Goal: Task Accomplishment & Management: Manage account settings

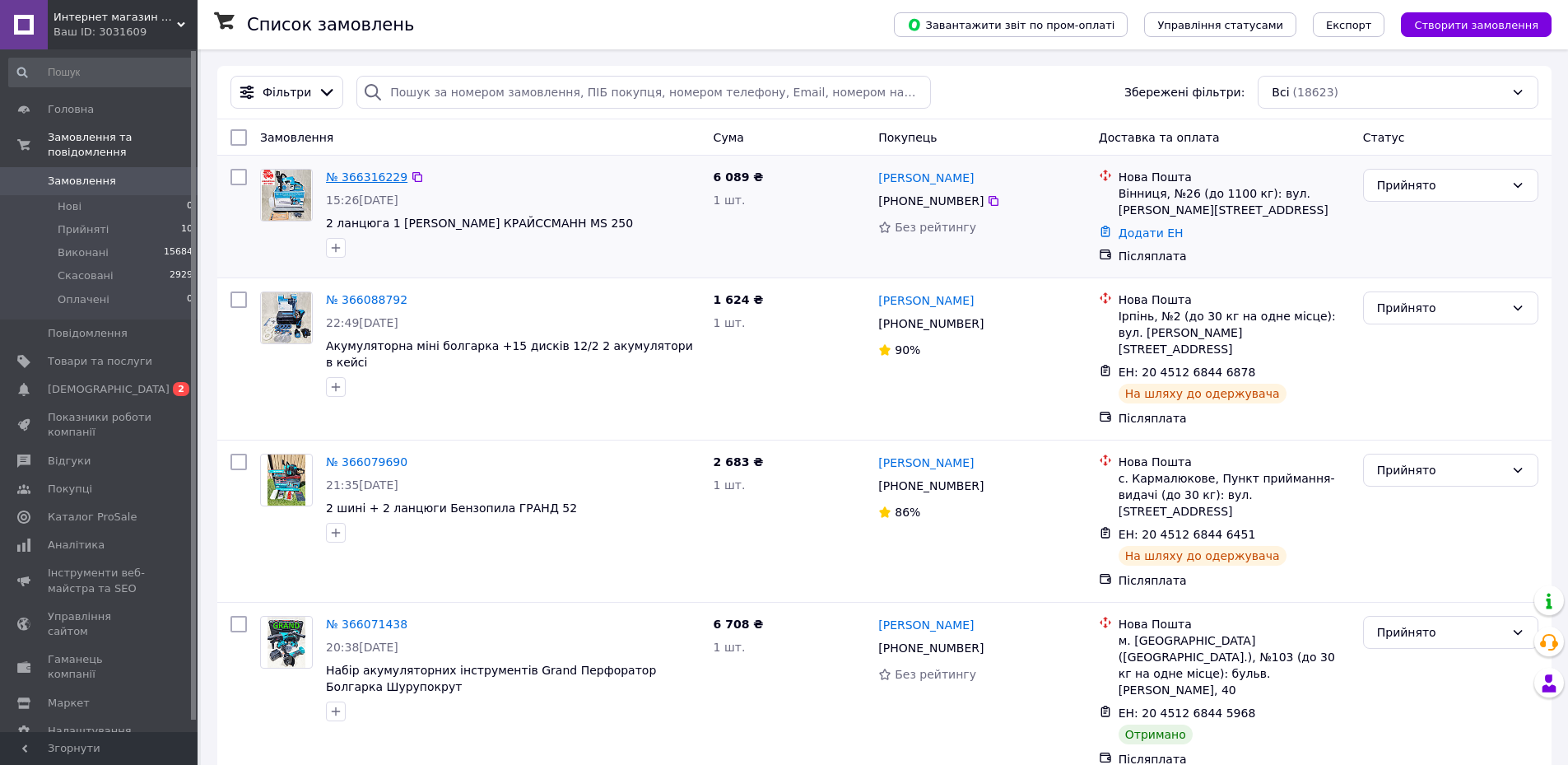
click at [393, 179] on link "№ 366316229" at bounding box center [366, 176] width 81 height 13
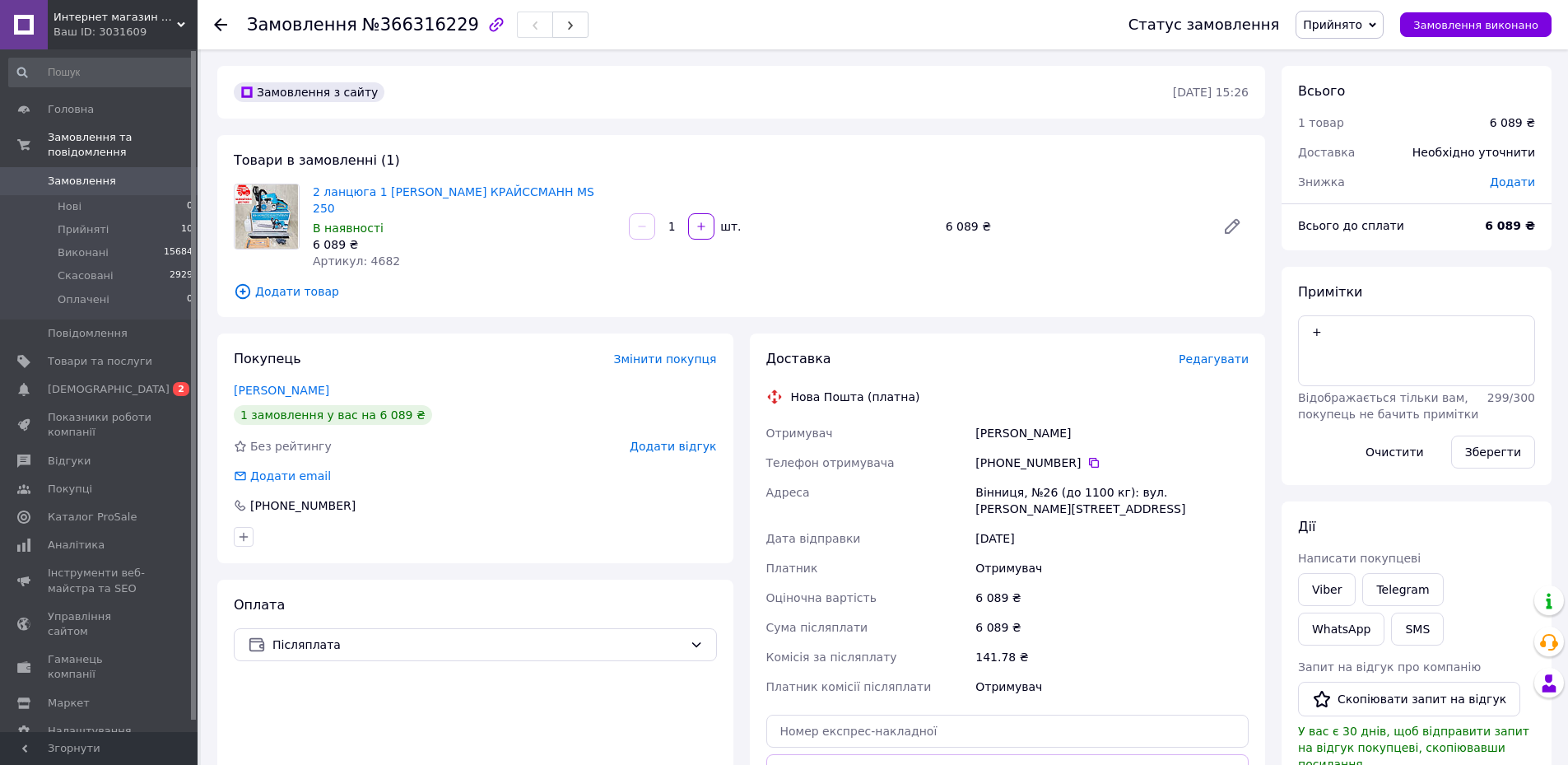
click at [1211, 352] on span "Редагувати" at bounding box center [1213, 358] width 70 height 13
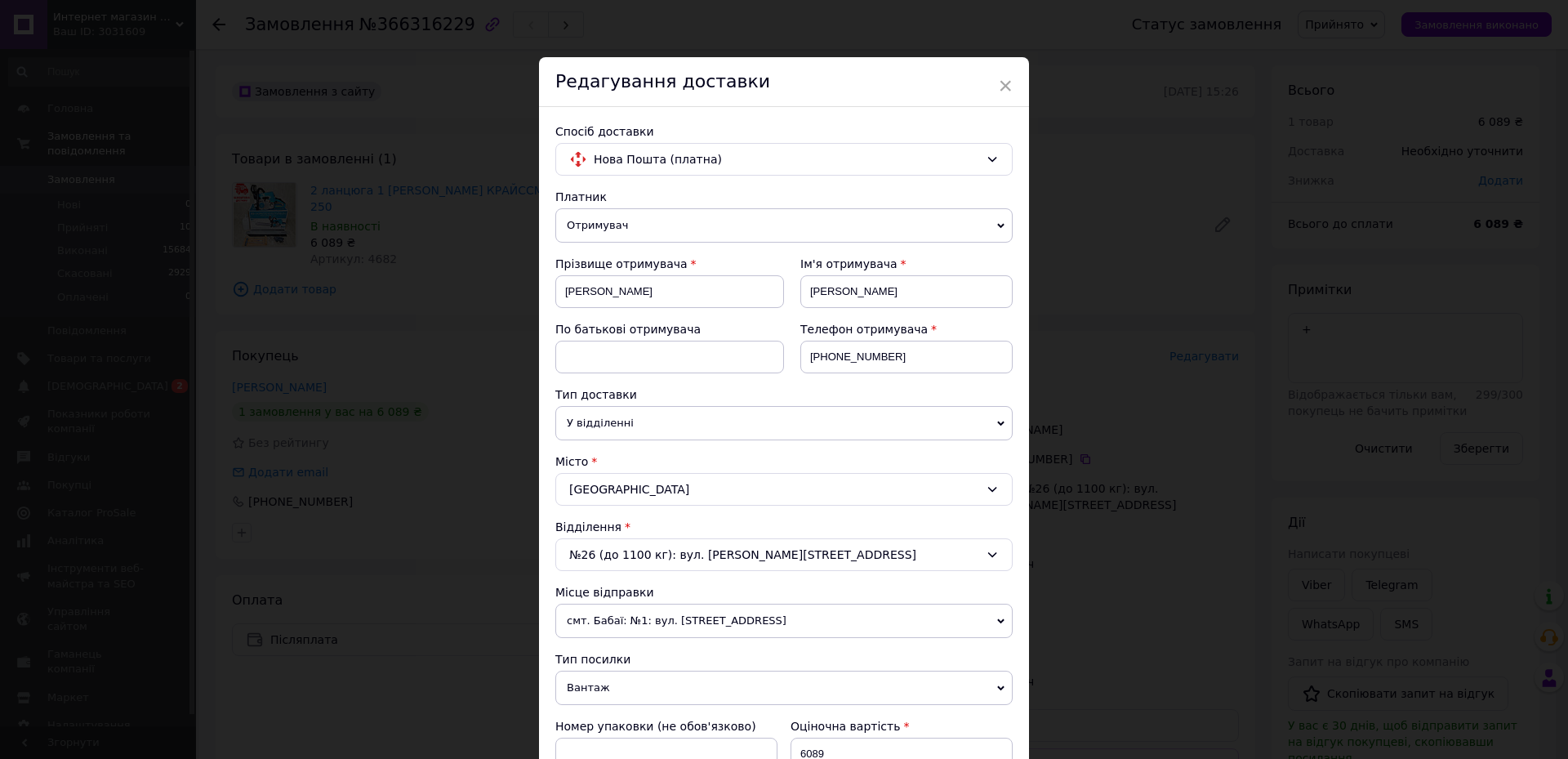
click at [648, 236] on span "Отримувач" at bounding box center [784, 225] width 457 height 34
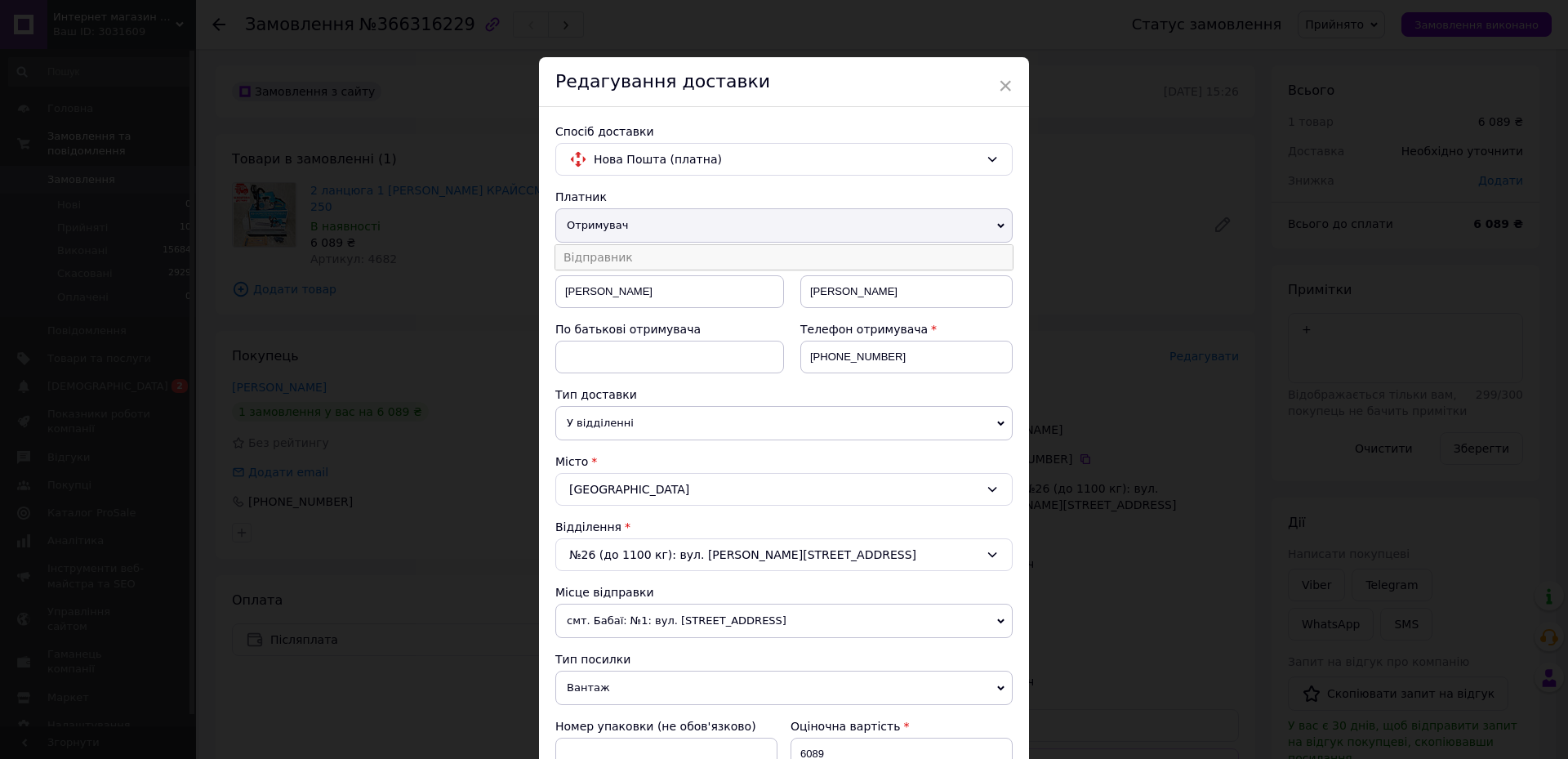
click at [626, 264] on li "Відправник" at bounding box center [784, 257] width 457 height 24
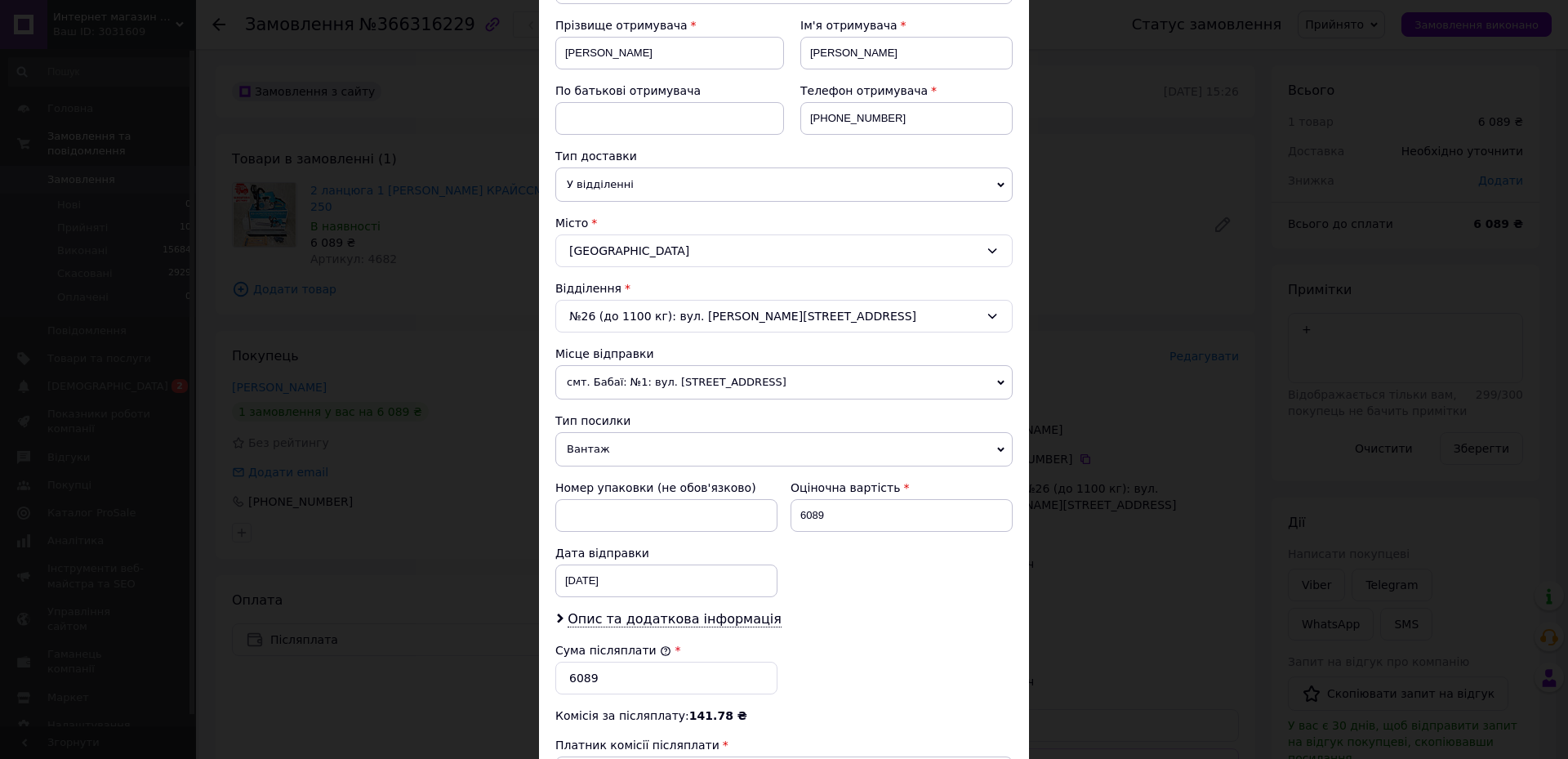
scroll to position [409, 0]
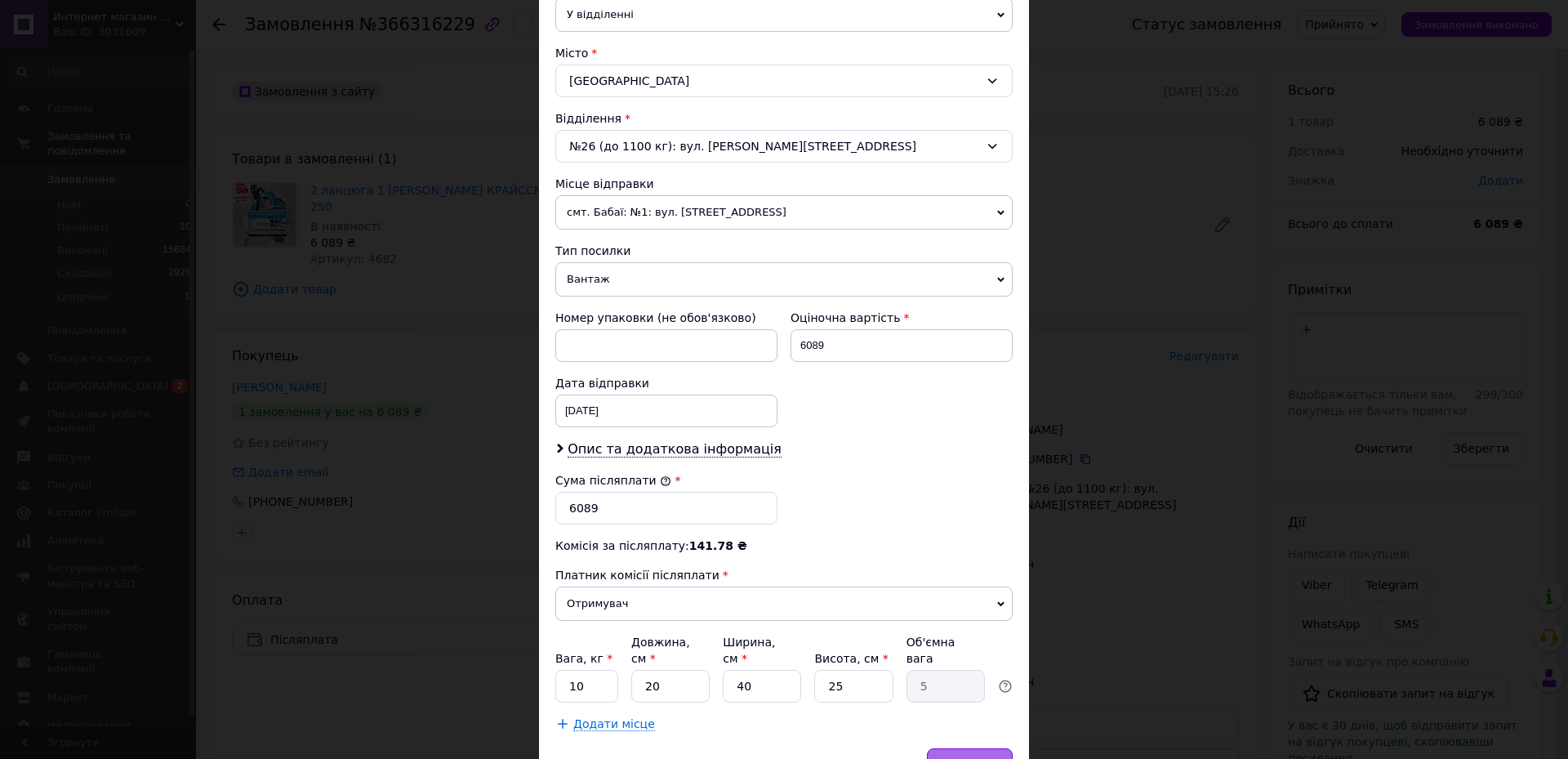
click at [985, 758] on span "Зберегти" at bounding box center [969, 764] width 51 height 12
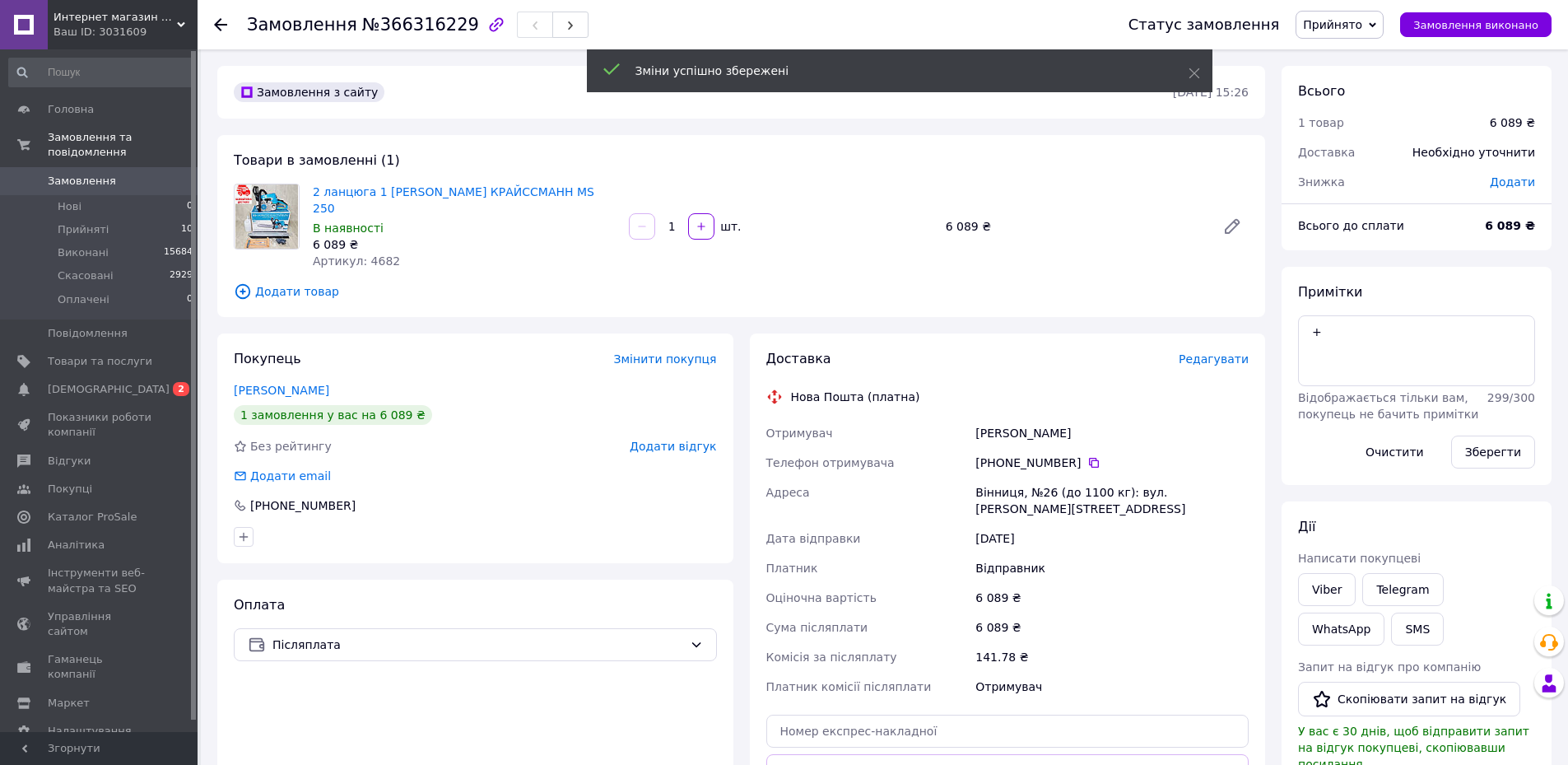
click at [1203, 352] on span "Редагувати" at bounding box center [1213, 358] width 70 height 13
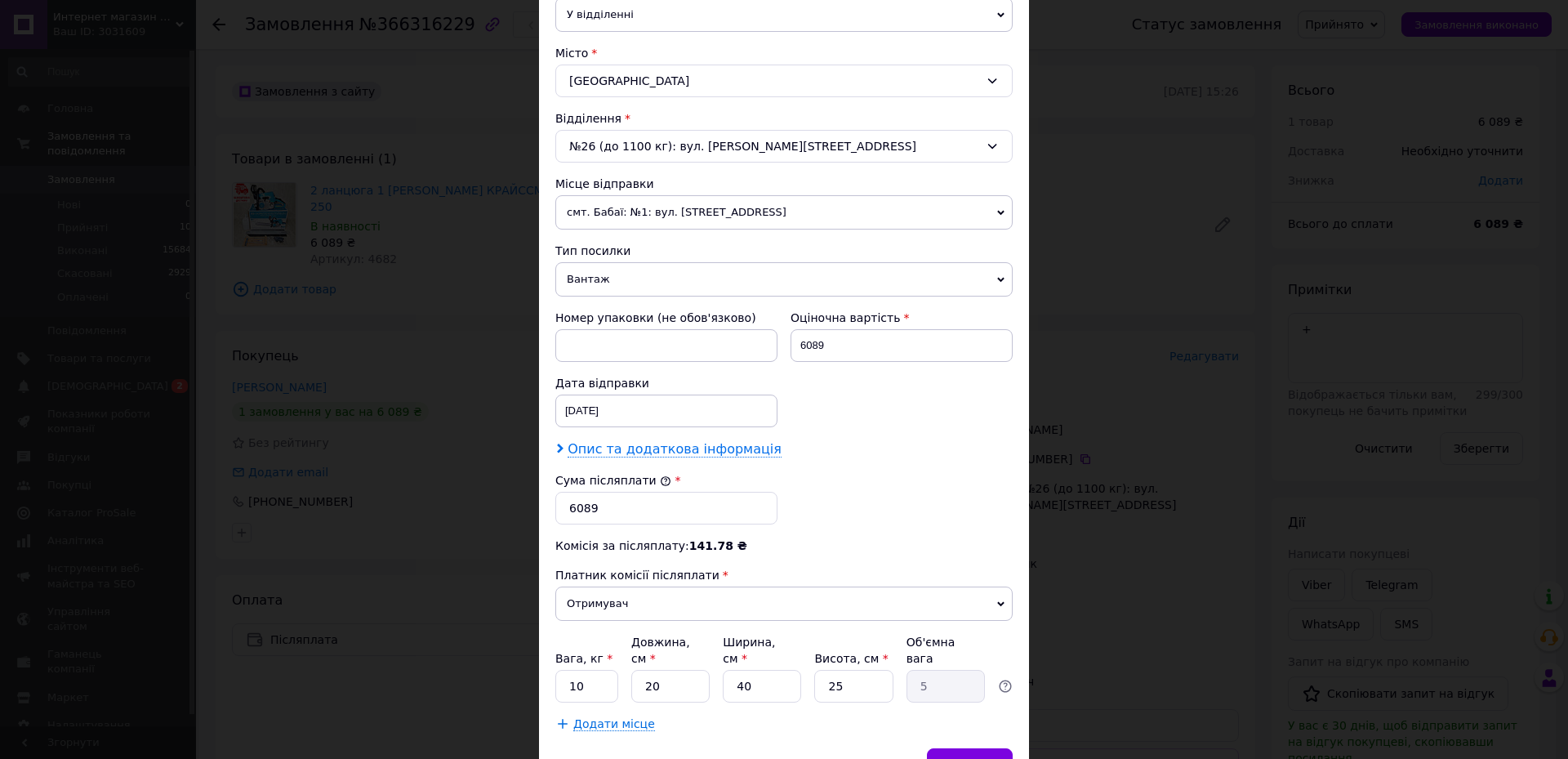
click at [667, 447] on span "Опис та додаткова інформація" at bounding box center [674, 449] width 214 height 17
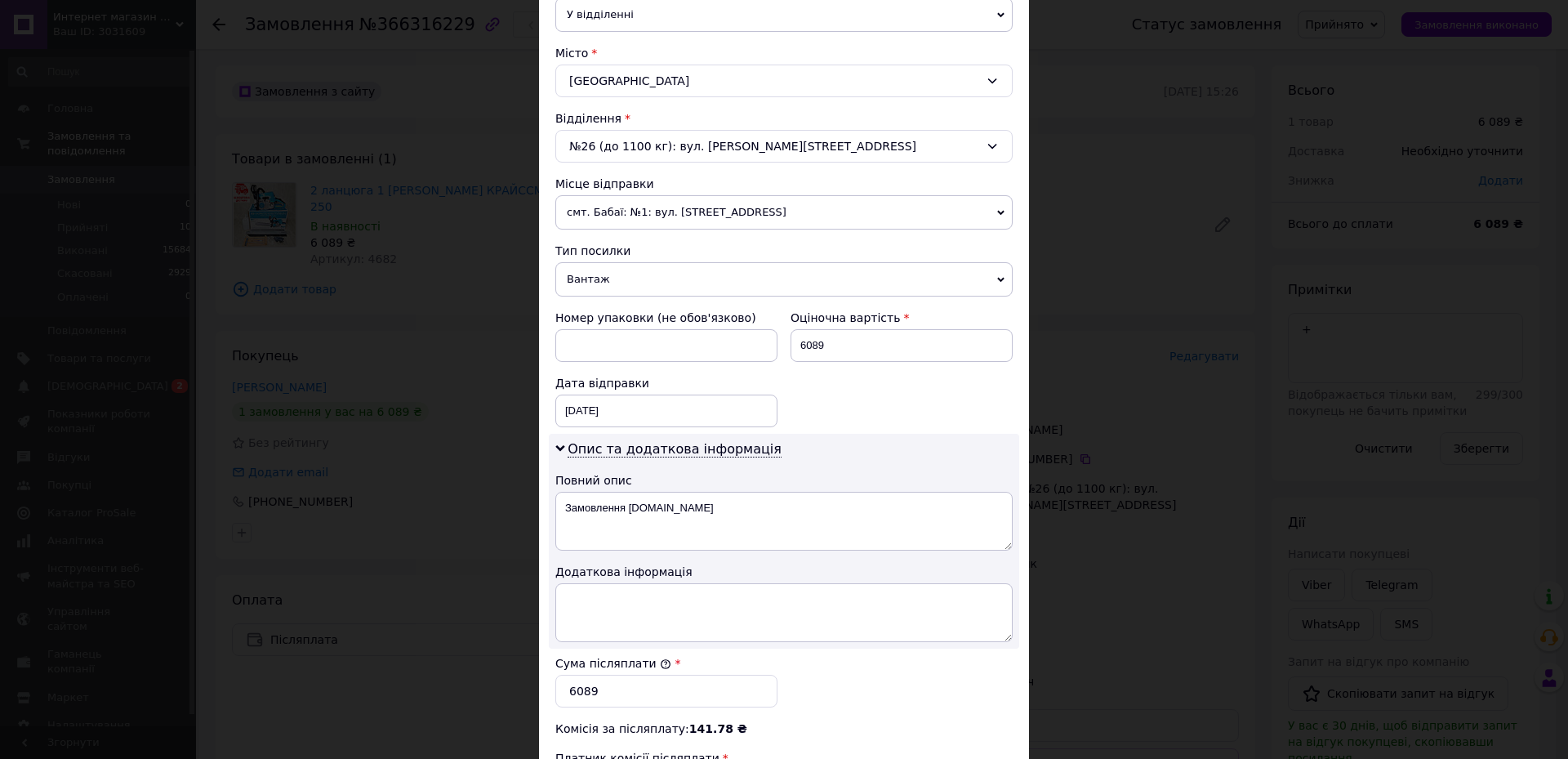
click at [695, 486] on div "Повний опис" at bounding box center [784, 480] width 457 height 17
click at [694, 516] on textarea "Замовлення [DOMAIN_NAME]" at bounding box center [784, 522] width 457 height 59
type textarea "З"
type textarea "250"
click at [669, 603] on textarea at bounding box center [784, 613] width 457 height 59
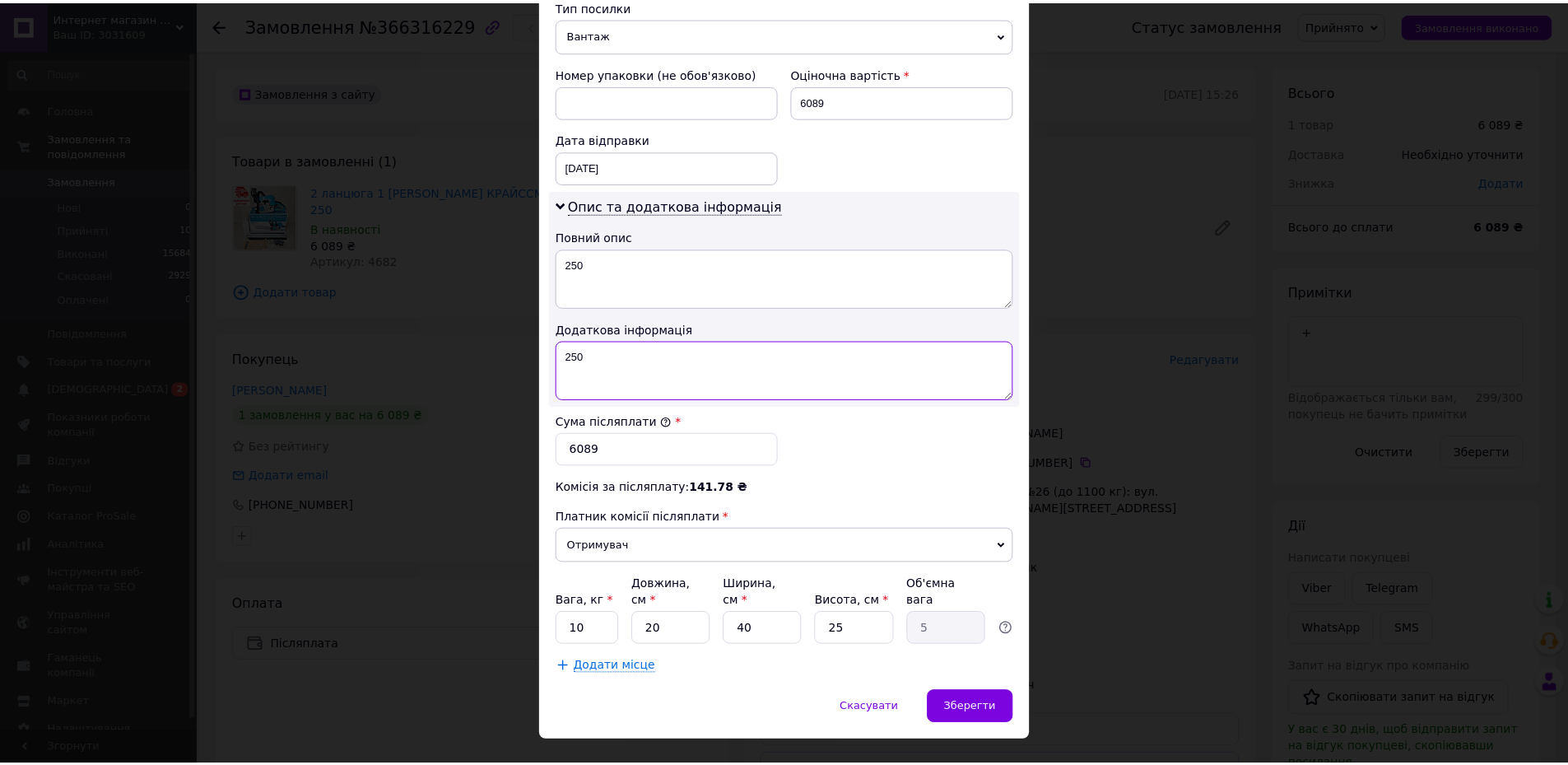
scroll to position [676, 0]
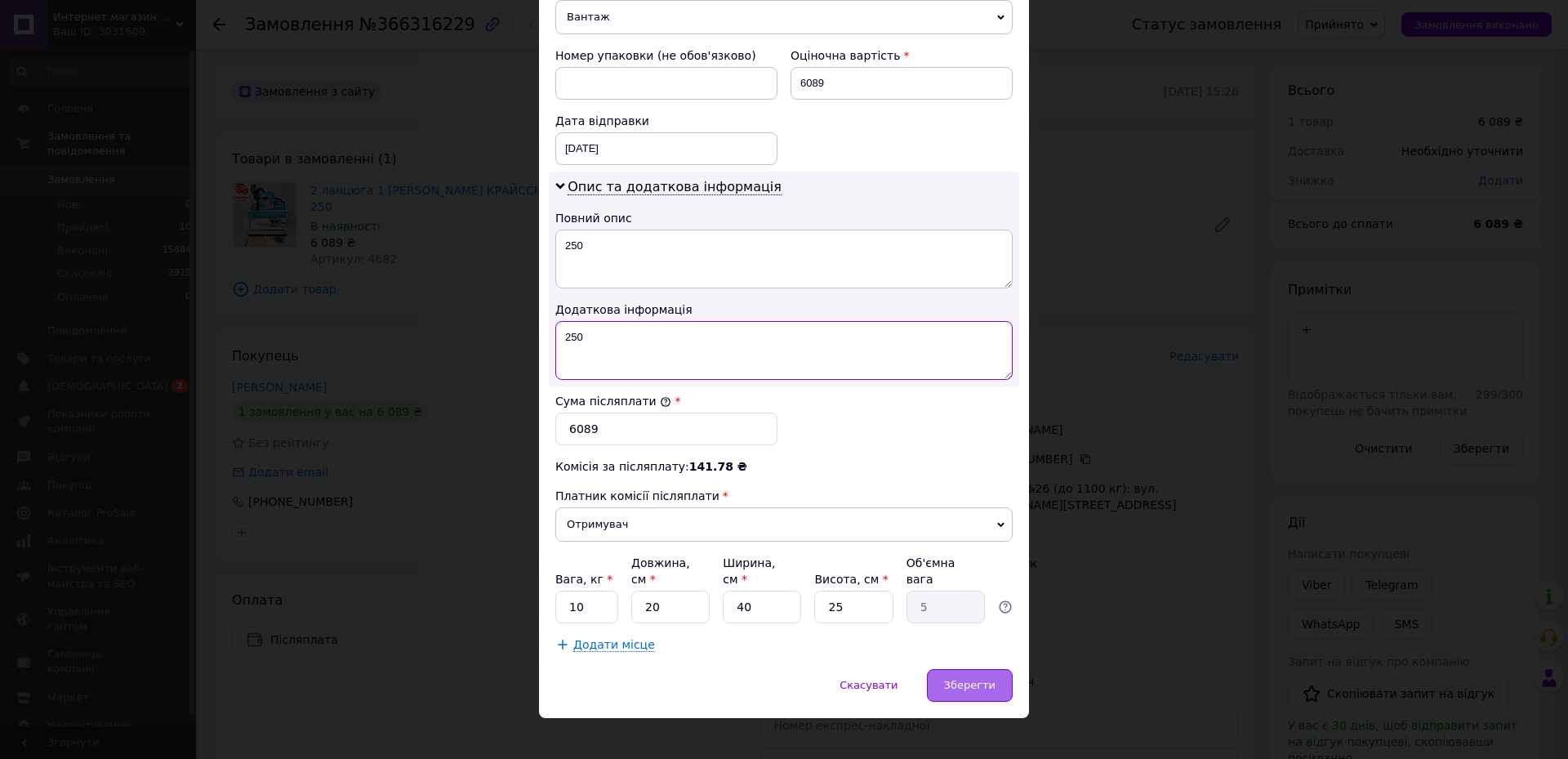
type textarea "250"
click at [975, 679] on span "Зберегти" at bounding box center [969, 685] width 51 height 12
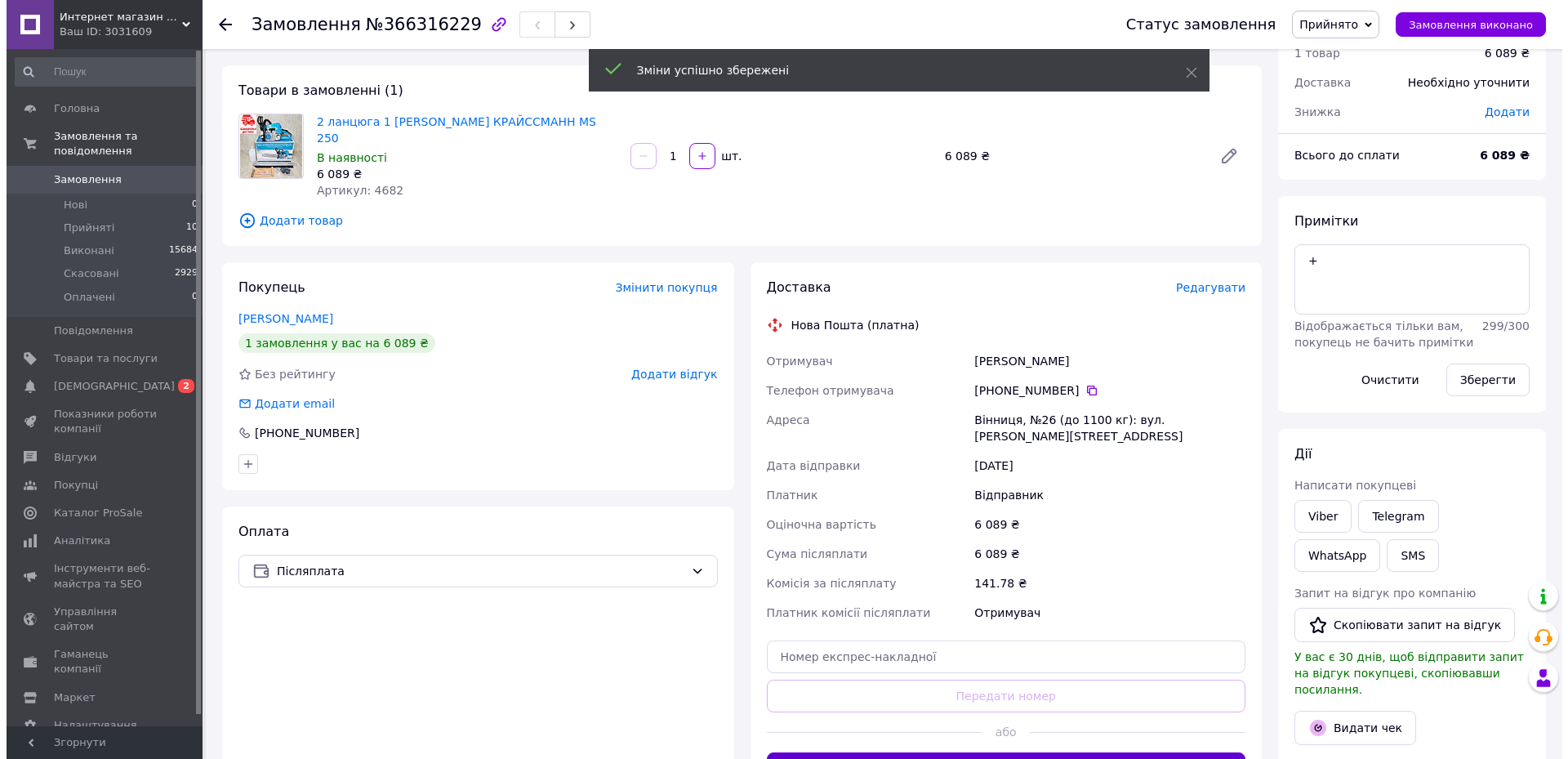
scroll to position [163, 0]
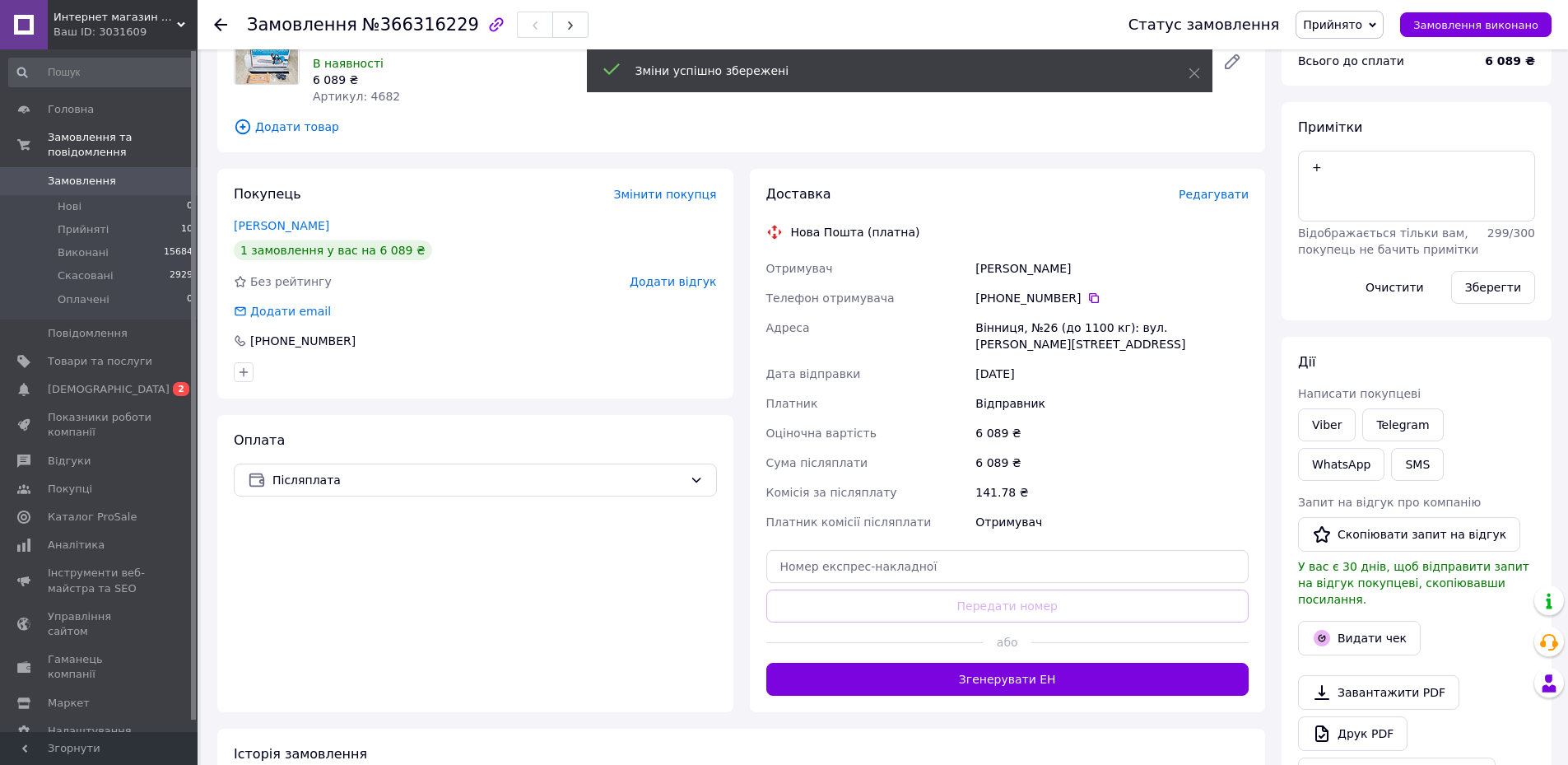
click at [1204, 188] on span "Редагувати" at bounding box center [1213, 194] width 70 height 13
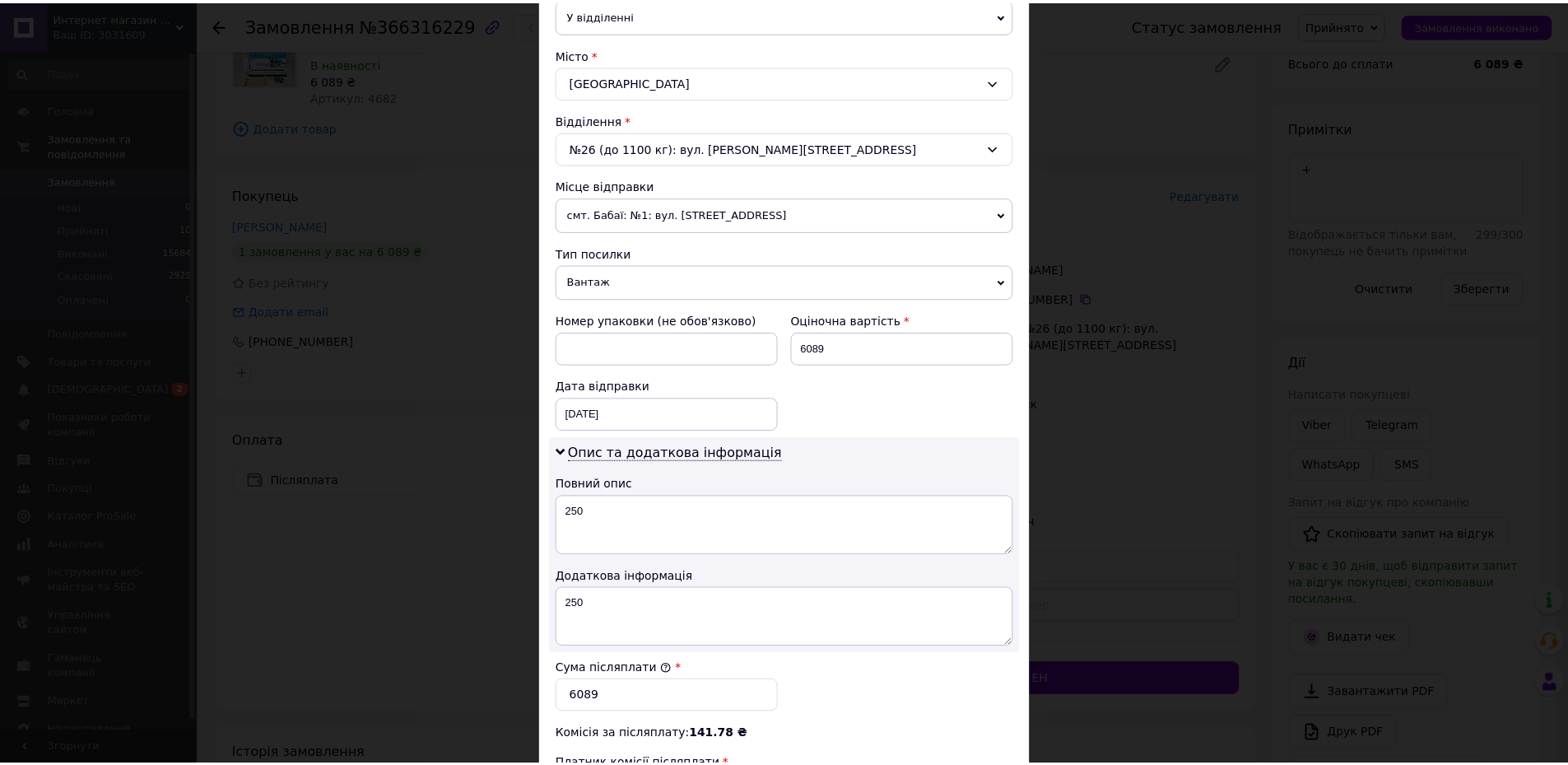
scroll to position [676, 0]
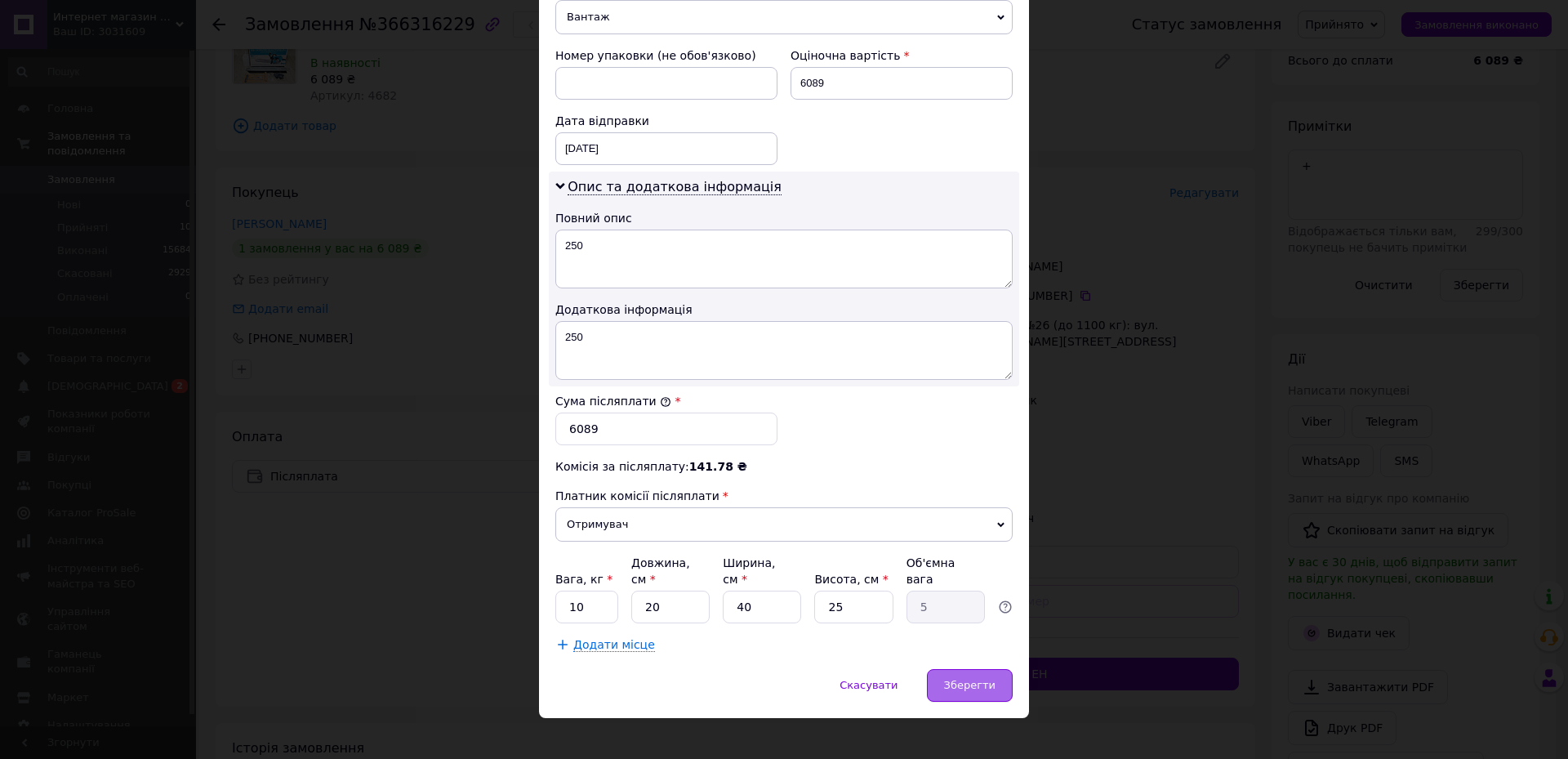
click at [966, 679] on span "Зберегти" at bounding box center [969, 685] width 51 height 12
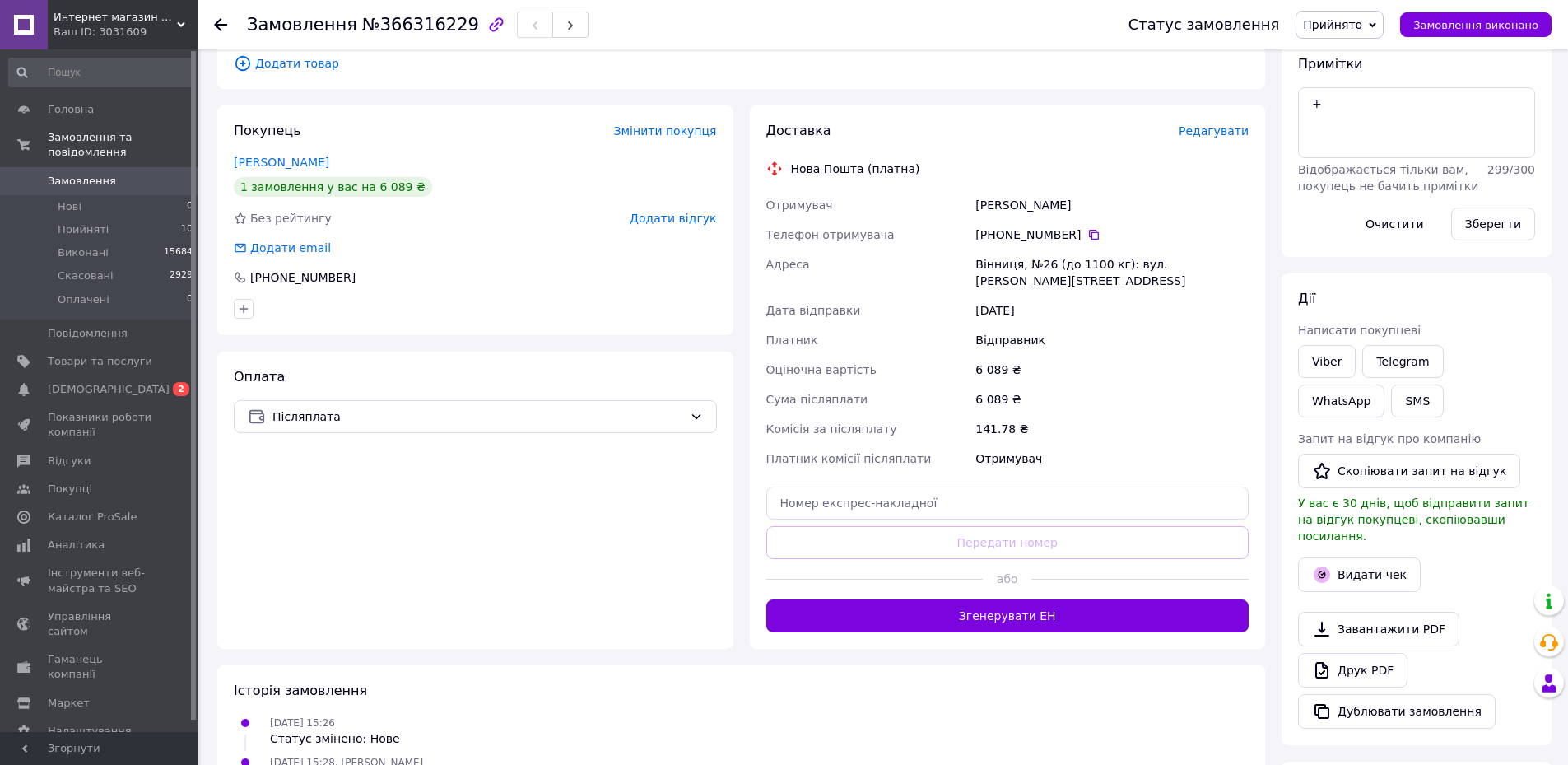
scroll to position [247, 0]
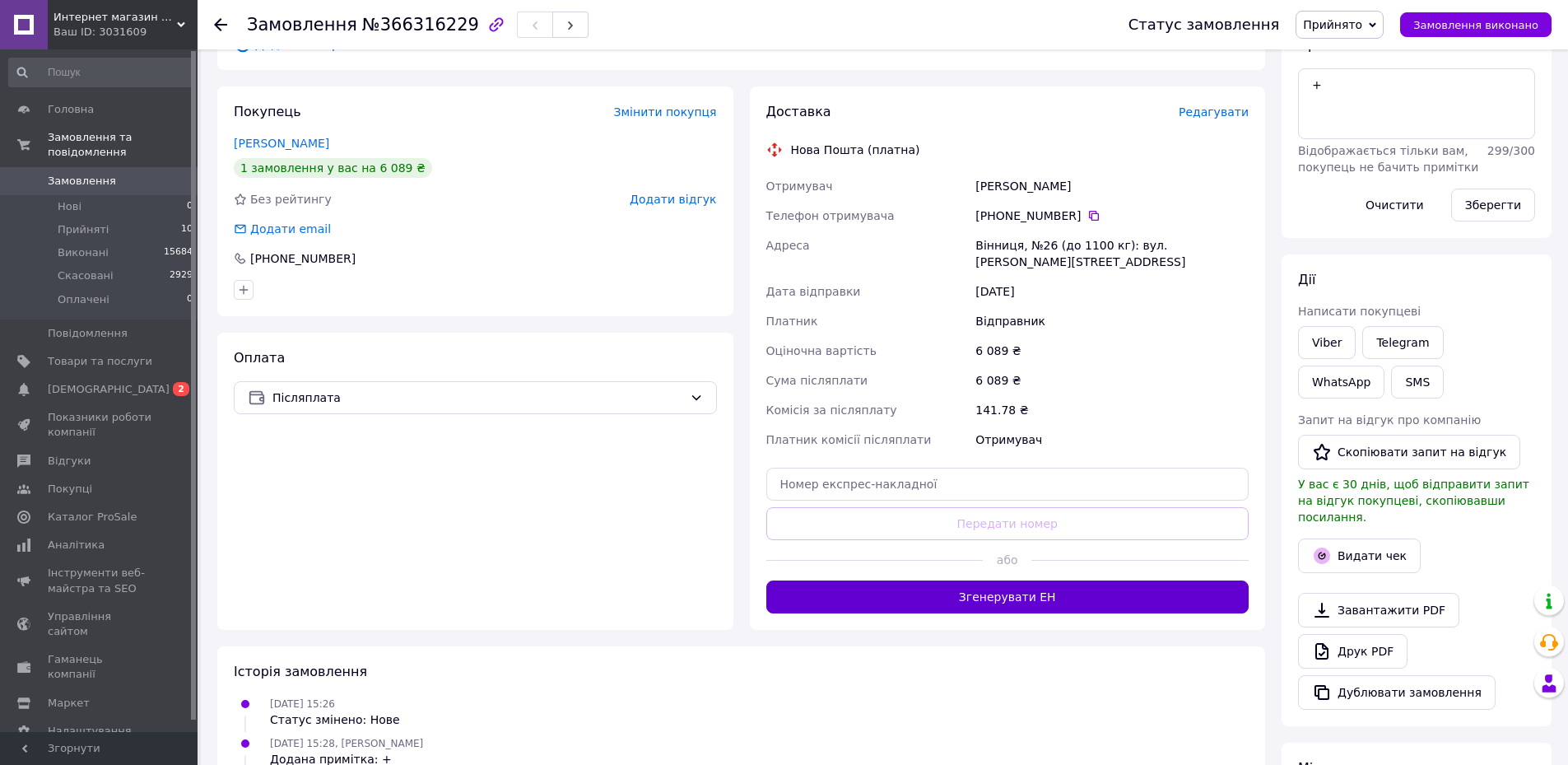
click at [890, 580] on button "Згенерувати ЕН" at bounding box center [1008, 597] width 484 height 33
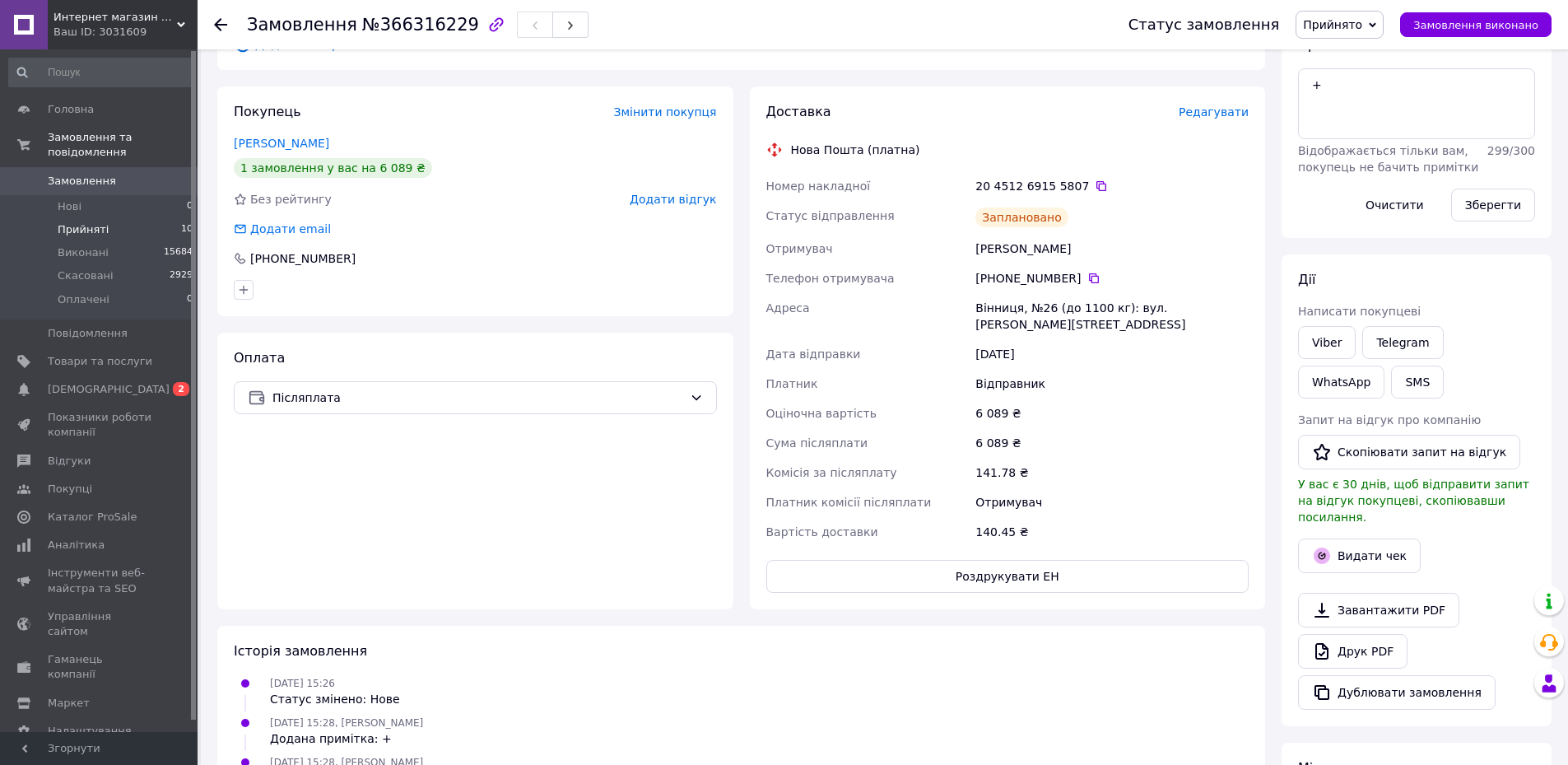
click at [62, 223] on span "Прийняті" at bounding box center [83, 230] width 51 height 15
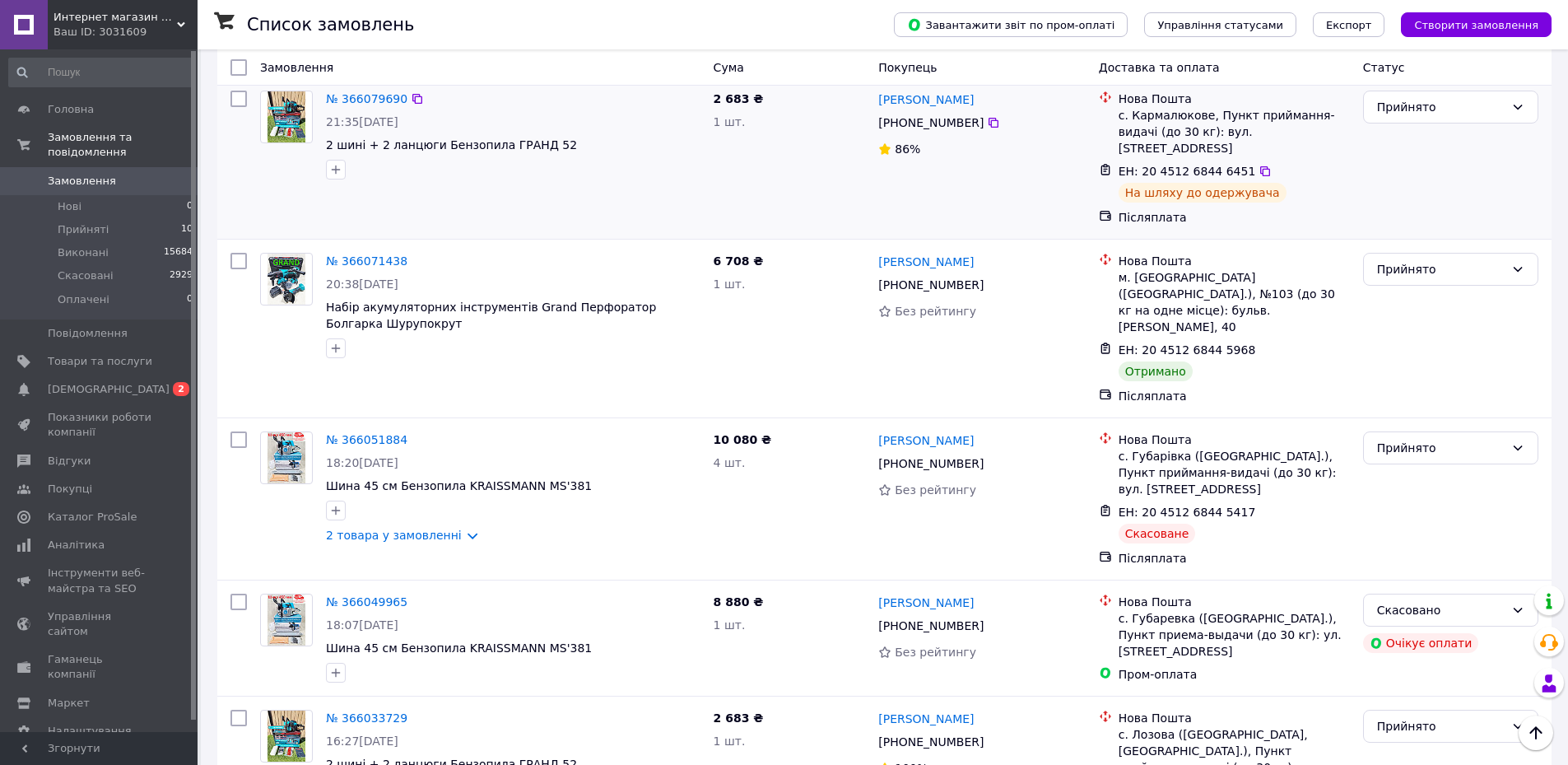
scroll to position [412, 0]
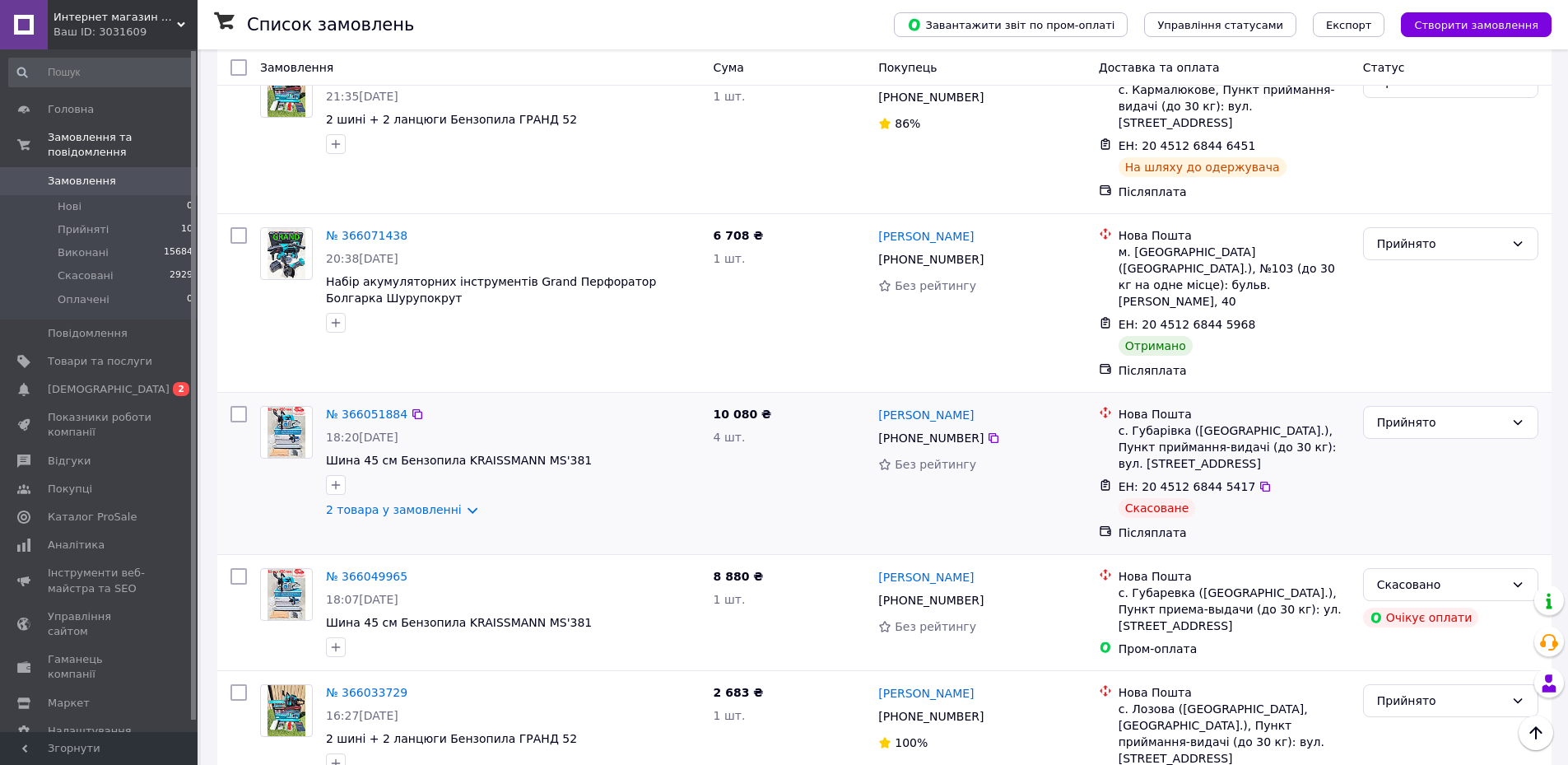
click at [425, 456] on div "№ 366051884 18:20, 10.10.2025 Шина 45 см Бензопила KRAISSMANN MS'381 2 товара у…" at bounding box center [513, 462] width 388 height 125
click at [425, 503] on link "2 товара у замовленні" at bounding box center [393, 509] width 136 height 13
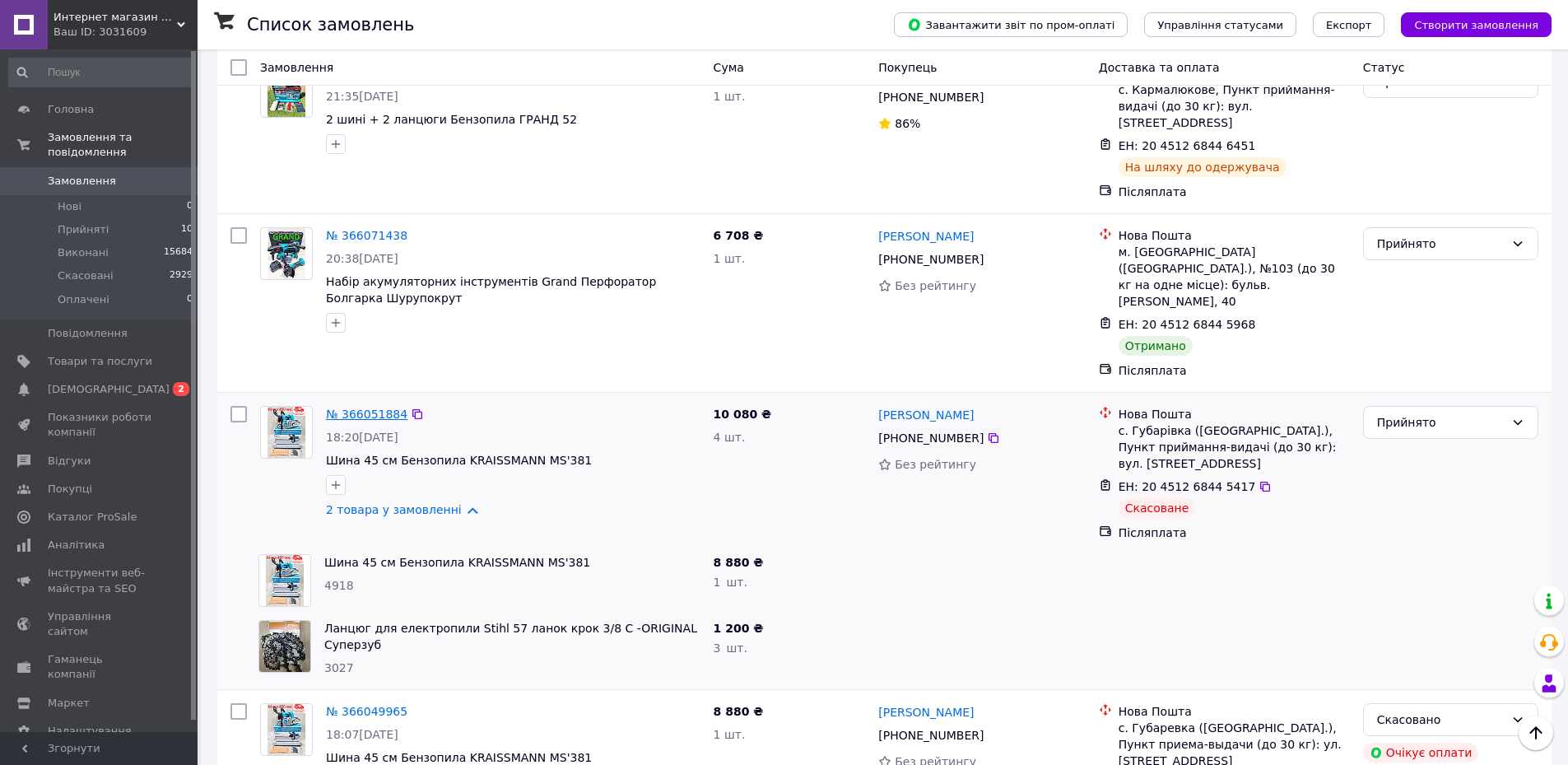
click at [353, 407] on link "№ 366051884" at bounding box center [366, 414] width 81 height 13
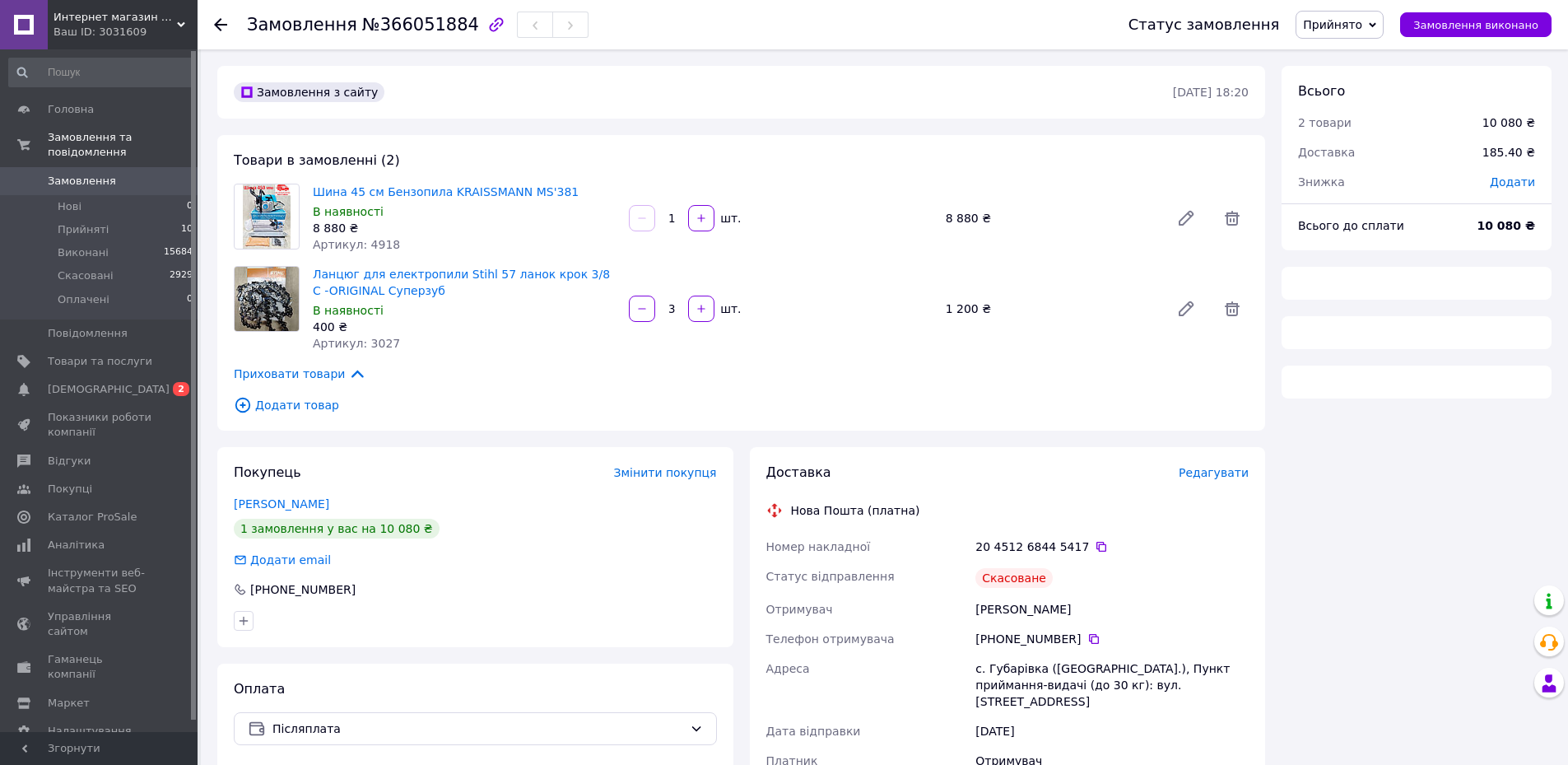
click at [1225, 466] on span "Редагувати" at bounding box center [1213, 472] width 70 height 13
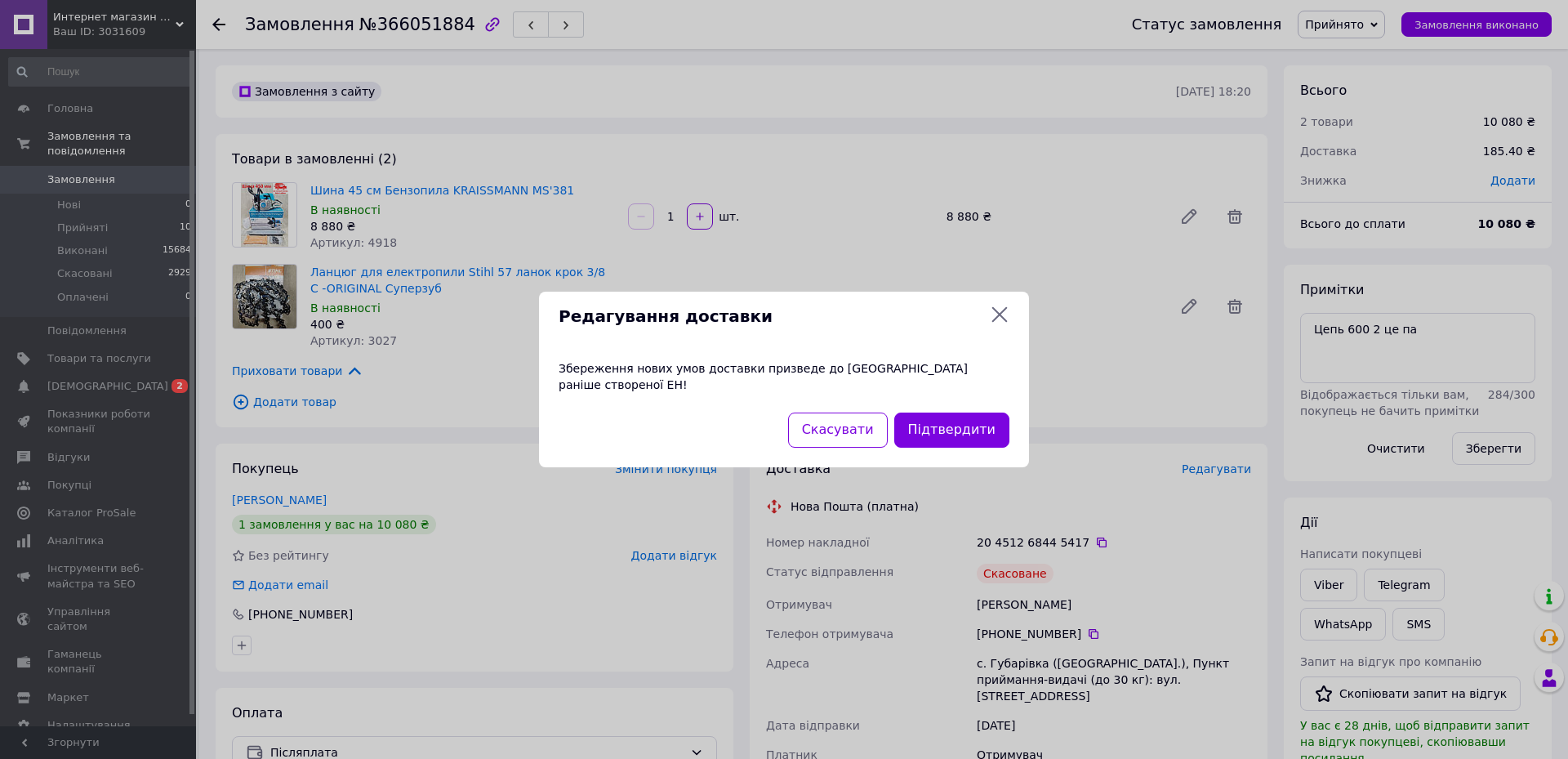
scroll to position [23, 0]
click at [932, 396] on div "Збереження нових умов доставки призведе до [GEOGRAPHIC_DATA] раніше створеної Е…" at bounding box center [784, 376] width 490 height 72
click at [940, 412] on button "Підтвердити" at bounding box center [952, 429] width 115 height 35
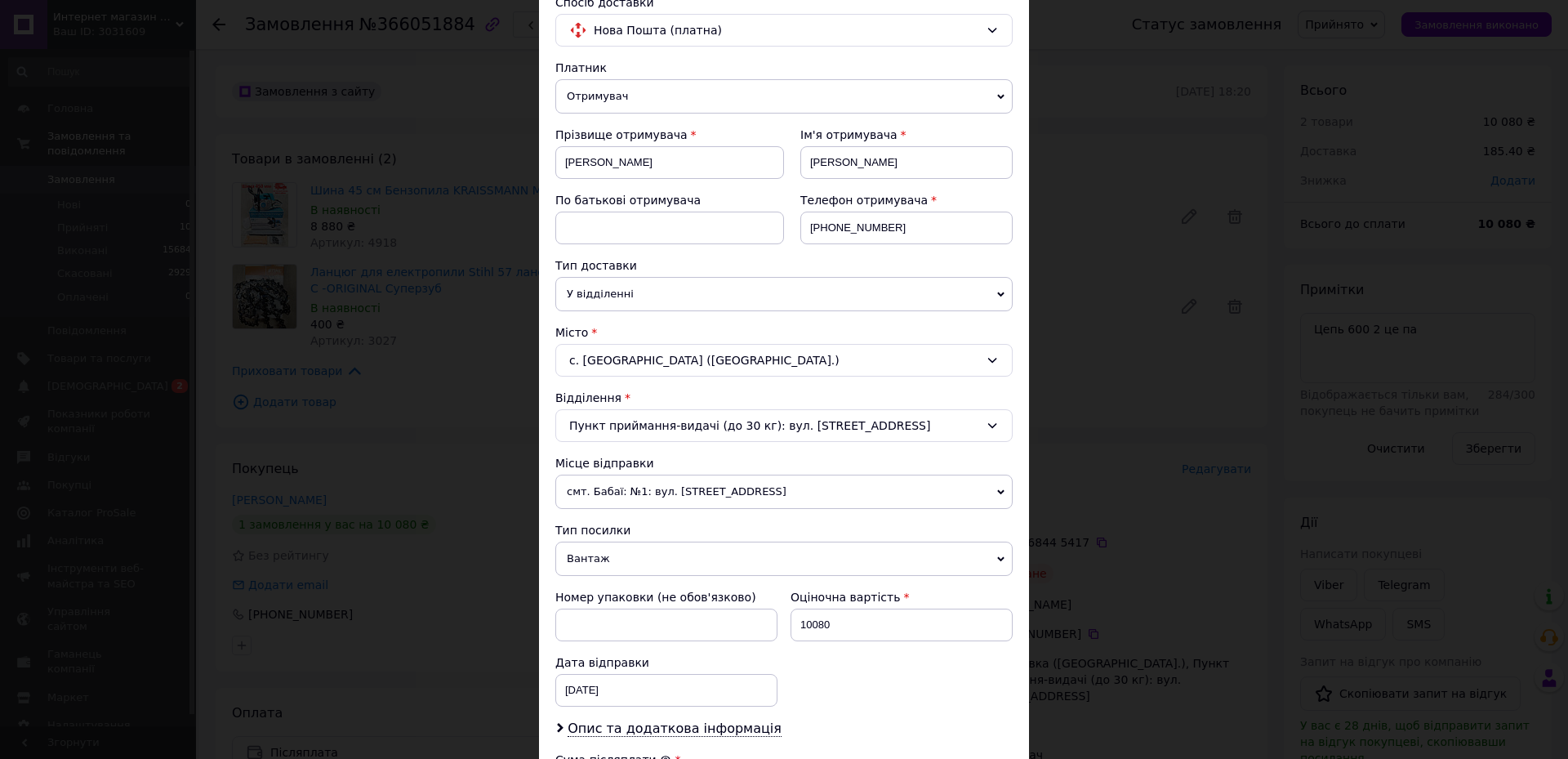
scroll to position [488, 0]
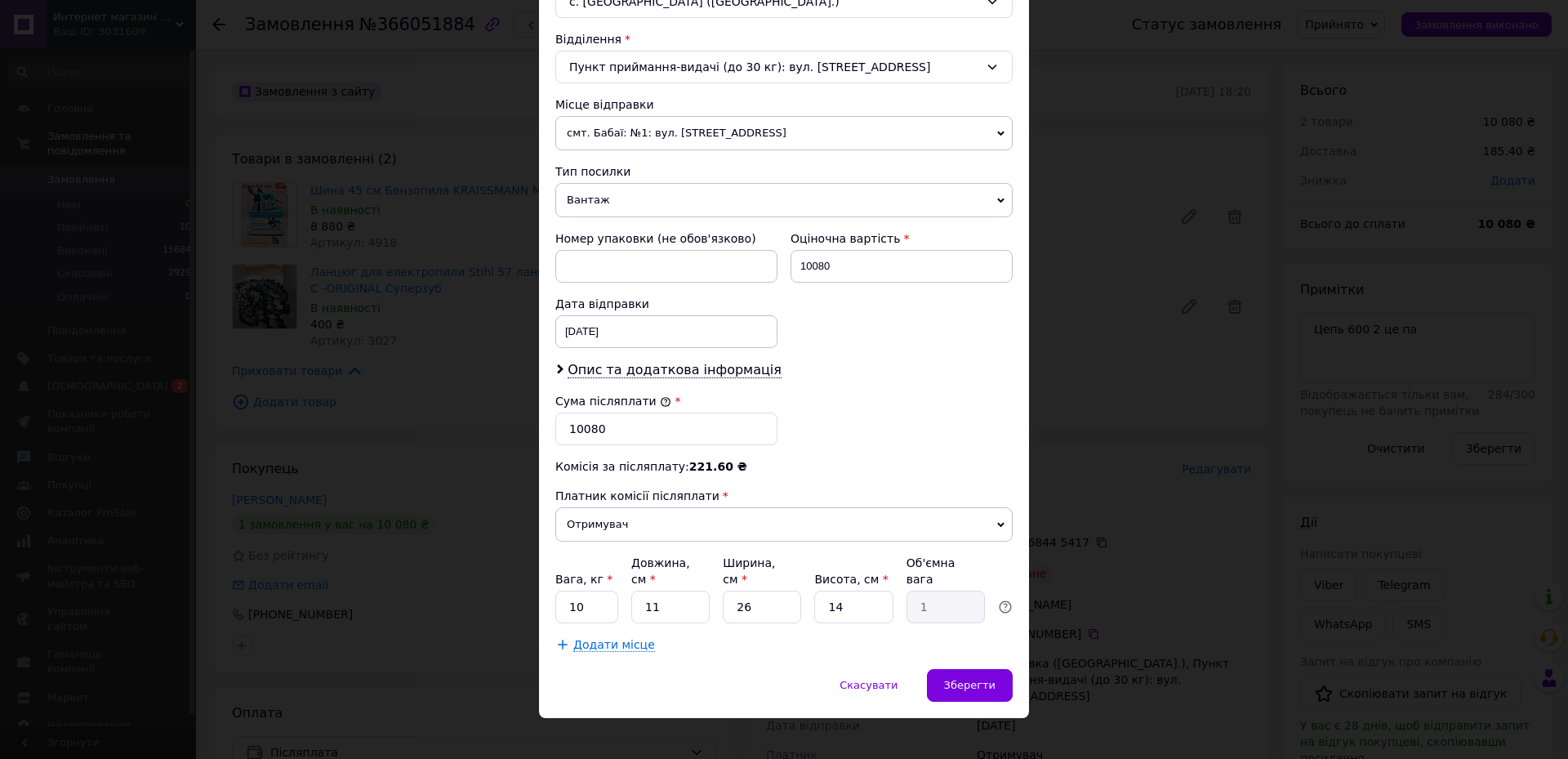
click at [683, 379] on div "Опис та додаткова інформація" at bounding box center [784, 370] width 457 height 19
click at [687, 371] on span "Опис та додаткова інформація" at bounding box center [674, 370] width 214 height 17
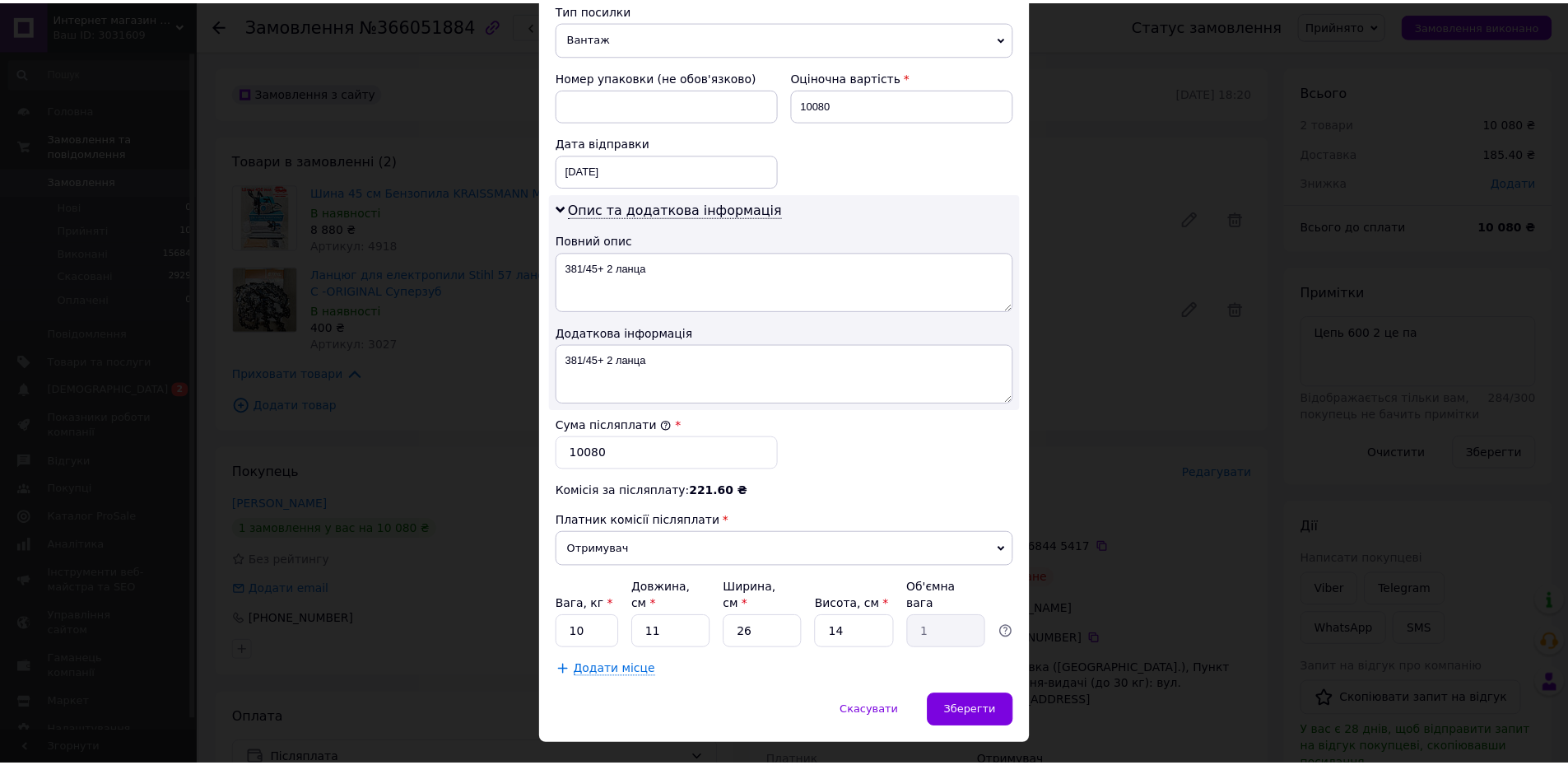
scroll to position [676, 0]
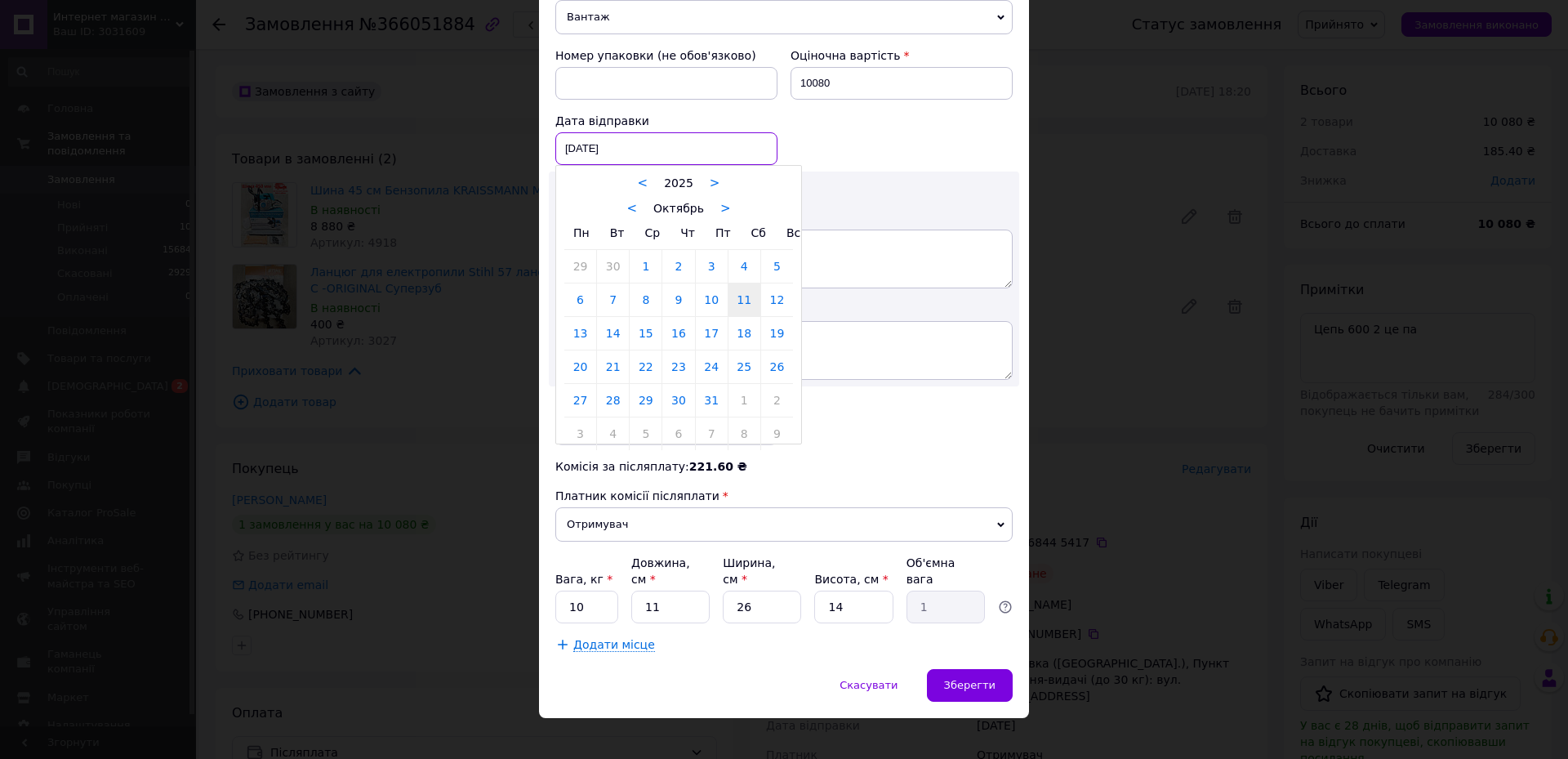
click at [609, 150] on div "[DATE] < 2025 > < Октябрь > Пн Вт Ср Чт Пт Сб Вс 29 30 1 2 3 4 5 6 7 8 9 10 11 …" at bounding box center [667, 149] width 223 height 33
click at [575, 332] on link "13" at bounding box center [580, 334] width 32 height 33
type input "[DATE]"
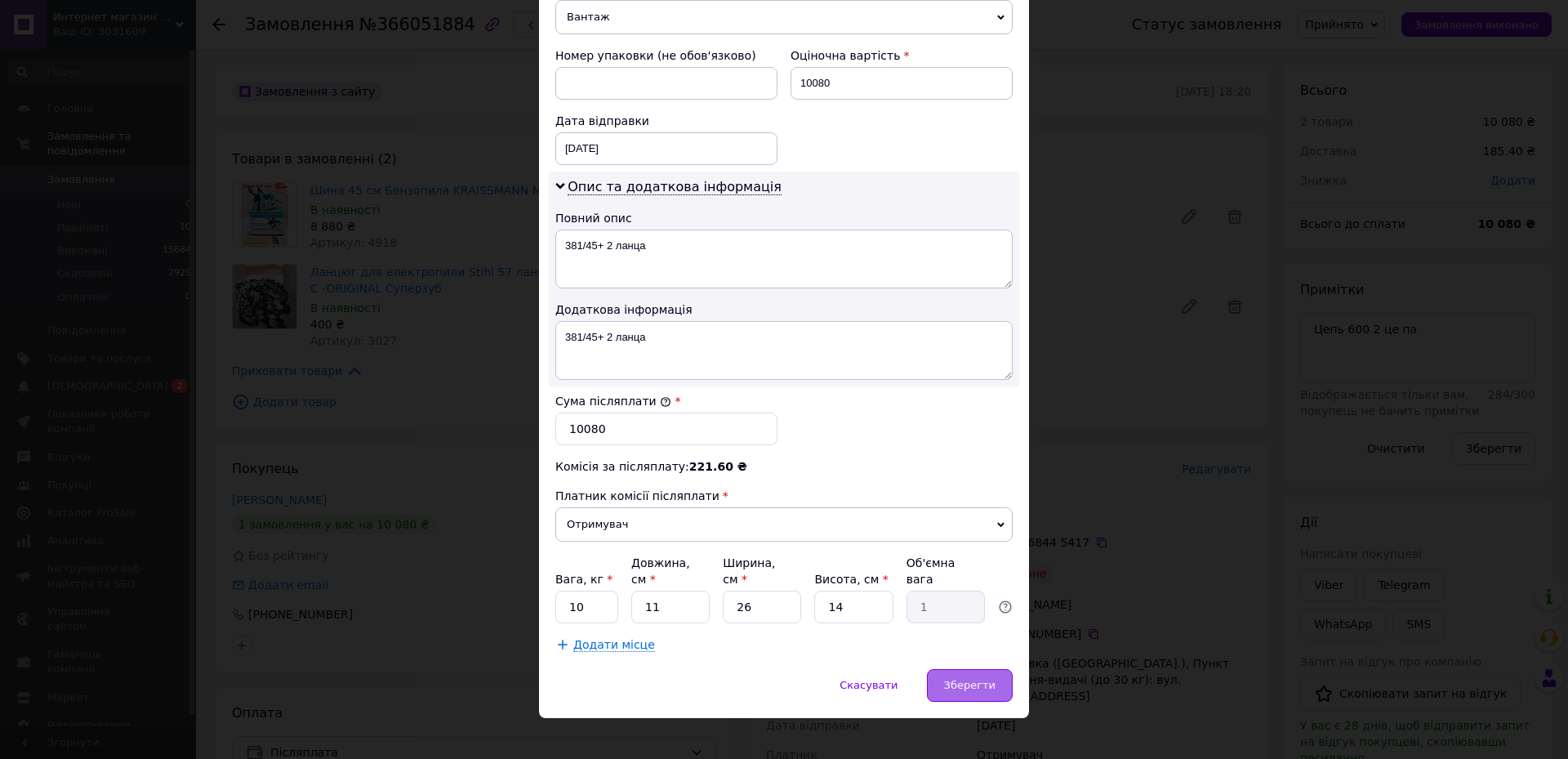
click at [986, 679] on span "Зберегти" at bounding box center [969, 685] width 51 height 12
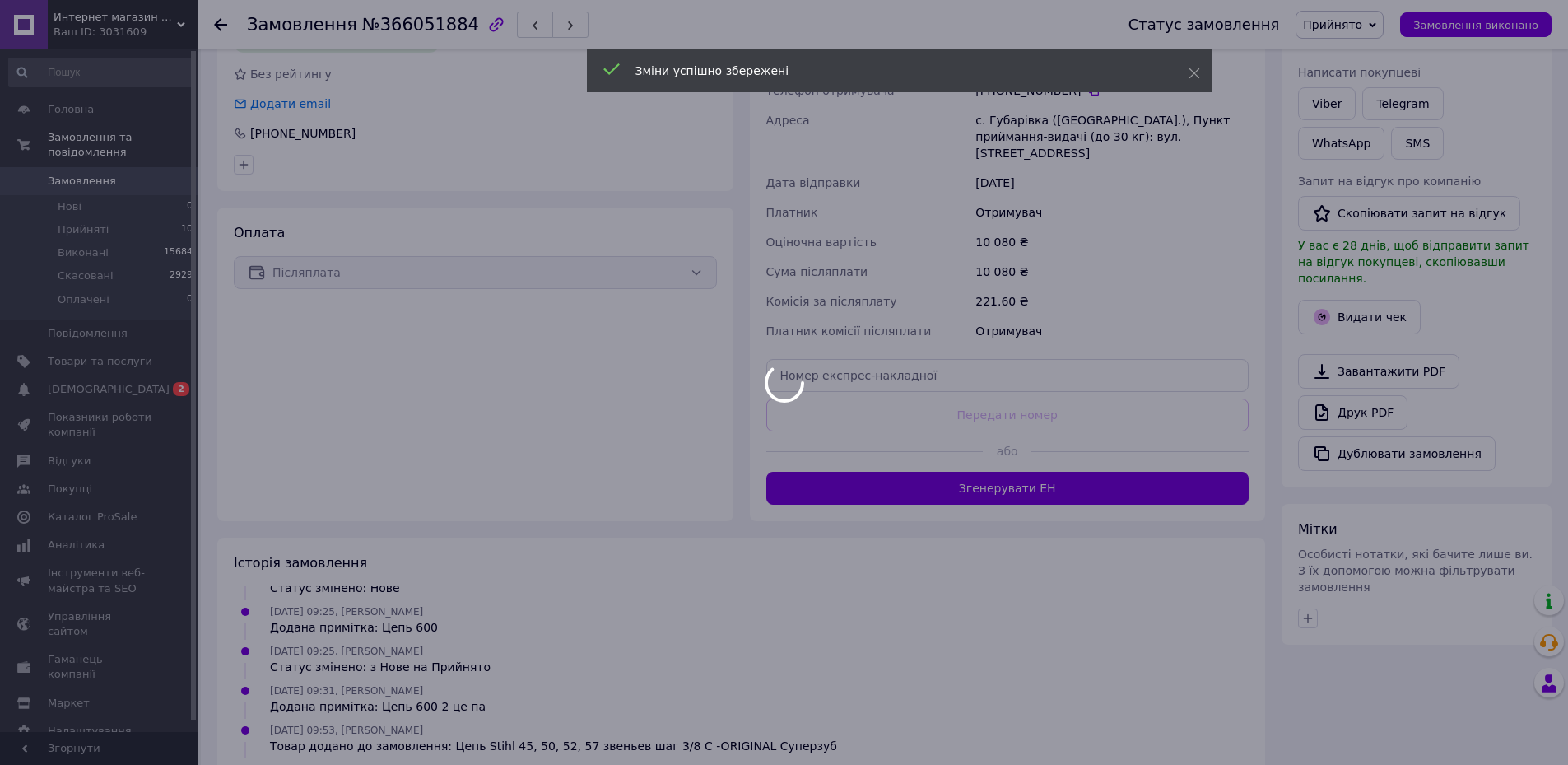
scroll to position [494, 0]
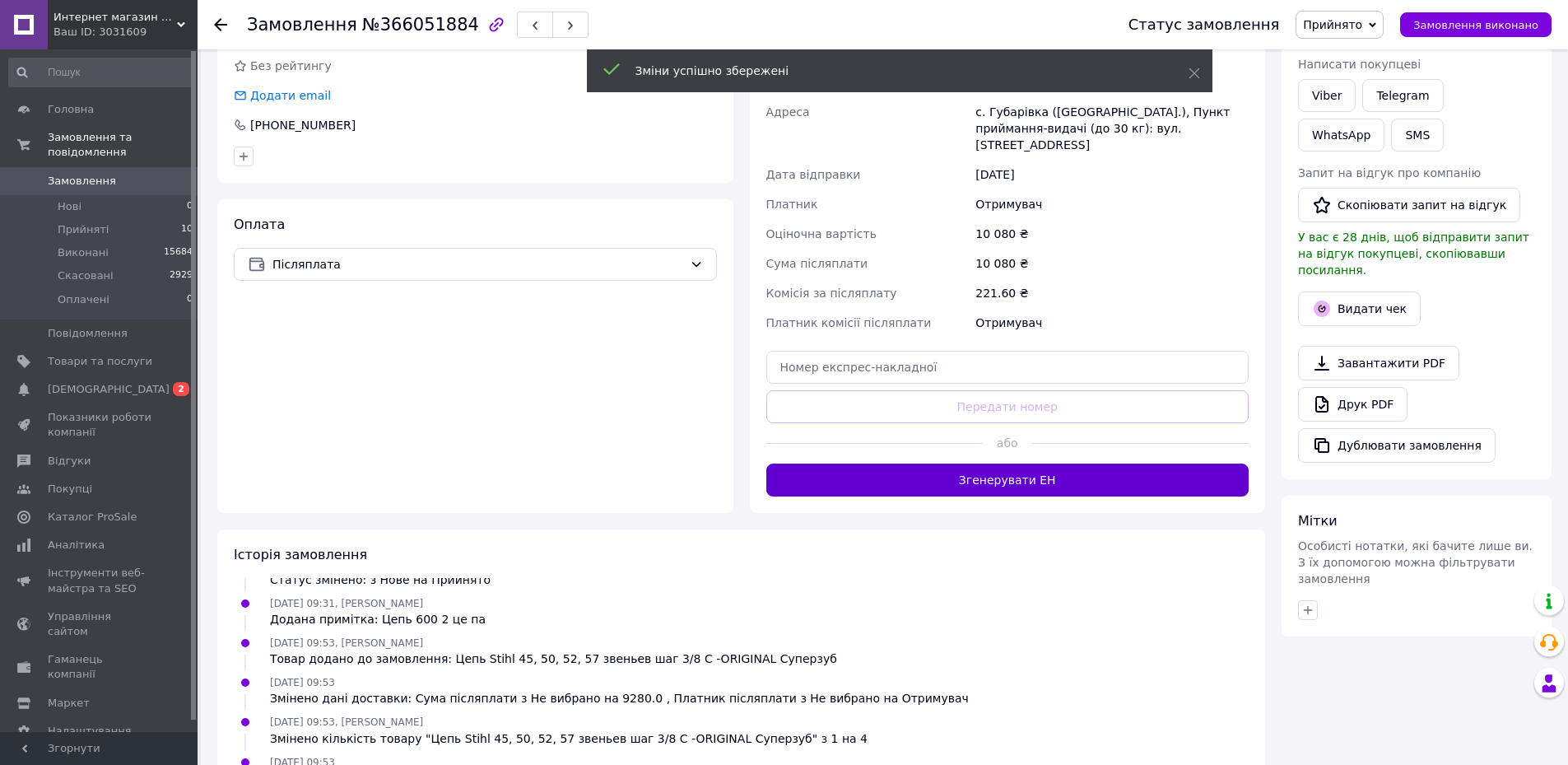
click at [1028, 471] on button "Згенерувати ЕН" at bounding box center [1008, 480] width 484 height 33
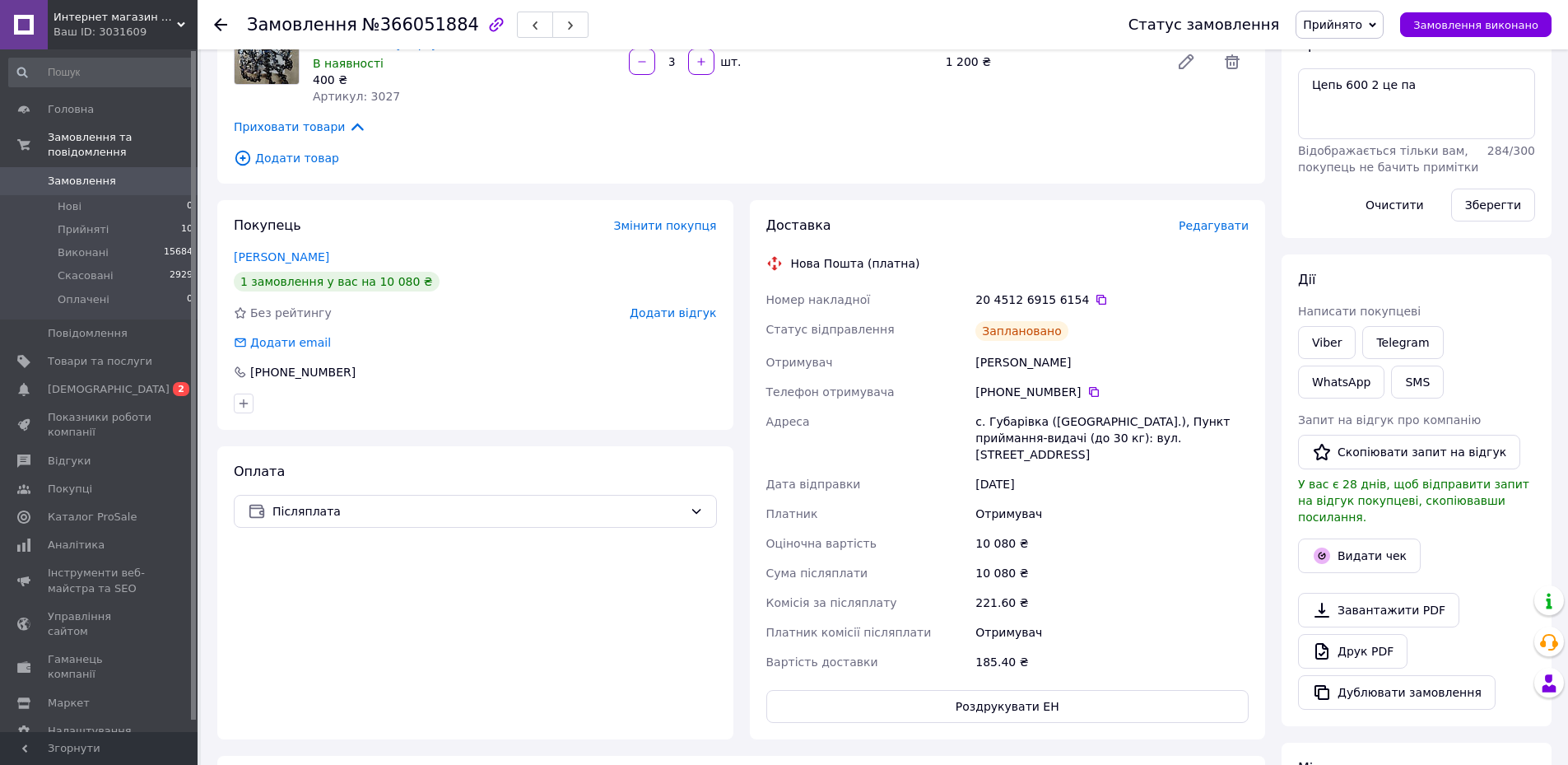
scroll to position [82, 0]
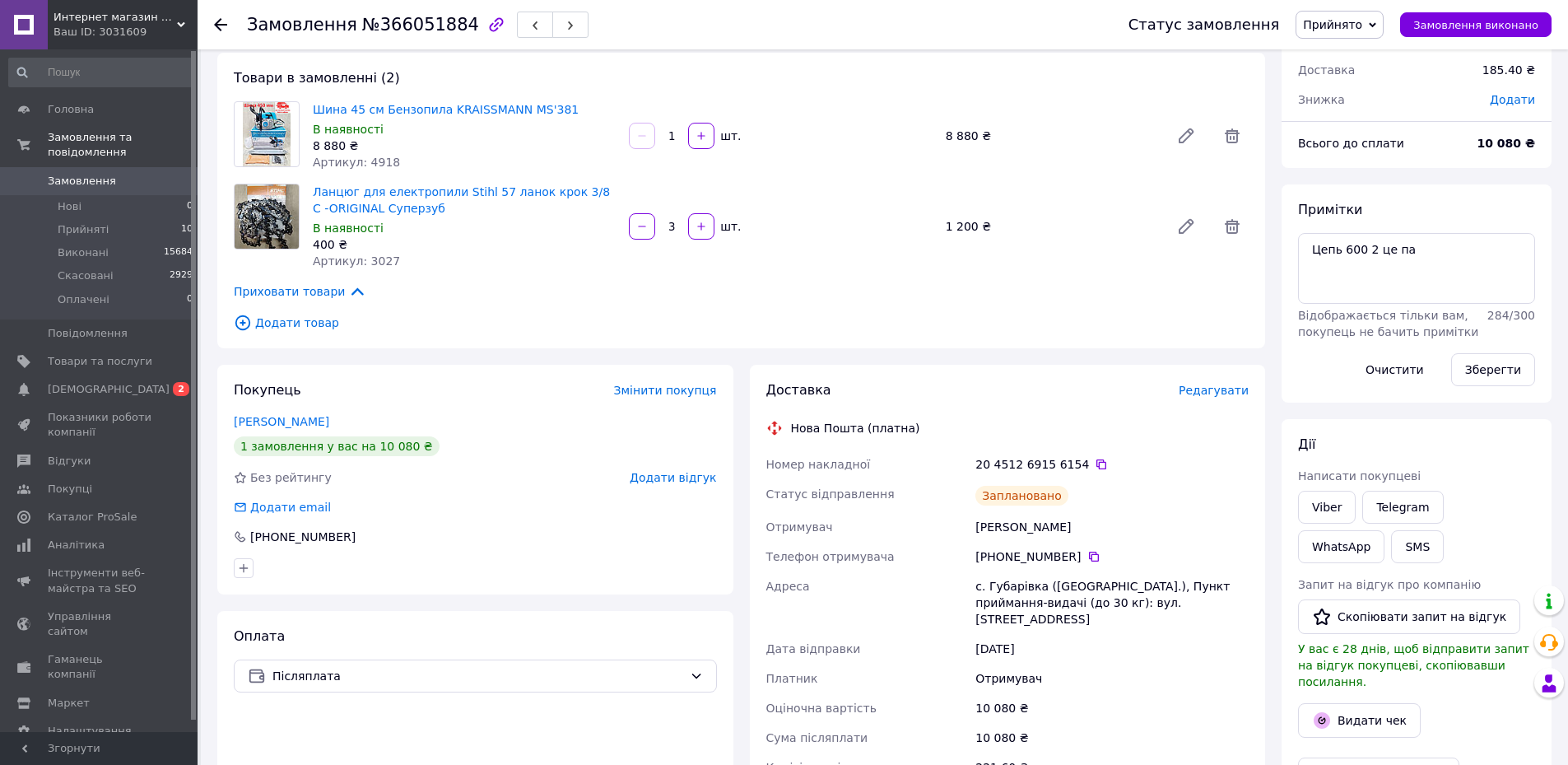
click at [109, 174] on span "Замовлення" at bounding box center [99, 181] width 104 height 15
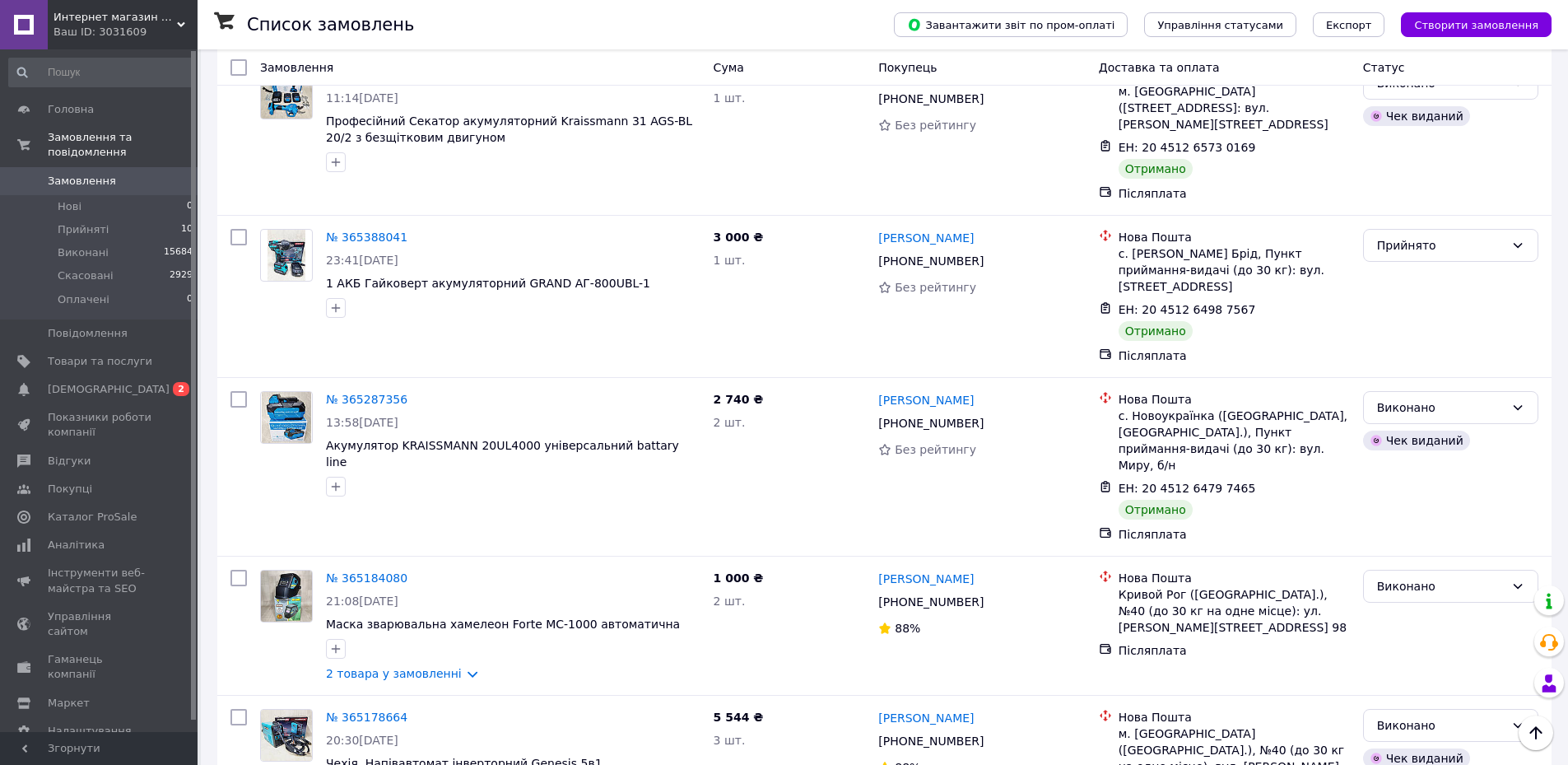
scroll to position [2553, 0]
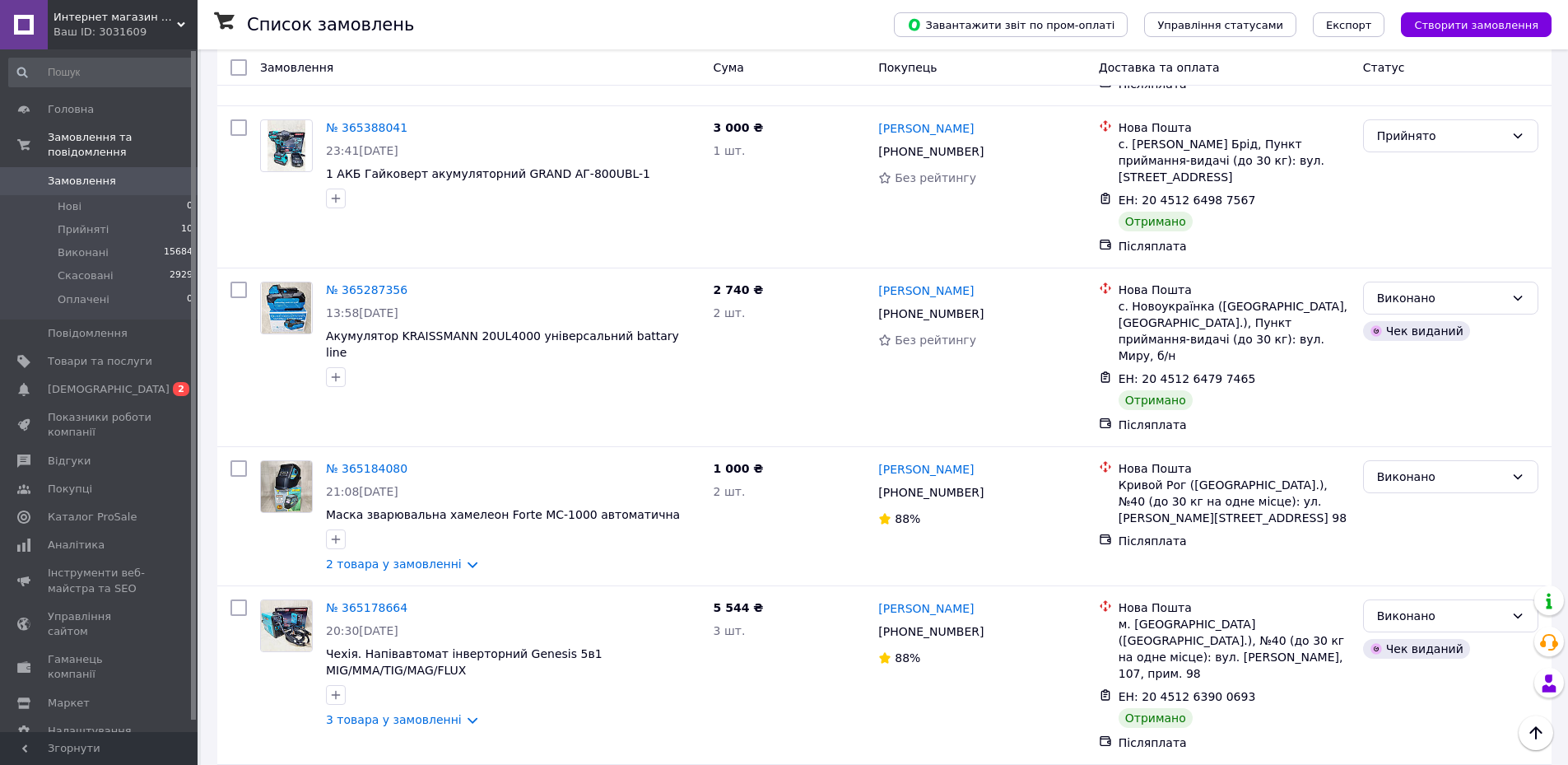
click at [159, 22] on span "Интернет магазин Сетевой" at bounding box center [115, 17] width 124 height 15
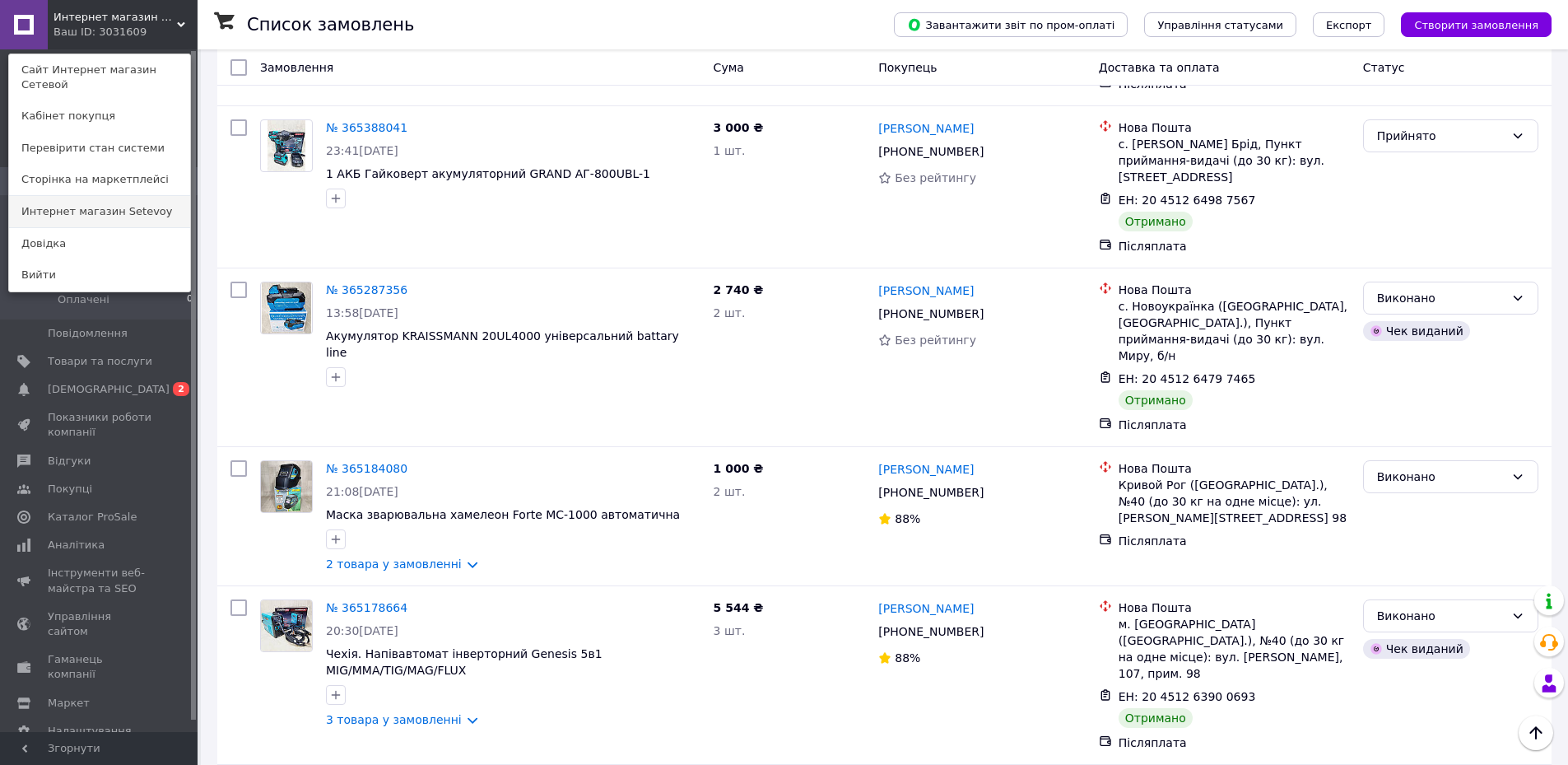
click at [138, 196] on link "Интернет магазин Setevoy" at bounding box center [99, 212] width 181 height 32
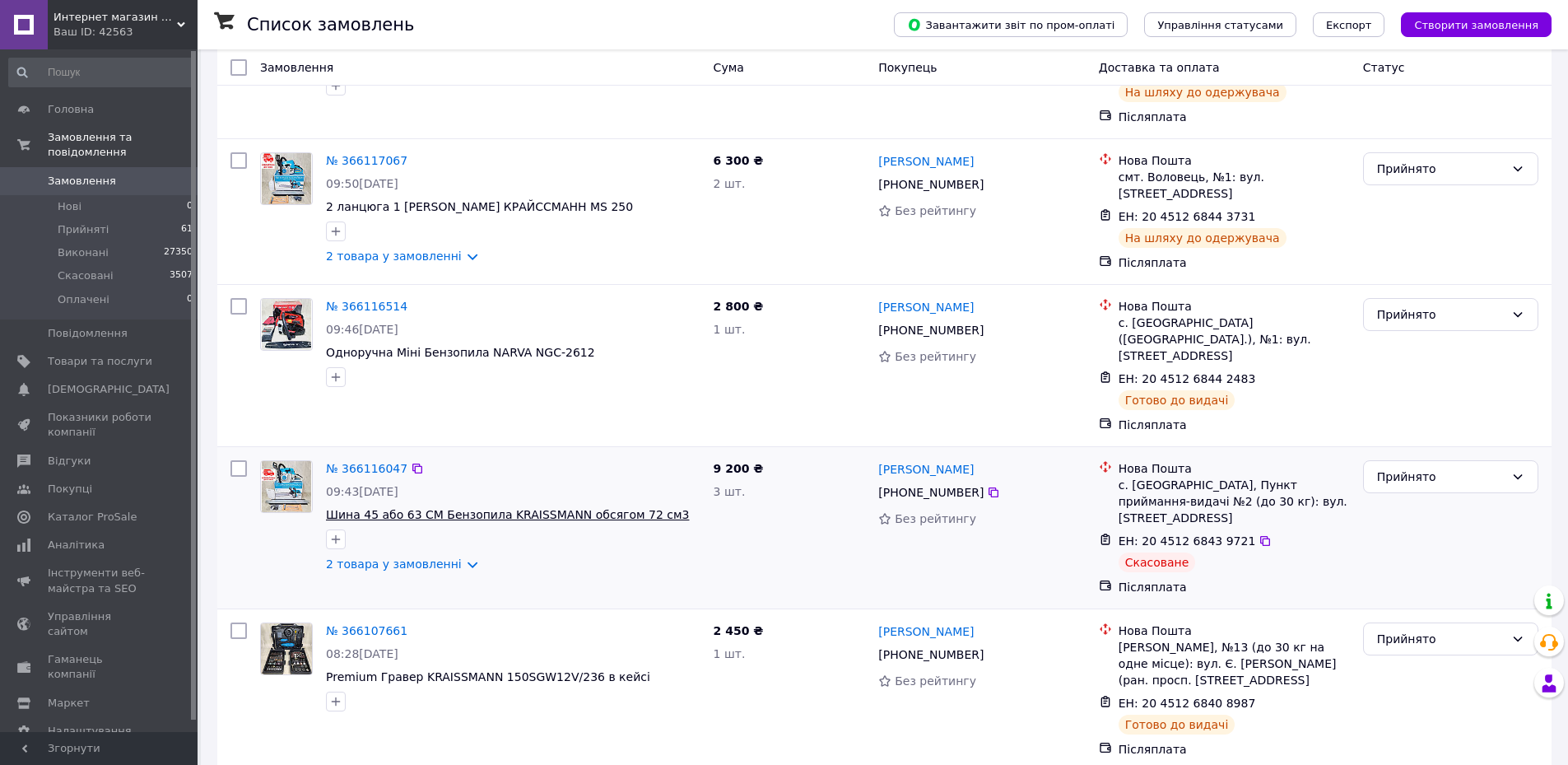
scroll to position [165, 0]
click at [378, 555] on link "2 товара у замовленні" at bounding box center [393, 561] width 136 height 13
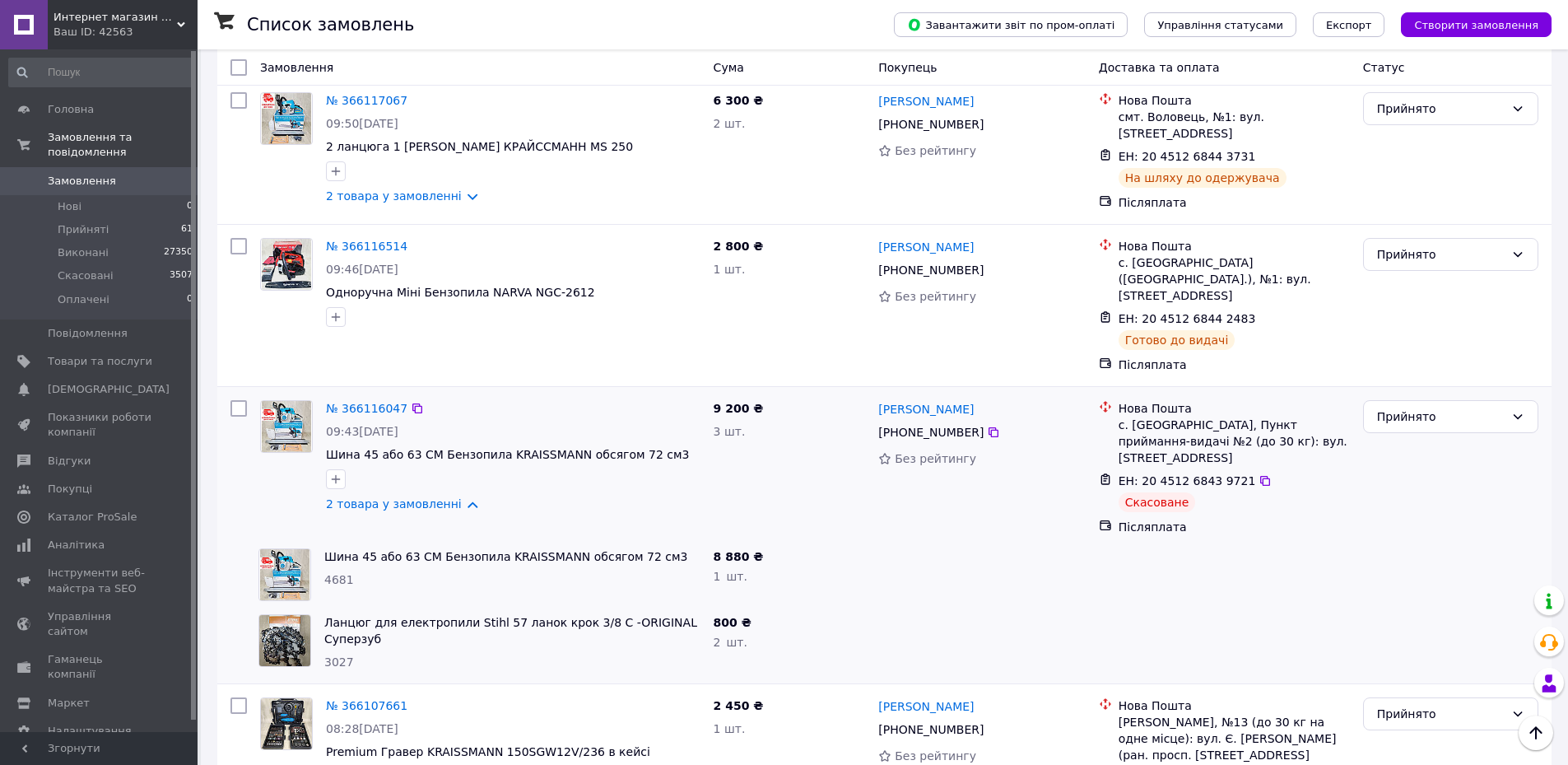
scroll to position [247, 0]
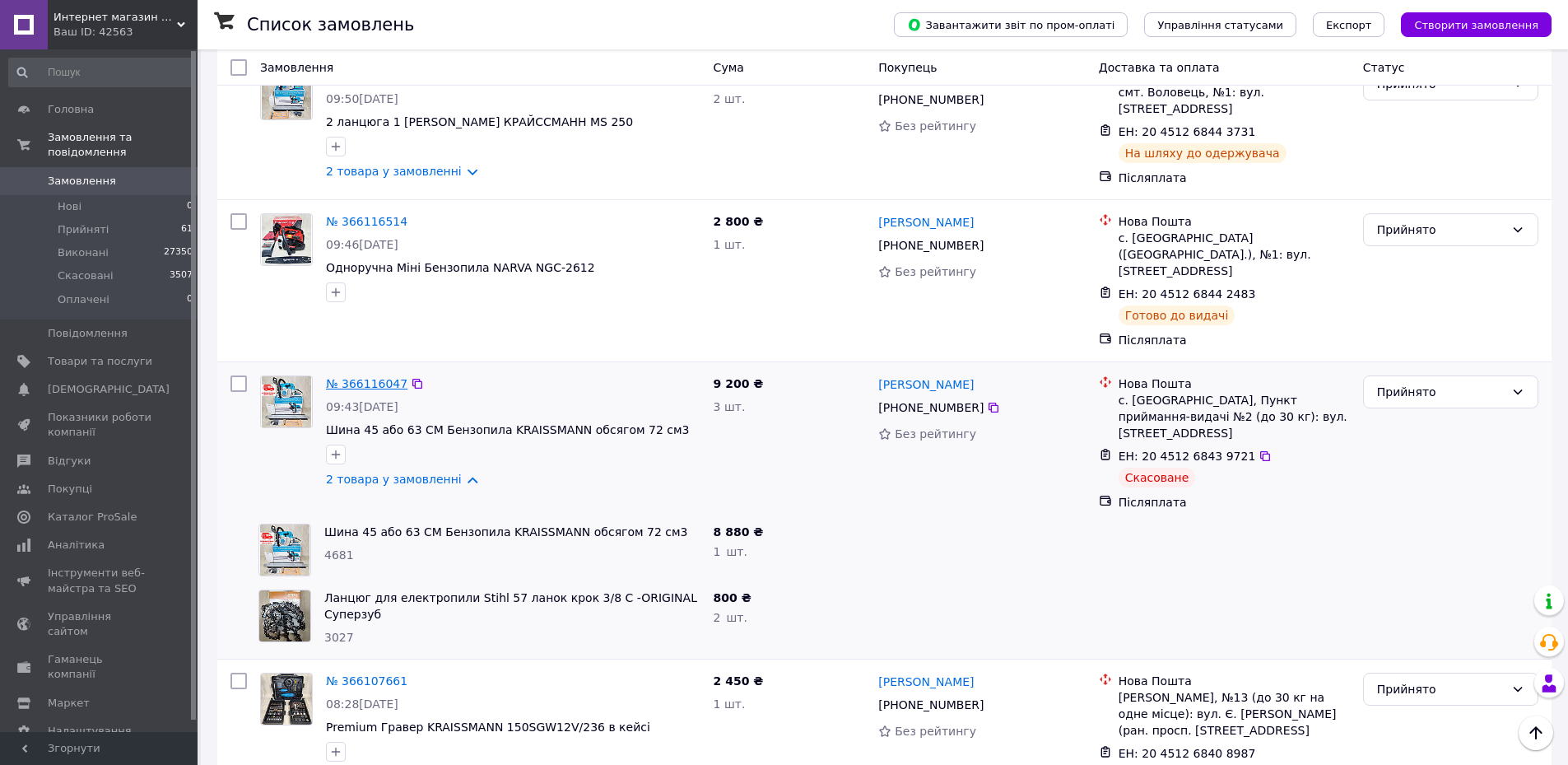
click at [354, 377] on link "№ 366116047" at bounding box center [366, 383] width 81 height 13
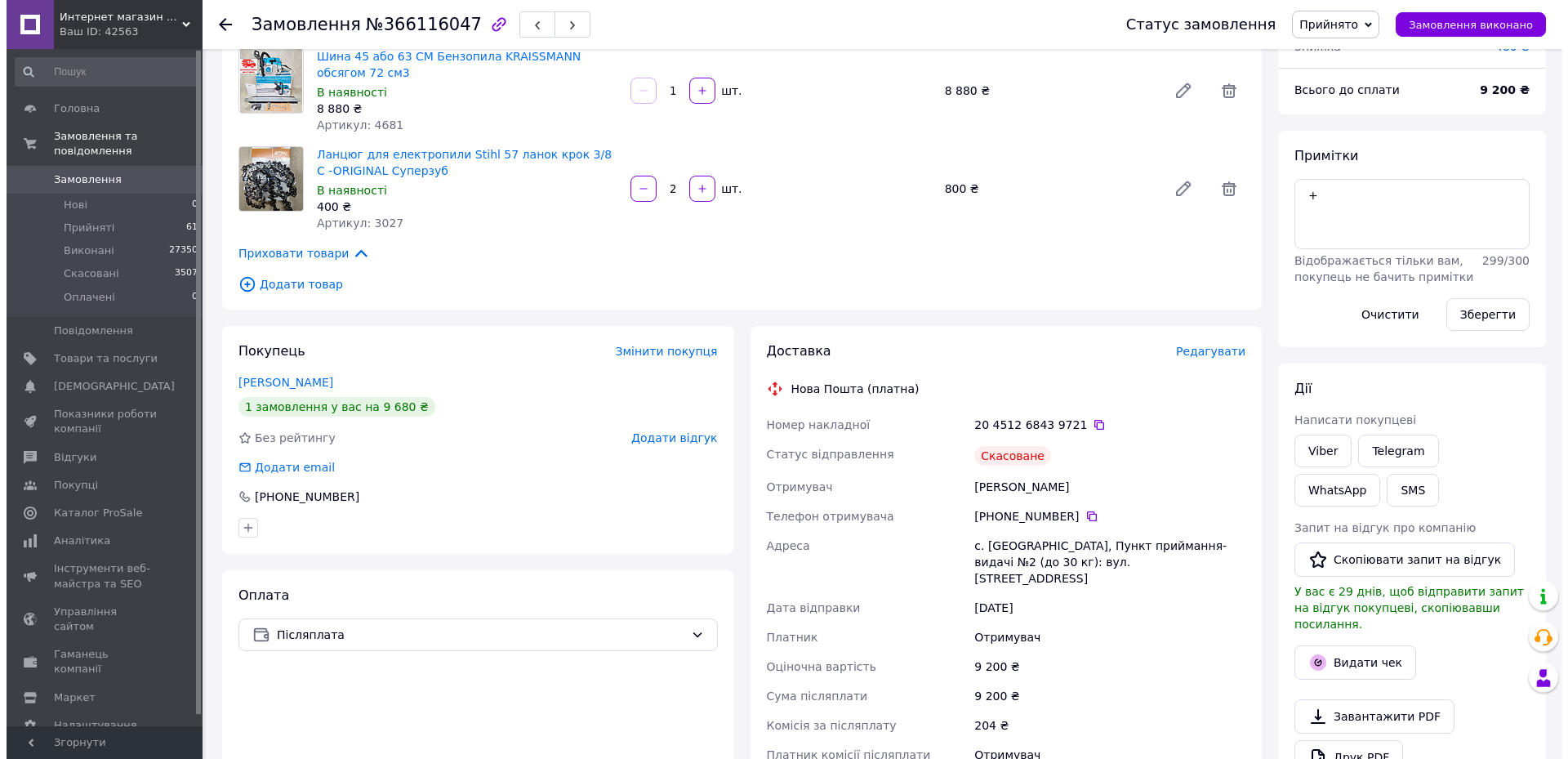
scroll to position [163, 0]
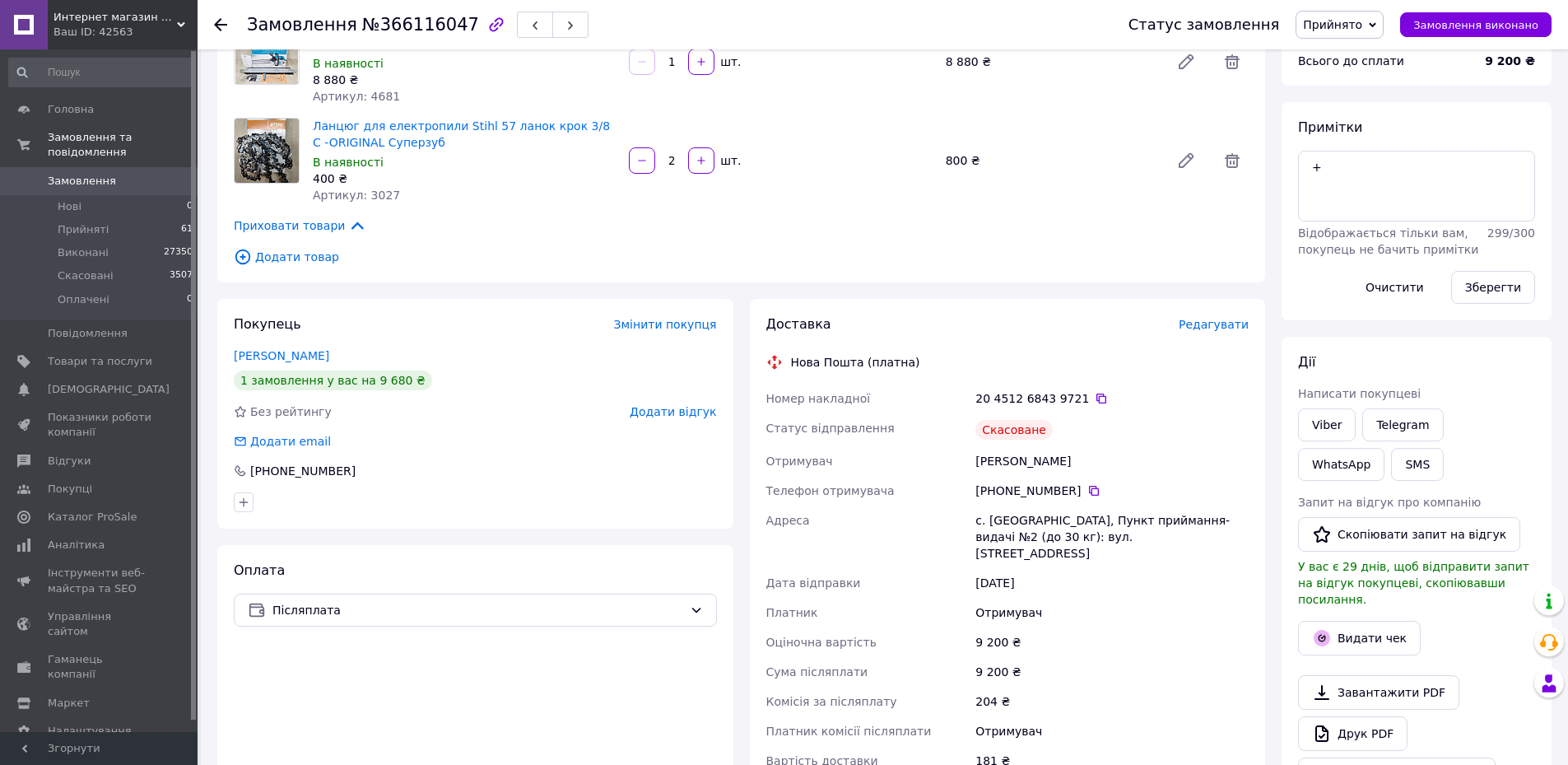
click at [1224, 322] on span "Редагувати" at bounding box center [1213, 324] width 70 height 13
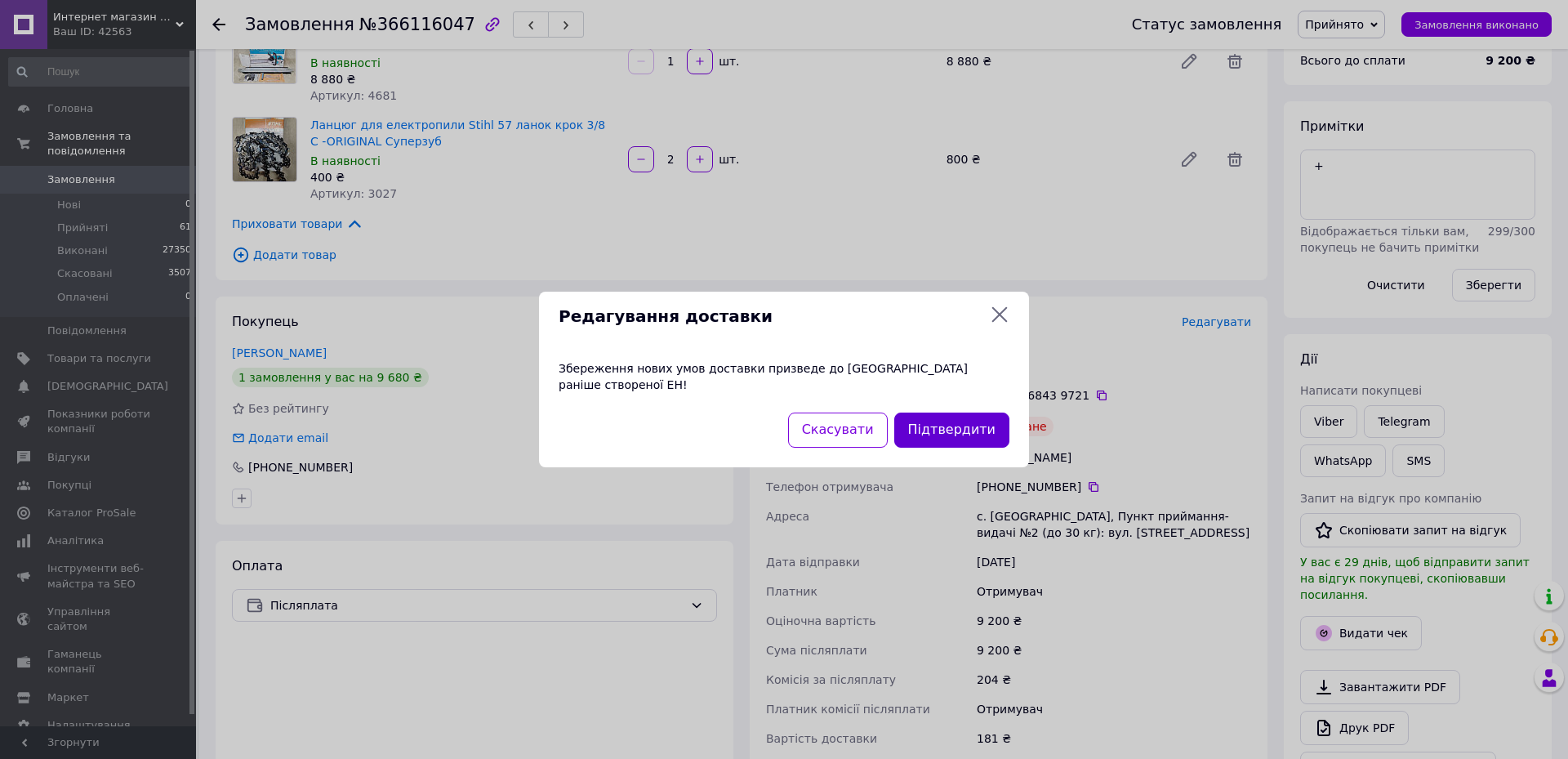
click at [987, 412] on button "Підтвердити" at bounding box center [952, 429] width 115 height 35
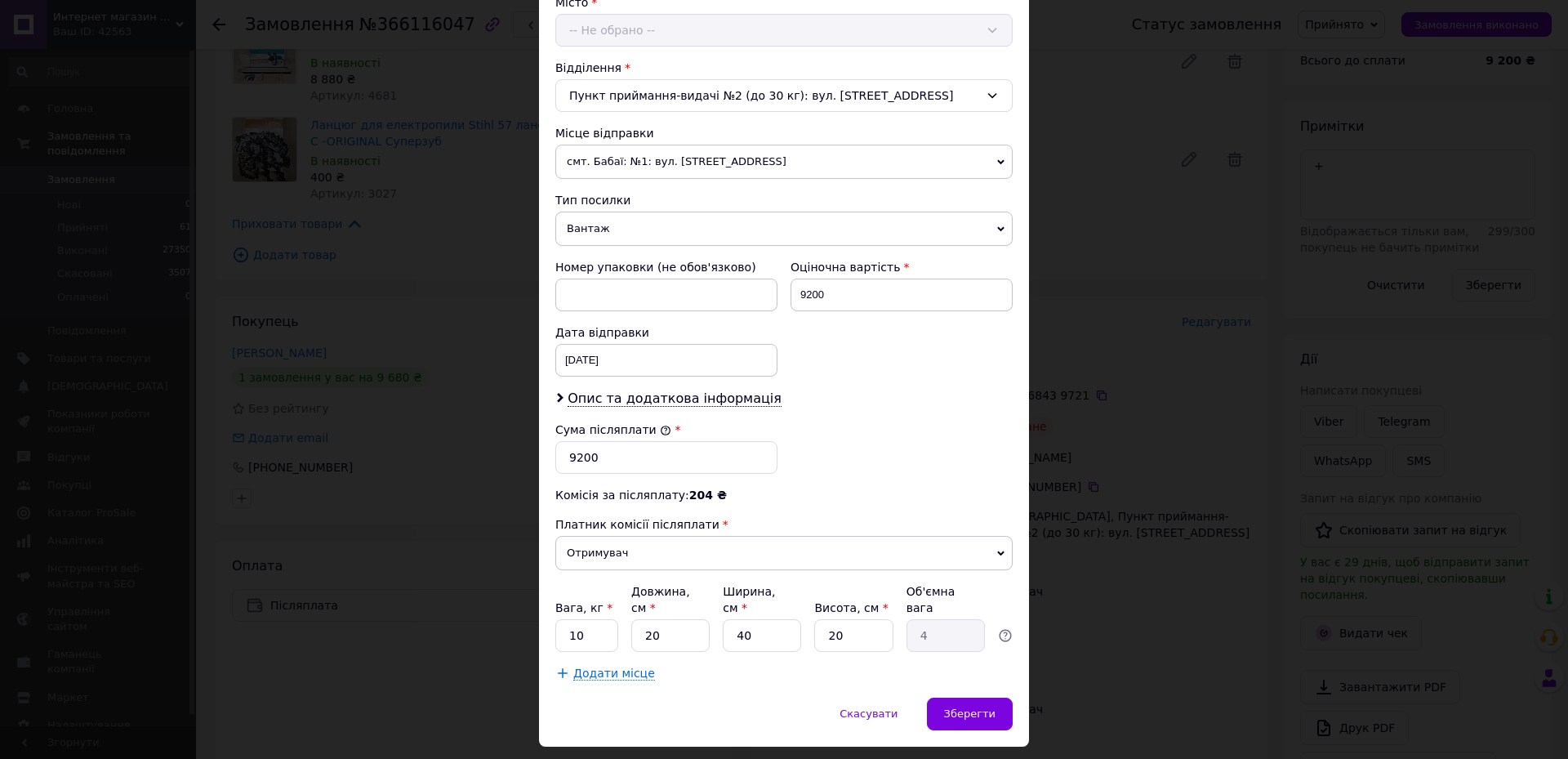
scroll to position [488, 0]
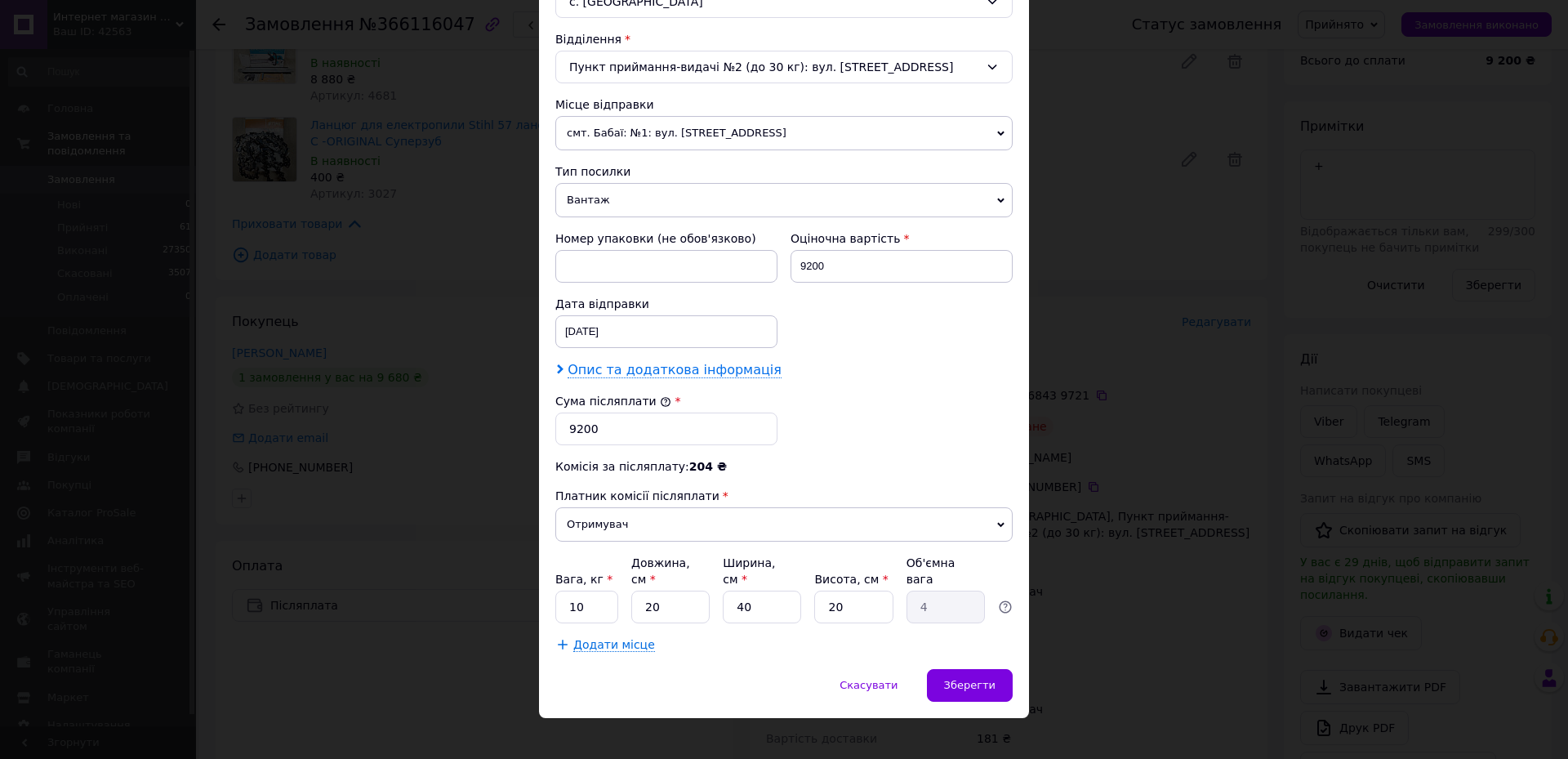
click at [694, 366] on span "Опис та додаткова інформація" at bounding box center [674, 370] width 214 height 17
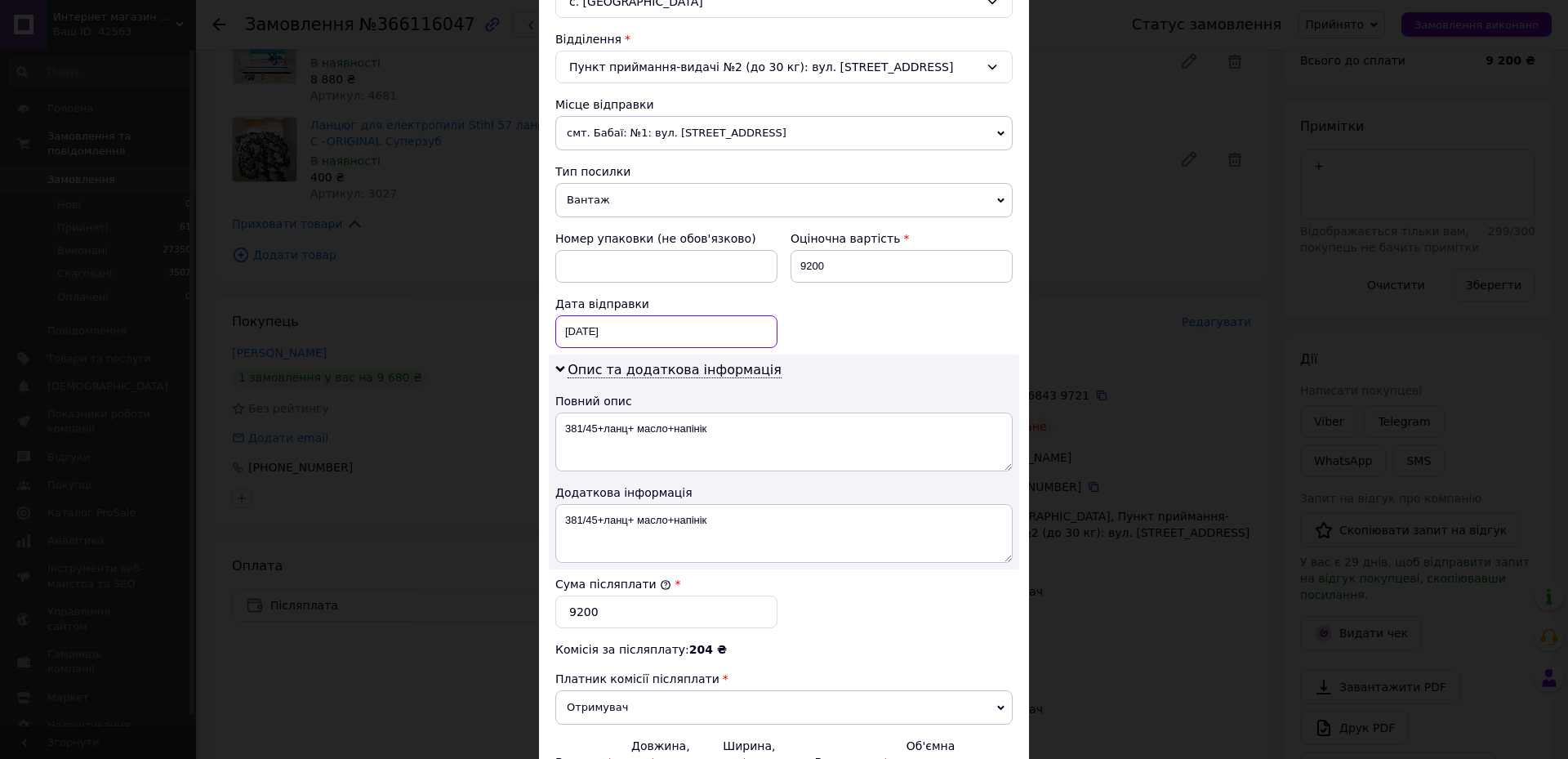
click at [679, 330] on div "[DATE] < 2025 > < Октябрь > Пн Вт Ср Чт Пт Сб Вс 29 30 1 2 3 4 5 6 7 8 9 10 11 …" at bounding box center [667, 332] width 223 height 33
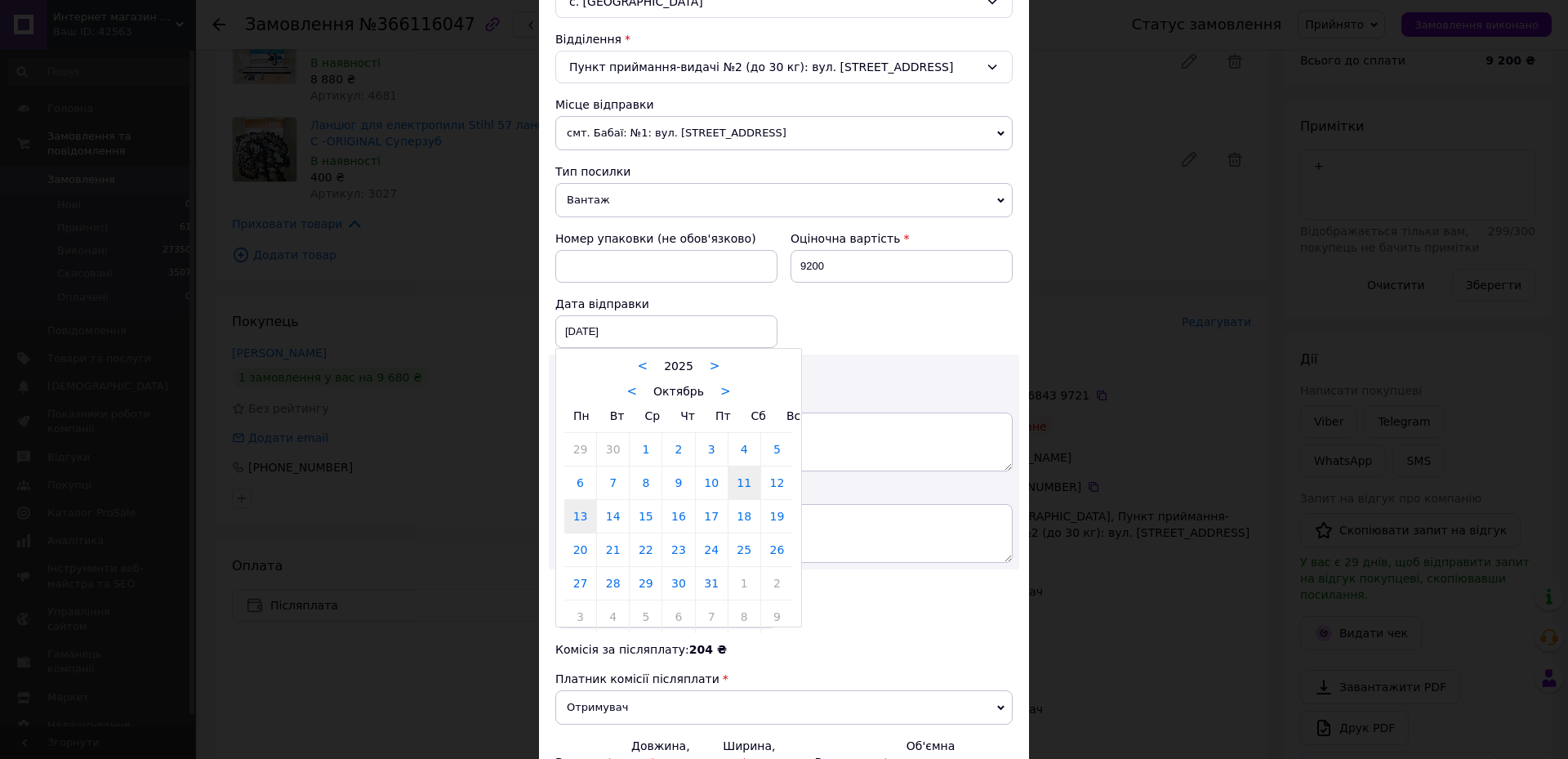
click at [580, 511] on link "13" at bounding box center [580, 516] width 32 height 33
type input "[DATE]"
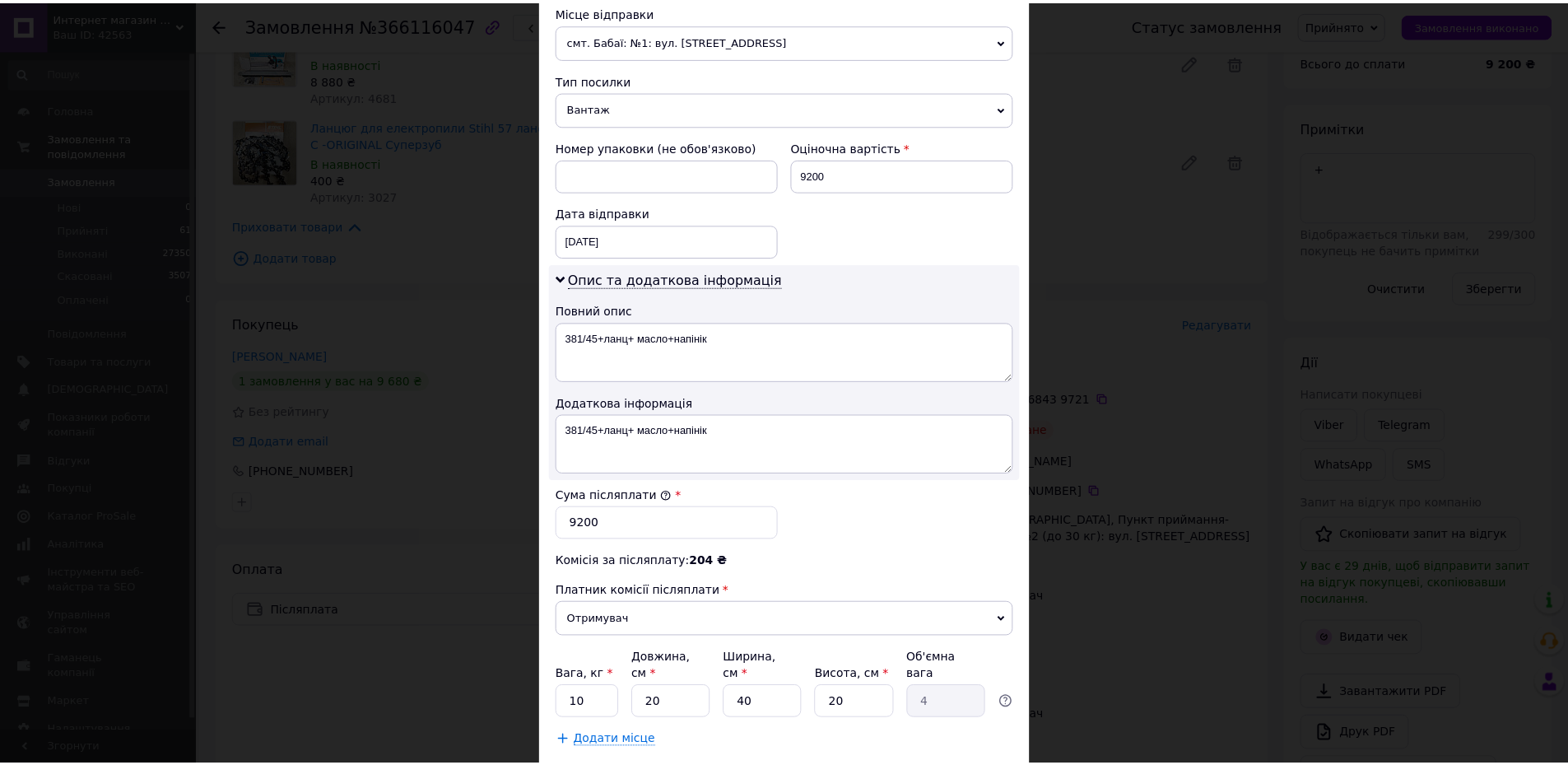
scroll to position [676, 0]
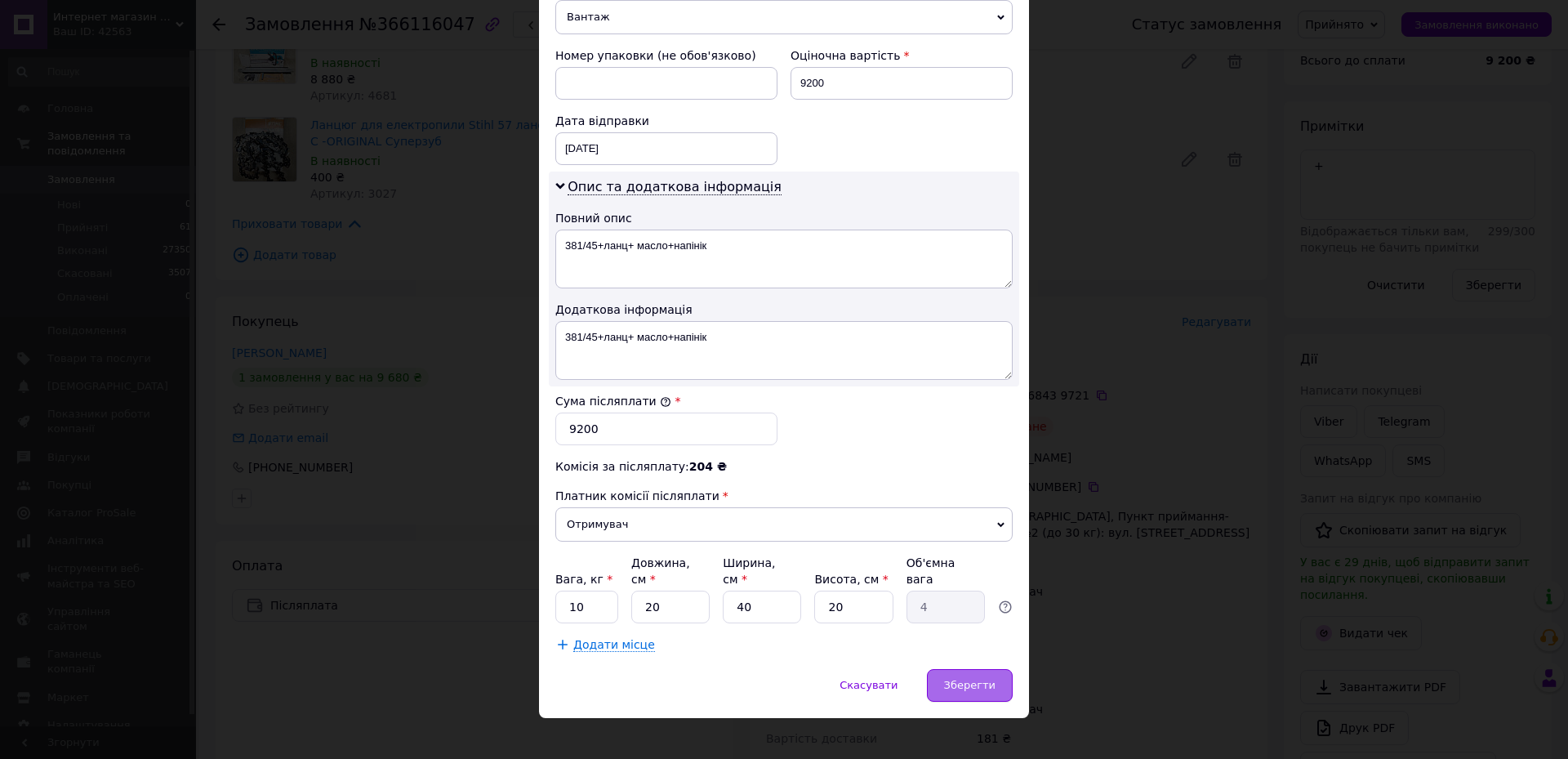
click at [979, 679] on span "Зберегти" at bounding box center [969, 685] width 51 height 12
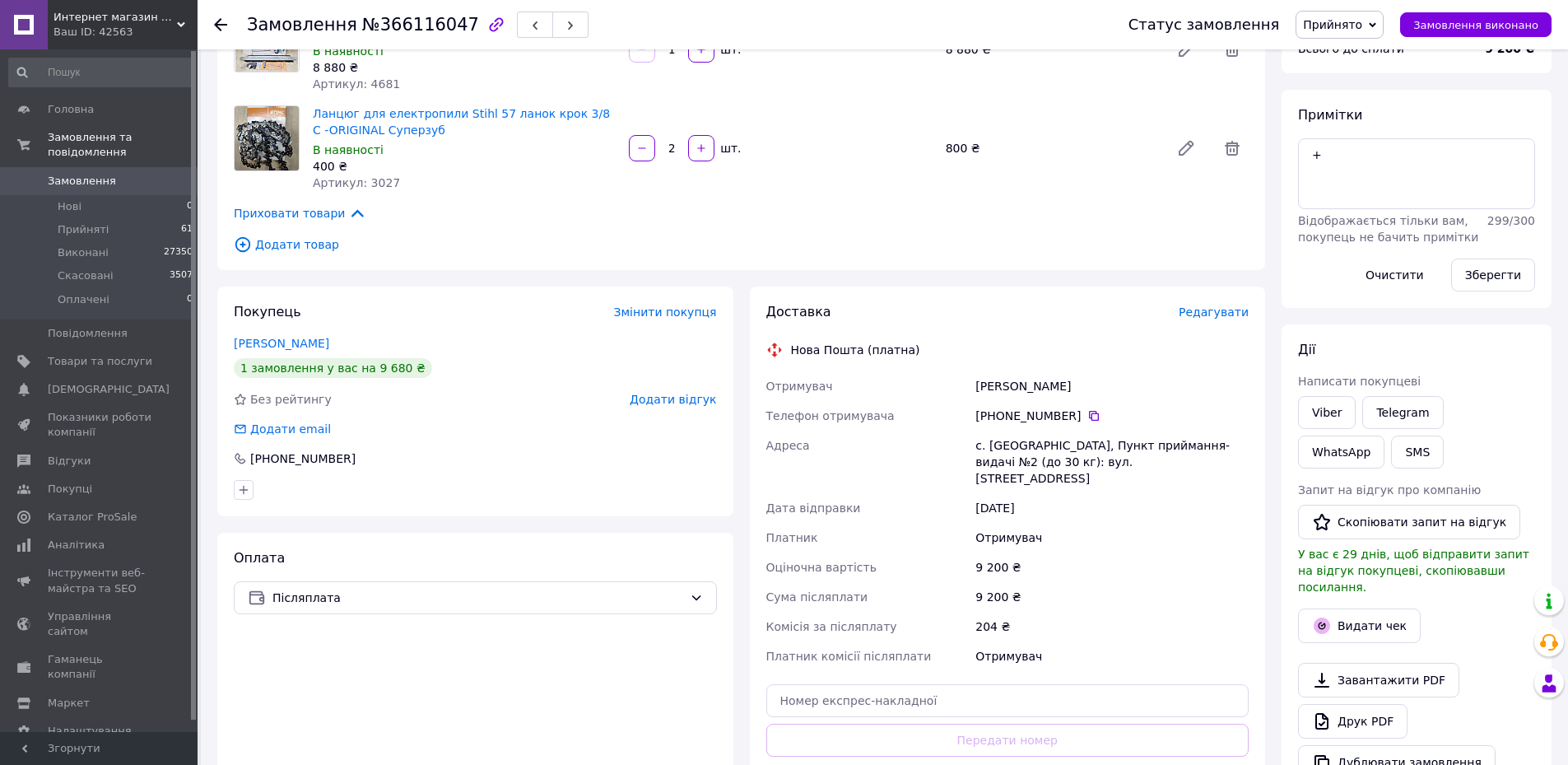
scroll to position [494, 0]
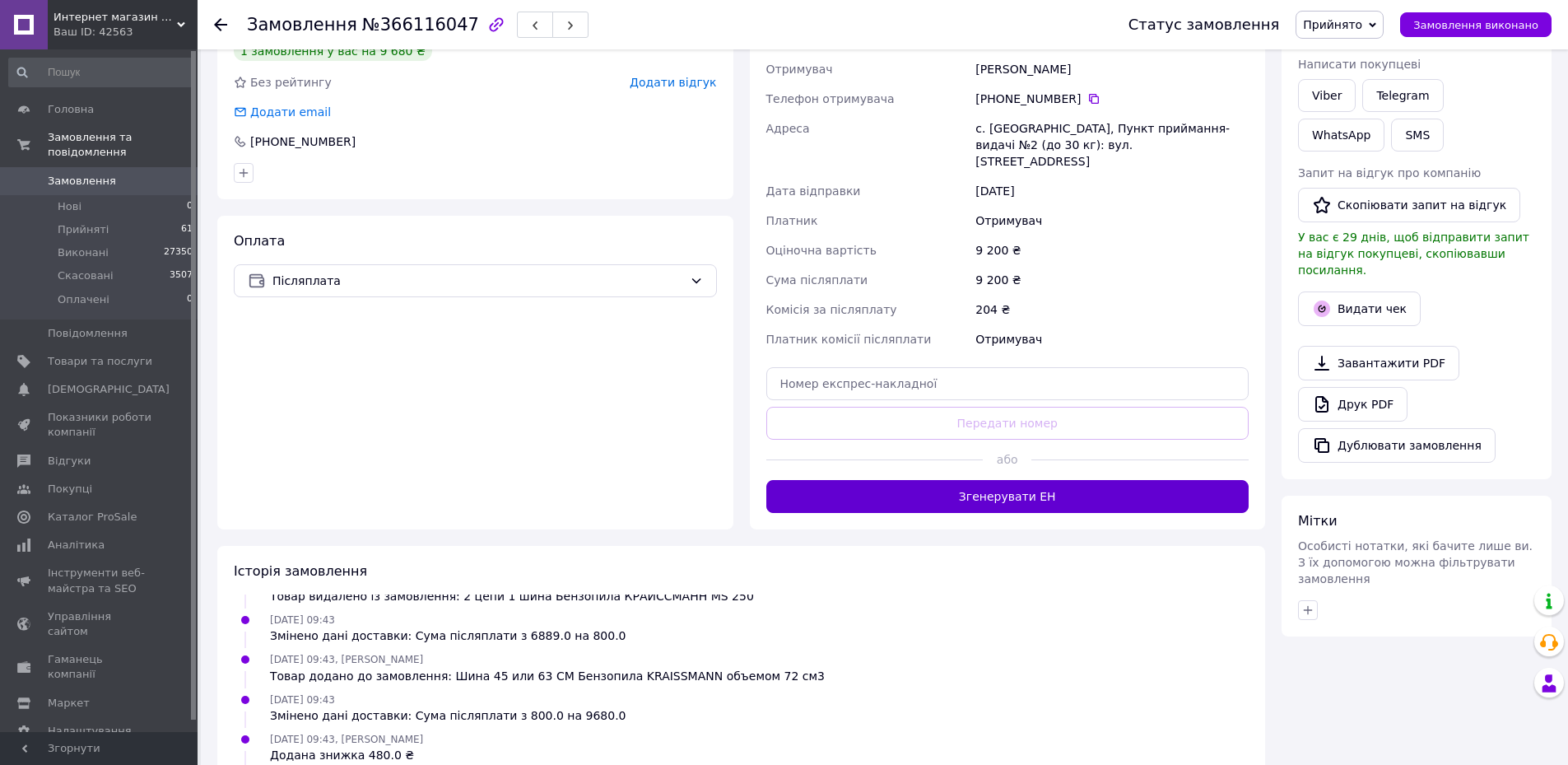
click at [999, 480] on button "Згенерувати ЕН" at bounding box center [1008, 497] width 484 height 33
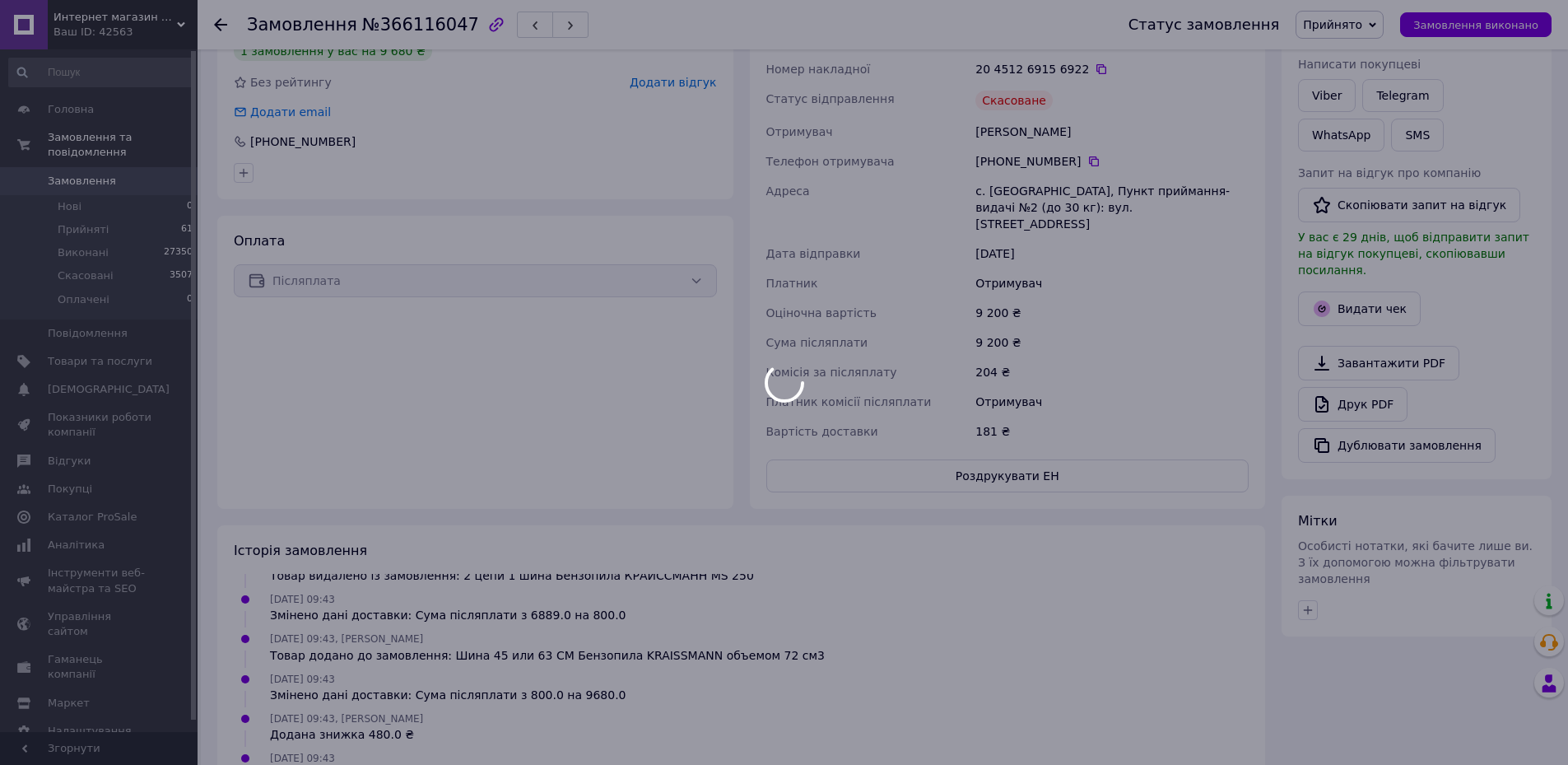
scroll to position [221, 0]
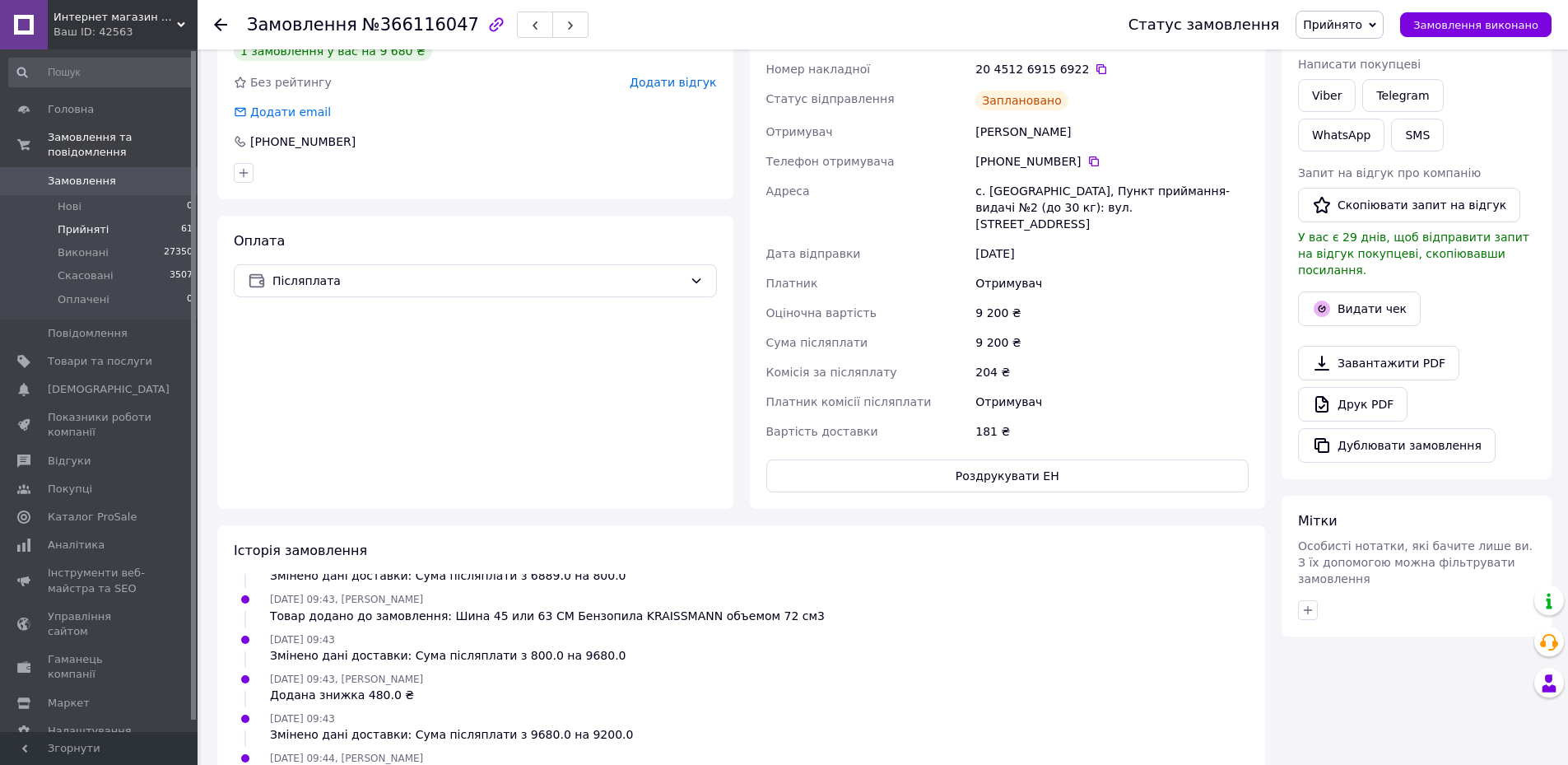
click at [100, 223] on span "Прийняті" at bounding box center [83, 230] width 51 height 15
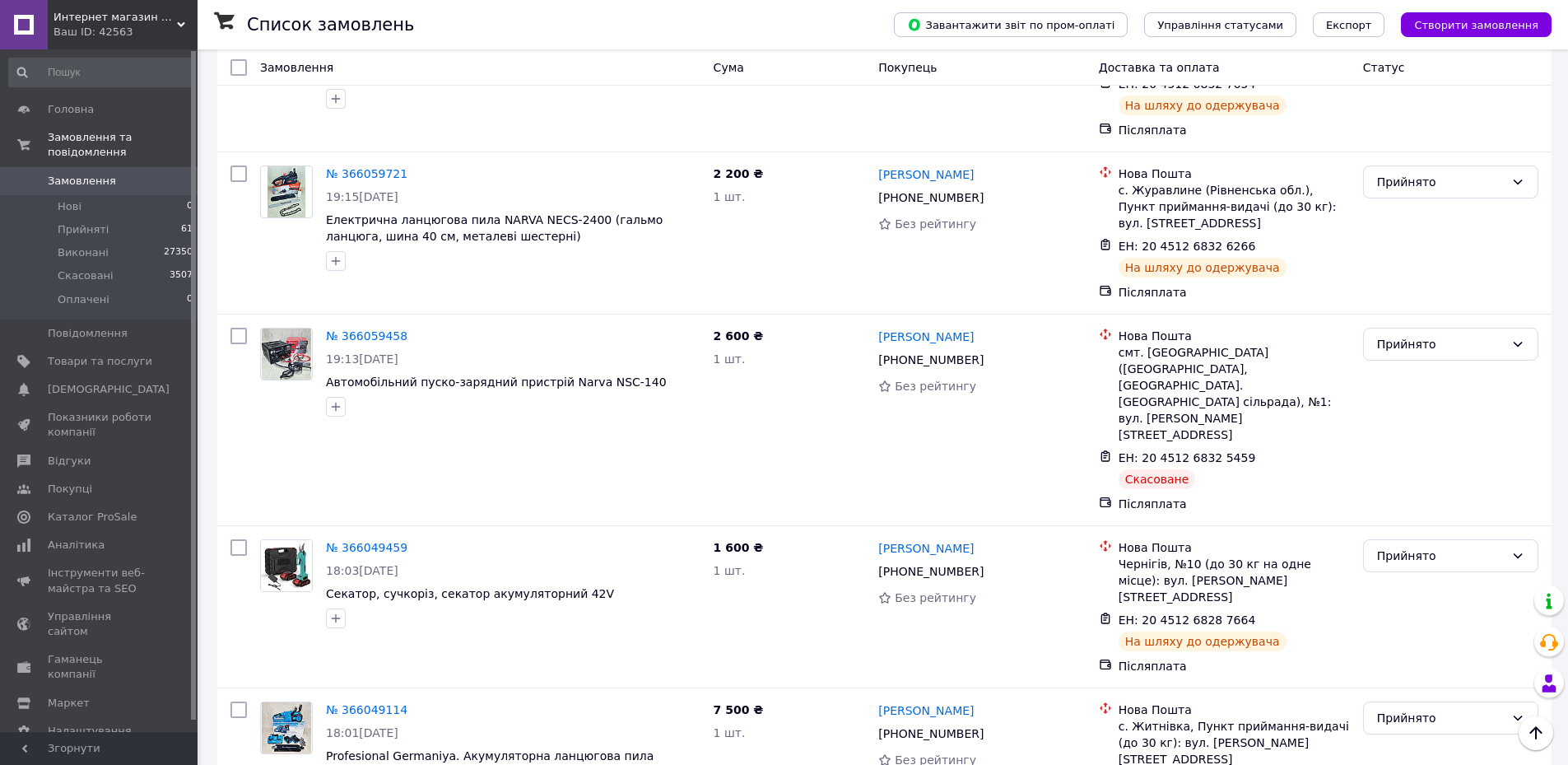
scroll to position [2634, 0]
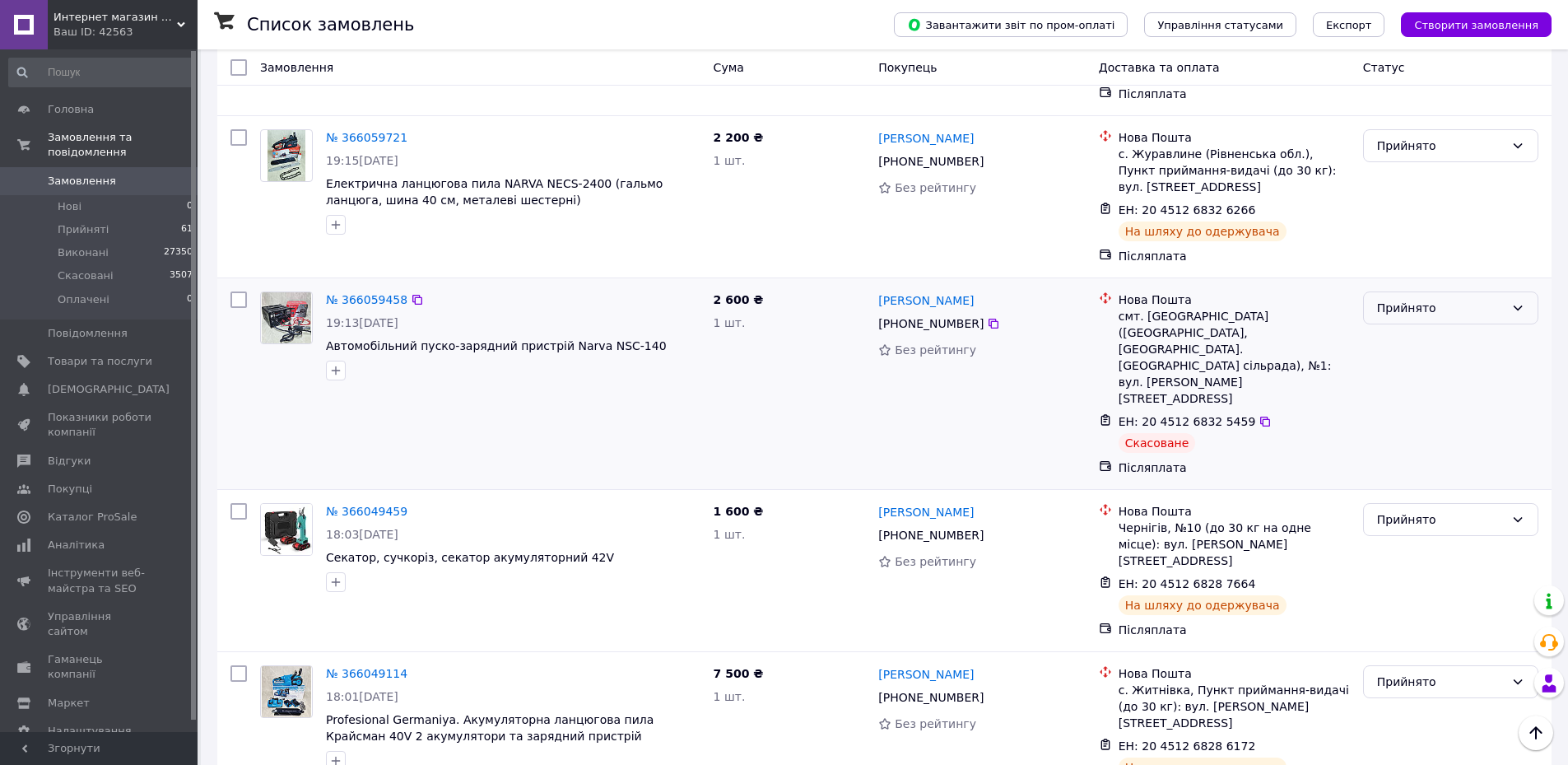
click at [1409, 292] on div "Прийнято" at bounding box center [1451, 308] width 175 height 33
click at [1398, 184] on li "Скасовано" at bounding box center [1451, 186] width 173 height 30
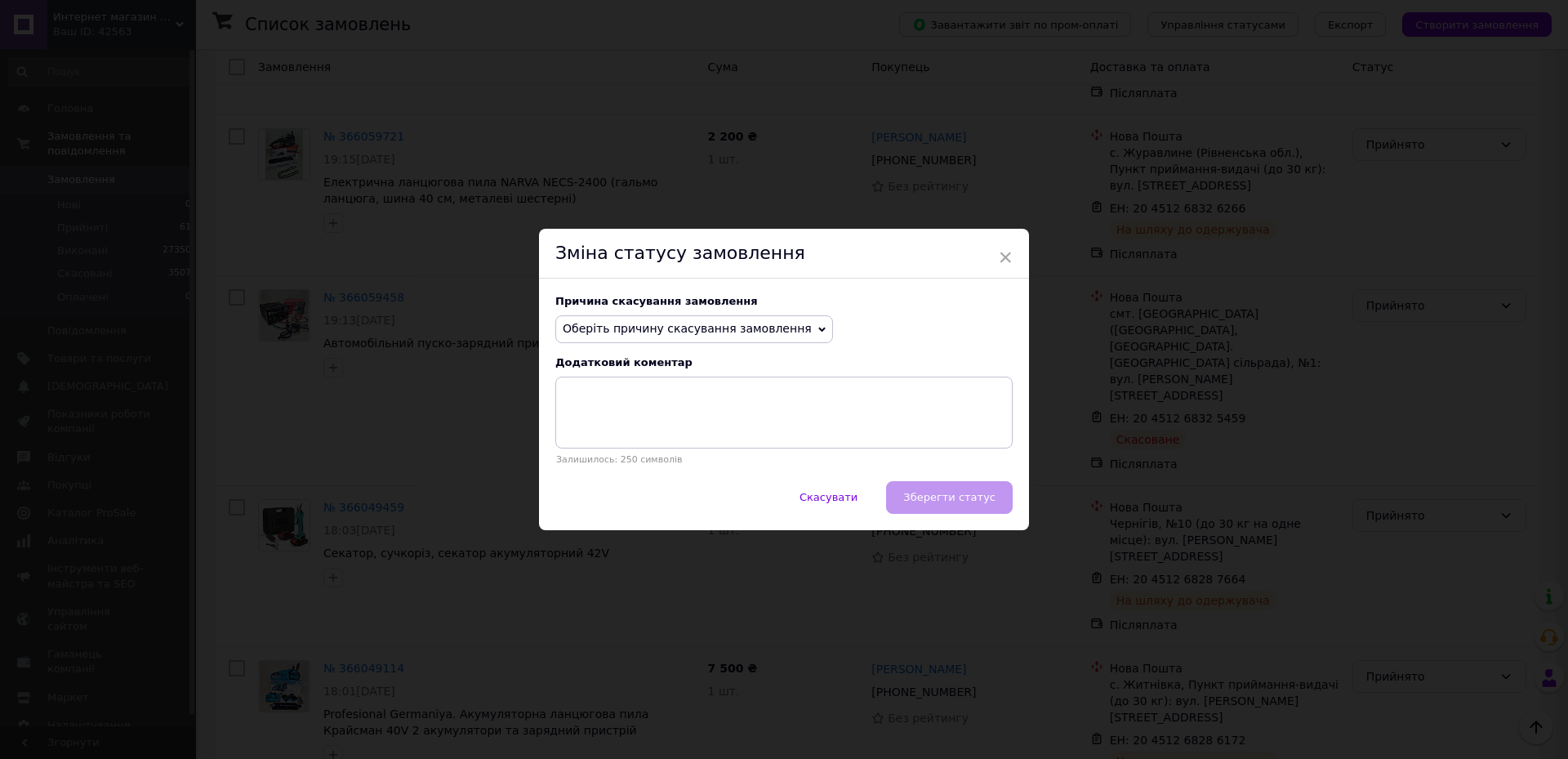
click at [669, 331] on span "Оберіть причину скасування замовлення" at bounding box center [687, 328] width 249 height 13
click at [653, 386] on li "Немає різновиду товару" at bounding box center [694, 383] width 276 height 23
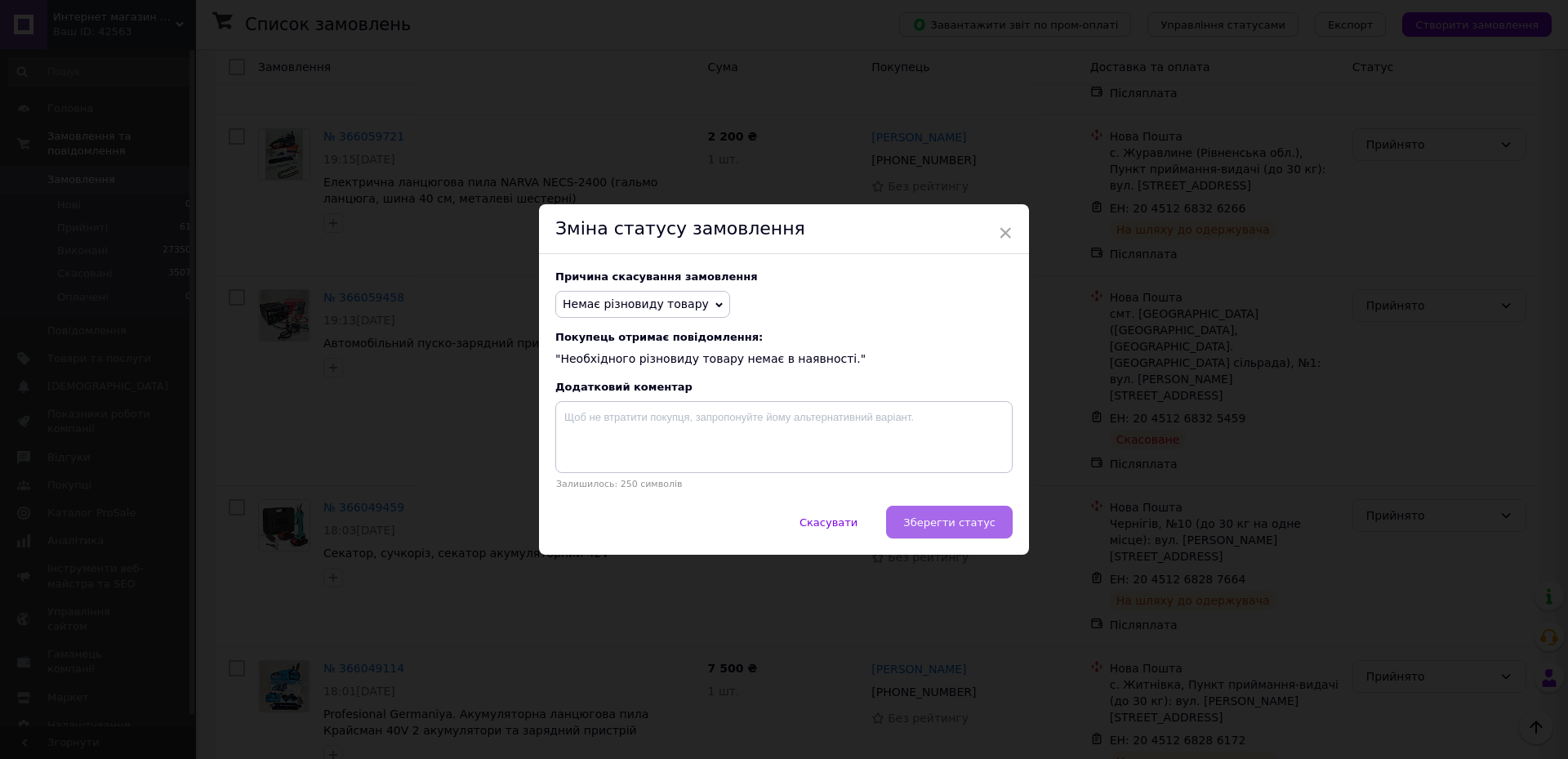
click at [956, 533] on button "Зберегти статус" at bounding box center [949, 523] width 127 height 33
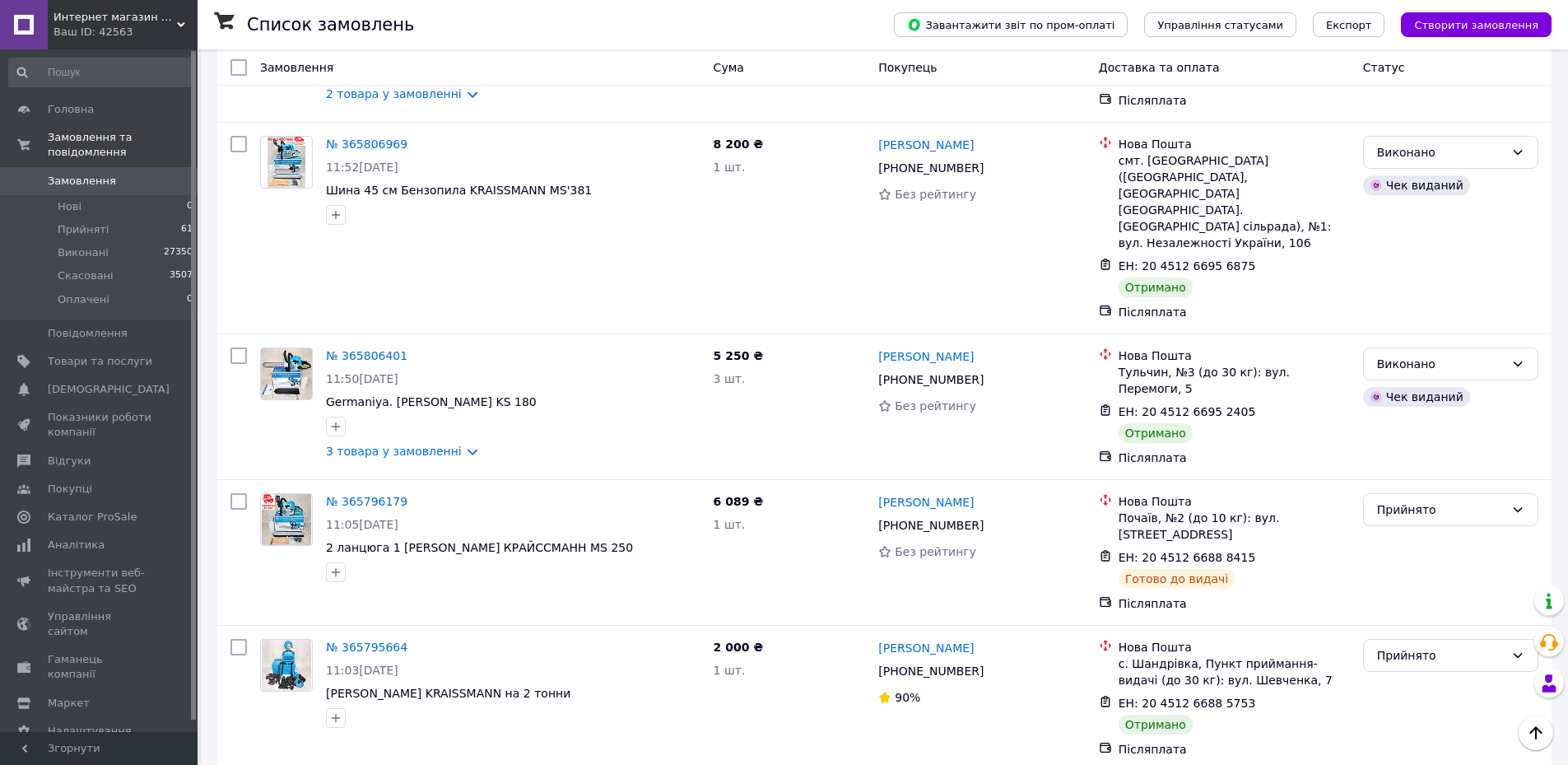
scroll to position [6833, 0]
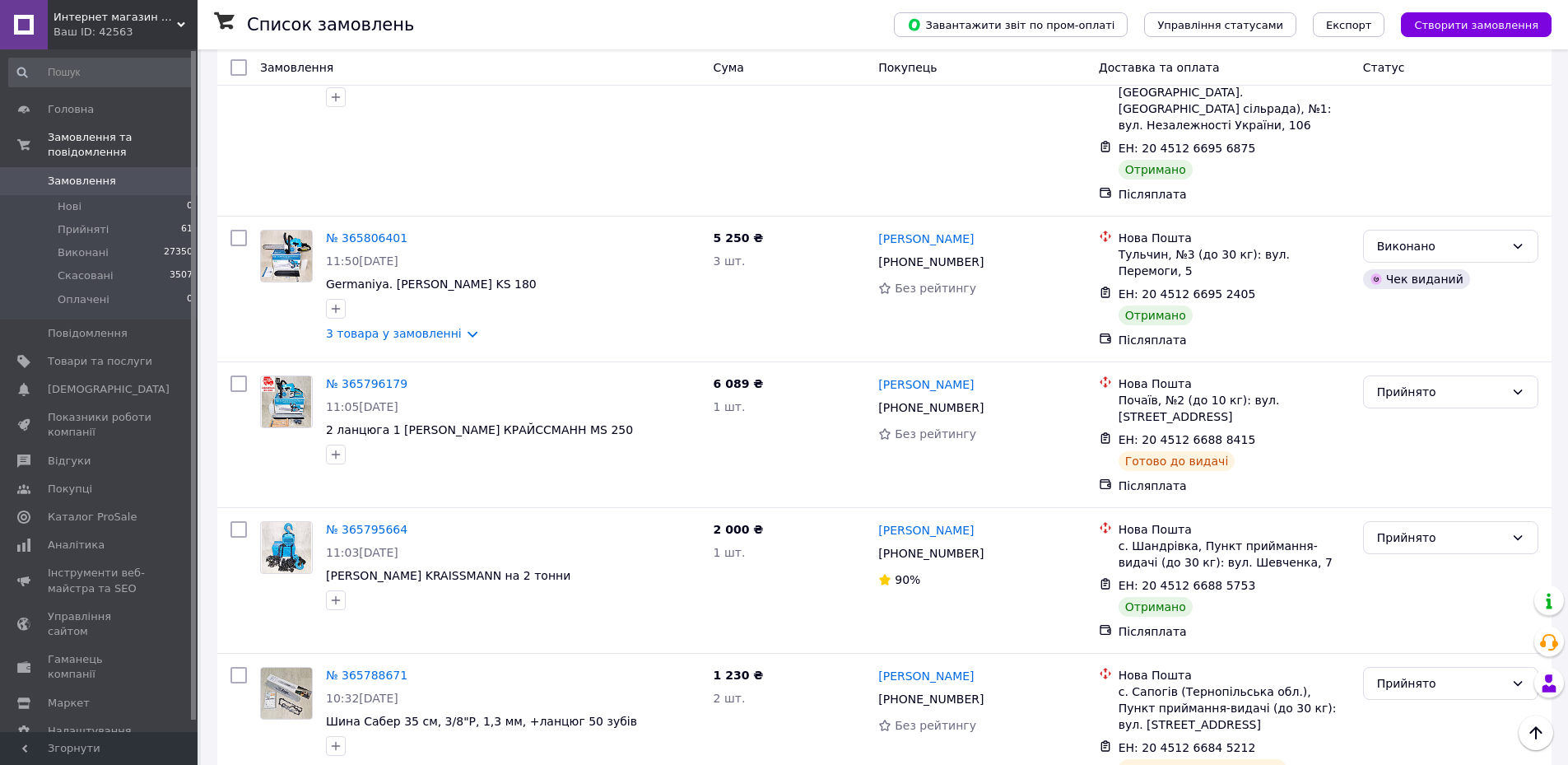
click at [88, 174] on span "Замовлення" at bounding box center [81, 181] width 68 height 15
click at [1489, 29] on span "Створити замовлення" at bounding box center [1476, 25] width 124 height 12
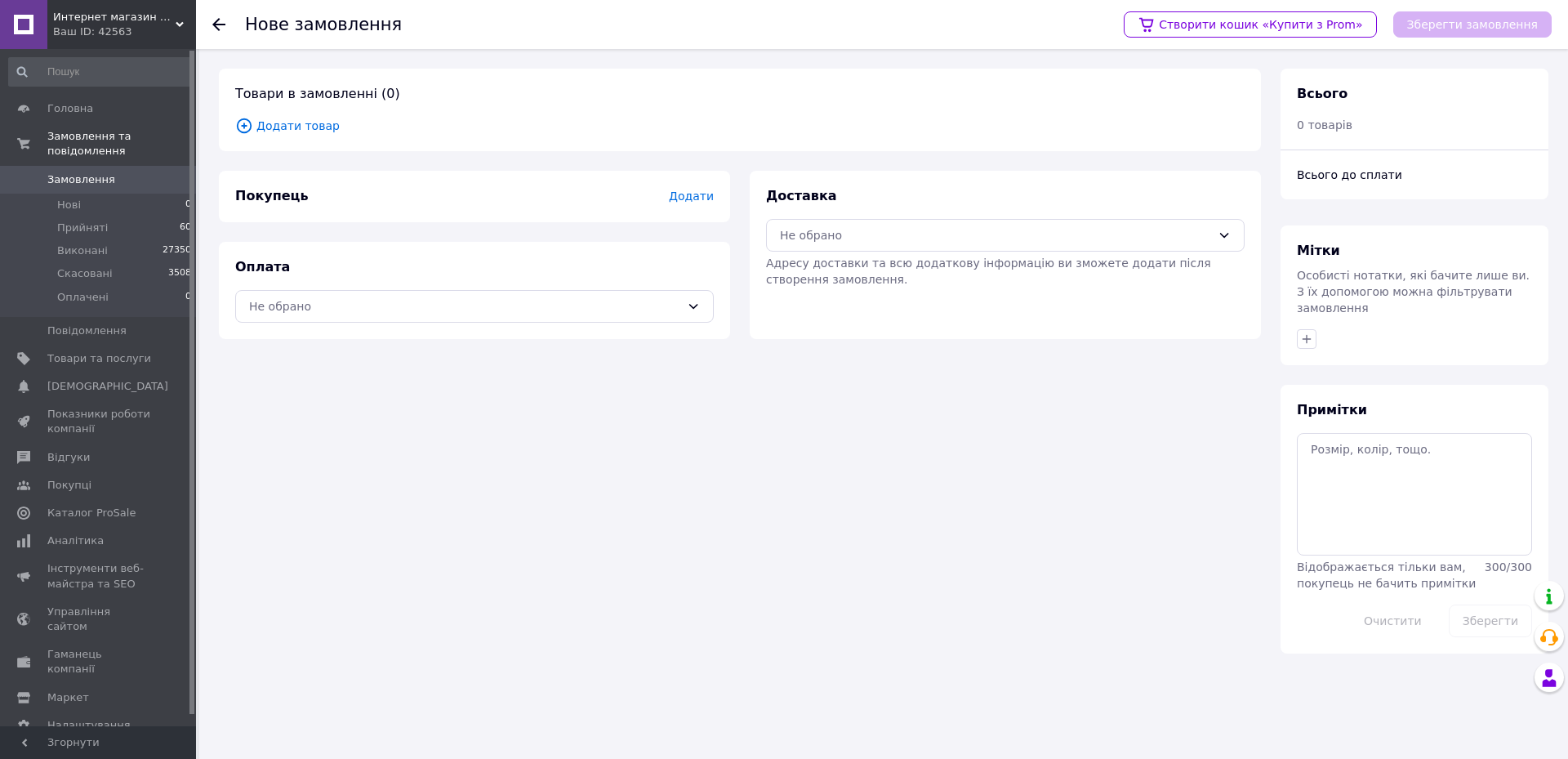
click at [285, 130] on span "Додати товар" at bounding box center [740, 125] width 1009 height 18
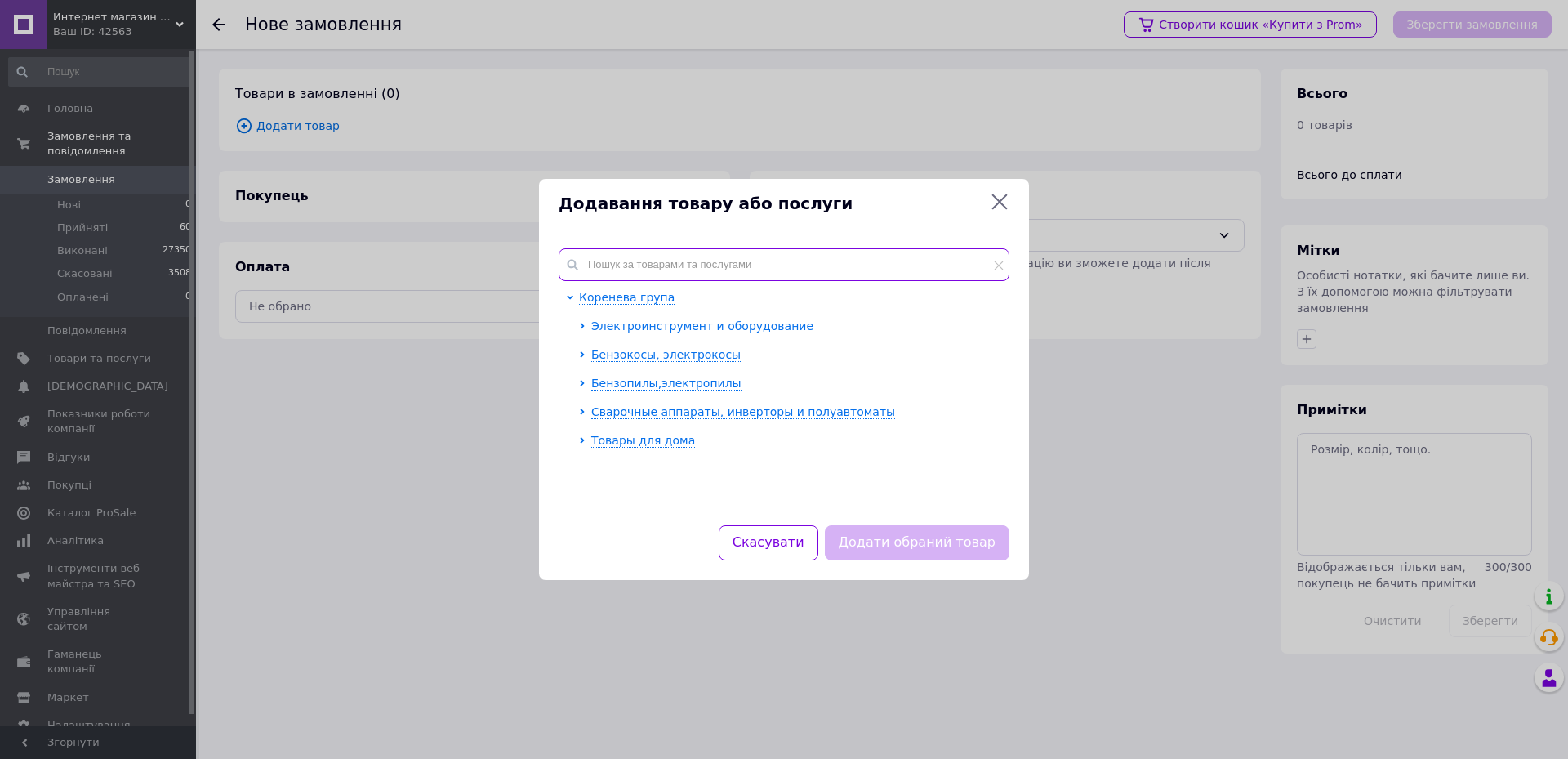
click at [620, 260] on input "text" at bounding box center [784, 265] width 451 height 33
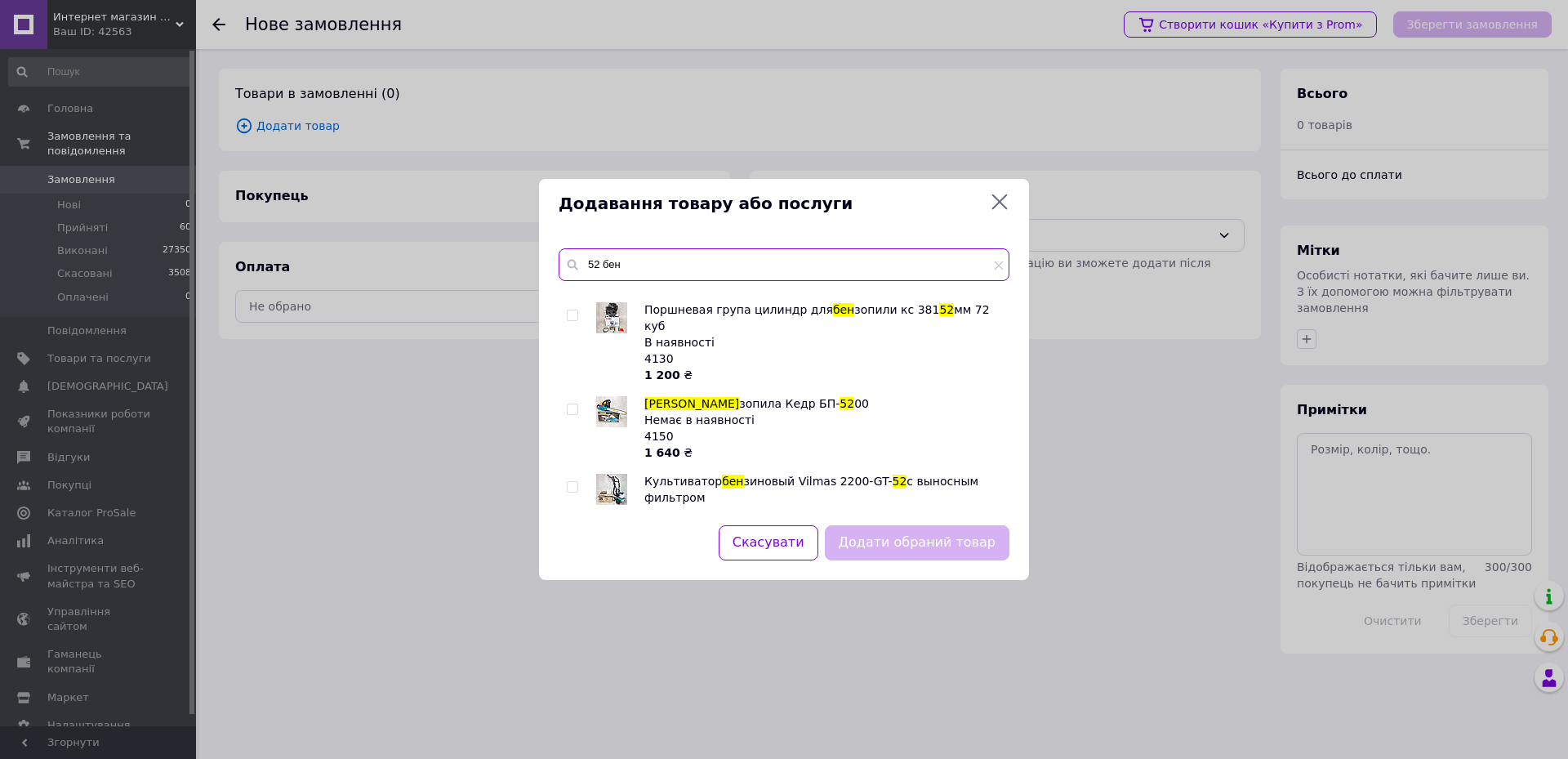
scroll to position [2242, 0]
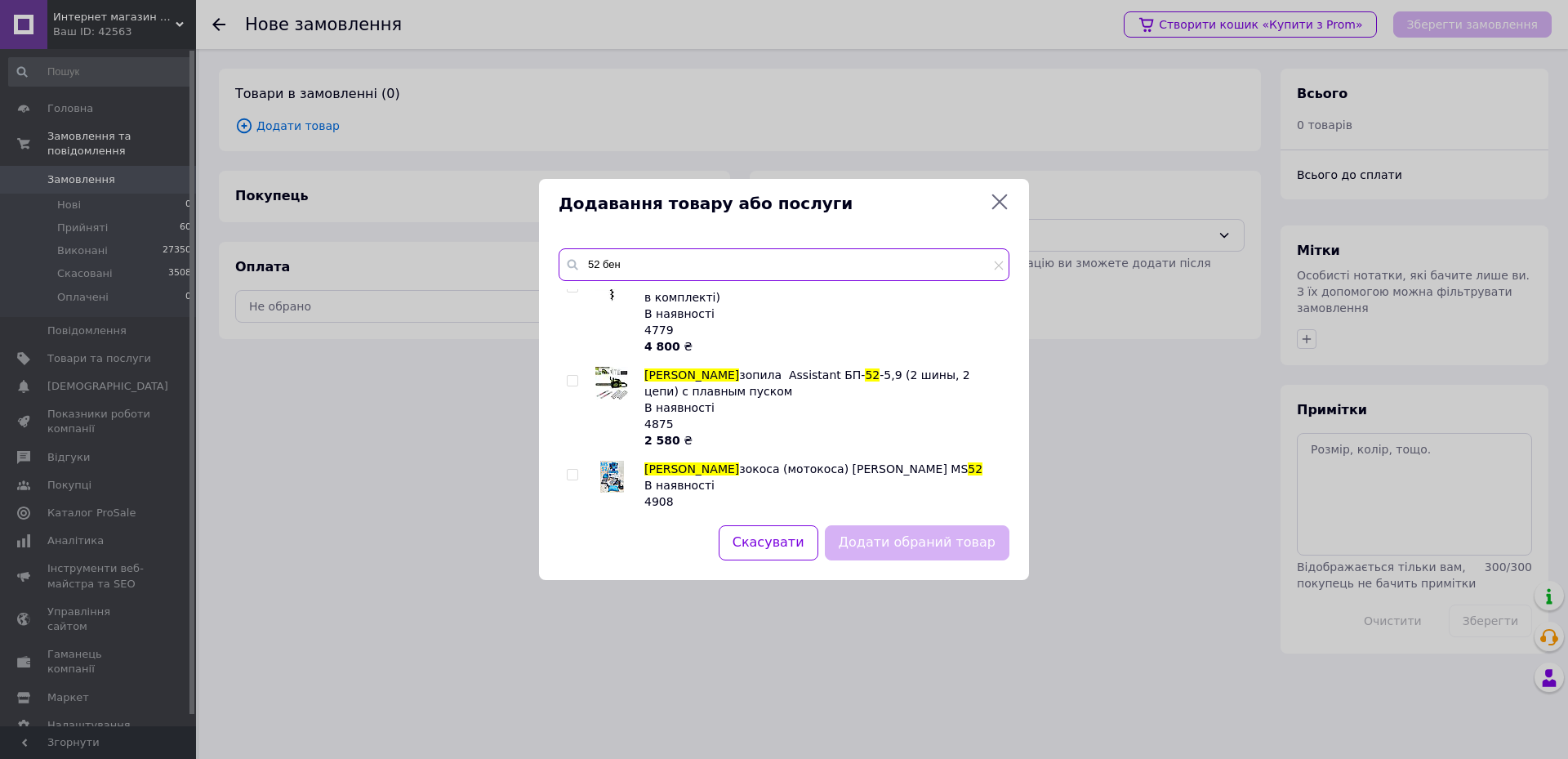
type input "52 бен"
click at [581, 538] on div at bounding box center [575, 570] width 17 height 65
click at [574, 547] on input "checkbox" at bounding box center [572, 552] width 10 height 10
checkbox input "true"
click at [888, 534] on button "Додати обраний товар" at bounding box center [917, 543] width 184 height 35
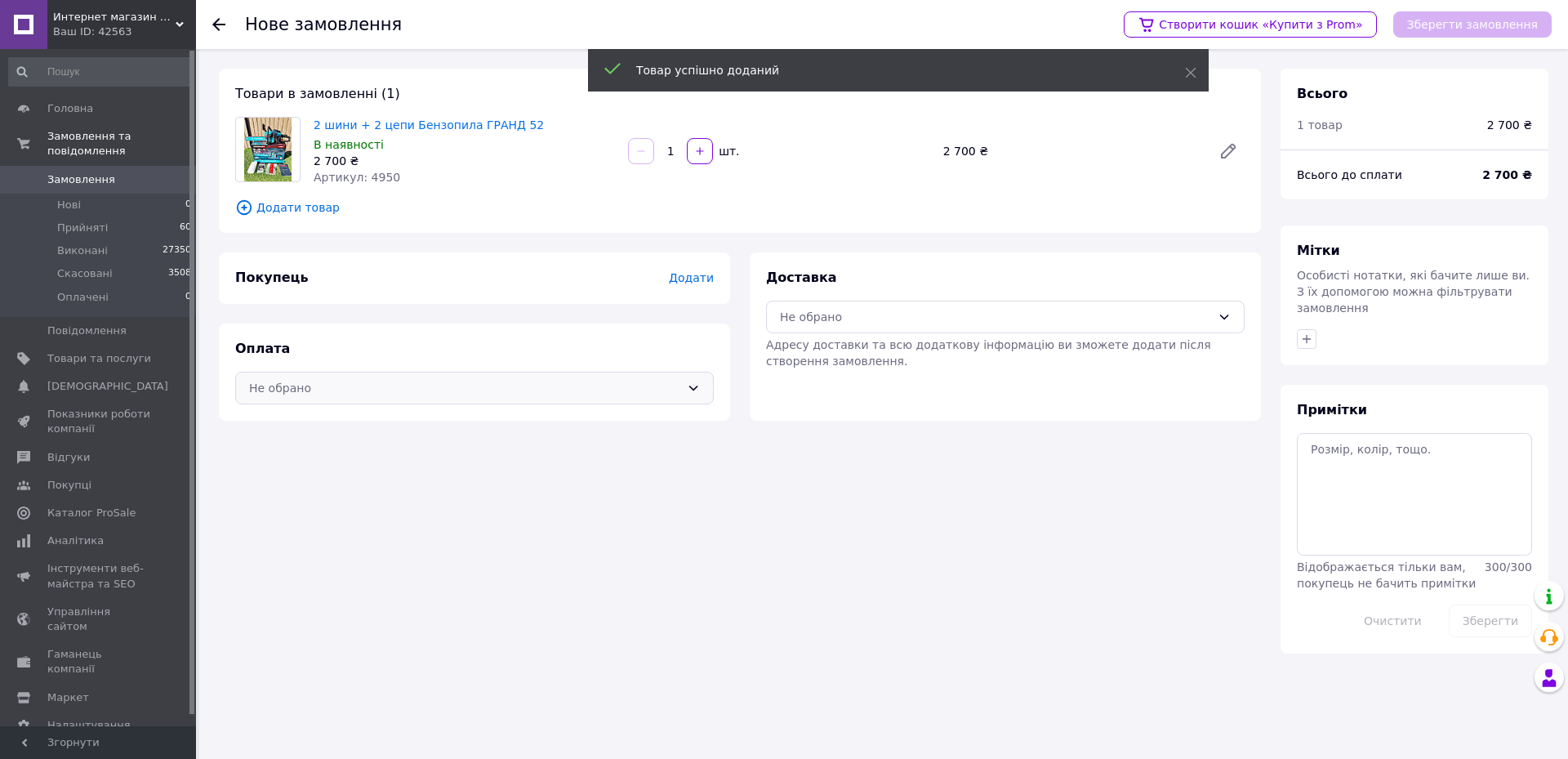
click at [342, 391] on div "Не обрано" at bounding box center [465, 388] width 431 height 18
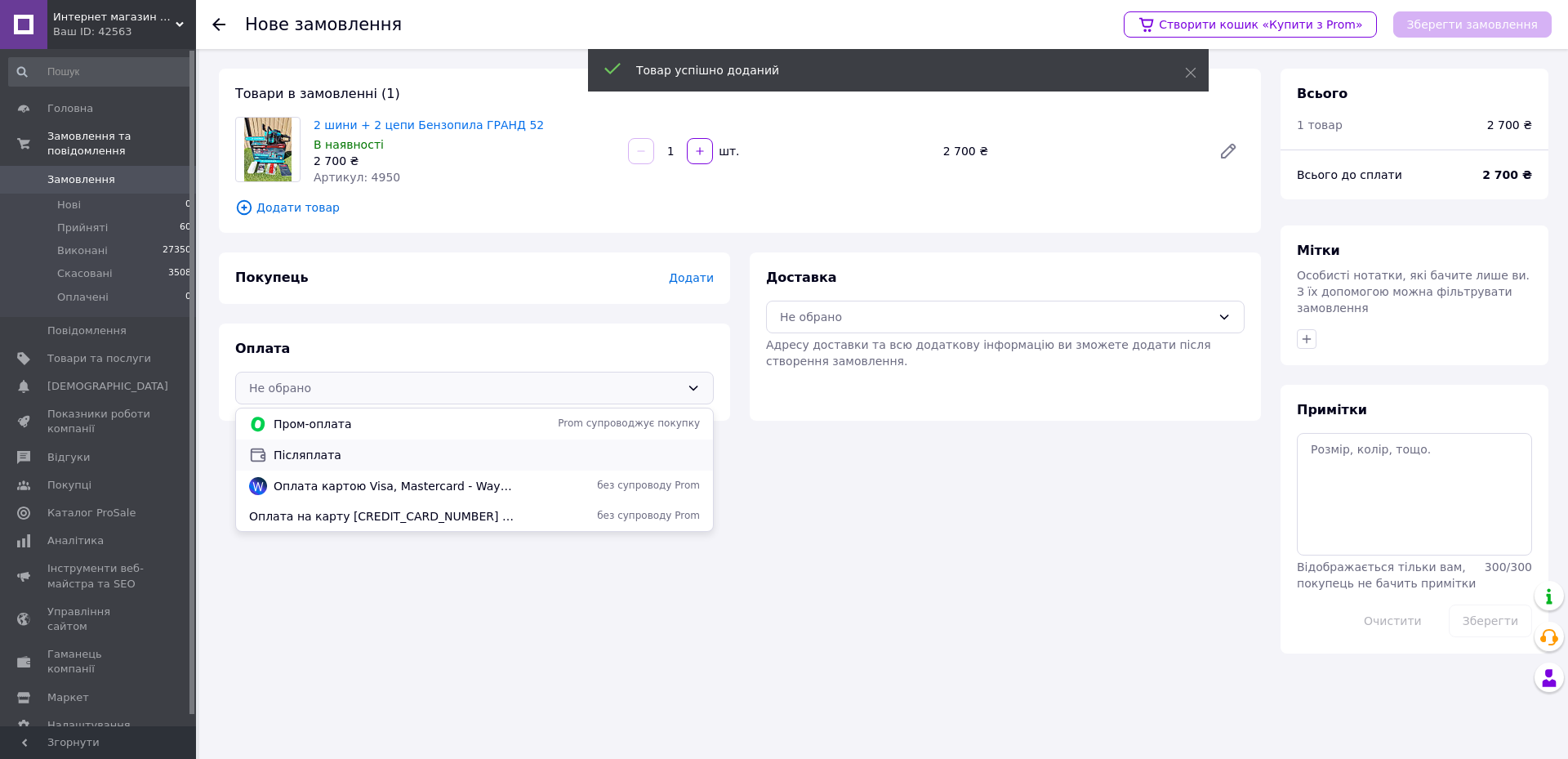
click at [338, 446] on div "Післяплата" at bounding box center [475, 455] width 457 height 18
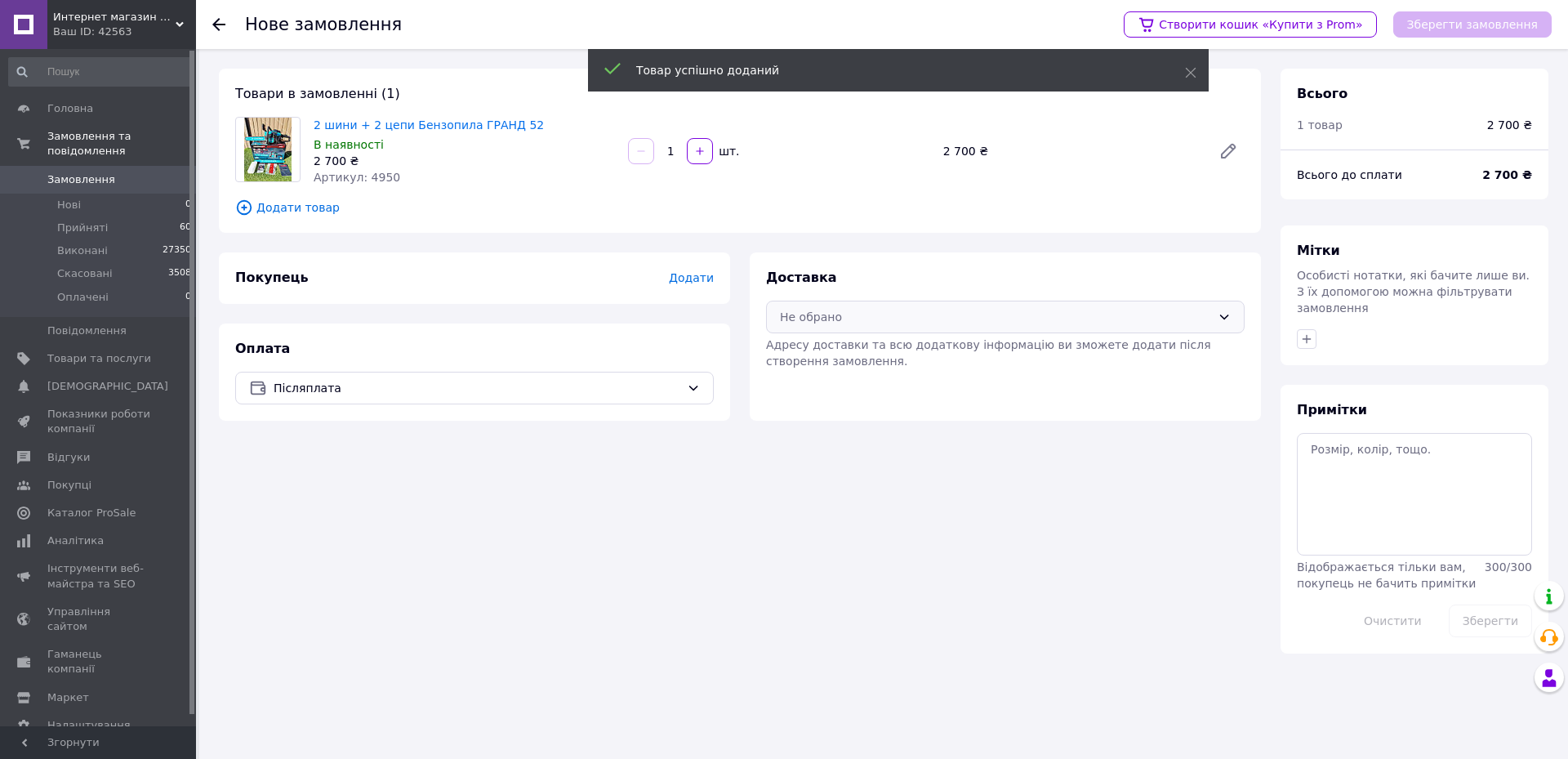
click at [794, 310] on div "Не обрано" at bounding box center [995, 316] width 431 height 18
click at [796, 348] on icon at bounding box center [788, 353] width 18 height 18
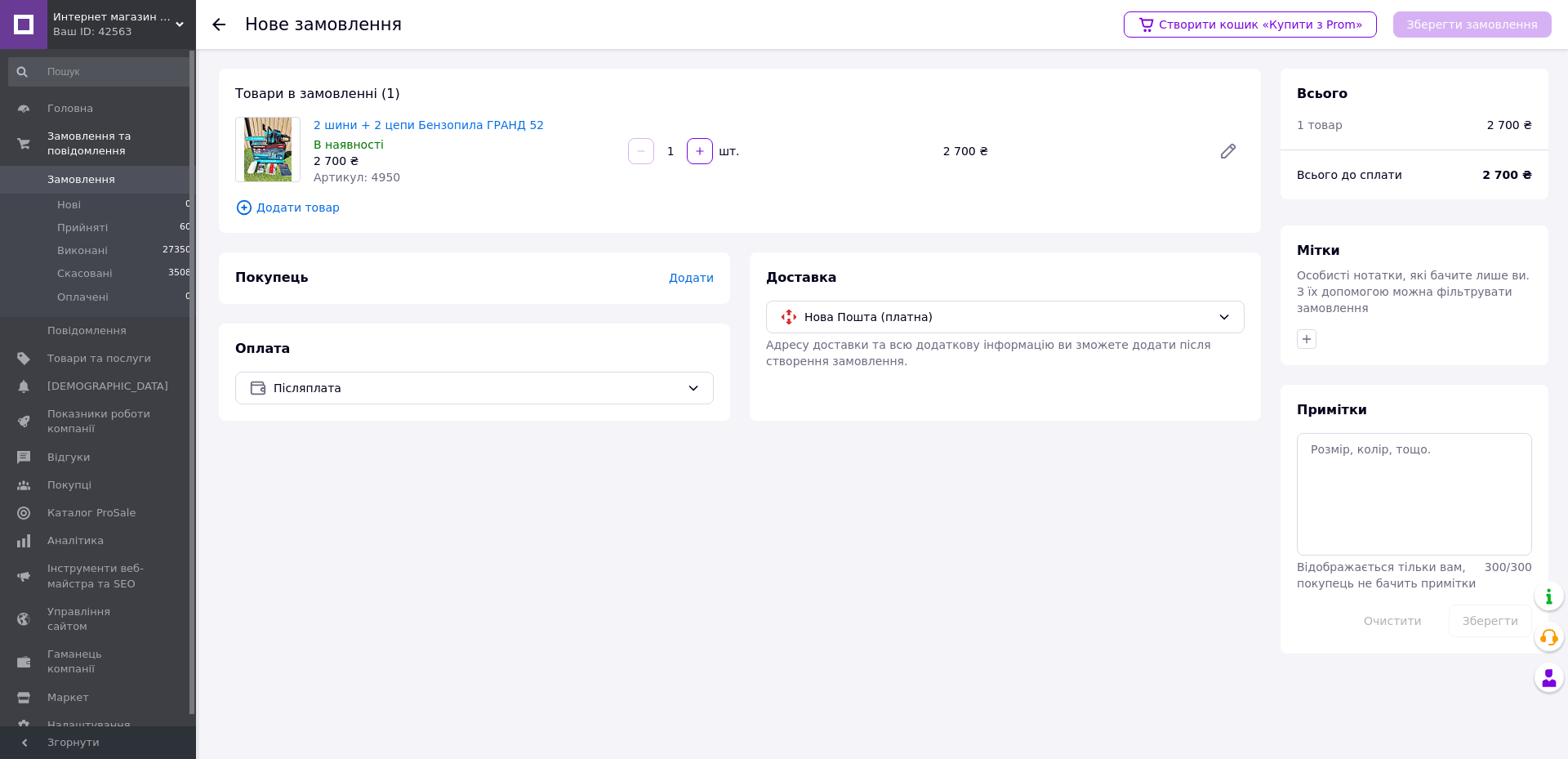
click at [681, 274] on span "Додати" at bounding box center [691, 277] width 45 height 13
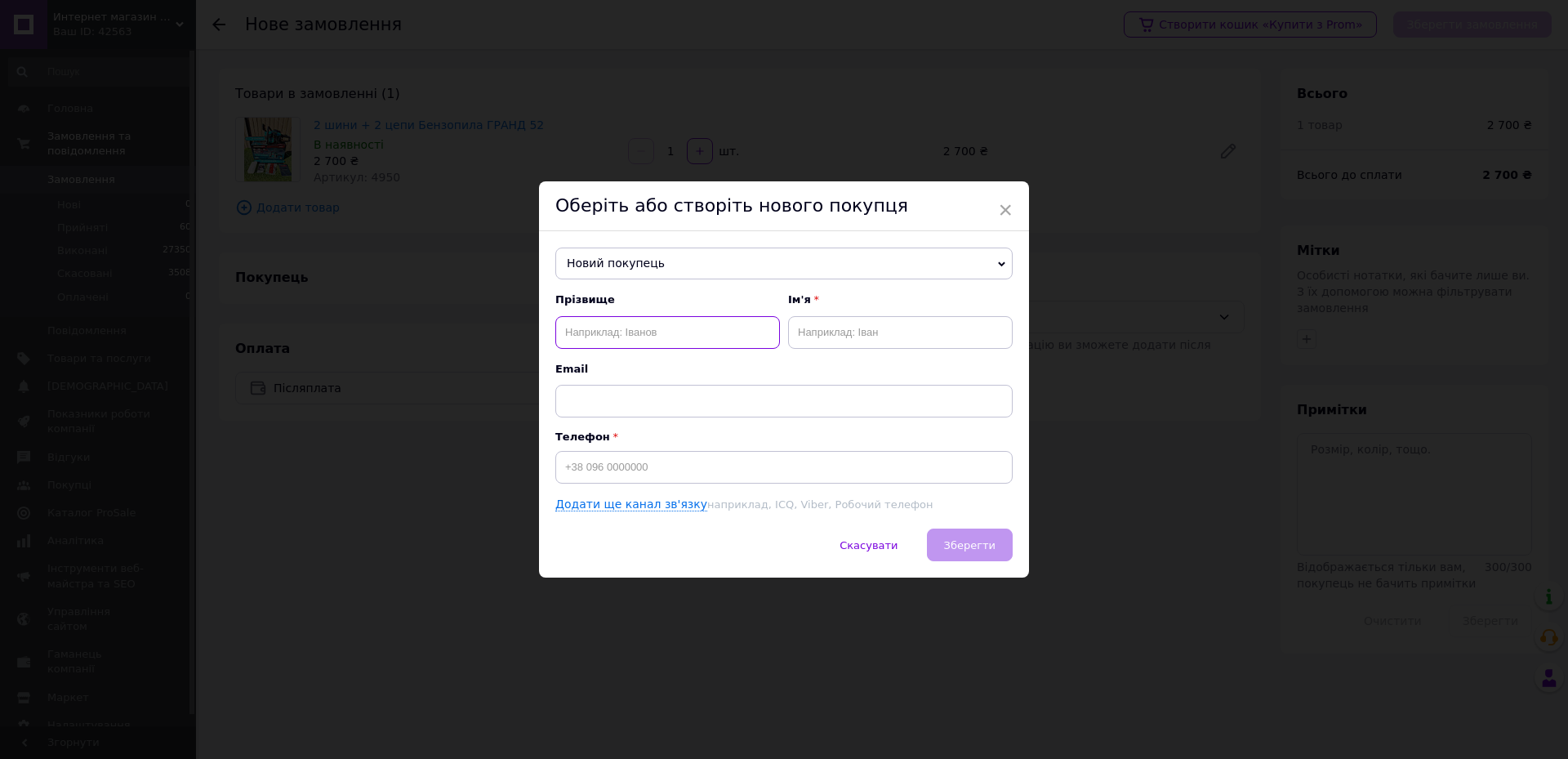
click at [698, 344] on input "text" at bounding box center [668, 333] width 224 height 33
type input "Вознюк"
click at [892, 333] on input "text" at bounding box center [900, 333] width 224 height 33
type input "[PERSON_NAME]"
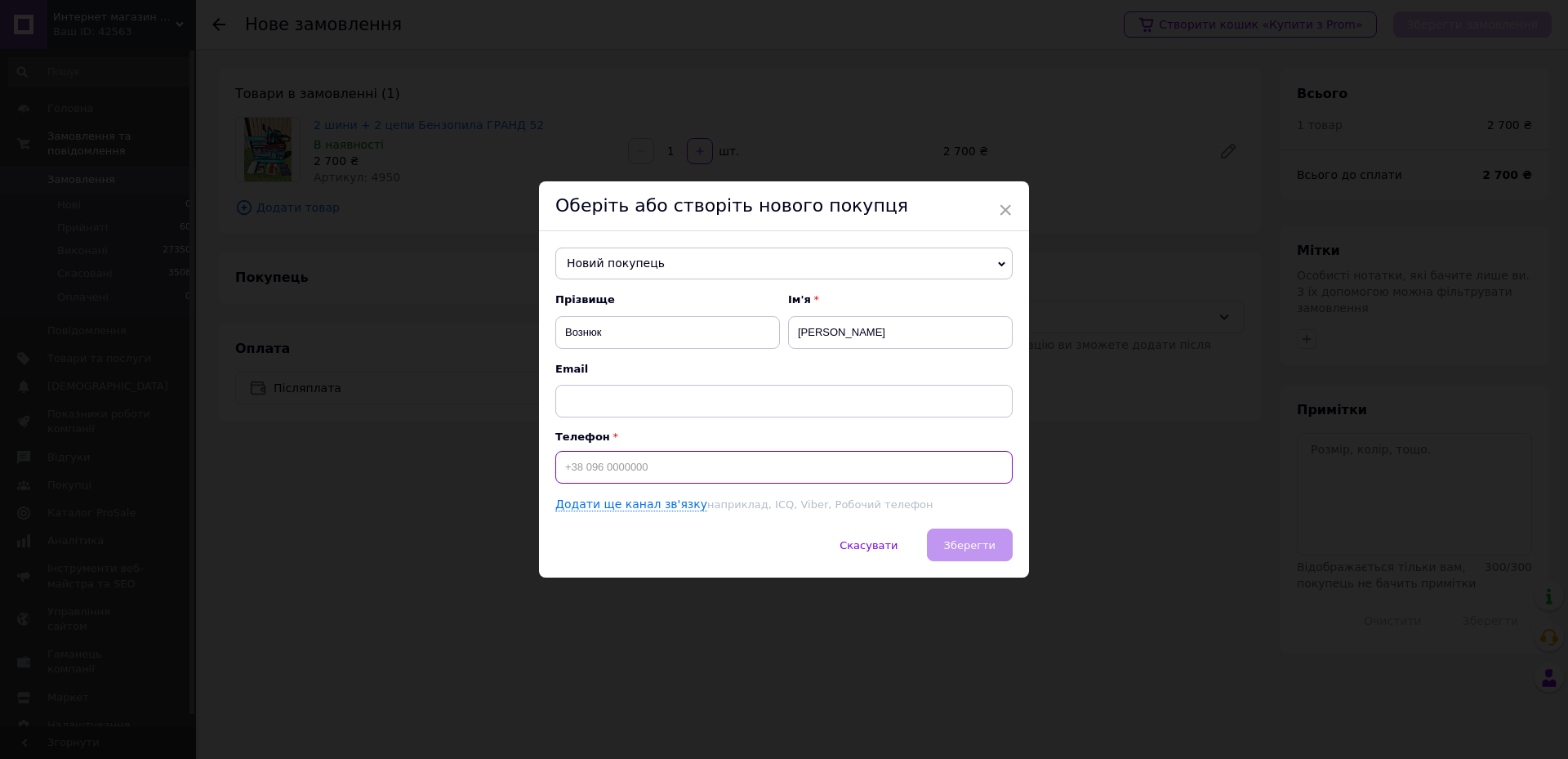
click at [773, 463] on input at bounding box center [784, 468] width 457 height 33
type input "[PHONE_NUMBER]"
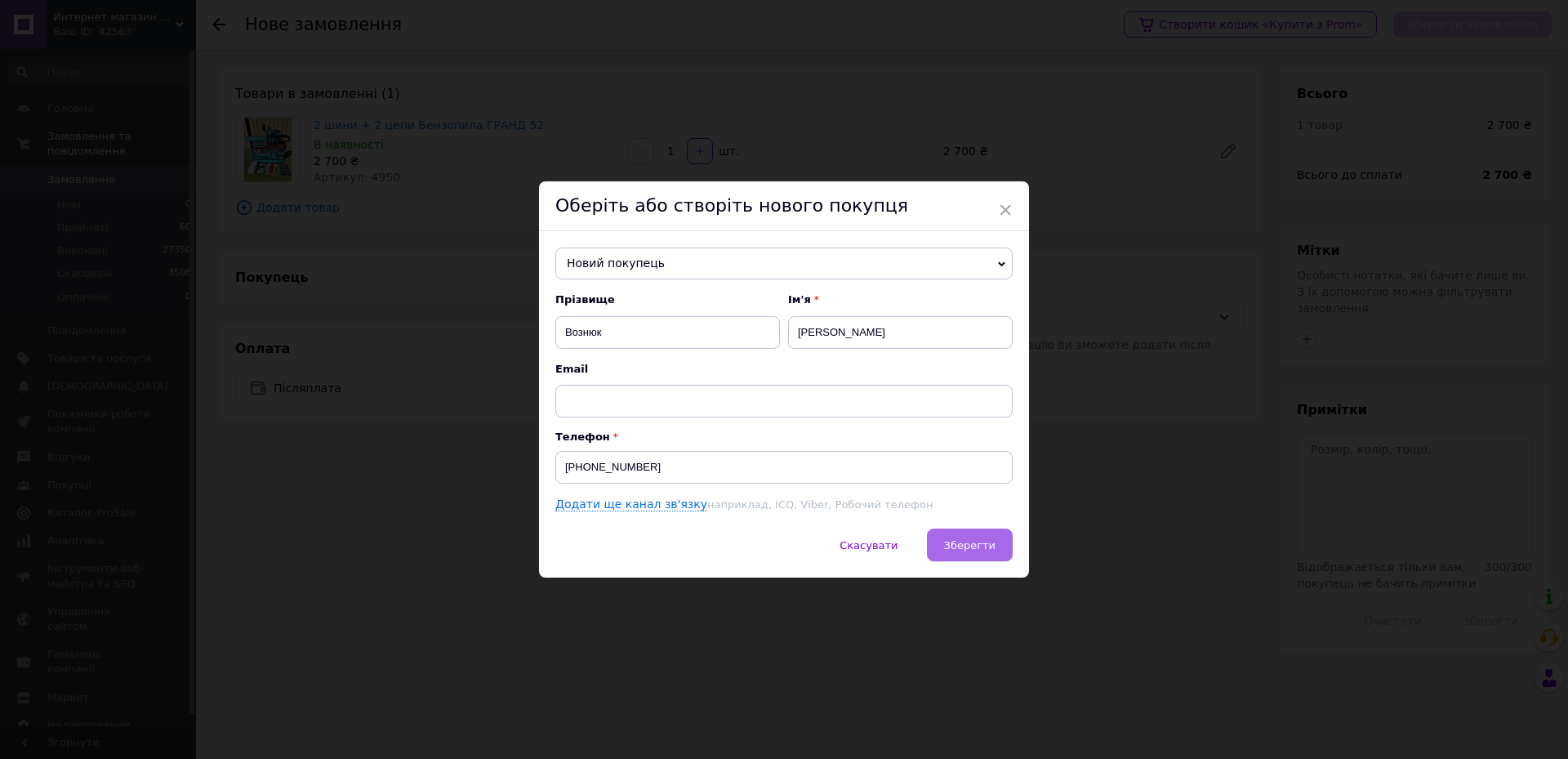
click at [977, 540] on span "Зберегти" at bounding box center [969, 545] width 51 height 12
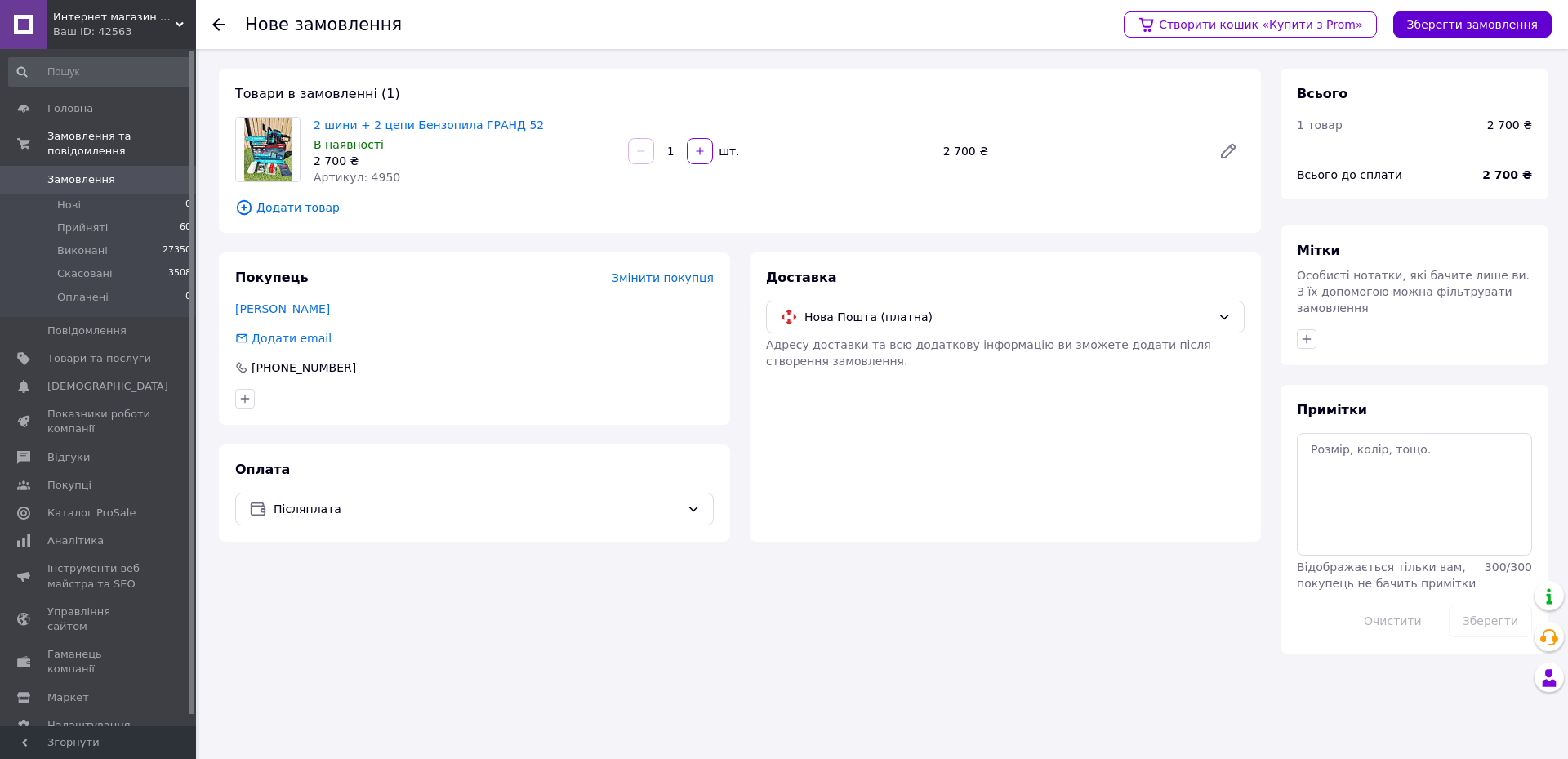
click at [1432, 36] on button "Зберегти замовлення" at bounding box center [1472, 24] width 158 height 26
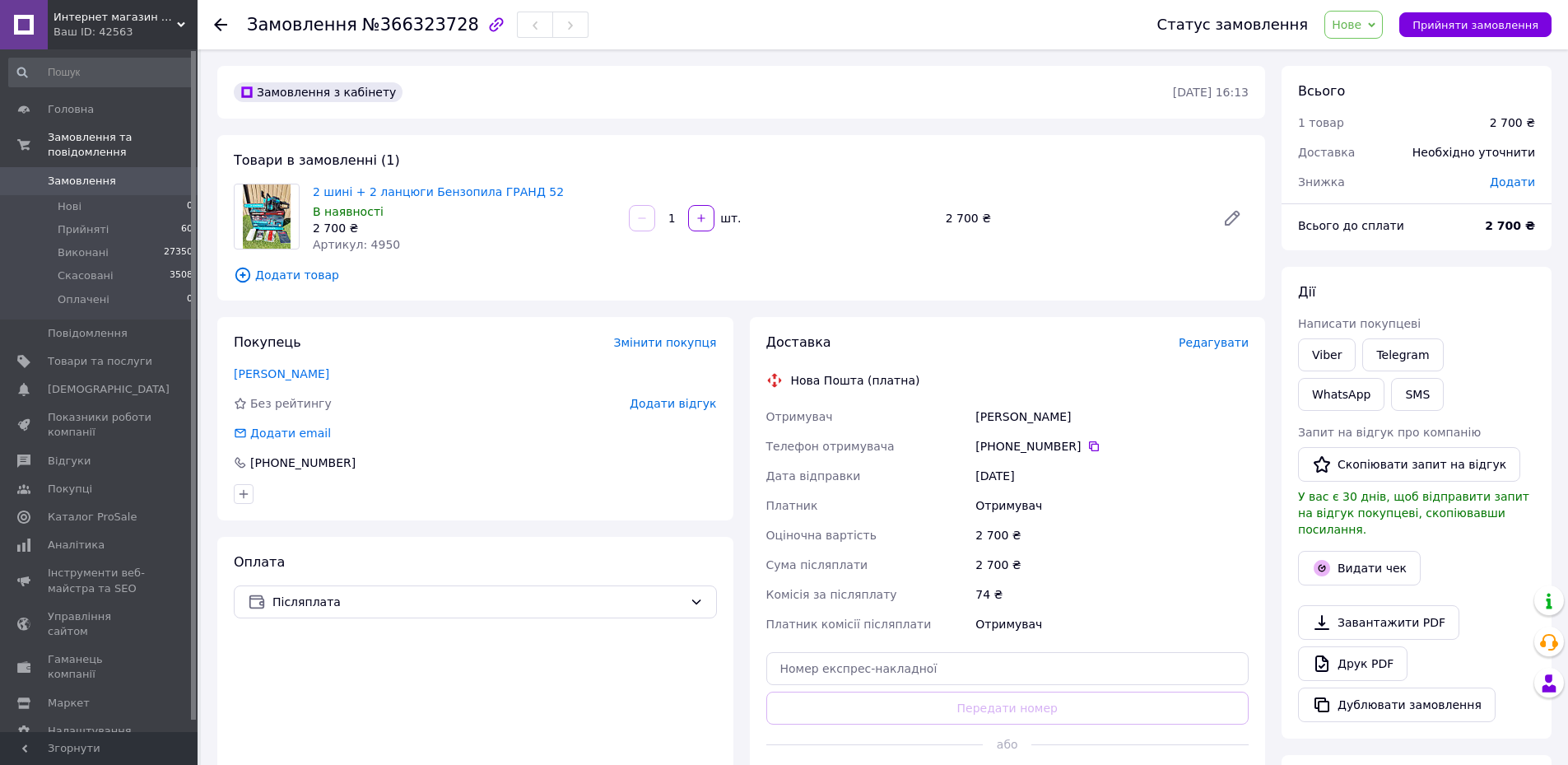
click at [1200, 344] on span "Редагувати" at bounding box center [1213, 342] width 70 height 13
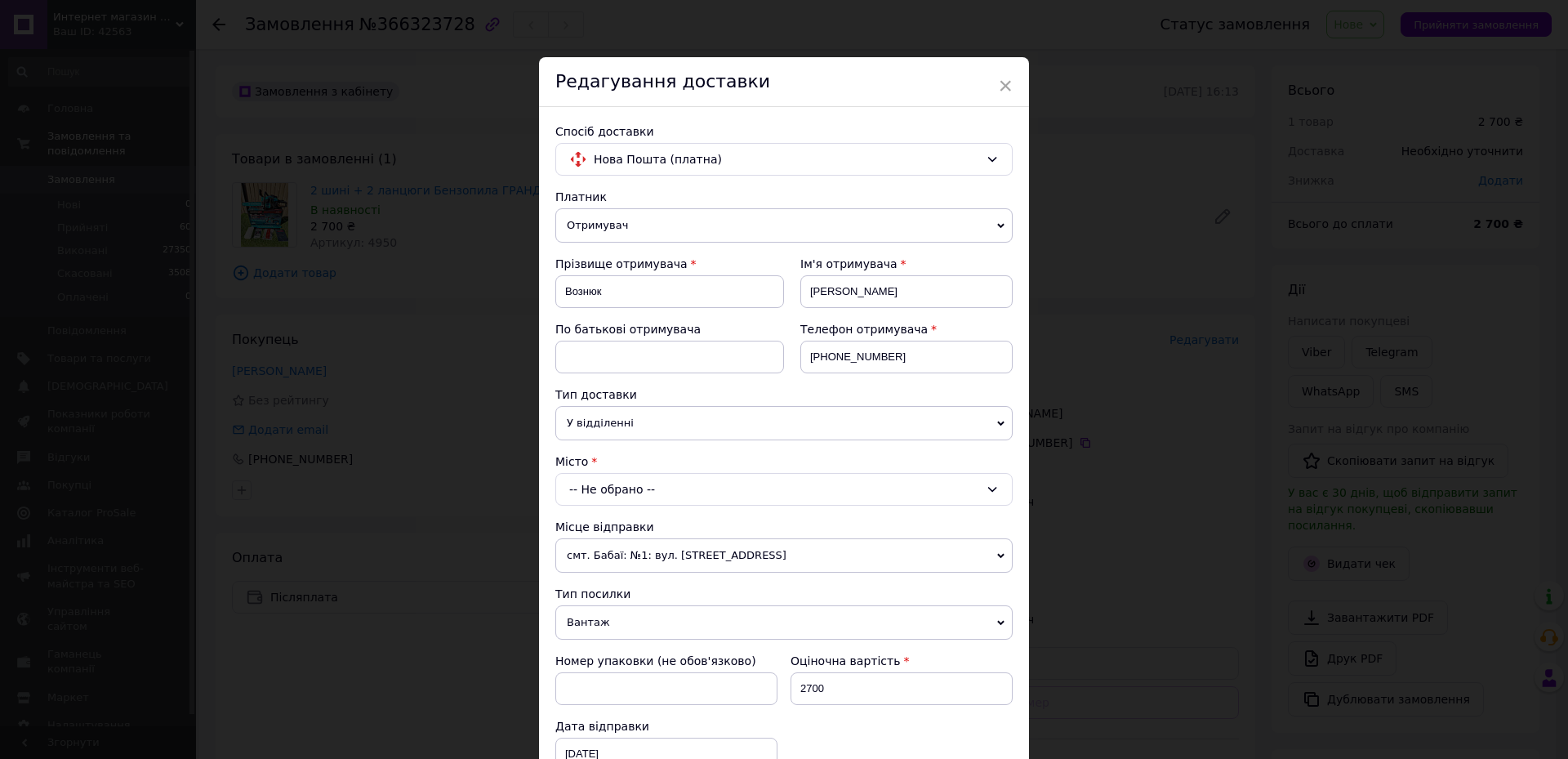
drag, startPoint x: 646, startPoint y: 490, endPoint x: 641, endPoint y: 502, distance: 13.0
click at [645, 490] on div "-- Не обрано --" at bounding box center [784, 489] width 457 height 33
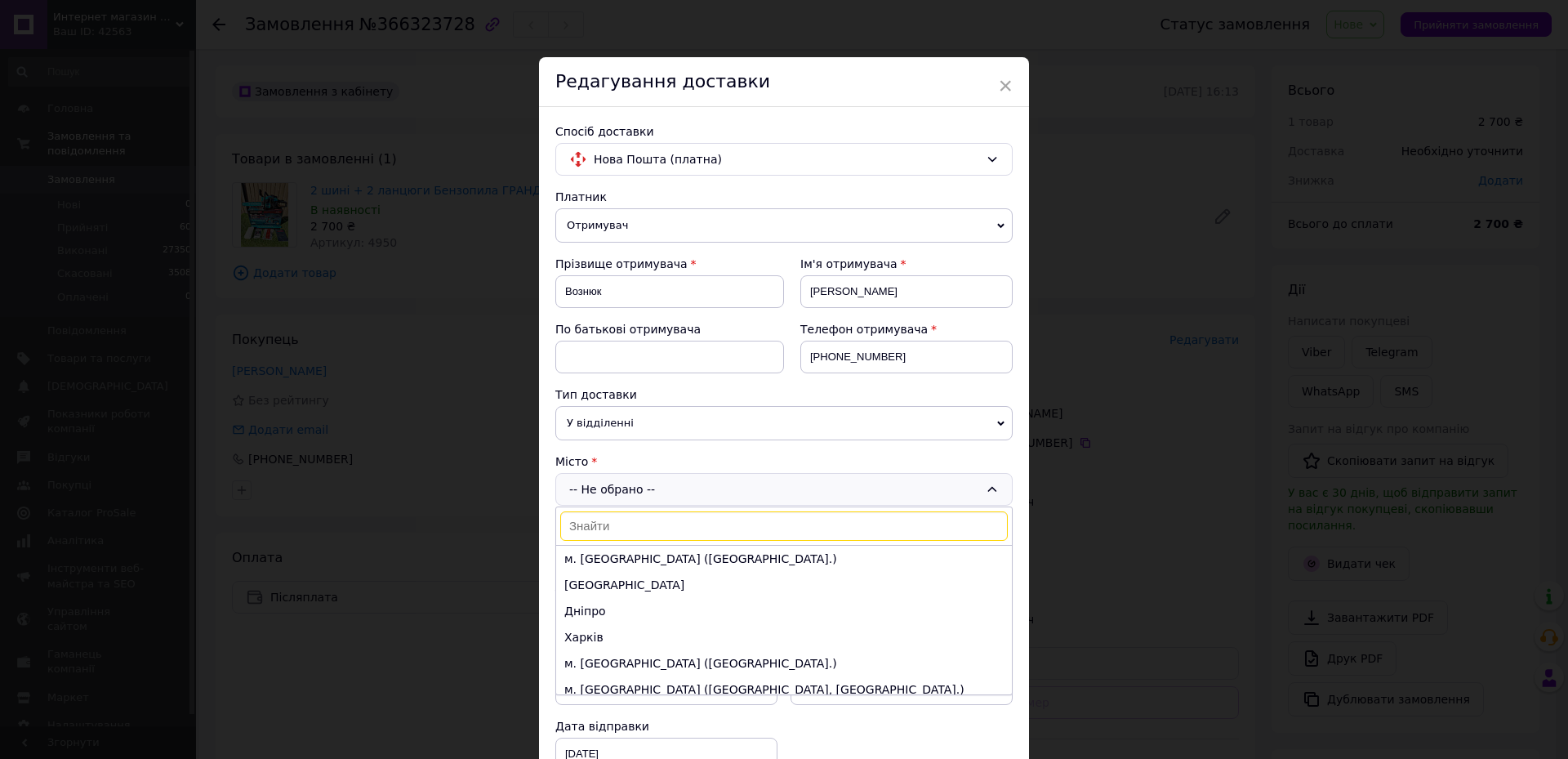
click at [635, 530] on input at bounding box center [784, 526] width 448 height 30
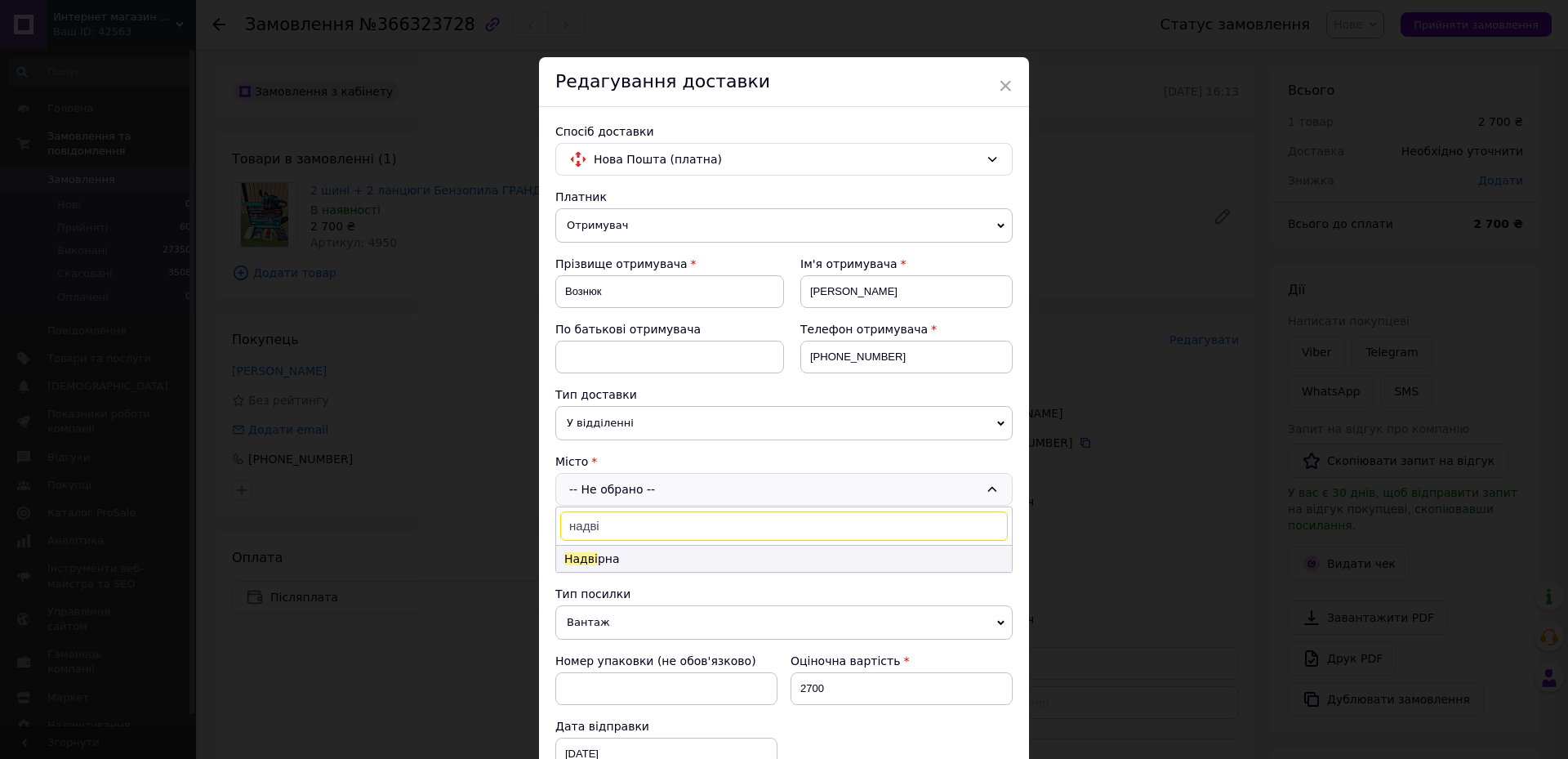
type input "надві"
click at [638, 565] on li "[PERSON_NAME]" at bounding box center [784, 559] width 455 height 26
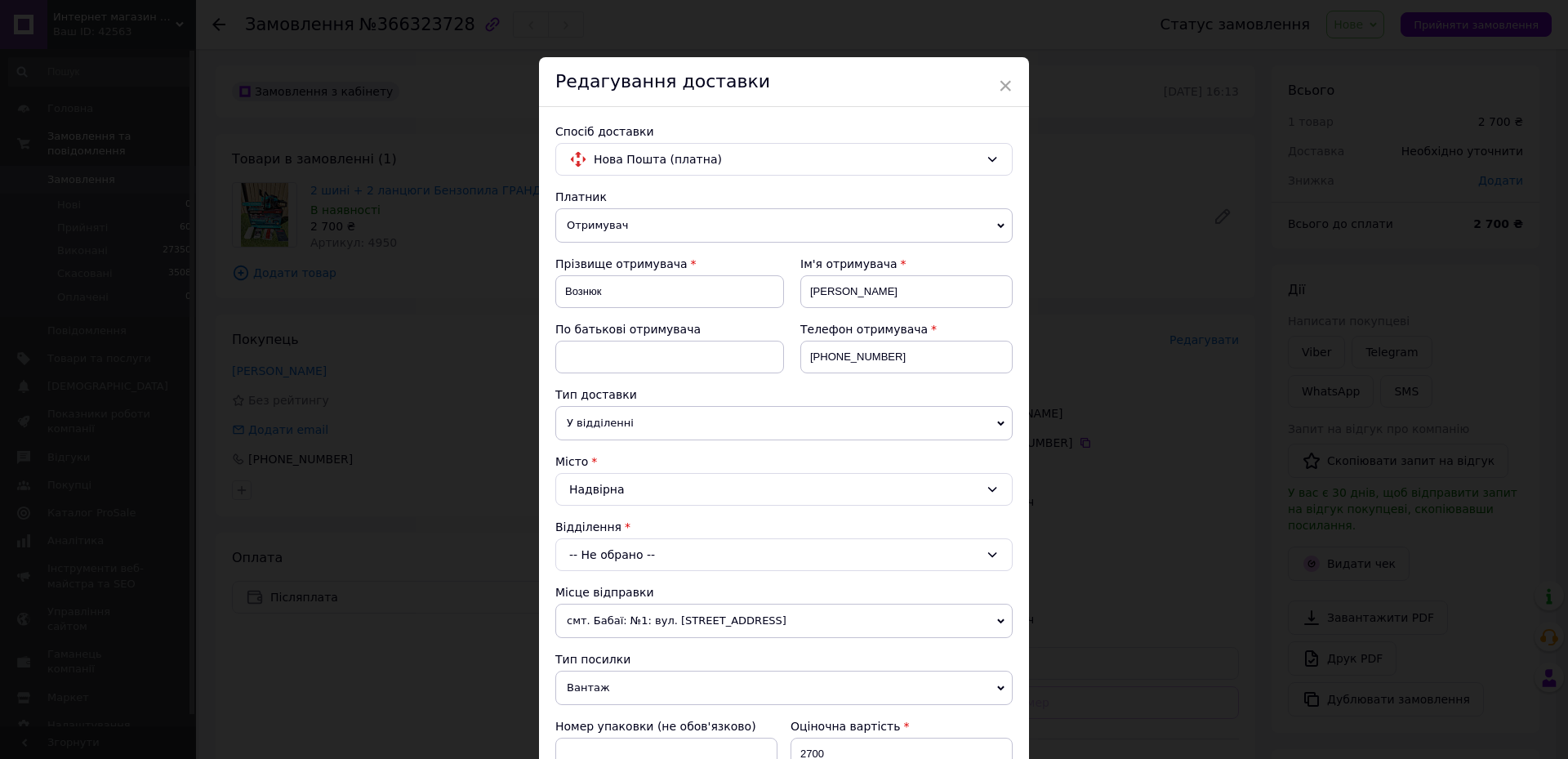
click at [638, 577] on div "Платник Отримувач Відправник Прізвище отримувача [PERSON_NAME] Ім'я отримувача …" at bounding box center [784, 664] width 457 height 952
click at [642, 562] on div "-- Не обрано --" at bounding box center [784, 555] width 457 height 33
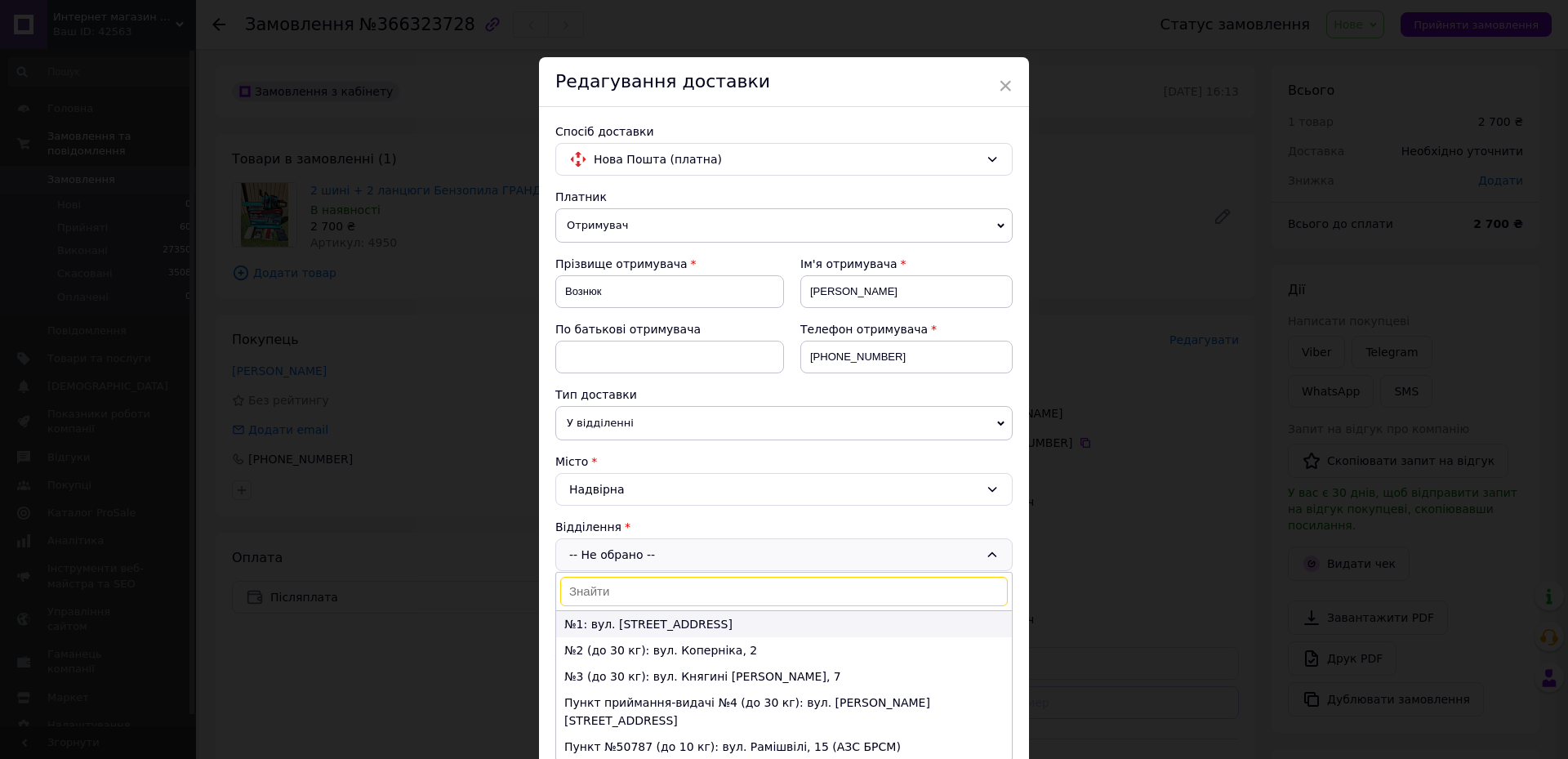
click at [642, 618] on li "№1: вул. [STREET_ADDRESS]" at bounding box center [784, 624] width 455 height 26
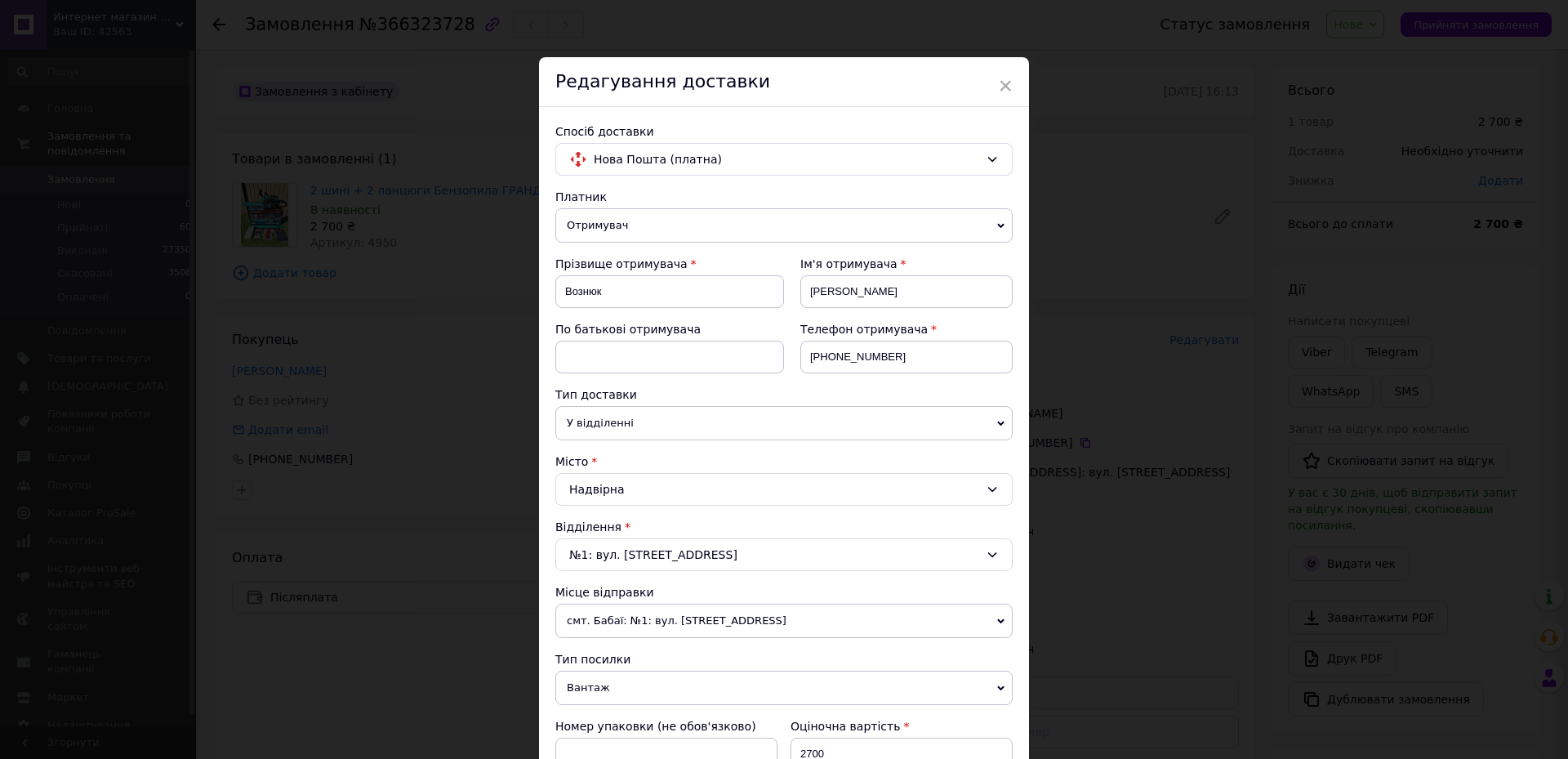
click at [643, 551] on div "№1: вул. [STREET_ADDRESS]" at bounding box center [784, 555] width 457 height 33
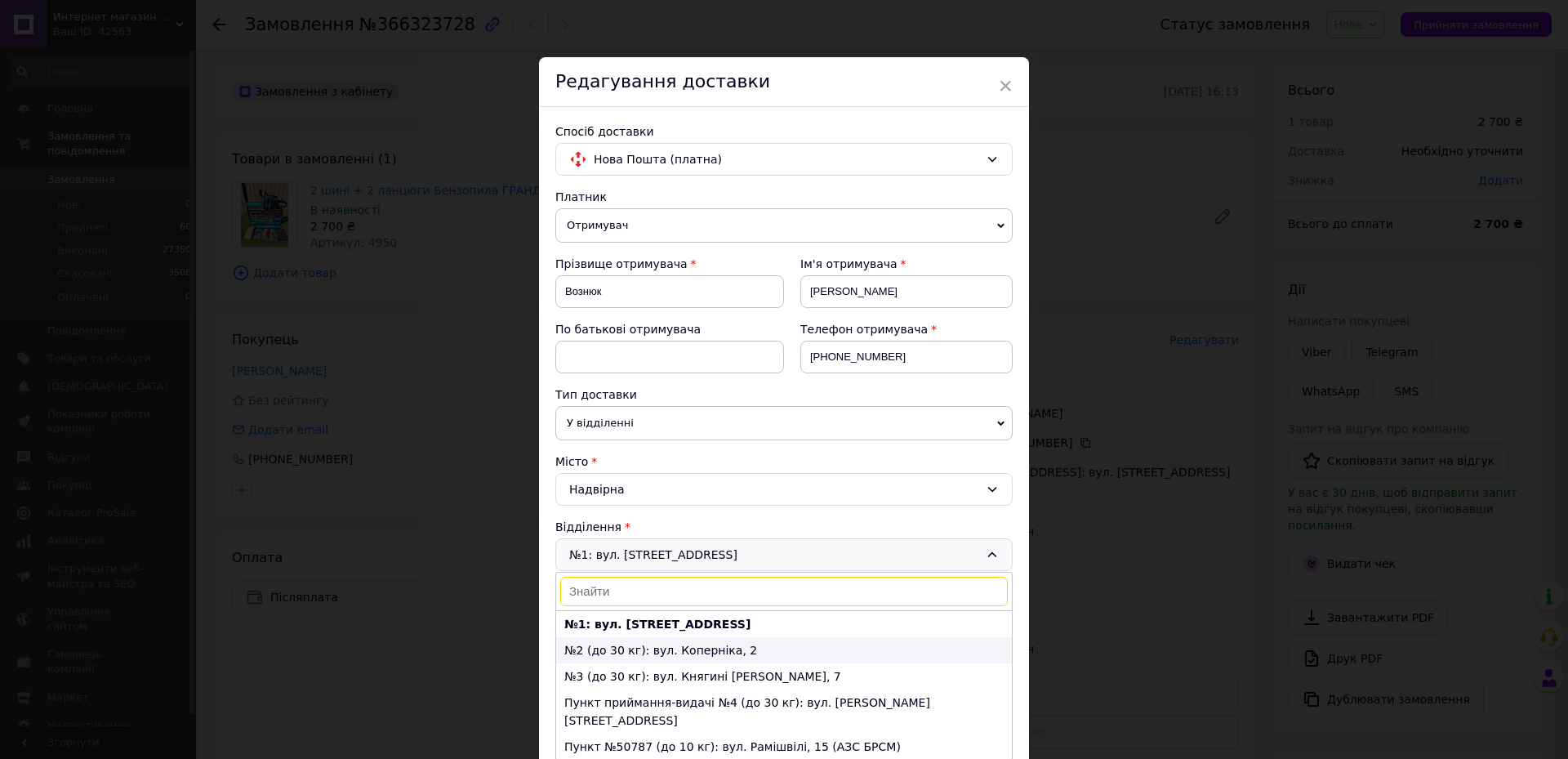
click at [662, 646] on li "№2 (до 30 кг): вул. Коперніка, 2" at bounding box center [784, 650] width 455 height 26
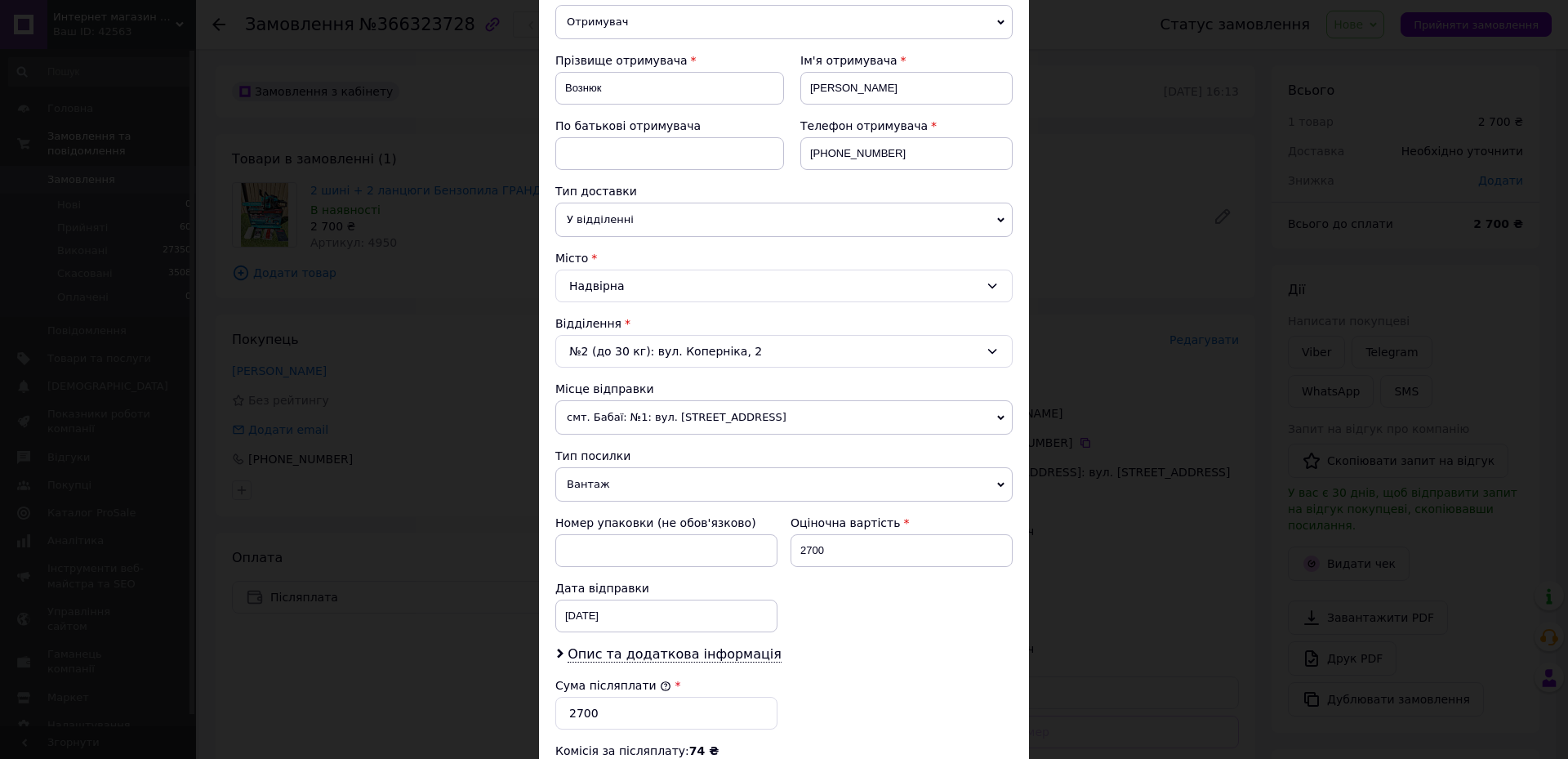
scroll to position [409, 0]
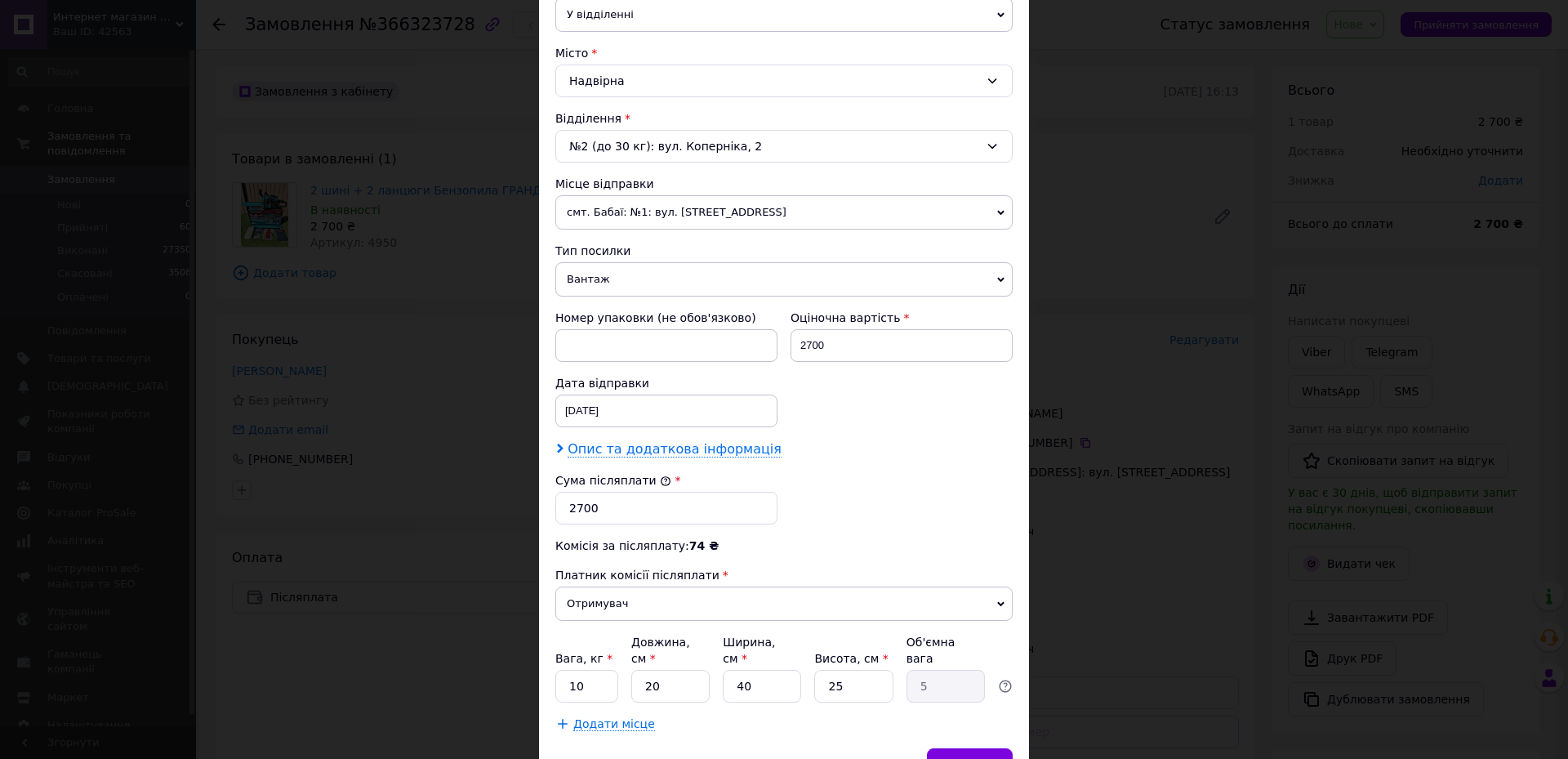
click at [631, 453] on span "Опис та додаткова інформація" at bounding box center [674, 449] width 214 height 17
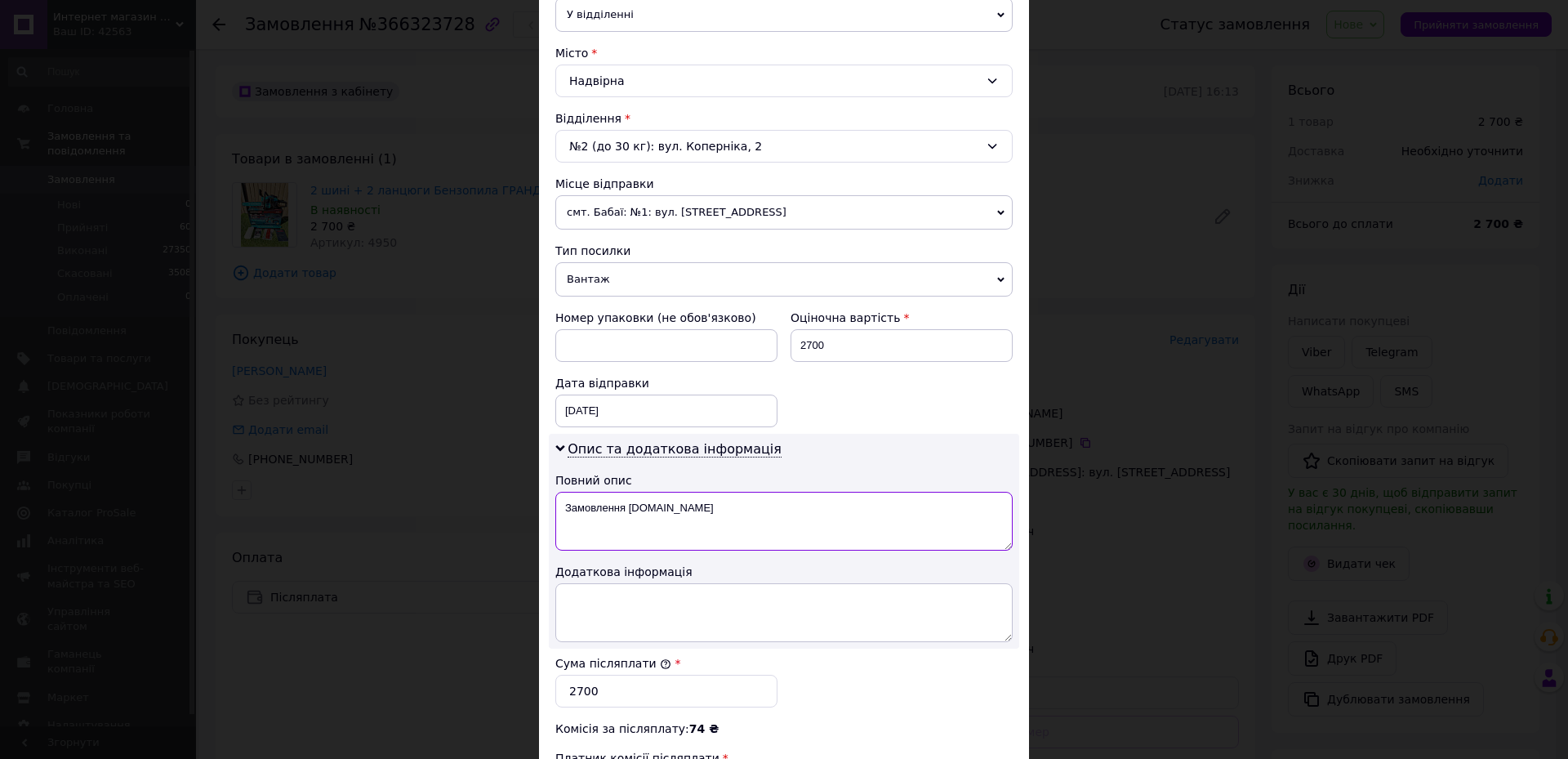
click at [734, 530] on textarea "Замовлення [DOMAIN_NAME]" at bounding box center [784, 522] width 457 height 59
type textarea "З"
type textarea "гранд 52"
click at [734, 631] on textarea at bounding box center [784, 613] width 457 height 59
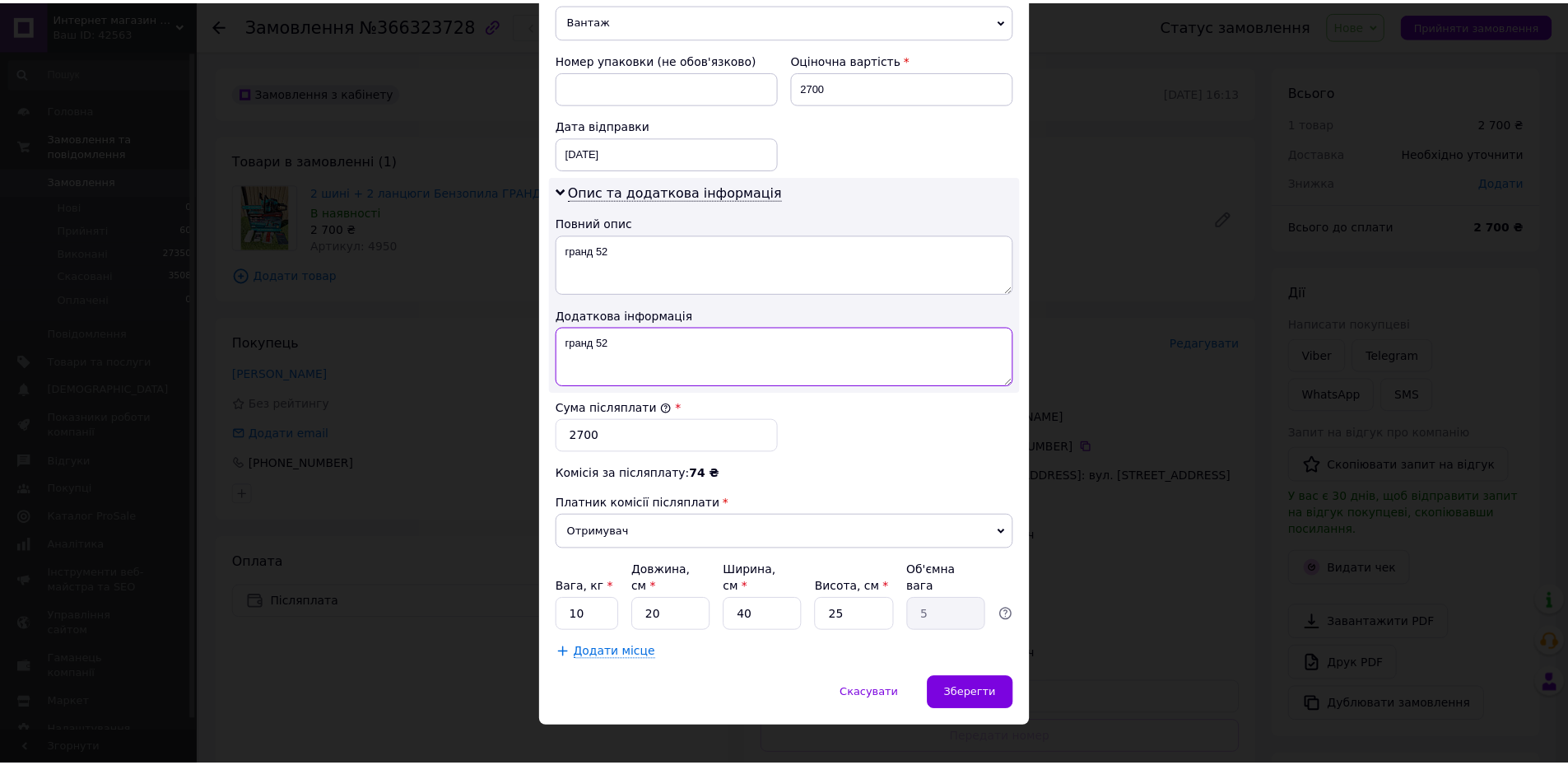
scroll to position [676, 0]
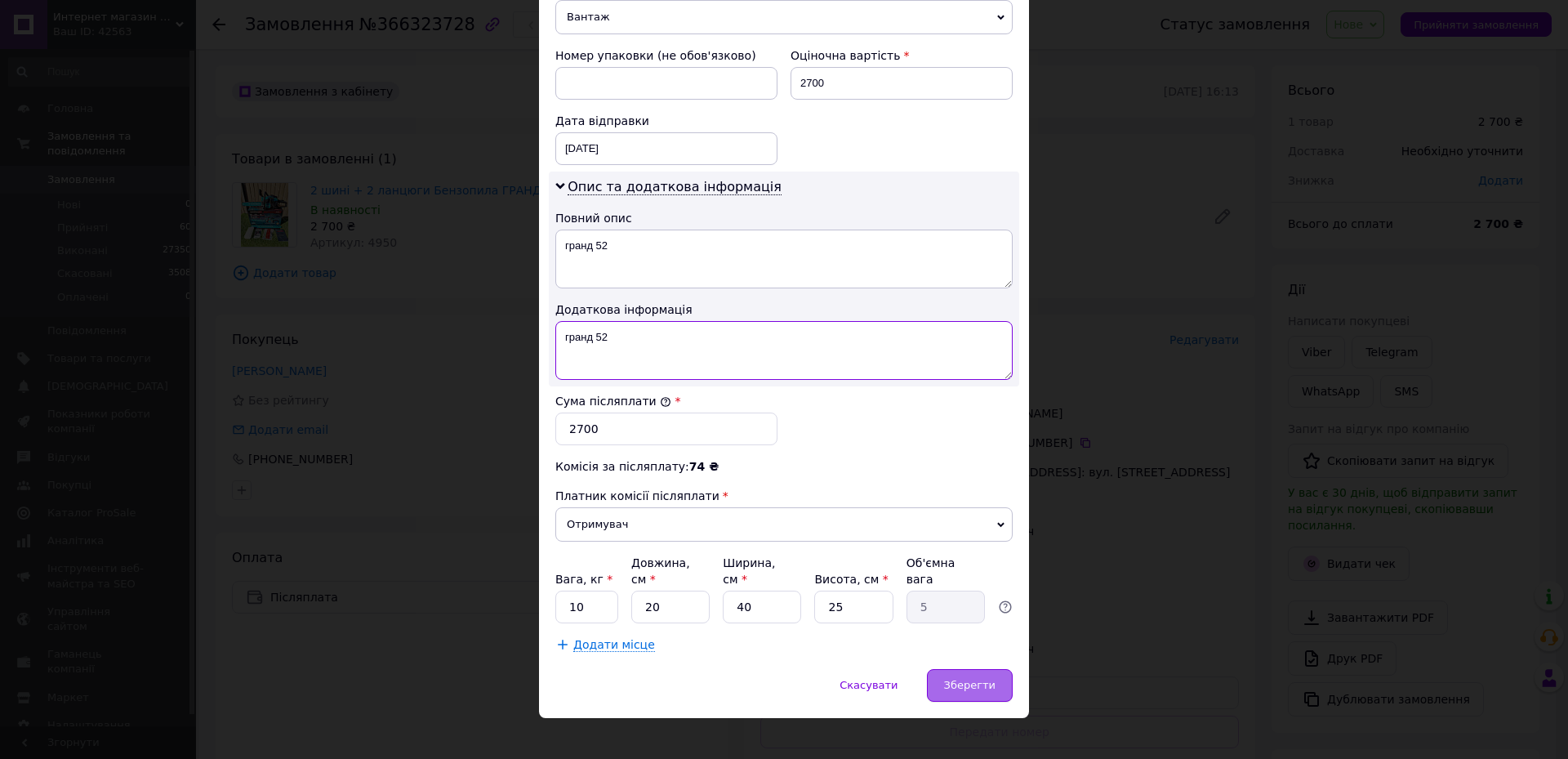
type textarea "гранд 52"
click at [964, 679] on span "Зберегти" at bounding box center [969, 685] width 51 height 12
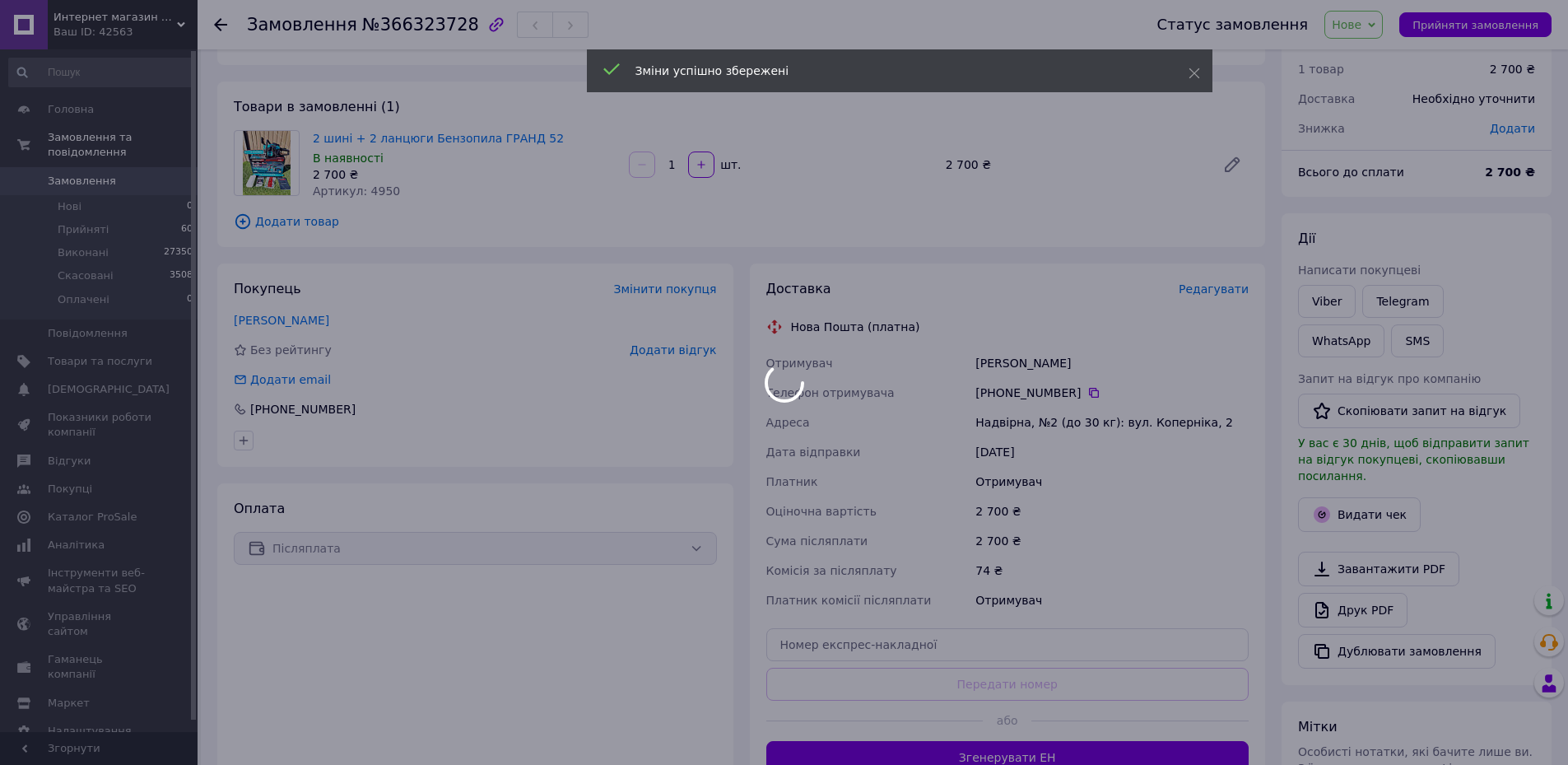
scroll to position [82, 0]
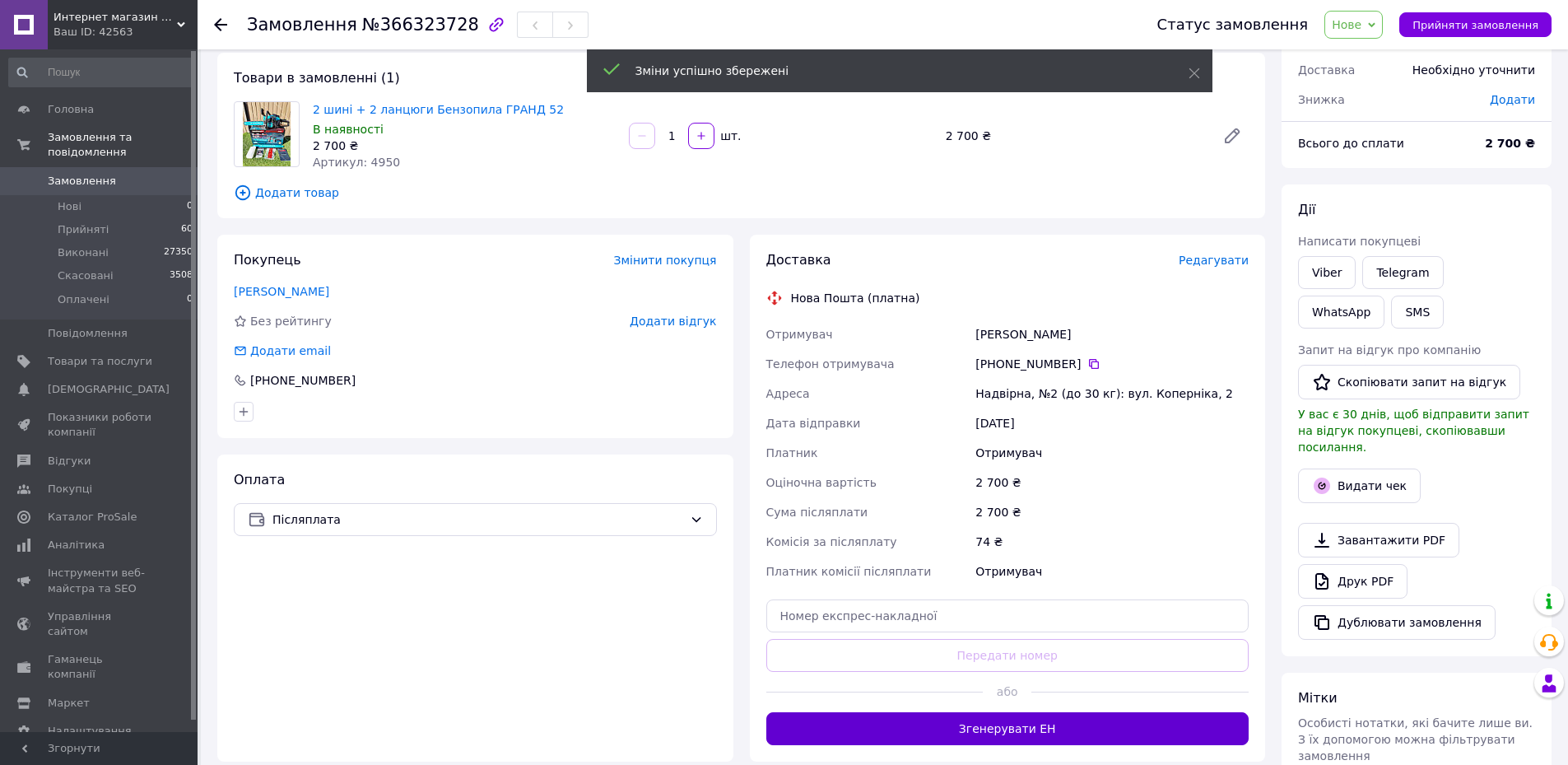
click at [1000, 732] on button "Згенерувати ЕН" at bounding box center [1008, 729] width 484 height 33
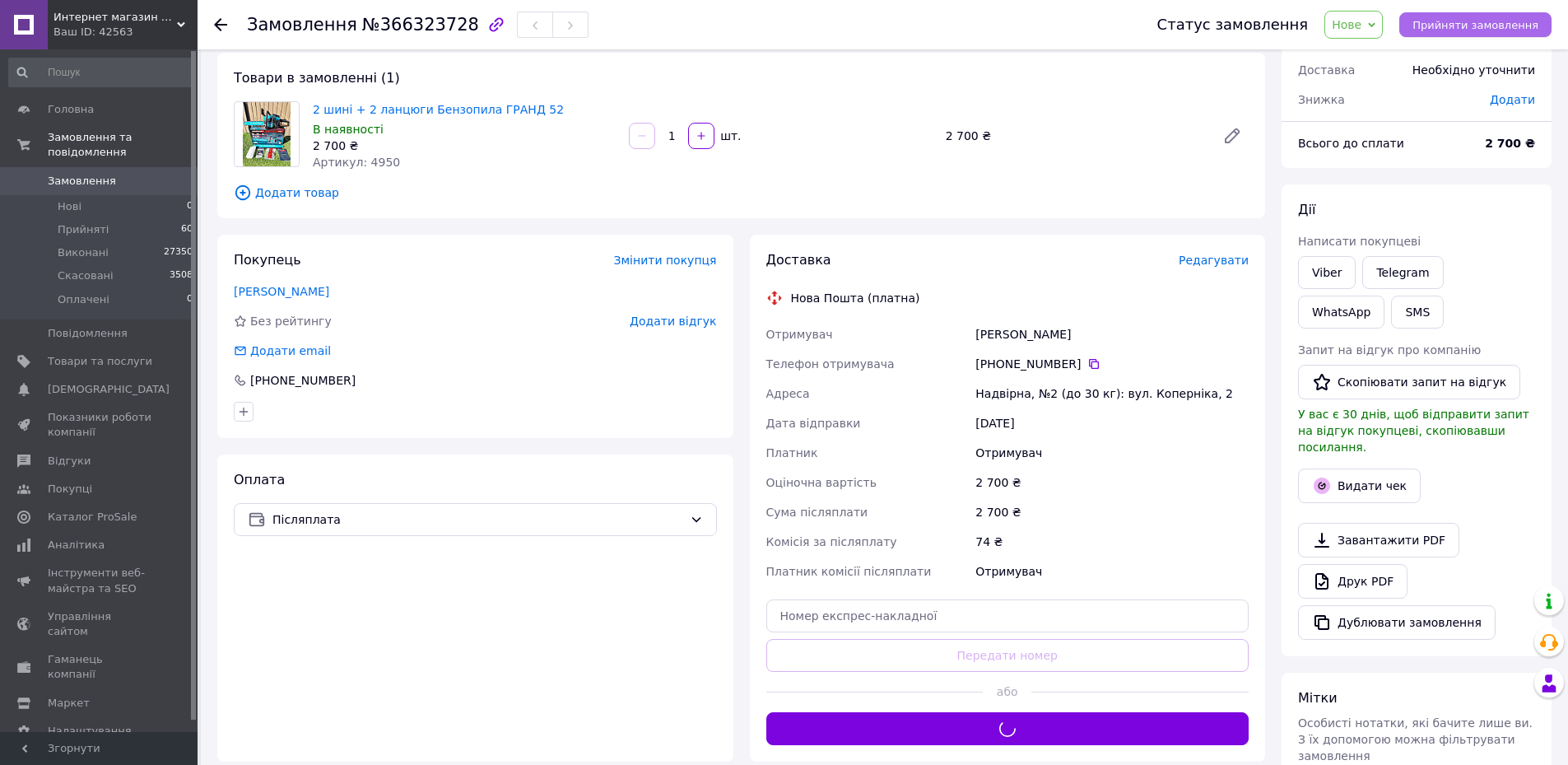
click at [1456, 26] on span "Прийняти замовлення" at bounding box center [1475, 25] width 126 height 12
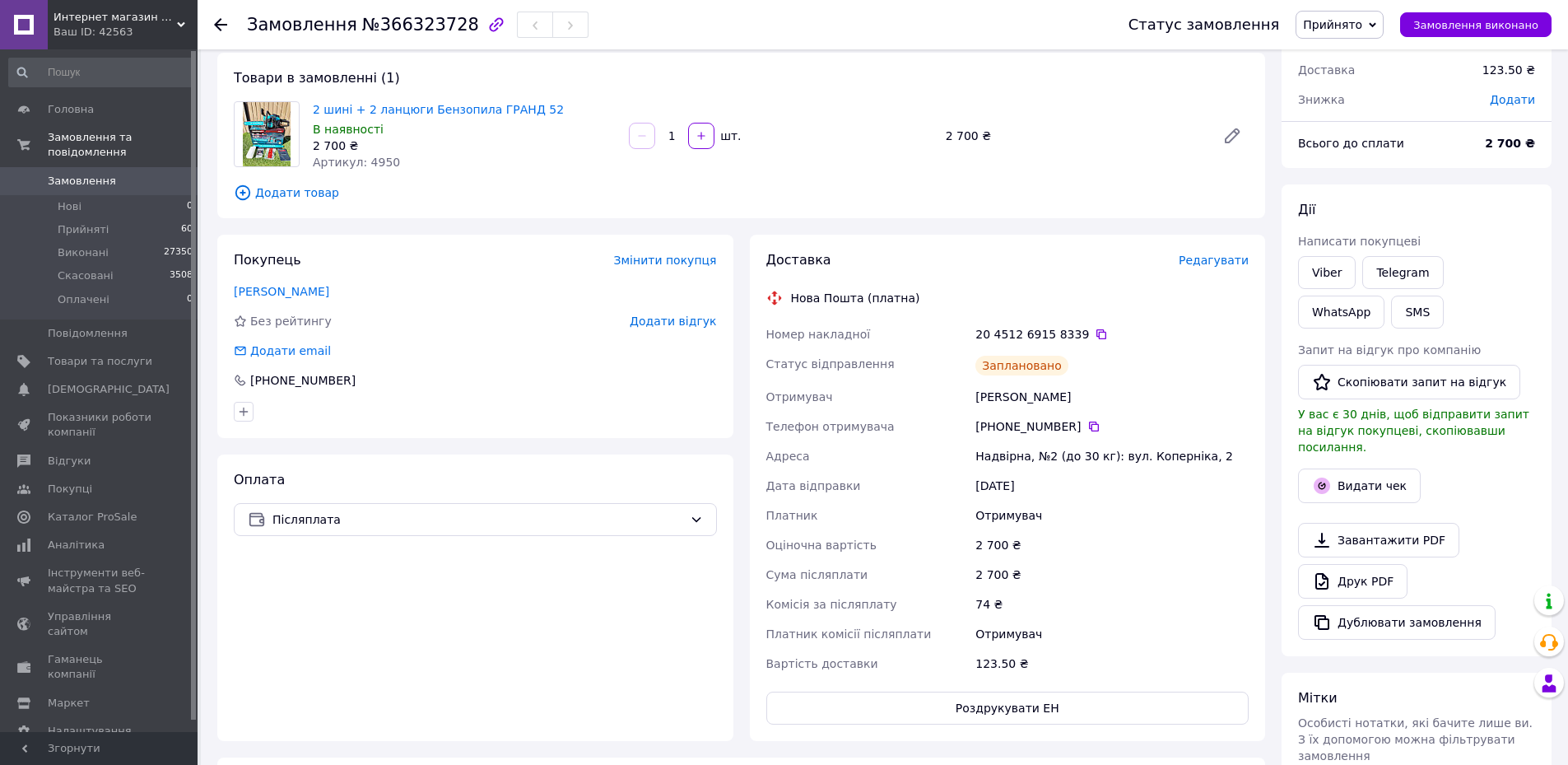
click at [187, 167] on link "Замовлення 0" at bounding box center [101, 181] width 202 height 28
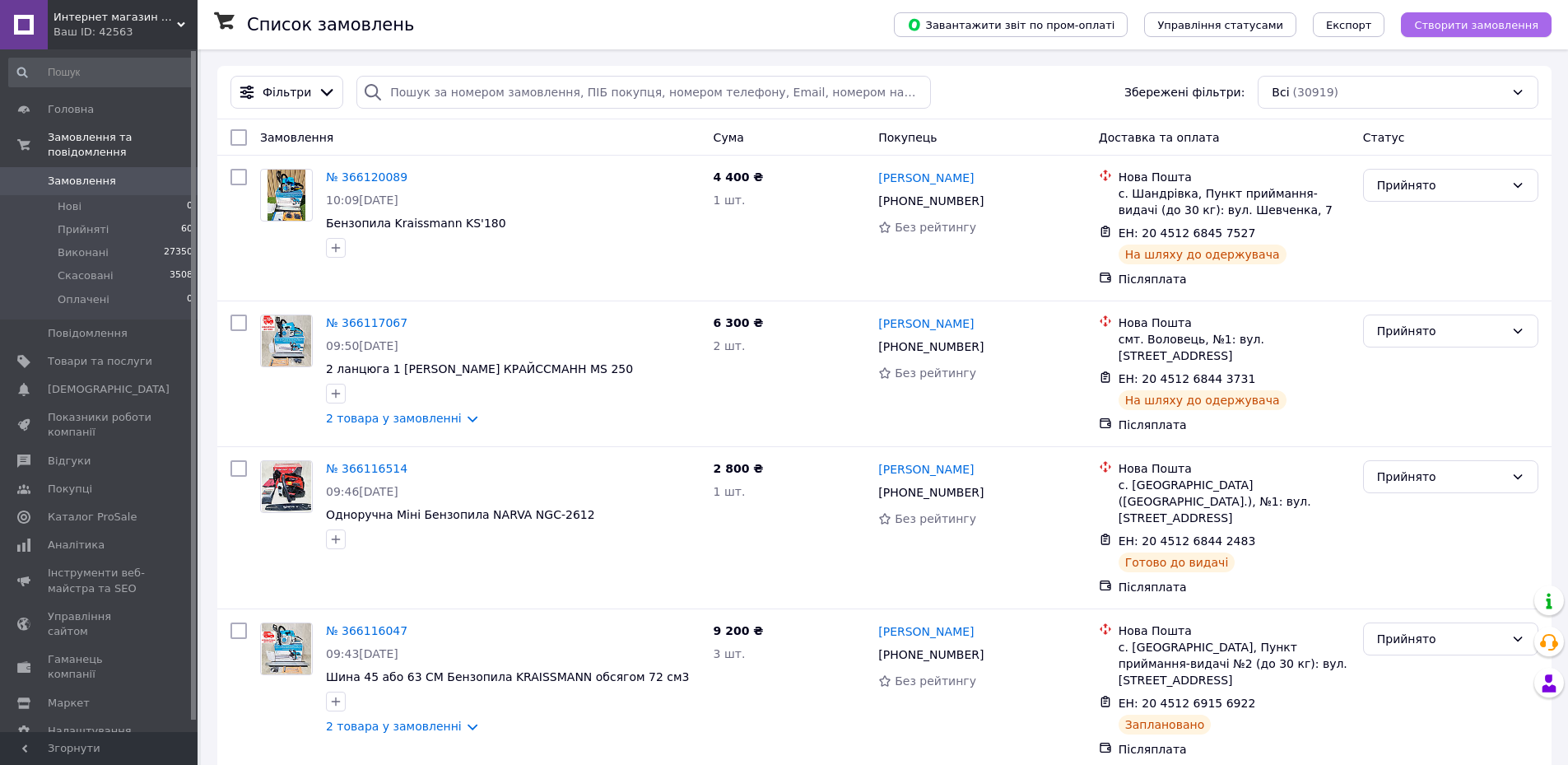
click at [1505, 31] on span "Створити замовлення" at bounding box center [1476, 25] width 124 height 12
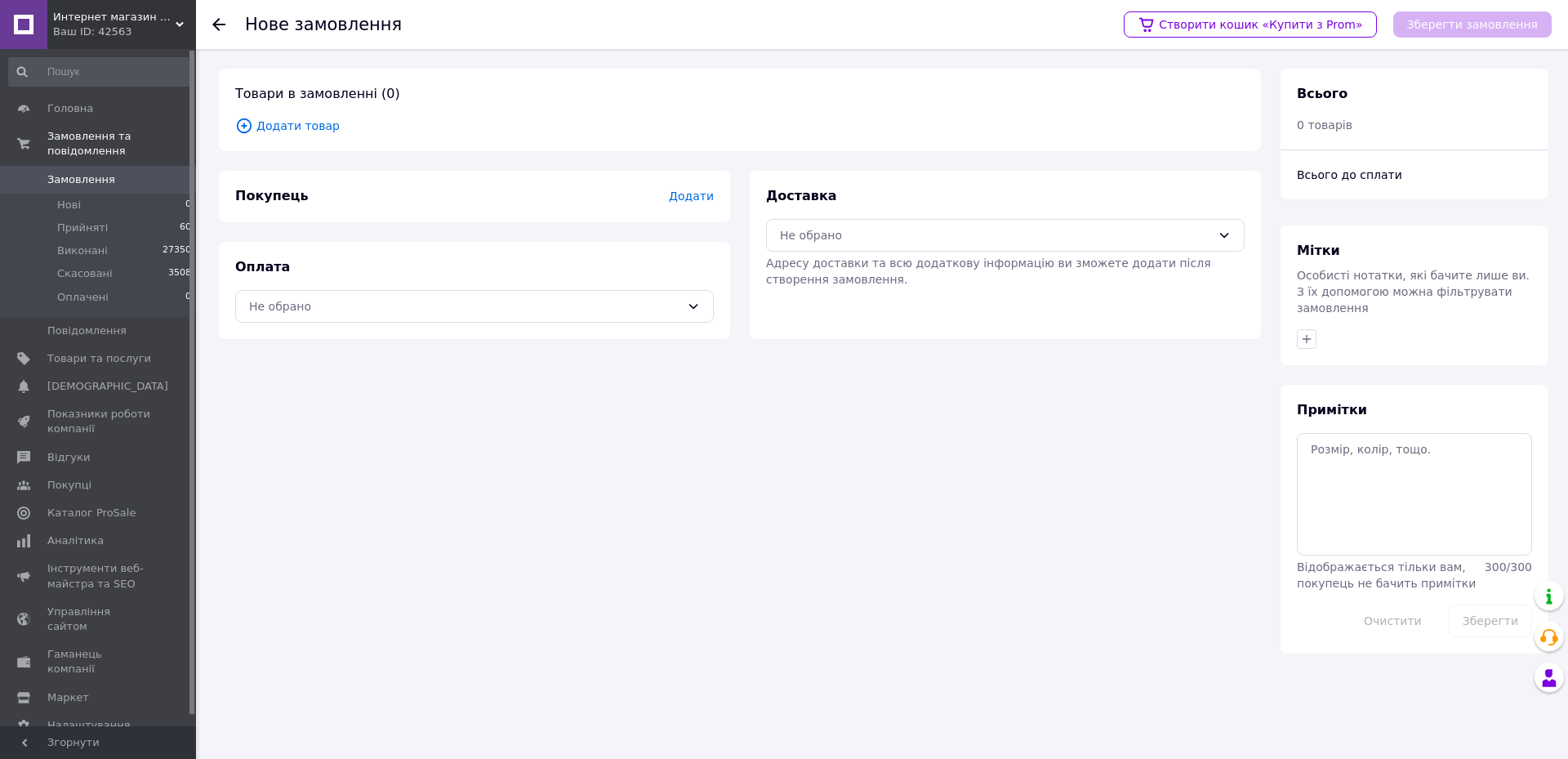
click at [310, 130] on span "Додати товар" at bounding box center [740, 125] width 1009 height 18
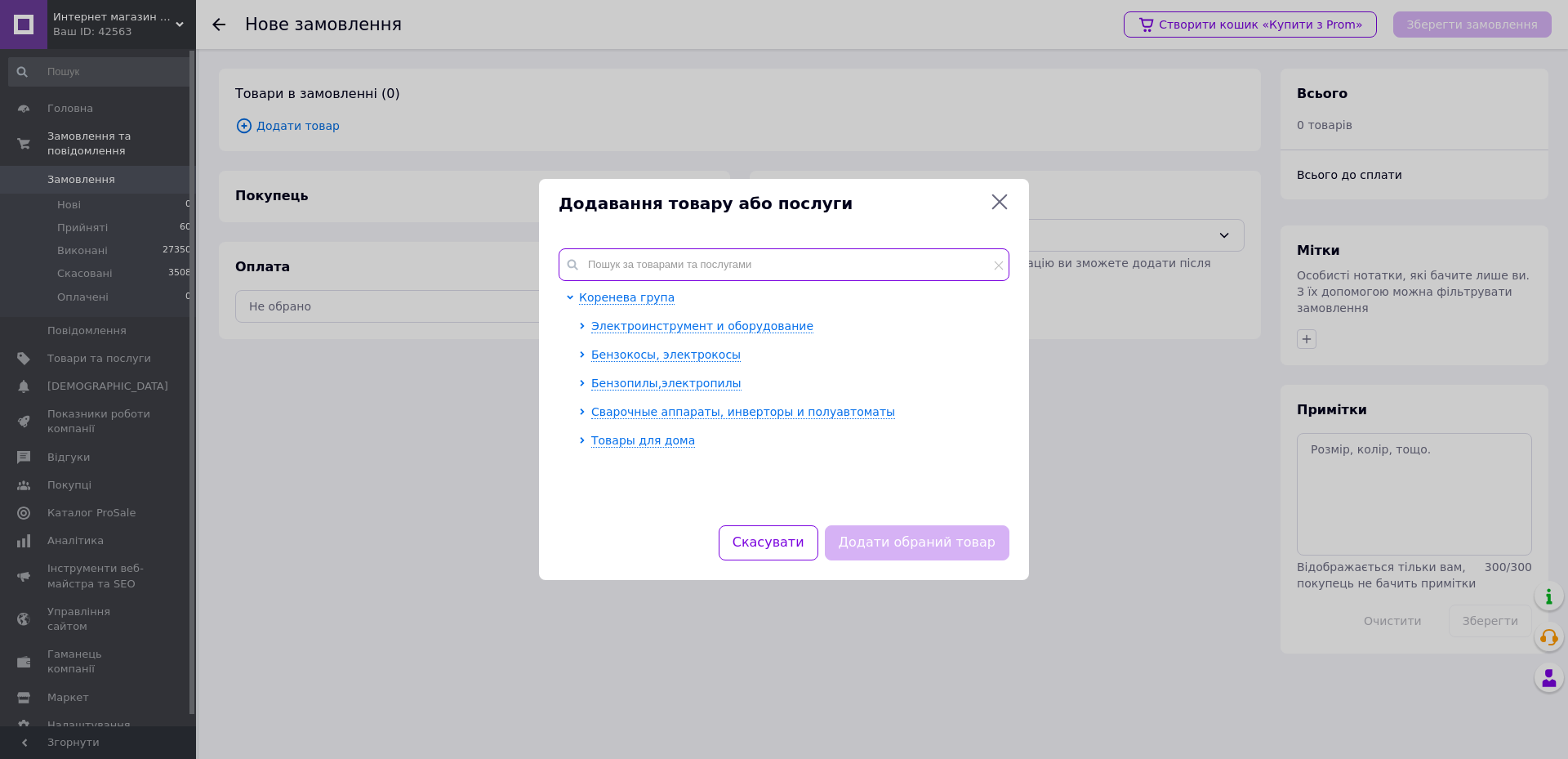
click at [645, 266] on input "text" at bounding box center [784, 265] width 451 height 33
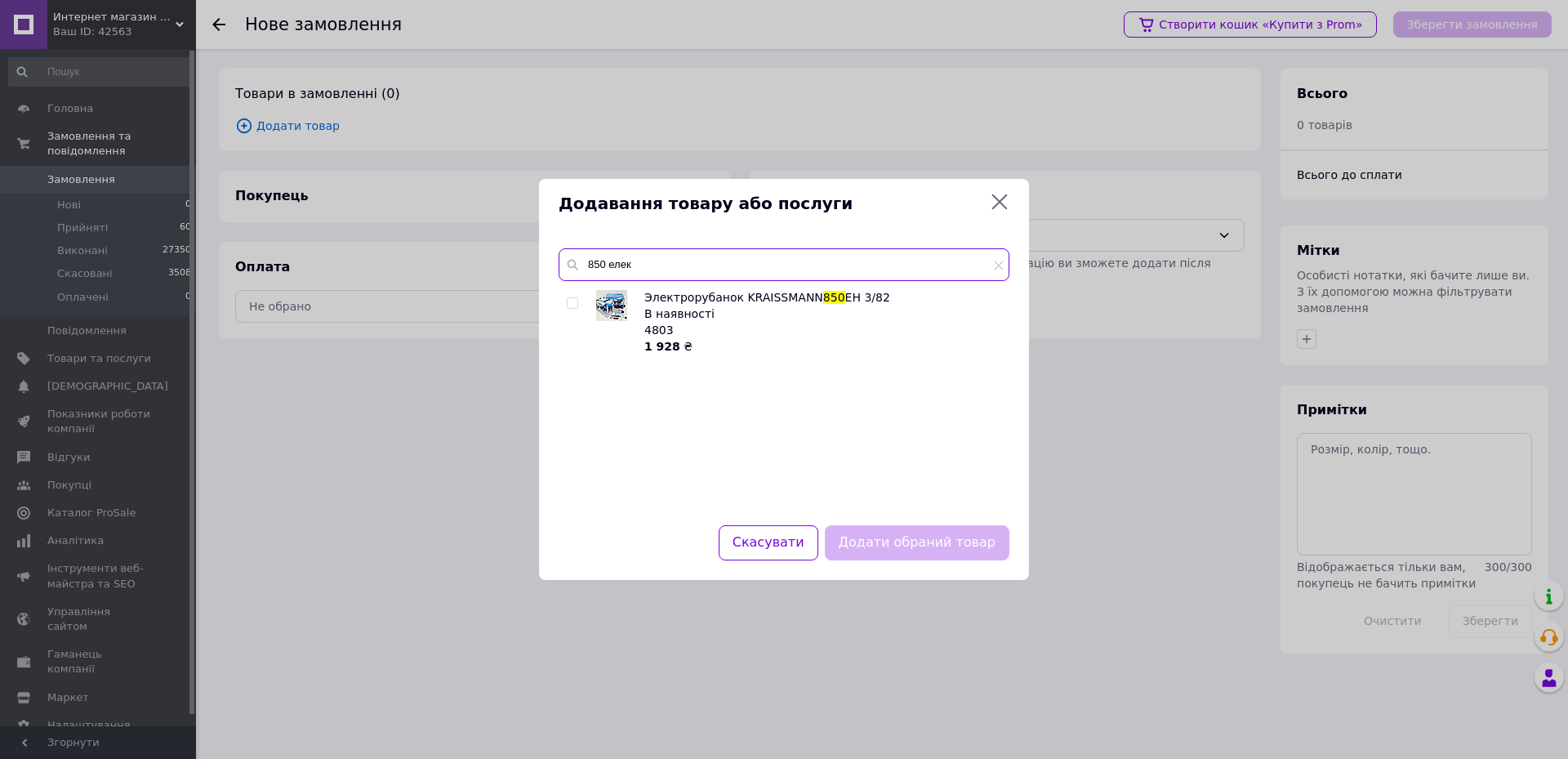
type input "850 елек"
drag, startPoint x: 564, startPoint y: 305, endPoint x: 578, endPoint y: 304, distance: 14.0
click at [566, 305] on div "Электрорубанок KRAISSMANN 850 EH 3/82 В наявності 4803 1 928 ₴" at bounding box center [784, 397] width 450 height 216
click at [578, 304] on div at bounding box center [573, 303] width 12 height 11
click at [570, 303] on input "checkbox" at bounding box center [572, 303] width 10 height 10
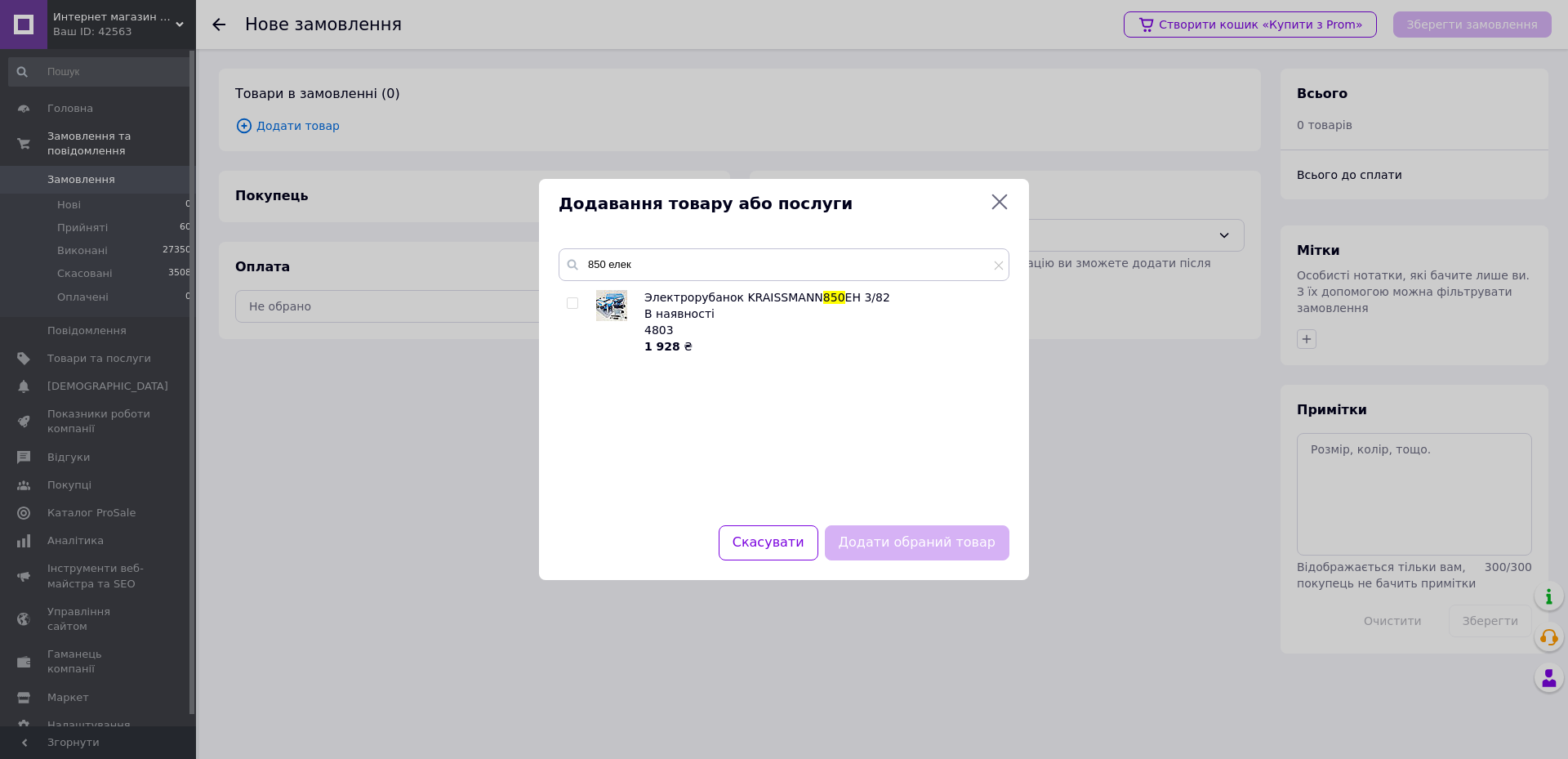
checkbox input "true"
click at [890, 524] on div "Додати обраний товар" at bounding box center [917, 543] width 191 height 42
click at [885, 534] on button "Додати обраний товар" at bounding box center [917, 543] width 184 height 35
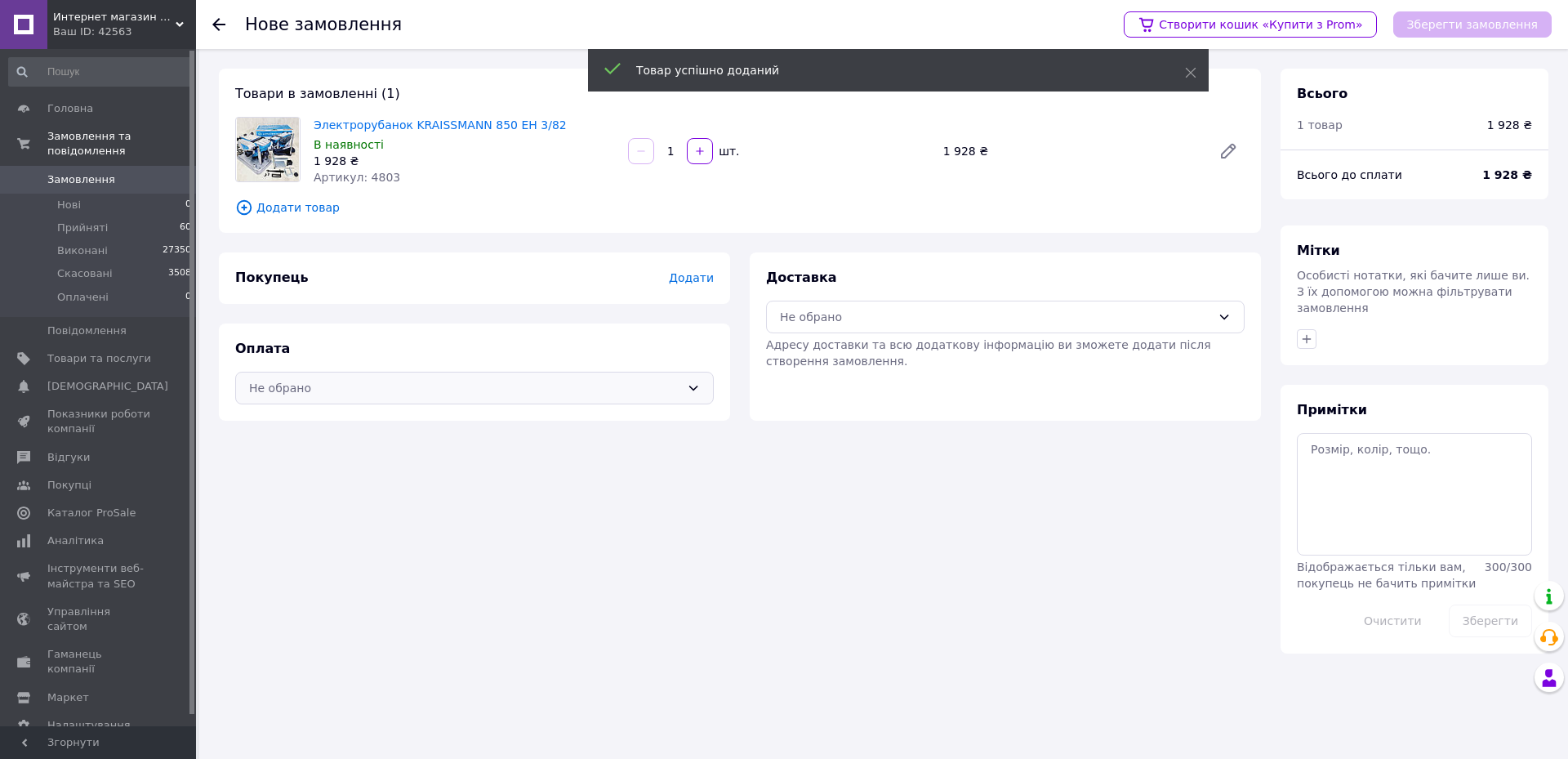
click at [376, 382] on div "Не обрано" at bounding box center [465, 388] width 431 height 18
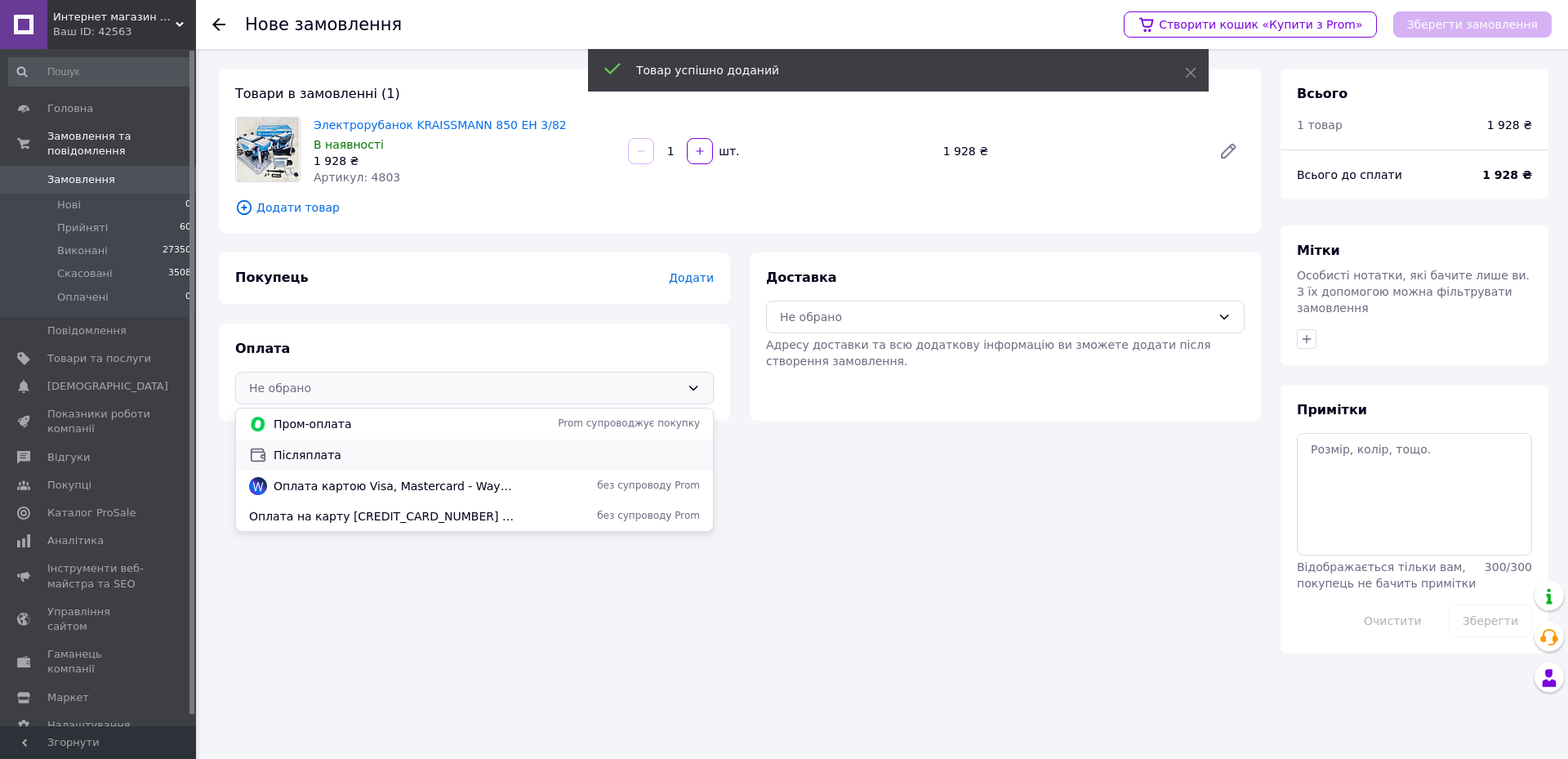
click at [309, 453] on span "Післяплата" at bounding box center [487, 455] width 426 height 17
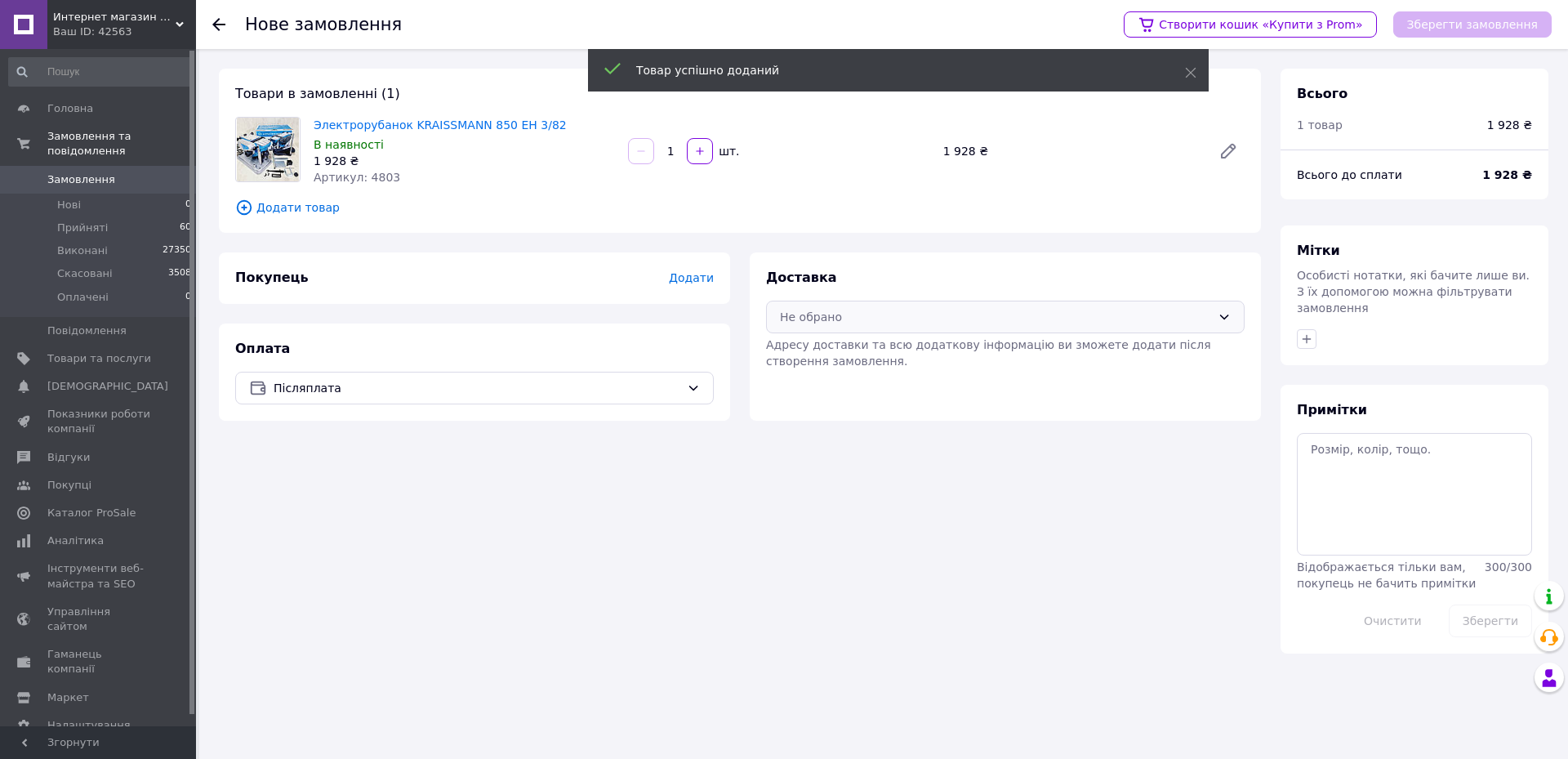
click at [794, 317] on div "Не обрано" at bounding box center [995, 316] width 431 height 18
click at [778, 351] on div at bounding box center [788, 353] width 24 height 18
click at [688, 279] on span "Додати" at bounding box center [691, 277] width 45 height 13
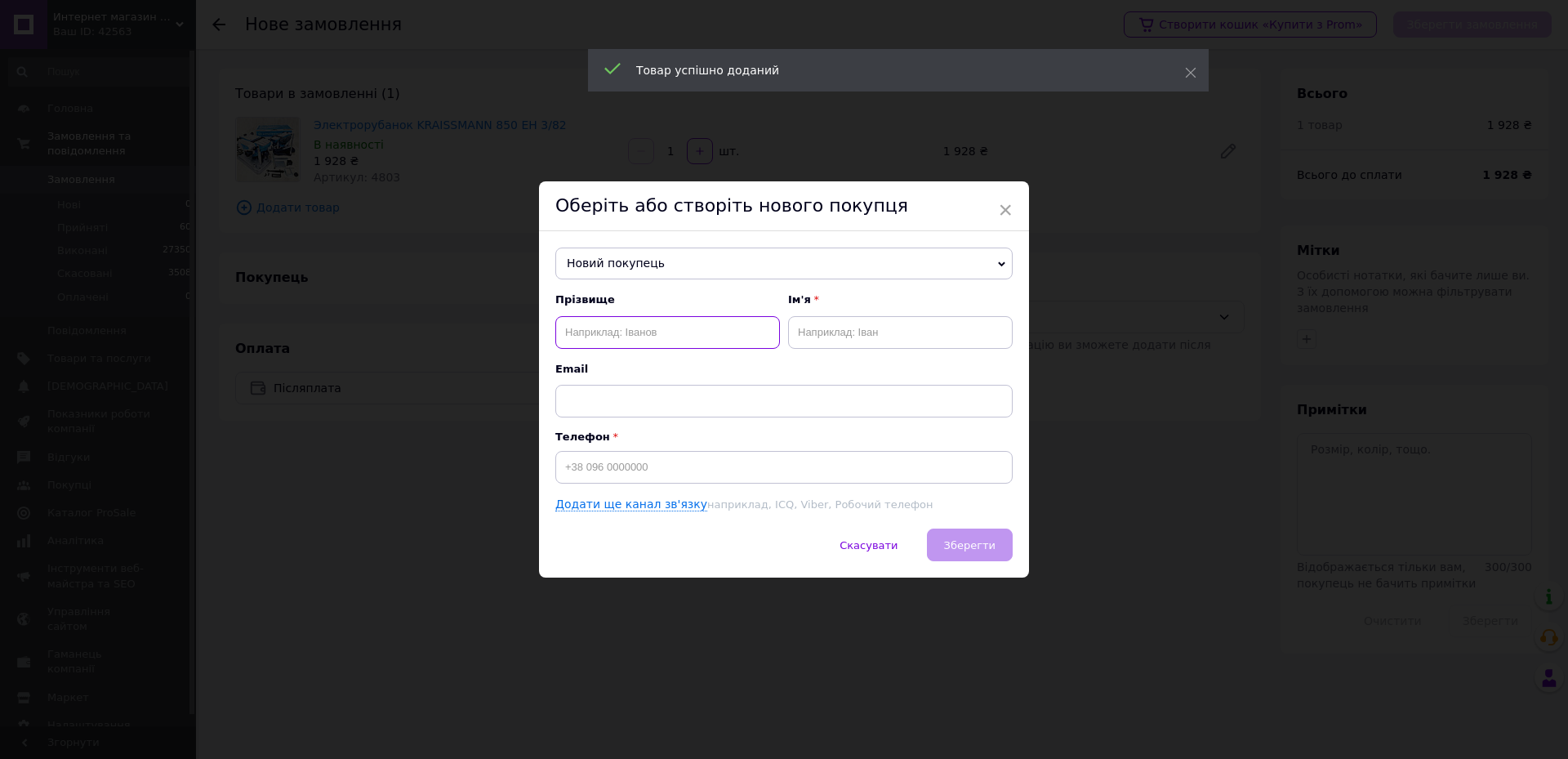
click at [654, 332] on input "text" at bounding box center [668, 333] width 224 height 33
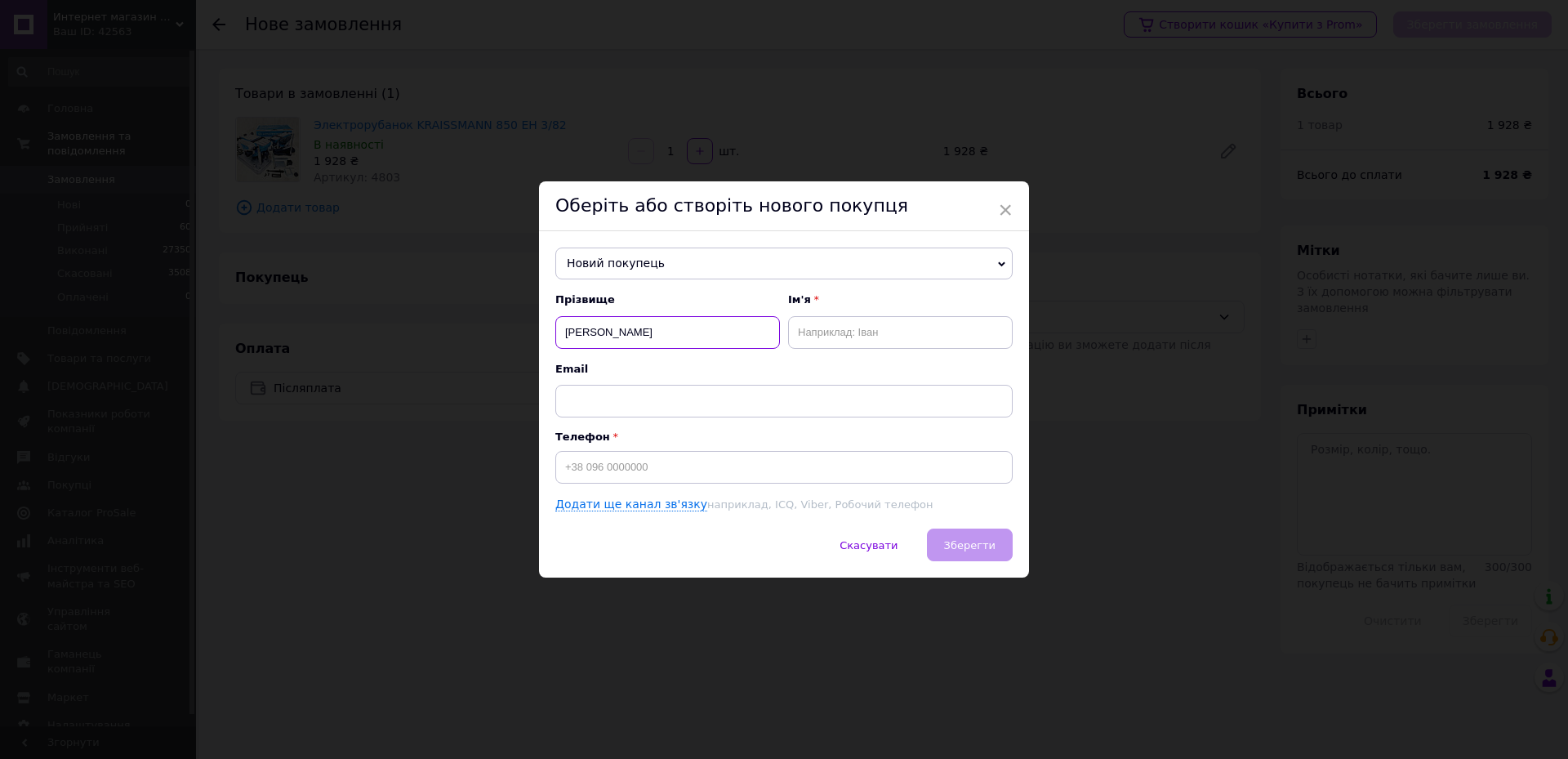
type input "[PERSON_NAME]"
click at [800, 317] on input "text" at bounding box center [900, 333] width 224 height 33
type input "[PERSON_NAME]"
click at [710, 469] on input at bounding box center [784, 468] width 457 height 33
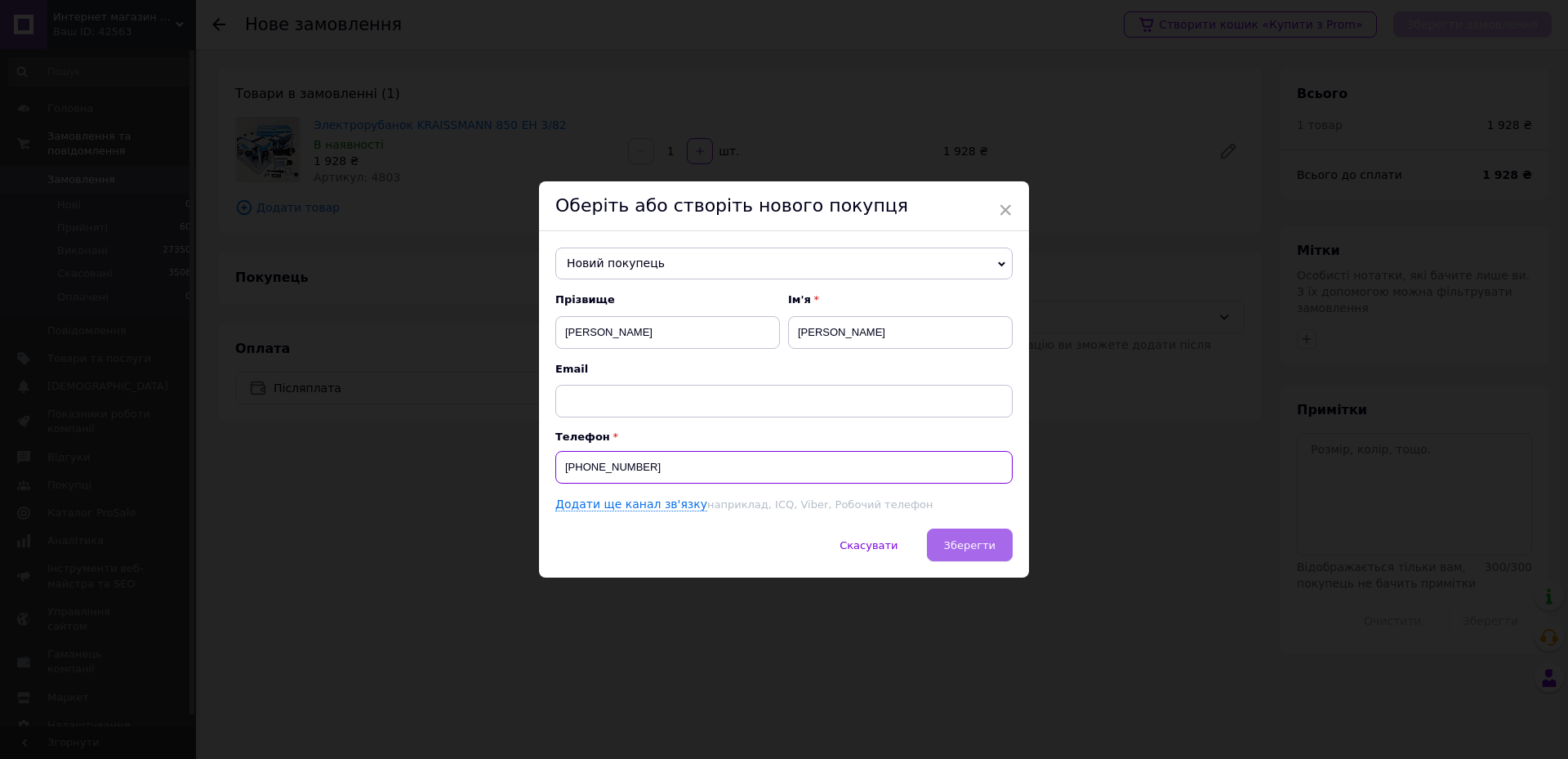
type input "[PHONE_NUMBER]"
click at [960, 545] on span "Зберегти" at bounding box center [969, 545] width 51 height 12
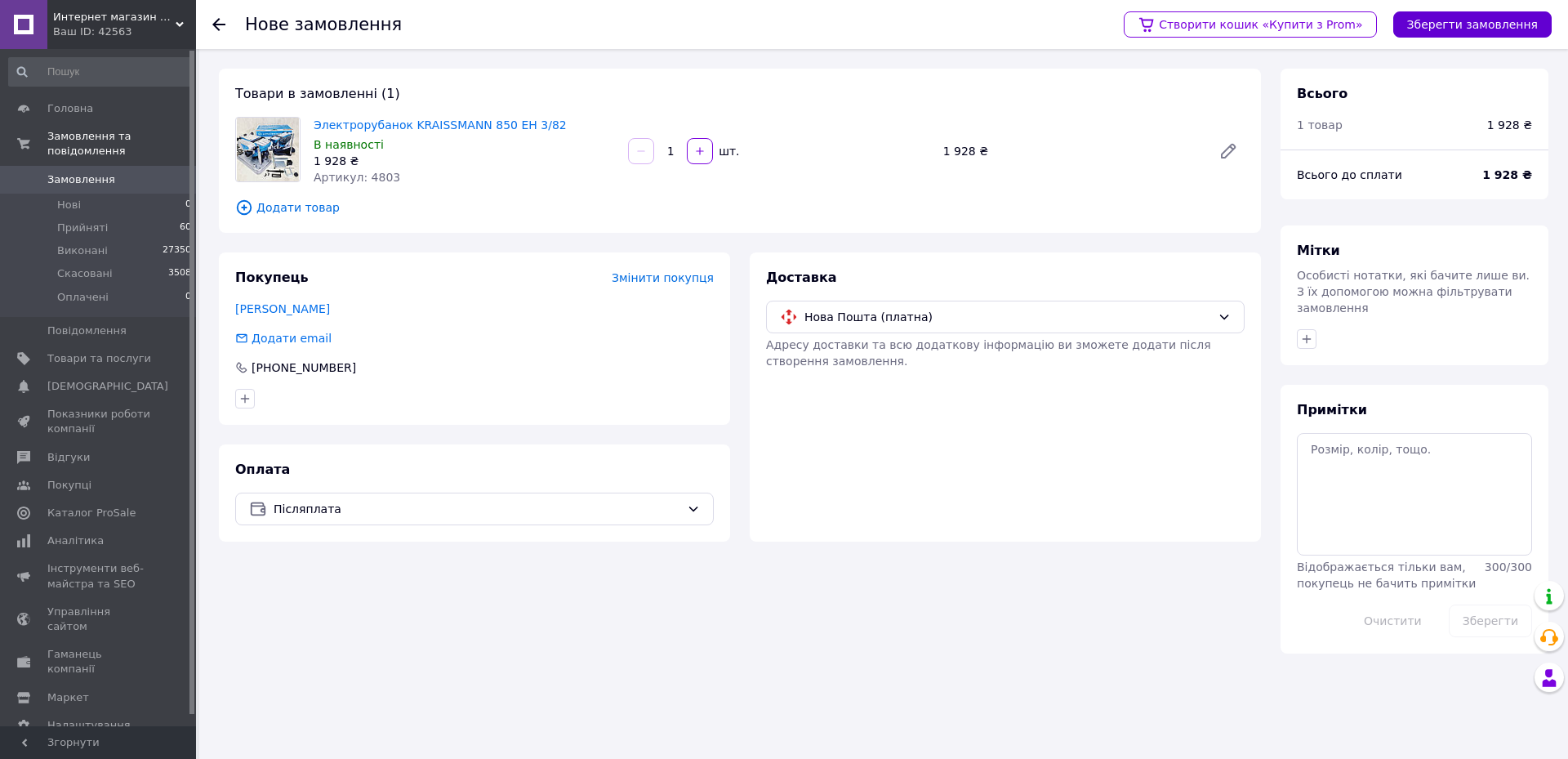
click at [1445, 23] on button "Зберегти замовлення" at bounding box center [1472, 24] width 158 height 26
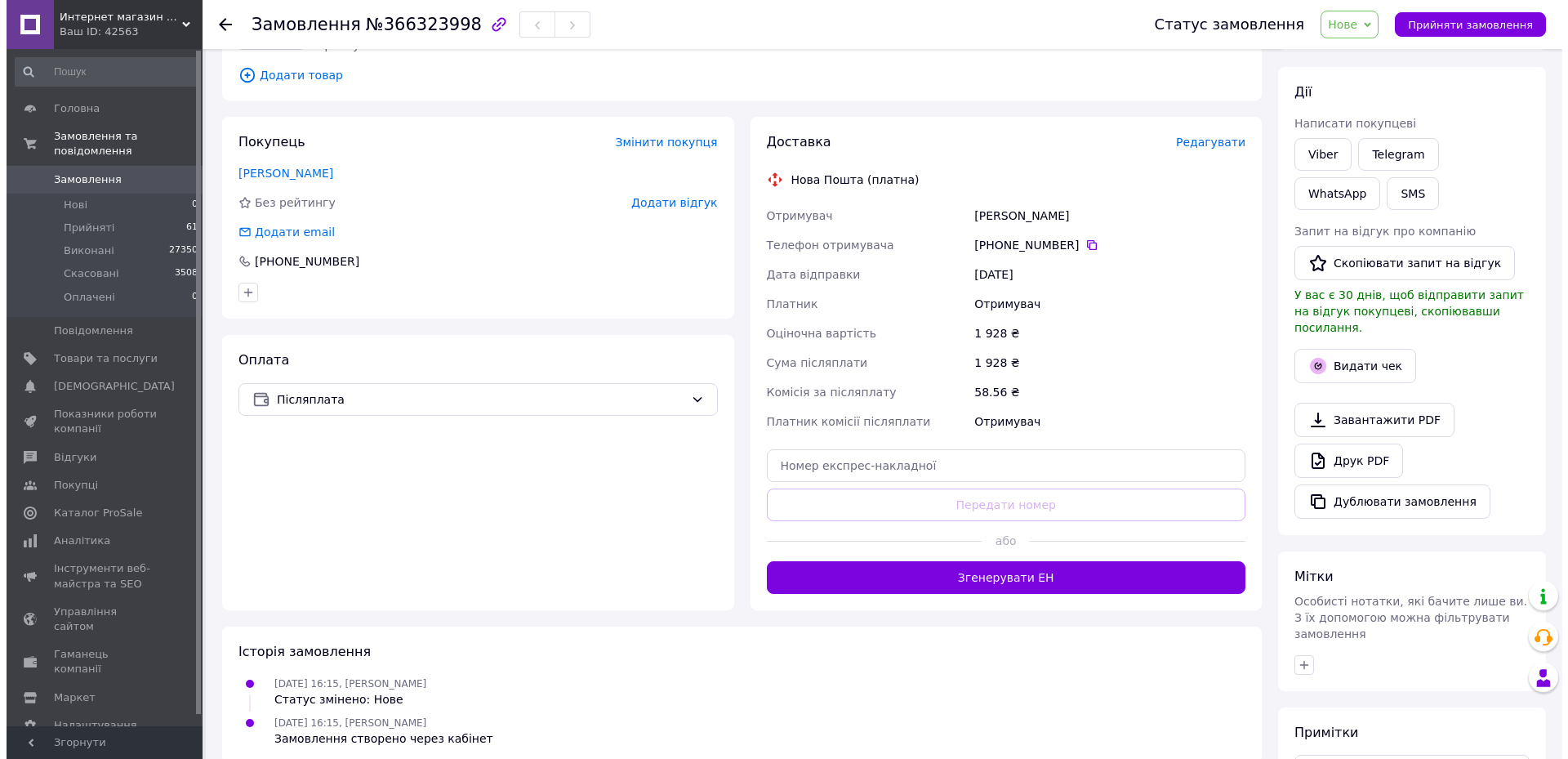
scroll to position [82, 0]
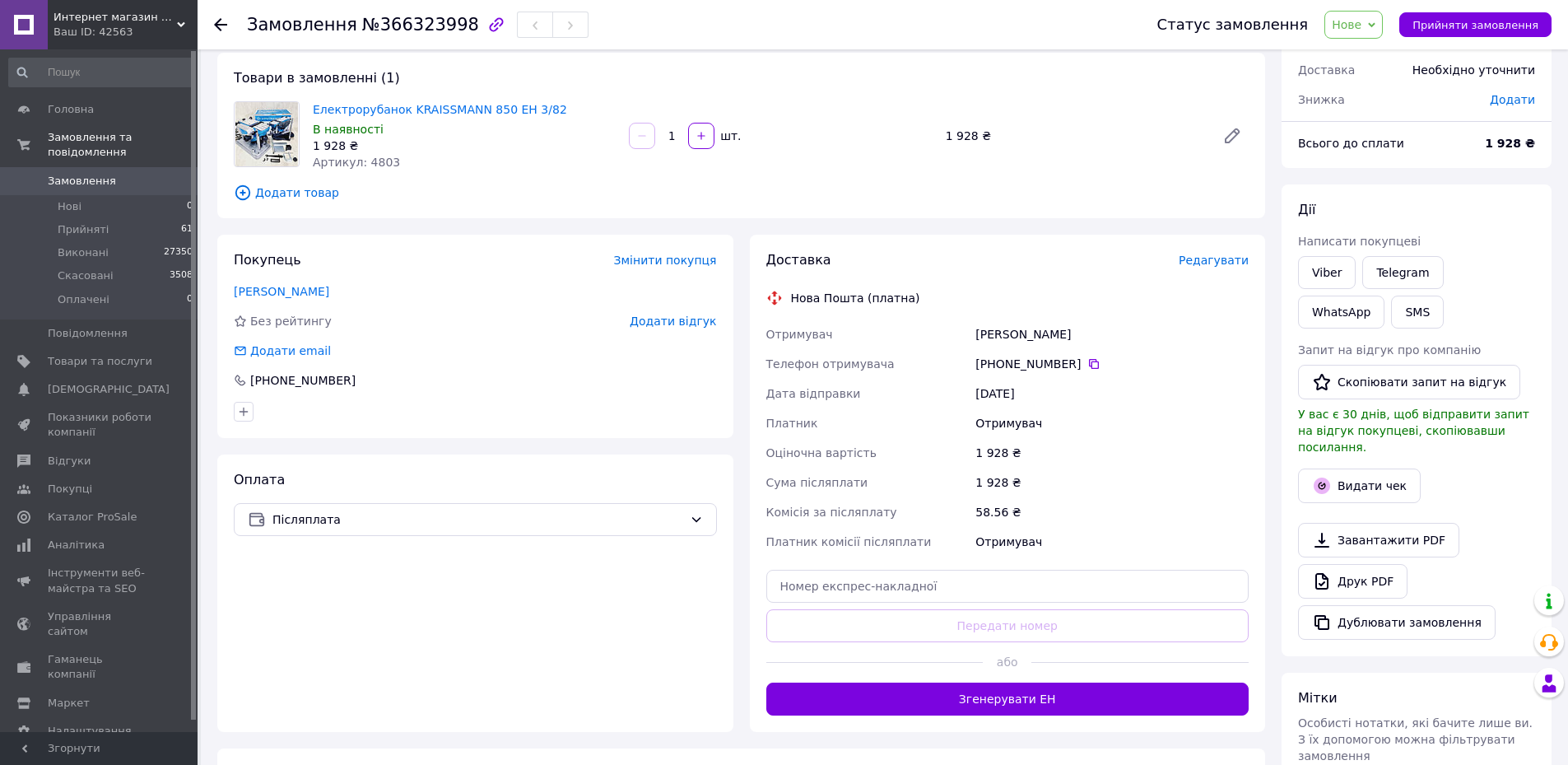
click at [1213, 255] on span "Редагувати" at bounding box center [1213, 259] width 70 height 13
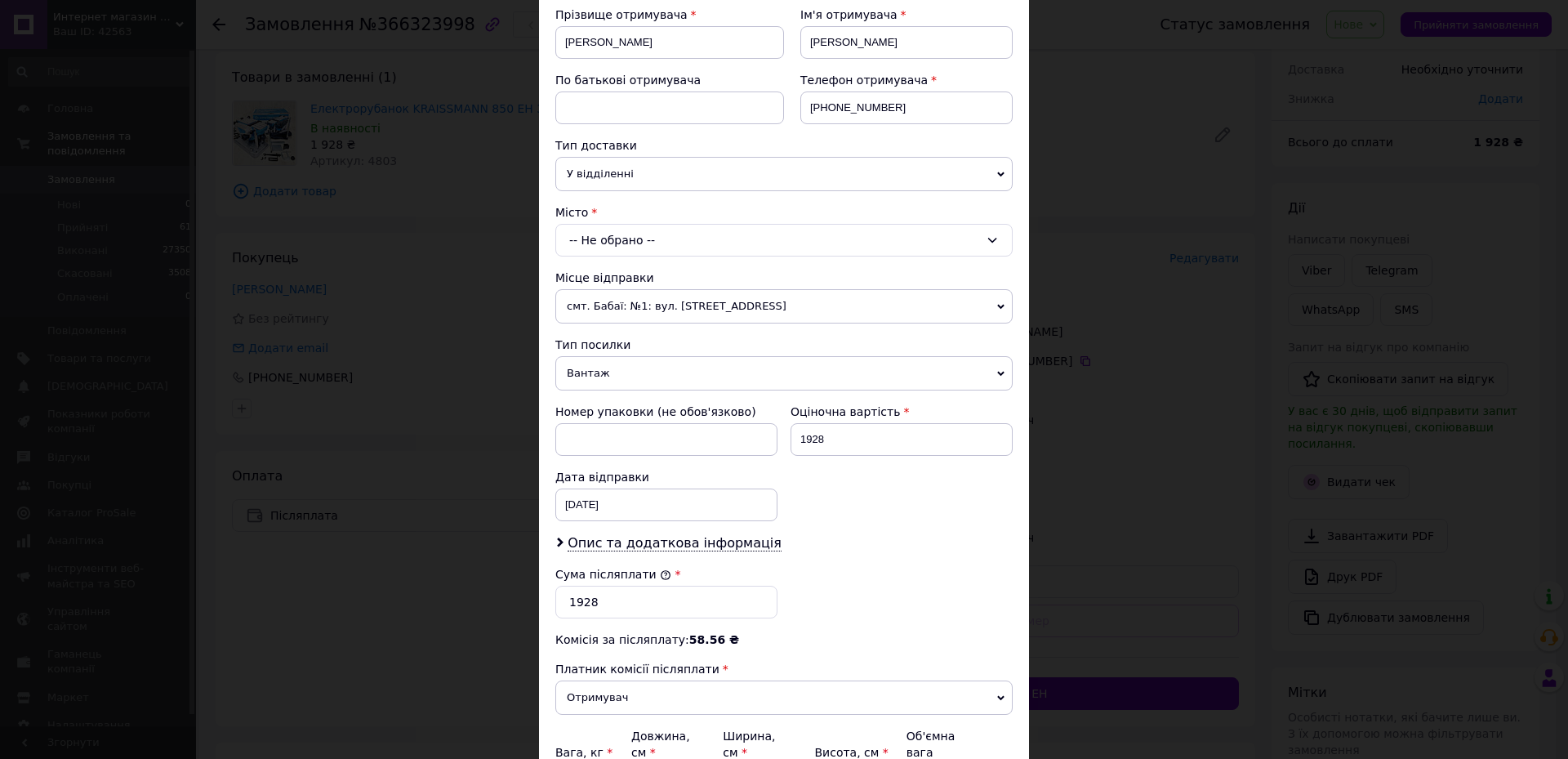
scroll to position [409, 0]
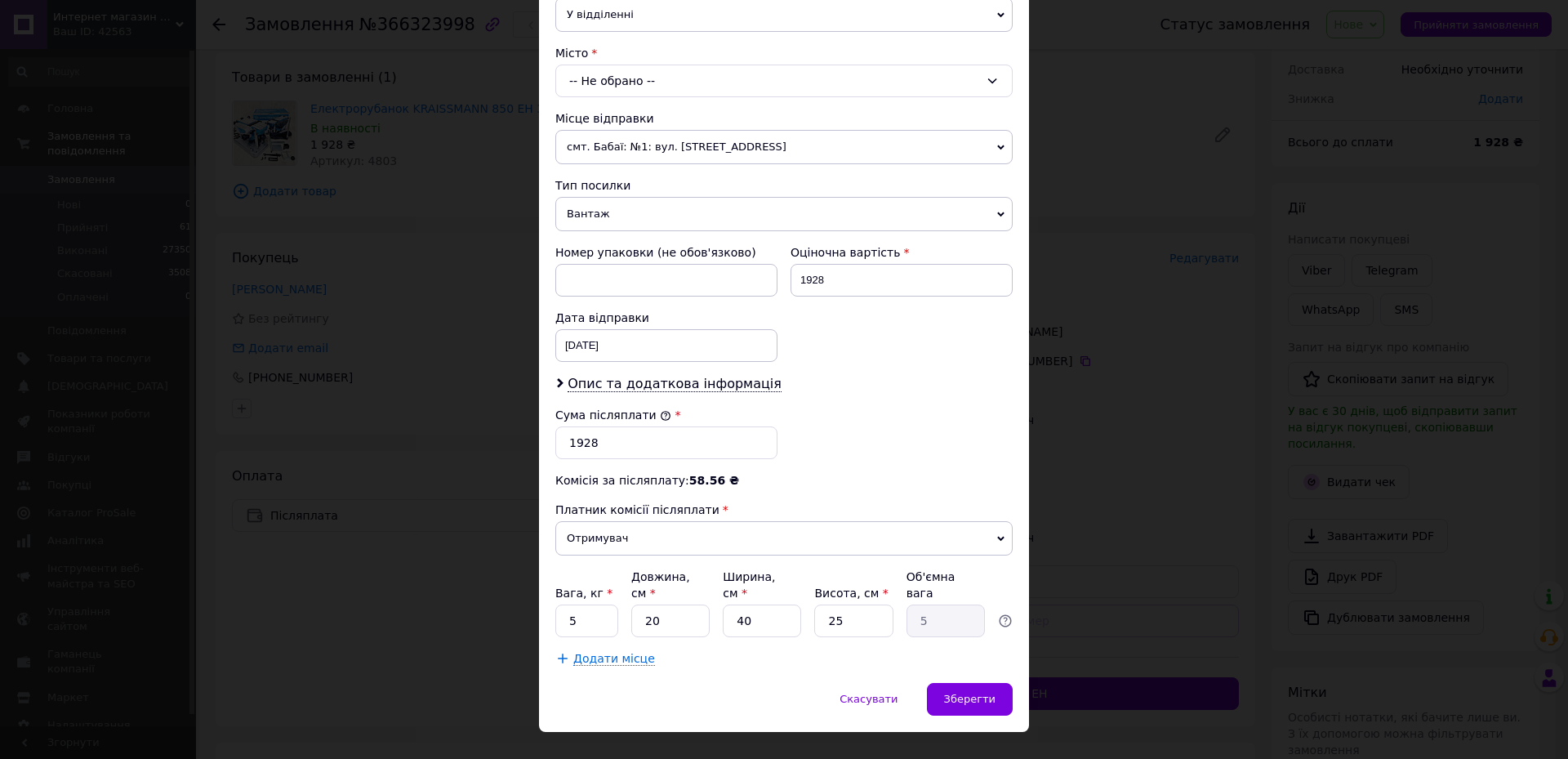
click at [623, 78] on div "-- Не обрано --" at bounding box center [784, 81] width 457 height 33
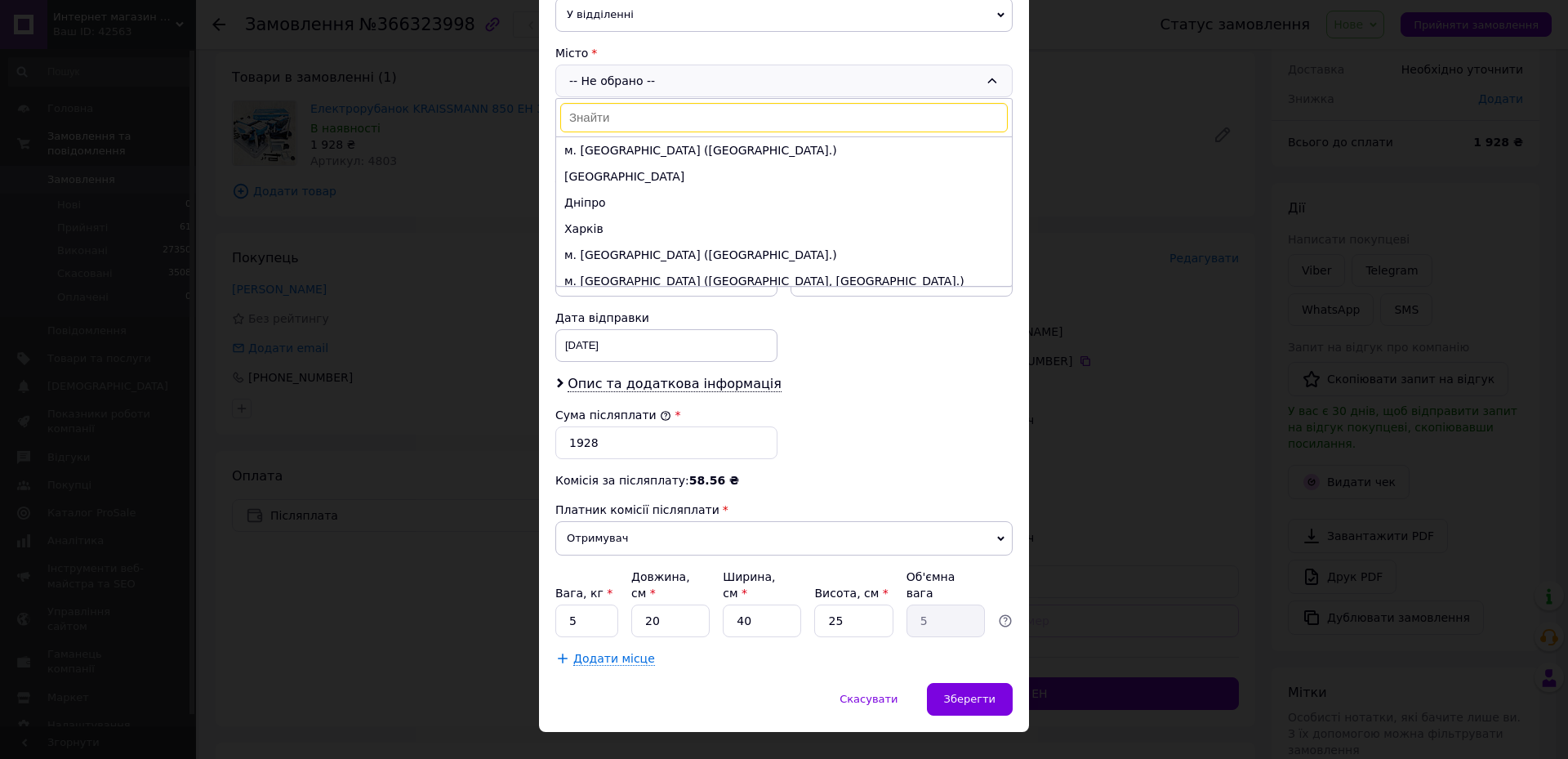
click at [650, 119] on input at bounding box center [784, 117] width 448 height 30
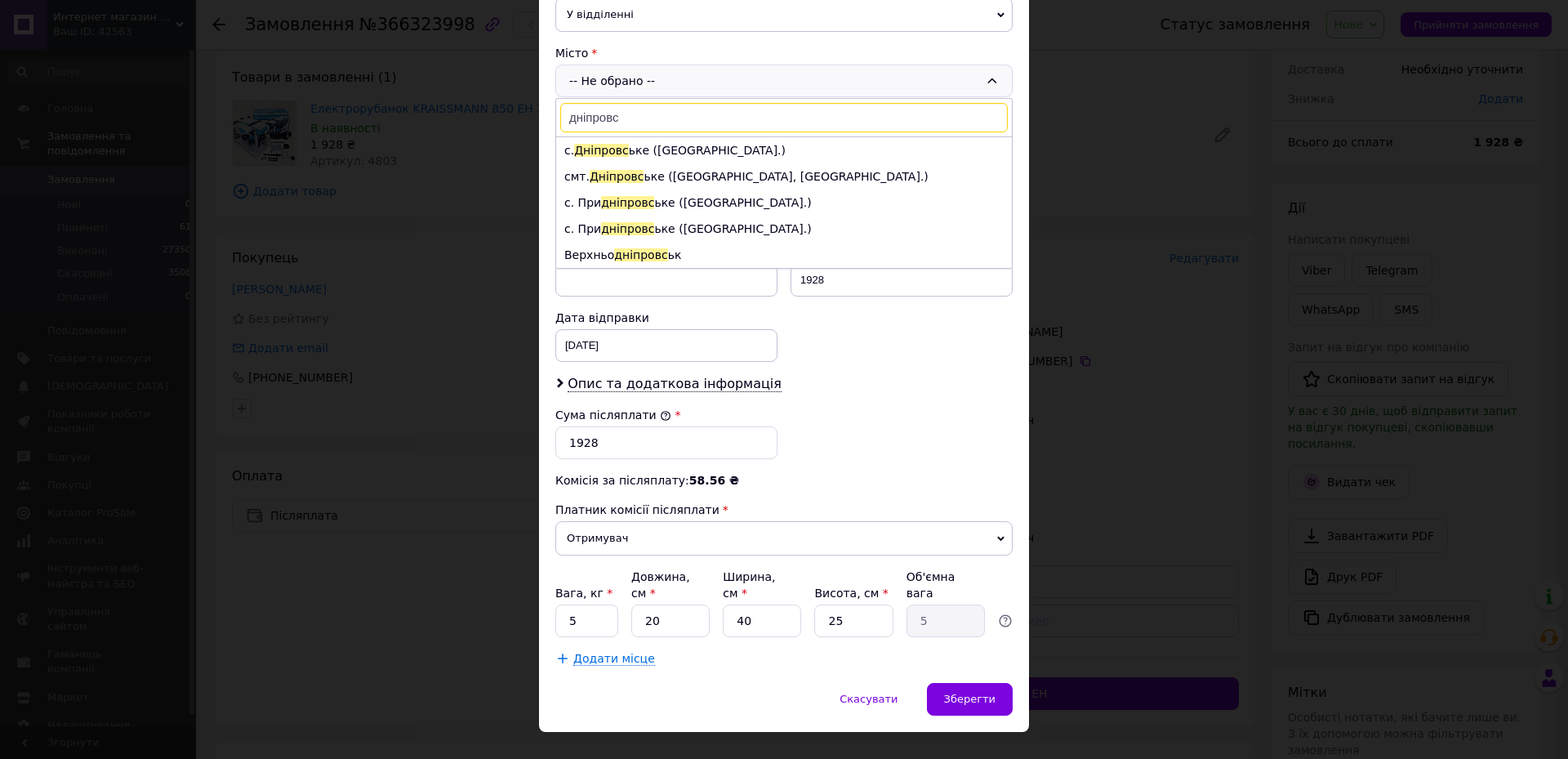
click at [673, 120] on input "дніпровс" at bounding box center [784, 117] width 448 height 30
type input "дніпровське"
click at [665, 170] on li "смт. [GEOGRAPHIC_DATA] ([GEOGRAPHIC_DATA], [GEOGRAPHIC_DATA].)" at bounding box center [784, 176] width 455 height 26
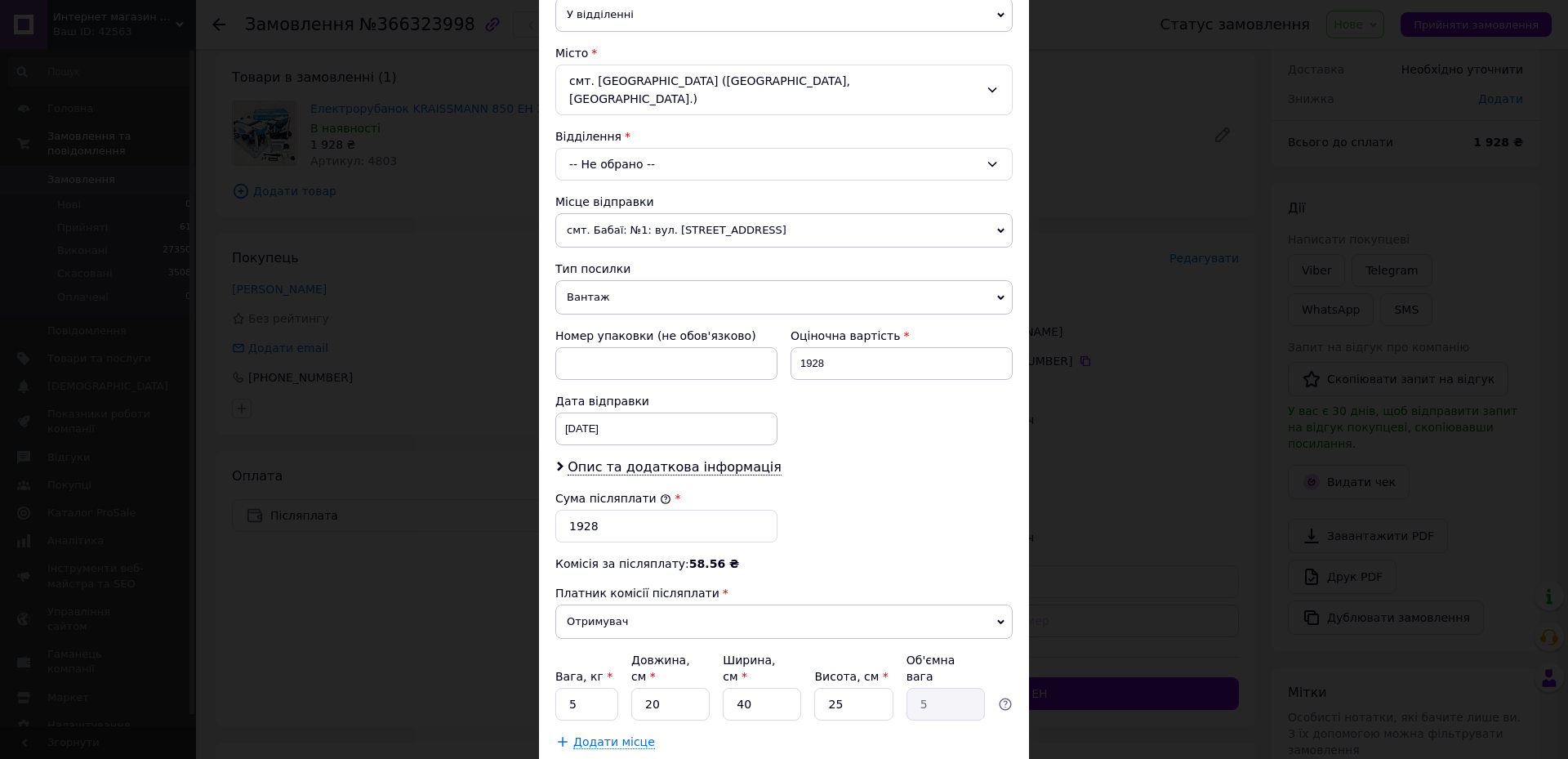
click at [663, 148] on div "-- Не обрано --" at bounding box center [784, 164] width 457 height 33
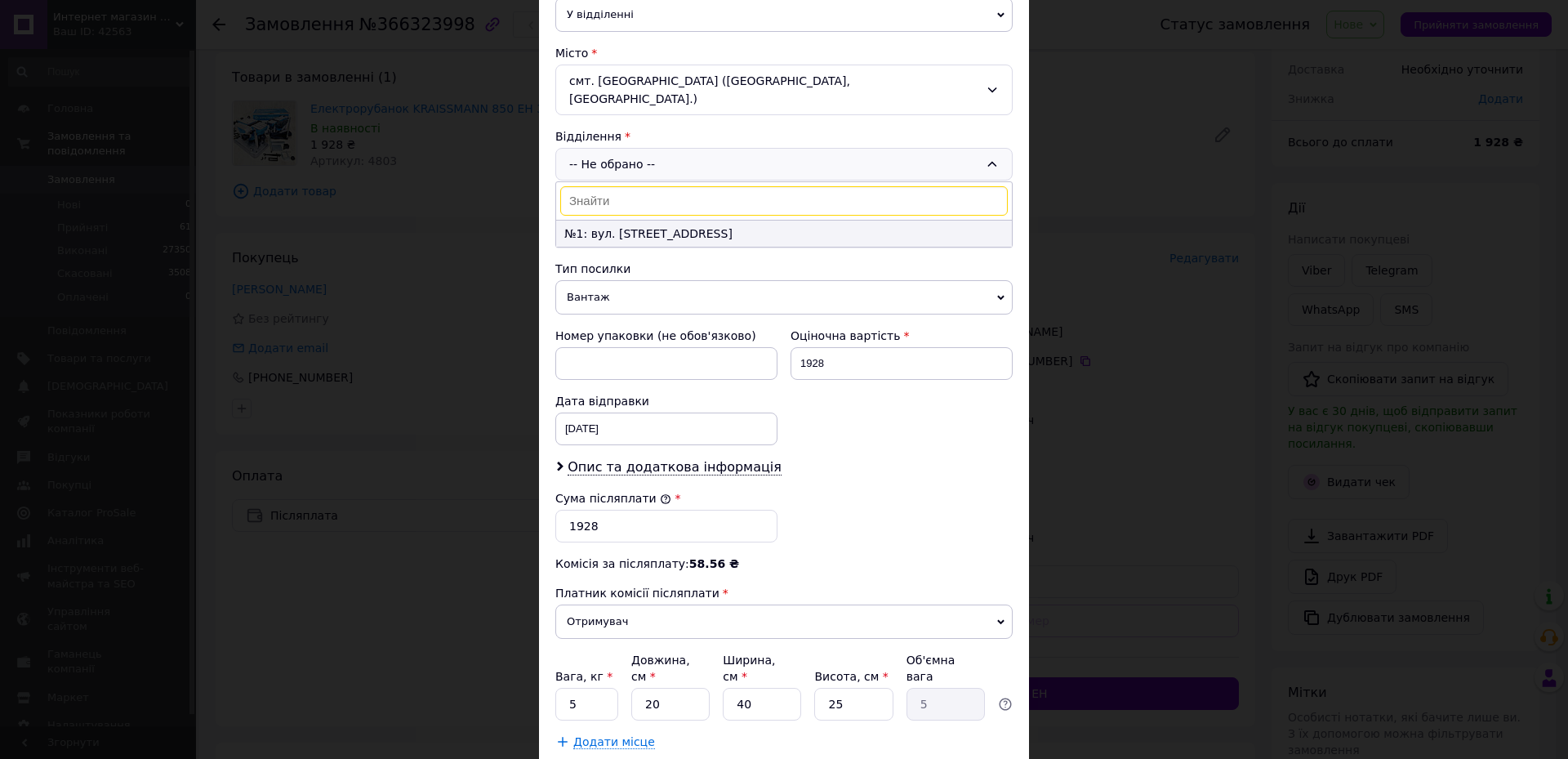
click at [670, 221] on li "№1: вул. [STREET_ADDRESS]" at bounding box center [784, 234] width 455 height 26
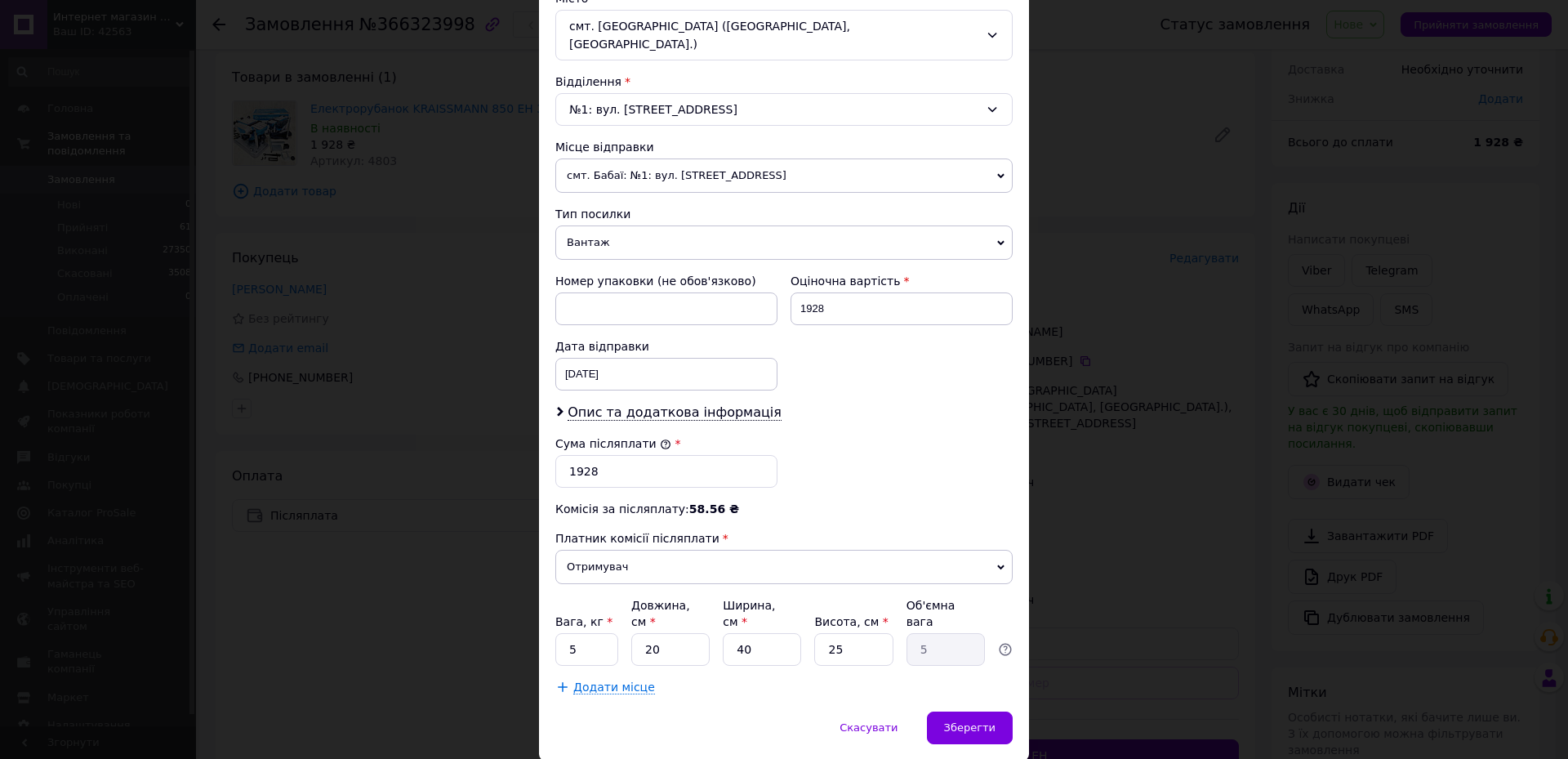
scroll to position [488, 0]
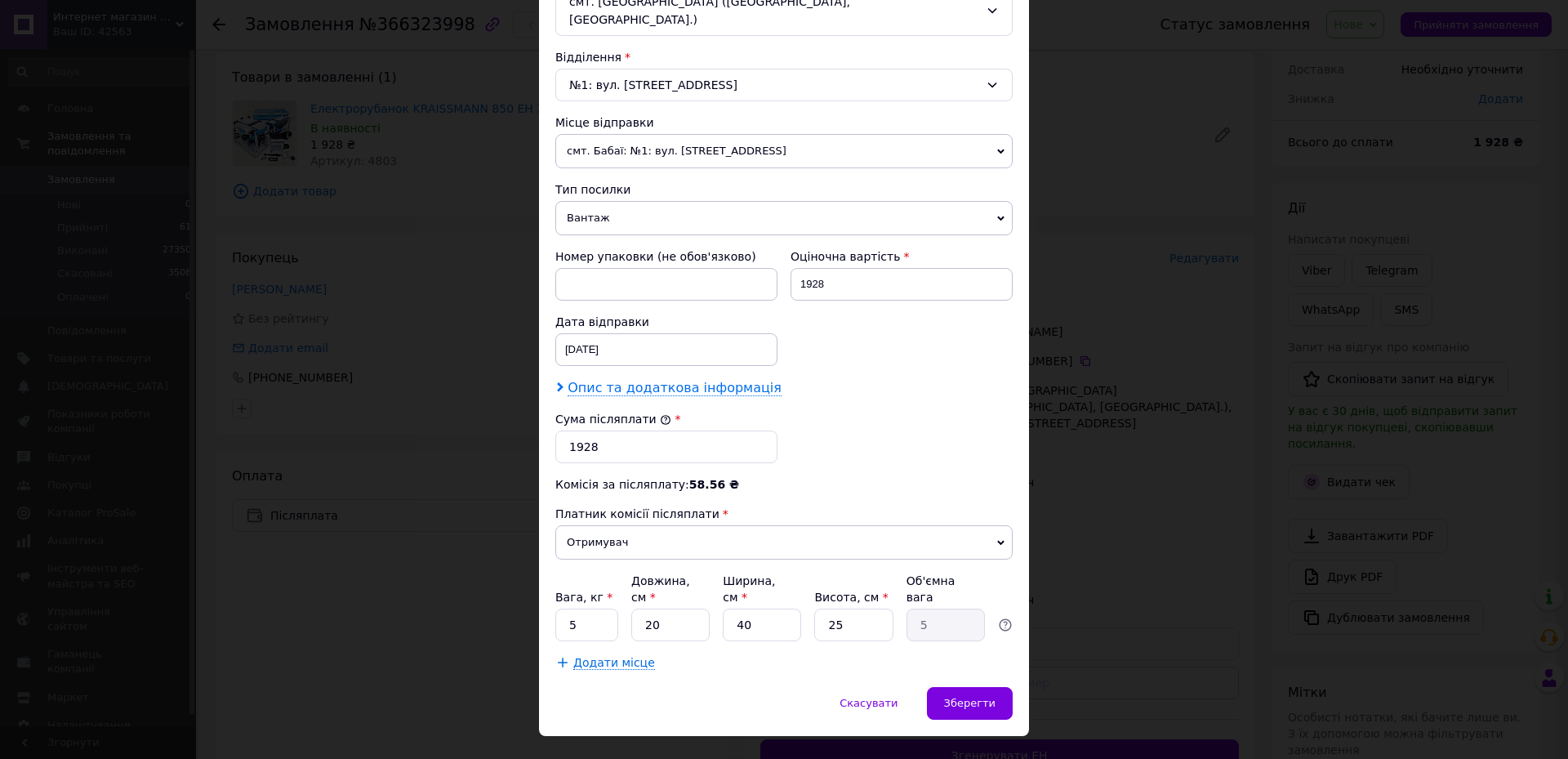
click at [653, 379] on div "Опис та додаткова інформація" at bounding box center [784, 389] width 457 height 19
click at [662, 380] on span "Опис та додаткова інформація" at bounding box center [674, 388] width 214 height 17
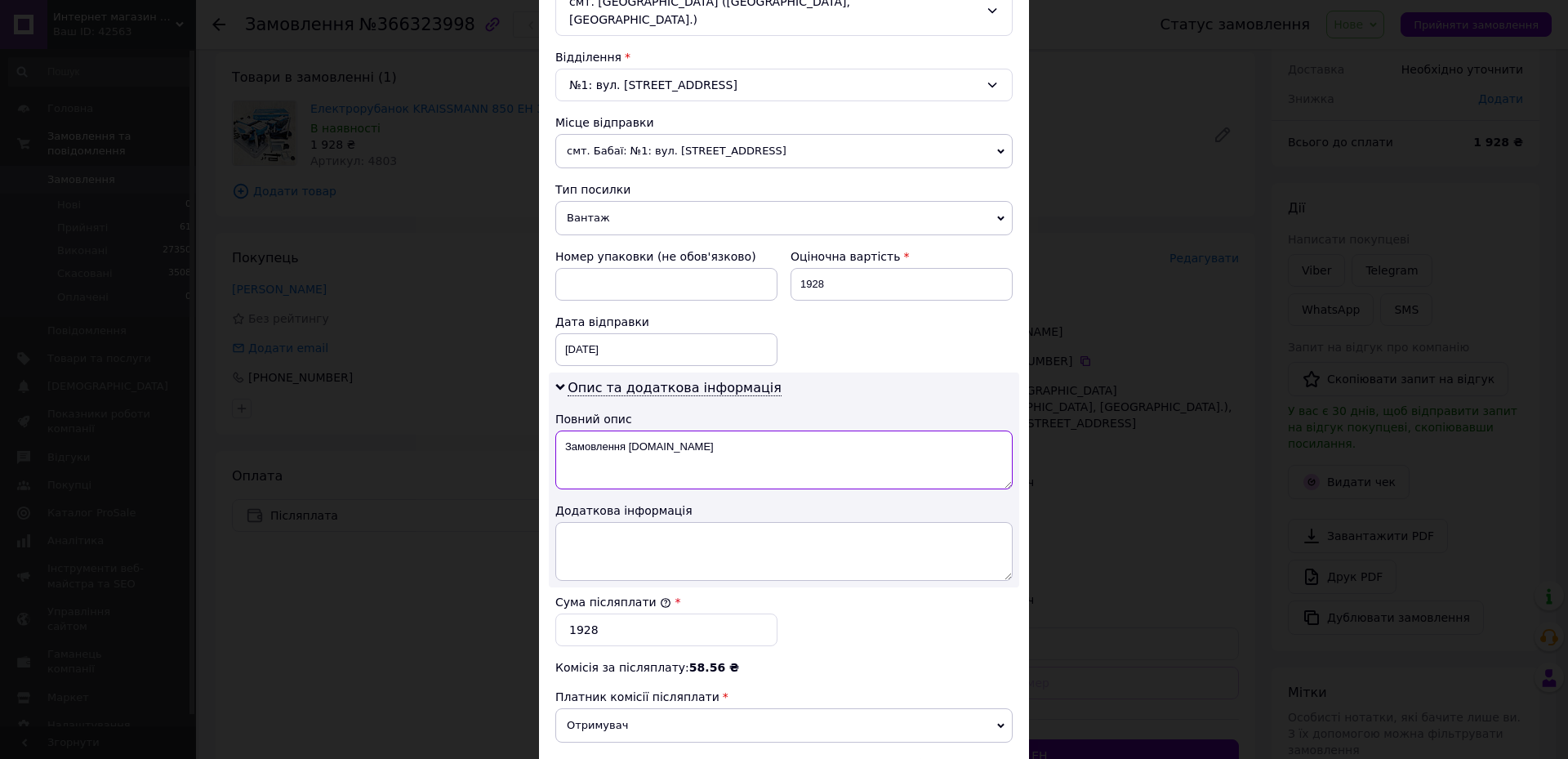
click at [694, 447] on textarea "Замовлення [DOMAIN_NAME]" at bounding box center [784, 460] width 457 height 59
type textarea "З"
type textarea "850 рубанок"
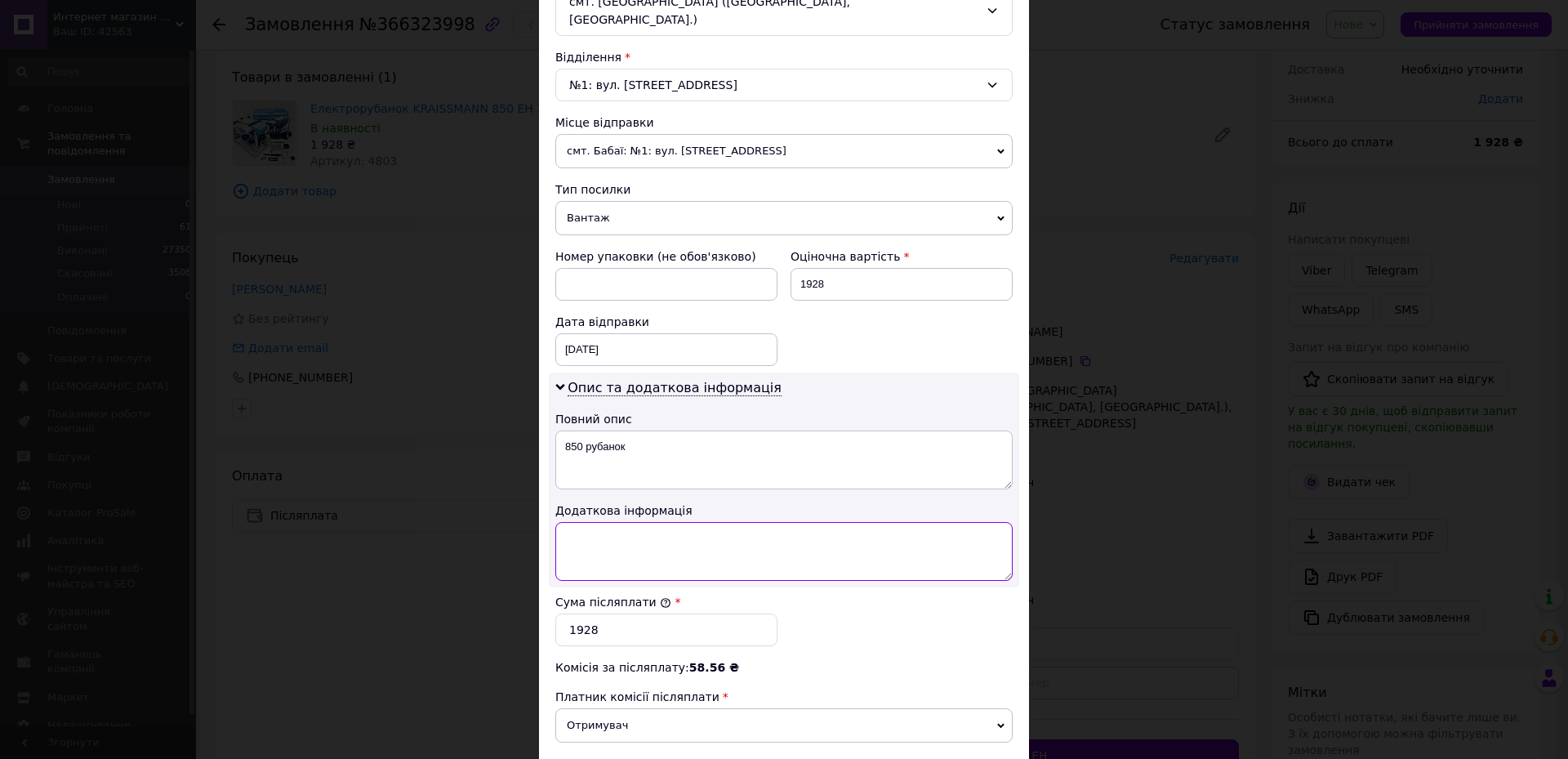
click at [668, 522] on textarea at bounding box center [784, 551] width 457 height 59
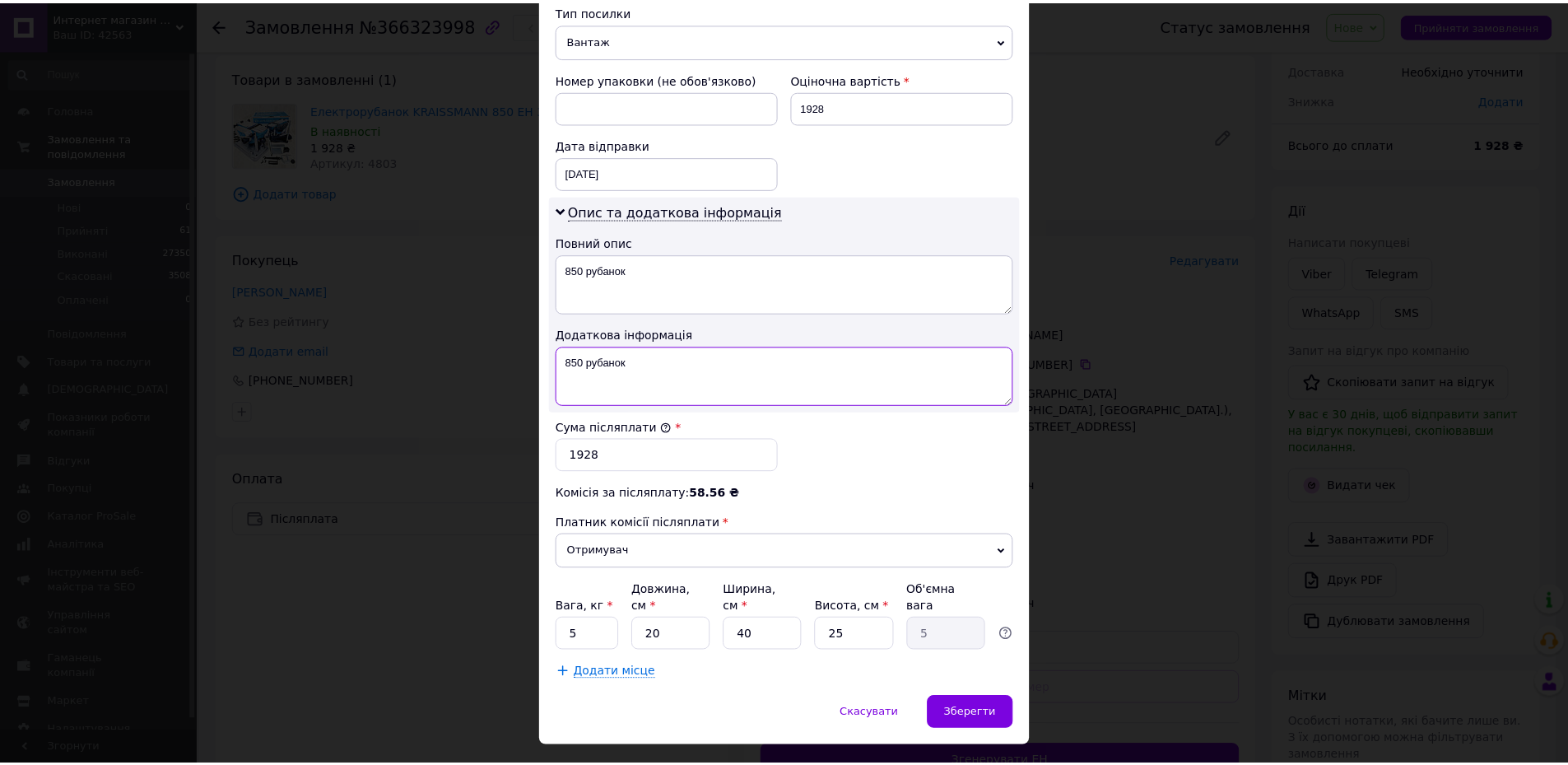
scroll to position [676, 0]
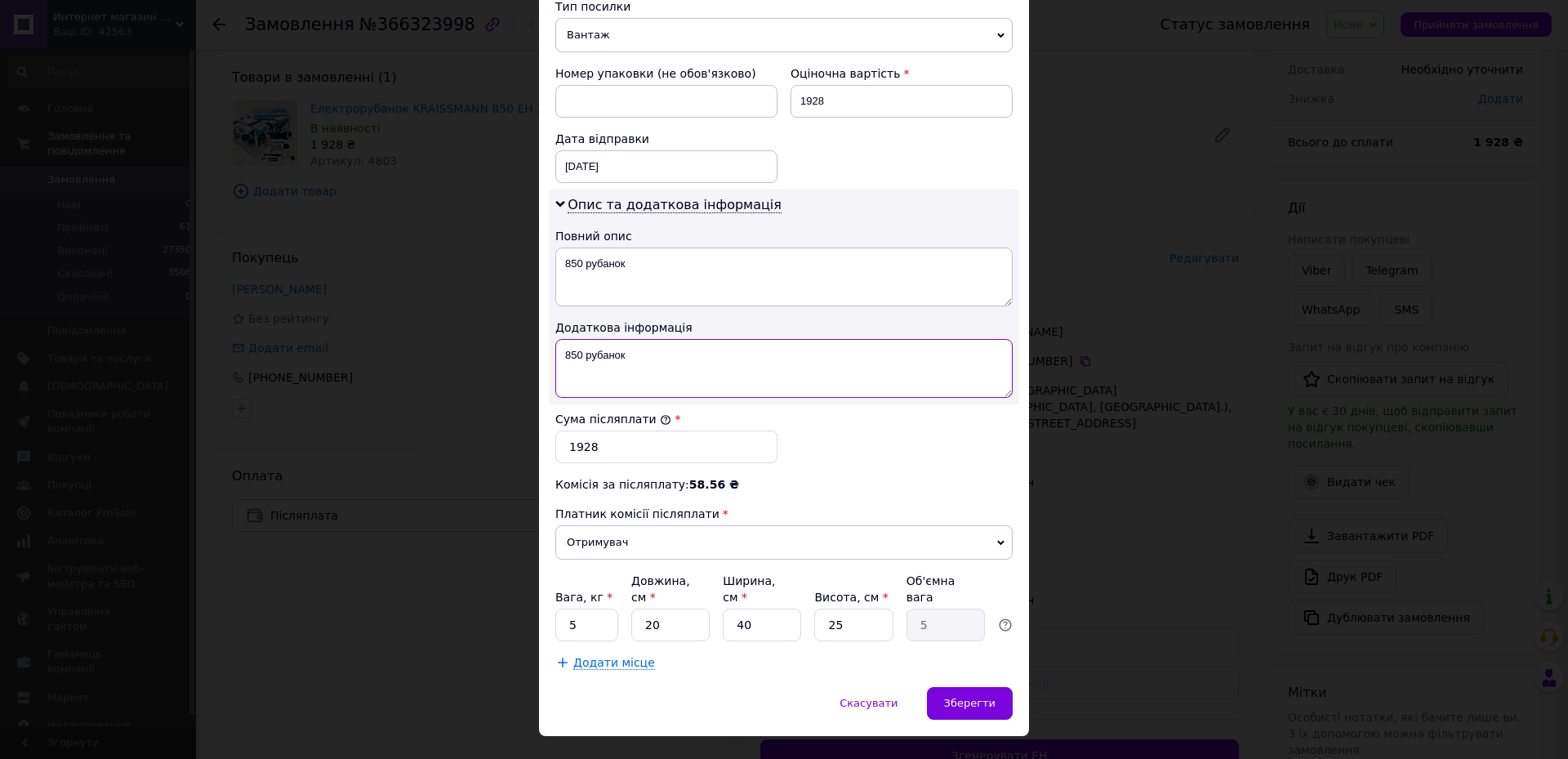
type textarea "850 рубанок"
click at [596, 609] on input "5" at bounding box center [587, 625] width 63 height 33
type input "10"
click at [959, 696] on span "Зберегти" at bounding box center [969, 702] width 51 height 12
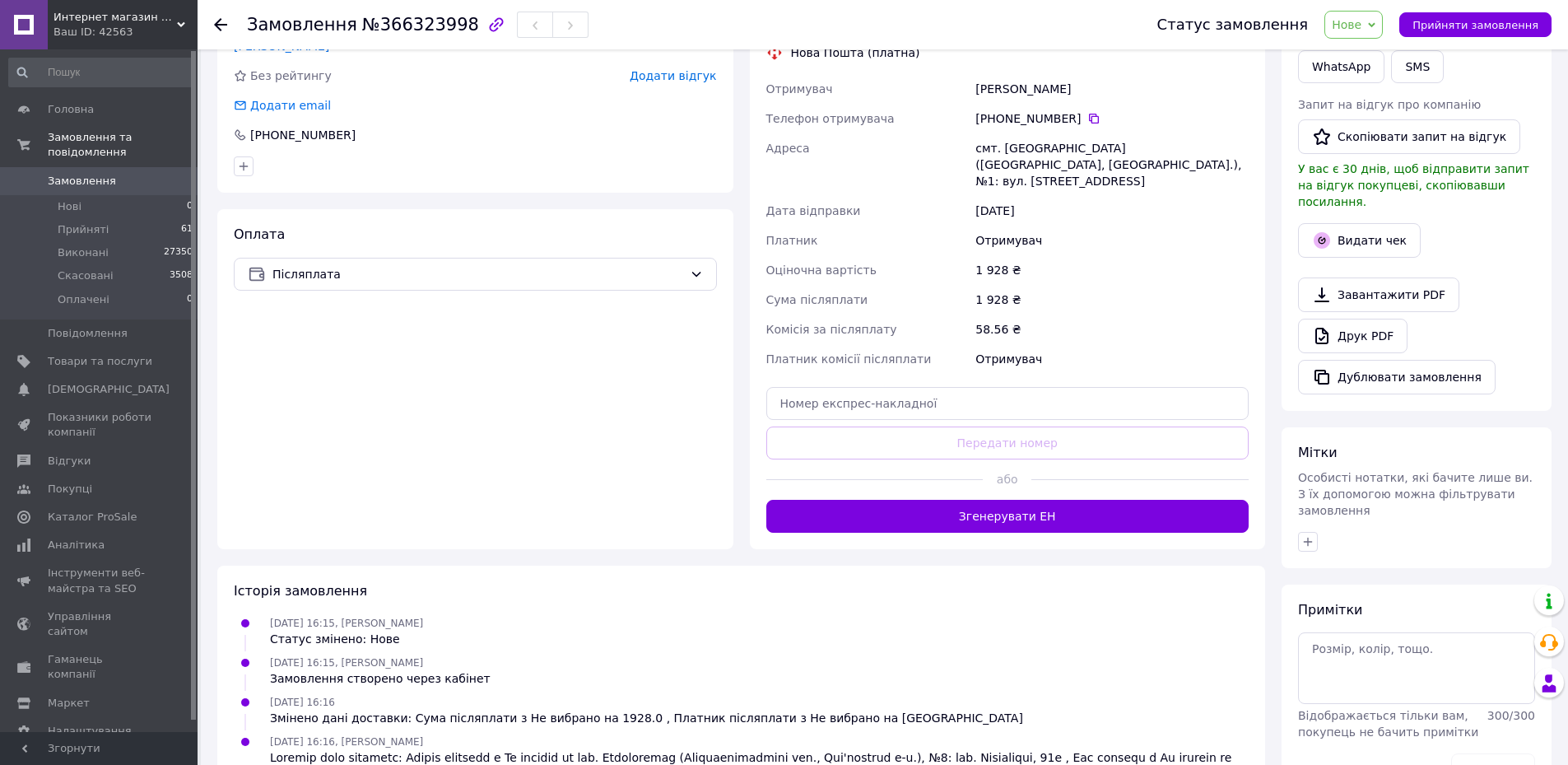
scroll to position [329, 0]
click at [964, 506] on button "Згенерувати ЕН" at bounding box center [1008, 514] width 484 height 33
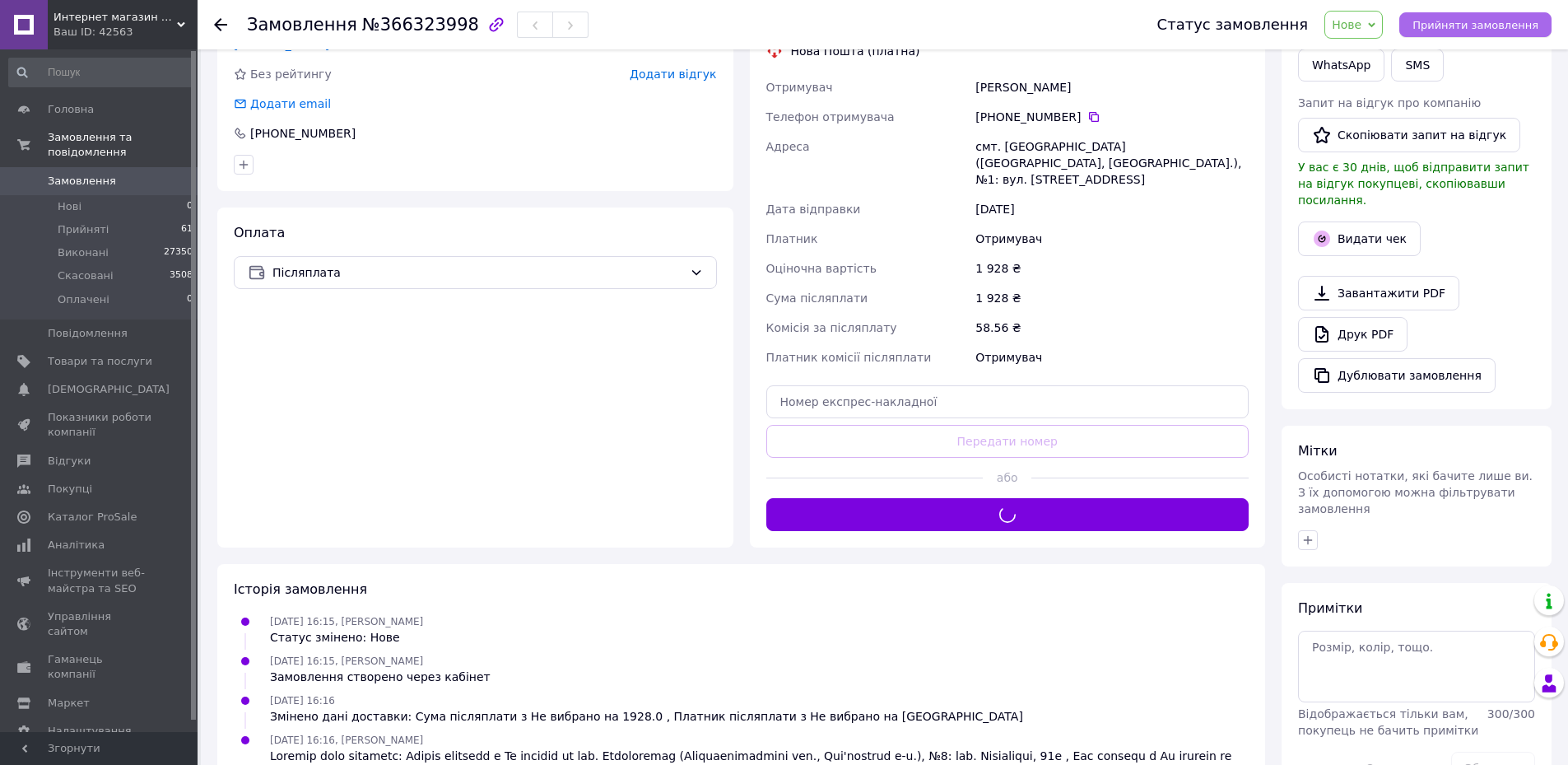
click at [1444, 23] on span "Прийняти замовлення" at bounding box center [1475, 25] width 126 height 12
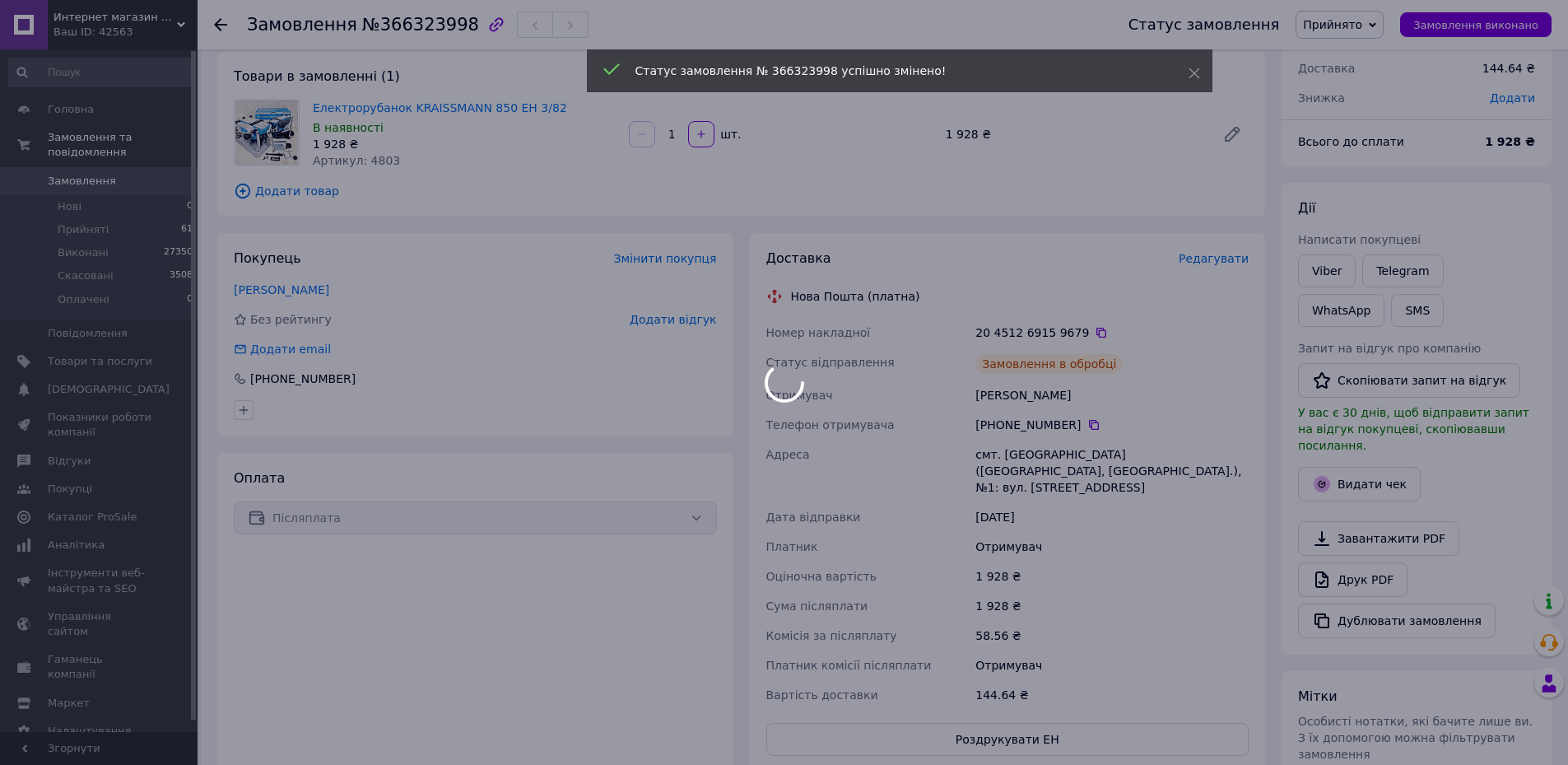
scroll to position [82, 0]
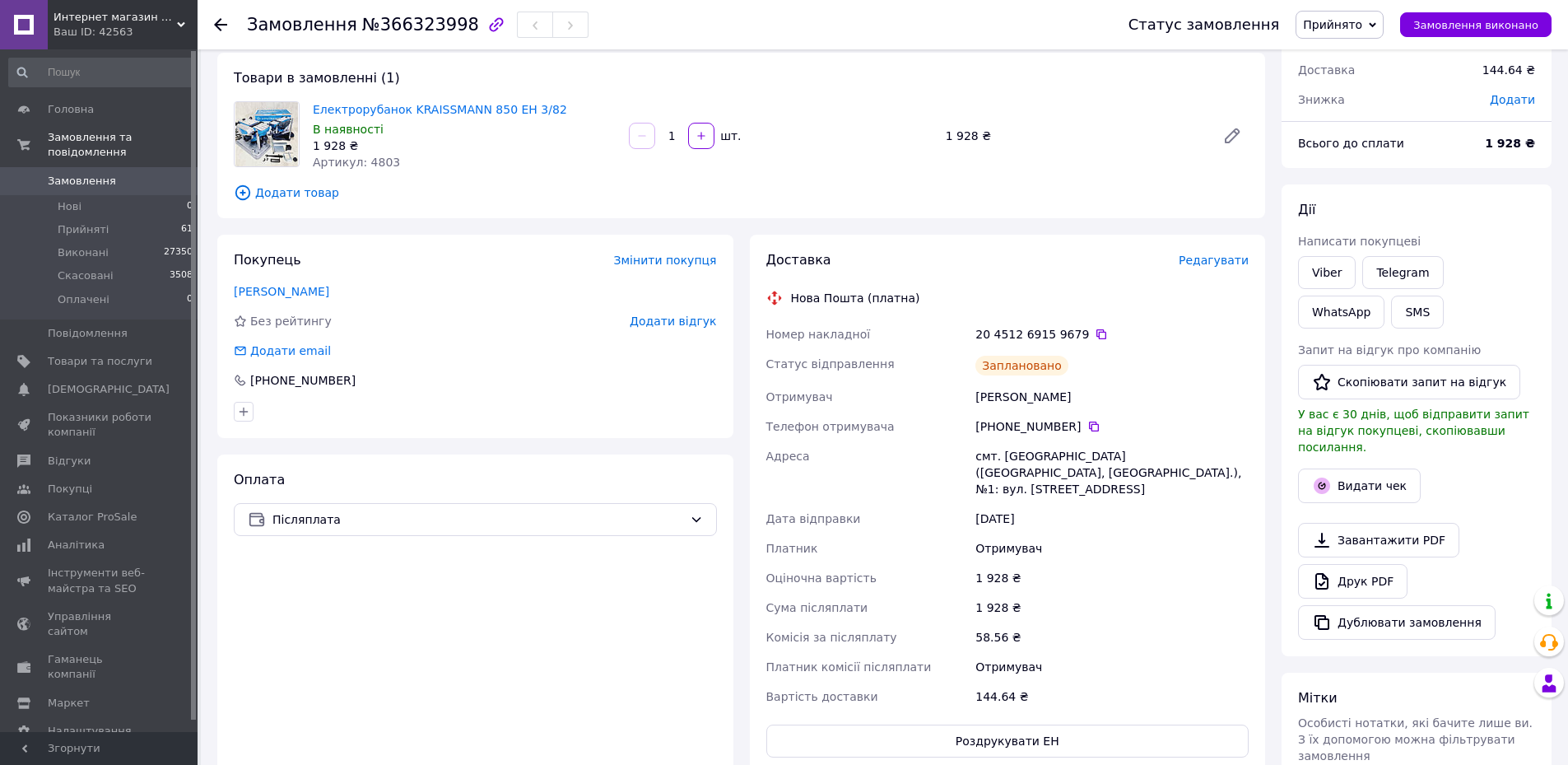
click at [105, 174] on span "Замовлення" at bounding box center [81, 181] width 68 height 15
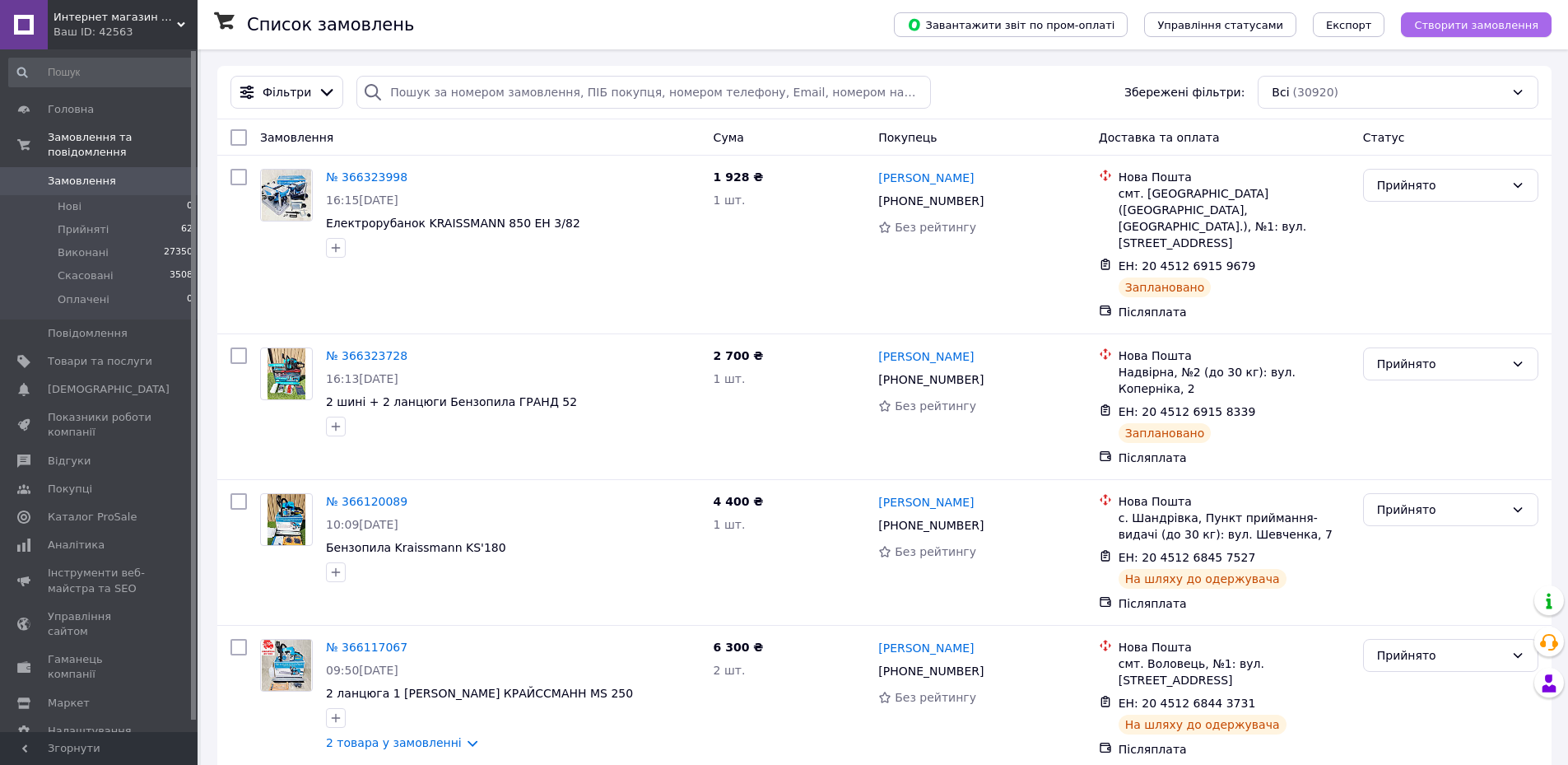
click at [1427, 21] on button "Створити замовлення" at bounding box center [1476, 25] width 151 height 25
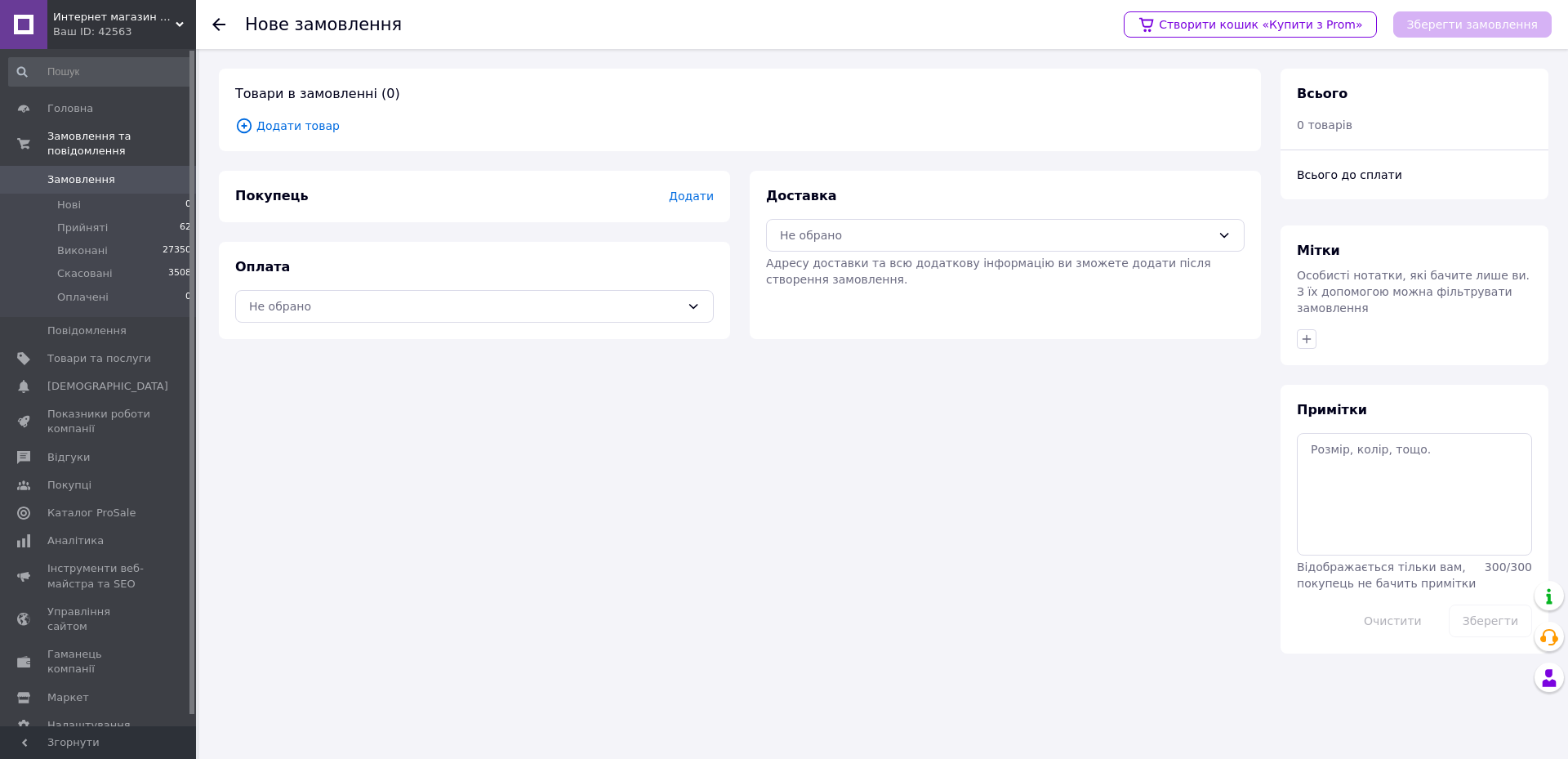
click at [279, 125] on span "Додати товар" at bounding box center [740, 125] width 1009 height 18
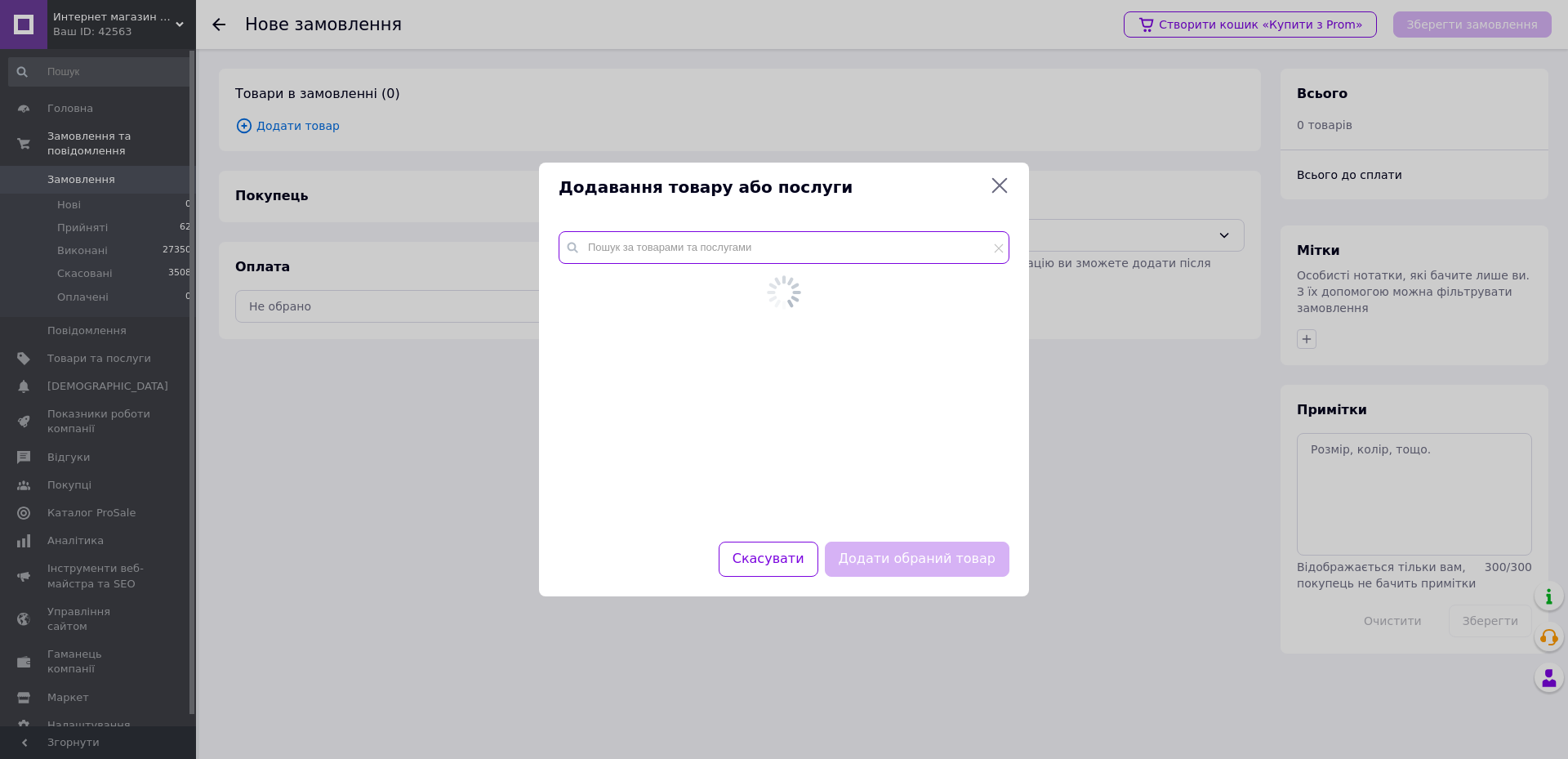
click at [604, 253] on input "text" at bounding box center [784, 248] width 451 height 33
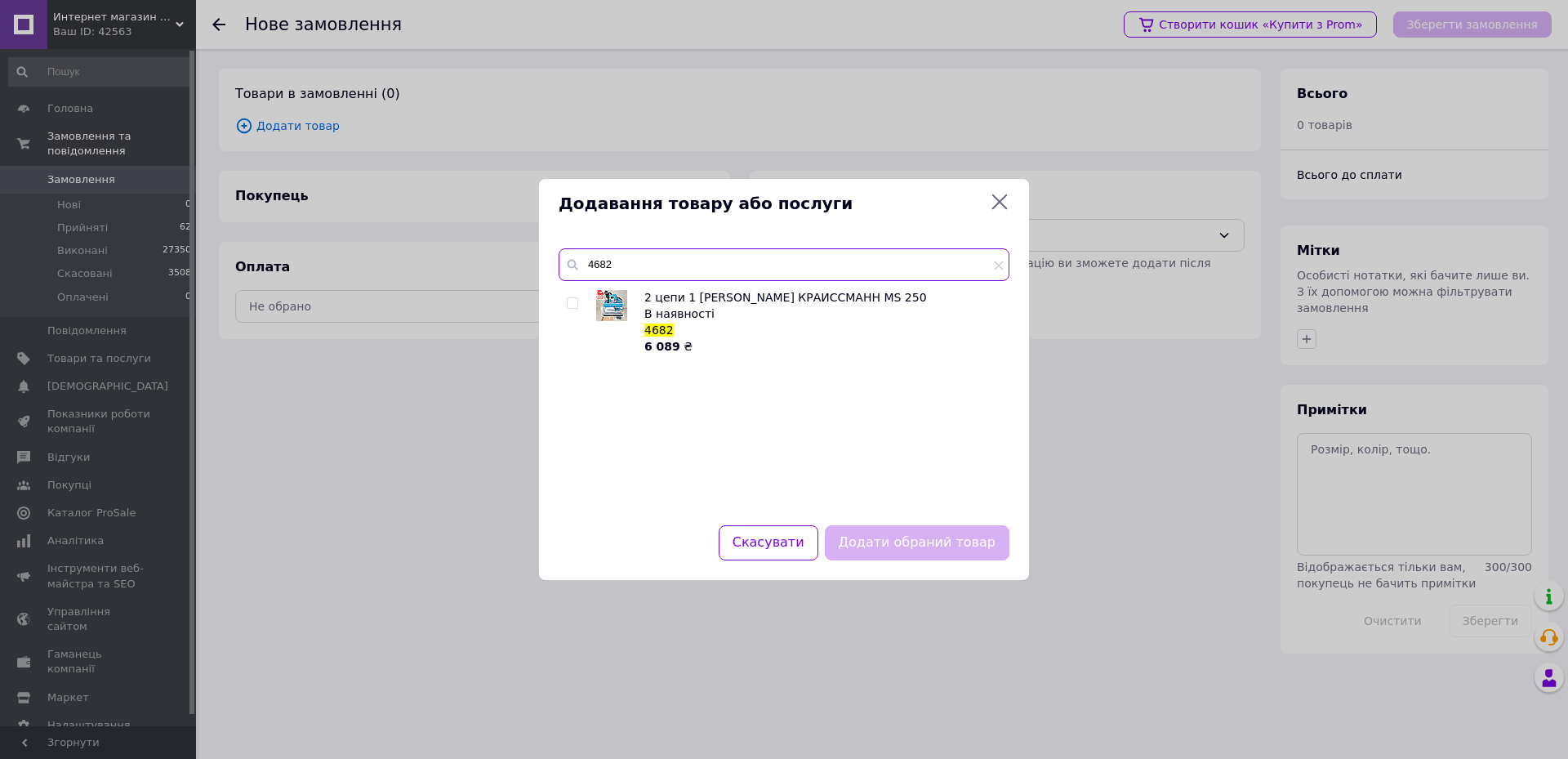
type input "4682"
click at [570, 307] on input "checkbox" at bounding box center [572, 303] width 10 height 10
checkbox input "true"
click at [979, 530] on button "Додати обраний товар" at bounding box center [917, 543] width 184 height 35
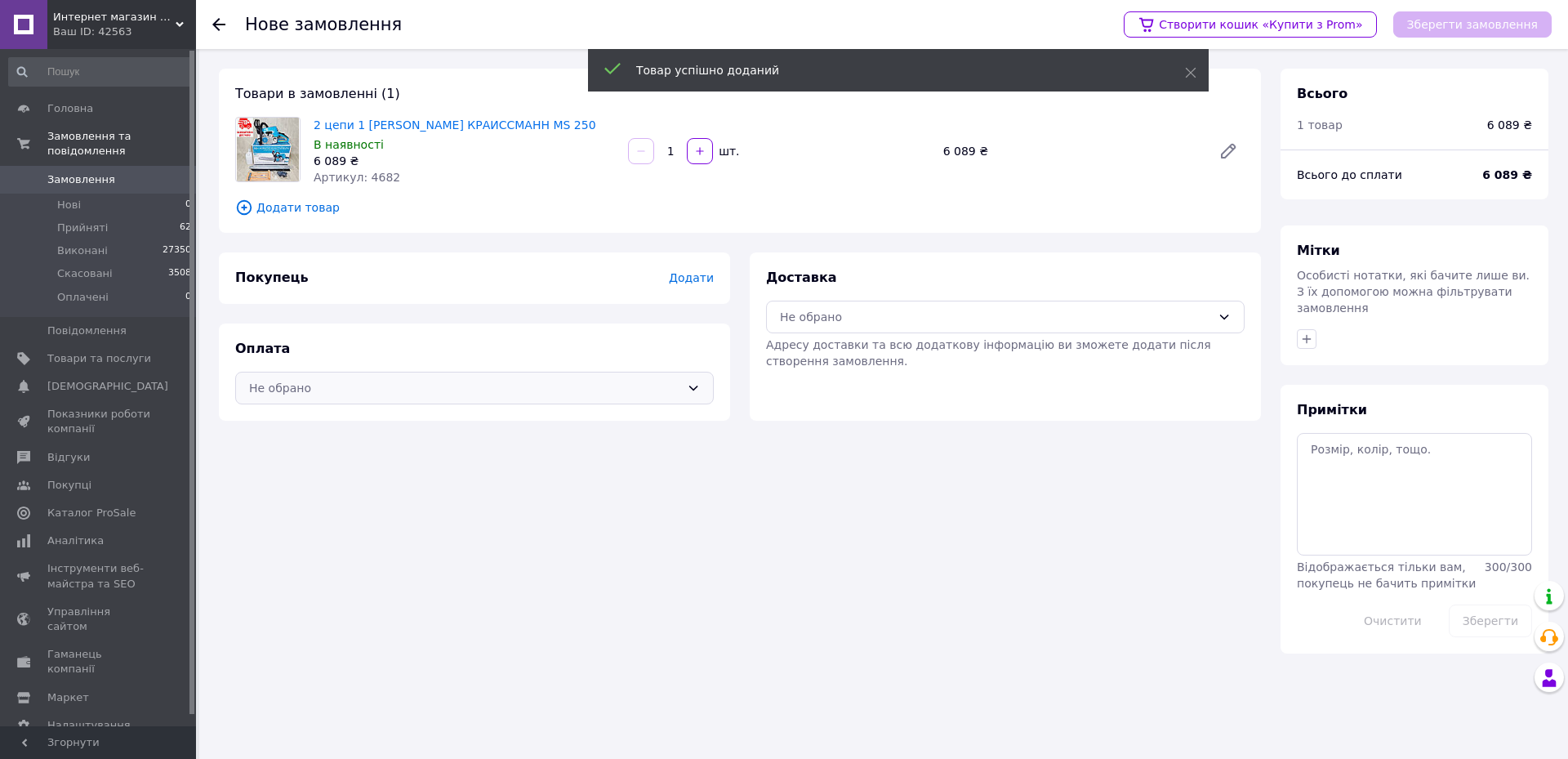
click at [315, 383] on div "Не обрано" at bounding box center [465, 388] width 431 height 18
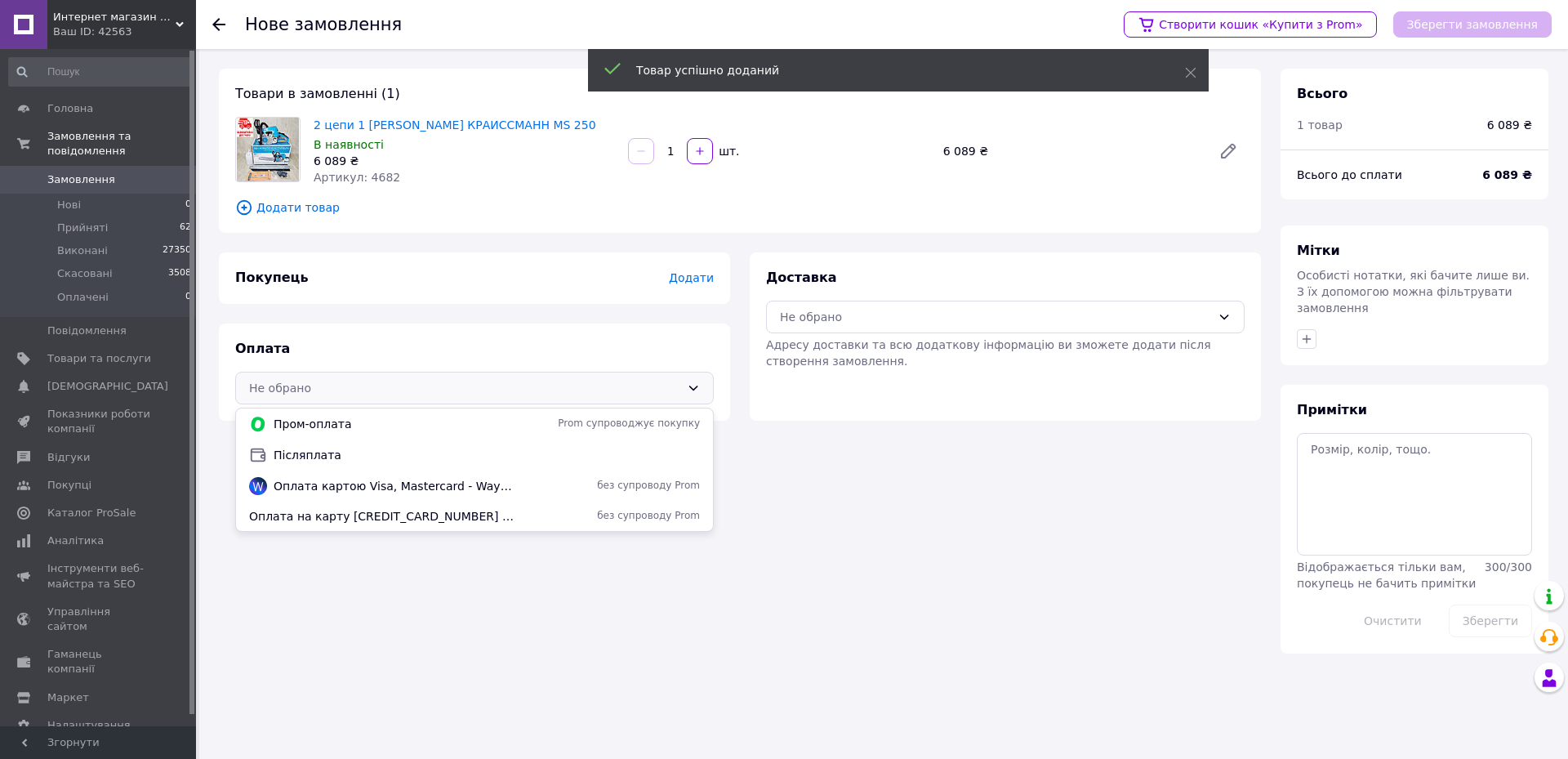
drag, startPoint x: 316, startPoint y: 457, endPoint x: 329, endPoint y: 455, distance: 13.2
click at [317, 457] on span "Післяплата" at bounding box center [487, 455] width 426 height 17
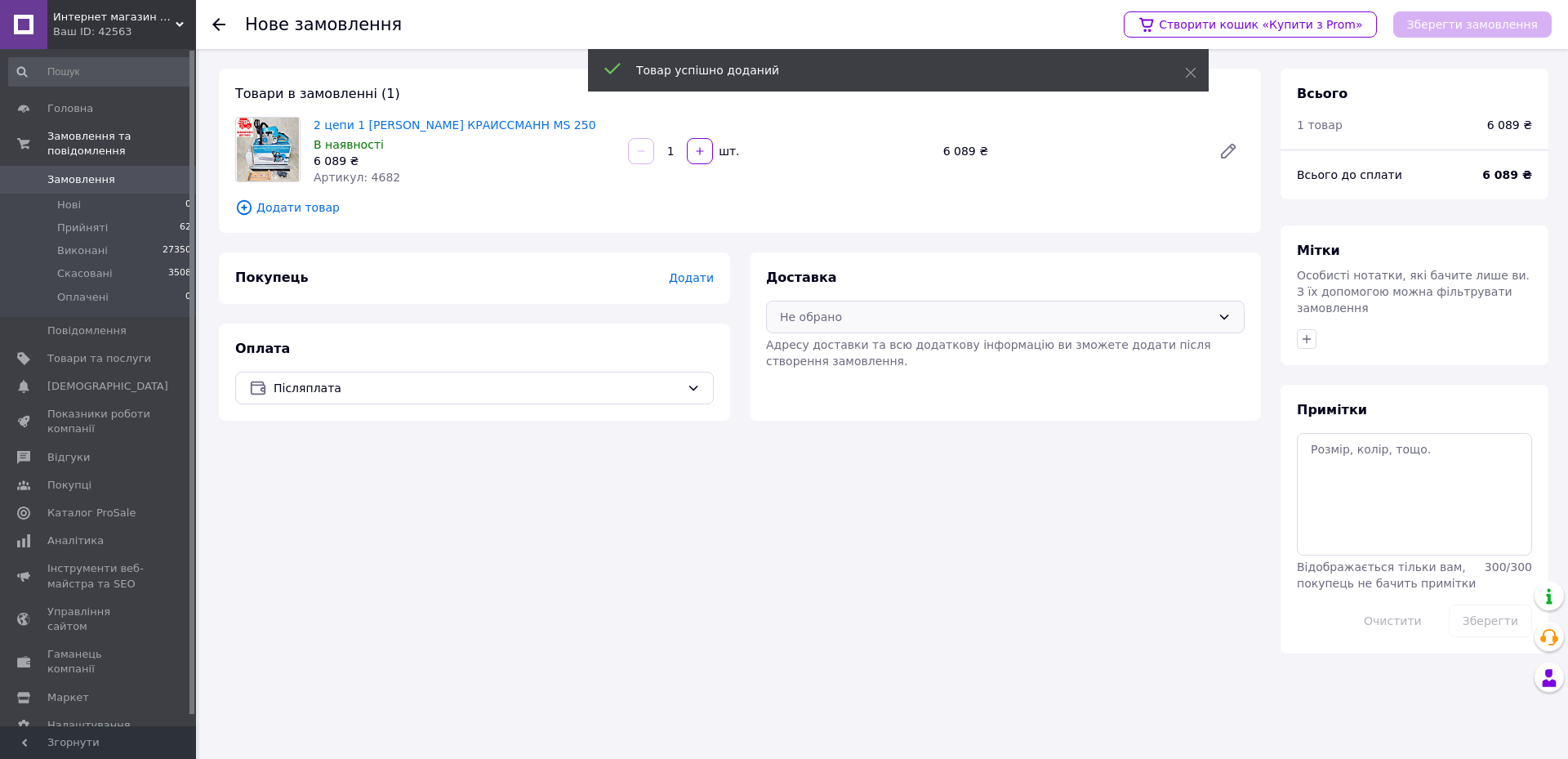
click at [820, 308] on div "Не обрано" at bounding box center [995, 316] width 431 height 18
click at [819, 350] on span "Нова Пошта (платна)" at bounding box center [1017, 352] width 426 height 17
click at [695, 279] on span "Додати" at bounding box center [691, 277] width 45 height 13
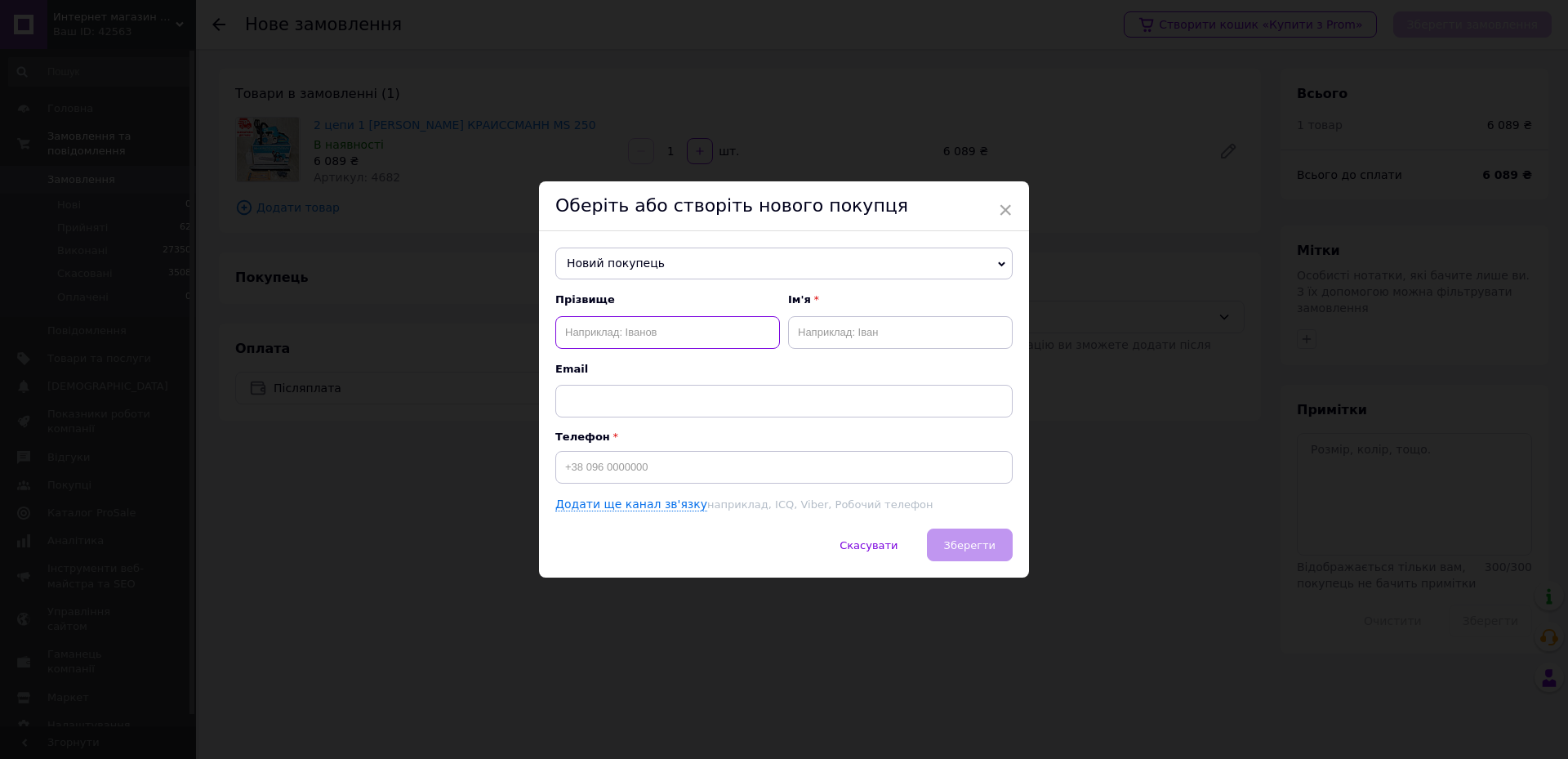
click at [670, 329] on input "text" at bounding box center [668, 333] width 224 height 33
click at [574, 330] on input "винничекнко" at bounding box center [668, 333] width 224 height 33
click at [615, 337] on input "[PERSON_NAME]" at bounding box center [668, 333] width 224 height 33
type input "[PERSON_NAME]"
click at [860, 338] on input "text" at bounding box center [900, 333] width 224 height 33
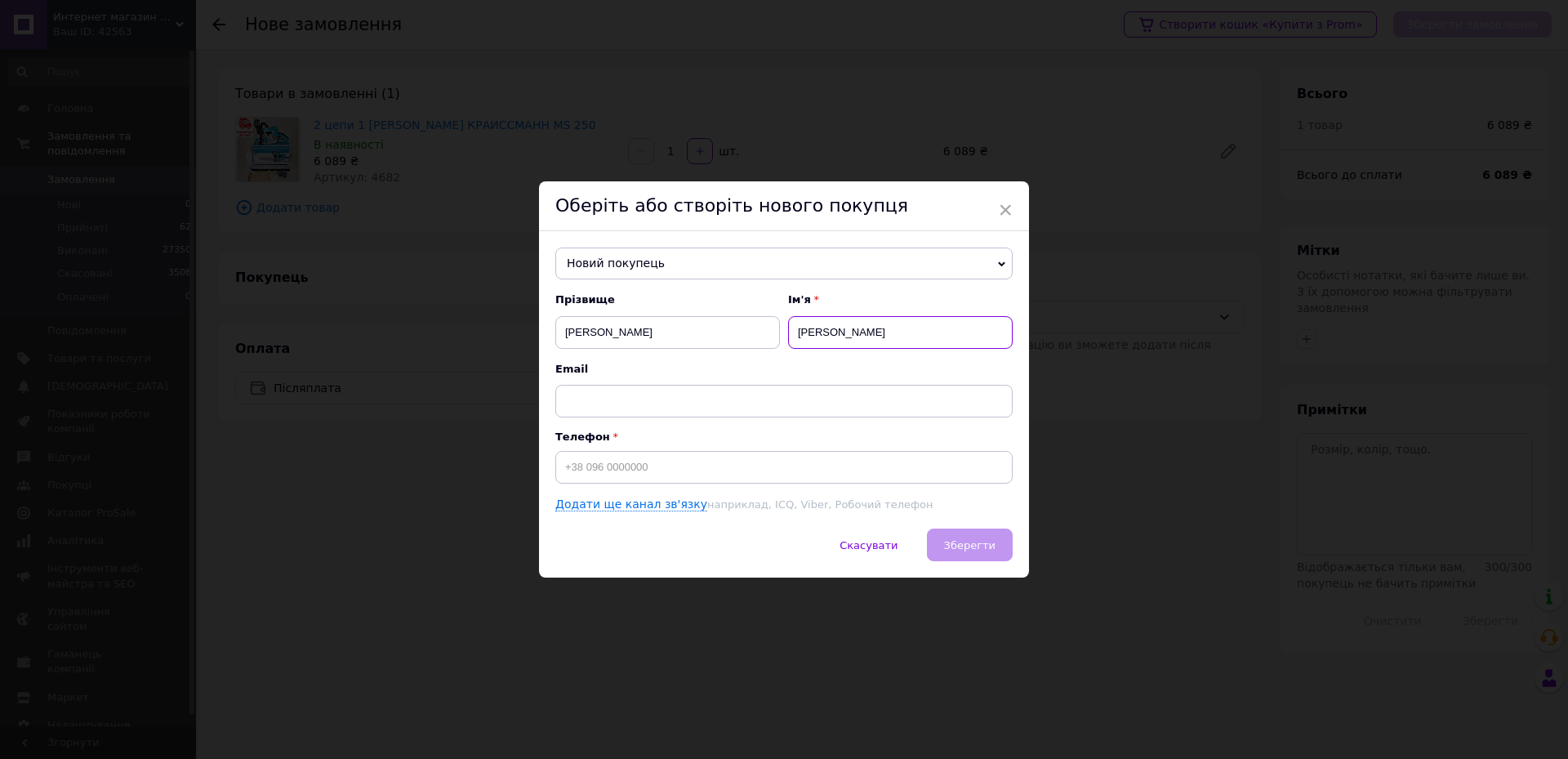
type input "[PERSON_NAME]"
click at [716, 471] on input at bounding box center [784, 468] width 457 height 33
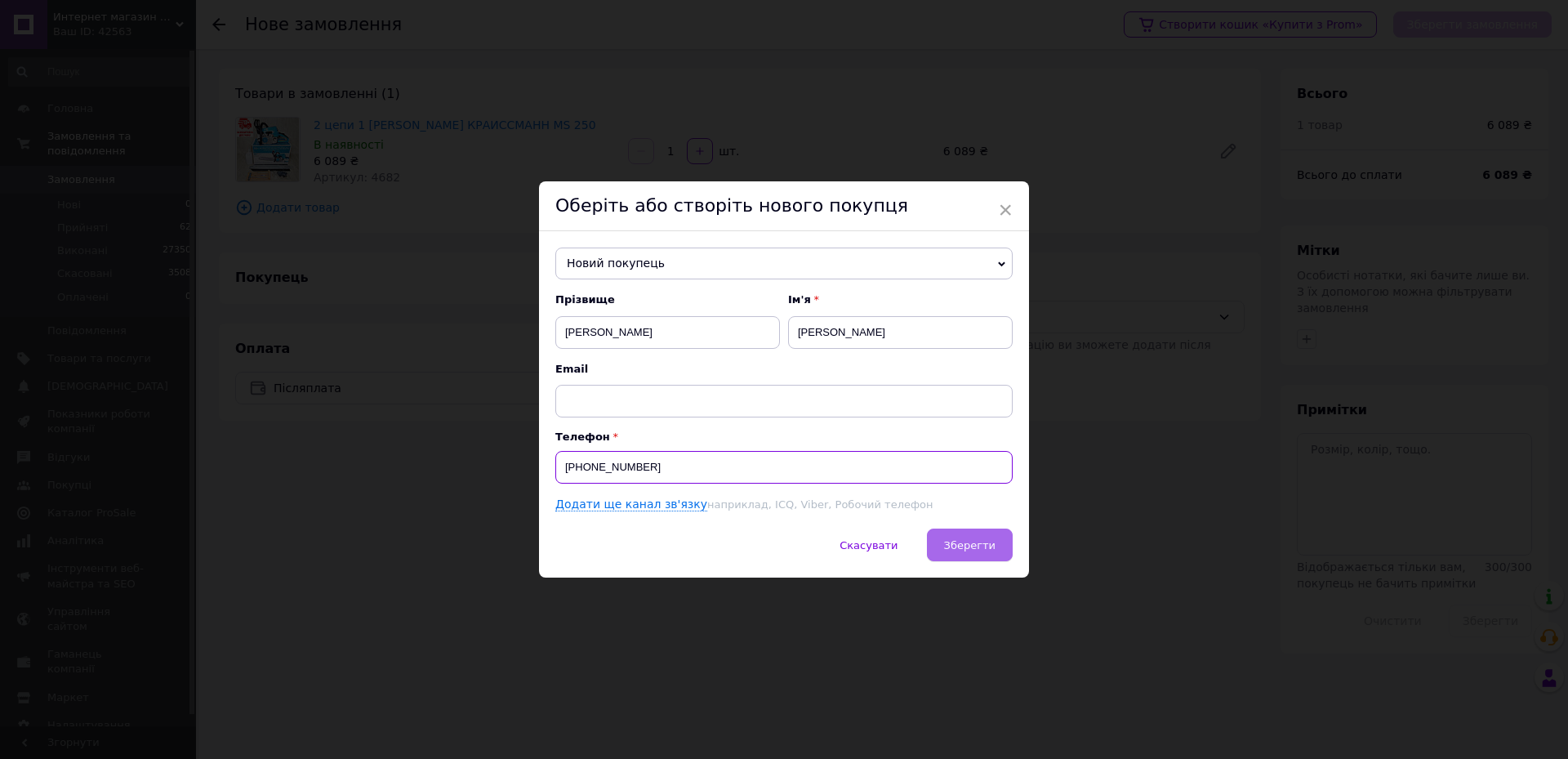
type input "[PHONE_NUMBER]"
click at [951, 539] on span "Зберегти" at bounding box center [969, 545] width 51 height 12
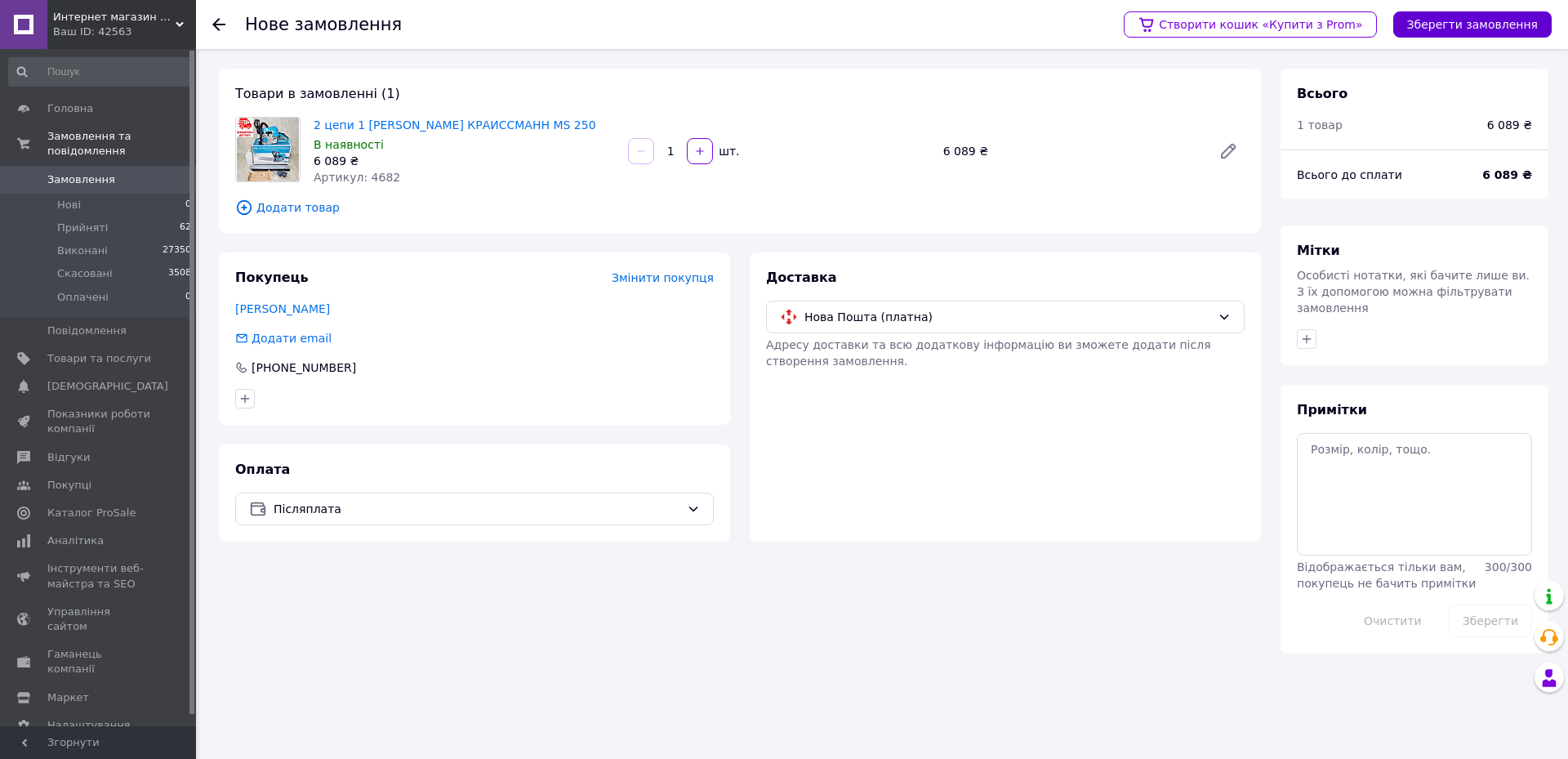
click at [1520, 26] on button "Зберегти замовлення" at bounding box center [1472, 24] width 158 height 26
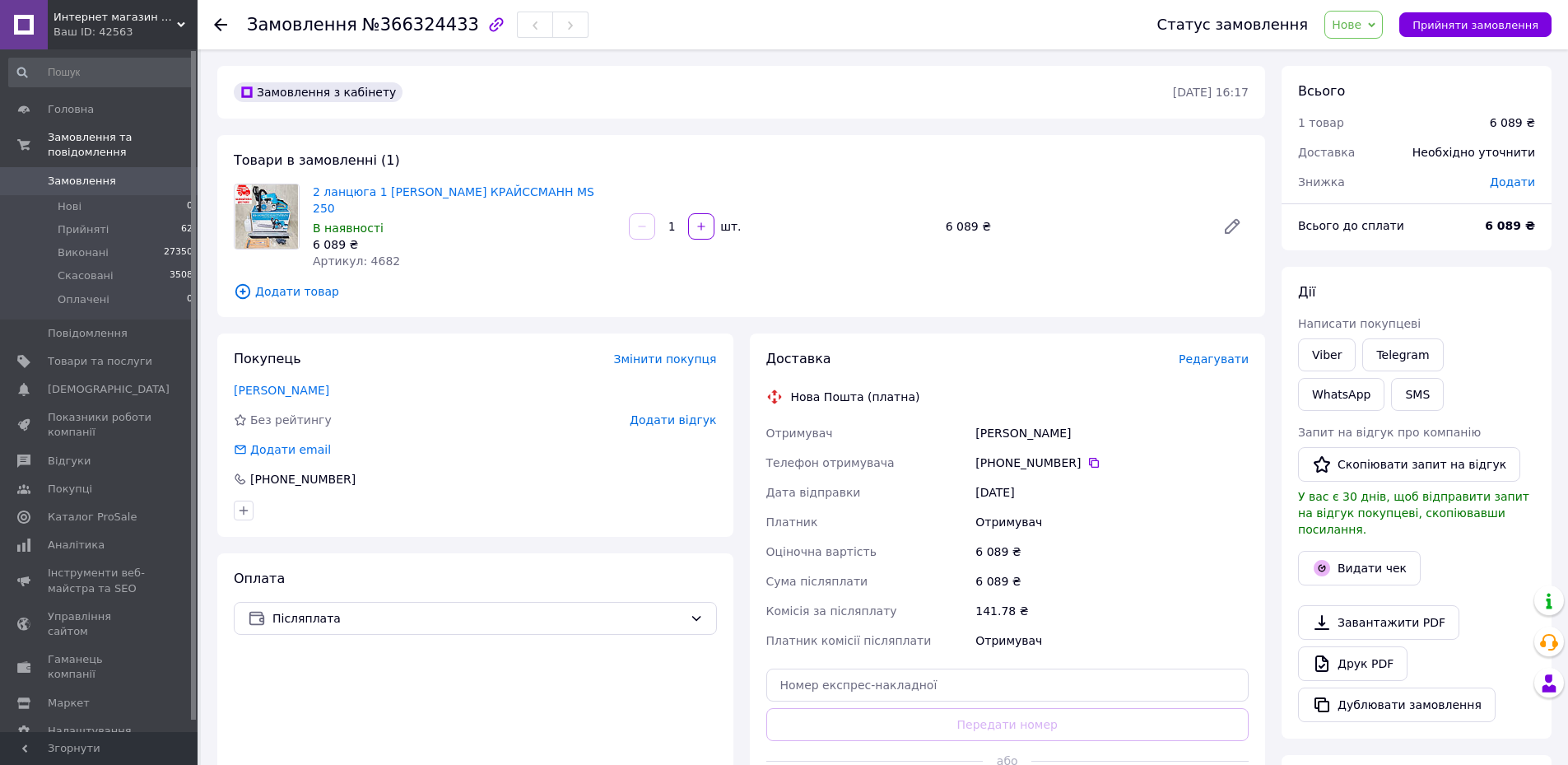
click at [307, 282] on span "Додати товар" at bounding box center [741, 291] width 1014 height 18
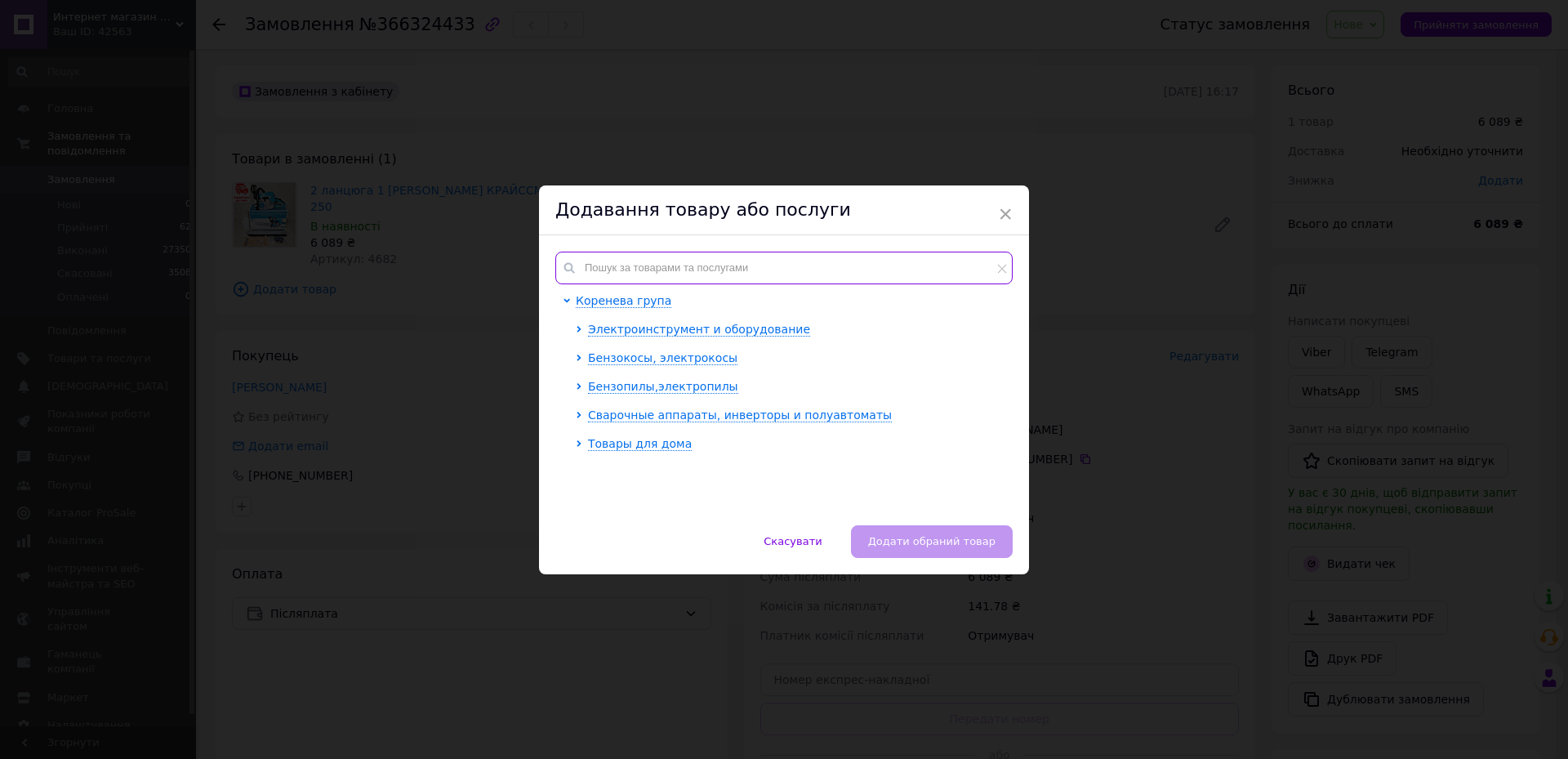
click at [640, 270] on input "text" at bounding box center [784, 268] width 457 height 33
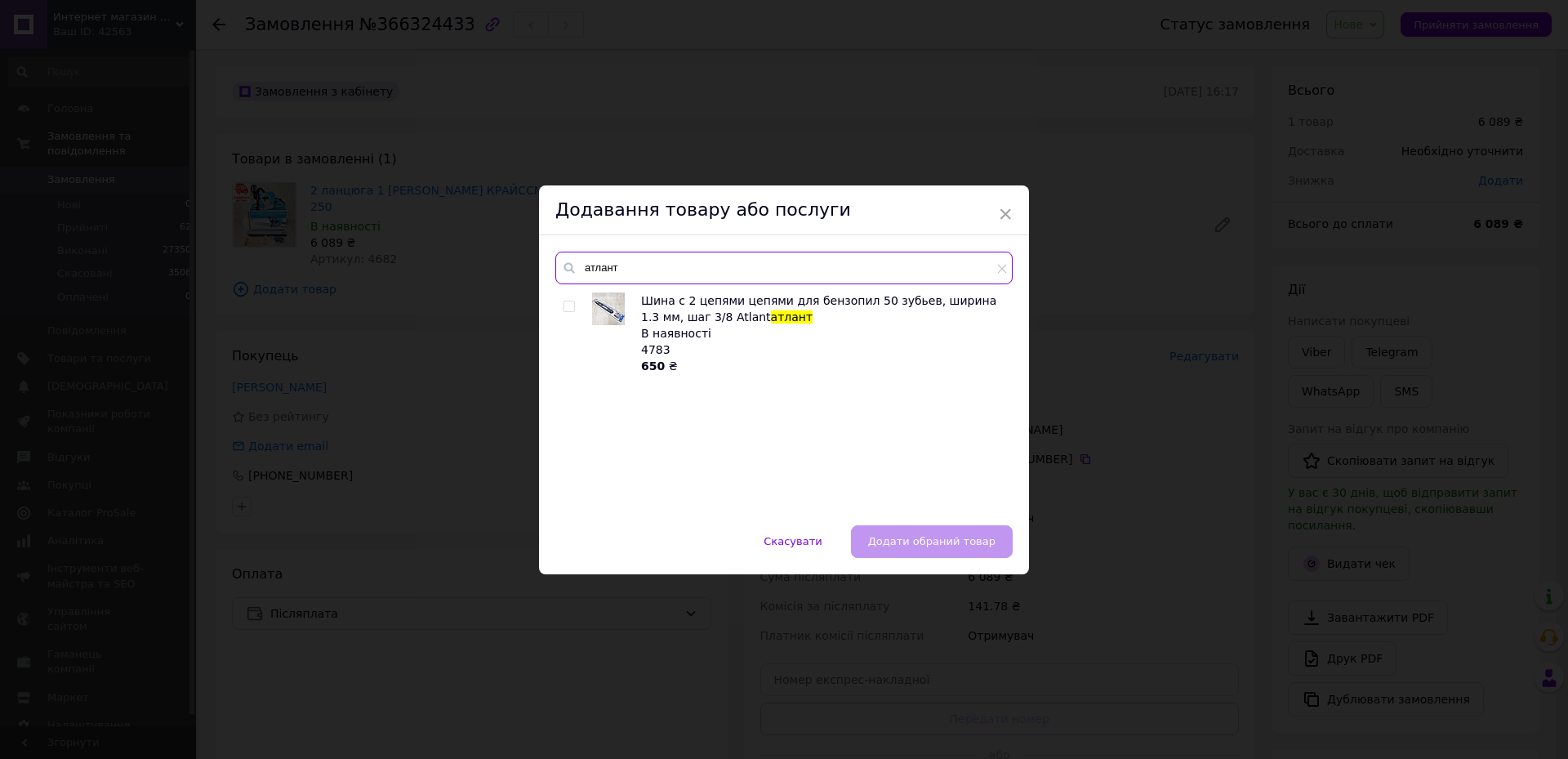
type input "атлант"
click at [568, 306] on input "checkbox" at bounding box center [568, 307] width 10 height 10
checkbox input "true"
click at [973, 534] on button "Додати обраний товар" at bounding box center [932, 542] width 162 height 33
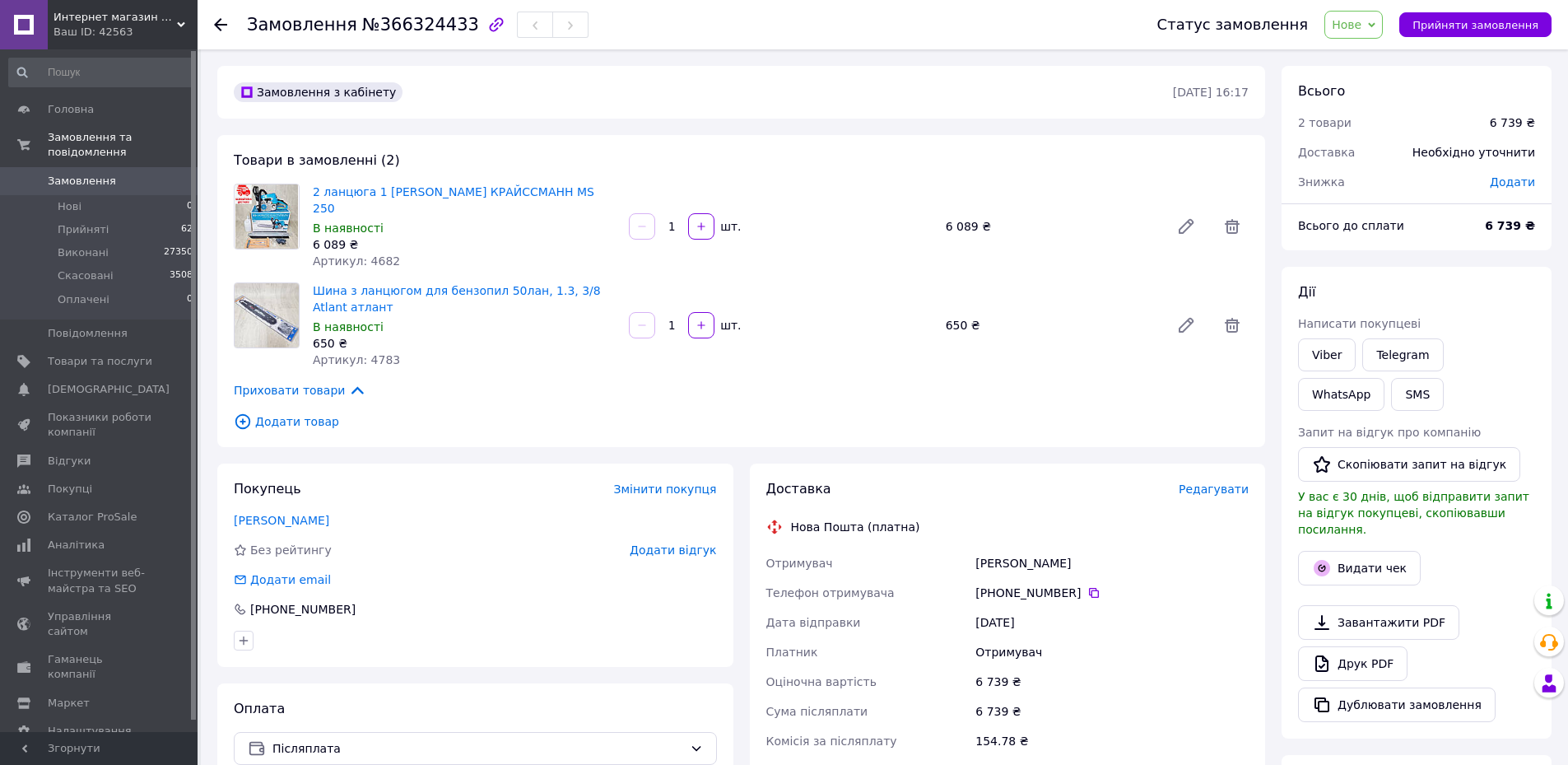
click at [1531, 185] on span "Додати" at bounding box center [1513, 181] width 46 height 13
click at [1390, 245] on input "text" at bounding box center [1399, 249] width 97 height 33
type input "439"
click at [1476, 296] on button "Зберегти" at bounding box center [1480, 295] width 82 height 33
click at [1218, 483] on span "Редагувати" at bounding box center [1213, 489] width 70 height 13
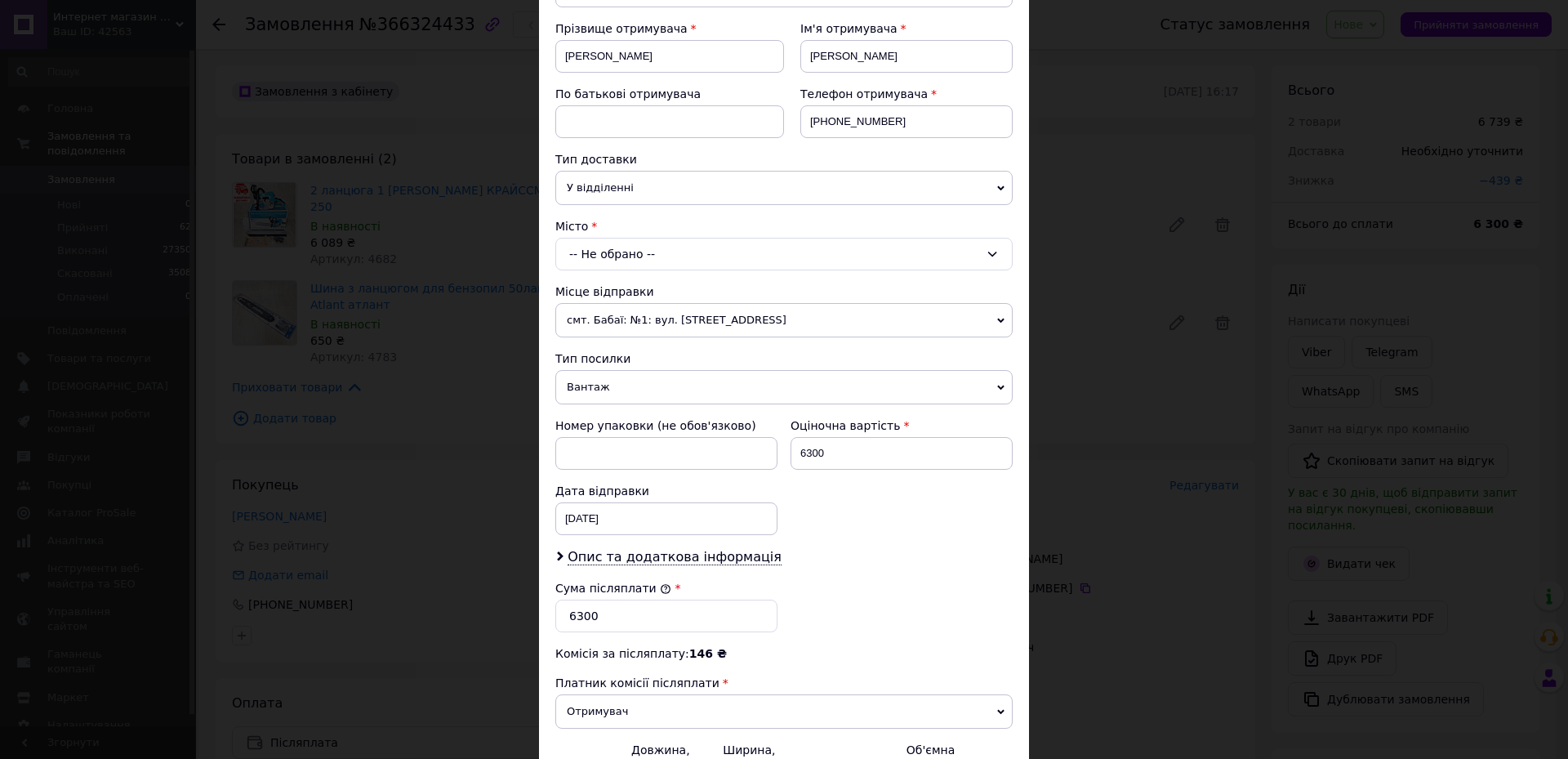
scroll to position [245, 0]
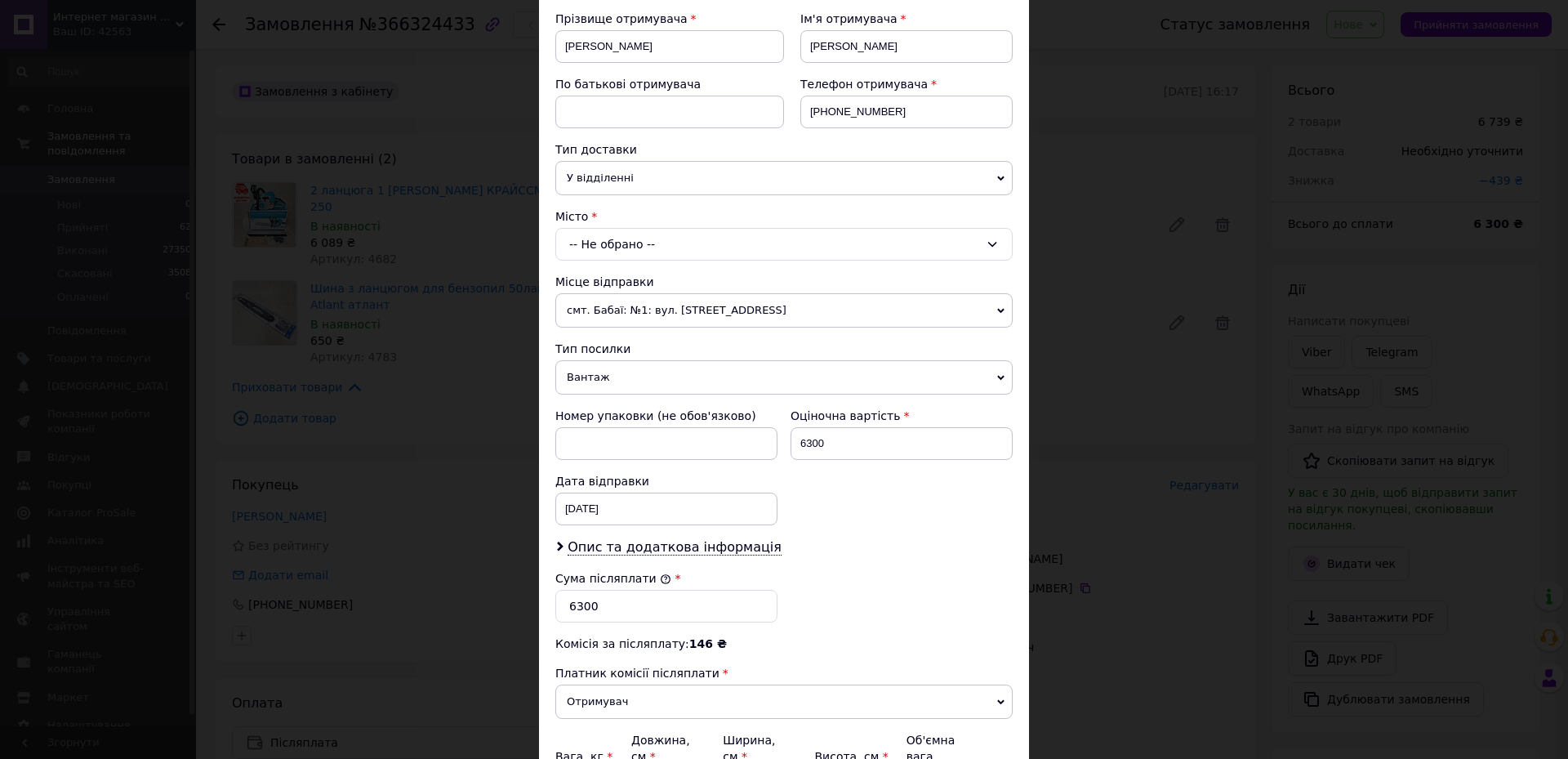
click at [590, 254] on div "-- Не обрано --" at bounding box center [784, 244] width 457 height 33
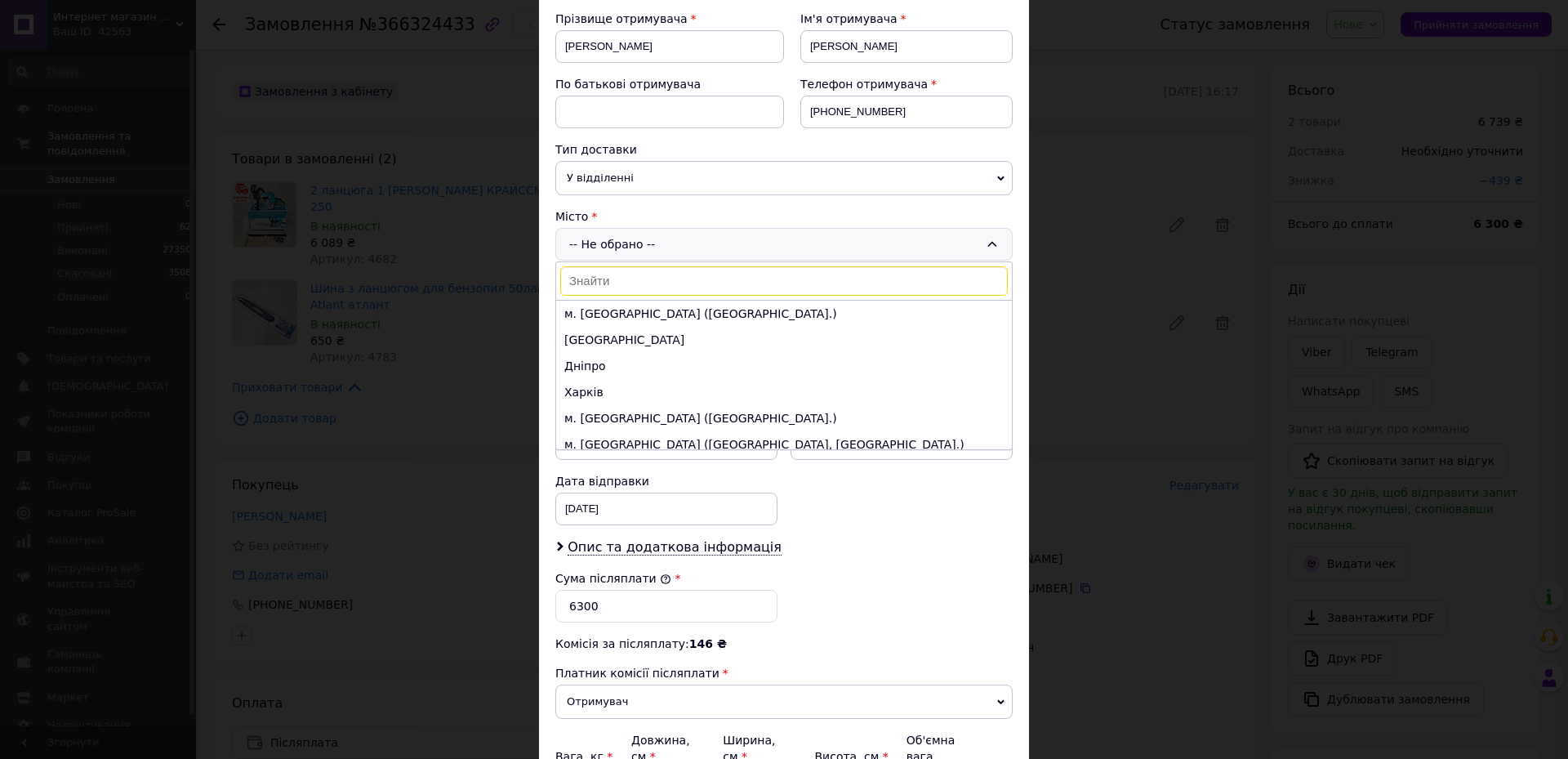
click at [595, 287] on input at bounding box center [784, 281] width 448 height 30
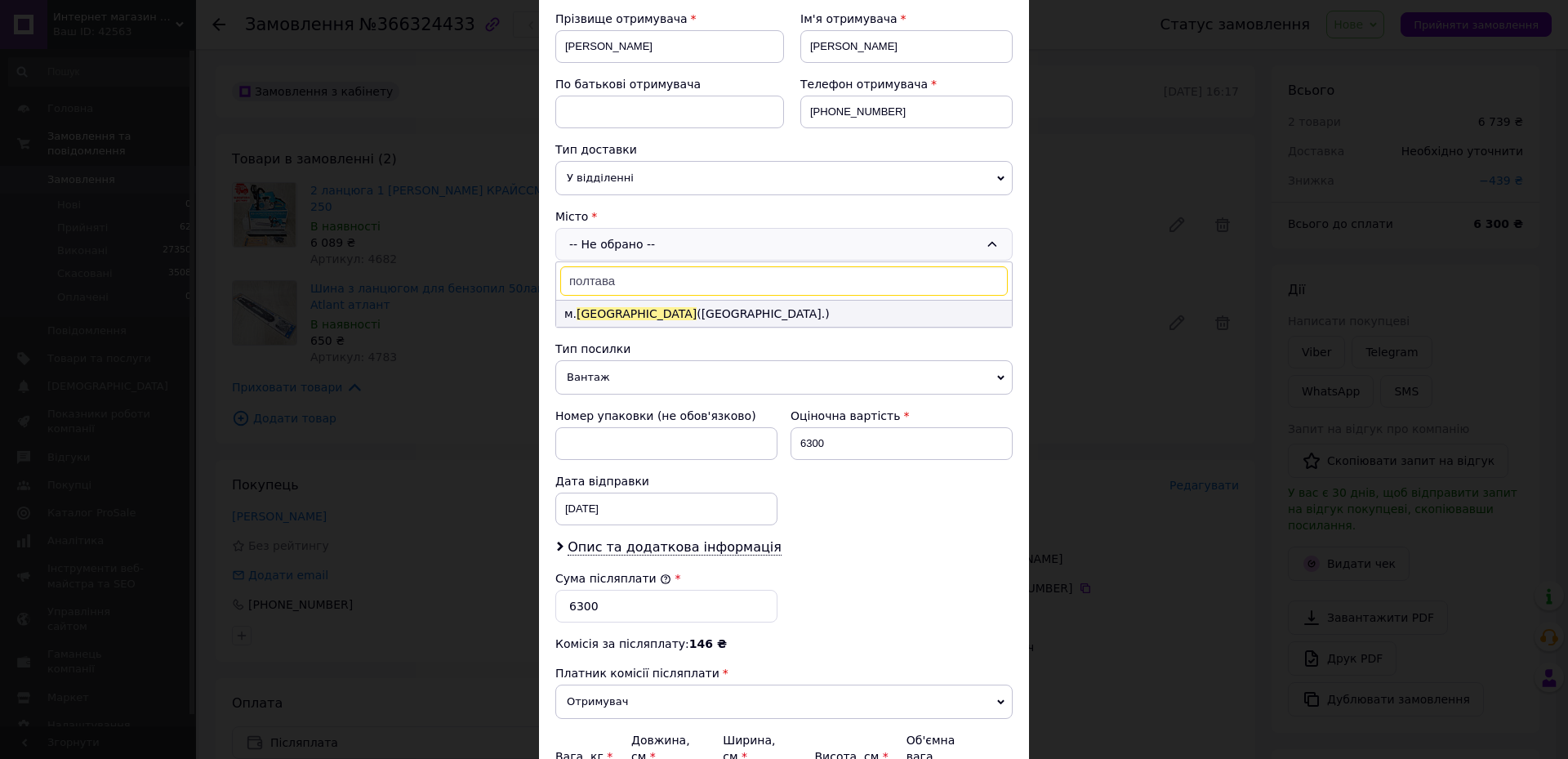
type input "полтава"
click at [629, 303] on li "м. [GEOGRAPHIC_DATA] (Полтавська обл.)" at bounding box center [784, 314] width 455 height 26
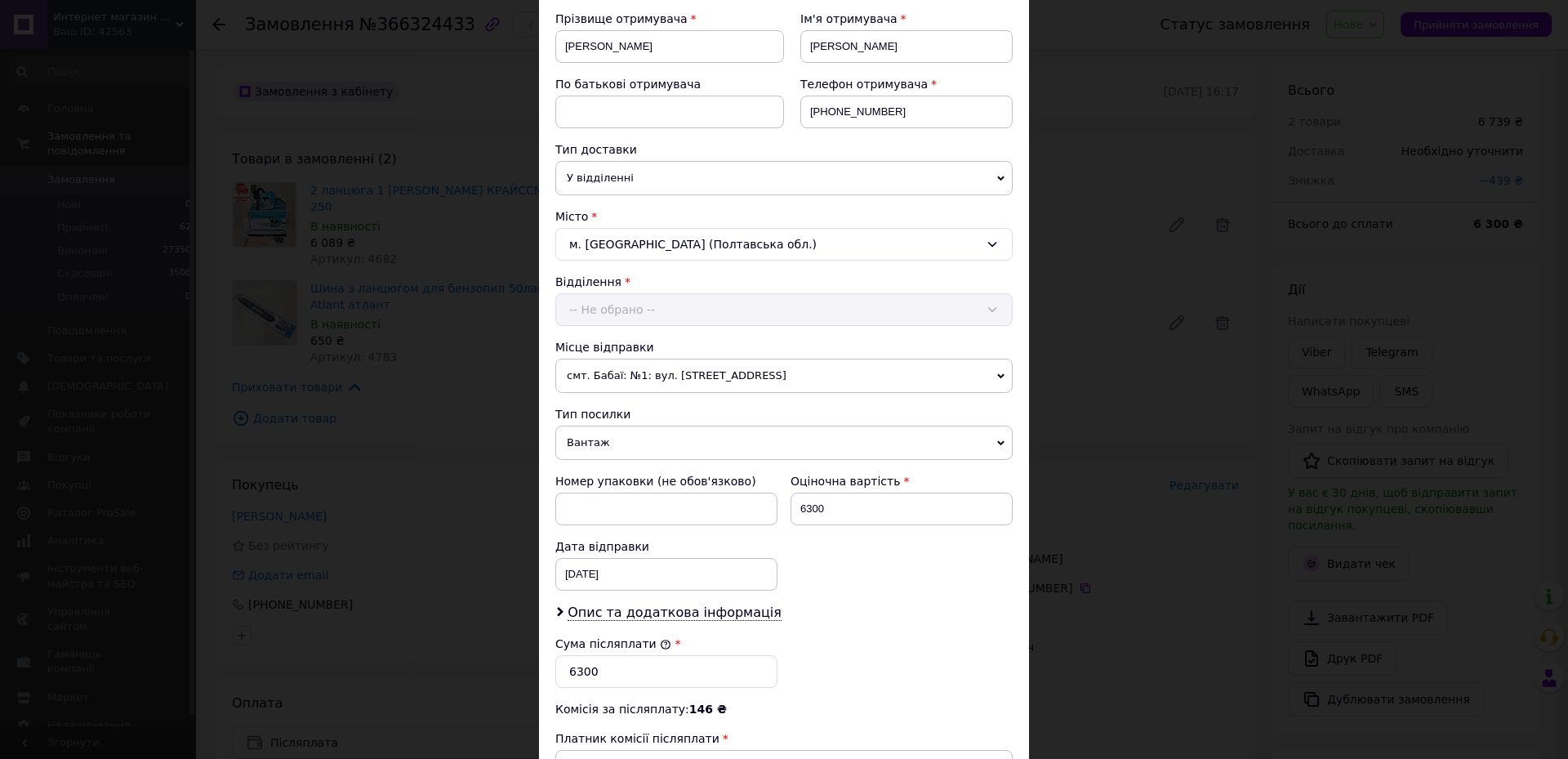
click at [629, 317] on div "-- Не обрано --" at bounding box center [784, 310] width 457 height 33
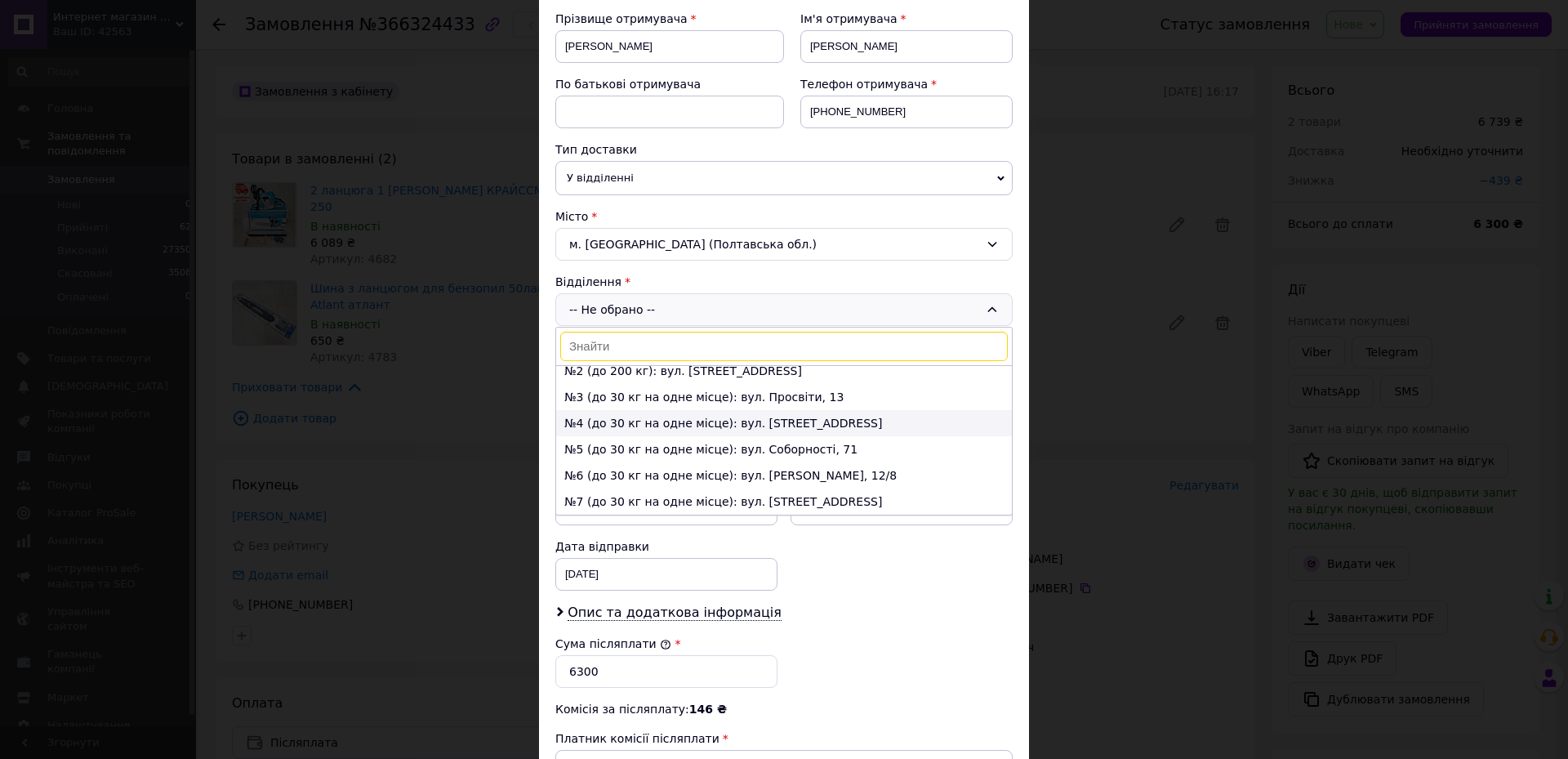
scroll to position [82, 0]
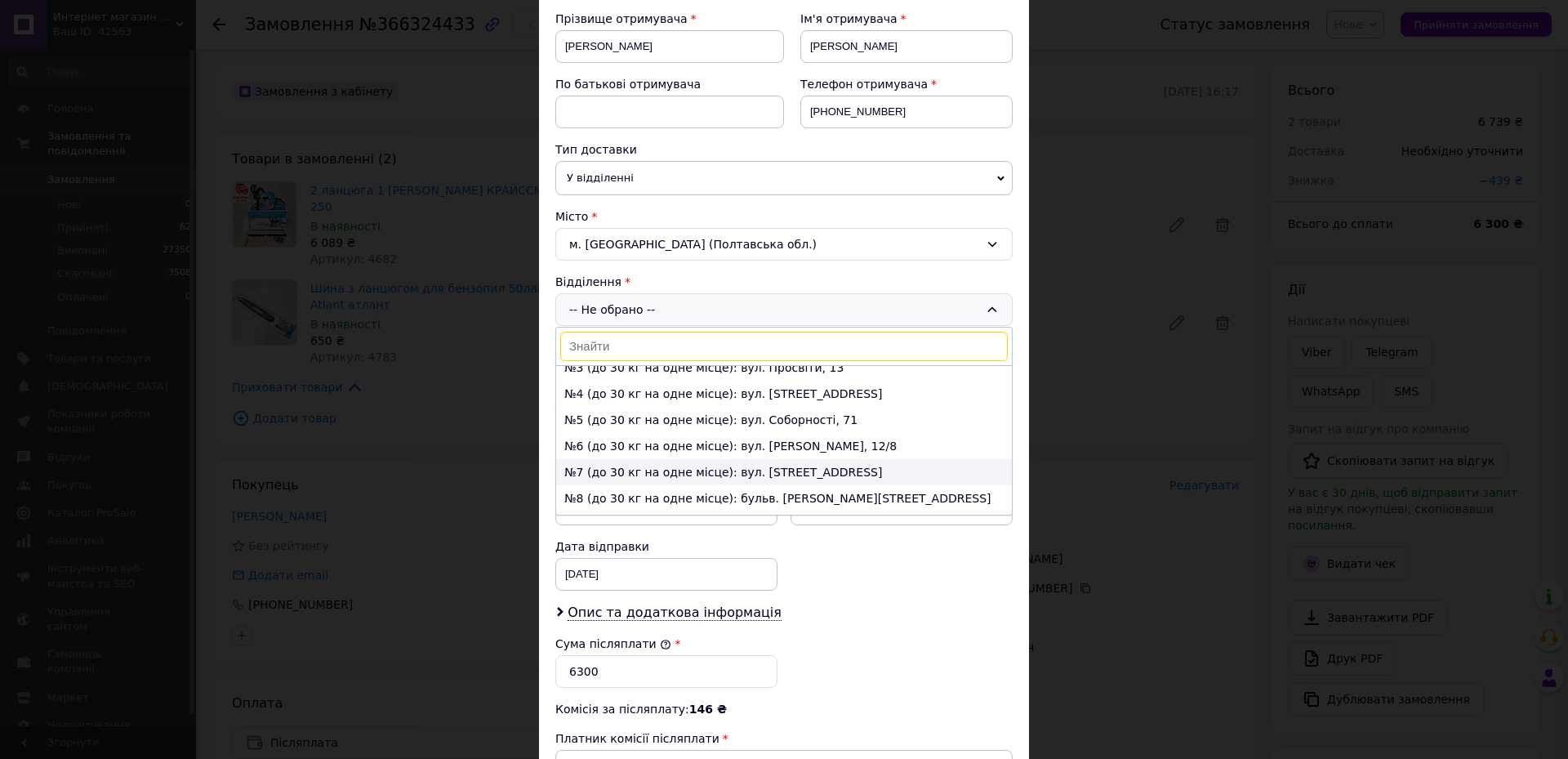
click at [619, 459] on li "№7 (до 30 кг на одне місце): вул. [STREET_ADDRESS]" at bounding box center [784, 472] width 455 height 26
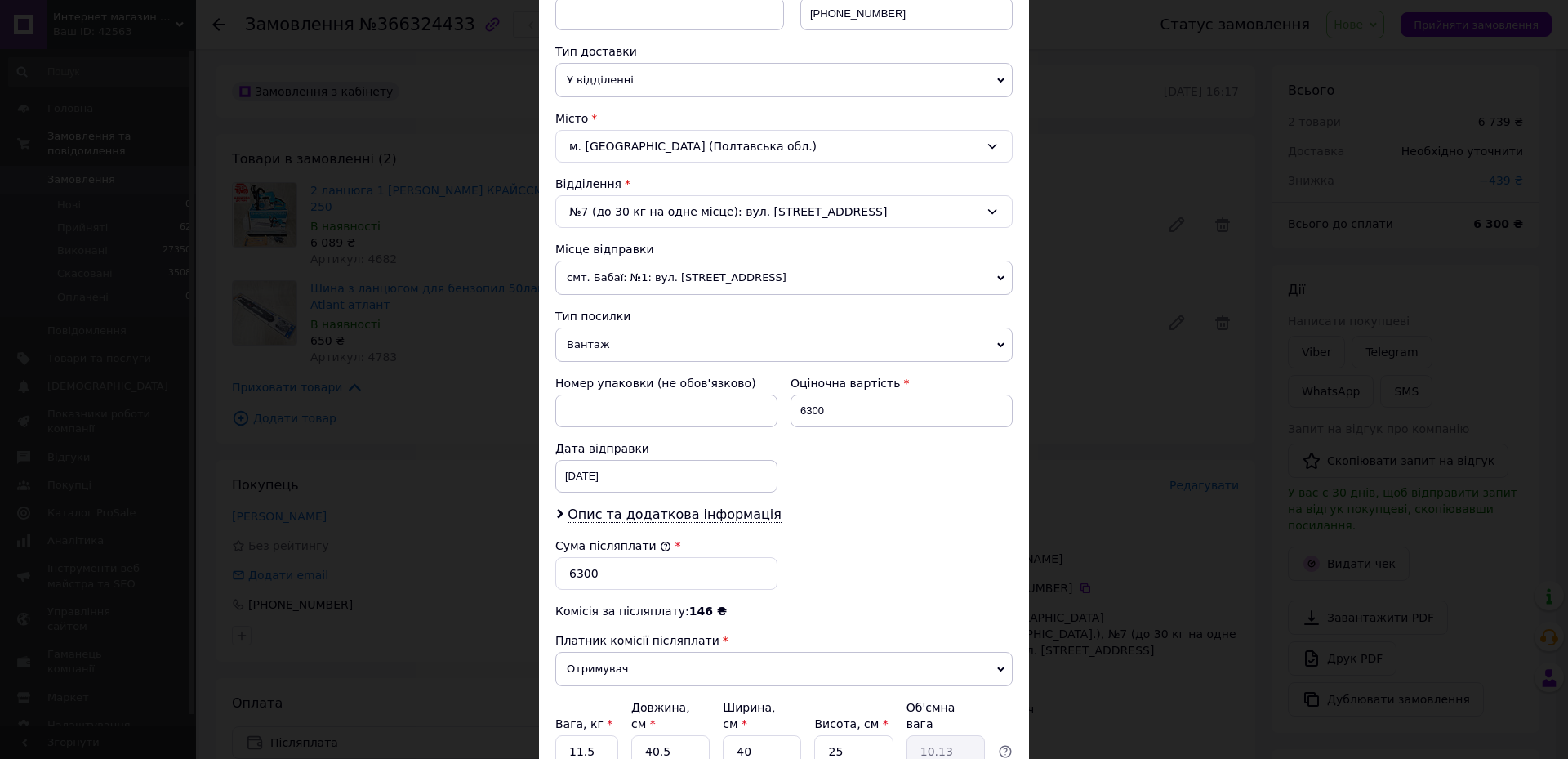
scroll to position [488, 0]
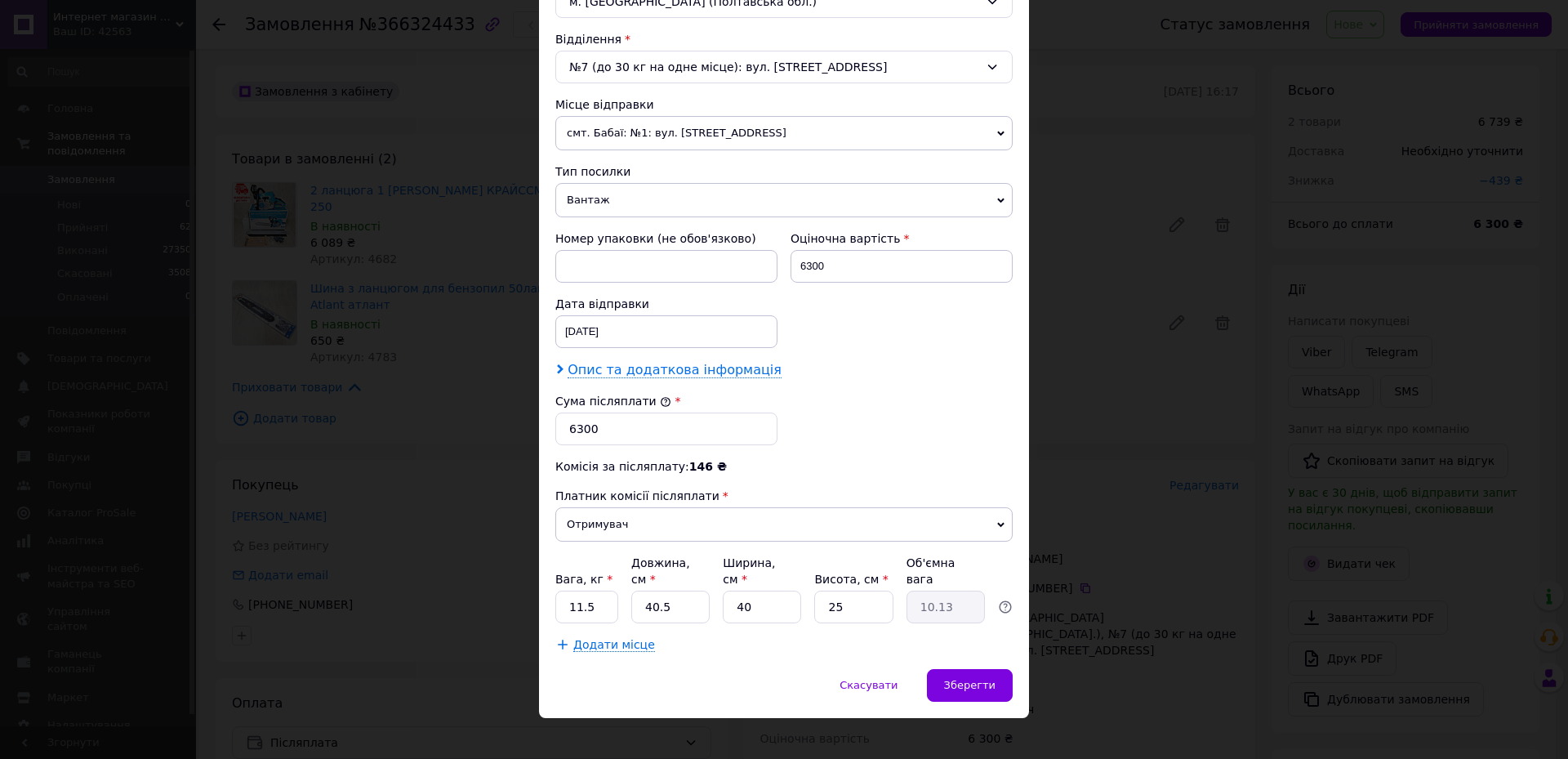
click at [610, 374] on span "Опис та додаткова інформація" at bounding box center [674, 370] width 214 height 17
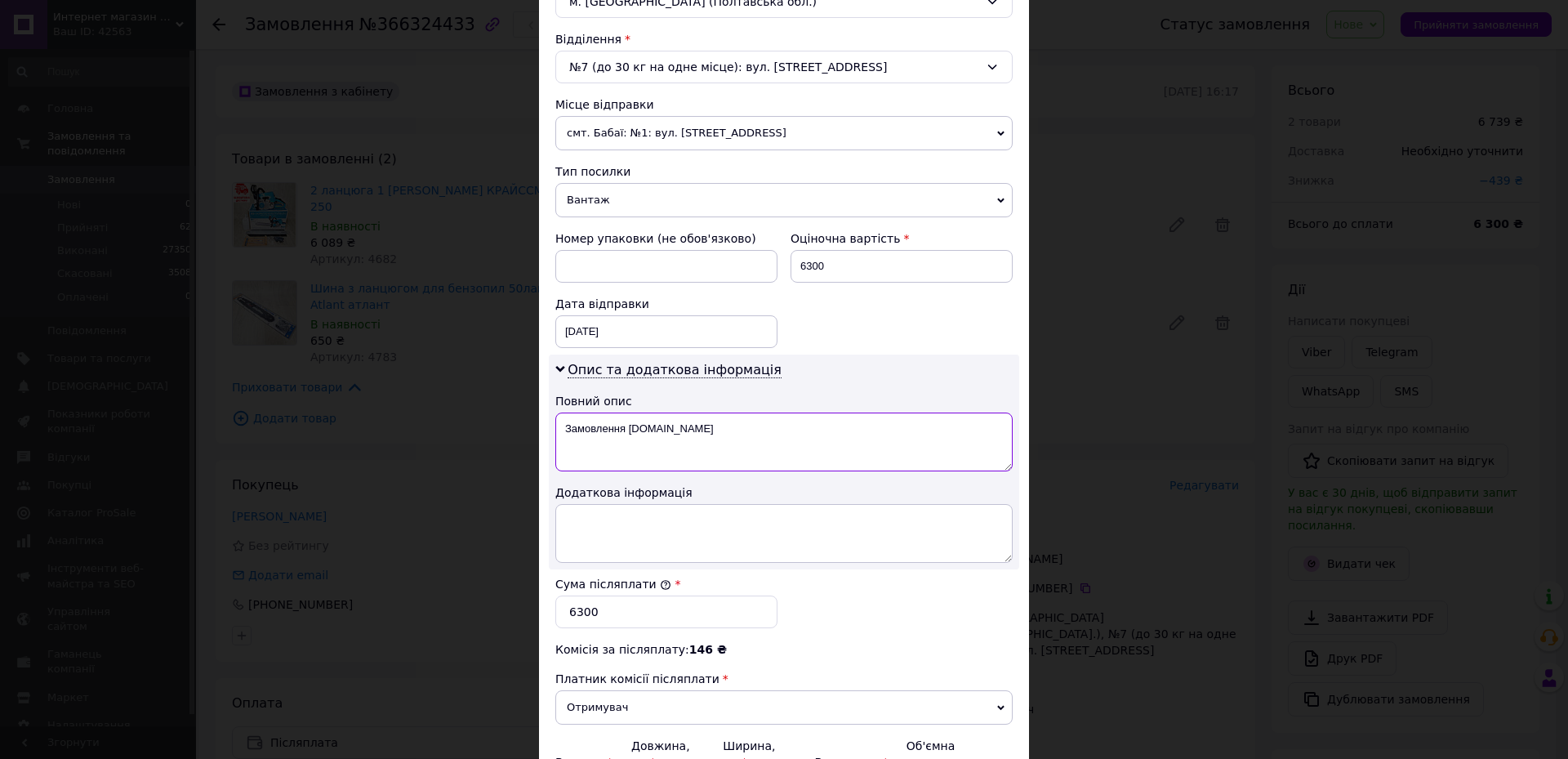
click at [688, 436] on textarea "Замовлення [DOMAIN_NAME]" at bounding box center [784, 442] width 457 height 59
type textarea "З"
drag, startPoint x: 708, startPoint y: 426, endPoint x: 563, endPoint y: 425, distance: 145.0
click at [568, 425] on textarea "250+ шина 35+2цепа" at bounding box center [784, 442] width 457 height 59
click at [695, 431] on textarea "250+ шина 35+2цепа" at bounding box center [784, 442] width 457 height 59
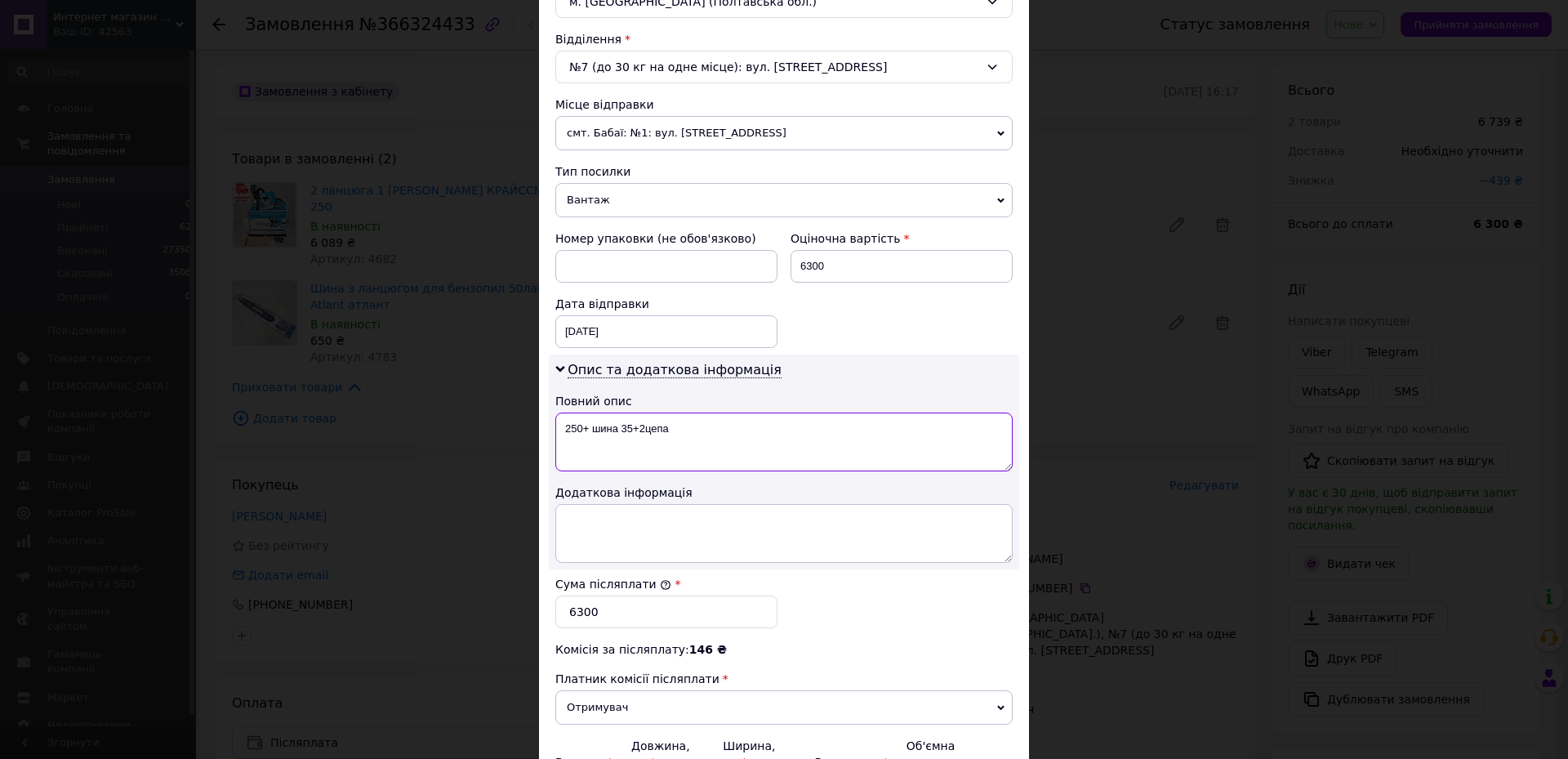
drag, startPoint x: 658, startPoint y: 434, endPoint x: 564, endPoint y: 427, distance: 94.3
click at [564, 427] on textarea "250+ шина 35+2цепа" at bounding box center [784, 442] width 457 height 59
type textarea "250+ шина 35+2цепа"
paste textarea "250+ шина 35+2цепа"
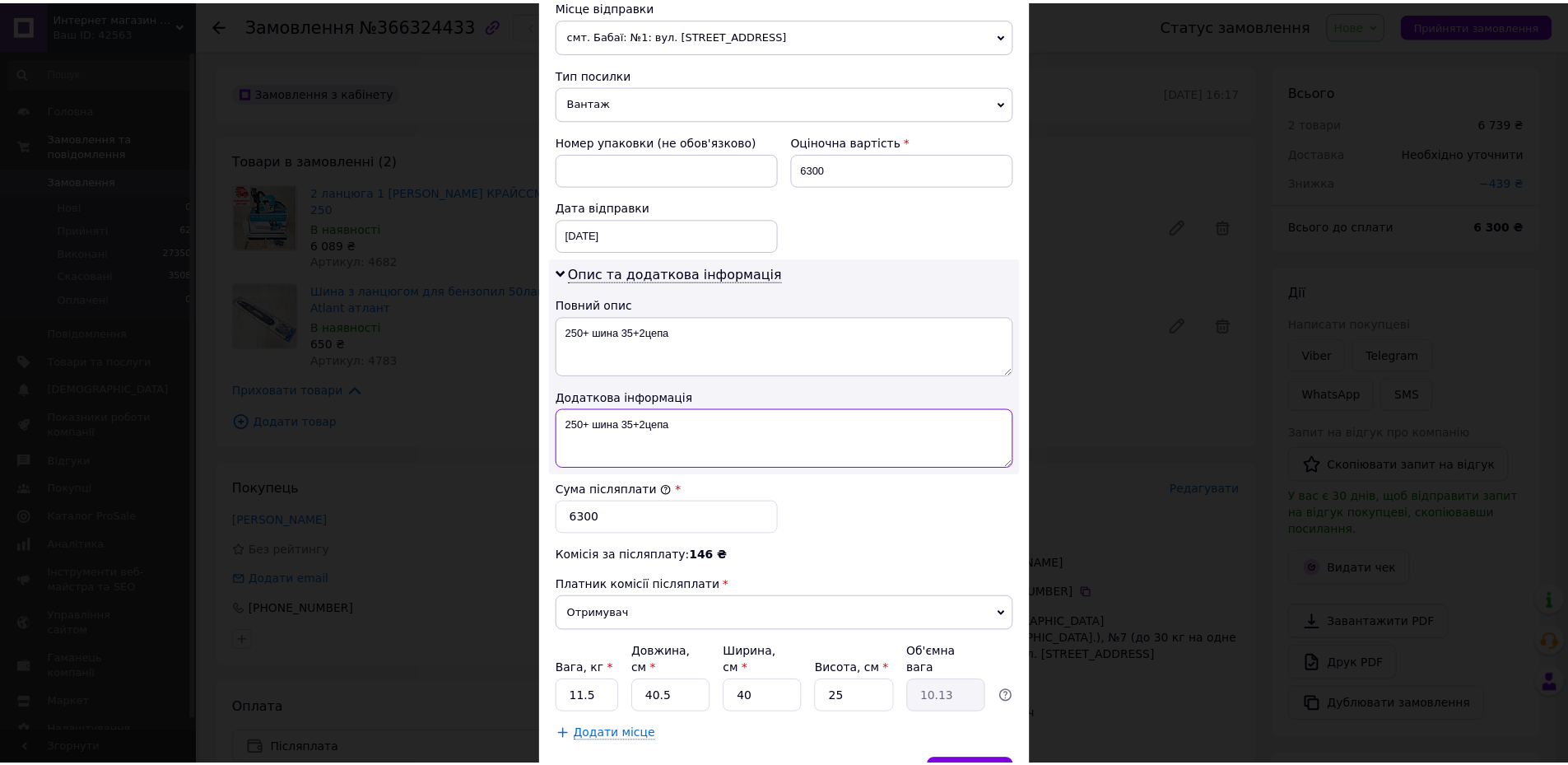
scroll to position [676, 0]
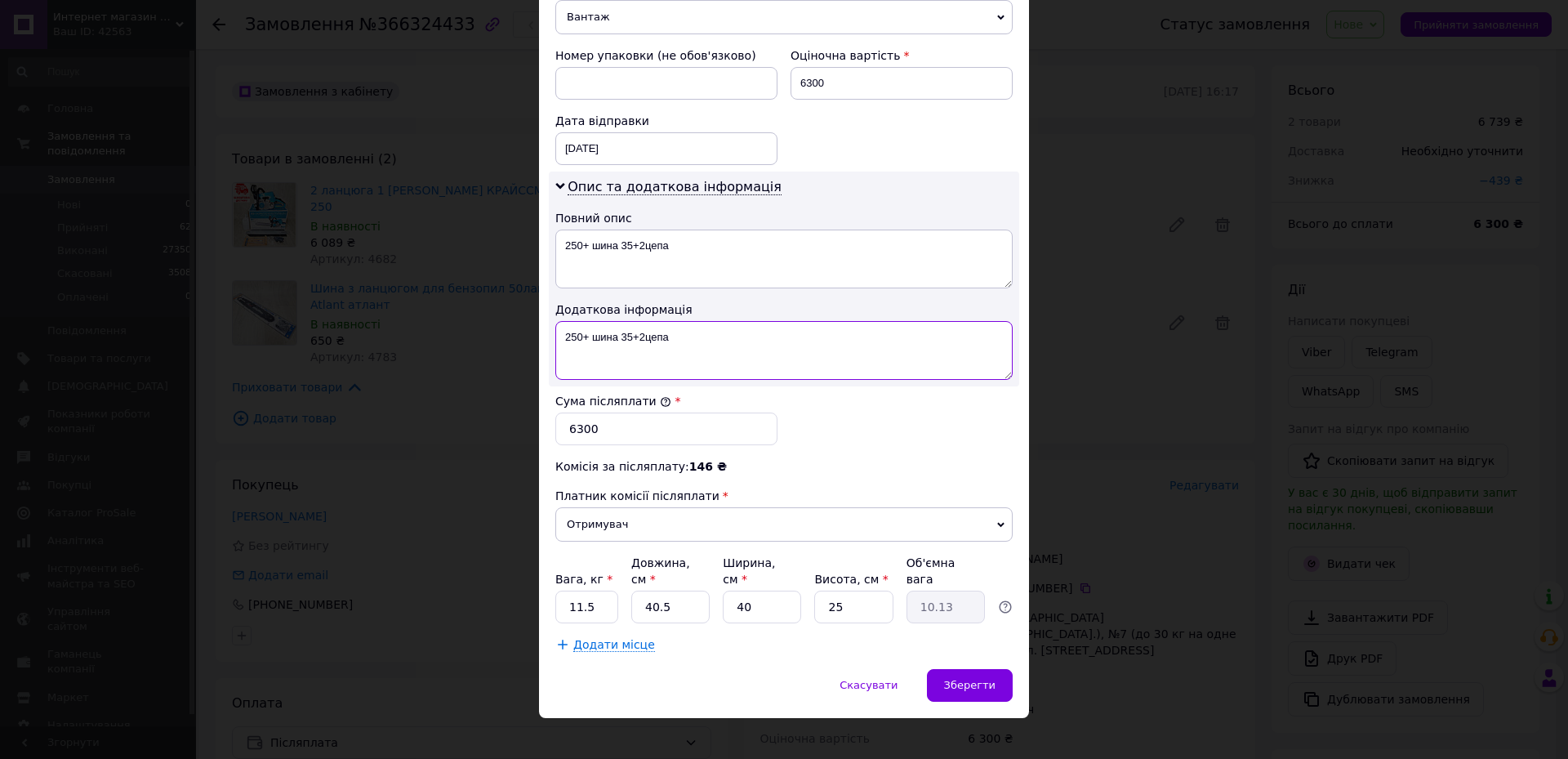
type textarea "250+ шина 35+2цепа"
click at [607, 593] on input "11.5" at bounding box center [587, 607] width 63 height 33
type input "10"
click at [953, 679] on span "Зберегти" at bounding box center [969, 685] width 51 height 12
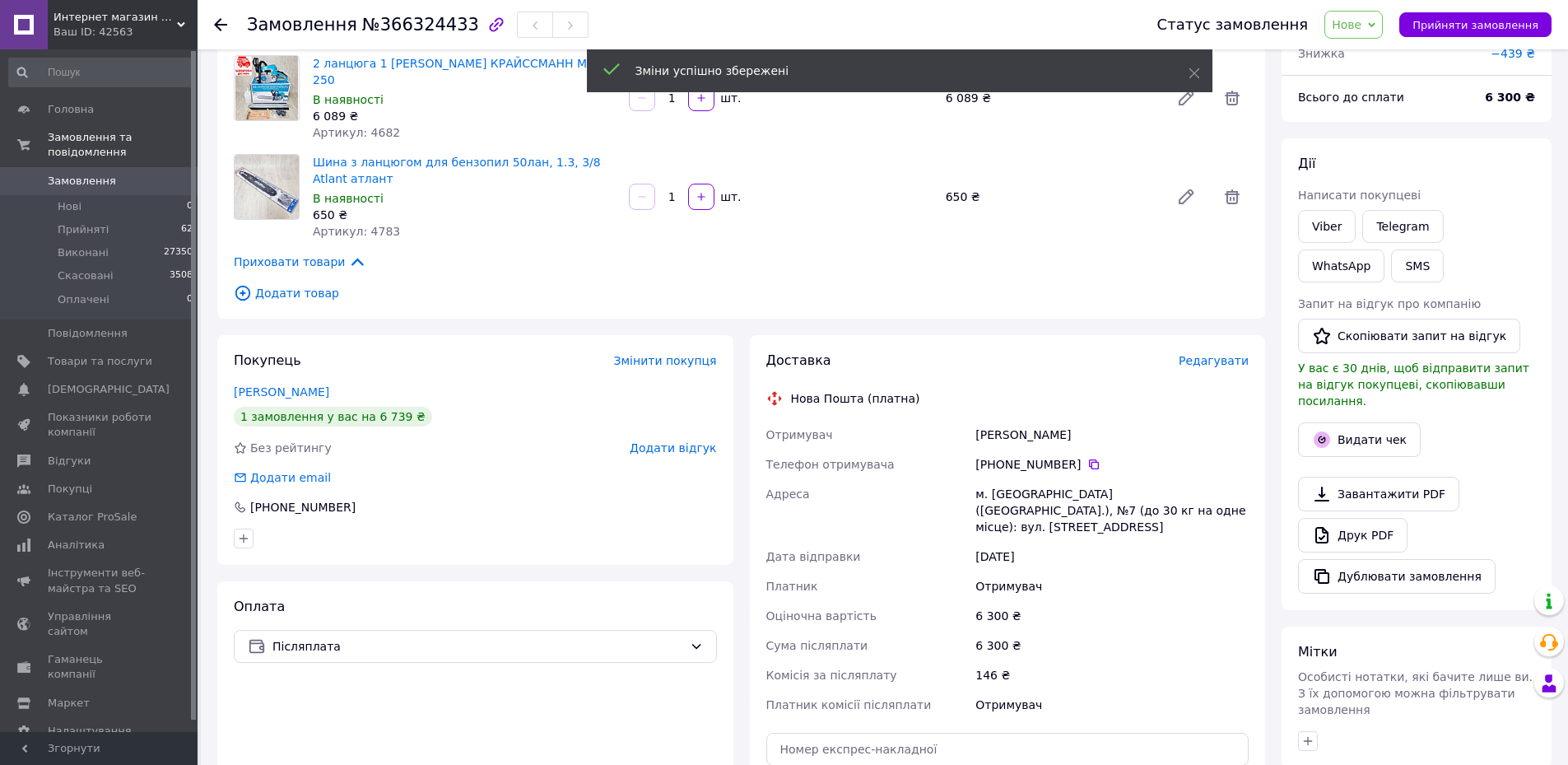
scroll to position [329, 0]
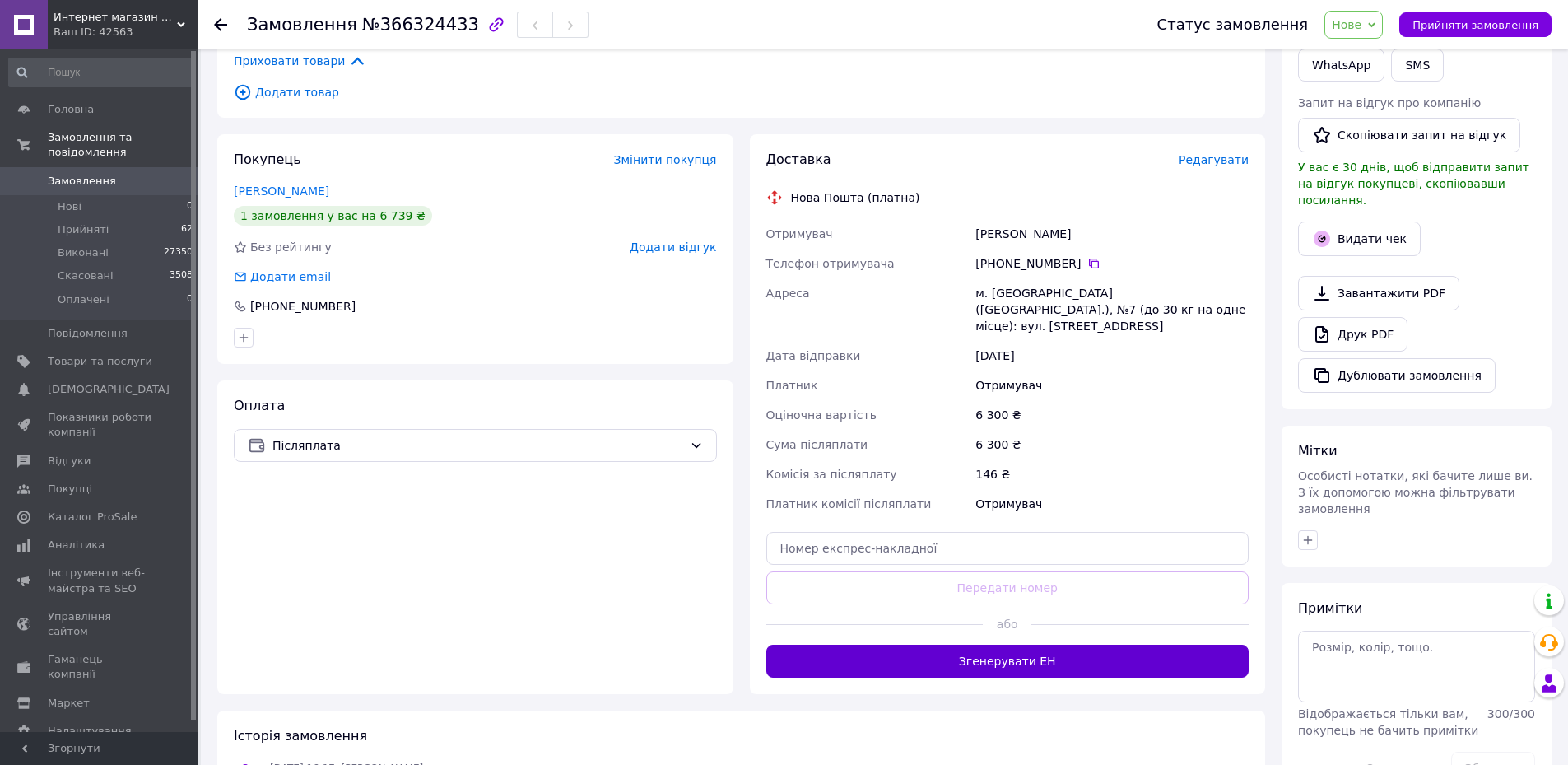
click at [1027, 645] on button "Згенерувати ЕН" at bounding box center [1008, 662] width 484 height 33
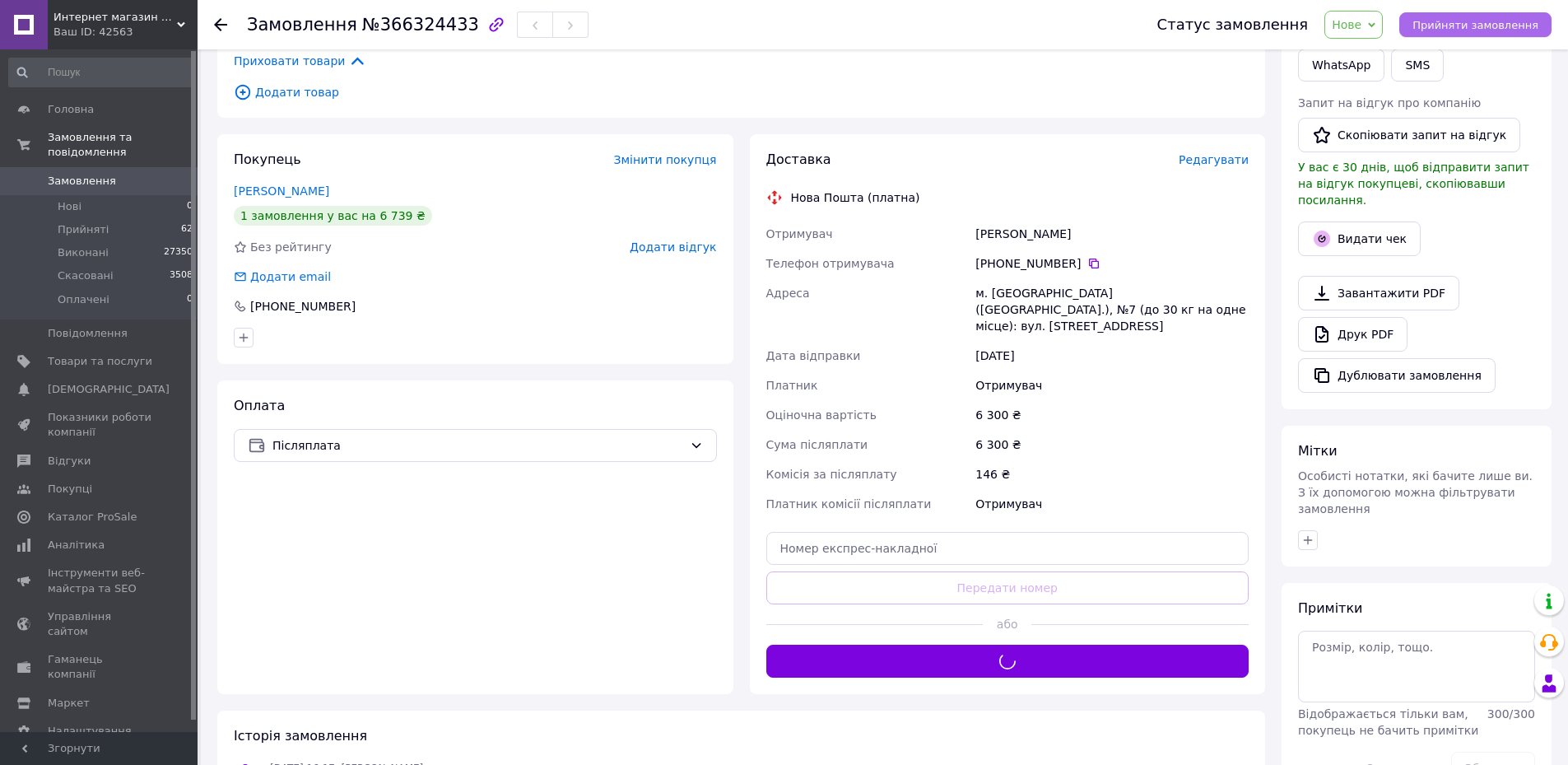
click at [1469, 19] on span "Прийняти замовлення" at bounding box center [1475, 25] width 126 height 12
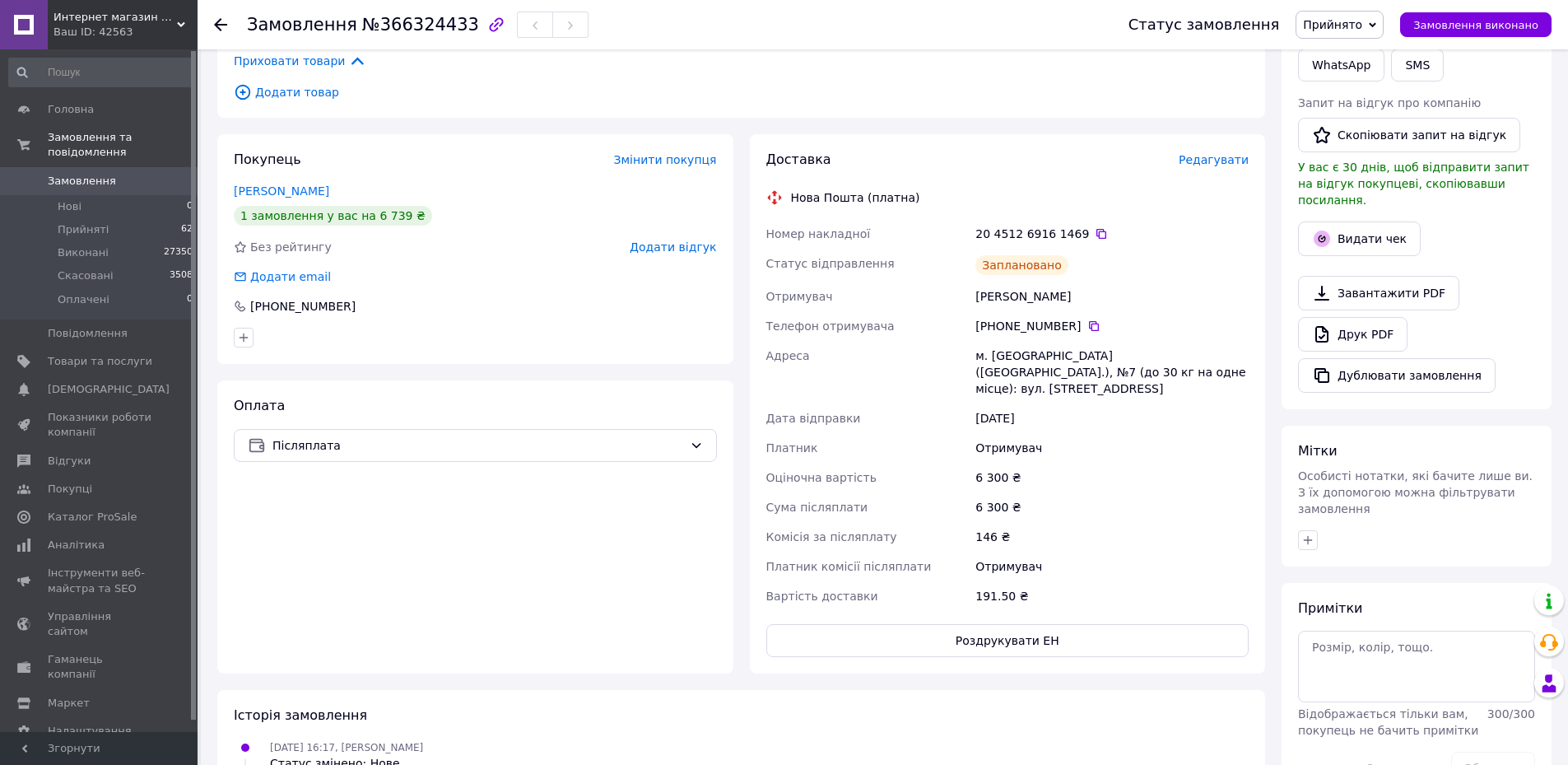
click at [116, 174] on span "Замовлення" at bounding box center [99, 181] width 104 height 15
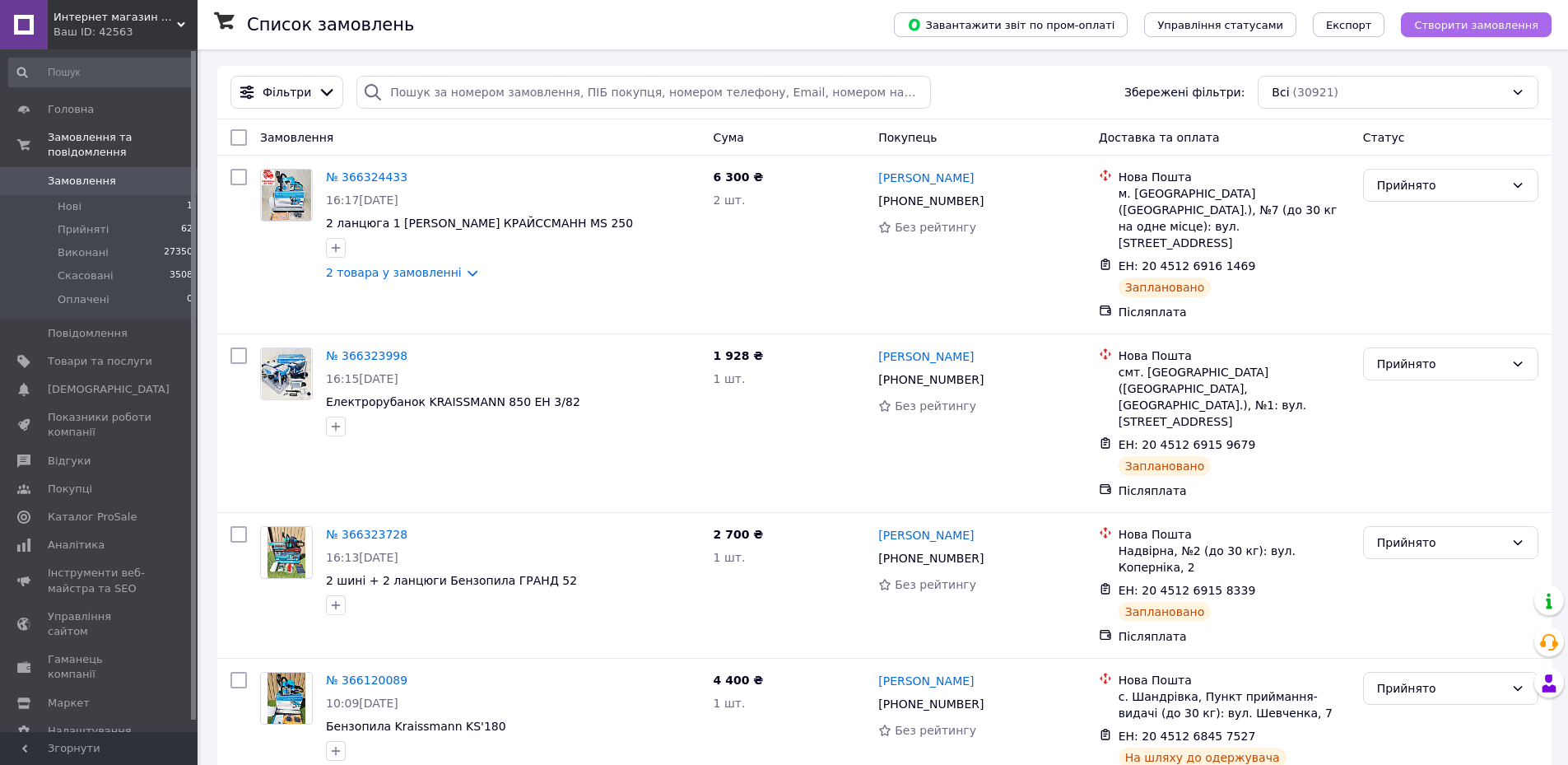
click at [1436, 32] on span "Створити замовлення" at bounding box center [1476, 25] width 124 height 12
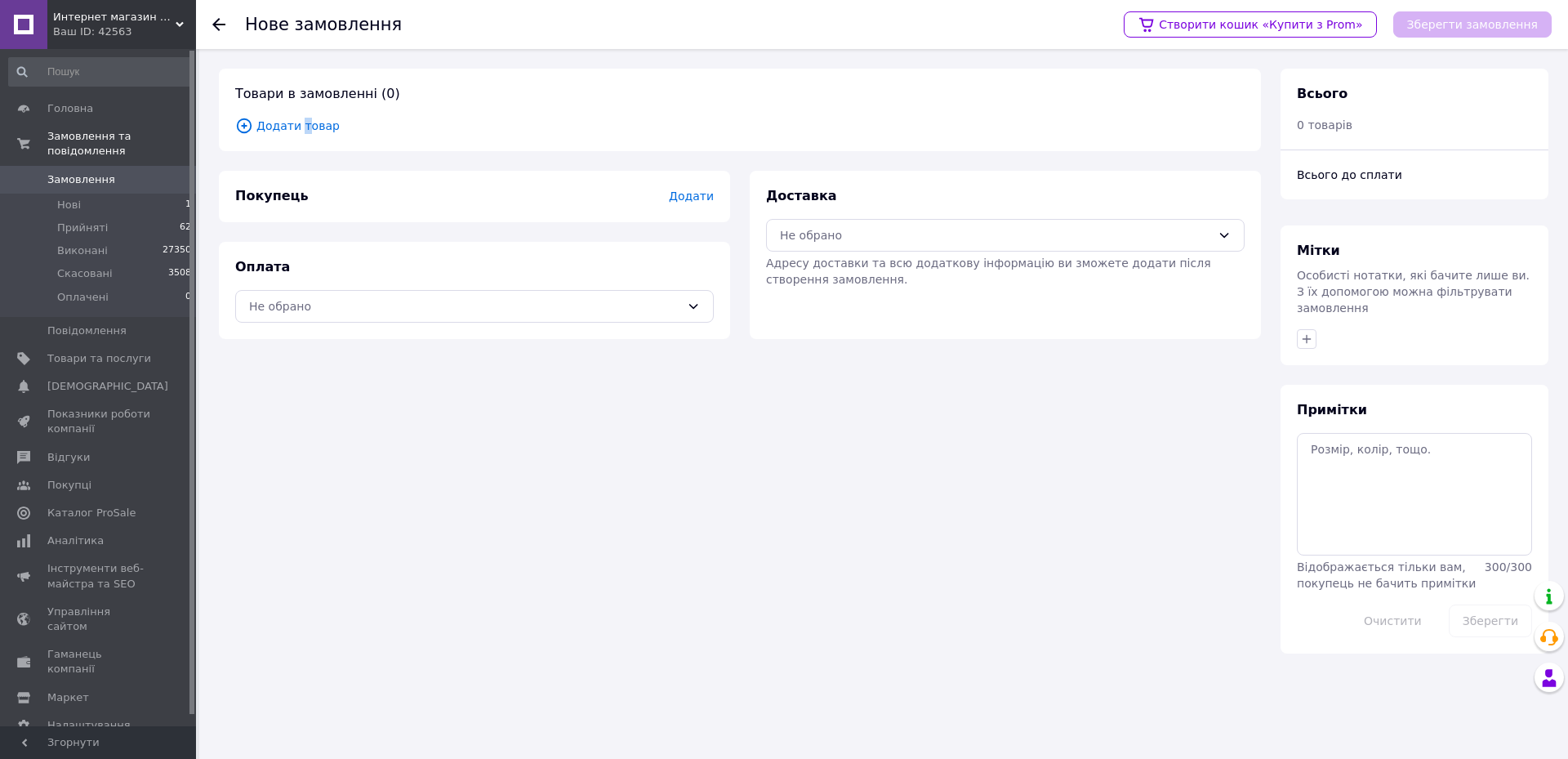
click at [300, 121] on span "Додати товар" at bounding box center [740, 125] width 1009 height 18
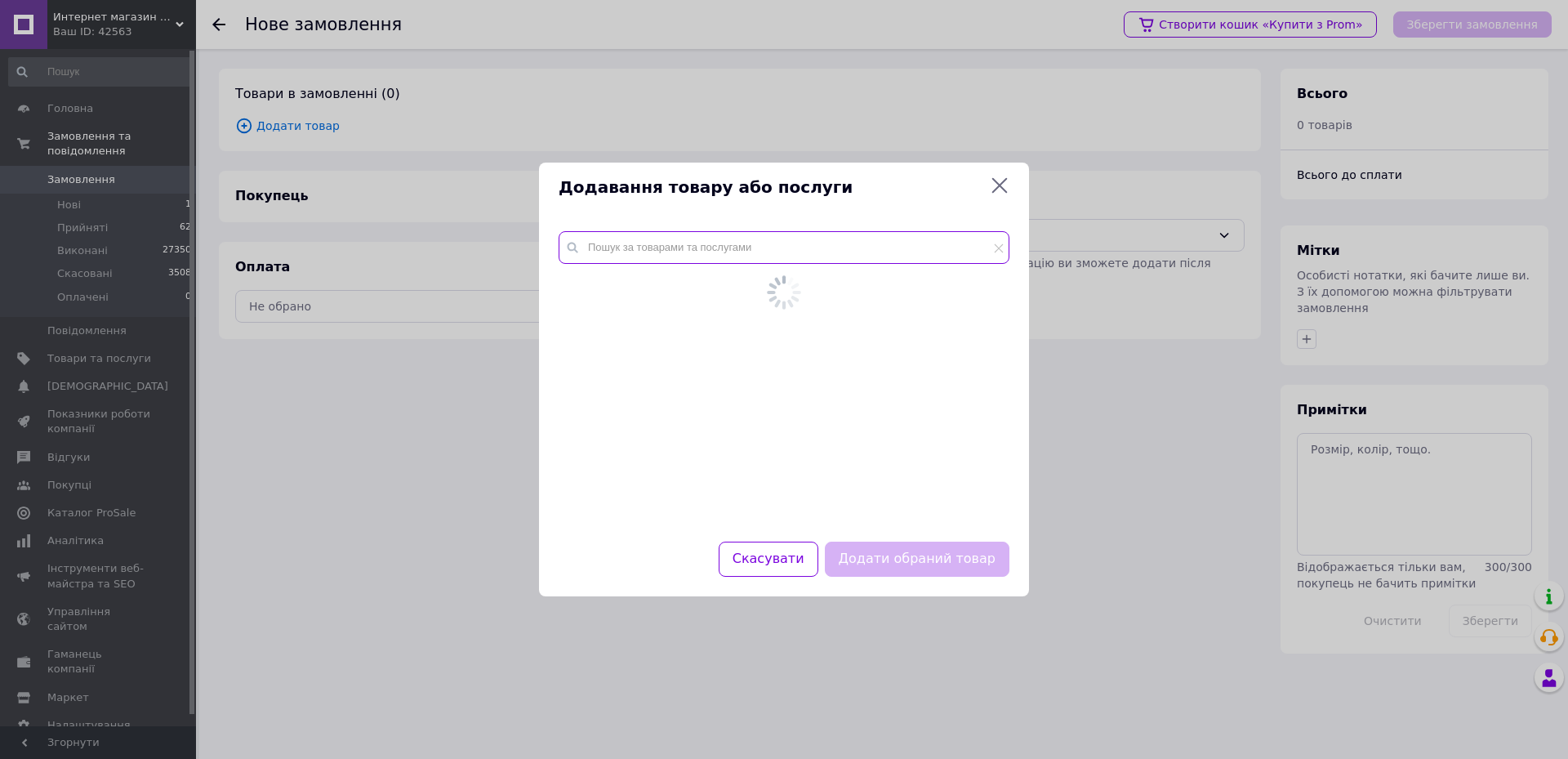
click at [623, 249] on input "text" at bounding box center [784, 248] width 451 height 33
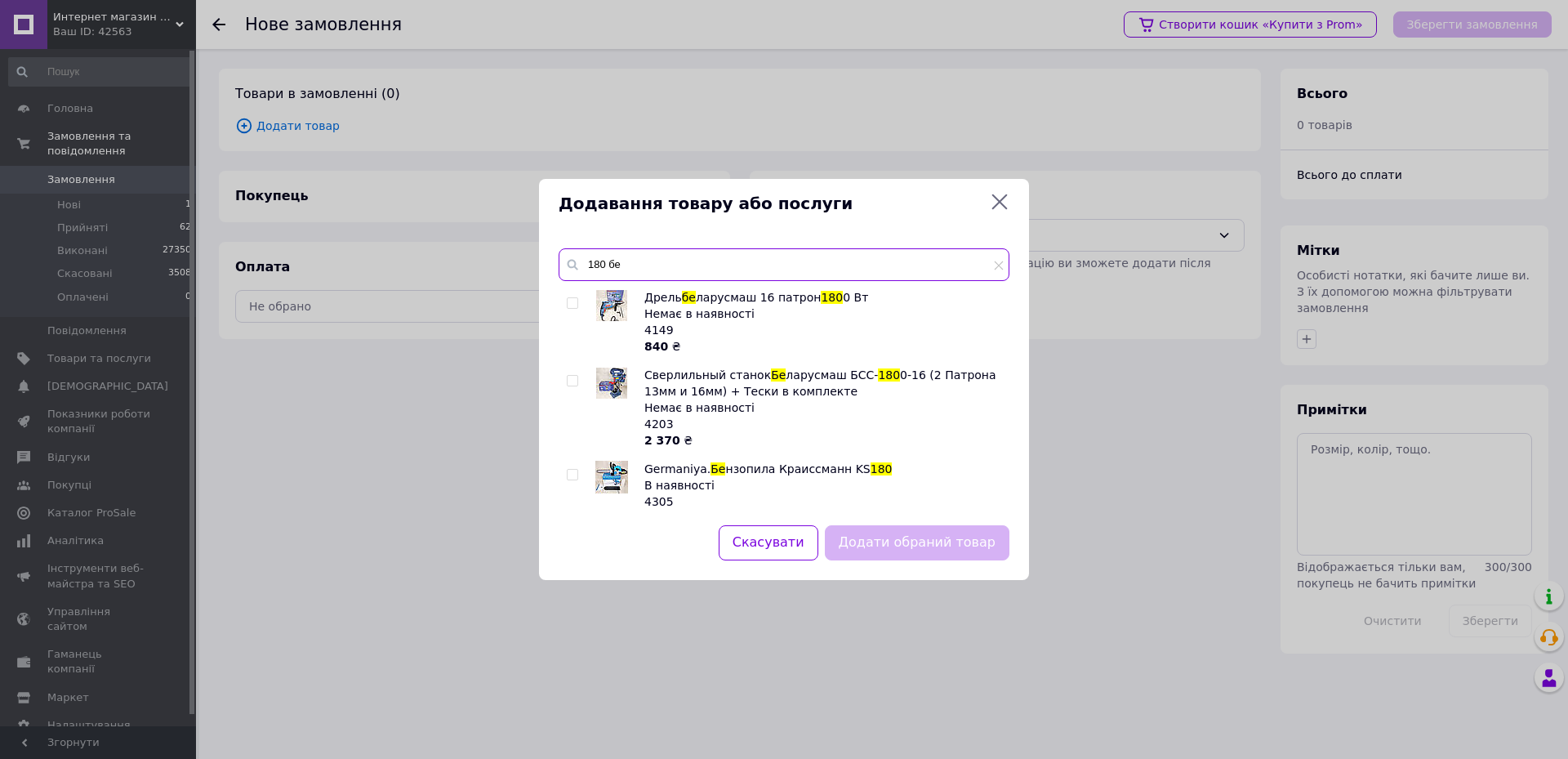
type input "180 бе"
click at [574, 477] on input "checkbox" at bounding box center [572, 475] width 10 height 10
checkbox input "true"
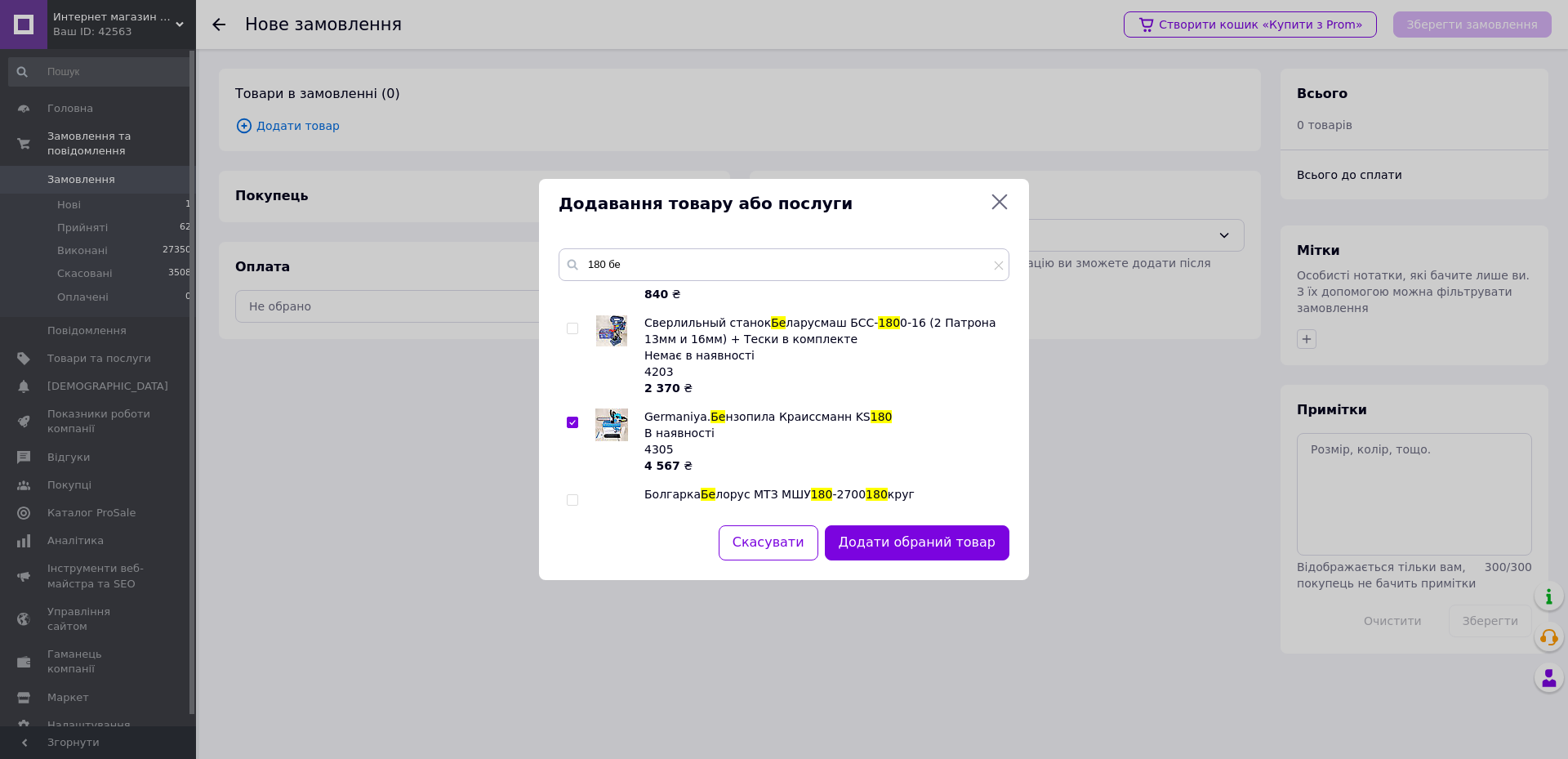
scroll to position [82, 0]
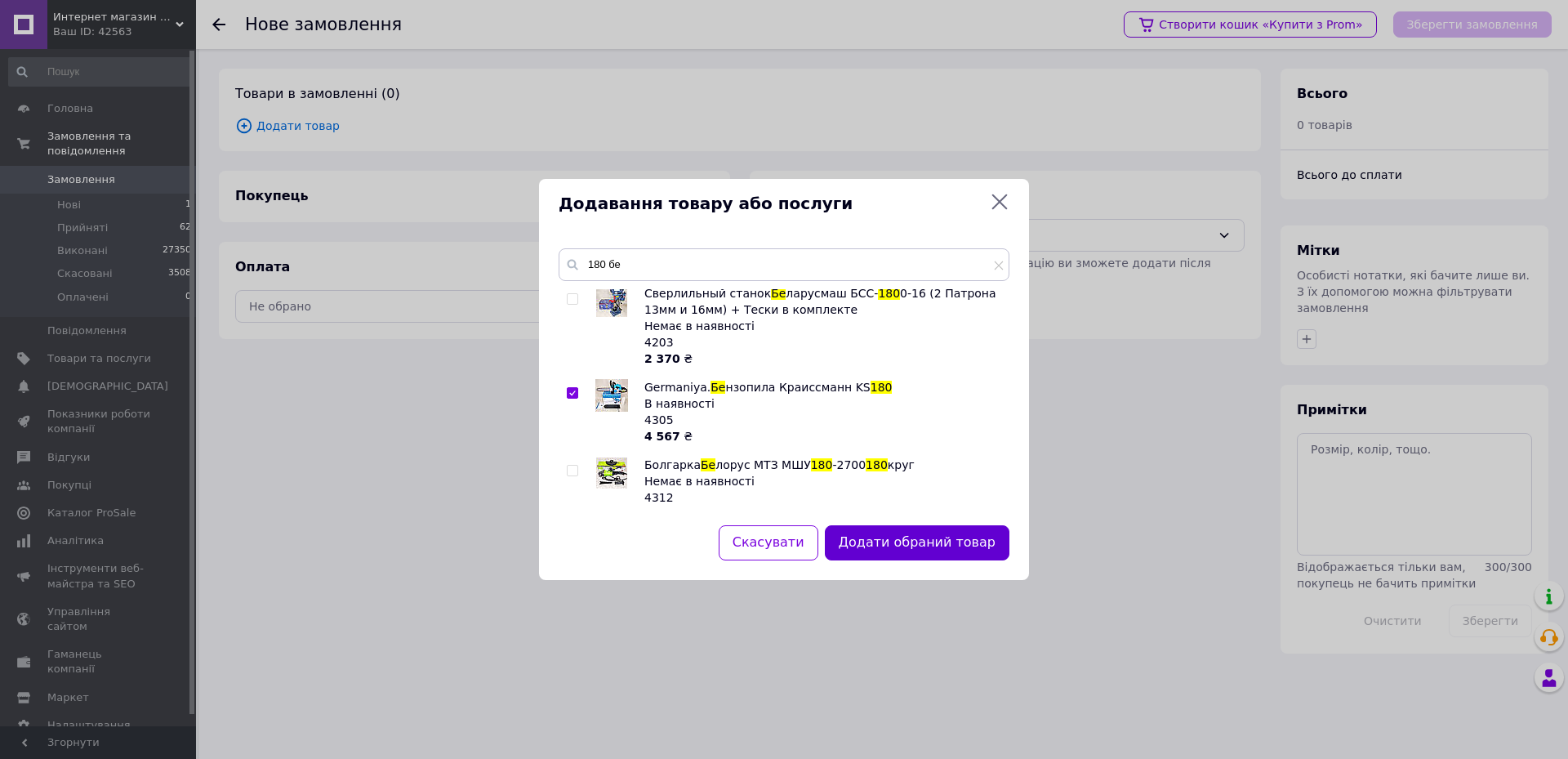
click at [907, 534] on button "Додати обраний товар" at bounding box center [917, 543] width 184 height 35
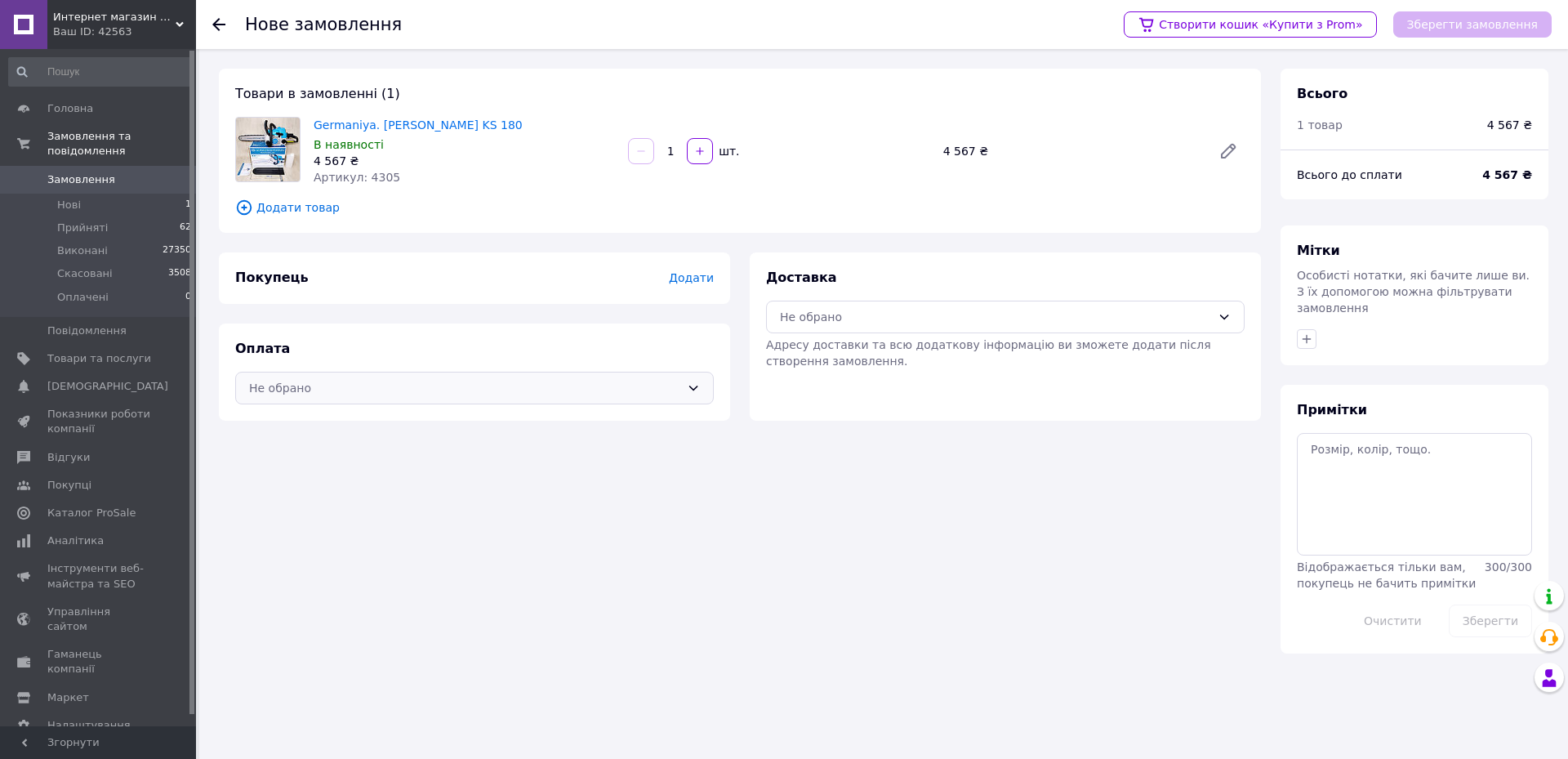
click at [422, 396] on div "Не обрано" at bounding box center [465, 388] width 431 height 18
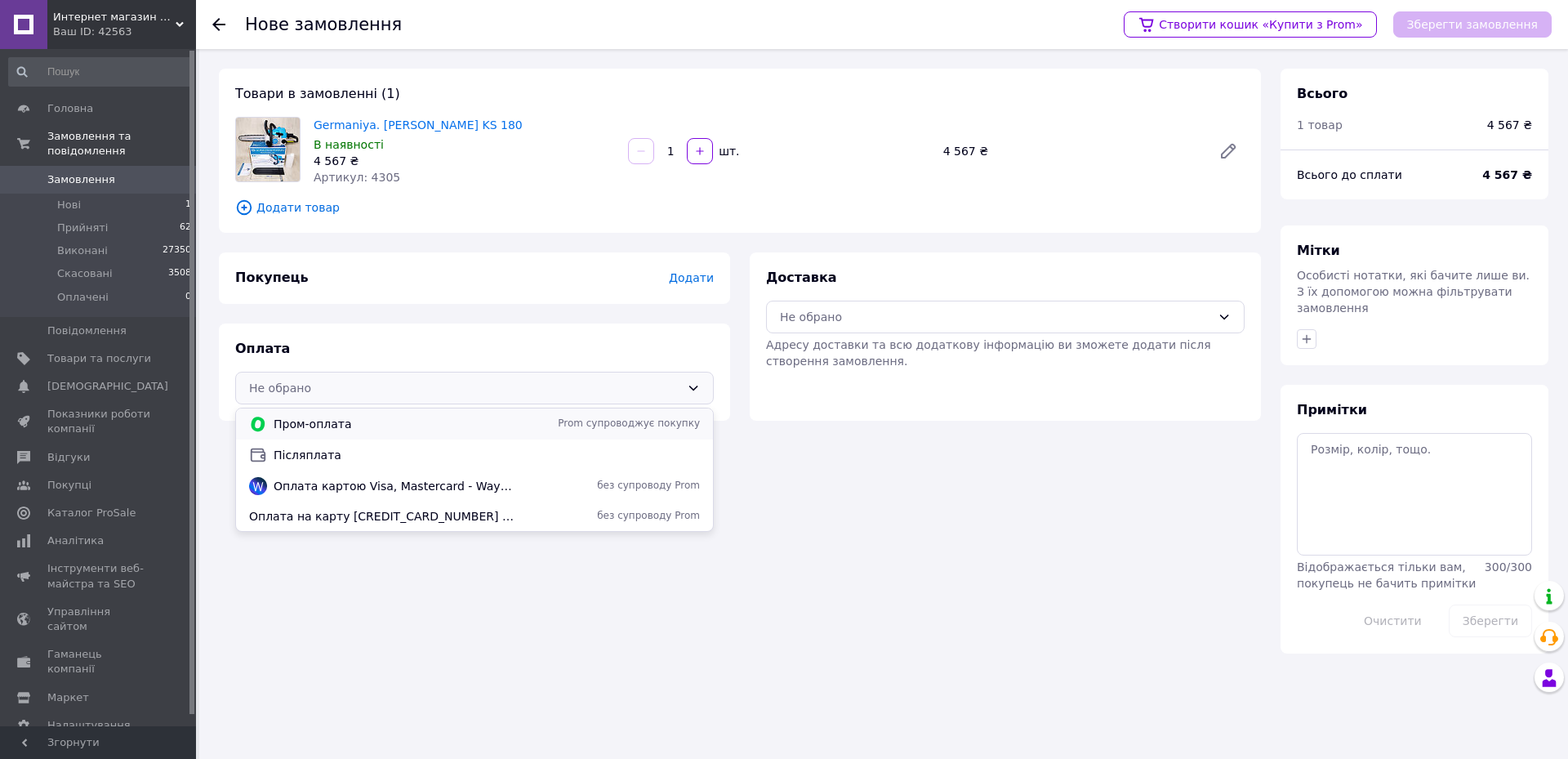
click at [362, 436] on div "Пром-оплата Prom супроводжує покупку" at bounding box center [475, 424] width 477 height 31
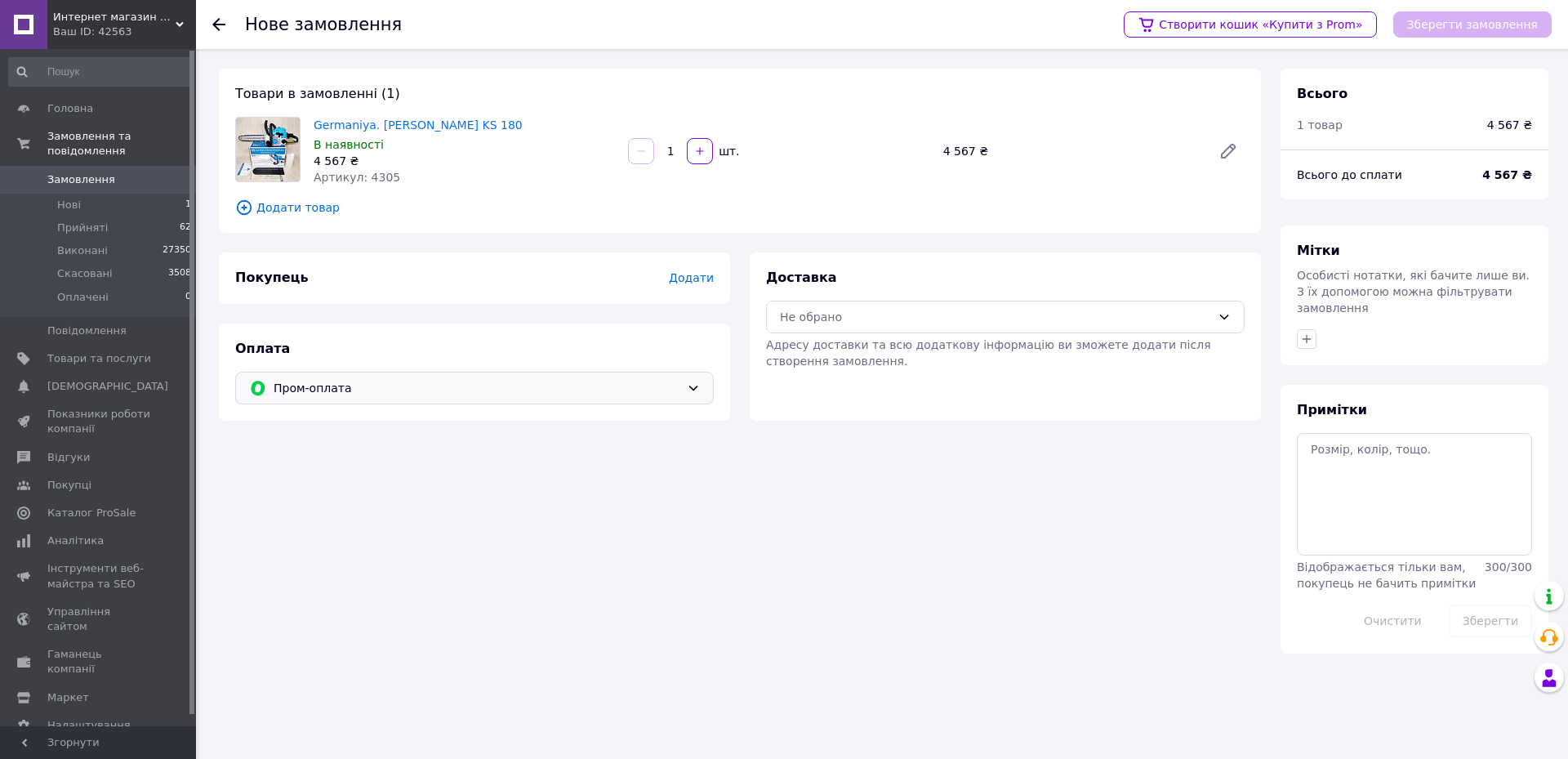
click at [322, 388] on span "Пром-оплата" at bounding box center [477, 388] width 407 height 18
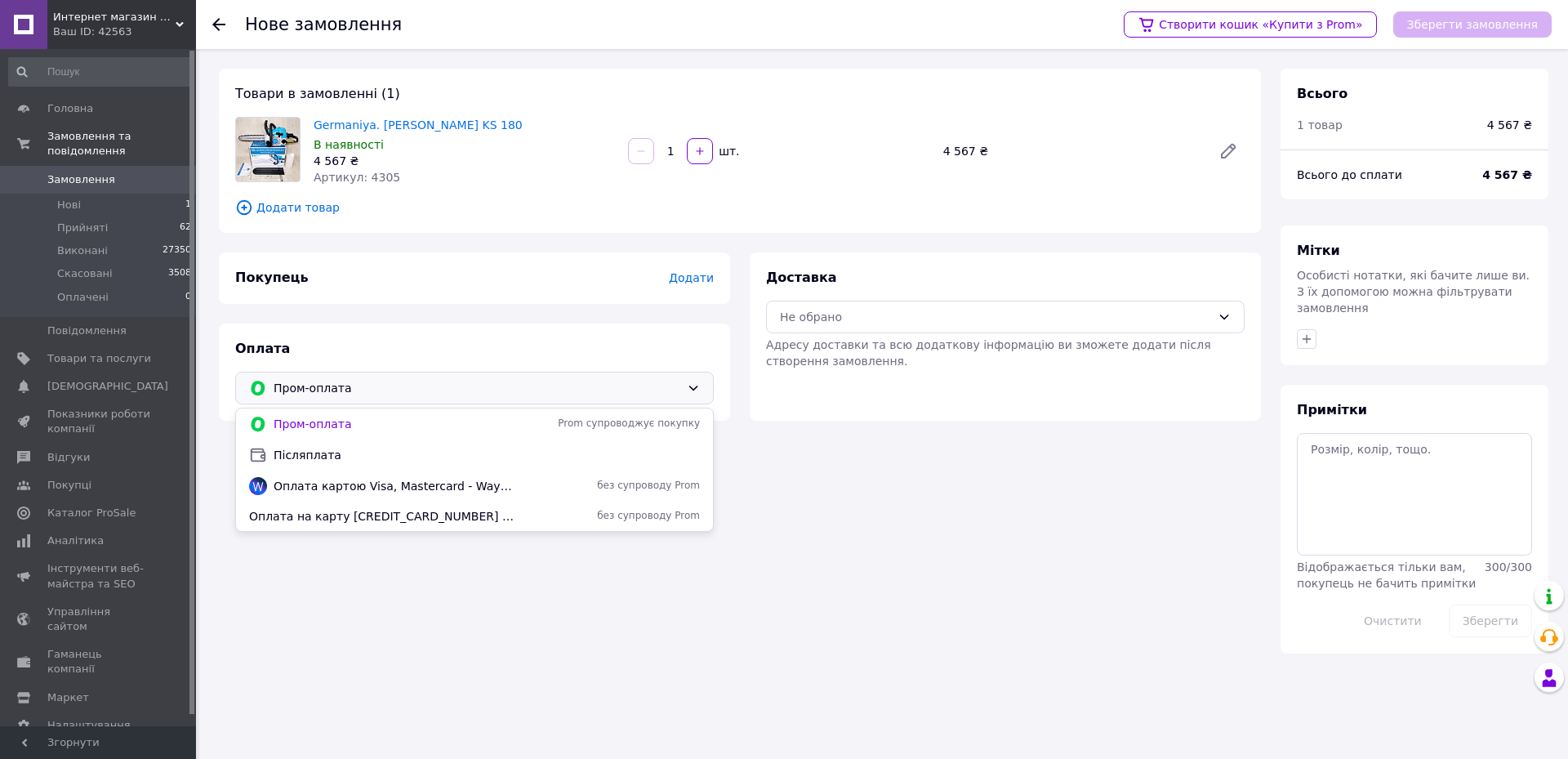
drag, startPoint x: 312, startPoint y: 449, endPoint x: 334, endPoint y: 443, distance: 22.8
click at [312, 451] on span "Післяплата" at bounding box center [487, 455] width 426 height 17
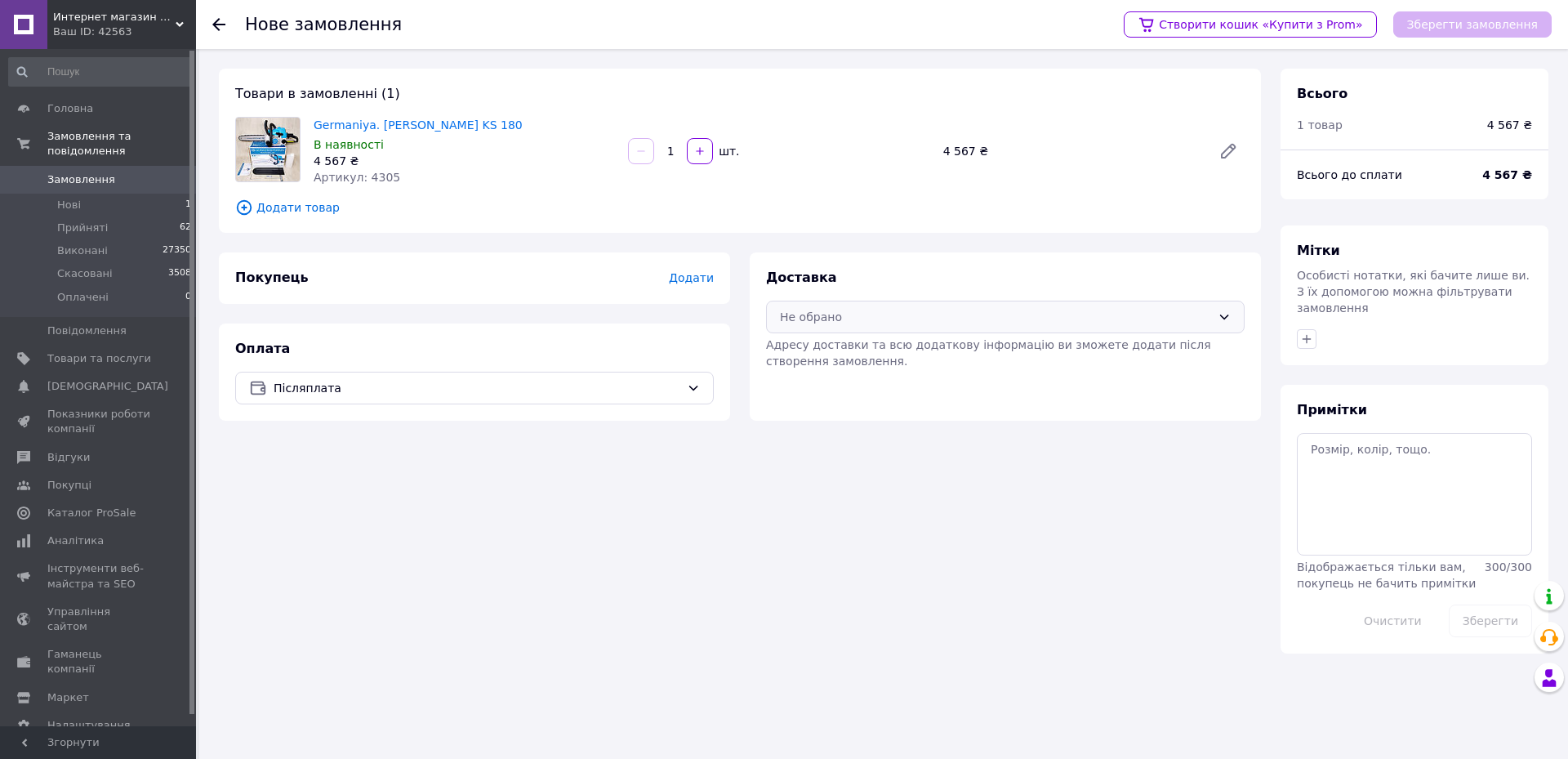
drag, startPoint x: 860, startPoint y: 314, endPoint x: 833, endPoint y: 331, distance: 31.9
click at [859, 314] on div "Не обрано" at bounding box center [995, 316] width 431 height 18
click at [828, 344] on span "Нова Пошта (платна)" at bounding box center [1017, 352] width 426 height 17
click at [694, 272] on span "Додати" at bounding box center [691, 277] width 45 height 13
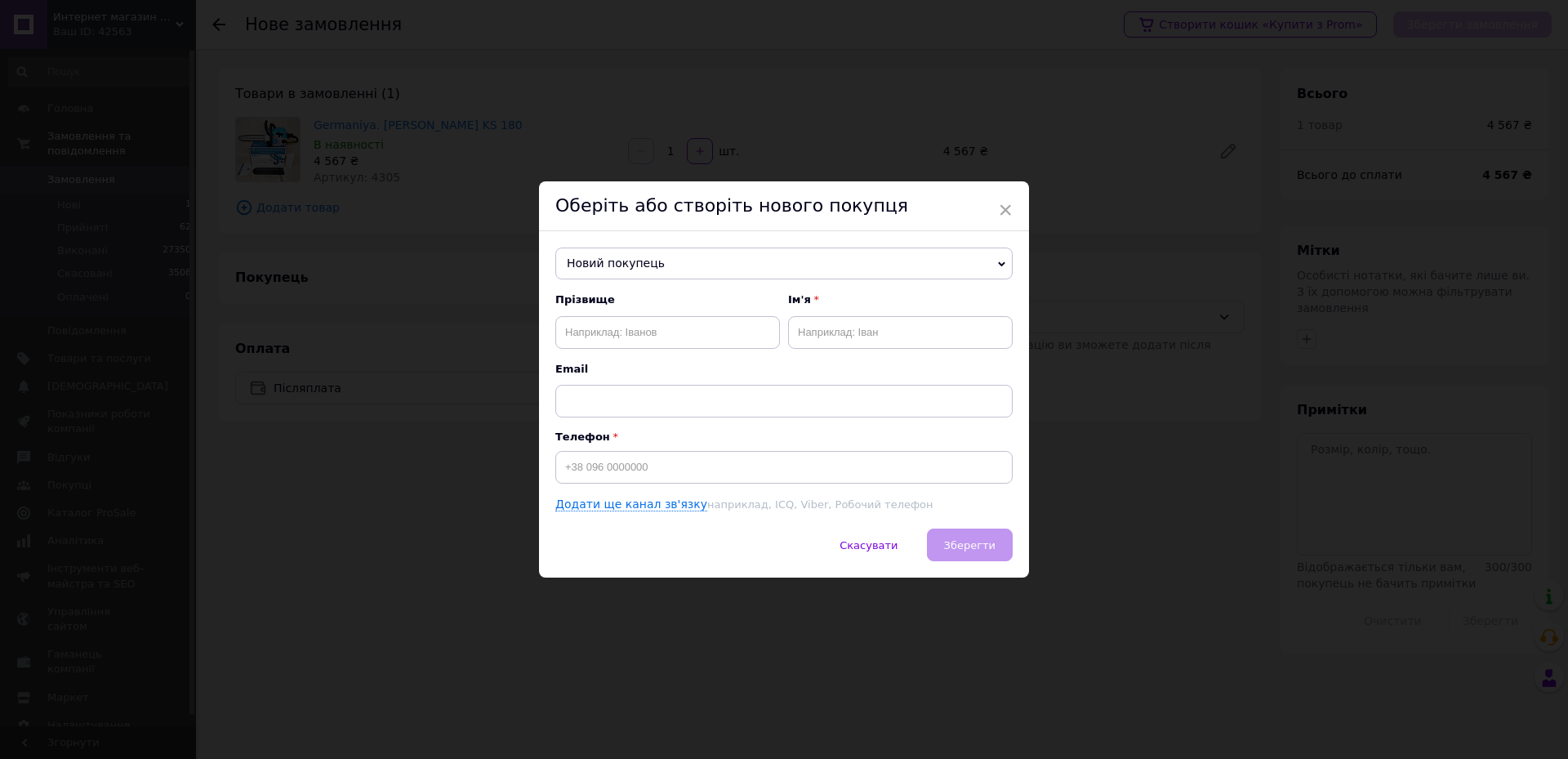
drag, startPoint x: 674, startPoint y: 309, endPoint x: 658, endPoint y: 342, distance: 36.7
click at [666, 328] on div "Прізвище" at bounding box center [668, 320] width 224 height 56
click at [658, 342] on input "text" at bounding box center [668, 333] width 224 height 33
type input "[PERSON_NAME]"
click at [885, 344] on input "text" at bounding box center [900, 333] width 224 height 33
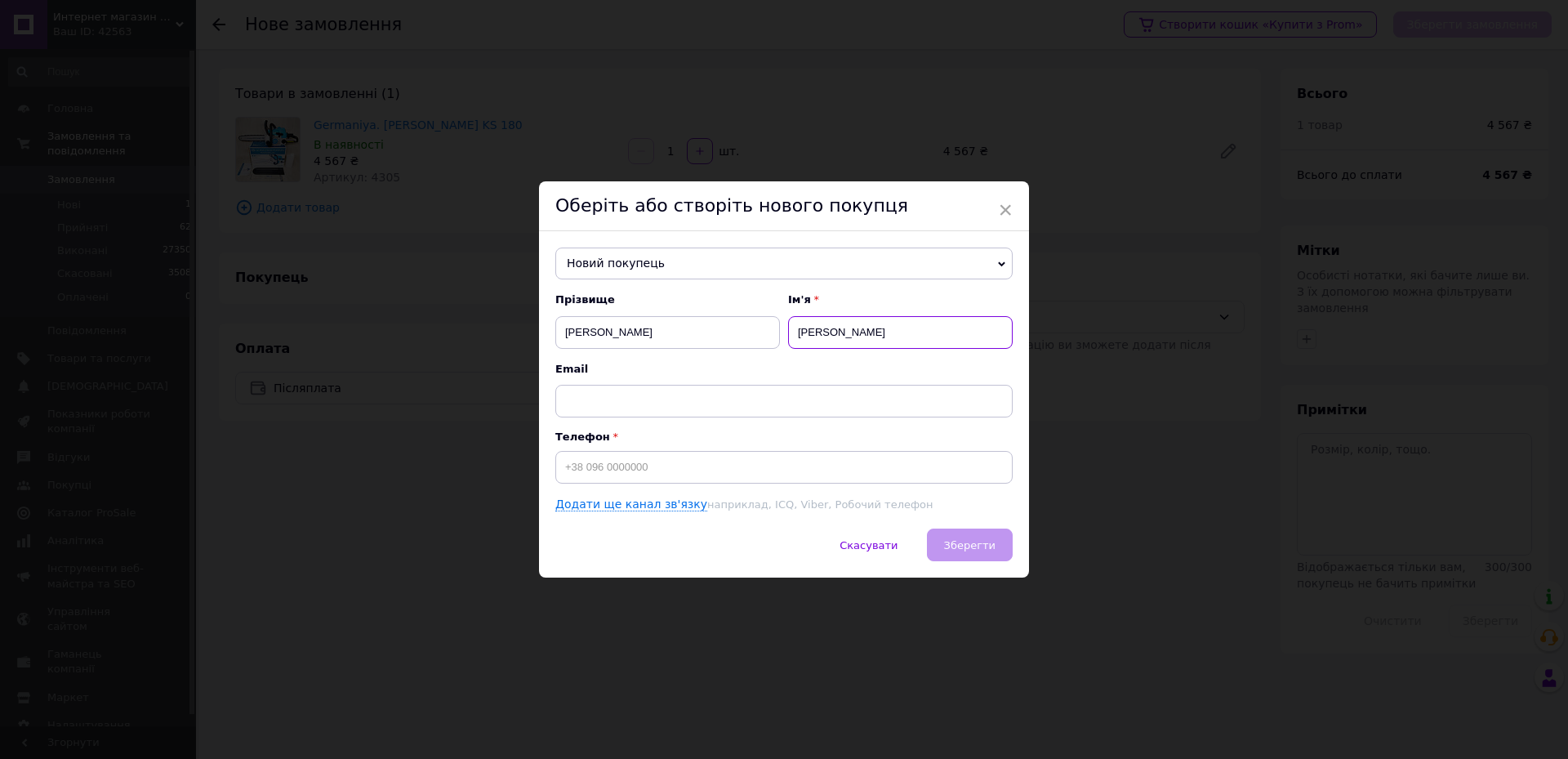
type input "[PERSON_NAME]"
click at [724, 460] on input at bounding box center [784, 468] width 457 height 33
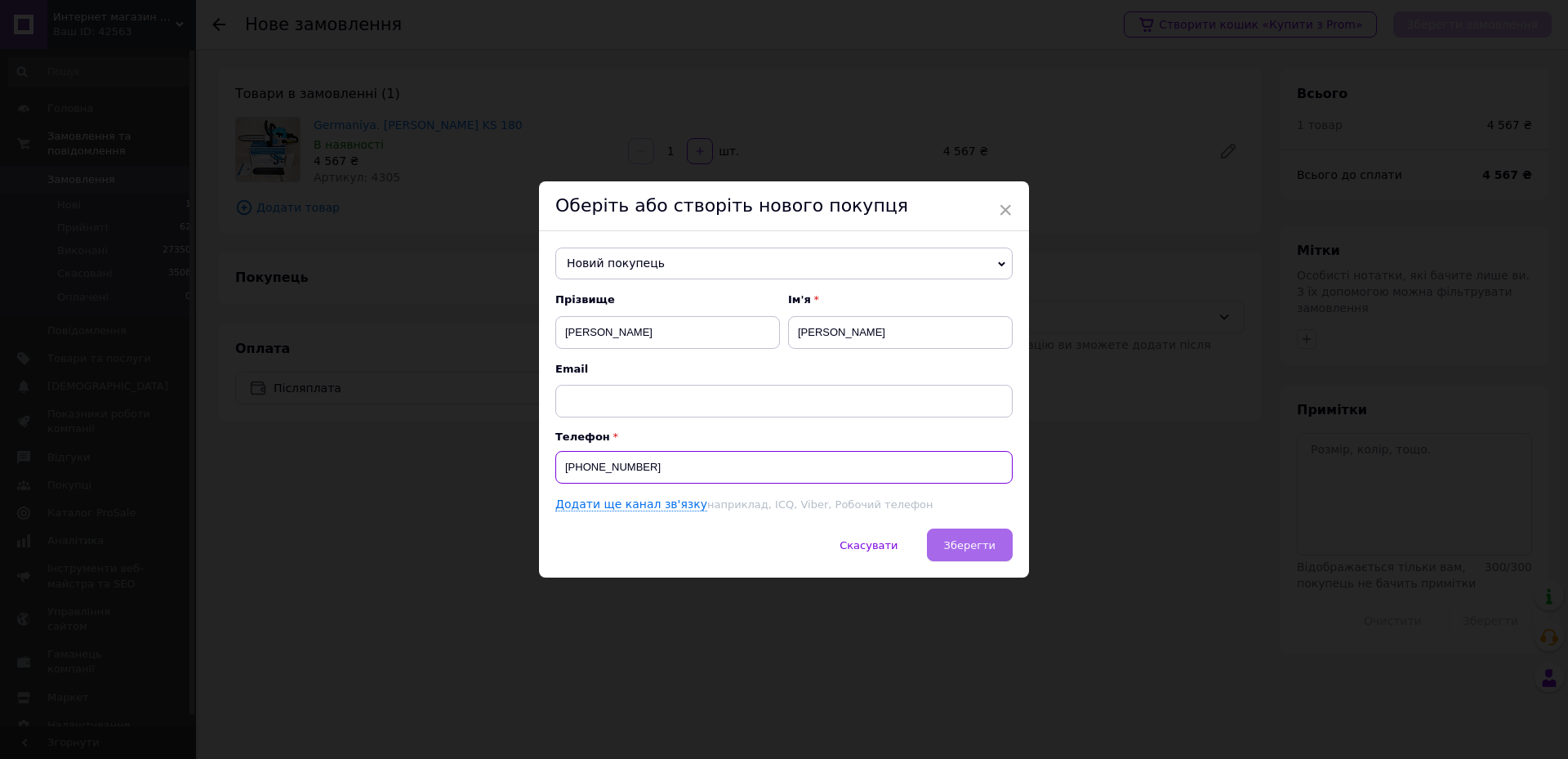
type input "[PHONE_NUMBER]"
click at [962, 537] on button "Зберегти" at bounding box center [969, 545] width 86 height 33
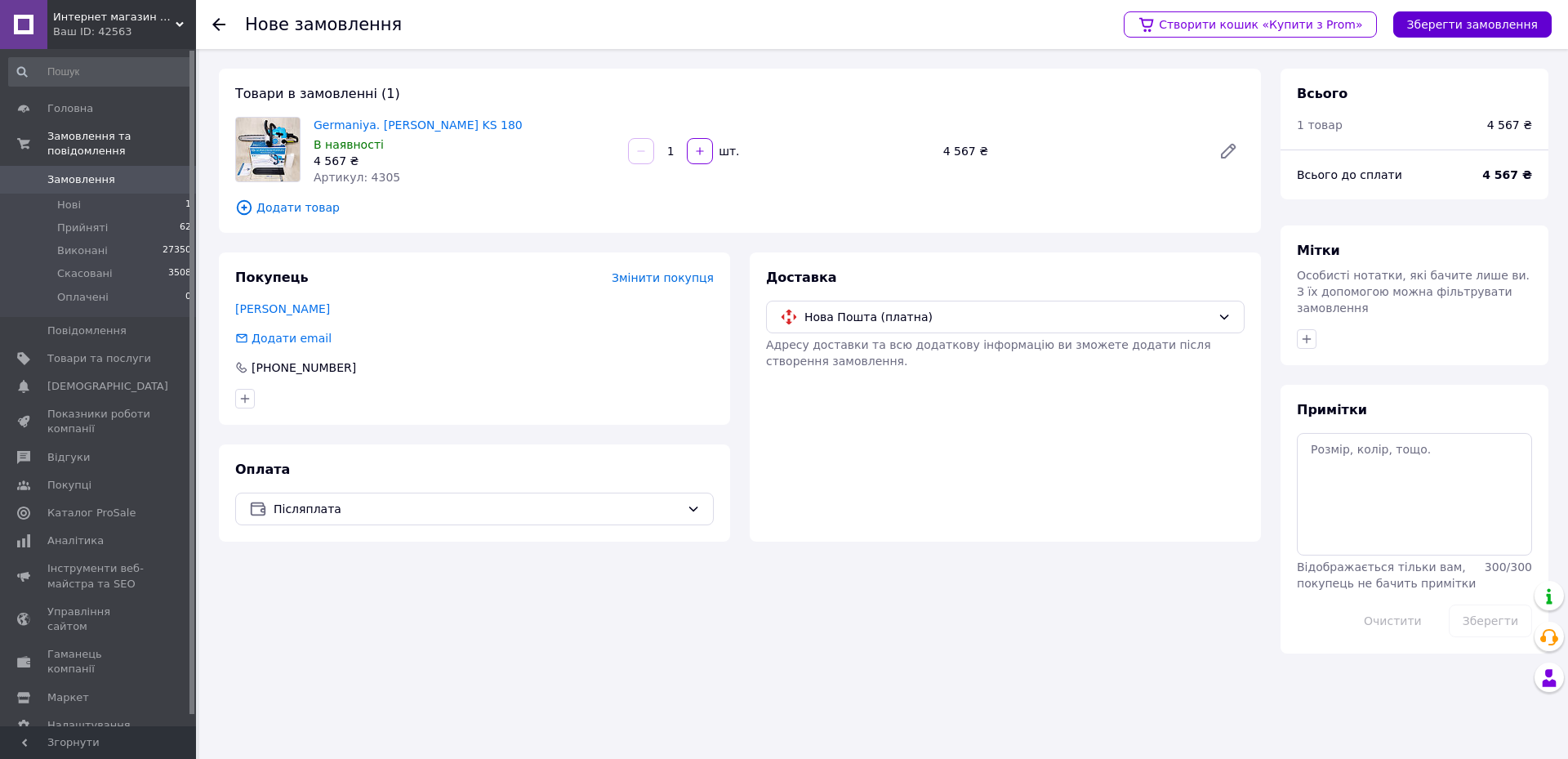
click at [1465, 13] on button "Зберегти замовлення" at bounding box center [1472, 24] width 158 height 26
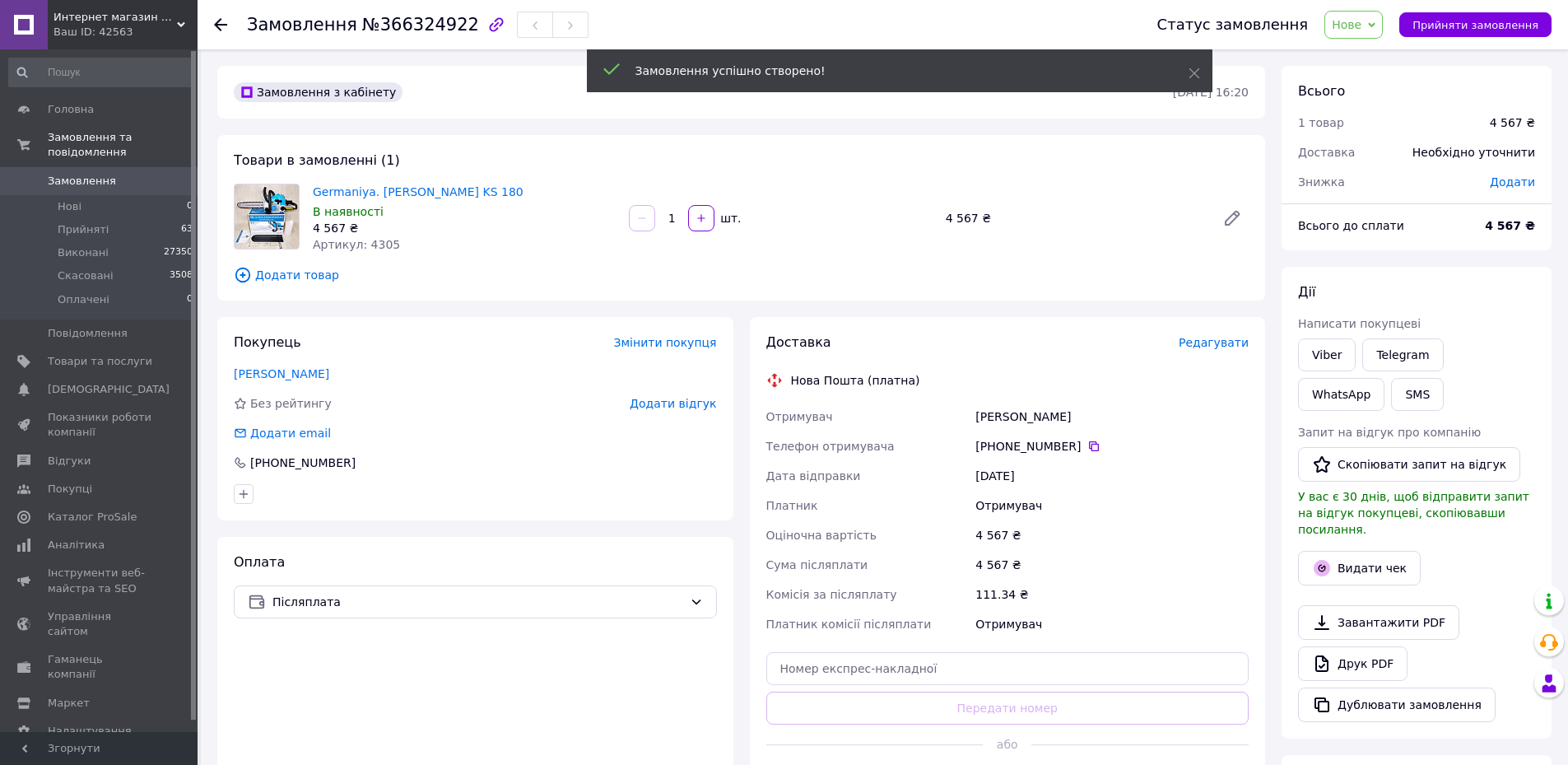
click at [1511, 180] on span "Додати" at bounding box center [1513, 181] width 46 height 13
click at [1368, 251] on input "text" at bounding box center [1399, 249] width 97 height 33
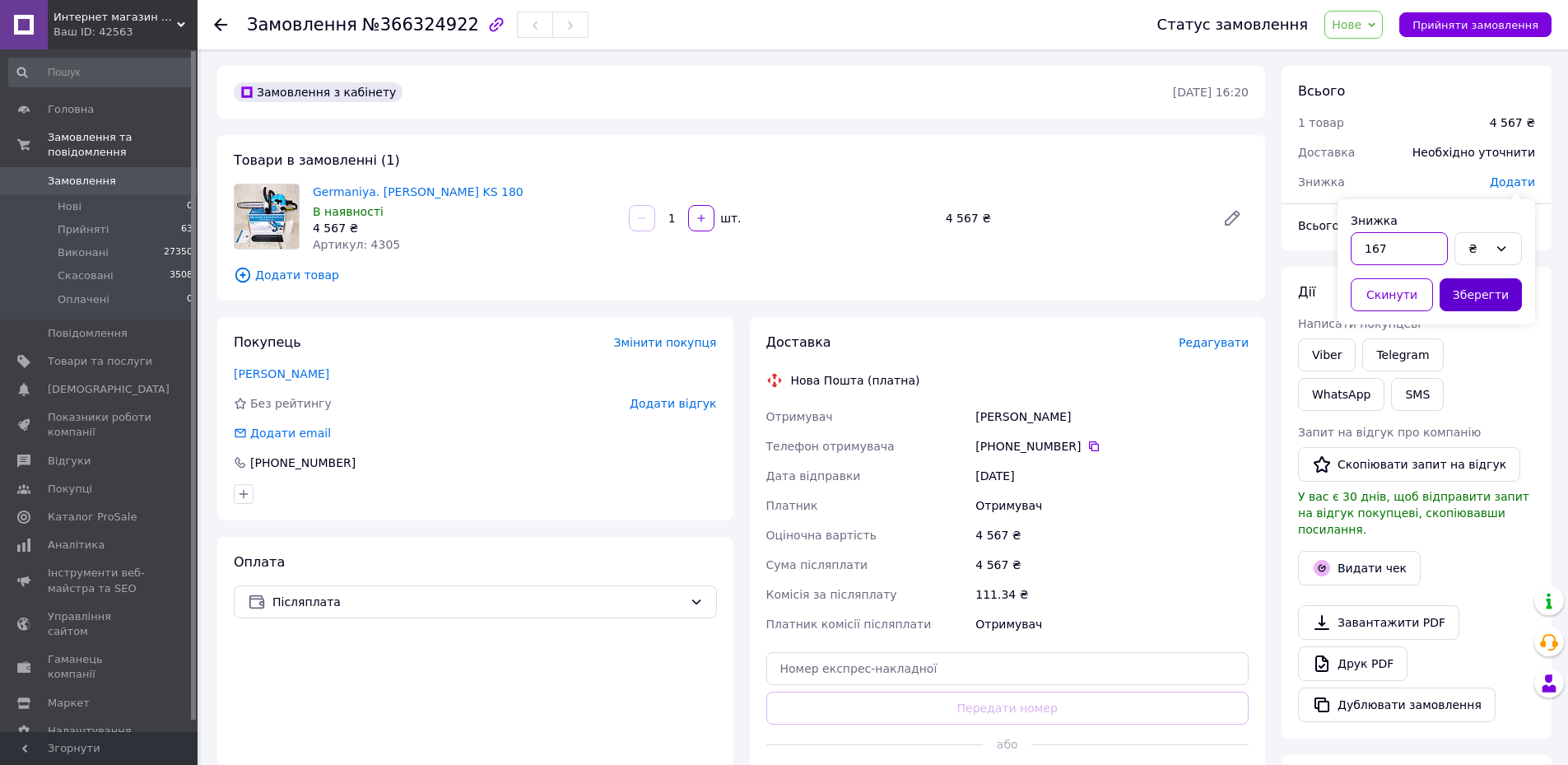
type input "167"
click at [1508, 290] on button "Зберегти" at bounding box center [1480, 295] width 82 height 33
click at [1230, 336] on span "Редагувати" at bounding box center [1213, 342] width 70 height 13
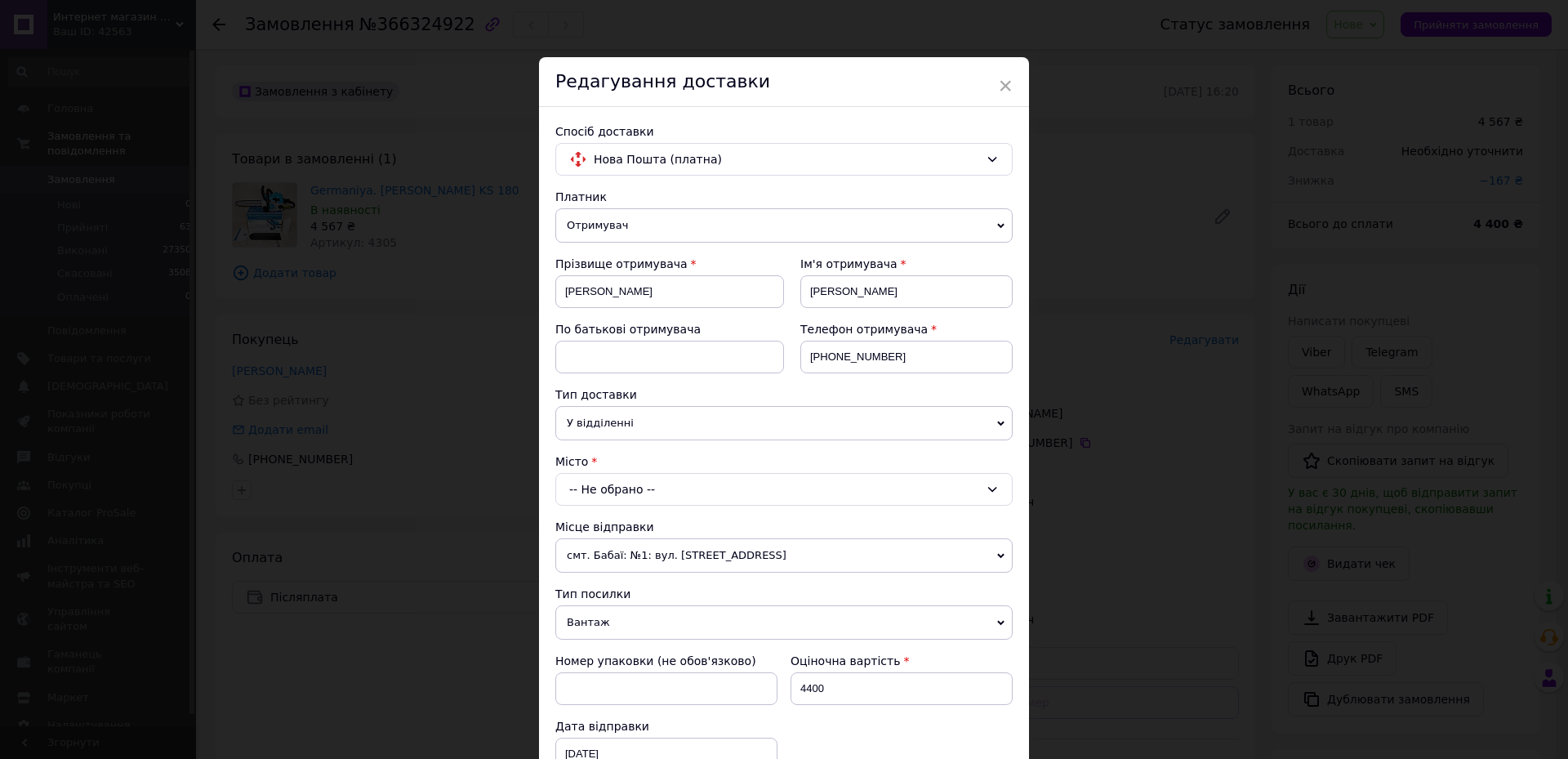
click at [678, 470] on div "Місто -- Не обрано --" at bounding box center [784, 479] width 457 height 52
click at [651, 499] on div "-- Не обрано --" at bounding box center [784, 489] width 457 height 33
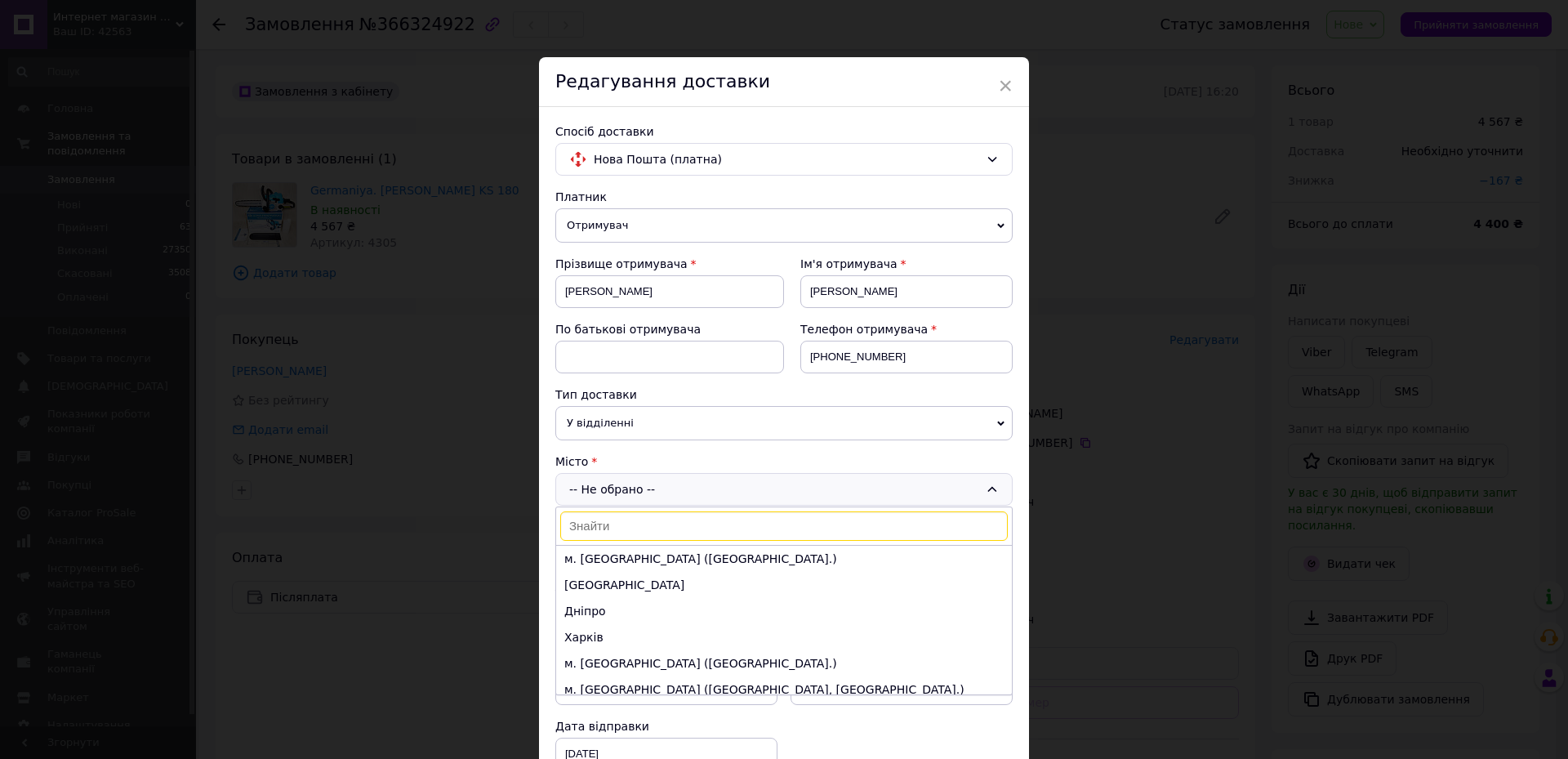
click at [641, 521] on input at bounding box center [784, 526] width 448 height 30
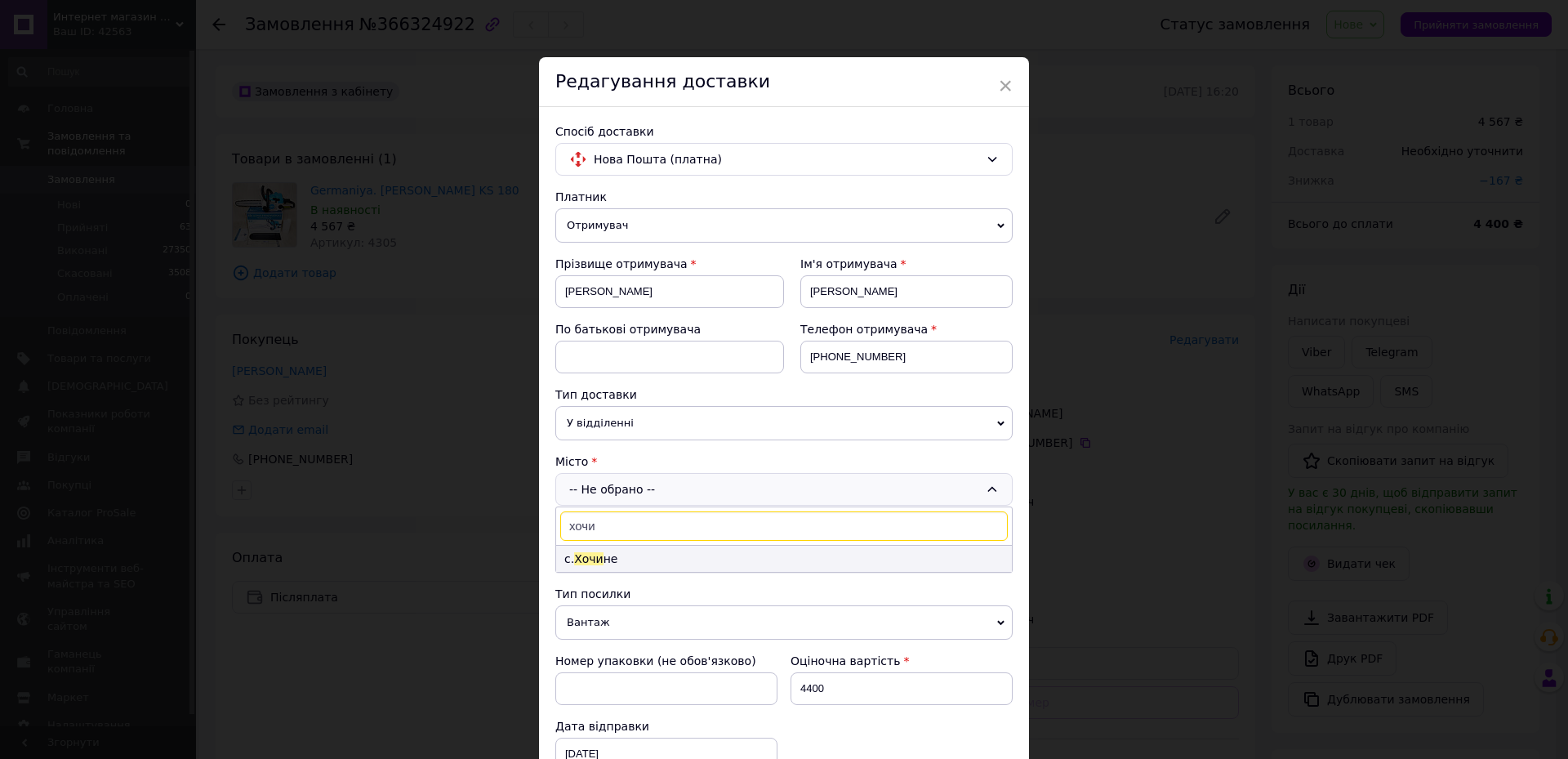
type input "хочи"
click at [652, 554] on li "с. Хочи не" at bounding box center [784, 559] width 455 height 26
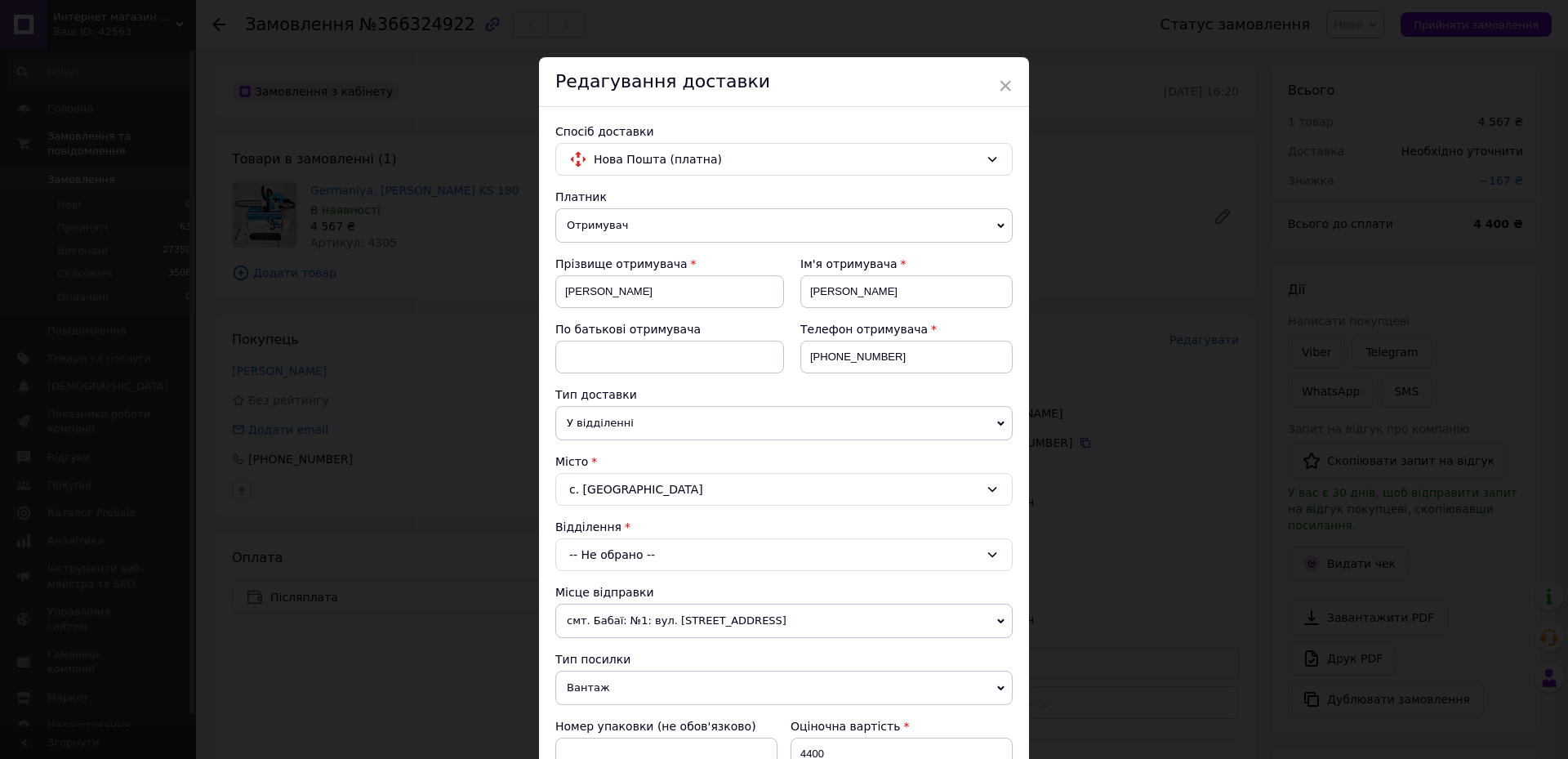
click at [652, 554] on div "-- Не обрано --" at bounding box center [784, 555] width 457 height 33
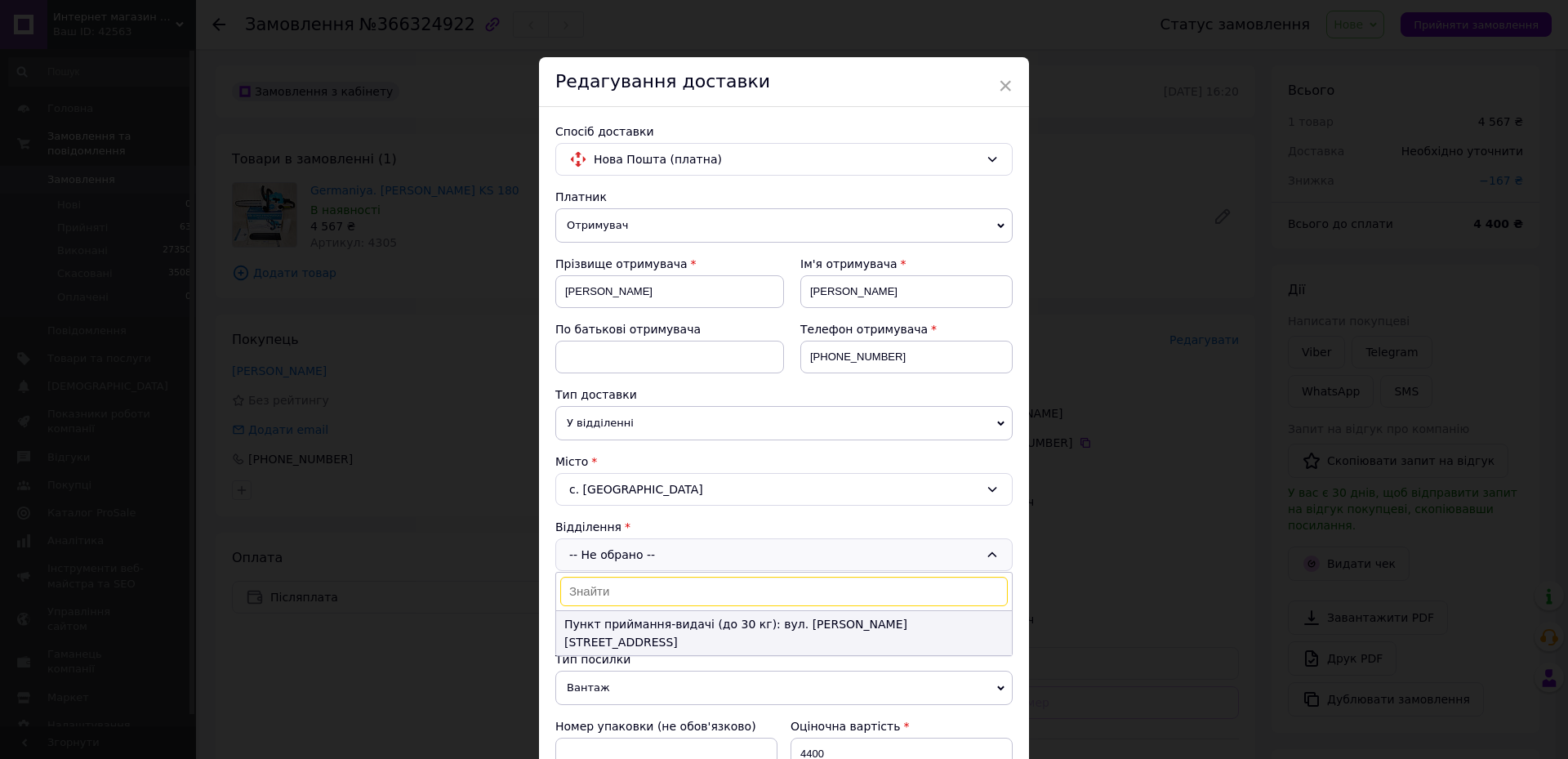
click at [641, 631] on li "Пункт приймання-видачі (до 30 кг): вул. [PERSON_NAME][STREET_ADDRESS]" at bounding box center [784, 633] width 455 height 44
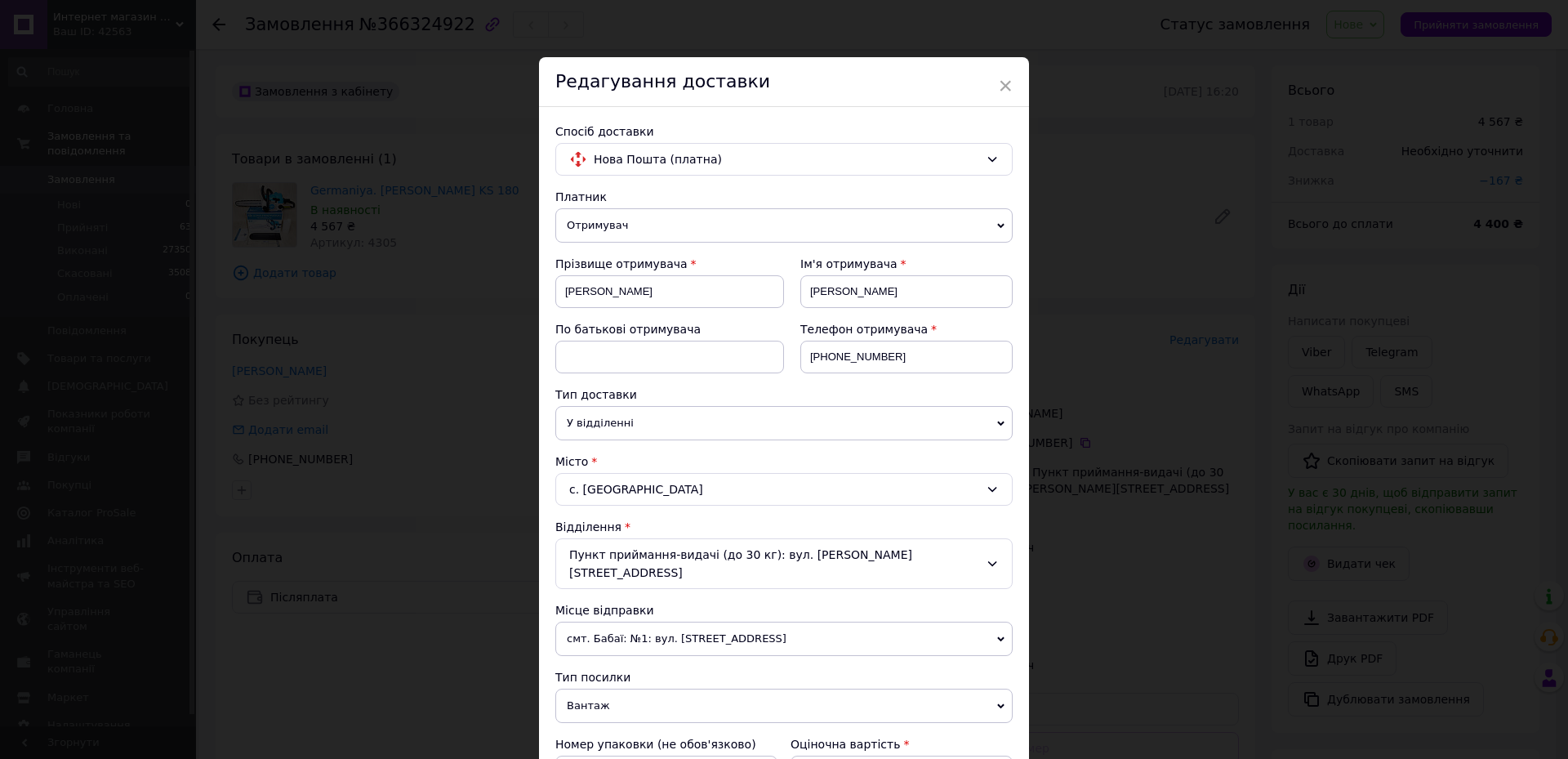
scroll to position [409, 0]
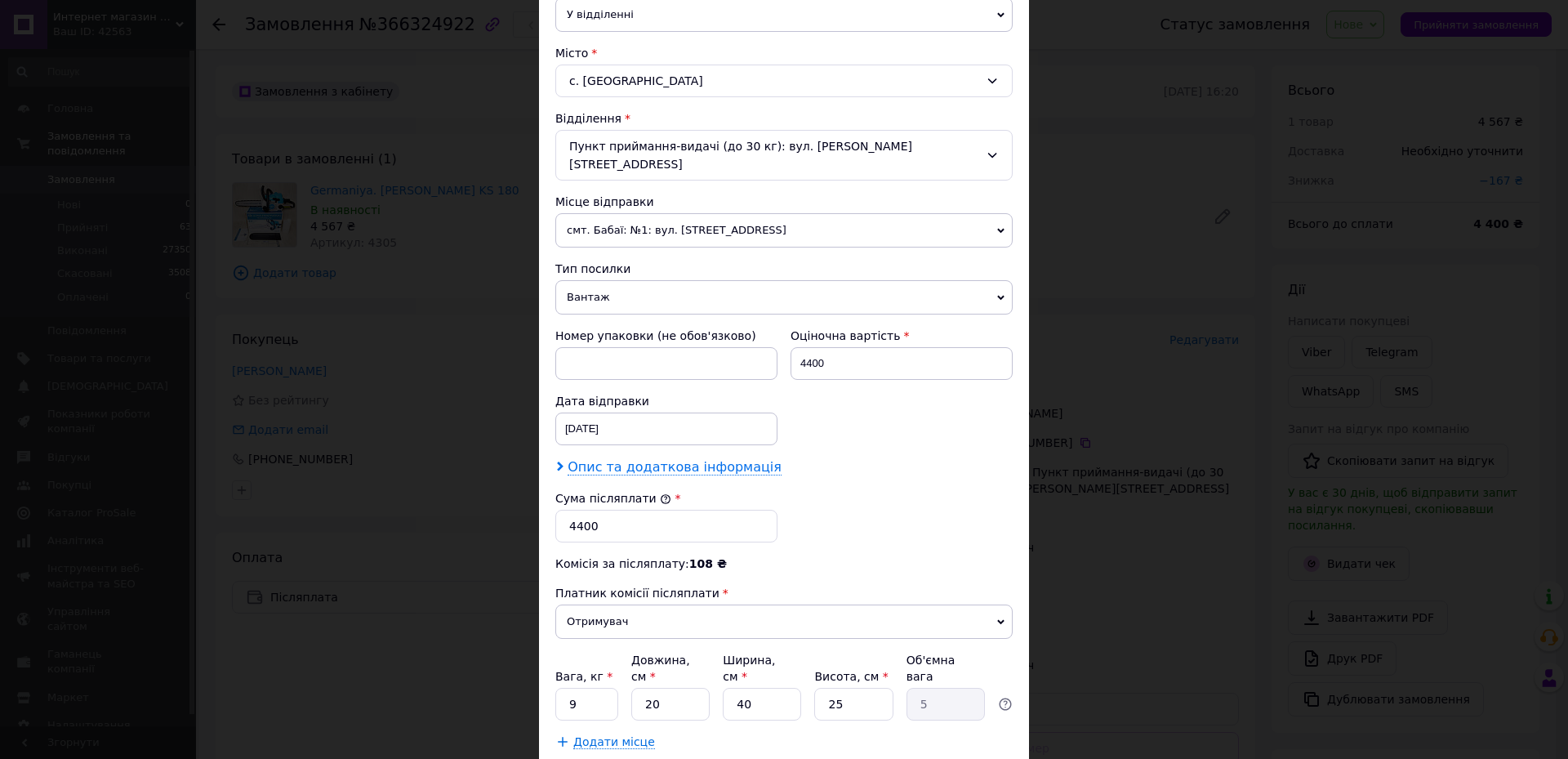
click at [660, 459] on span "Опис та додаткова інформація" at bounding box center [674, 467] width 214 height 17
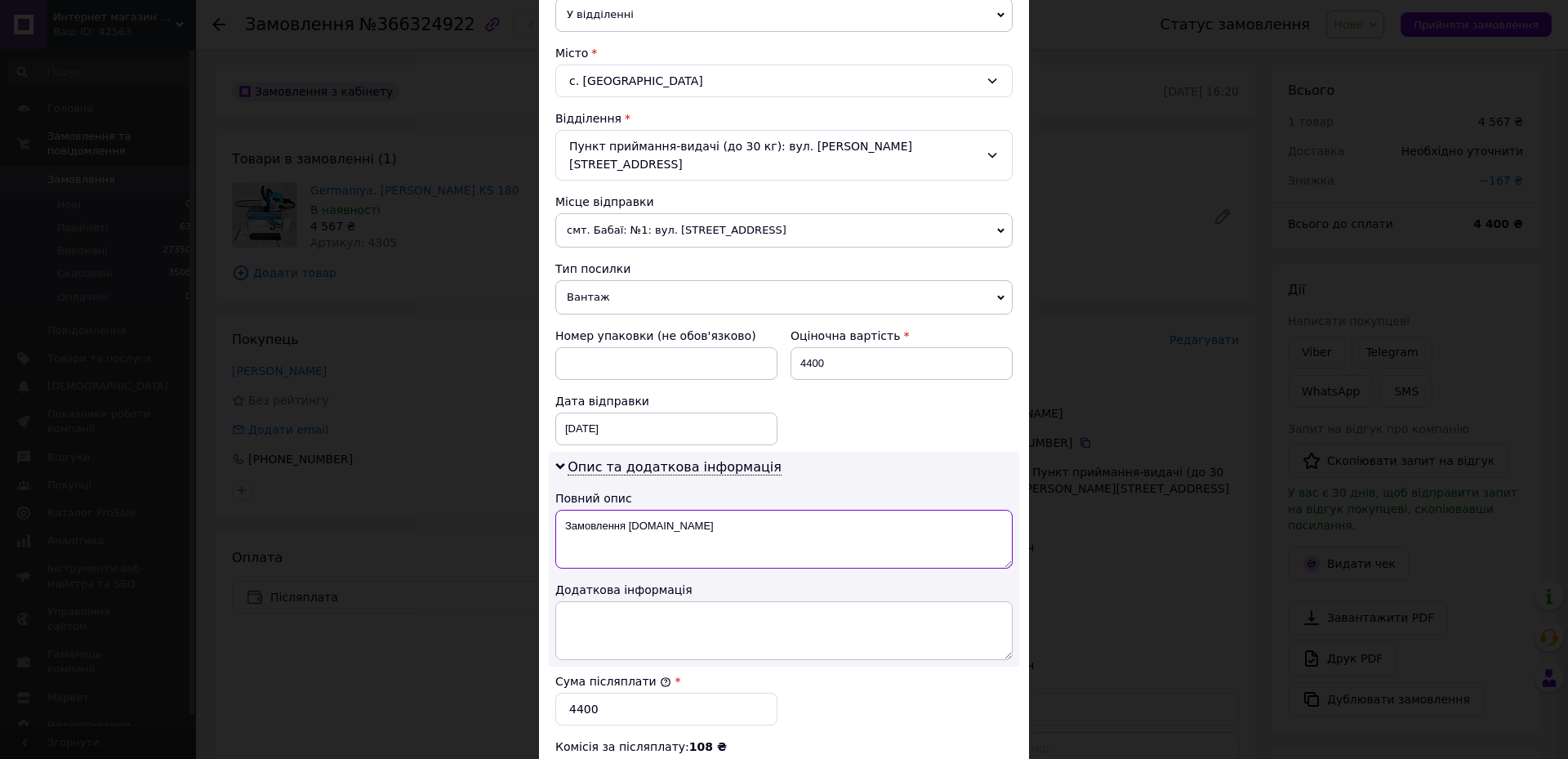
click at [693, 539] on textarea "Замовлення [DOMAIN_NAME]" at bounding box center [784, 539] width 457 height 59
type textarea "З"
type textarea "180"
click at [677, 601] on textarea at bounding box center [784, 630] width 457 height 59
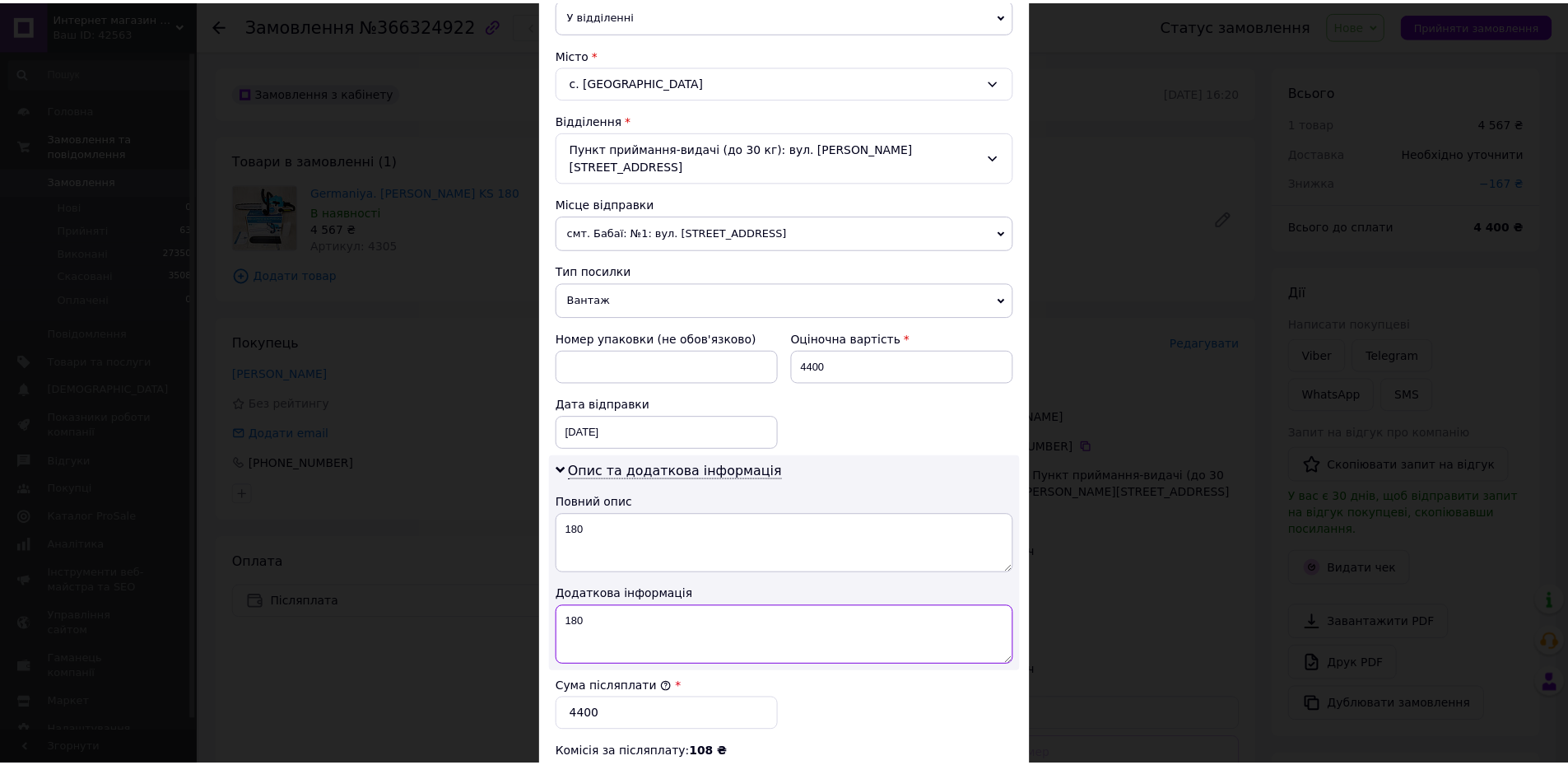
scroll to position [676, 0]
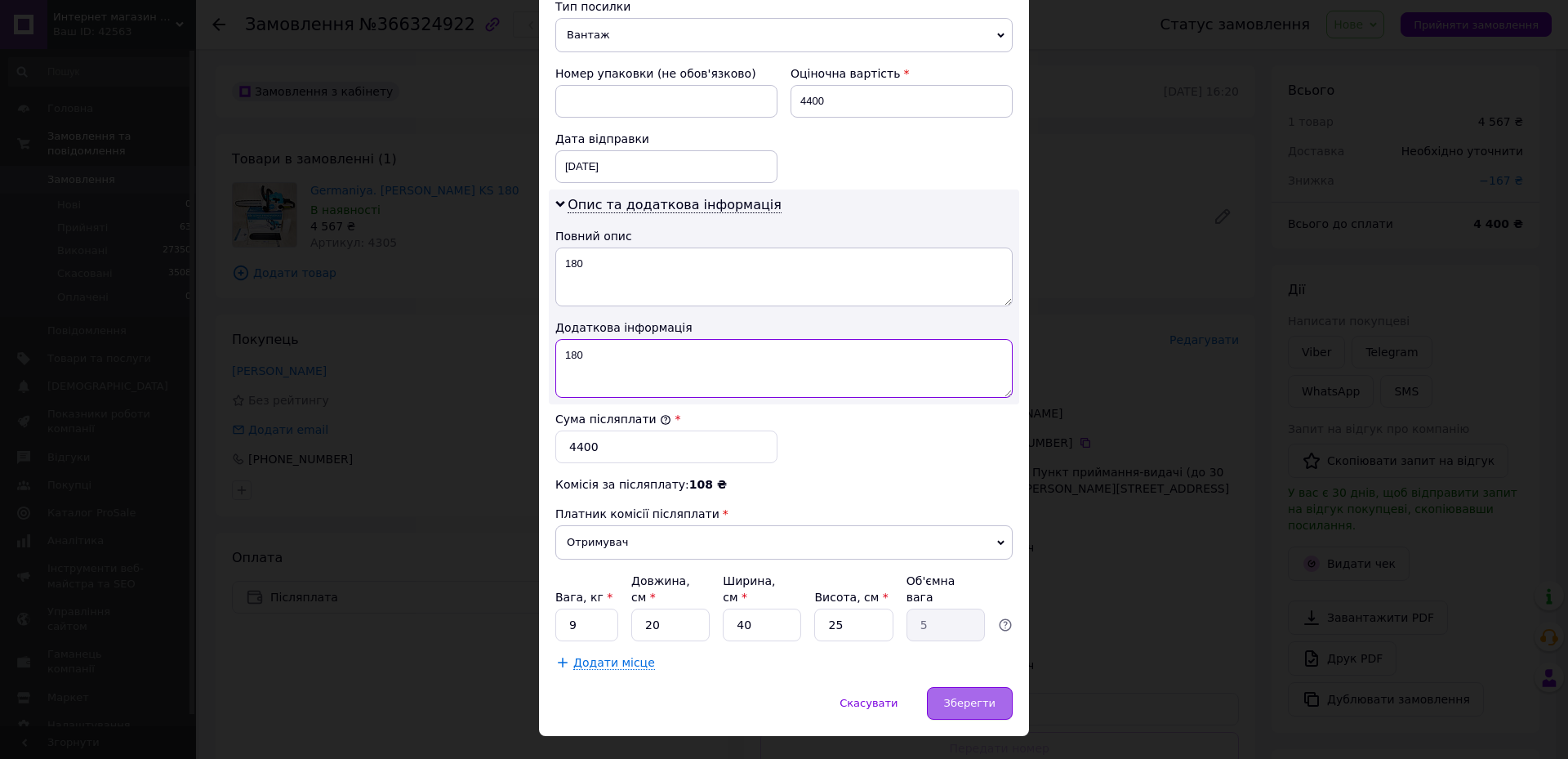
type textarea "180"
click at [960, 696] on span "Зберегти" at bounding box center [969, 702] width 51 height 12
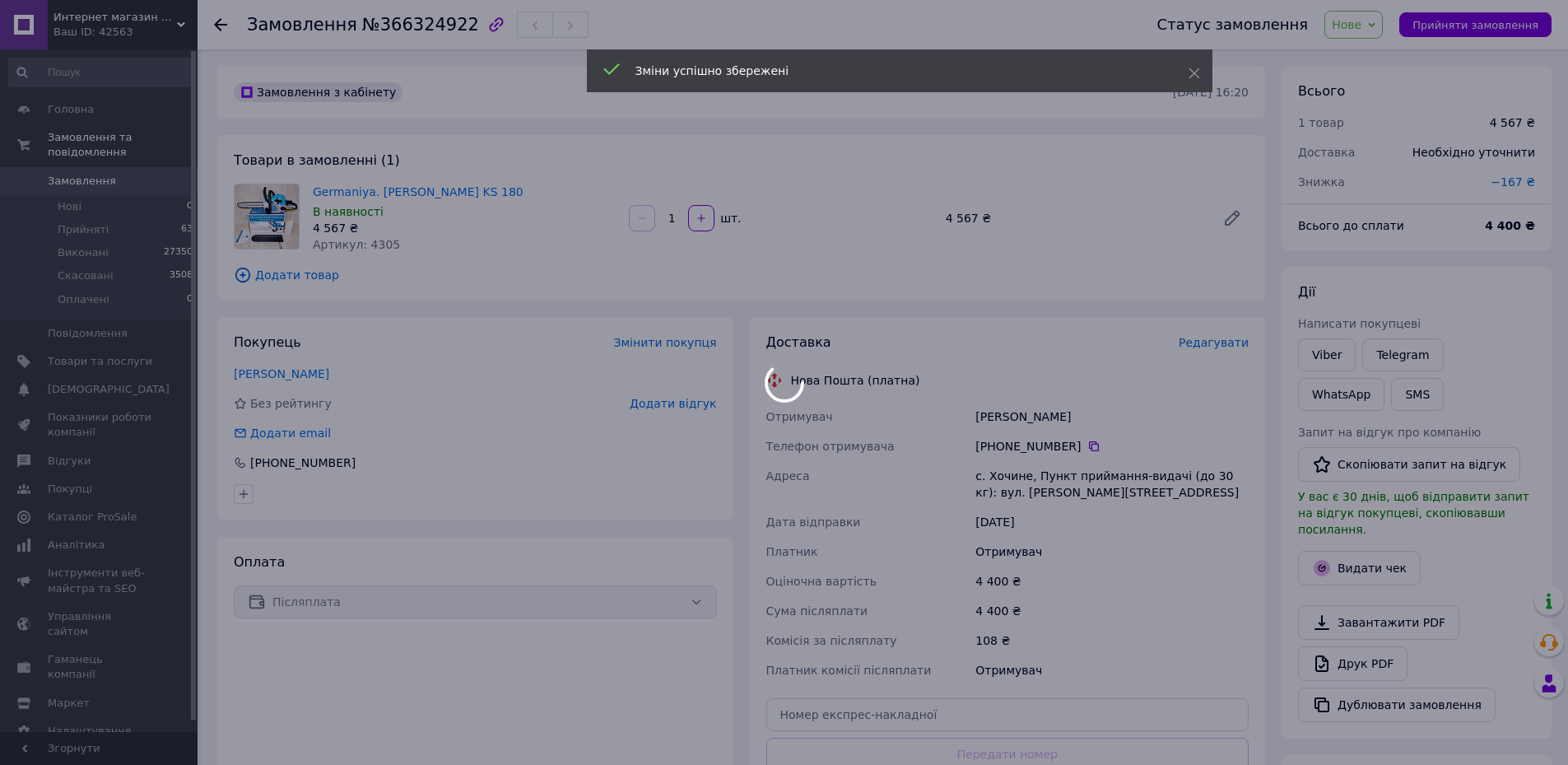
scroll to position [247, 0]
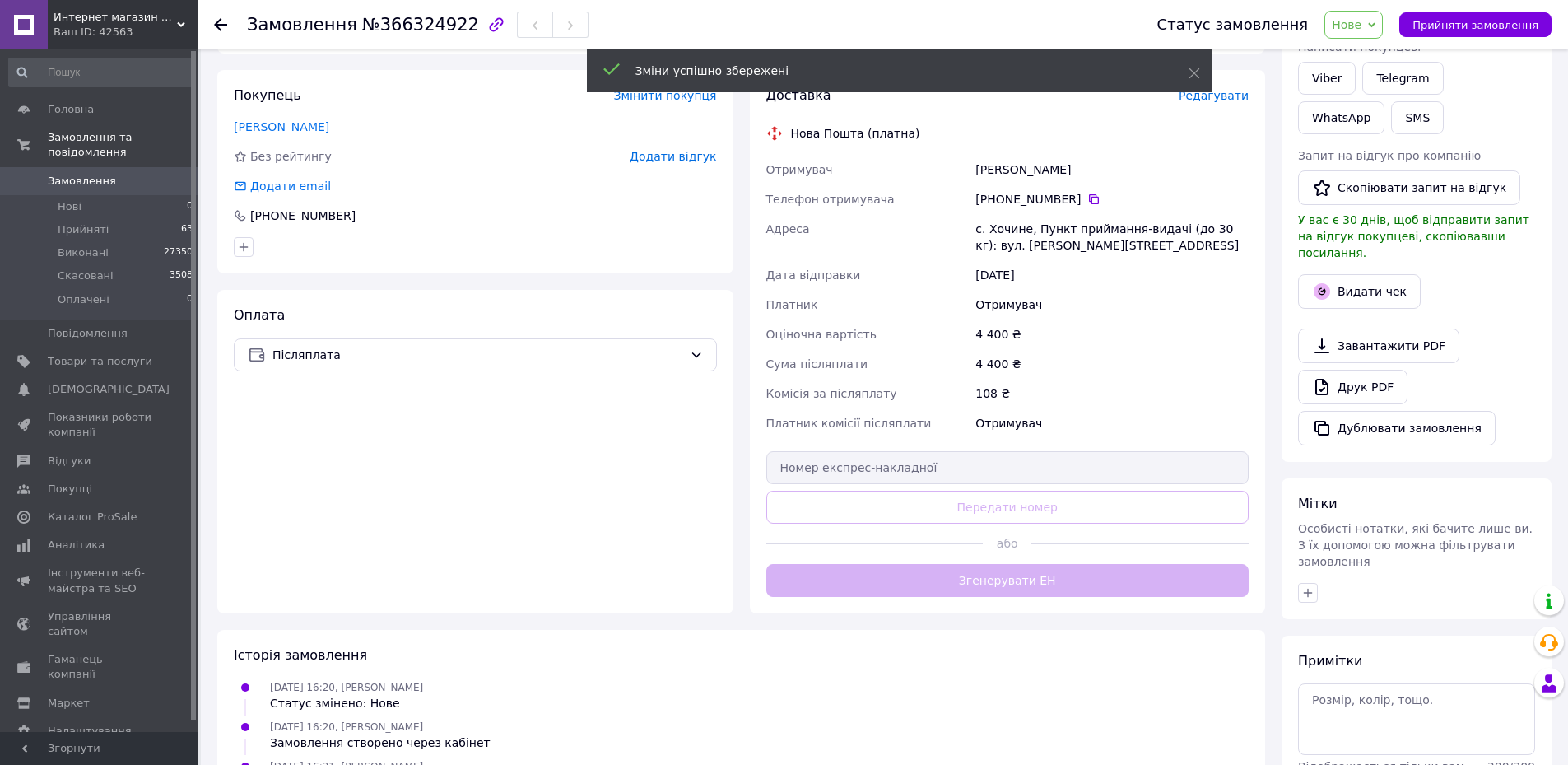
click at [1040, 586] on button "Згенерувати ЕН" at bounding box center [1008, 581] width 484 height 33
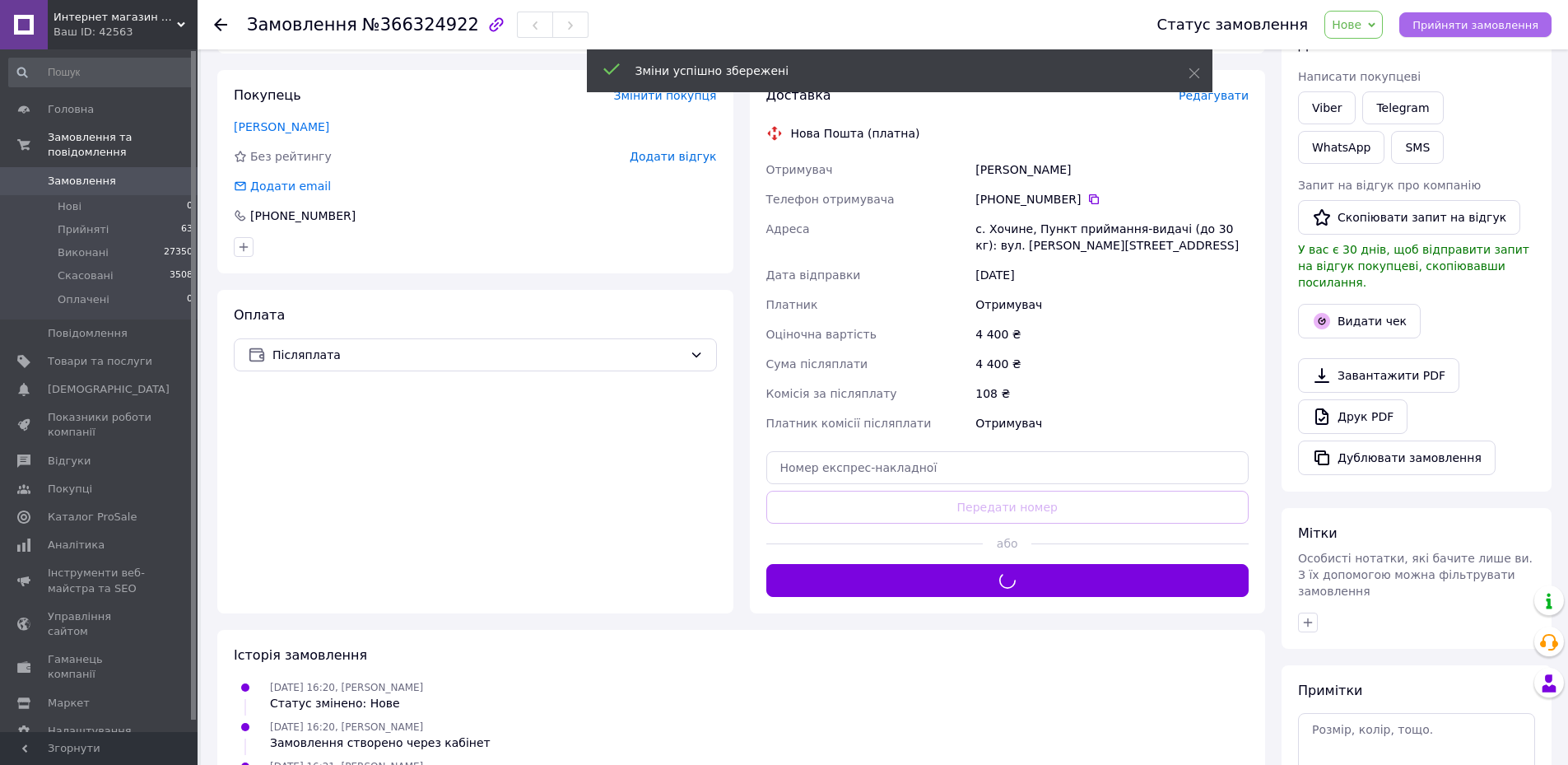
click at [1466, 13] on button "Прийняти замовлення" at bounding box center [1475, 25] width 152 height 25
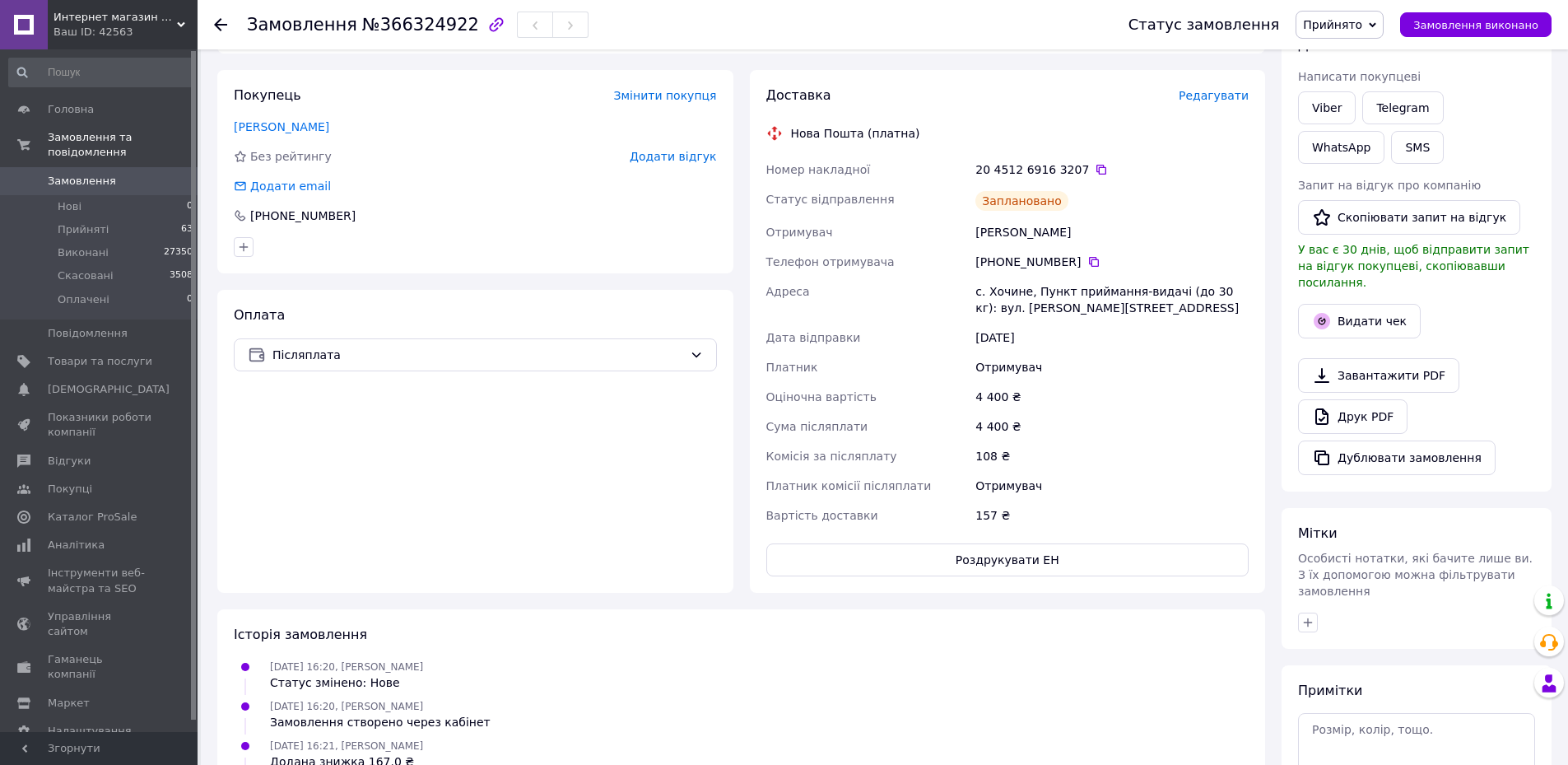
click at [80, 174] on span "Замовлення" at bounding box center [81, 181] width 68 height 15
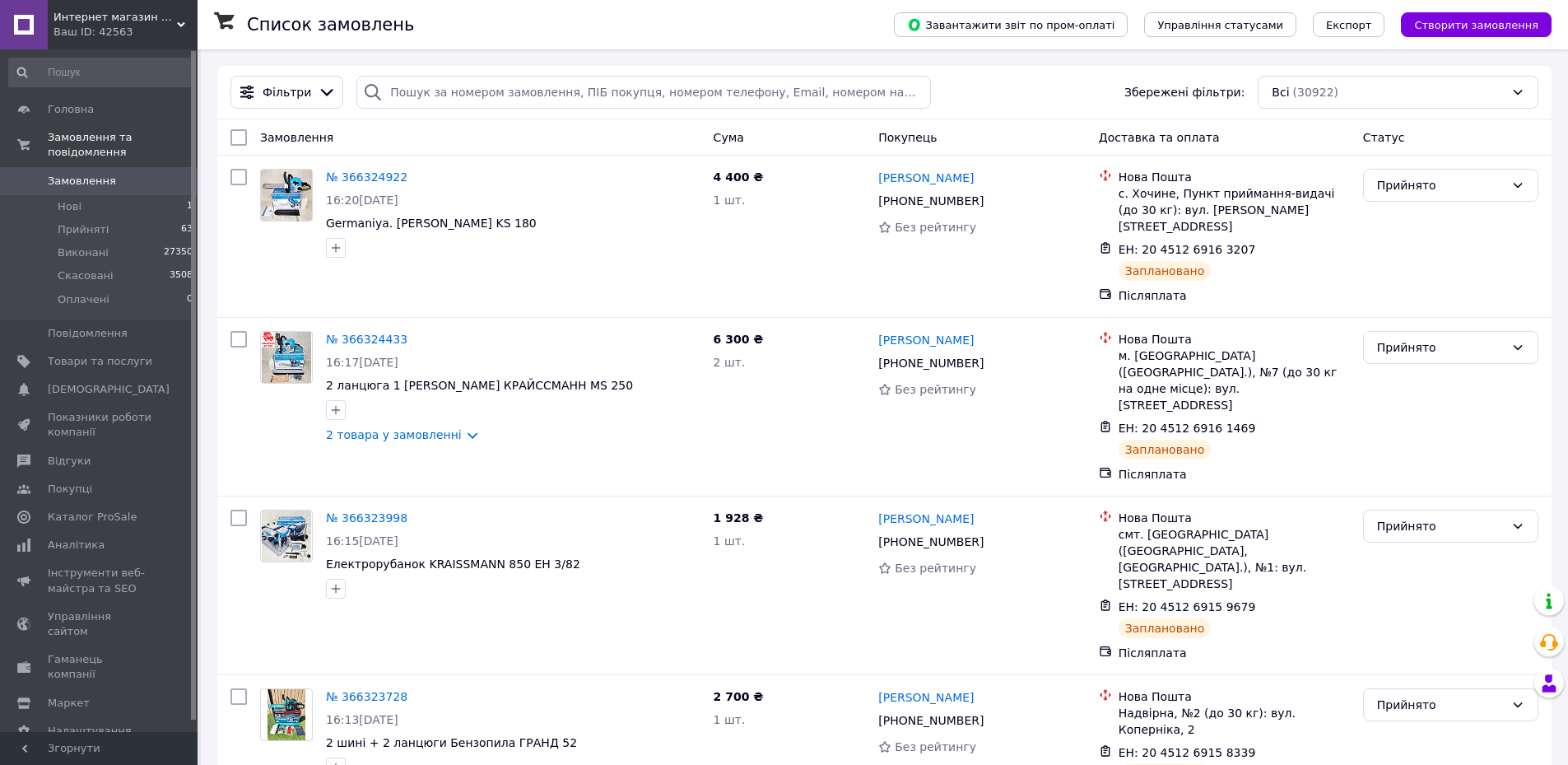
click at [1443, 11] on div "Завантажити звіт по пром-оплаті Управління статусами Експорт Створити замовлення" at bounding box center [1206, 25] width 690 height 49
click at [1446, 36] on button "Створити замовлення" at bounding box center [1476, 25] width 151 height 25
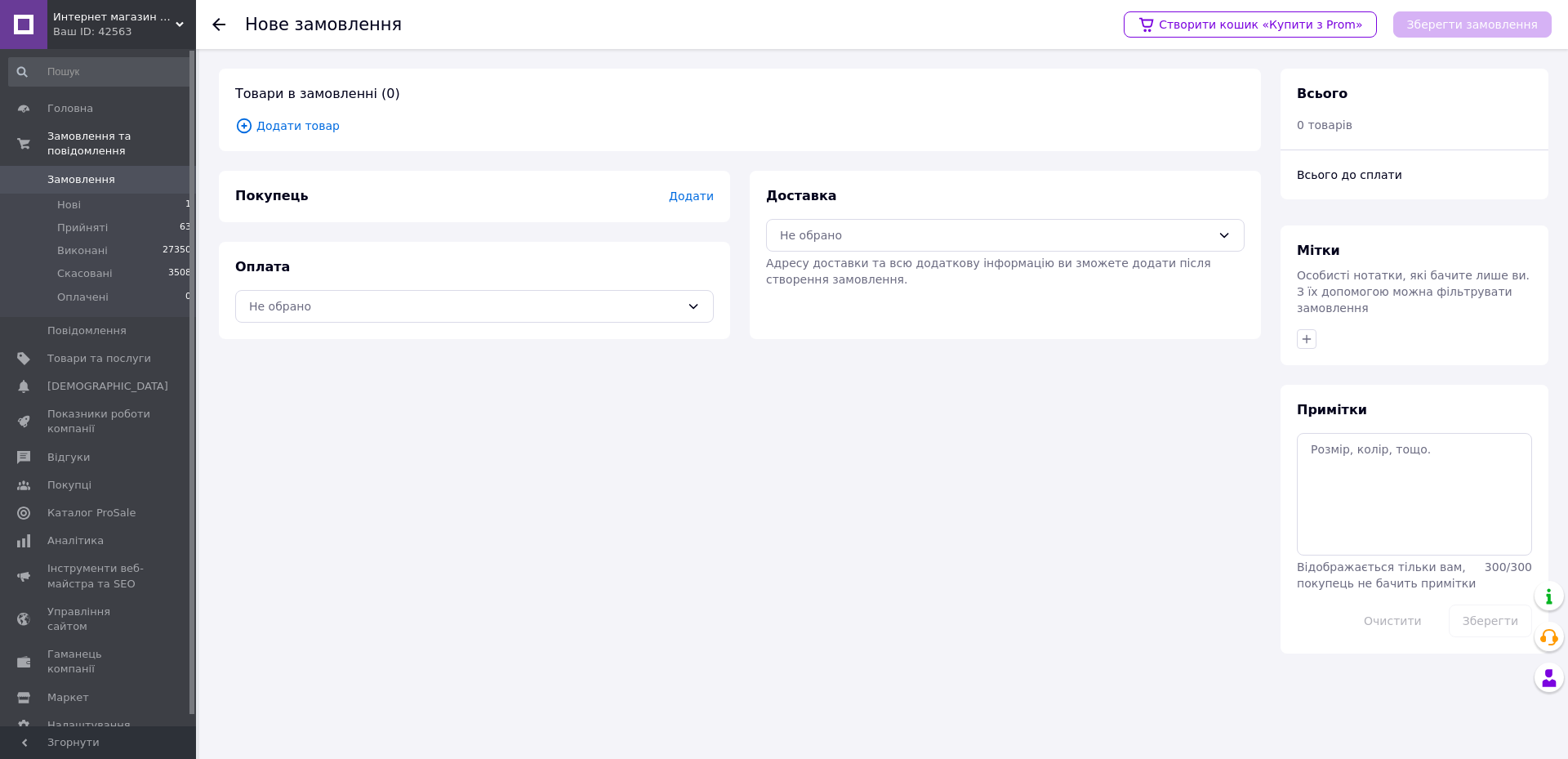
click at [317, 129] on span "Додати товар" at bounding box center [740, 125] width 1009 height 18
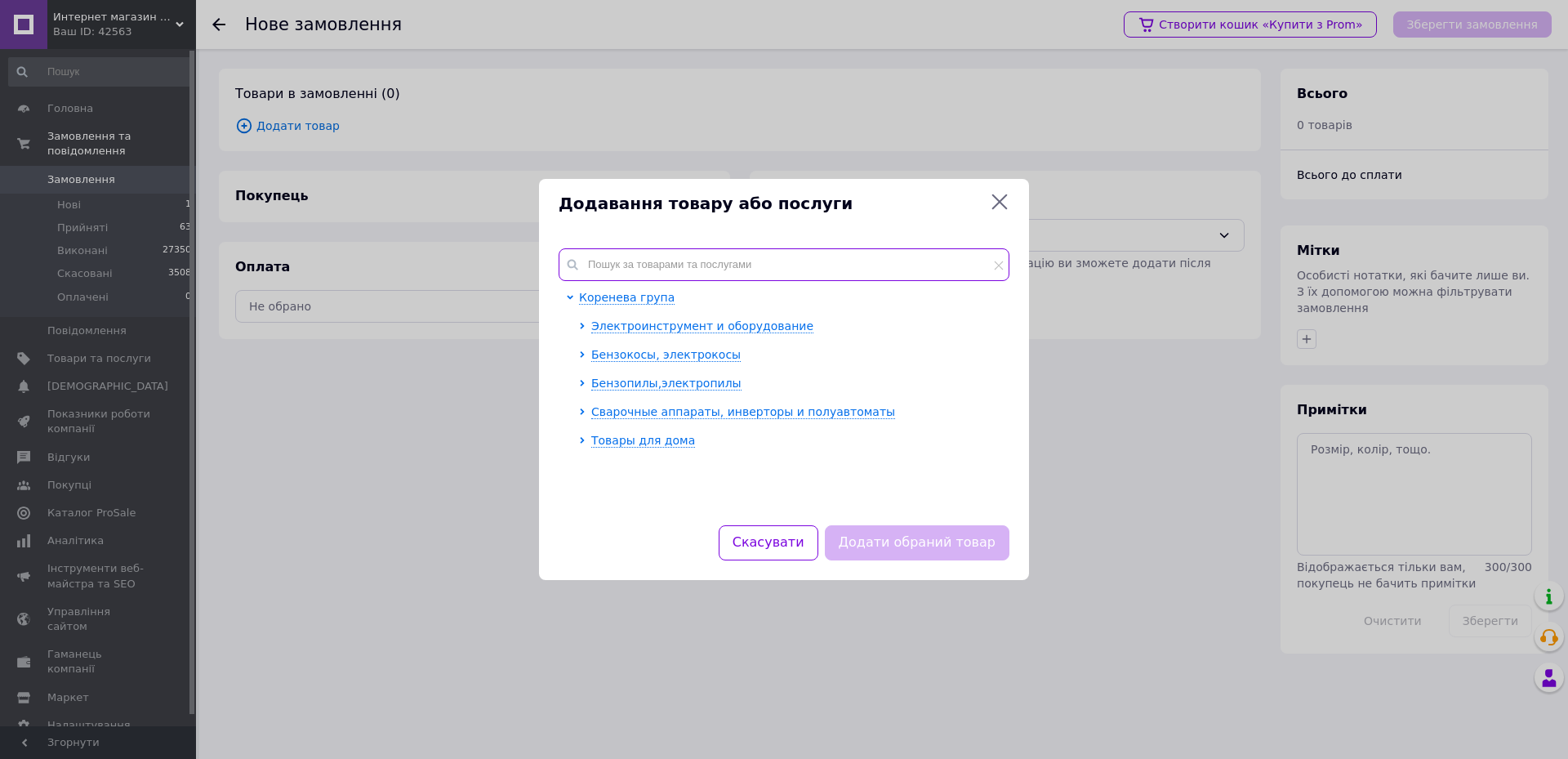
click at [624, 268] on input "text" at bounding box center [784, 265] width 451 height 33
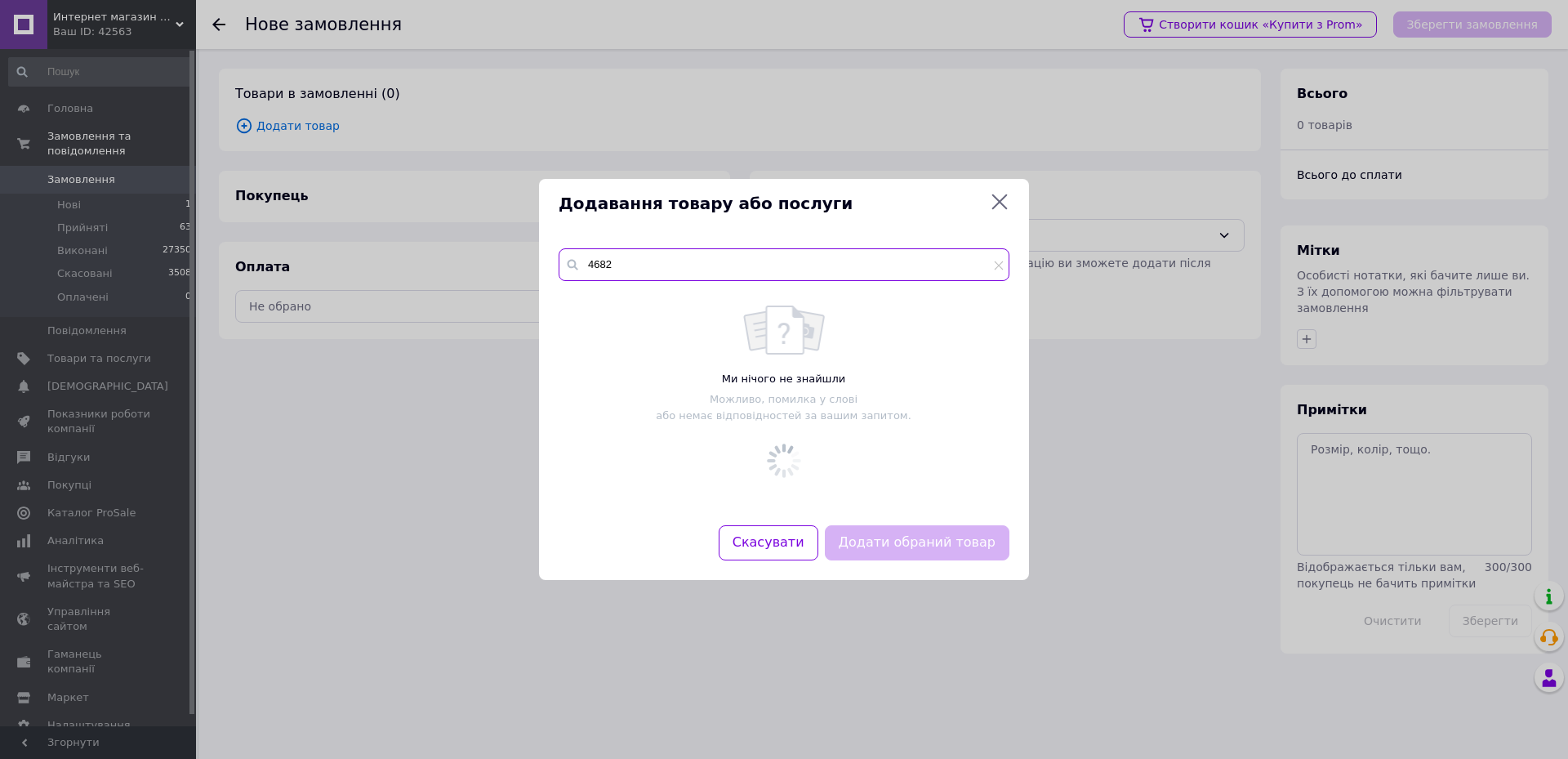
type input "4682"
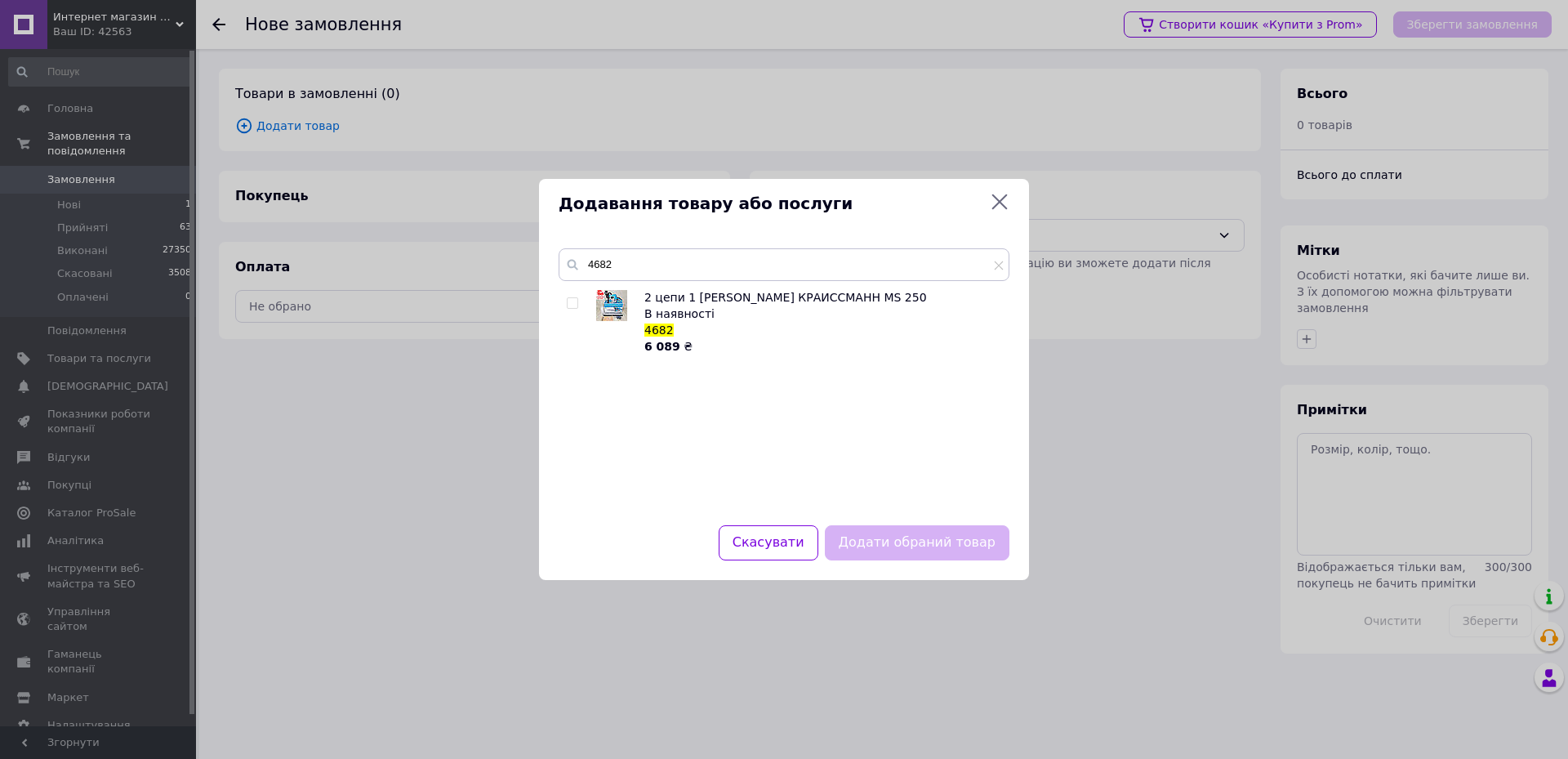
click at [579, 300] on div at bounding box center [575, 322] width 17 height 65
click at [582, 304] on div at bounding box center [575, 322] width 17 height 65
click at [579, 304] on div at bounding box center [575, 322] width 17 height 65
click at [575, 304] on input "checkbox" at bounding box center [572, 303] width 10 height 10
checkbox input "true"
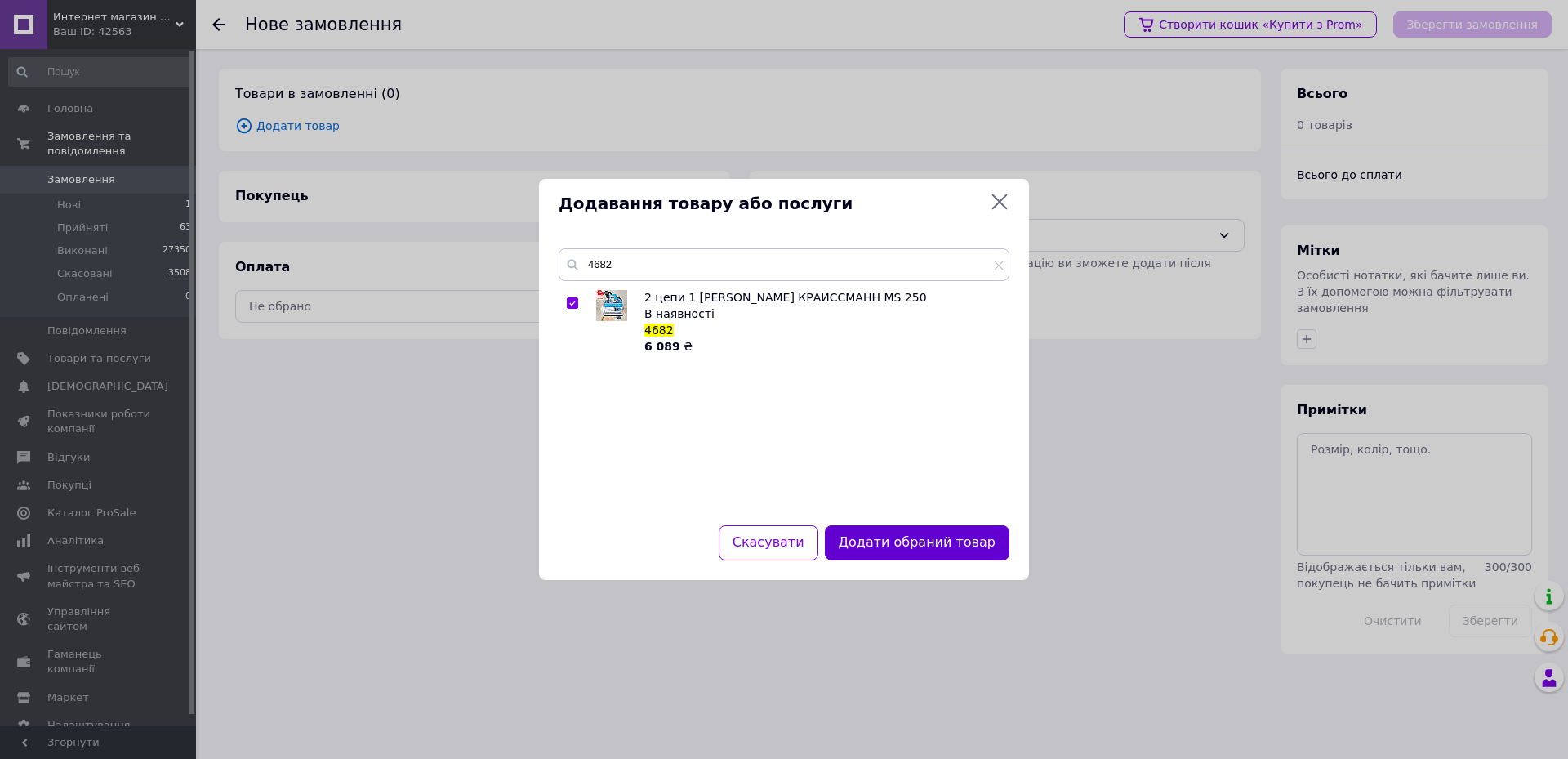
click at [939, 543] on button "Додати обраний товар" at bounding box center [917, 543] width 184 height 35
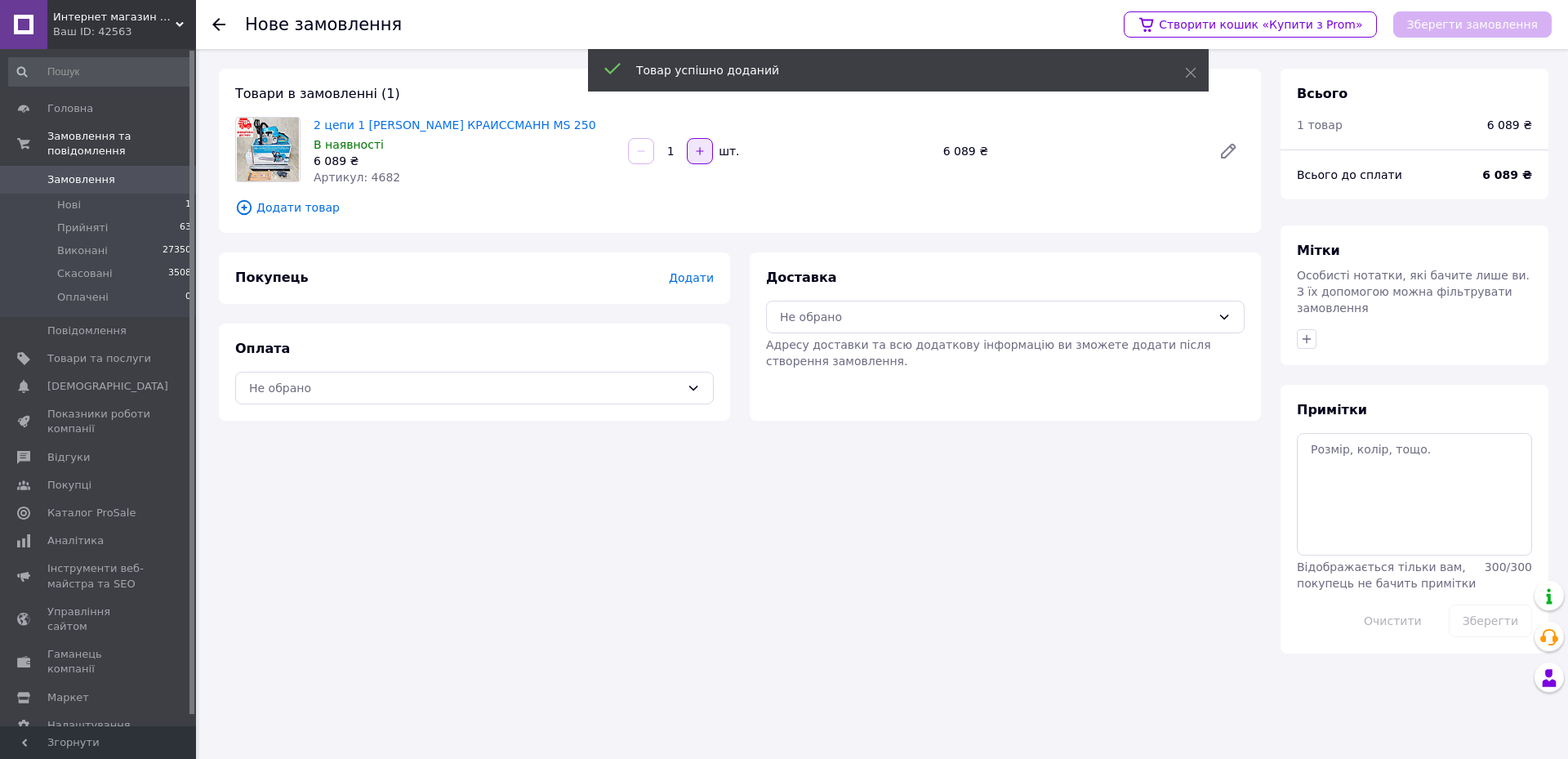
click at [691, 149] on button "button" at bounding box center [700, 151] width 26 height 26
type input "2"
click at [459, 395] on div "Не обрано" at bounding box center [465, 388] width 431 height 18
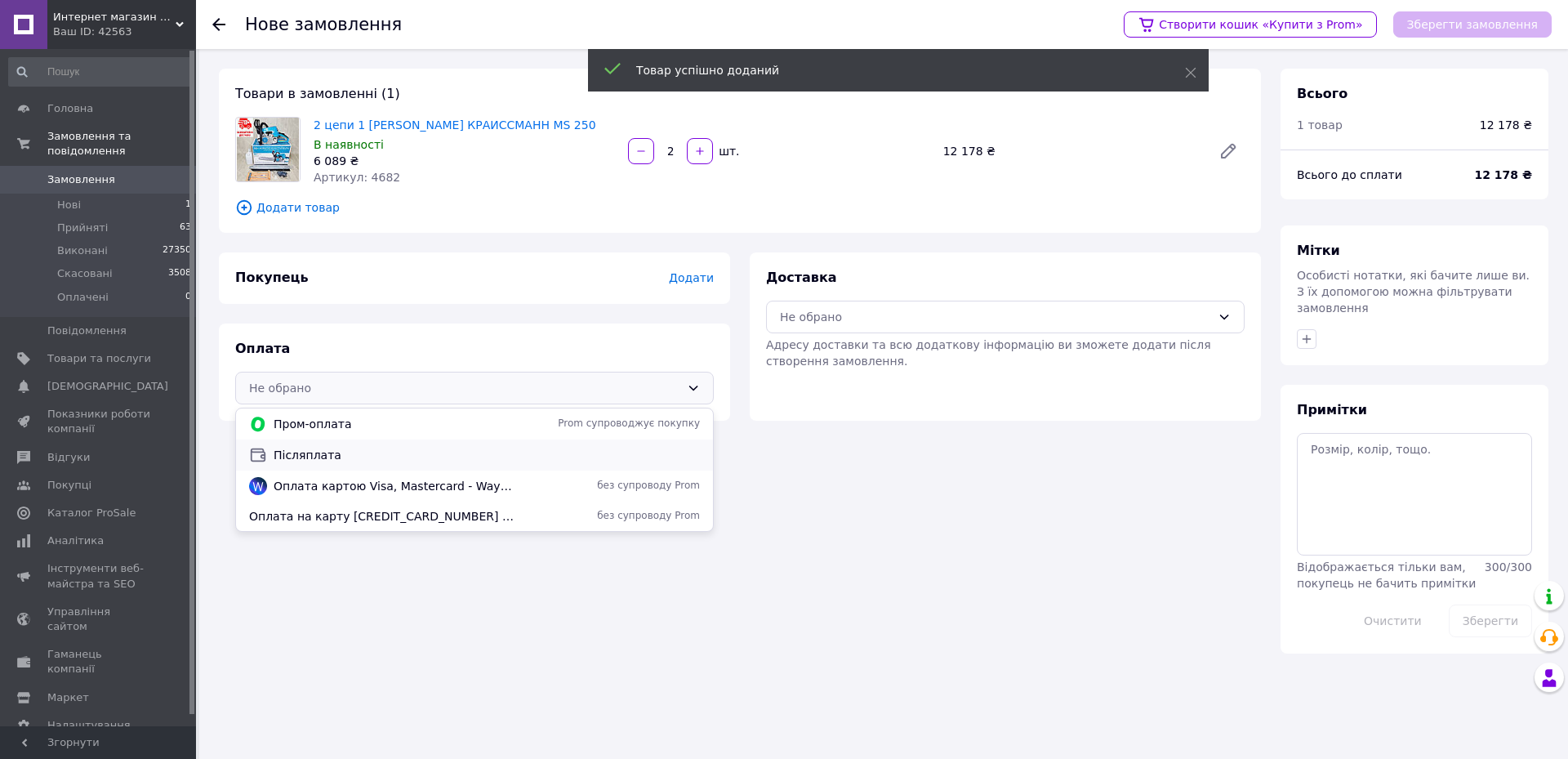
click at [344, 460] on span "Післяплата" at bounding box center [487, 455] width 426 height 17
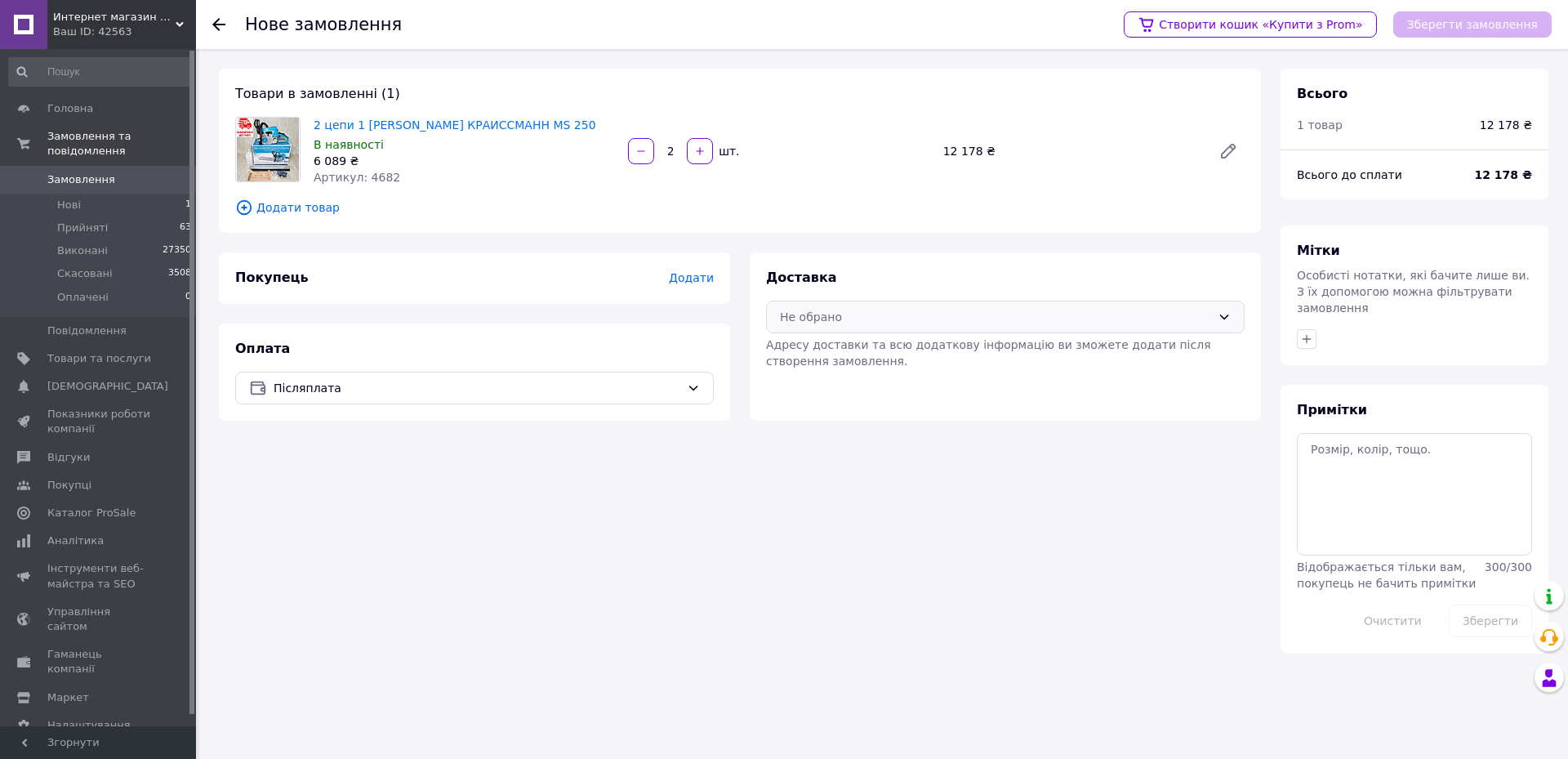
click at [885, 317] on div "Не обрано" at bounding box center [995, 316] width 431 height 18
click at [830, 350] on span "Нова Пошта (платна)" at bounding box center [1017, 352] width 426 height 17
click at [698, 278] on span "Додати" at bounding box center [691, 277] width 45 height 13
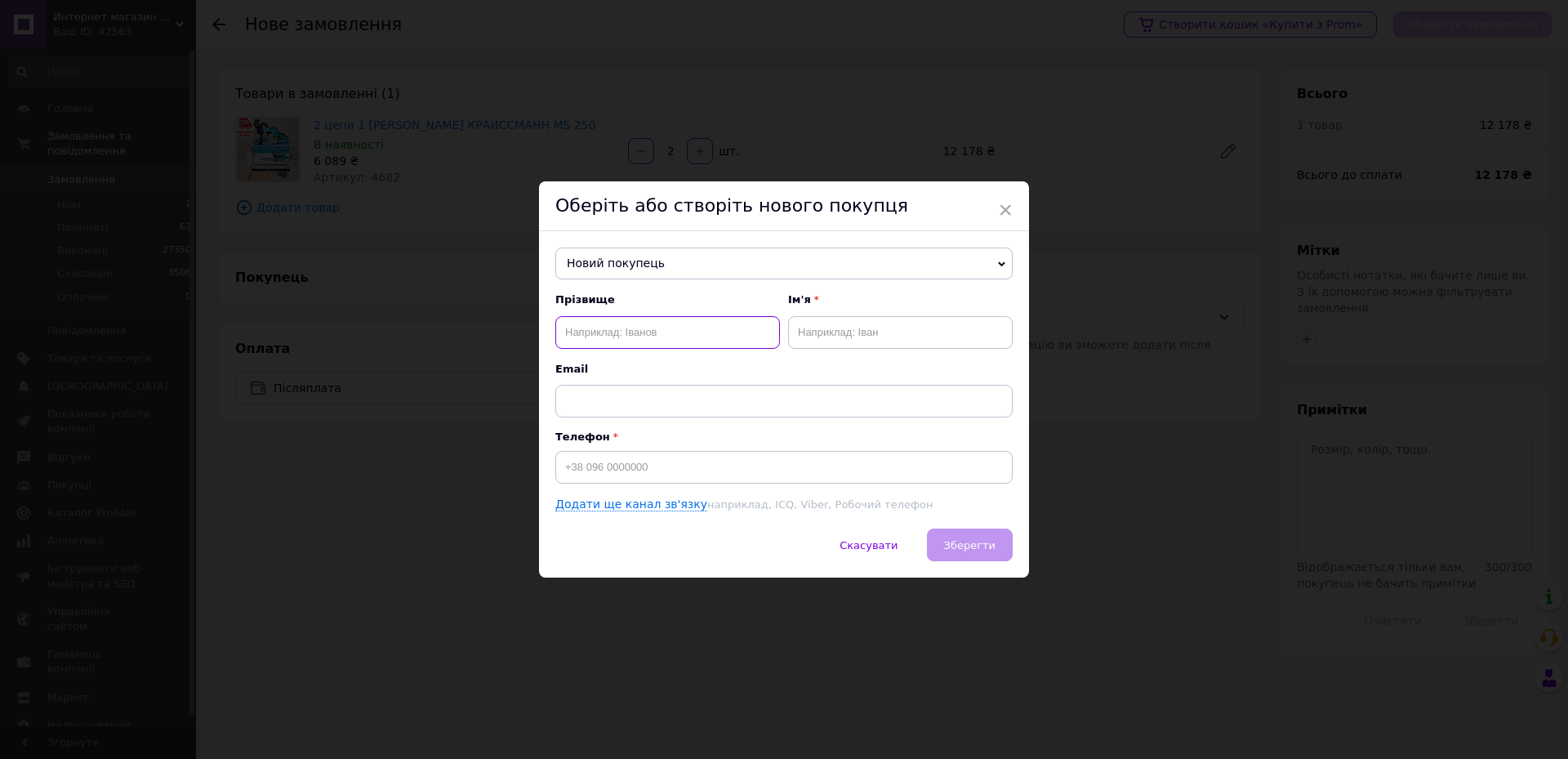
click at [671, 336] on input "text" at bounding box center [668, 333] width 224 height 33
type input "[PERSON_NAME]"
click at [820, 336] on input "text" at bounding box center [900, 333] width 224 height 33
type input "[PERSON_NAME]"
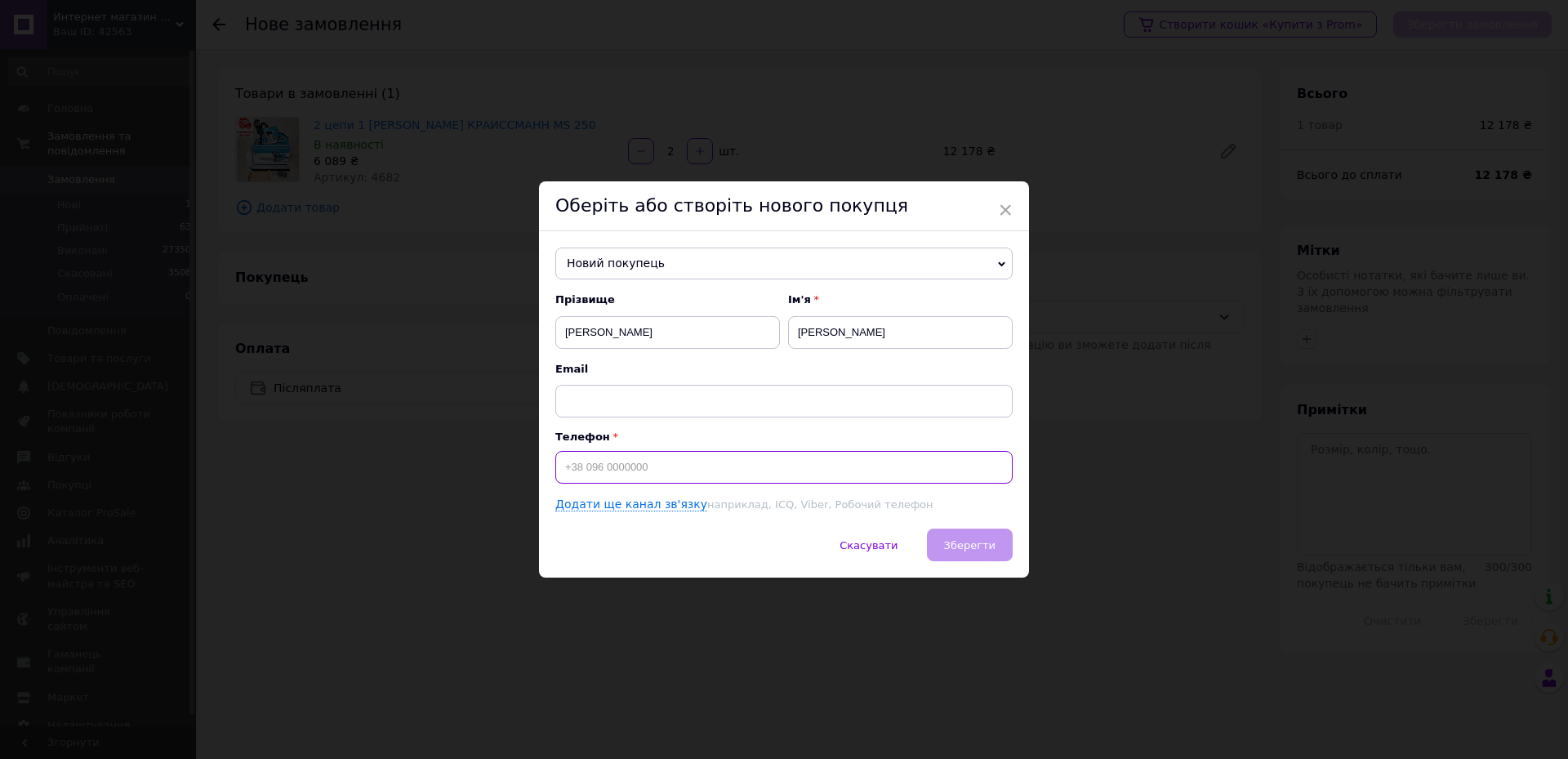
click at [735, 479] on input at bounding box center [784, 468] width 457 height 33
type input "[PHONE_NUMBER]"
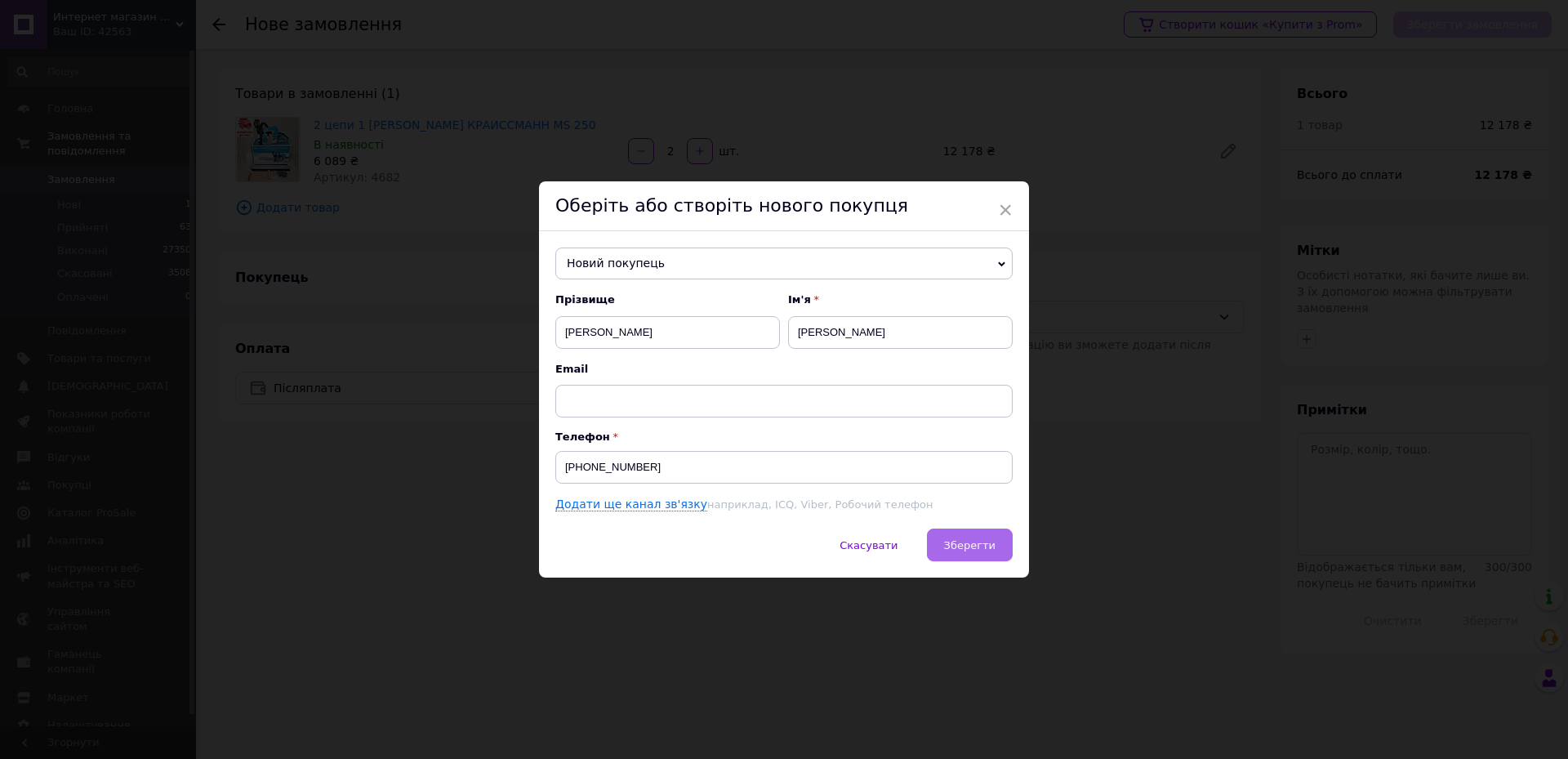
click at [990, 546] on span "Зберегти" at bounding box center [969, 545] width 51 height 12
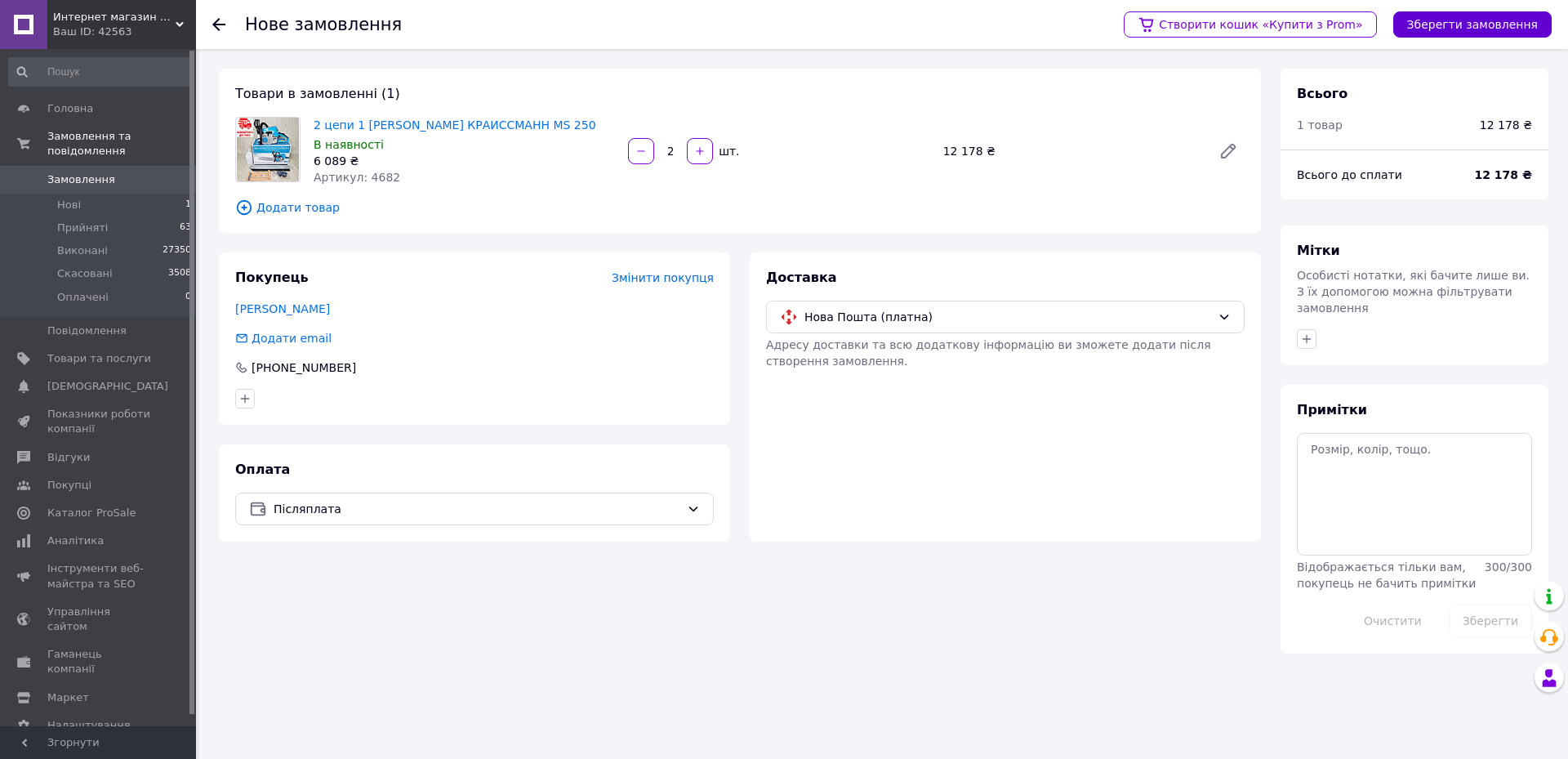
click at [1454, 18] on button "Зберегти замовлення" at bounding box center [1472, 24] width 158 height 26
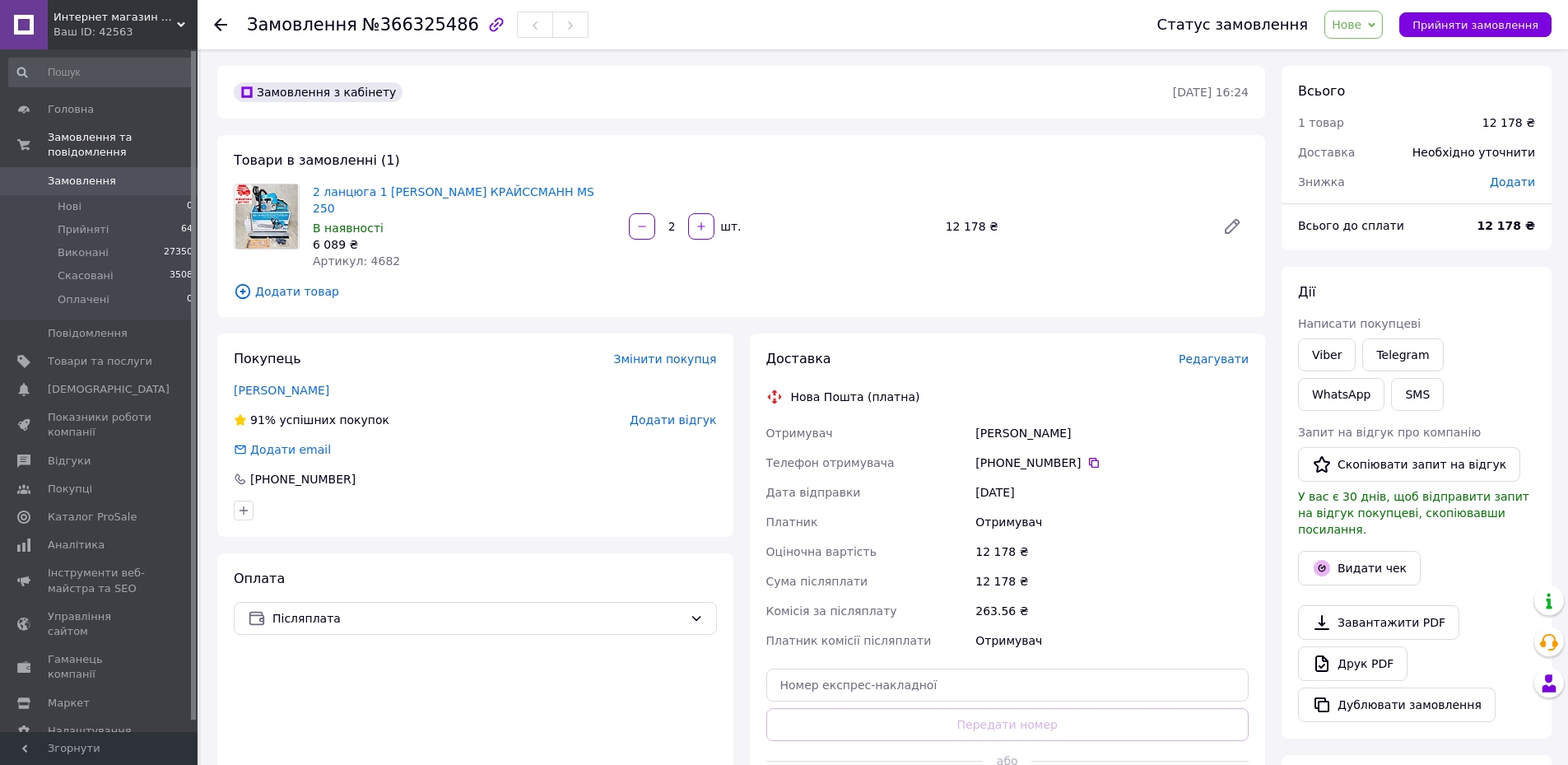
click at [1524, 178] on span "Додати" at bounding box center [1513, 181] width 46 height 13
click at [1382, 239] on input "text" at bounding box center [1399, 249] width 97 height 33
type input "478"
click at [1465, 293] on button "Зберегти" at bounding box center [1480, 295] width 82 height 33
click at [1525, 188] on span "−478 ₴" at bounding box center [1512, 181] width 45 height 13
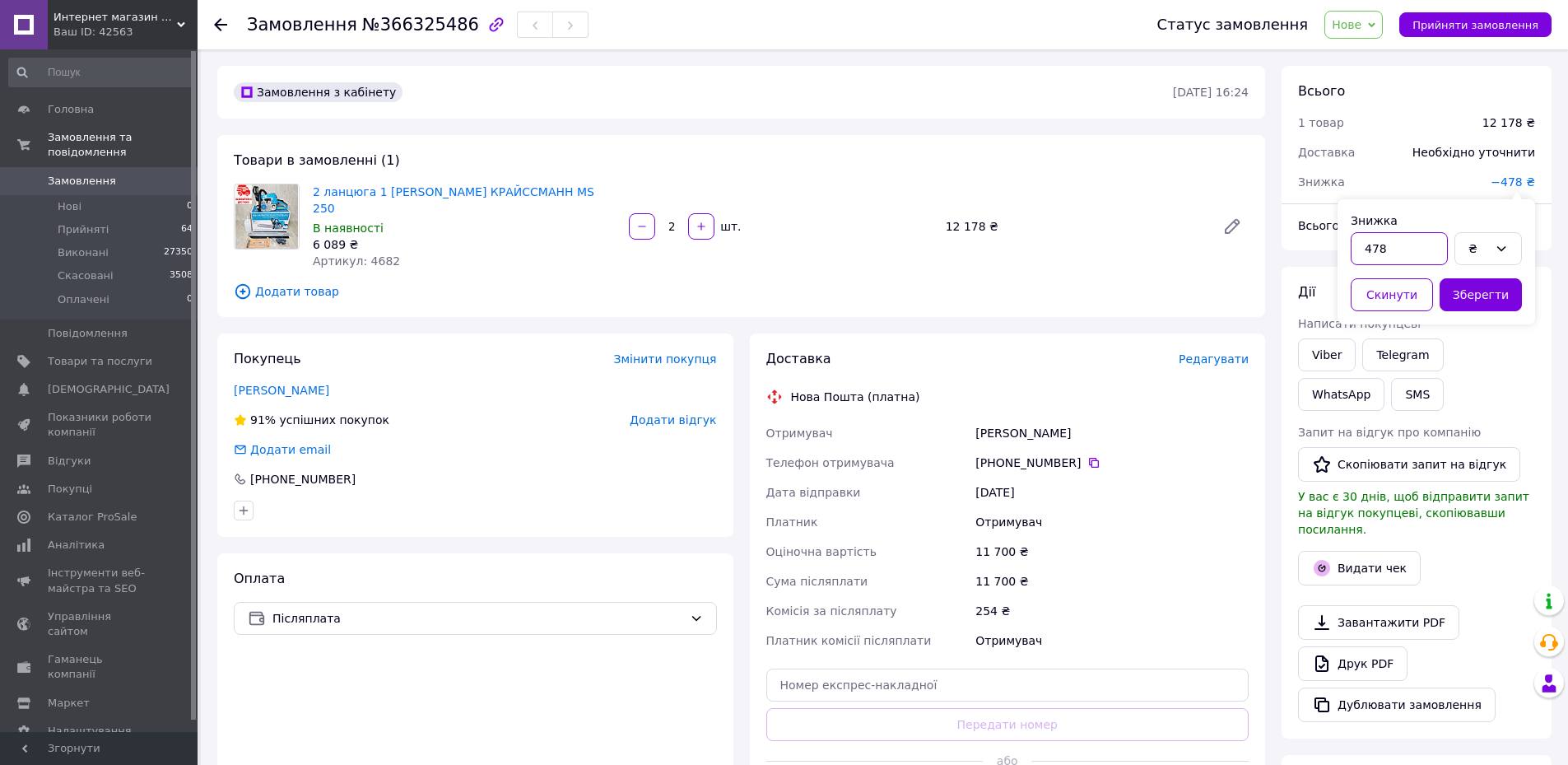
click at [1367, 255] on input "478" at bounding box center [1399, 249] width 97 height 33
type input "378"
click at [1471, 301] on button "Зберегти" at bounding box center [1480, 295] width 82 height 33
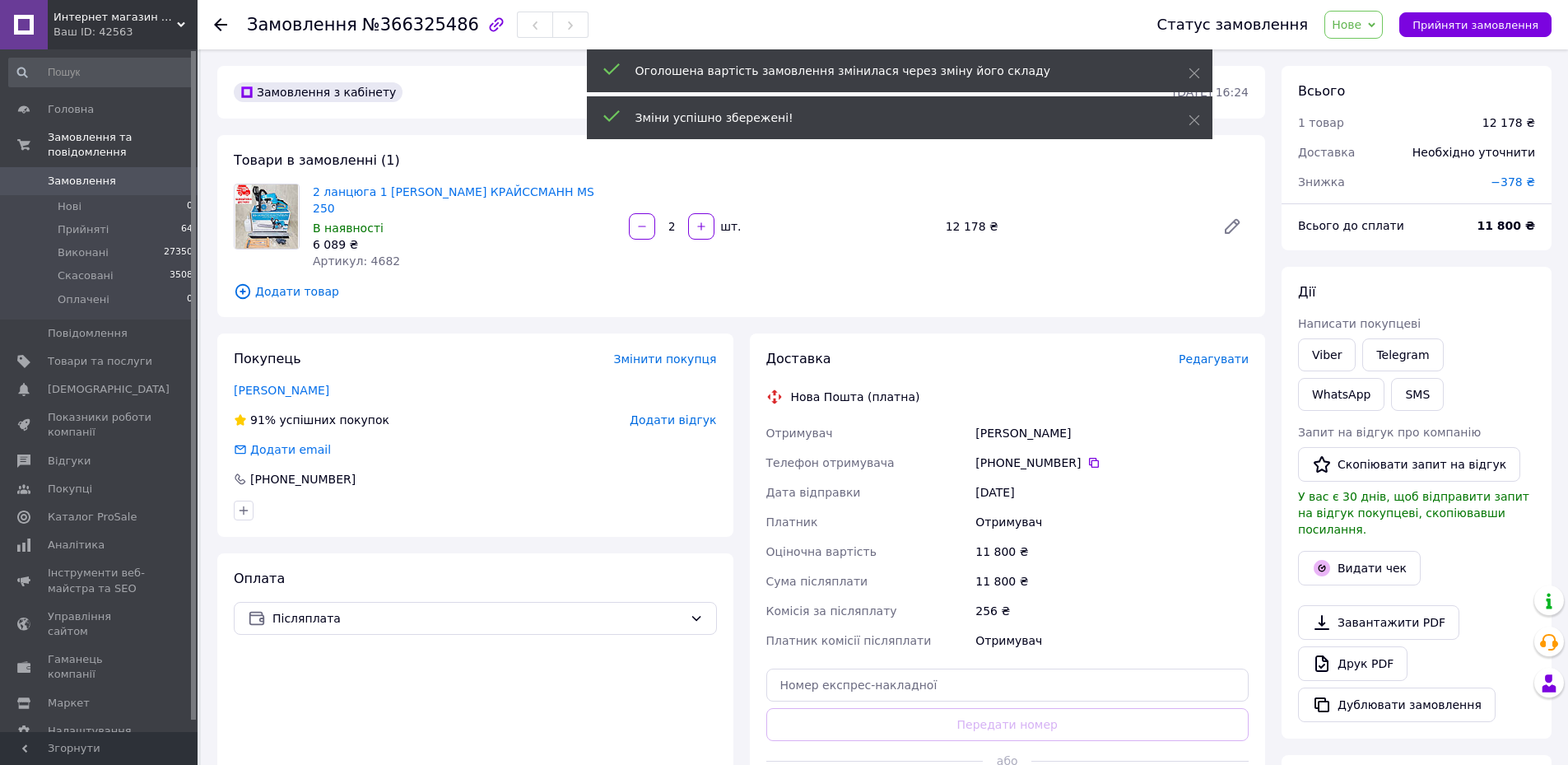
click at [1211, 352] on span "Редагувати" at bounding box center [1213, 358] width 70 height 13
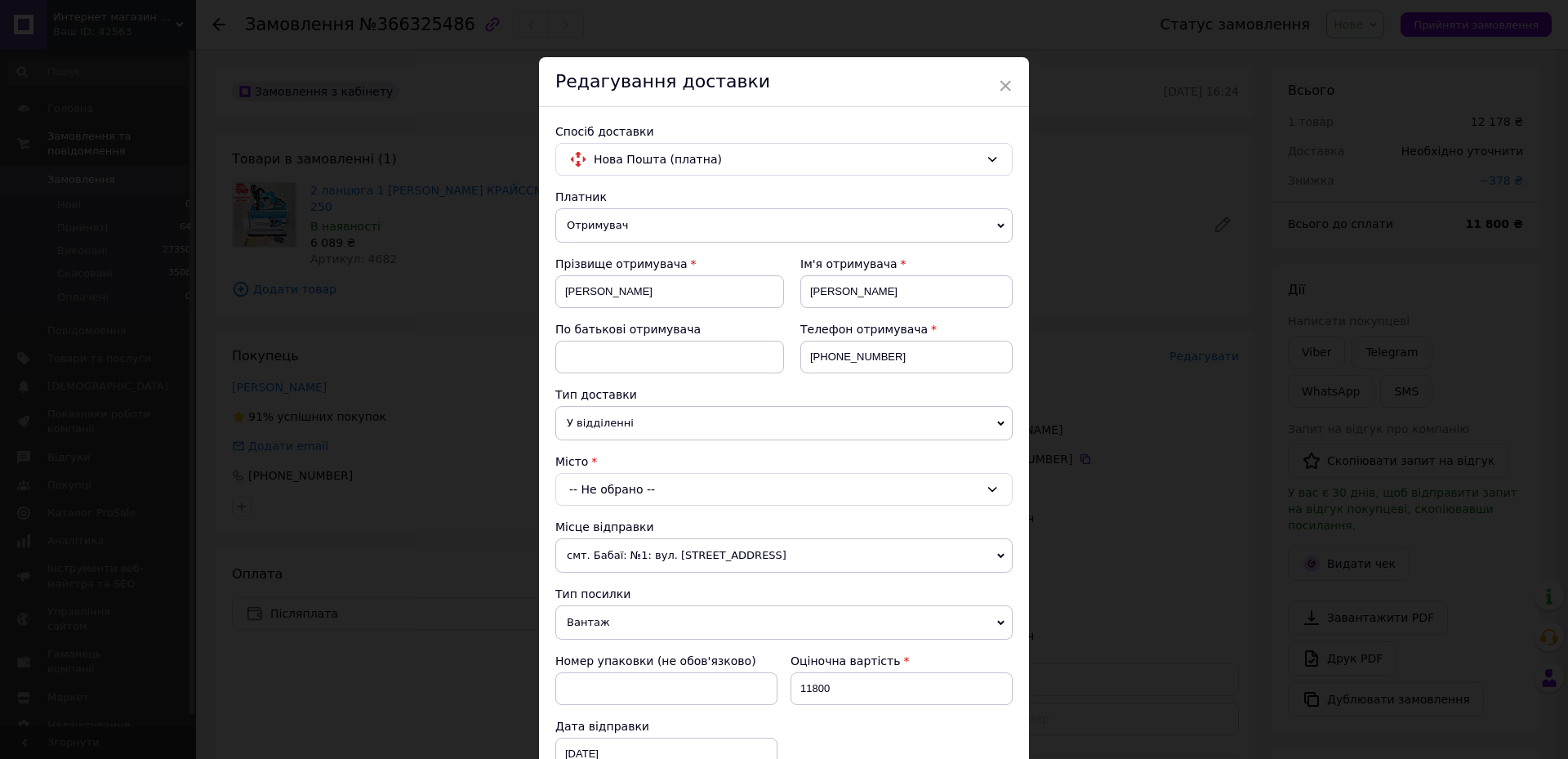
click at [581, 483] on div "-- Не обрано --" at bounding box center [784, 489] width 457 height 33
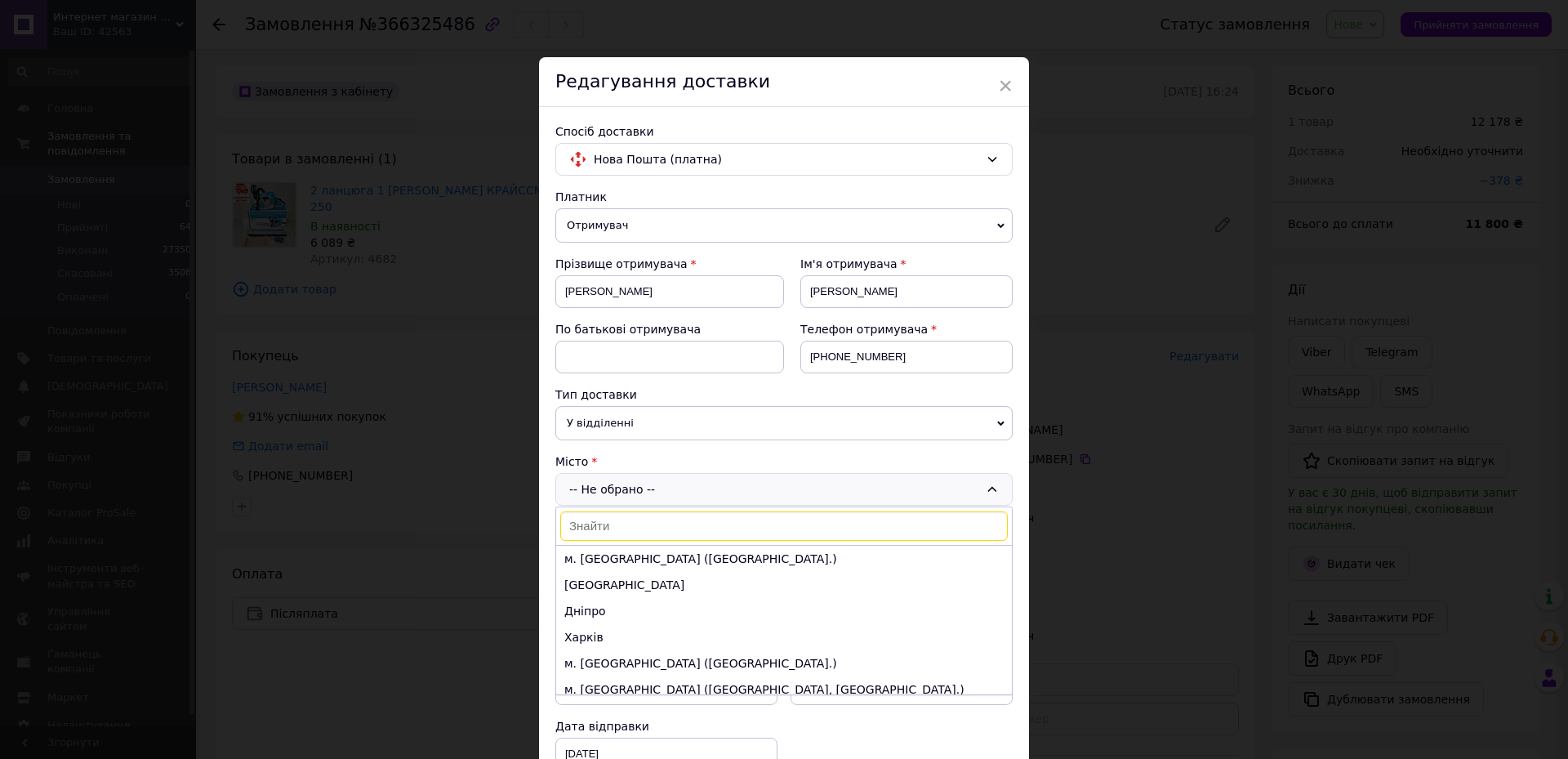
click at [574, 520] on input at bounding box center [784, 526] width 448 height 30
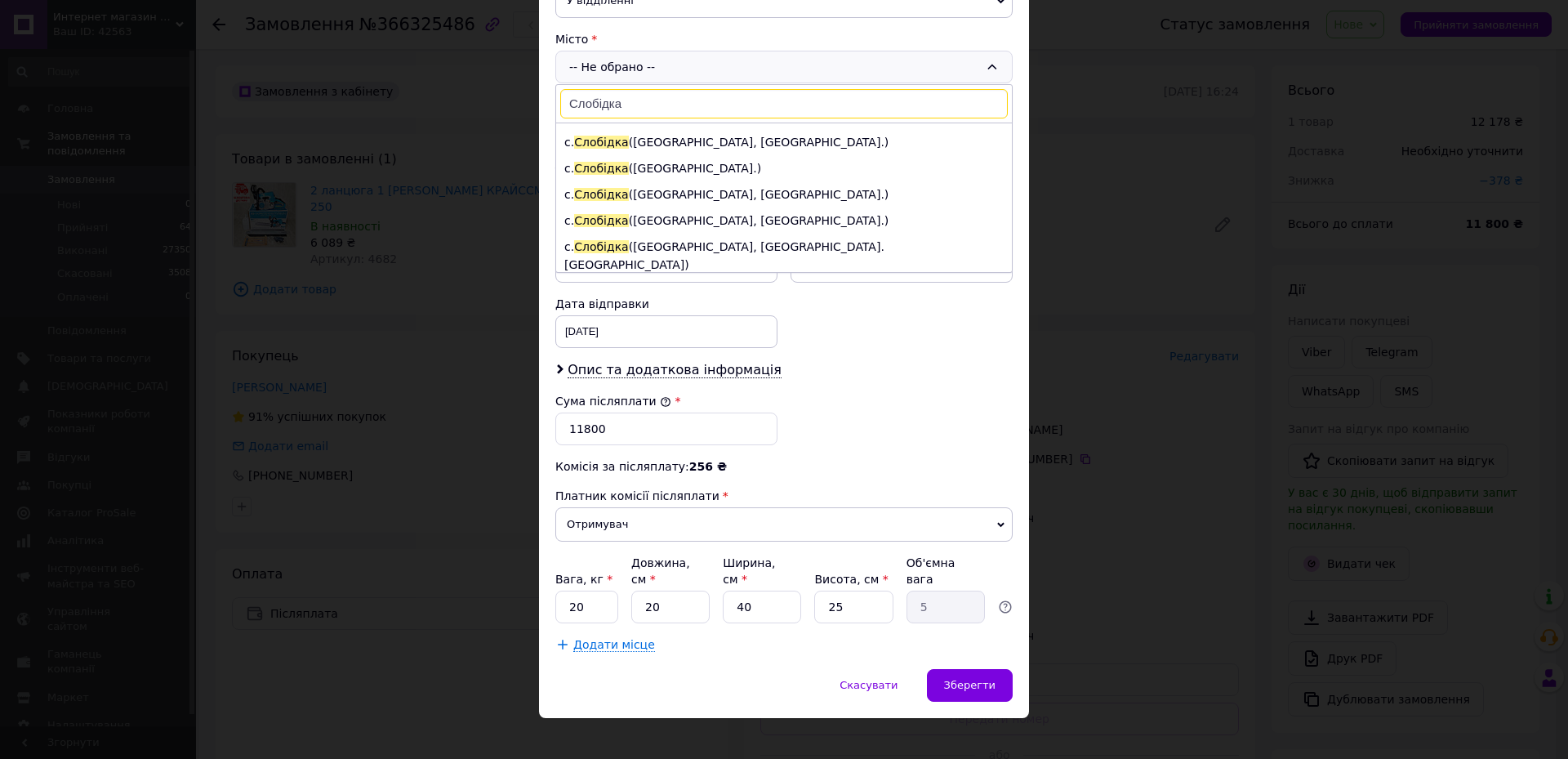
scroll to position [163, 0]
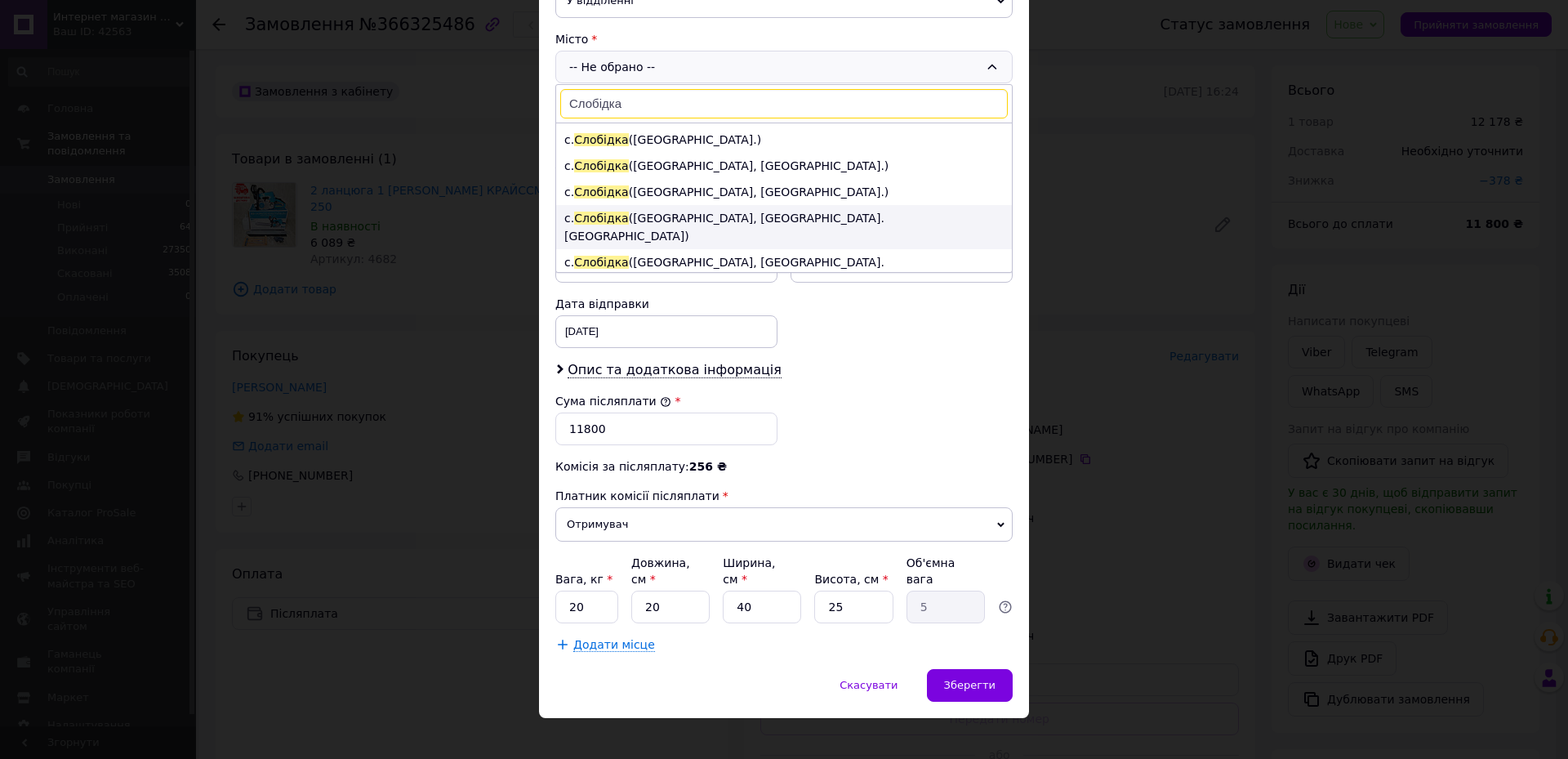
type input "Слобідка"
click at [692, 205] on li "с. [GEOGRAPHIC_DATA] ([GEOGRAPHIC_DATA], [GEOGRAPHIC_DATA]. [GEOGRAPHIC_DATA])" at bounding box center [784, 227] width 455 height 44
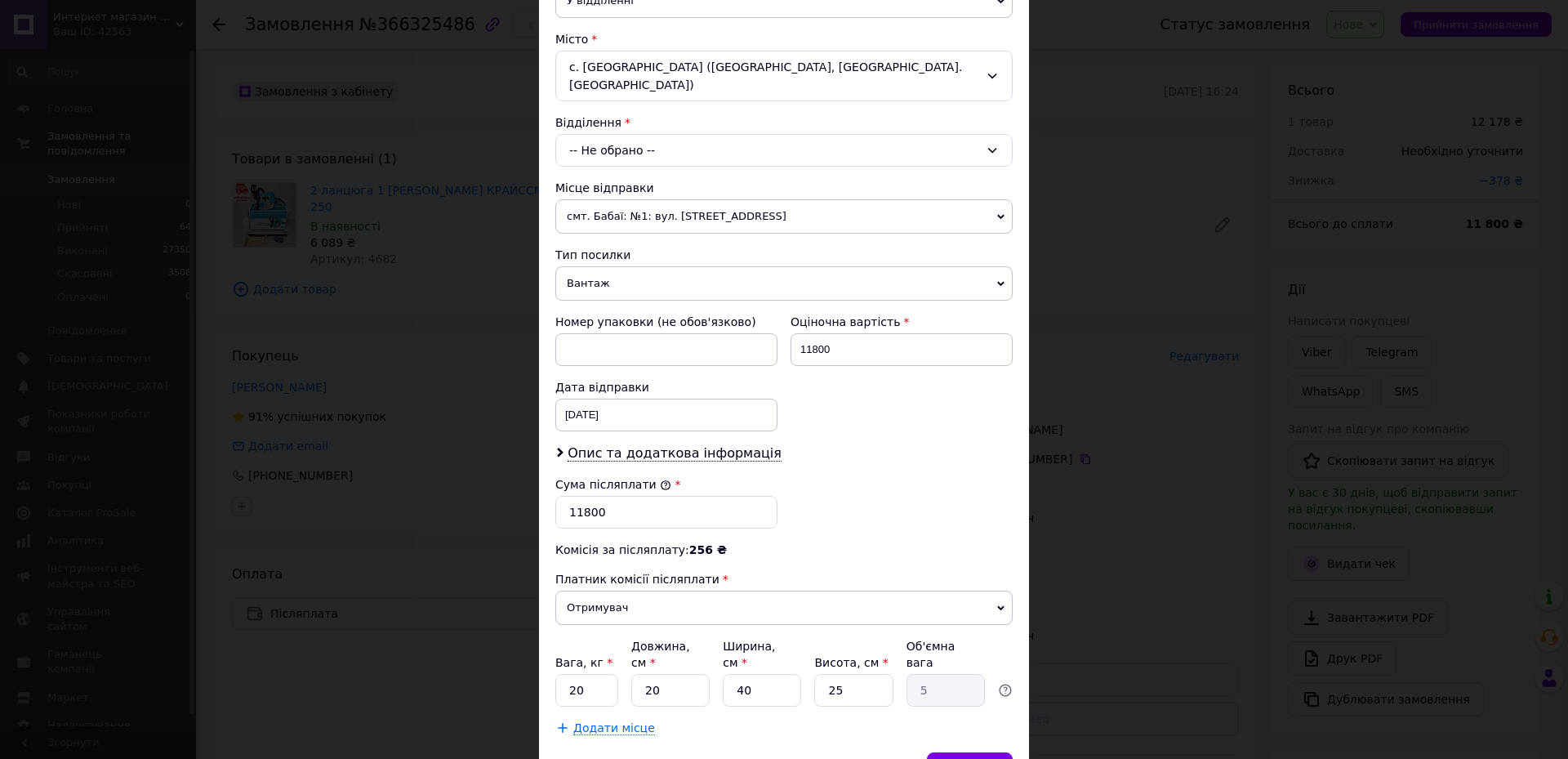
click at [682, 134] on div "-- Не обрано --" at bounding box center [784, 150] width 457 height 33
click at [695, 69] on div "с. [GEOGRAPHIC_DATA] ([GEOGRAPHIC_DATA], [GEOGRAPHIC_DATA]. [GEOGRAPHIC_DATA])" at bounding box center [784, 76] width 457 height 50
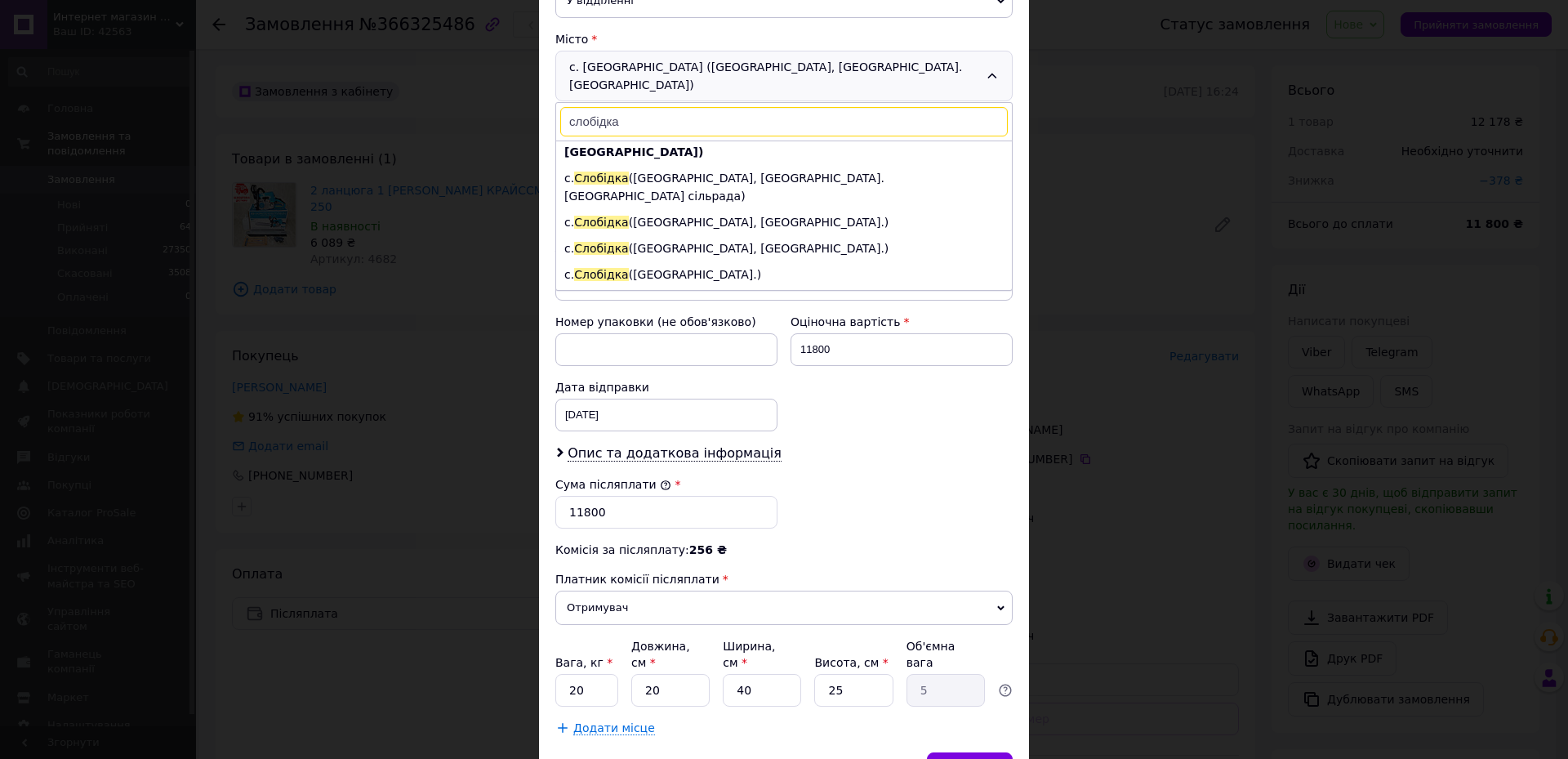
scroll to position [290, 0]
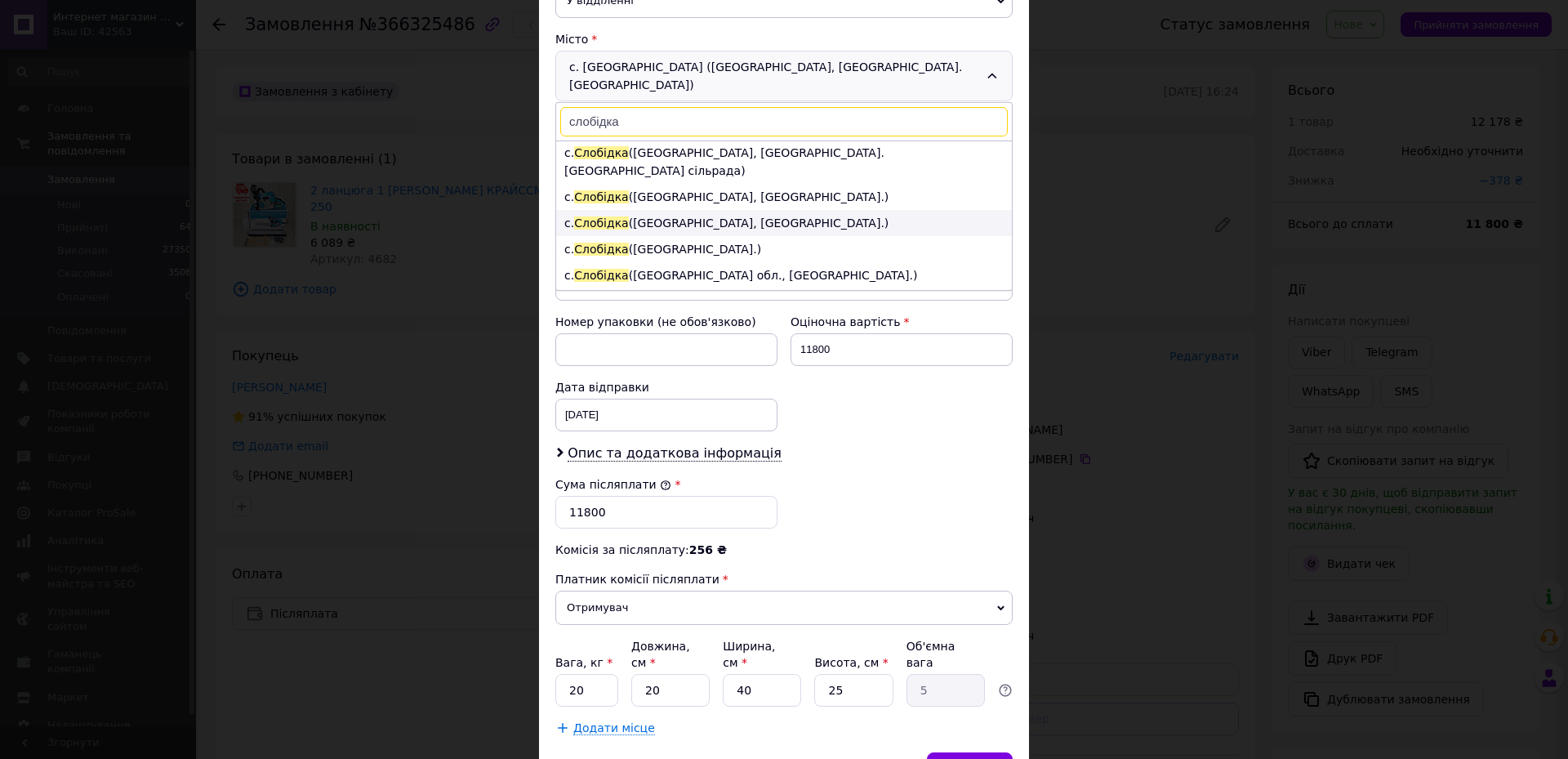
type input "слобідка"
click at [688, 210] on li "с. [GEOGRAPHIC_DATA] ([GEOGRAPHIC_DATA], [GEOGRAPHIC_DATA].)" at bounding box center [784, 223] width 455 height 26
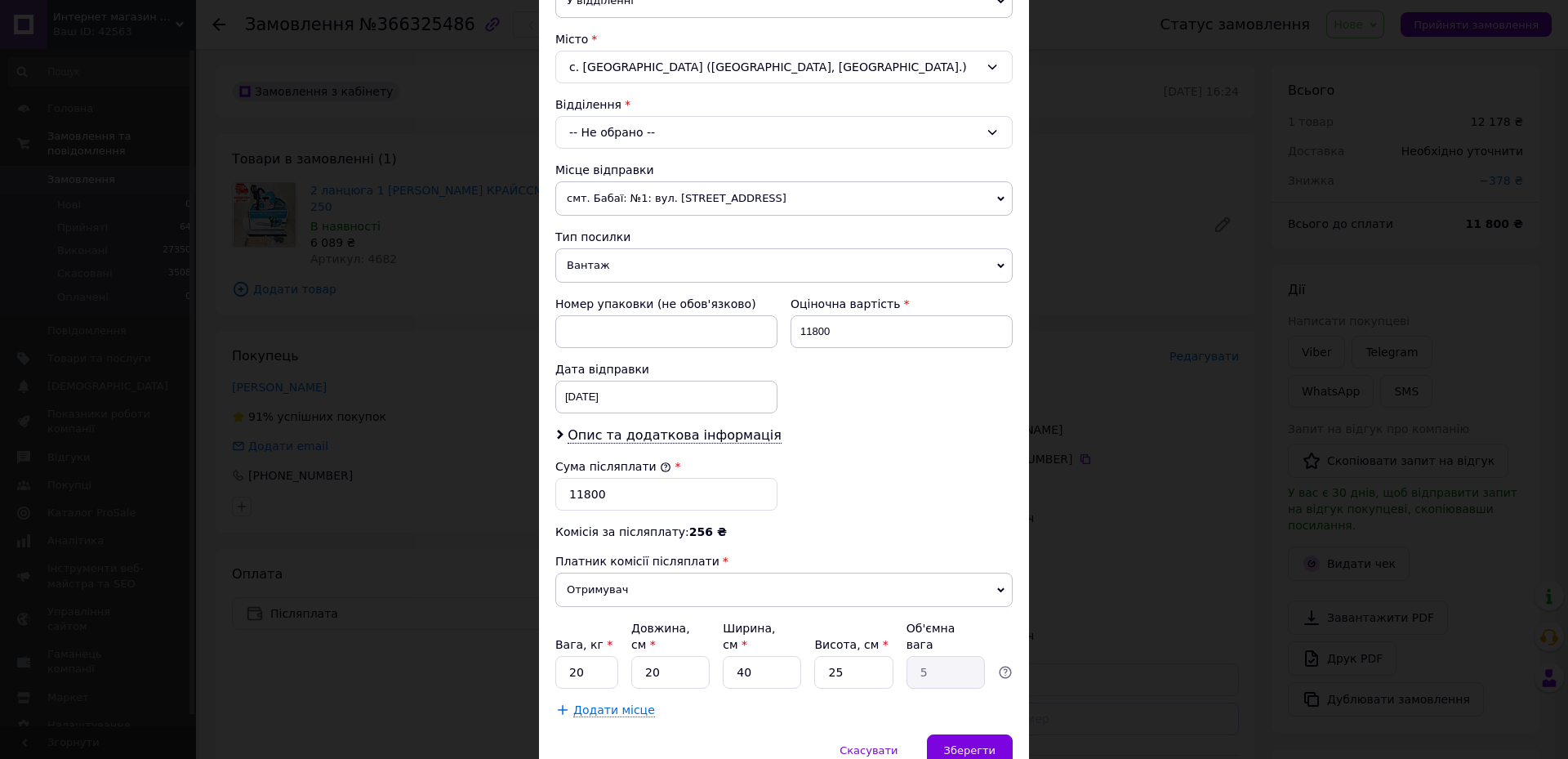
click at [684, 144] on div "-- Не обрано --" at bounding box center [784, 132] width 457 height 33
click at [661, 76] on div "с. [GEOGRAPHIC_DATA] ([GEOGRAPHIC_DATA], [GEOGRAPHIC_DATA].)" at bounding box center [784, 67] width 457 height 33
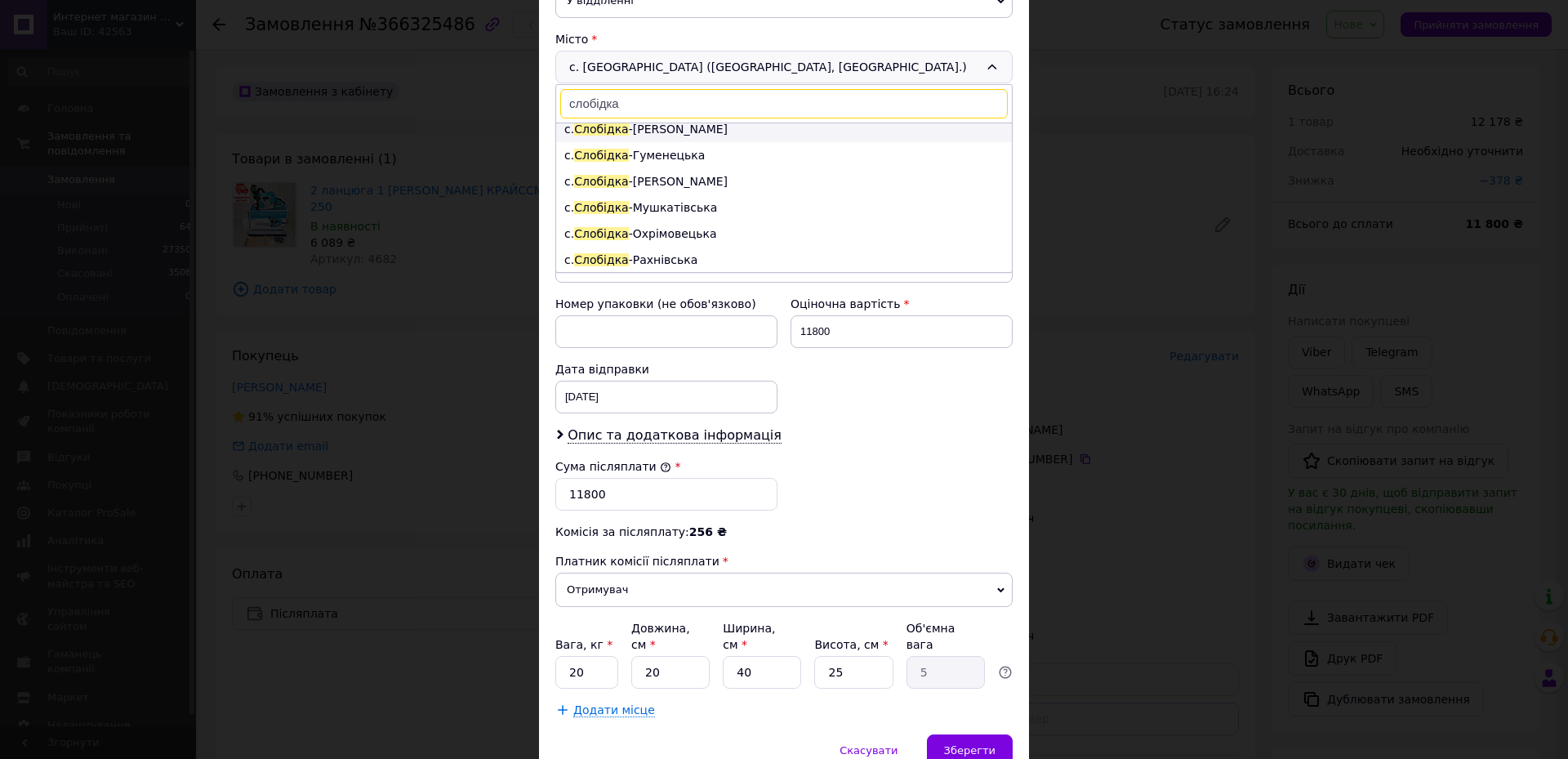
scroll to position [469, 0]
type input "слобідка"
click at [678, 302] on li "с. [GEOGRAPHIC_DATA]" at bounding box center [784, 315] width 455 height 26
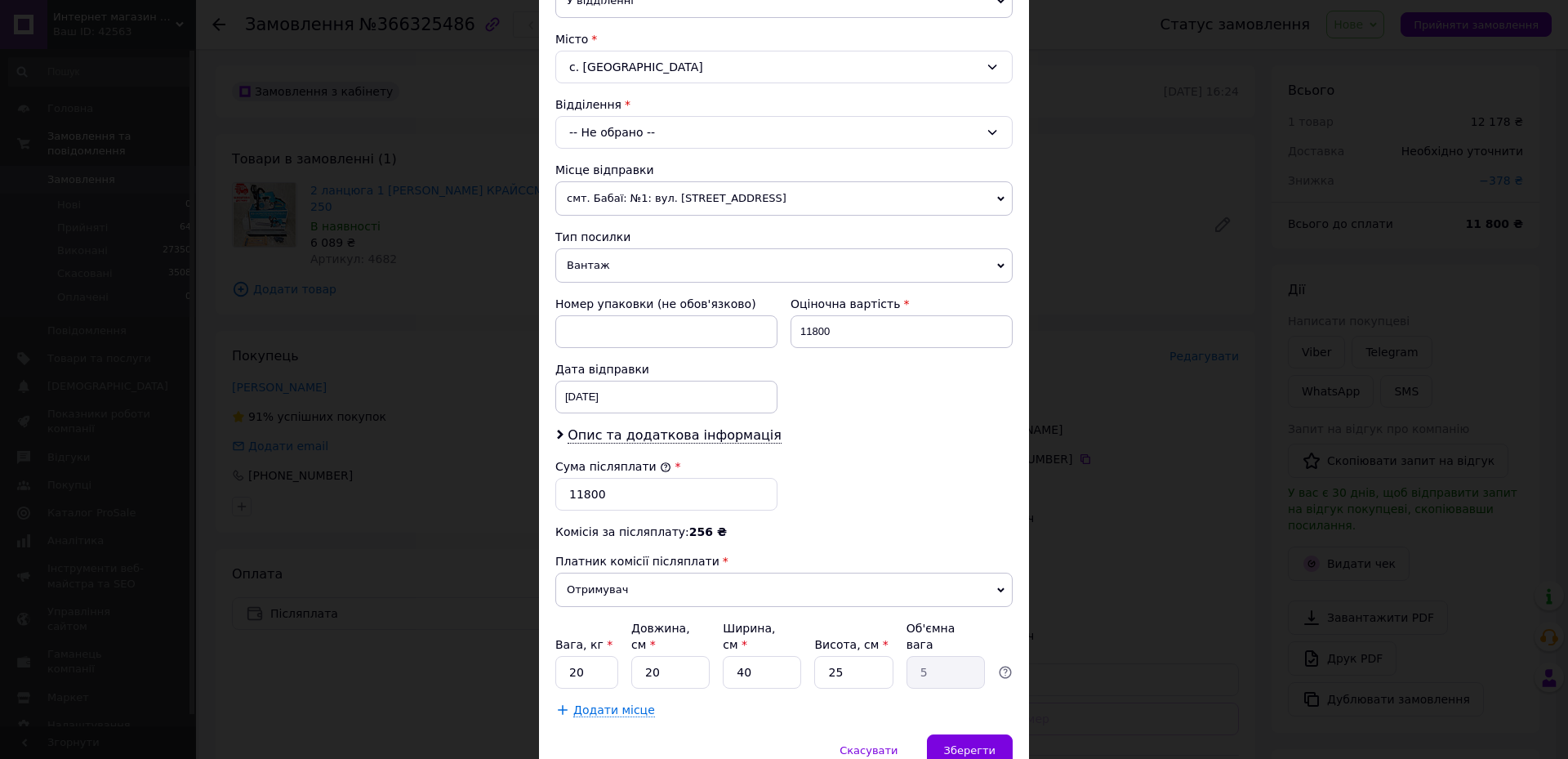
click at [653, 129] on div "-- Не обрано --" at bounding box center [784, 132] width 457 height 33
click at [628, 70] on div "с. [GEOGRAPHIC_DATA]" at bounding box center [784, 67] width 457 height 33
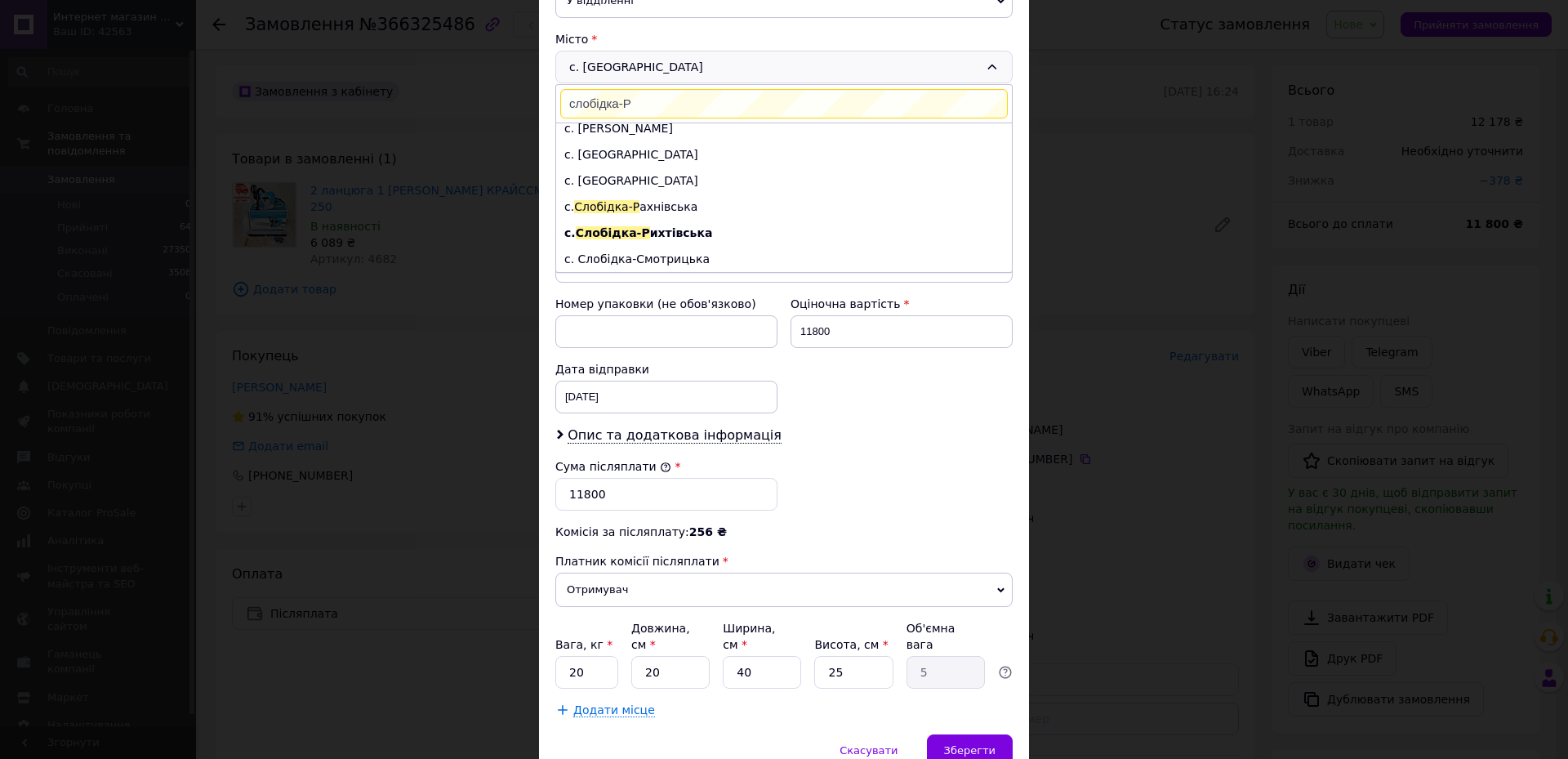
scroll to position [0, 0]
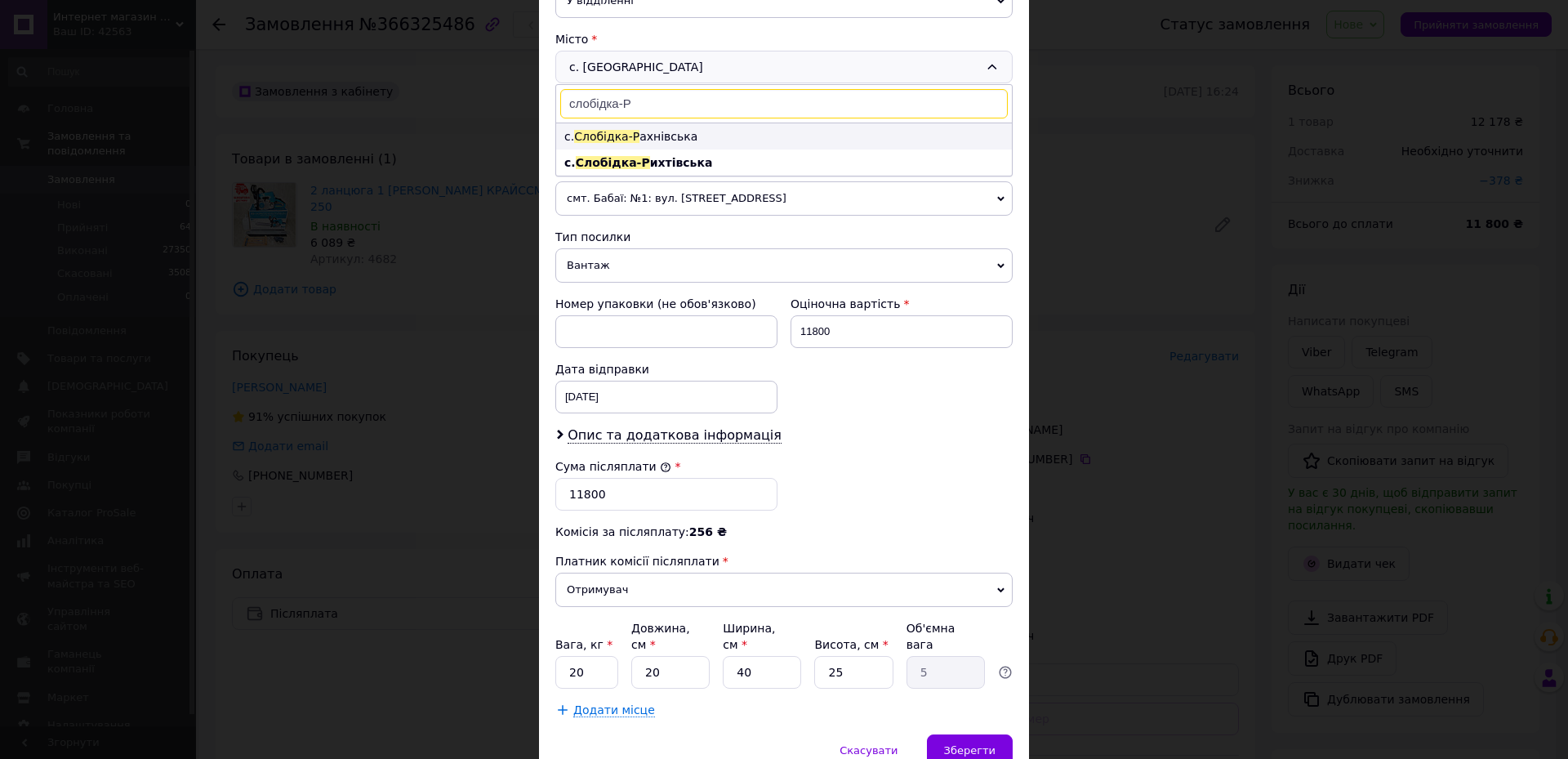
type input "слобідка-Р"
click at [663, 143] on li "с. [GEOGRAPHIC_DATA]" at bounding box center [784, 136] width 455 height 26
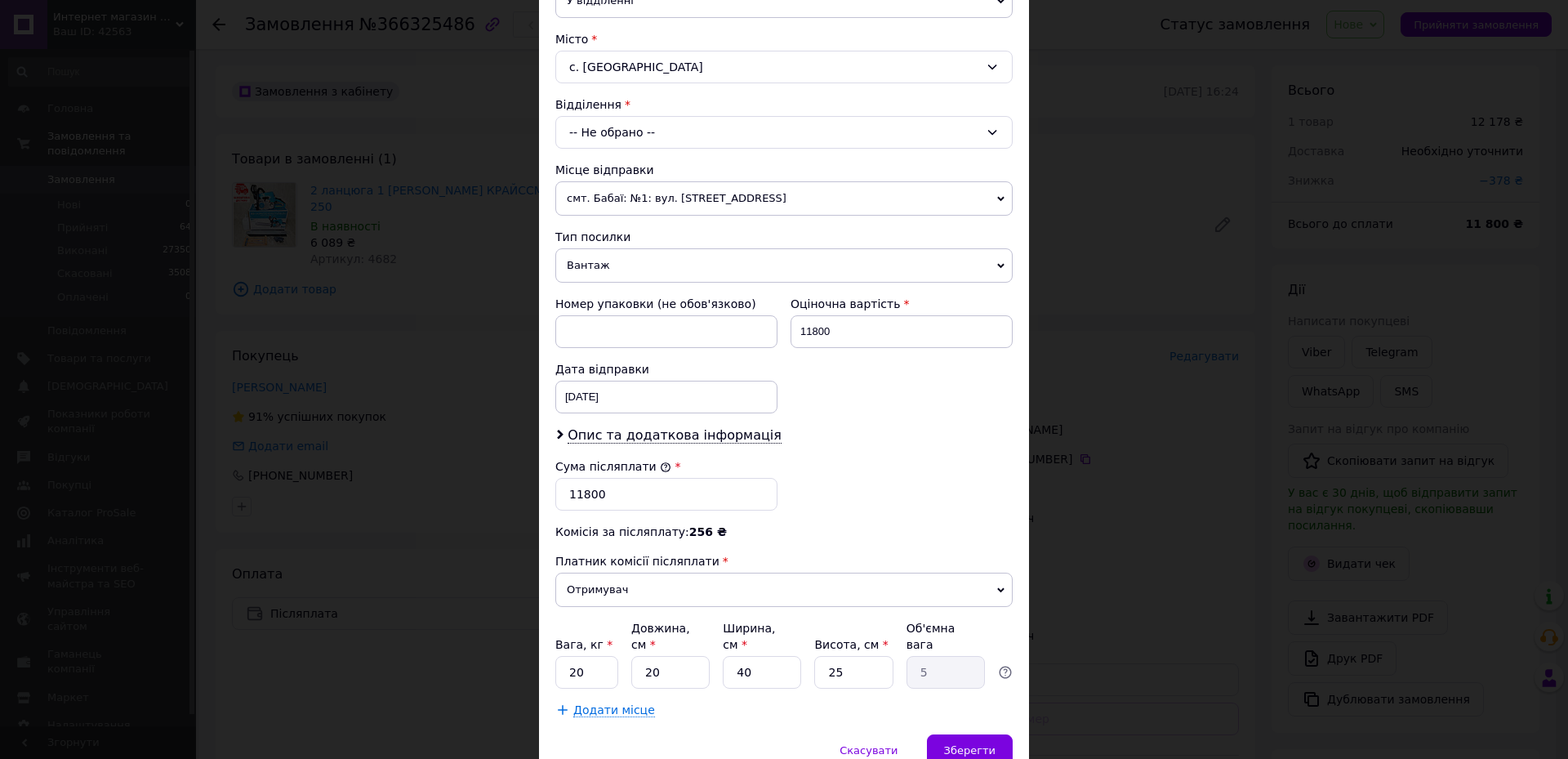
click at [663, 143] on div "-- Не обрано --" at bounding box center [784, 132] width 457 height 33
click at [654, 64] on div "с. [GEOGRAPHIC_DATA]" at bounding box center [784, 67] width 457 height 33
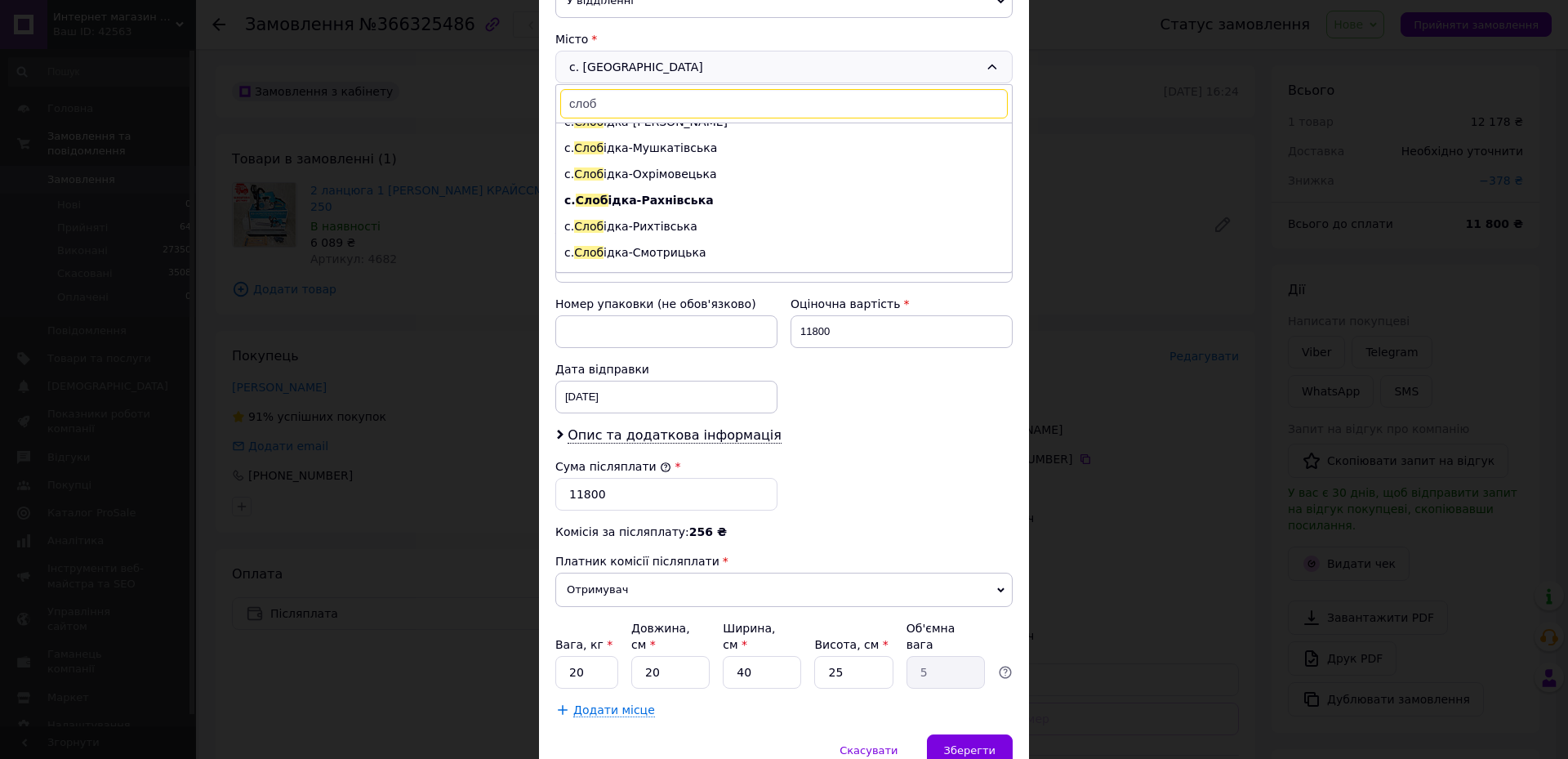
scroll to position [1115, 0]
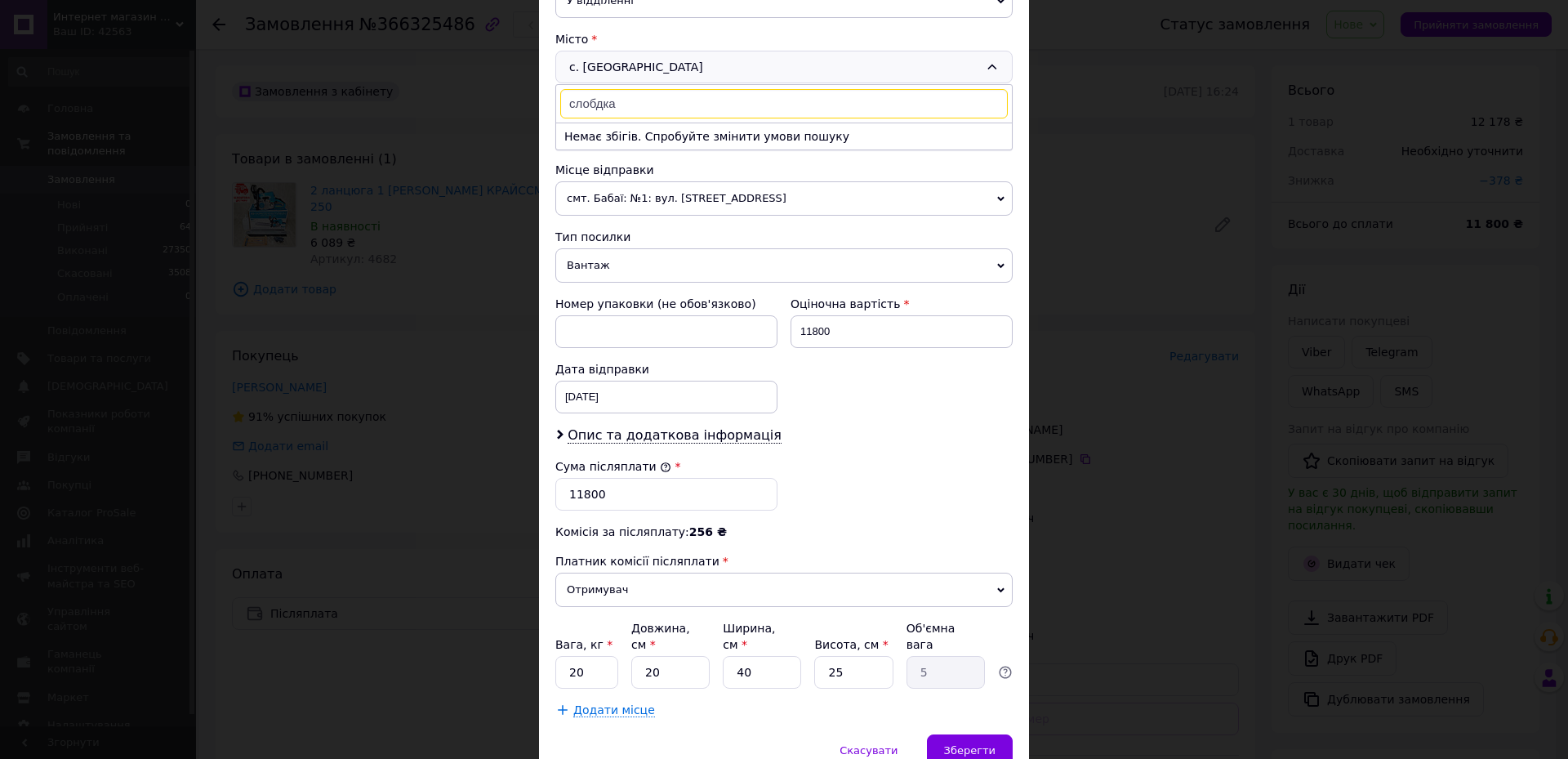
click at [591, 110] on input "слобдка" at bounding box center [784, 103] width 448 height 30
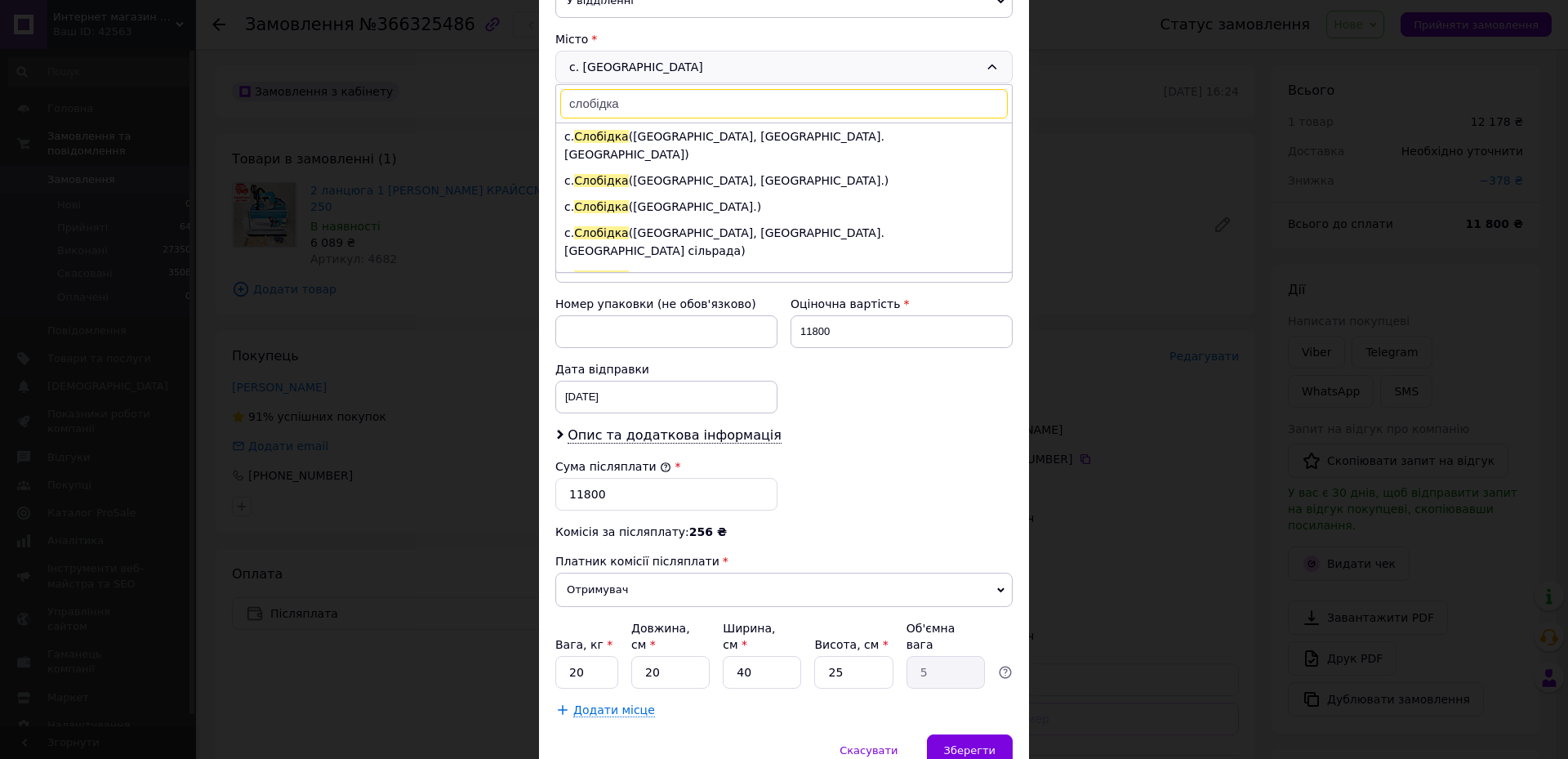
scroll to position [549, 0]
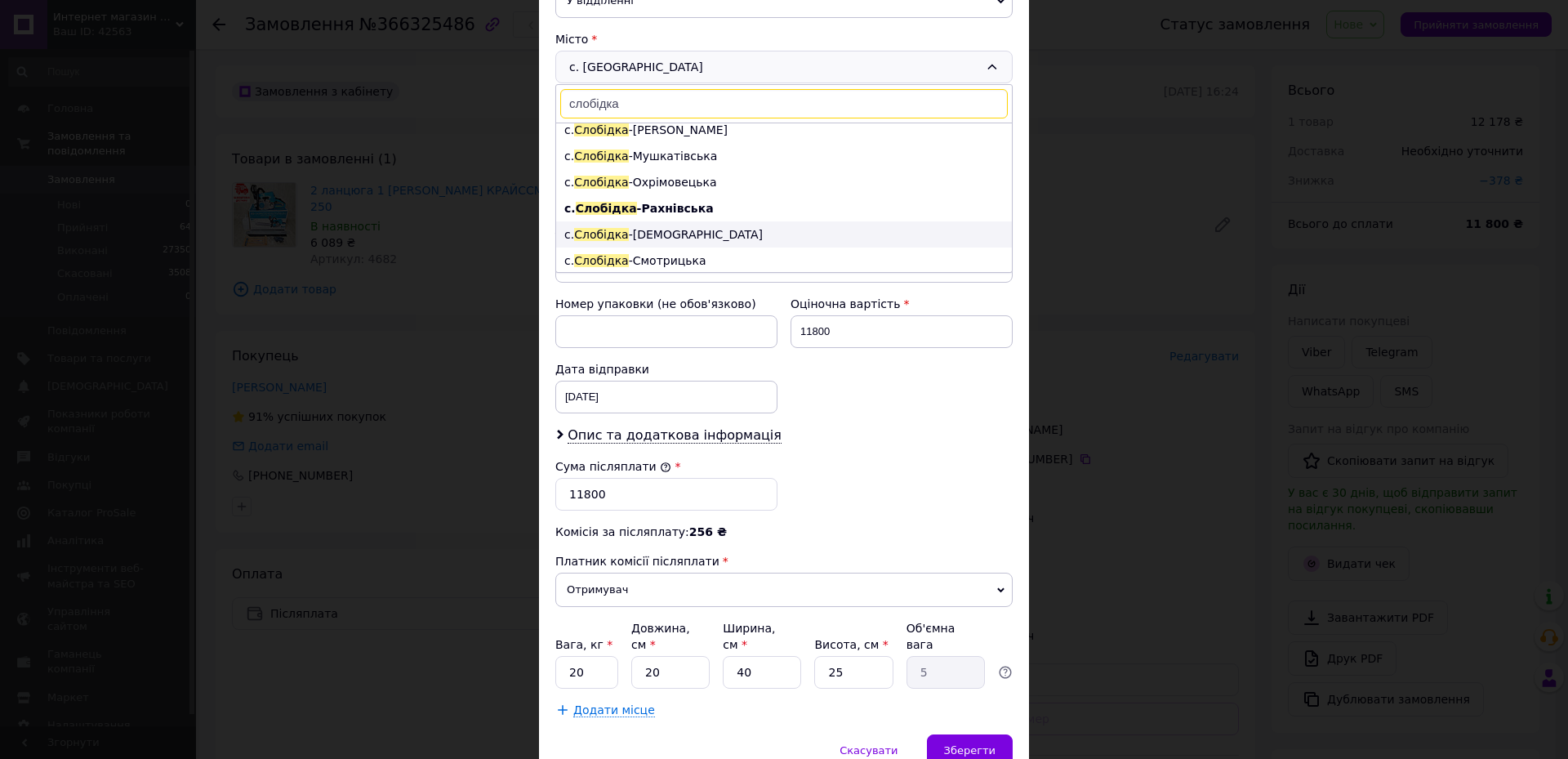
type input "слобідка"
click at [639, 222] on li "с. [GEOGRAPHIC_DATA]" at bounding box center [784, 235] width 455 height 26
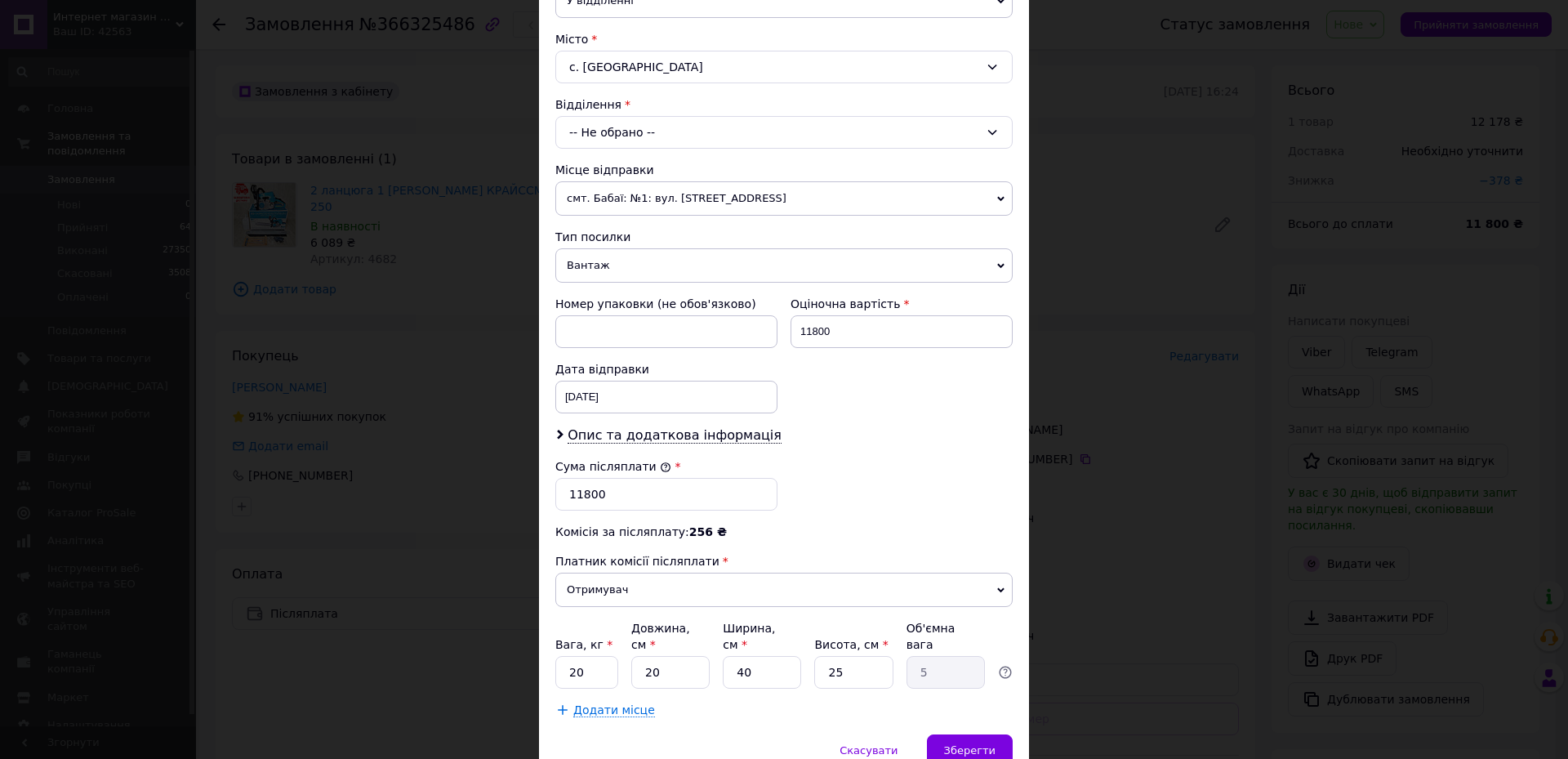
click at [637, 131] on div "-- Не обрано --" at bounding box center [784, 132] width 457 height 33
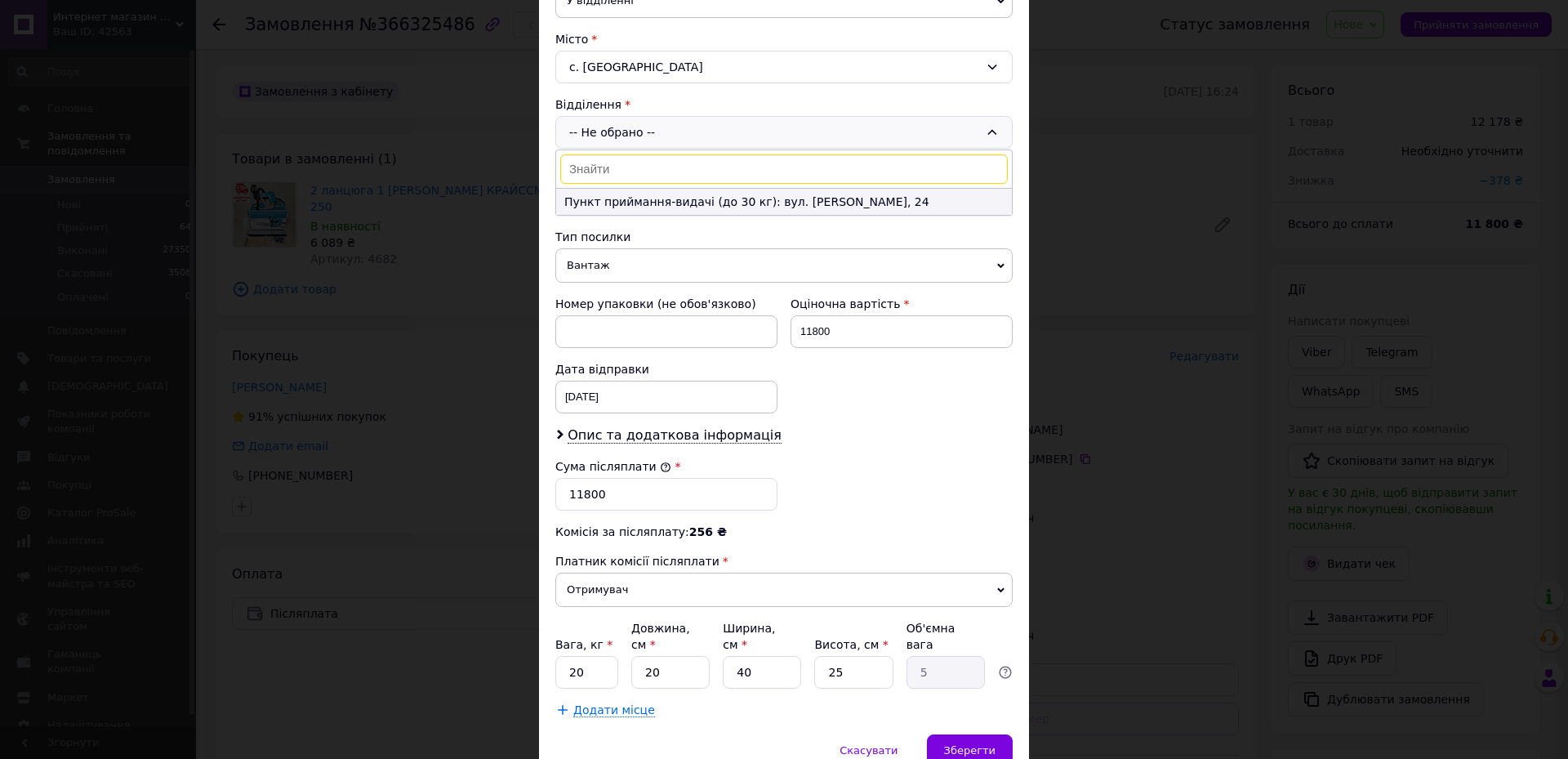
click at [668, 194] on li "Пункт приймання-видачі (до 30 кг): вул. [PERSON_NAME], 24" at bounding box center [784, 202] width 455 height 26
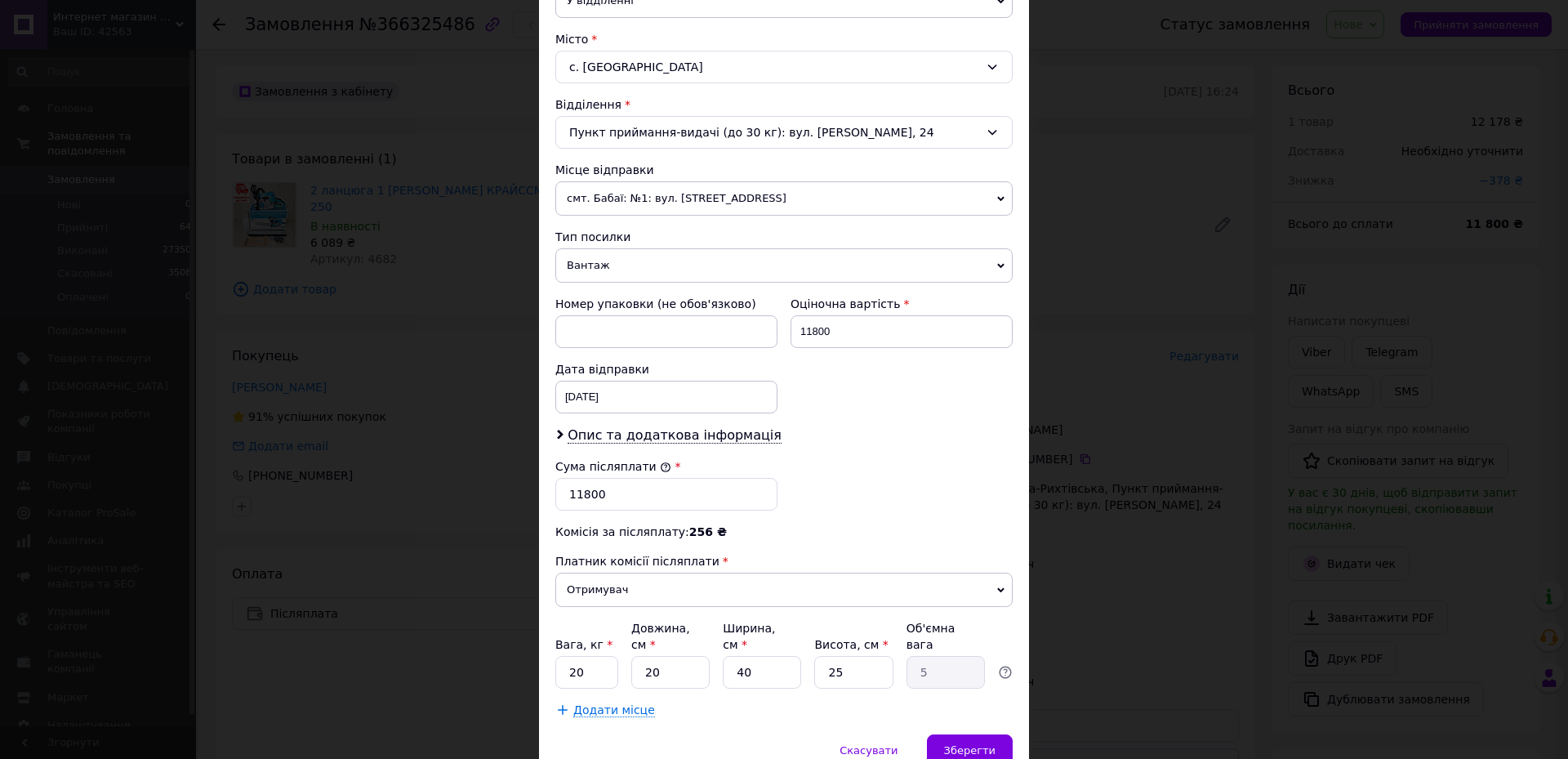
scroll to position [488, 0]
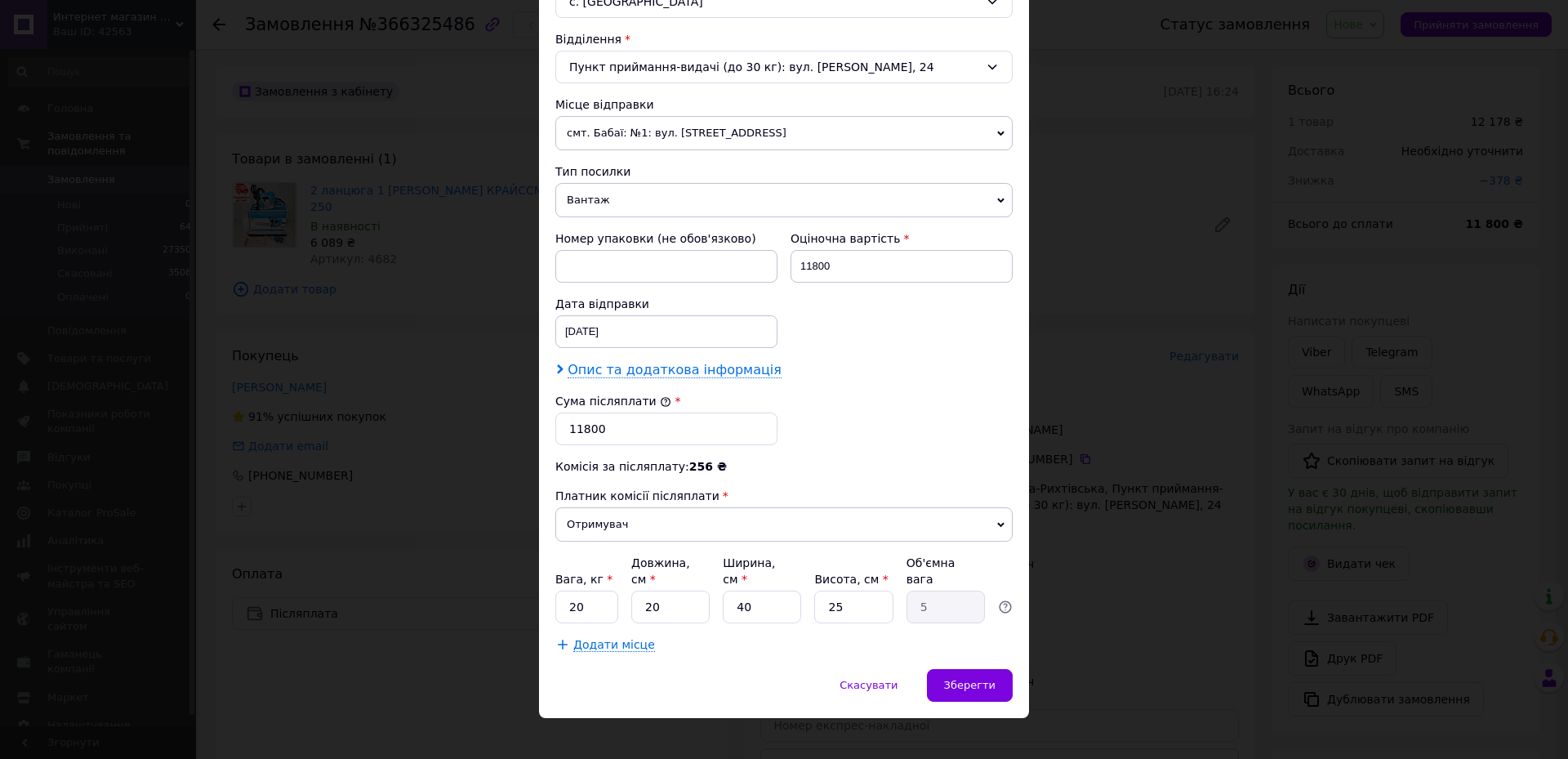
click at [640, 365] on span "Опис та додаткова інформація" at bounding box center [674, 370] width 214 height 17
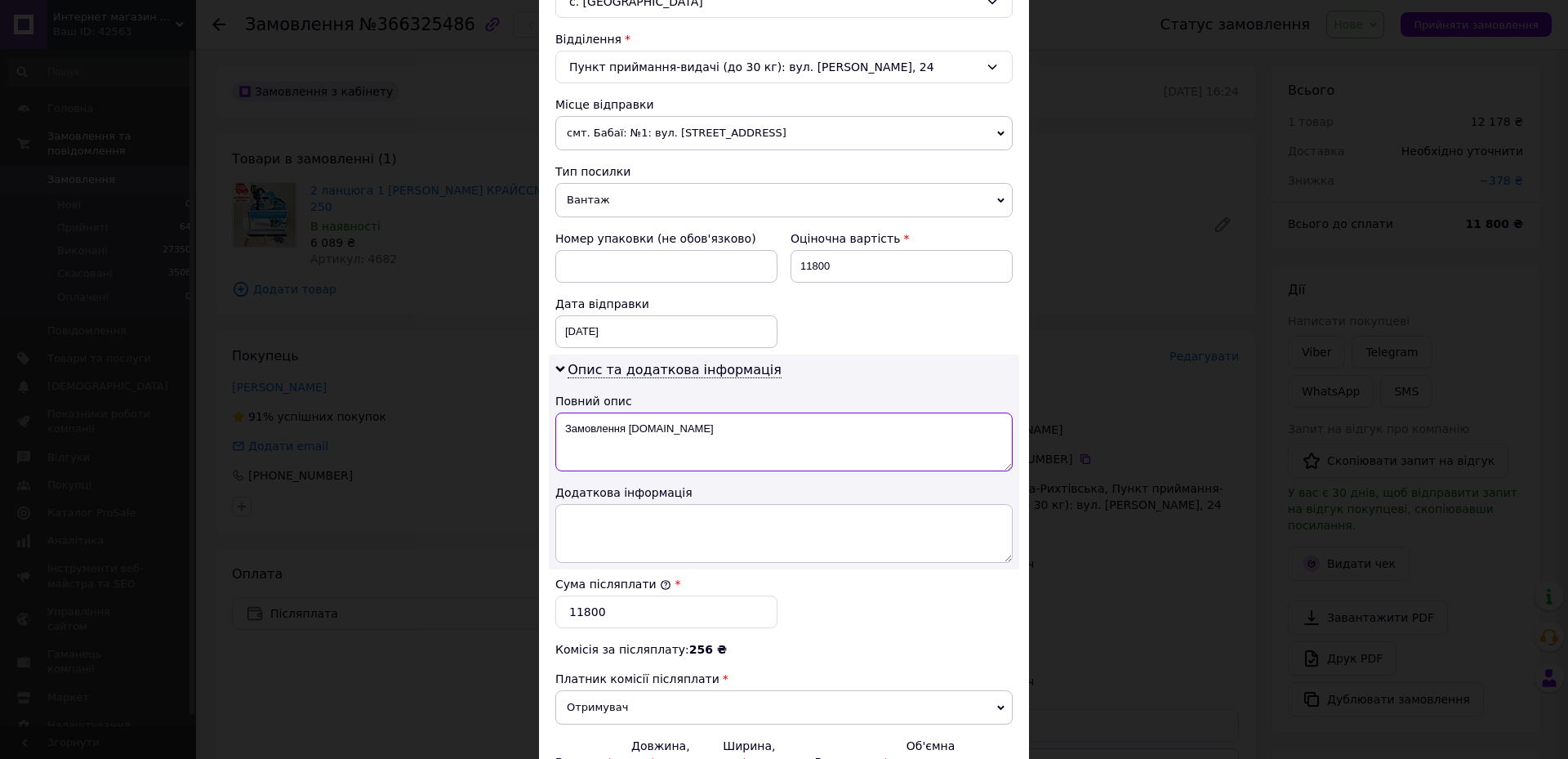
click at [707, 437] on textarea "Замовлення [DOMAIN_NAME]" at bounding box center [784, 442] width 457 height 59
type textarea "З"
type textarea "250"
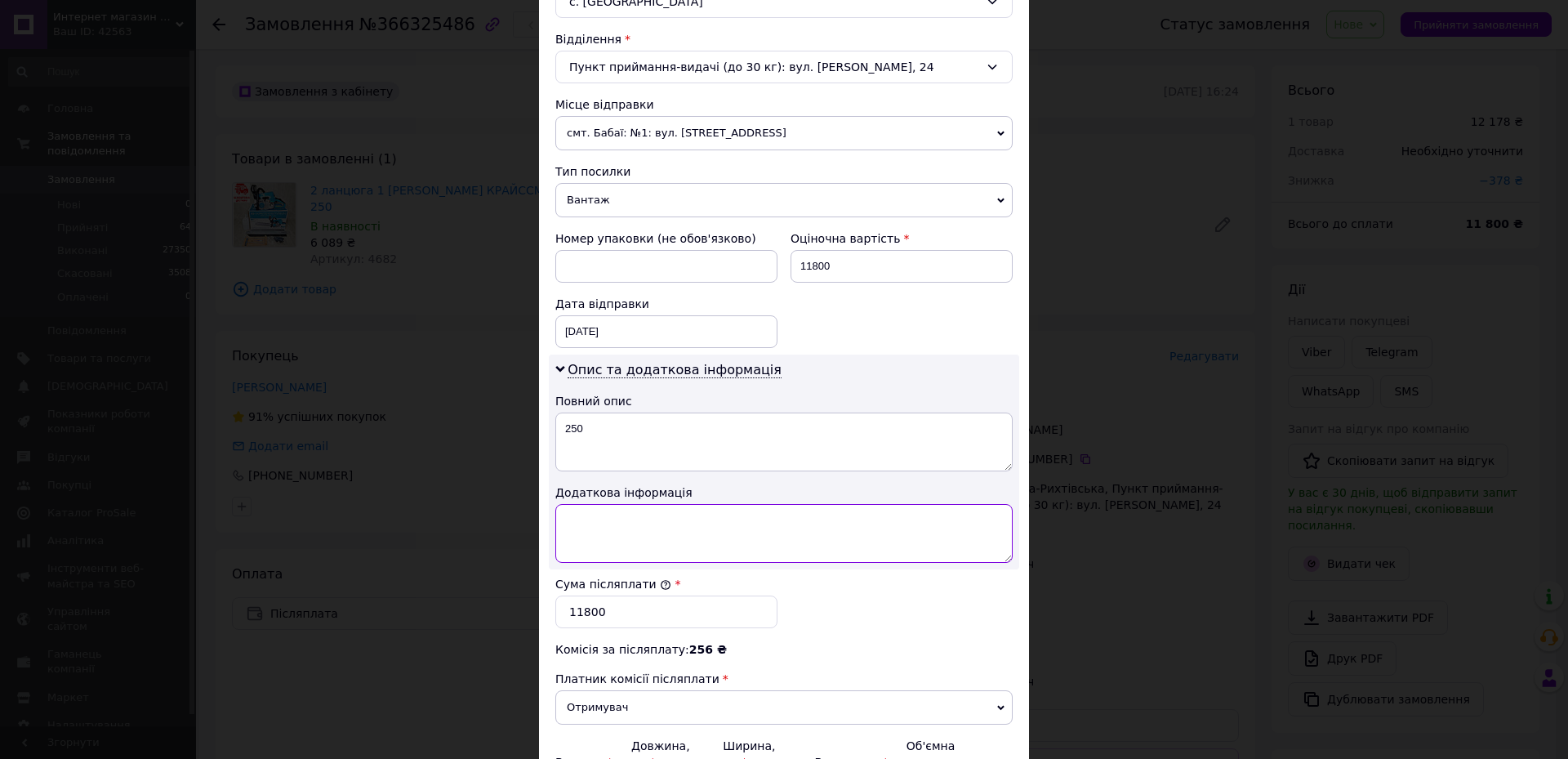
click at [736, 534] on textarea at bounding box center [784, 534] width 457 height 59
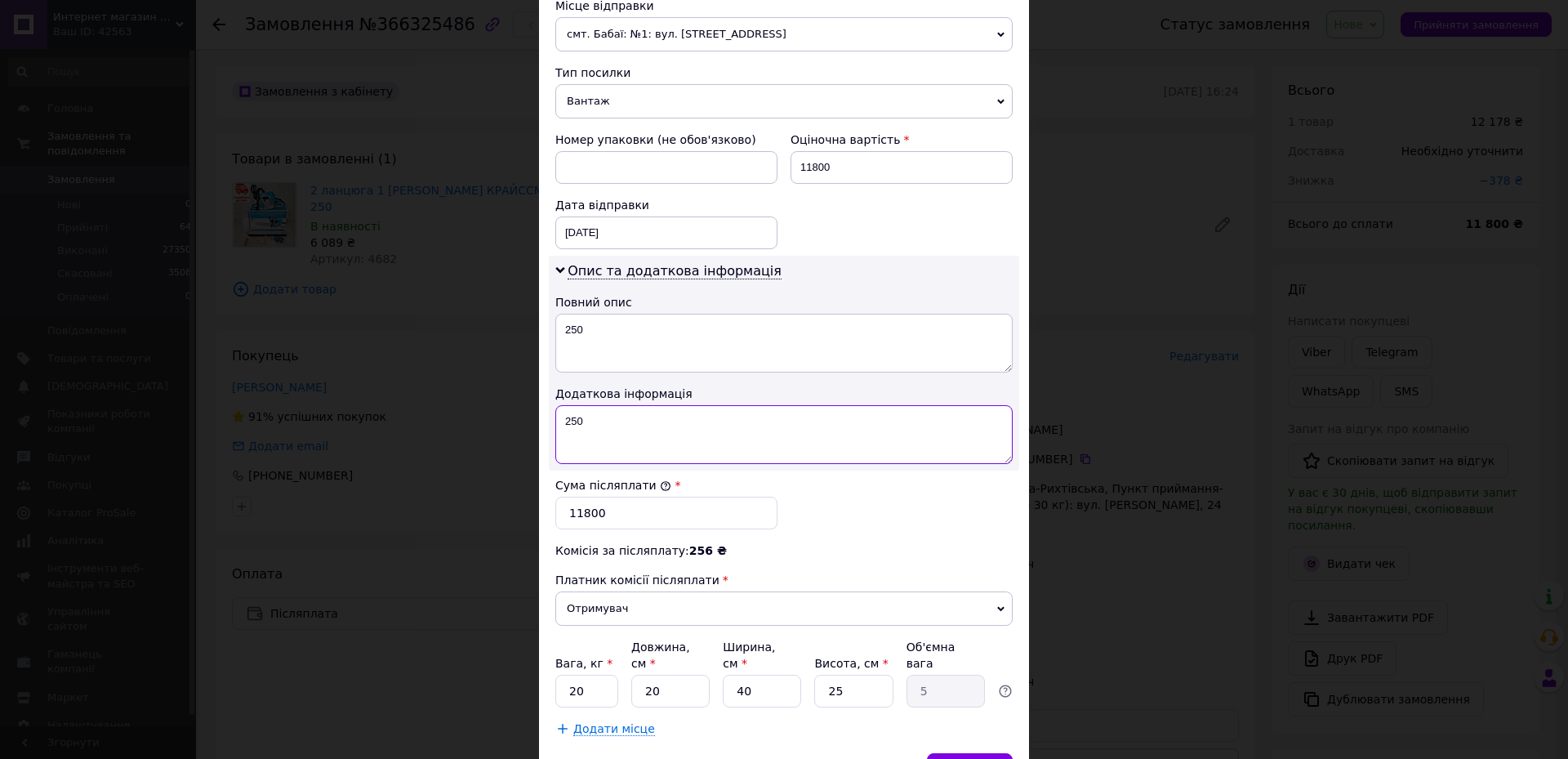
scroll to position [670, 0]
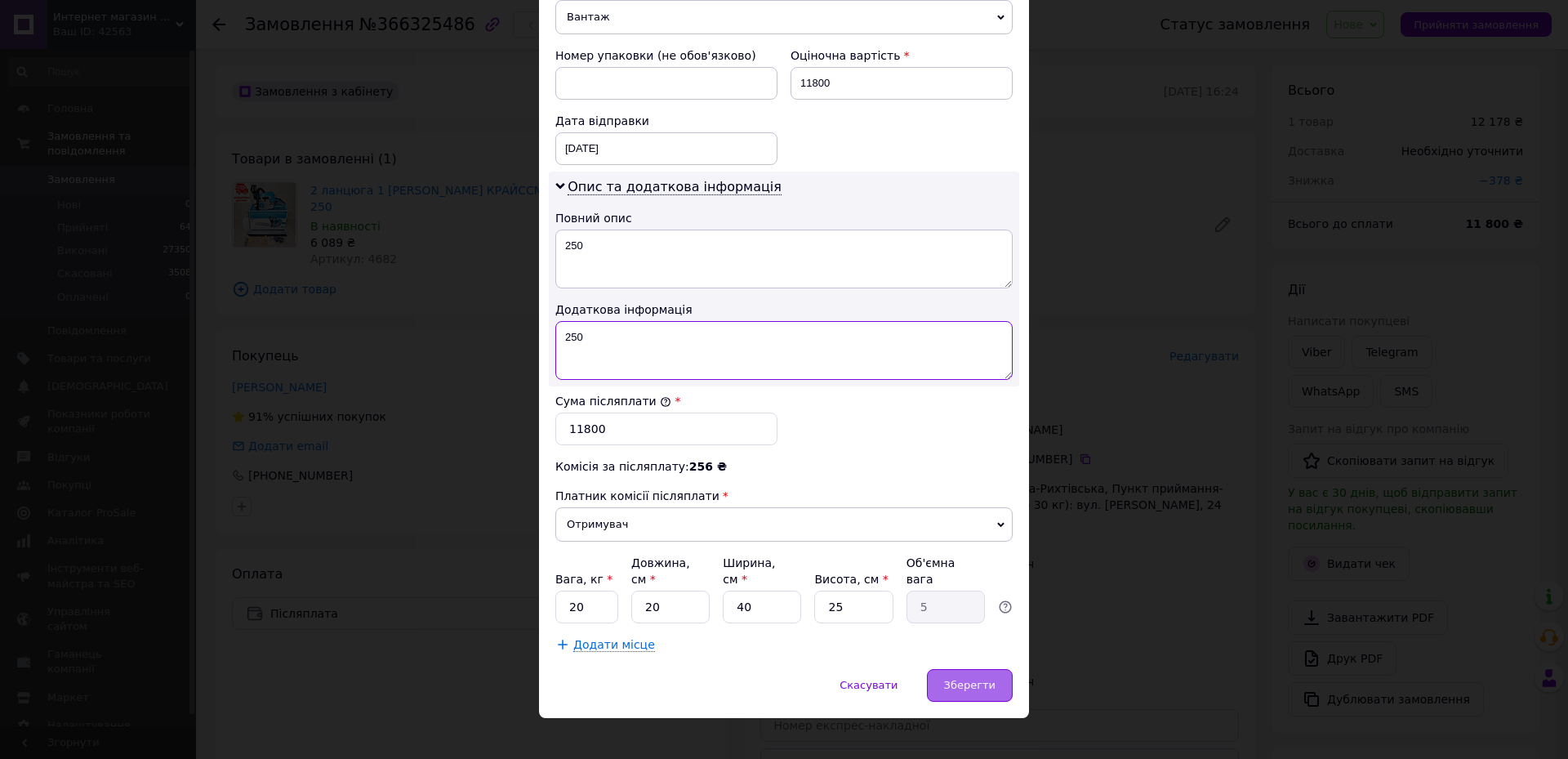
type textarea "250"
click at [992, 679] on span "Зберегти" at bounding box center [969, 685] width 51 height 12
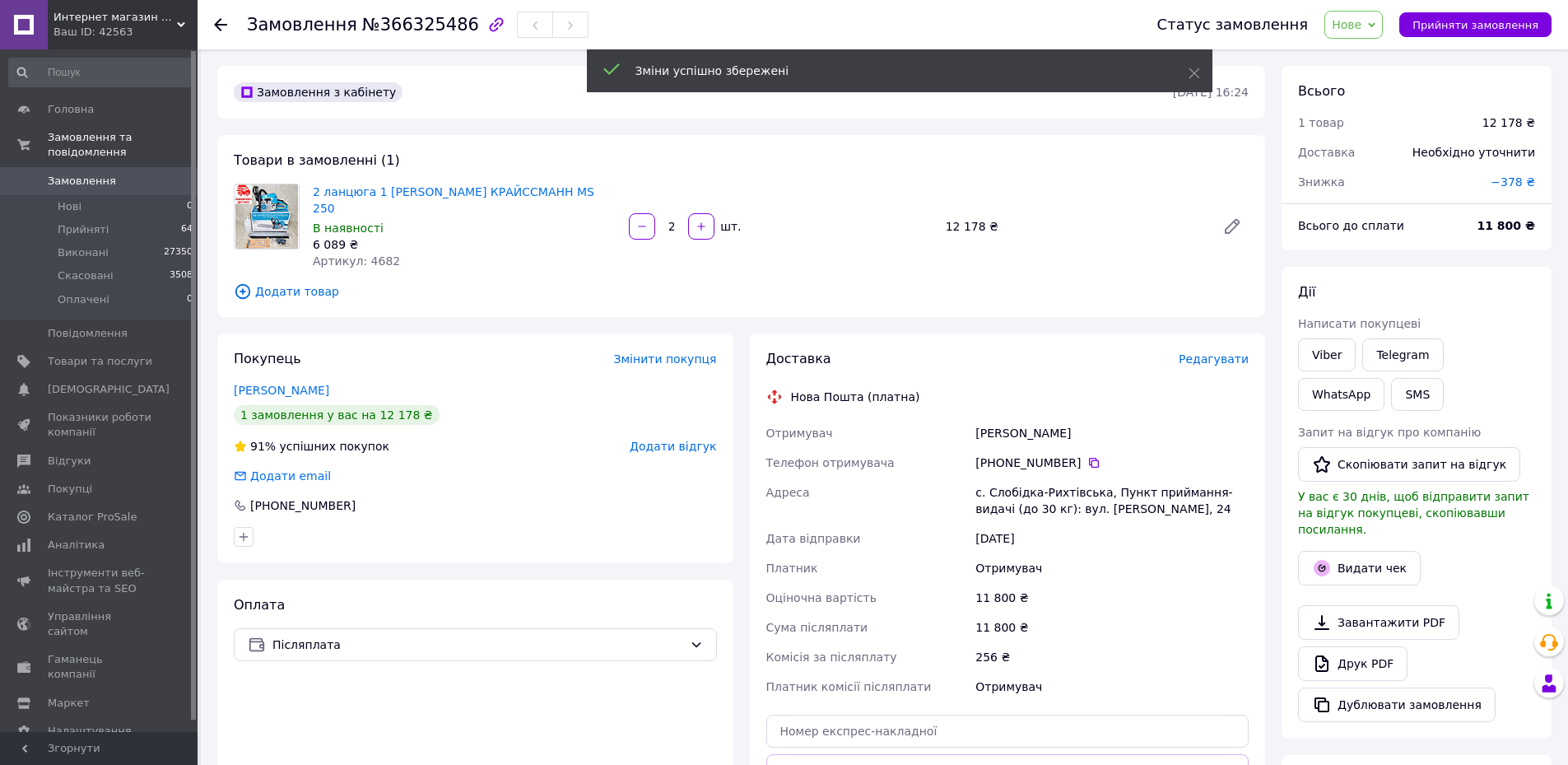
click at [1203, 352] on span "Редагувати" at bounding box center [1213, 358] width 70 height 13
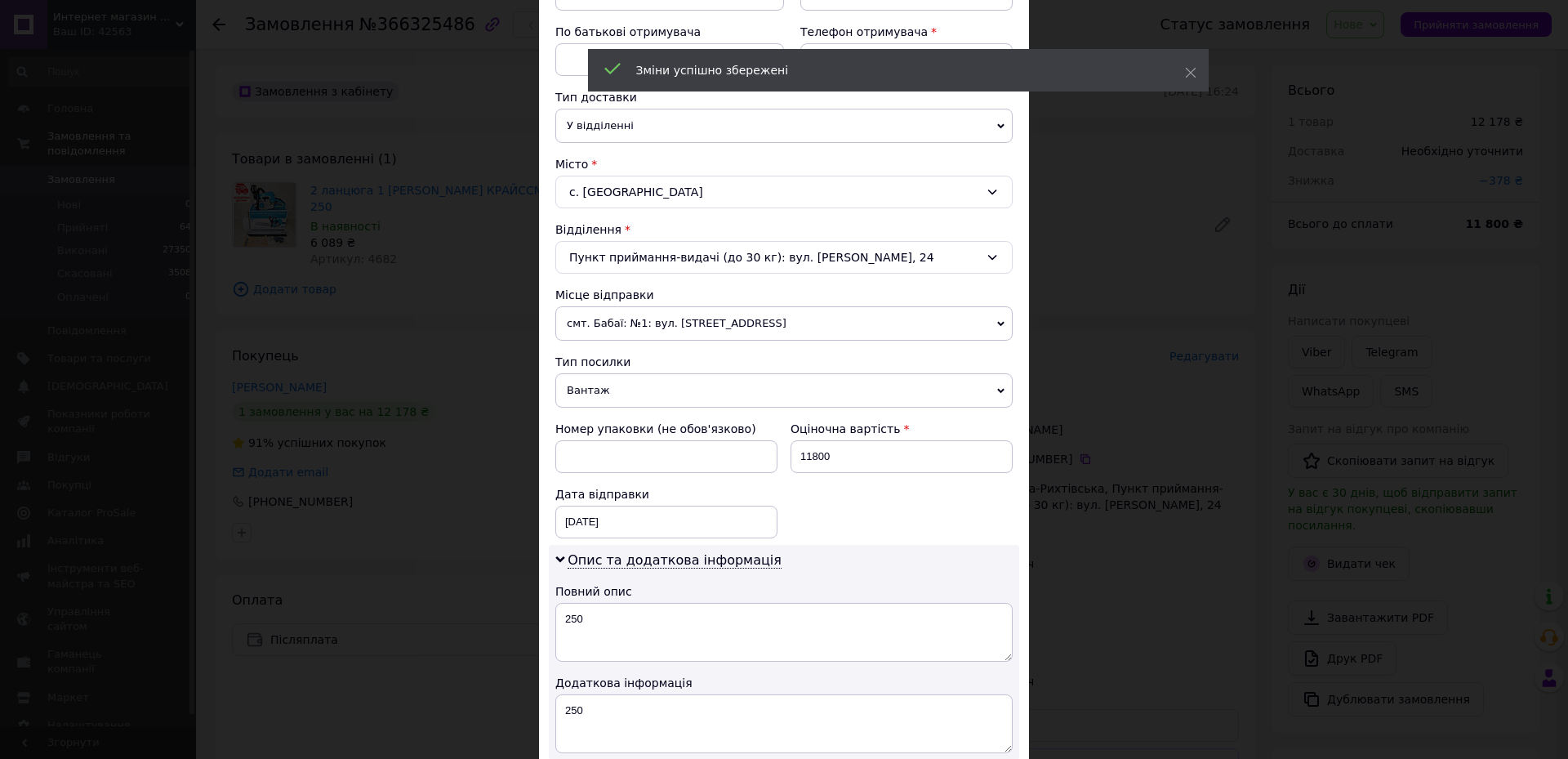
scroll to position [572, 0]
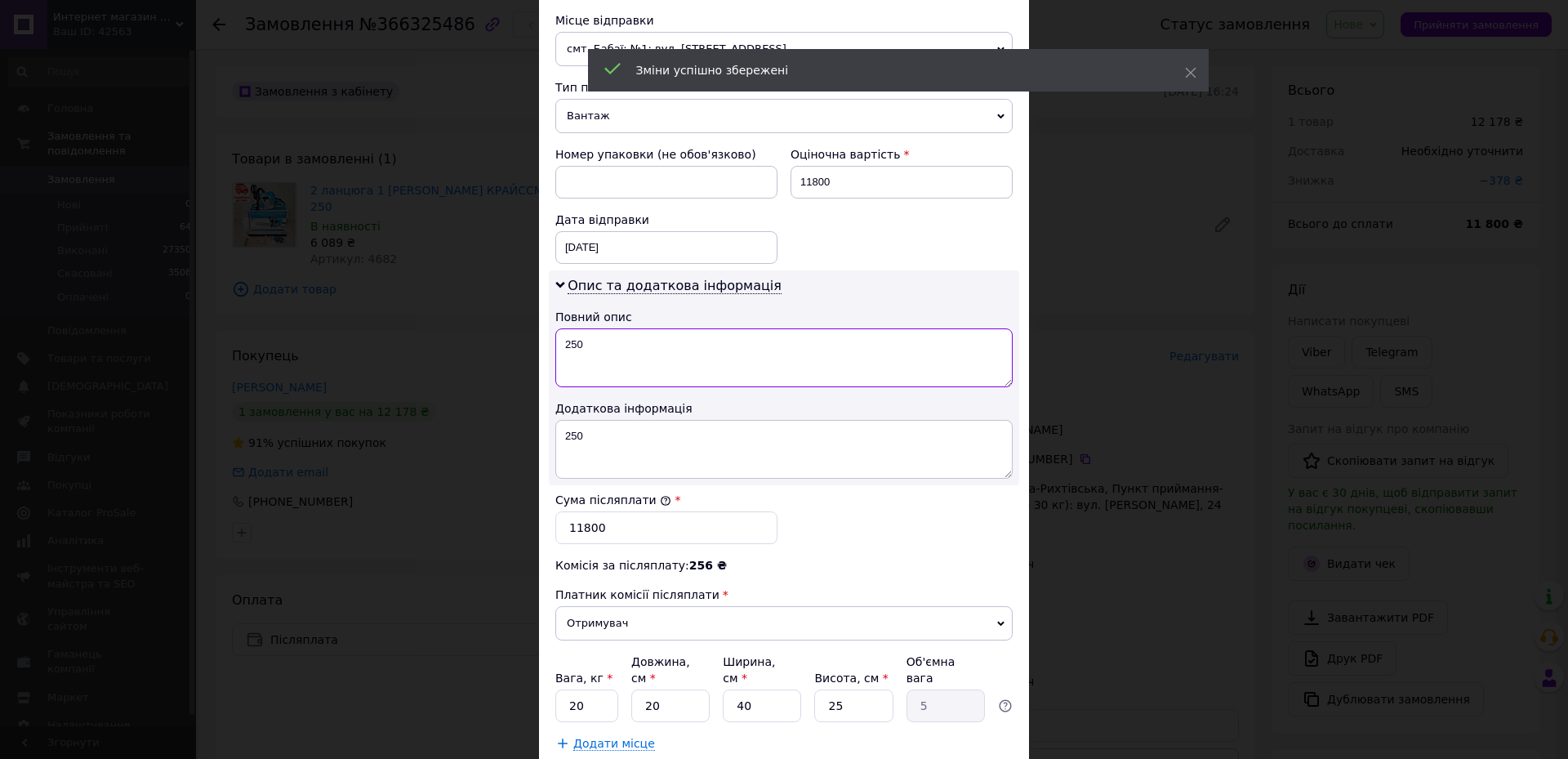
click at [647, 363] on textarea "250" at bounding box center [784, 358] width 457 height 59
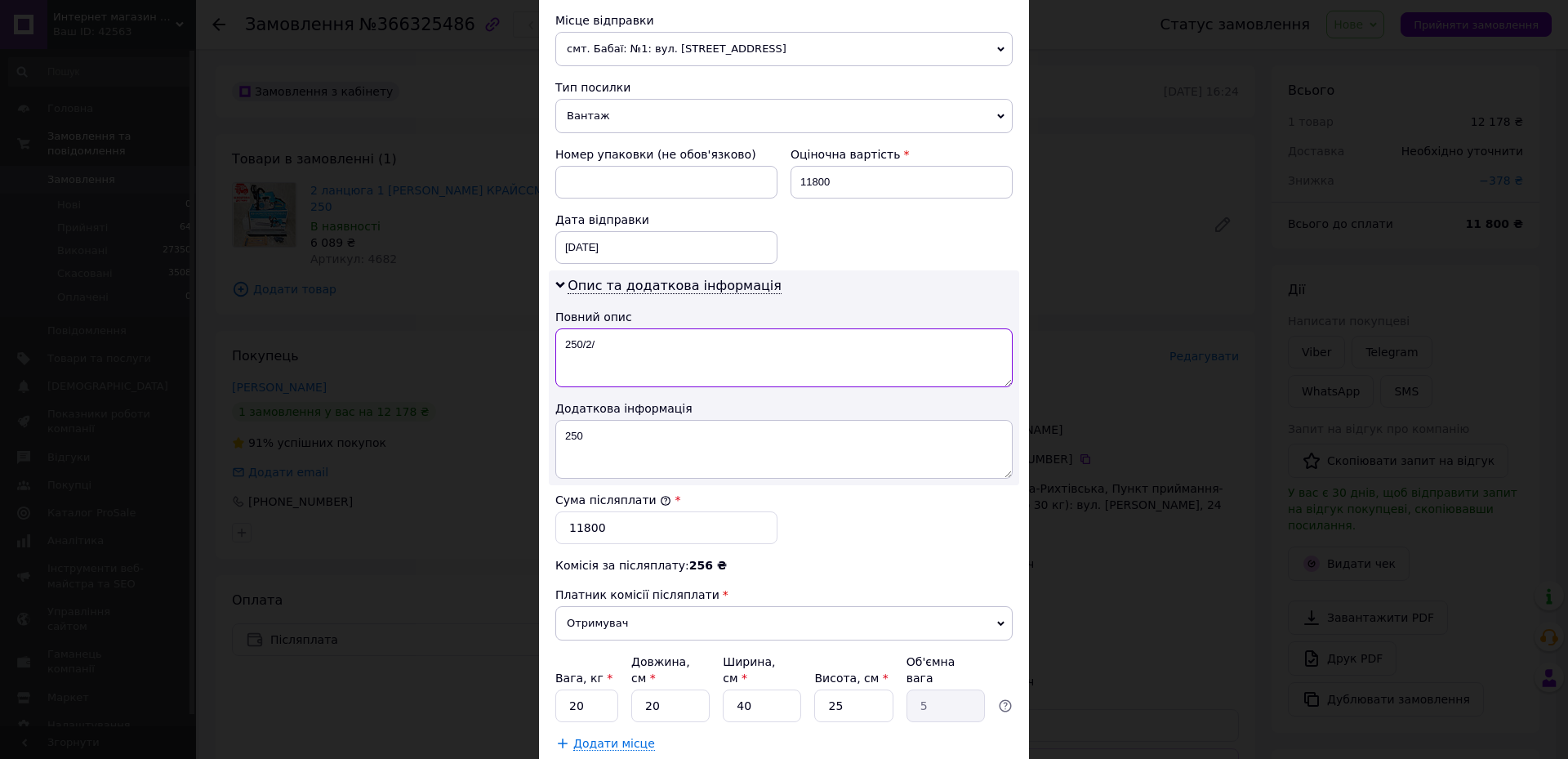
type textarea "250/2/"
click at [604, 436] on textarea "250" at bounding box center [784, 449] width 457 height 59
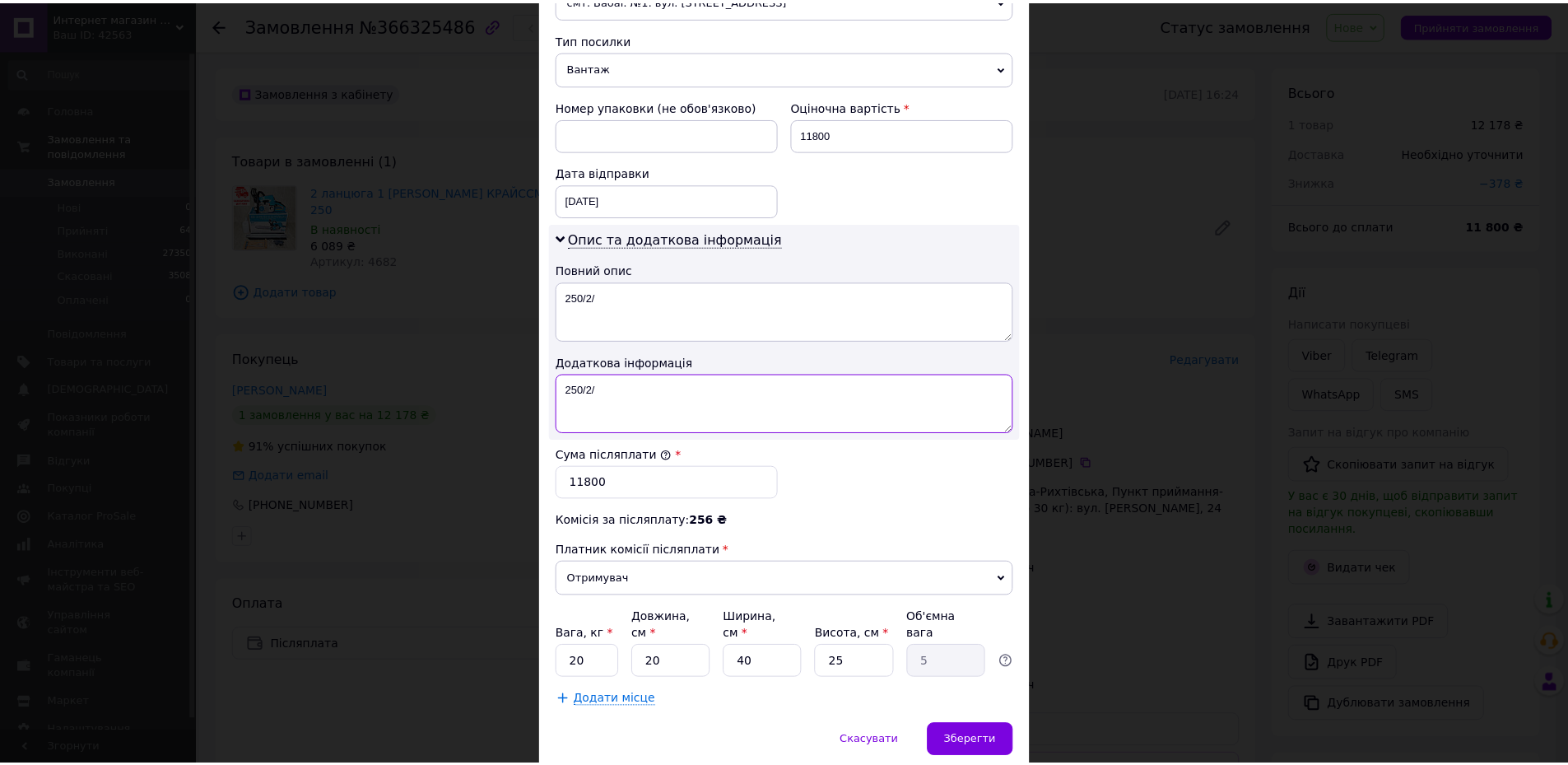
scroll to position [676, 0]
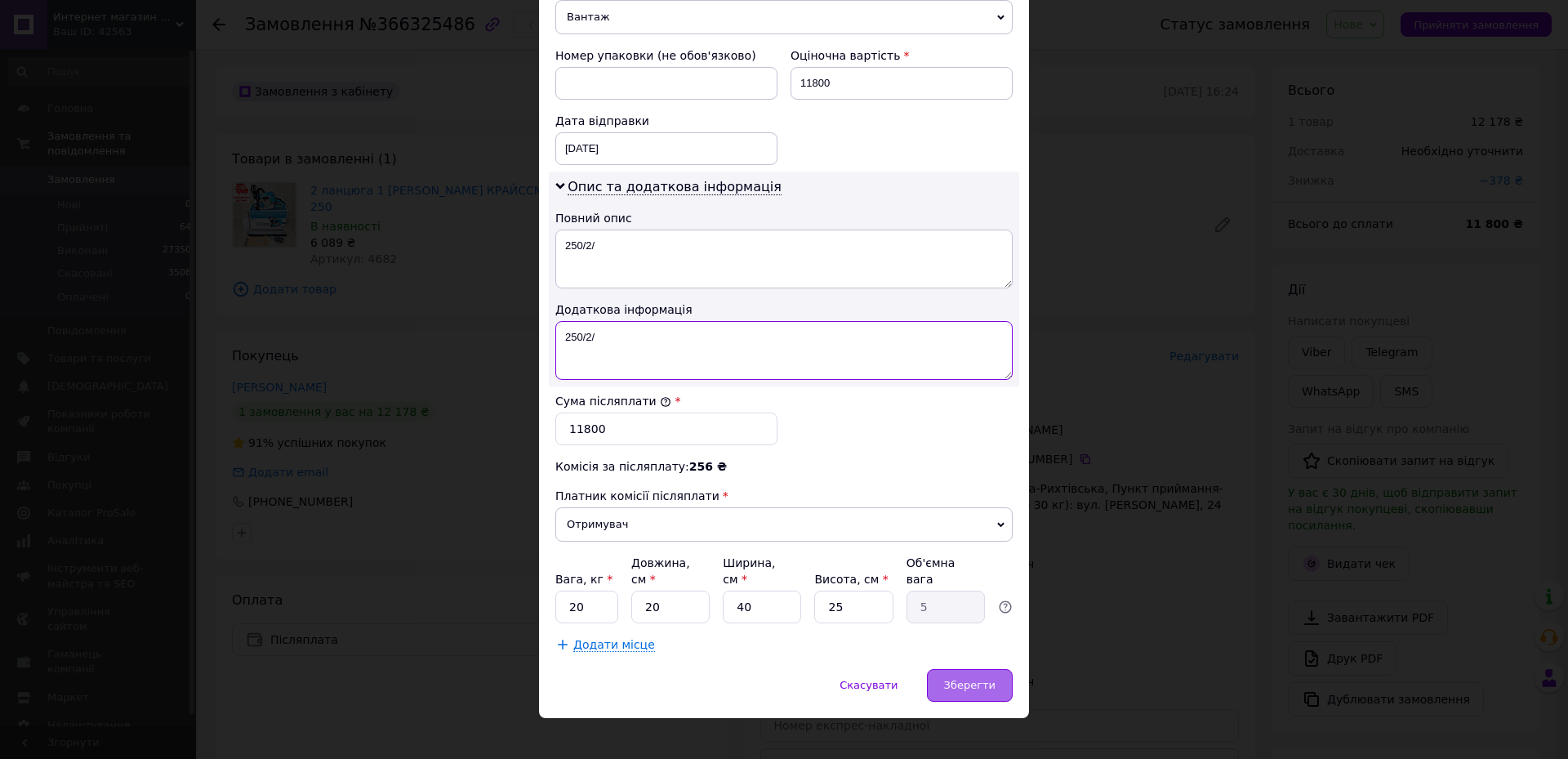
type textarea "250/2/"
click at [972, 679] on span "Зберегти" at bounding box center [969, 685] width 51 height 12
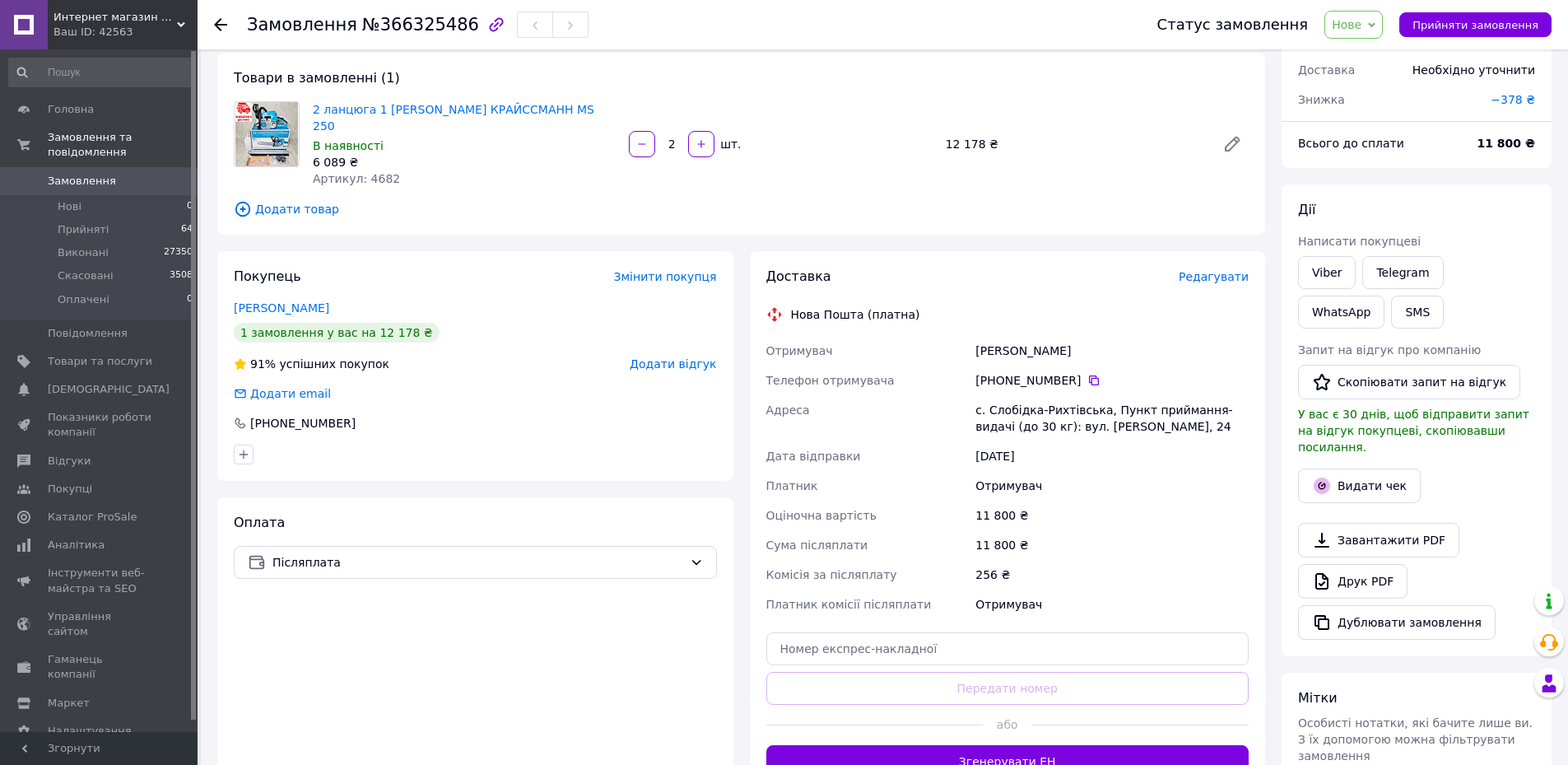
scroll to position [165, 0]
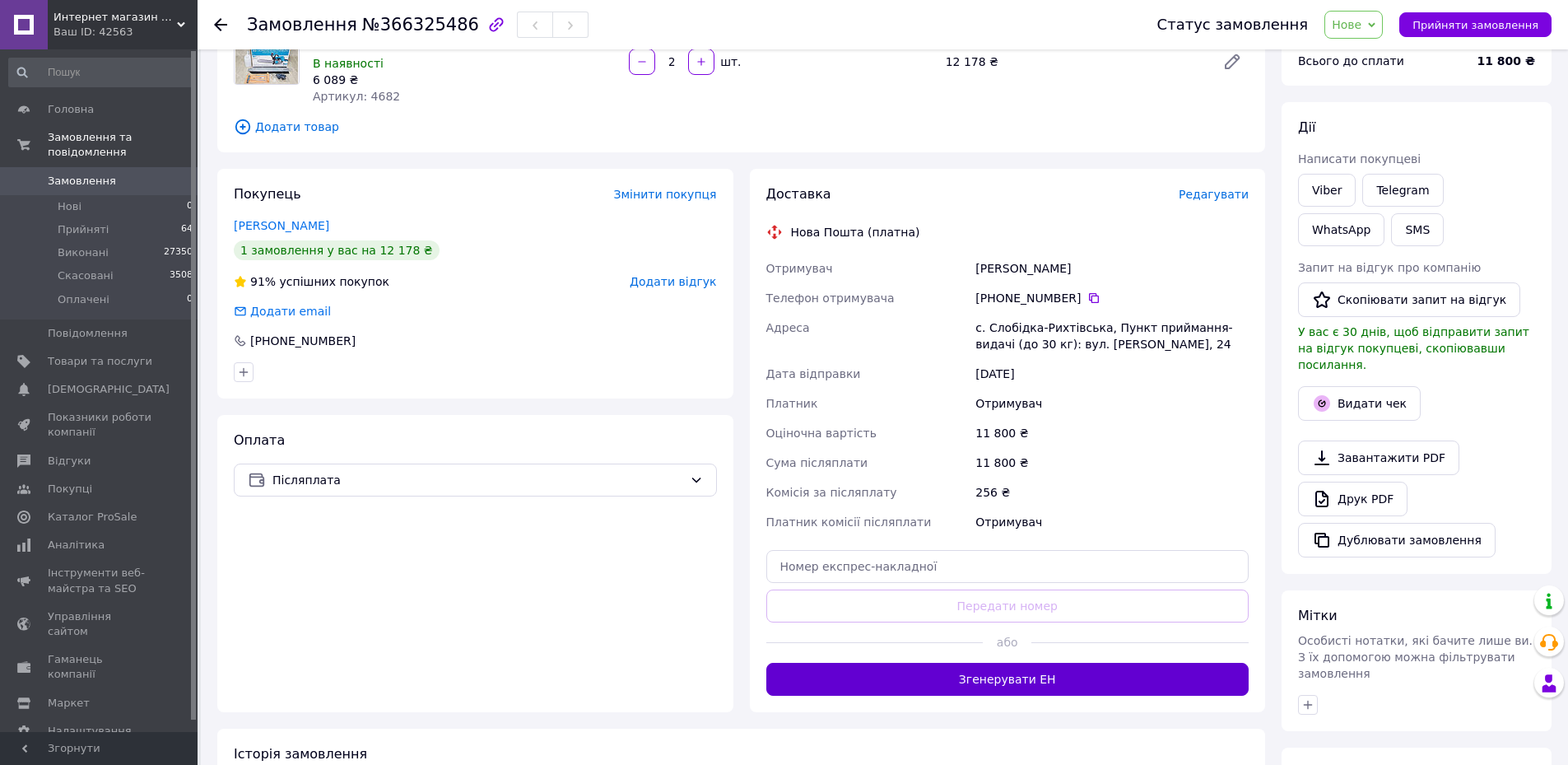
click at [990, 662] on button "Згенерувати ЕН" at bounding box center [1008, 679] width 484 height 33
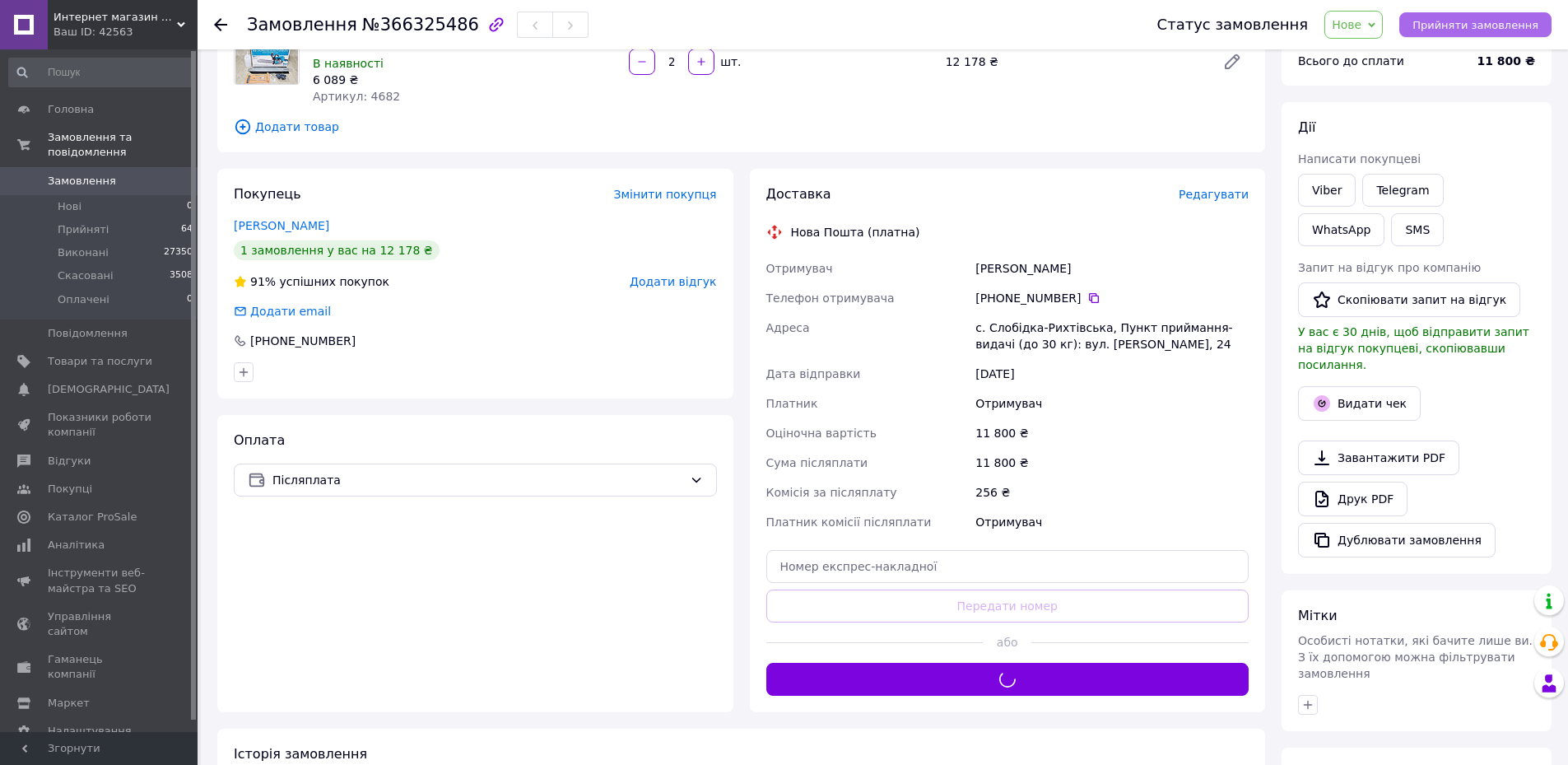
click at [1492, 20] on span "Прийняти замовлення" at bounding box center [1475, 25] width 126 height 12
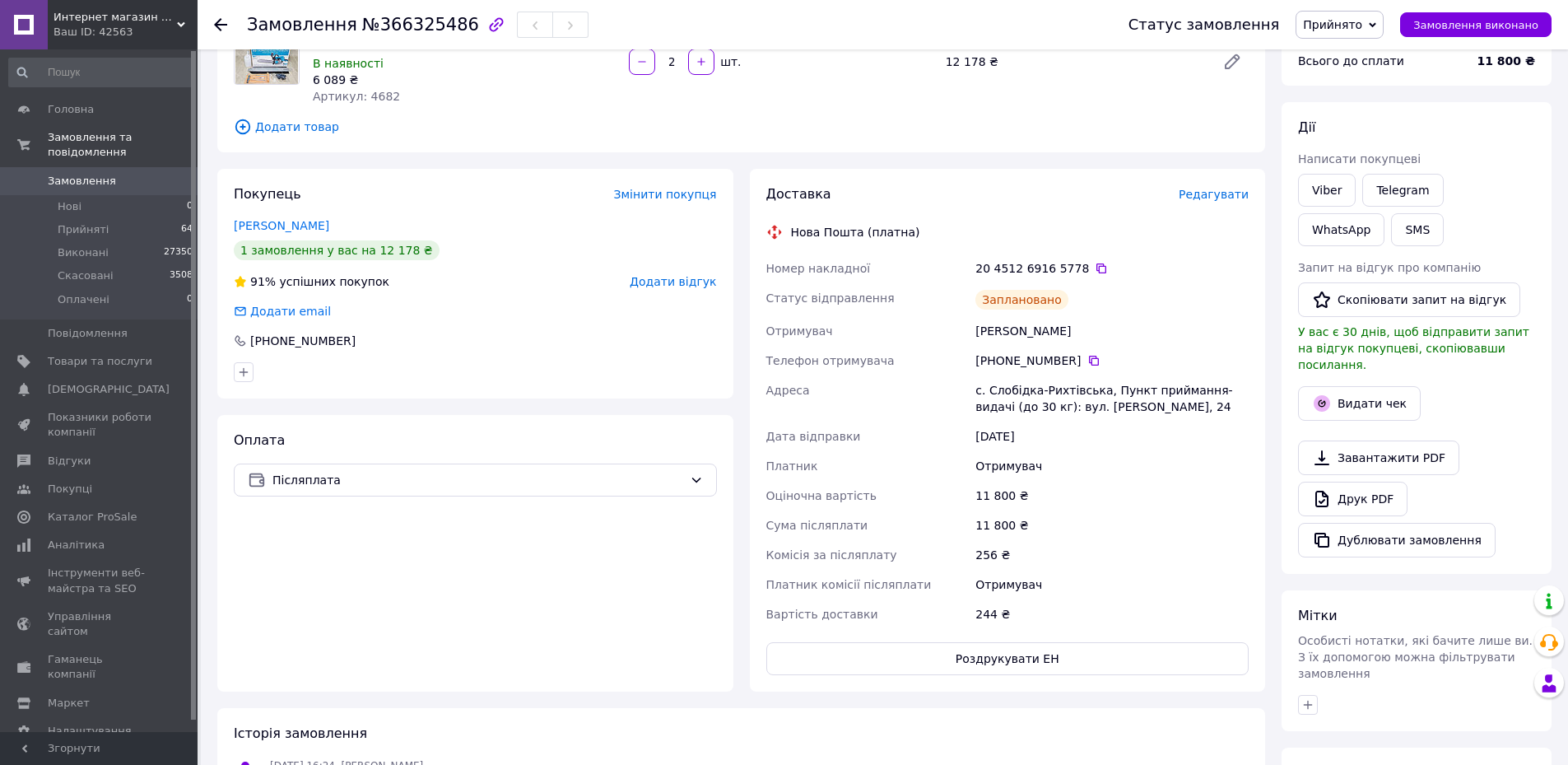
click at [83, 174] on span "Замовлення" at bounding box center [81, 181] width 68 height 15
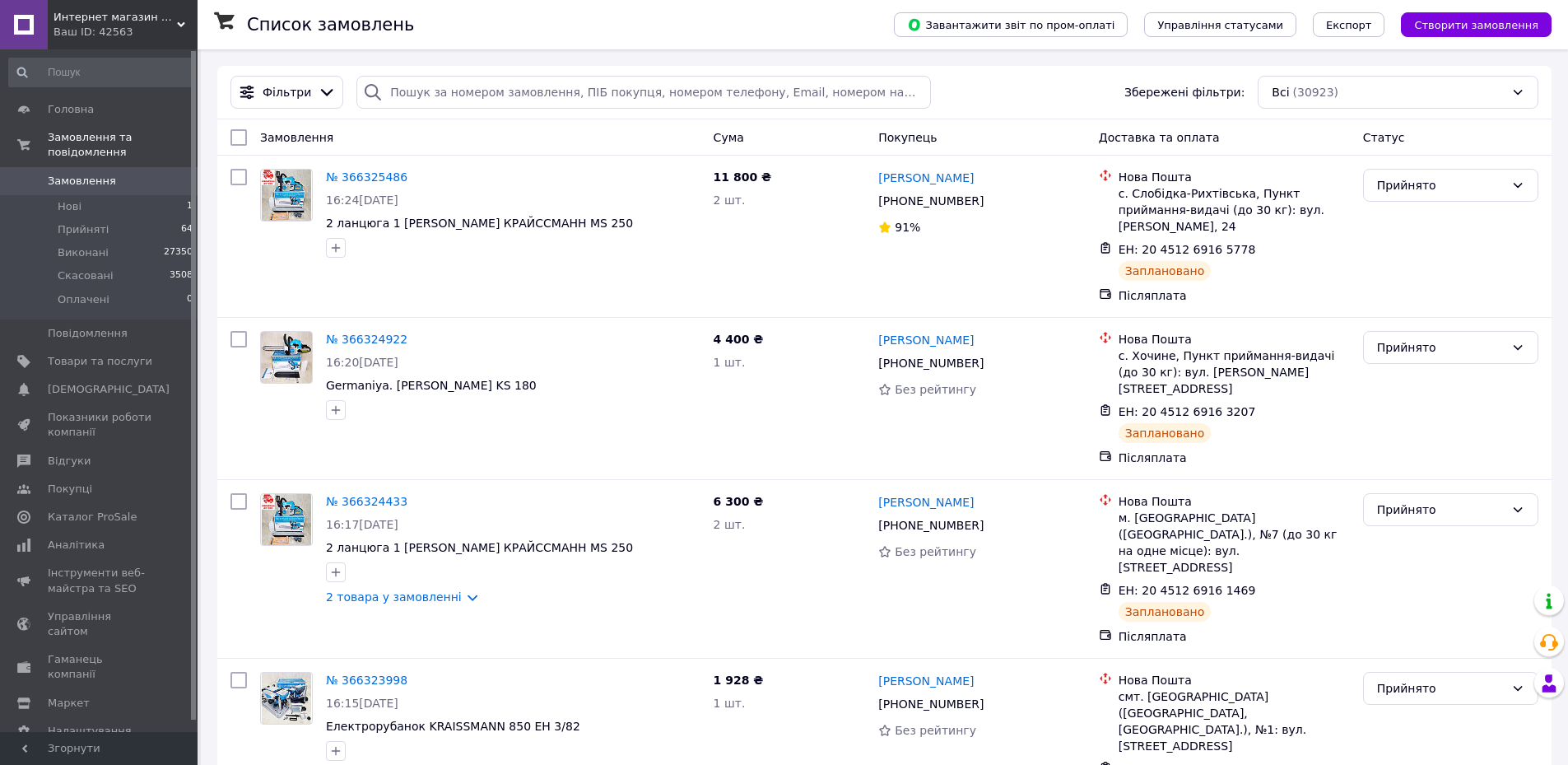
click at [1498, 39] on div "Завантажити звіт по пром-оплаті Управління статусами Експорт Створити замовлення" at bounding box center [1206, 25] width 690 height 49
click at [1450, 20] on span "Створити замовлення" at bounding box center [1476, 25] width 124 height 12
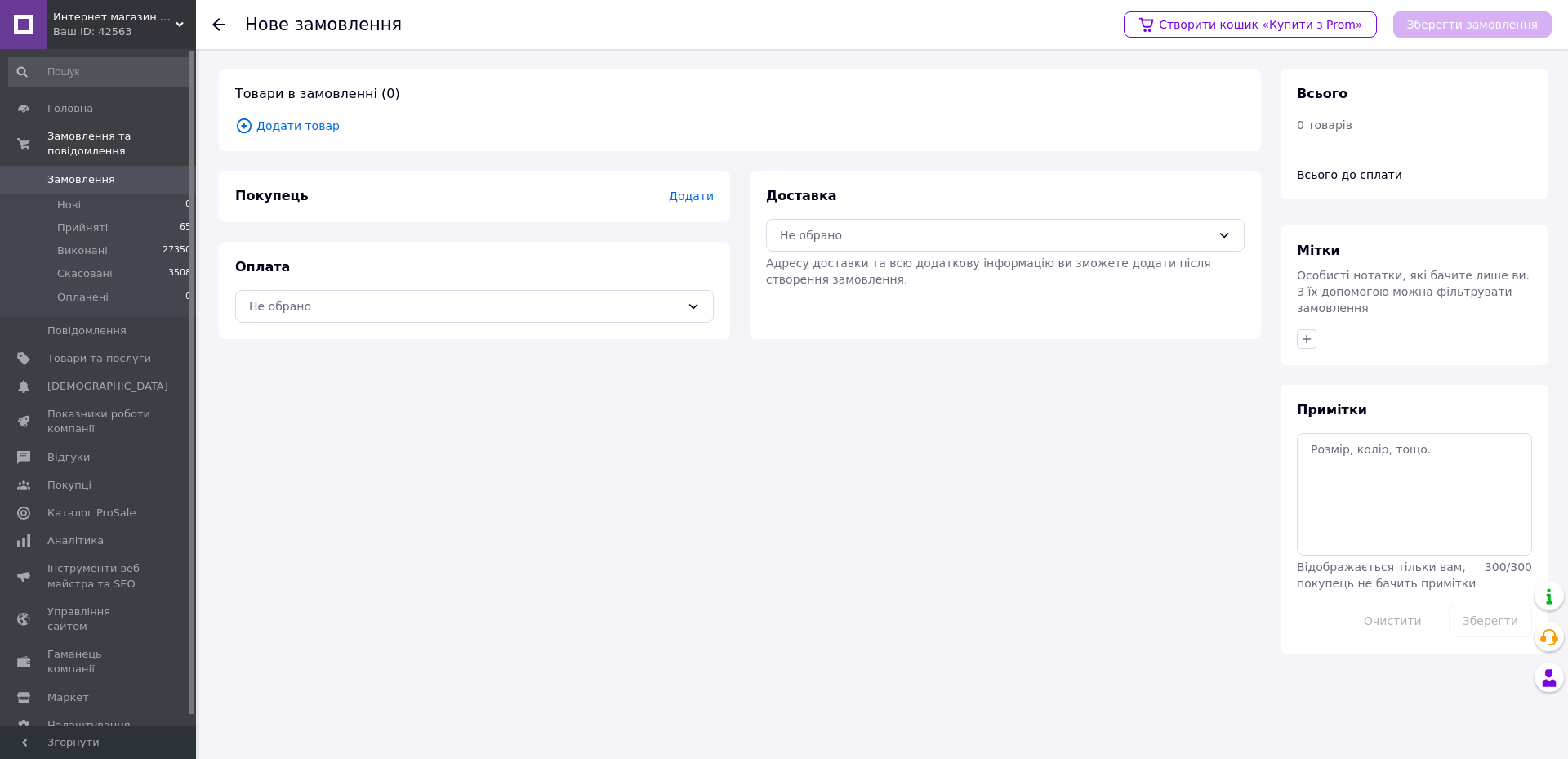
click at [299, 117] on span "Додати товар" at bounding box center [740, 125] width 1009 height 18
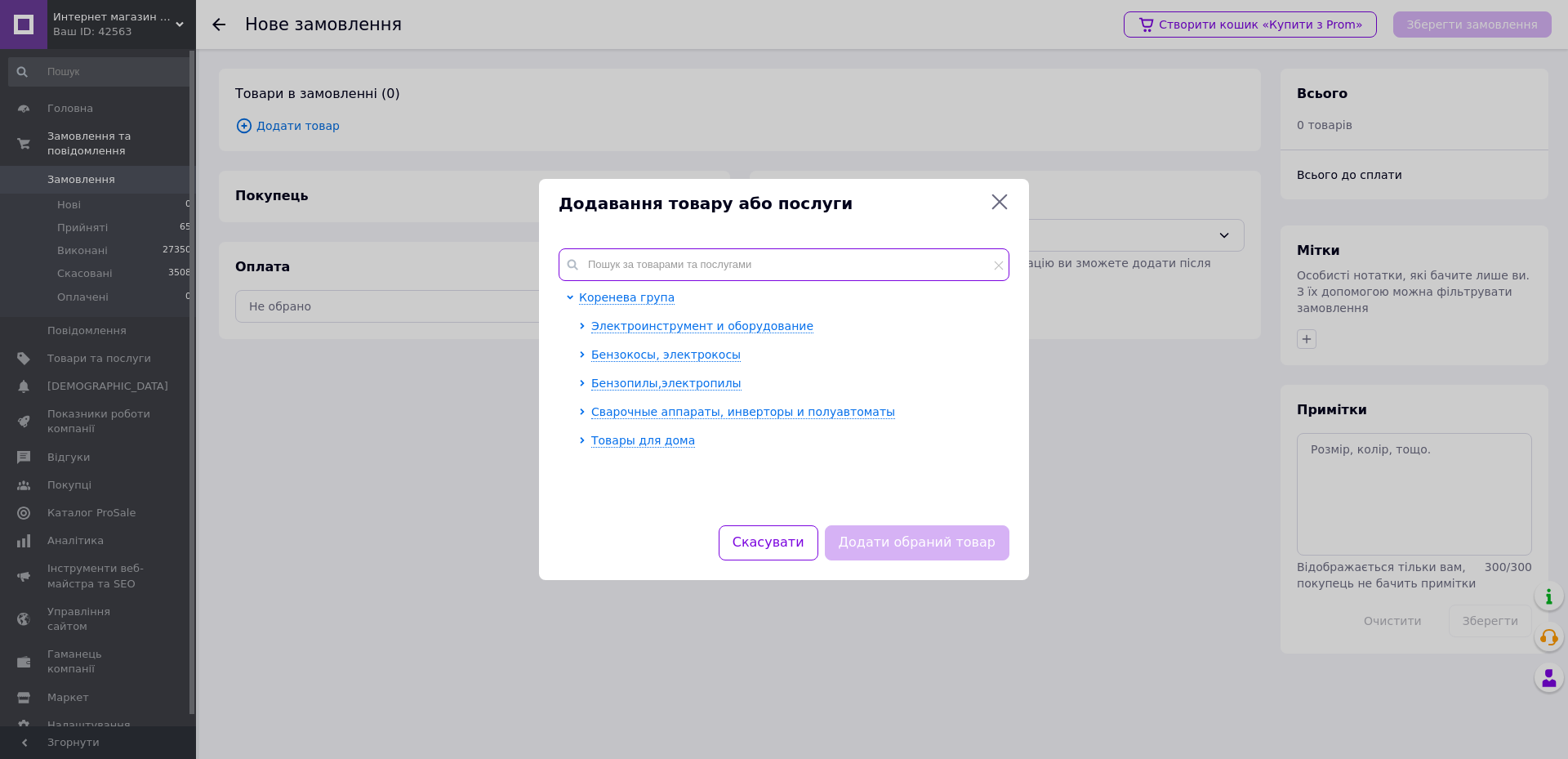
click at [623, 258] on input "text" at bounding box center [784, 265] width 451 height 33
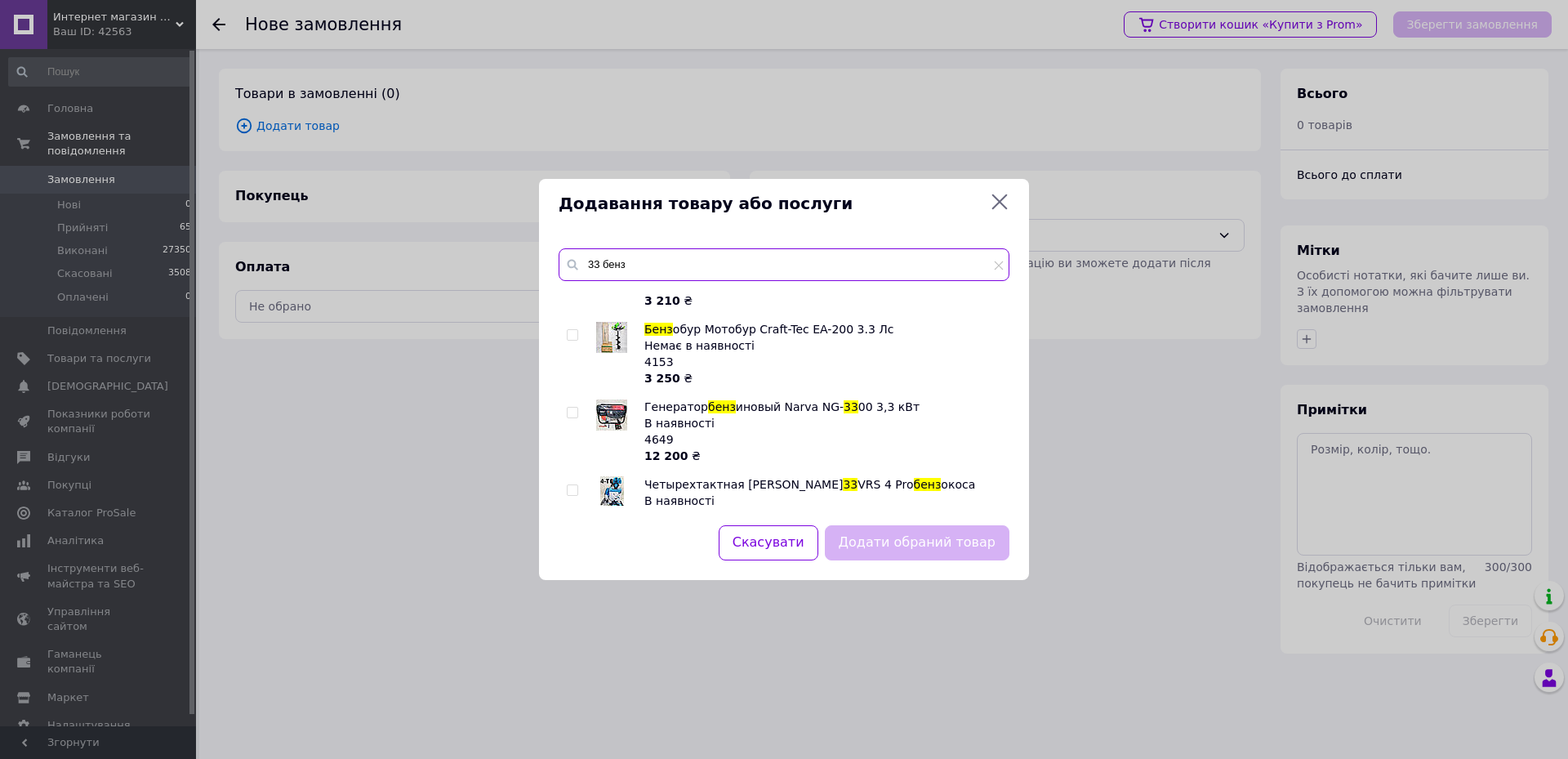
scroll to position [82, 0]
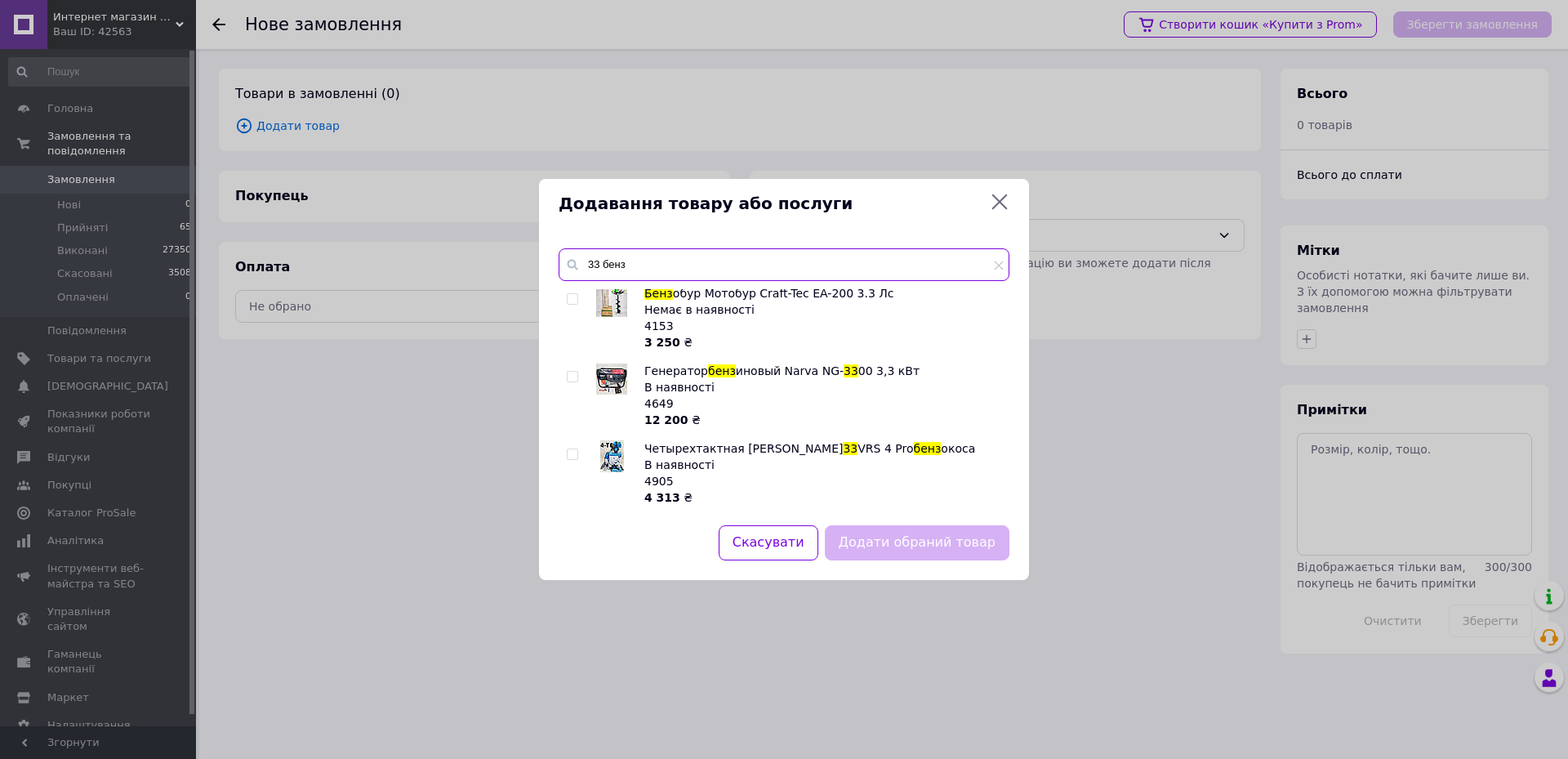
type input "33 бенз"
click at [571, 452] on input "checkbox" at bounding box center [572, 455] width 10 height 10
checkbox input "true"
click at [880, 550] on button "Додати обраний товар" at bounding box center [917, 543] width 184 height 35
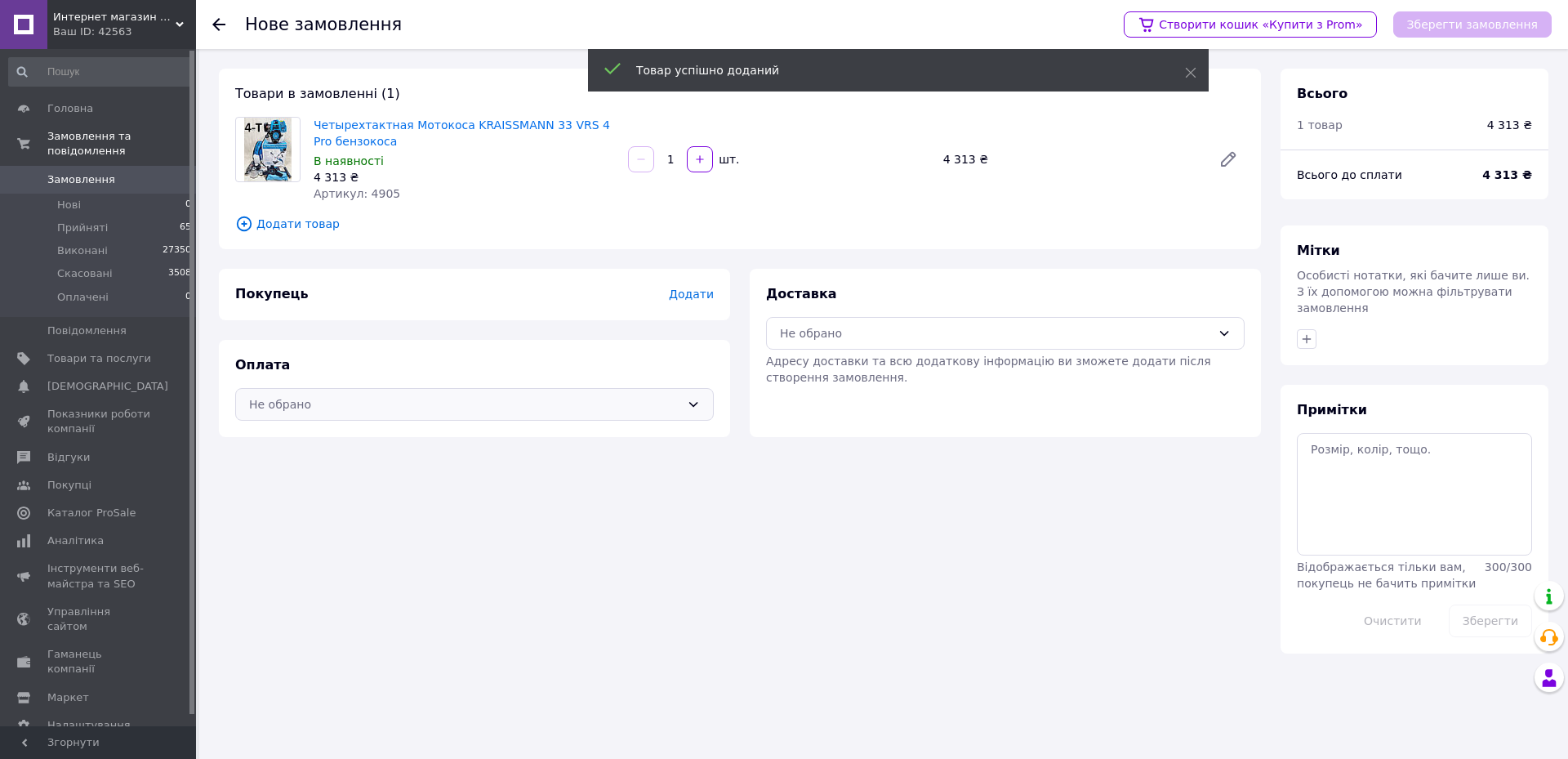
click at [341, 405] on div "Не обрано" at bounding box center [465, 404] width 431 height 18
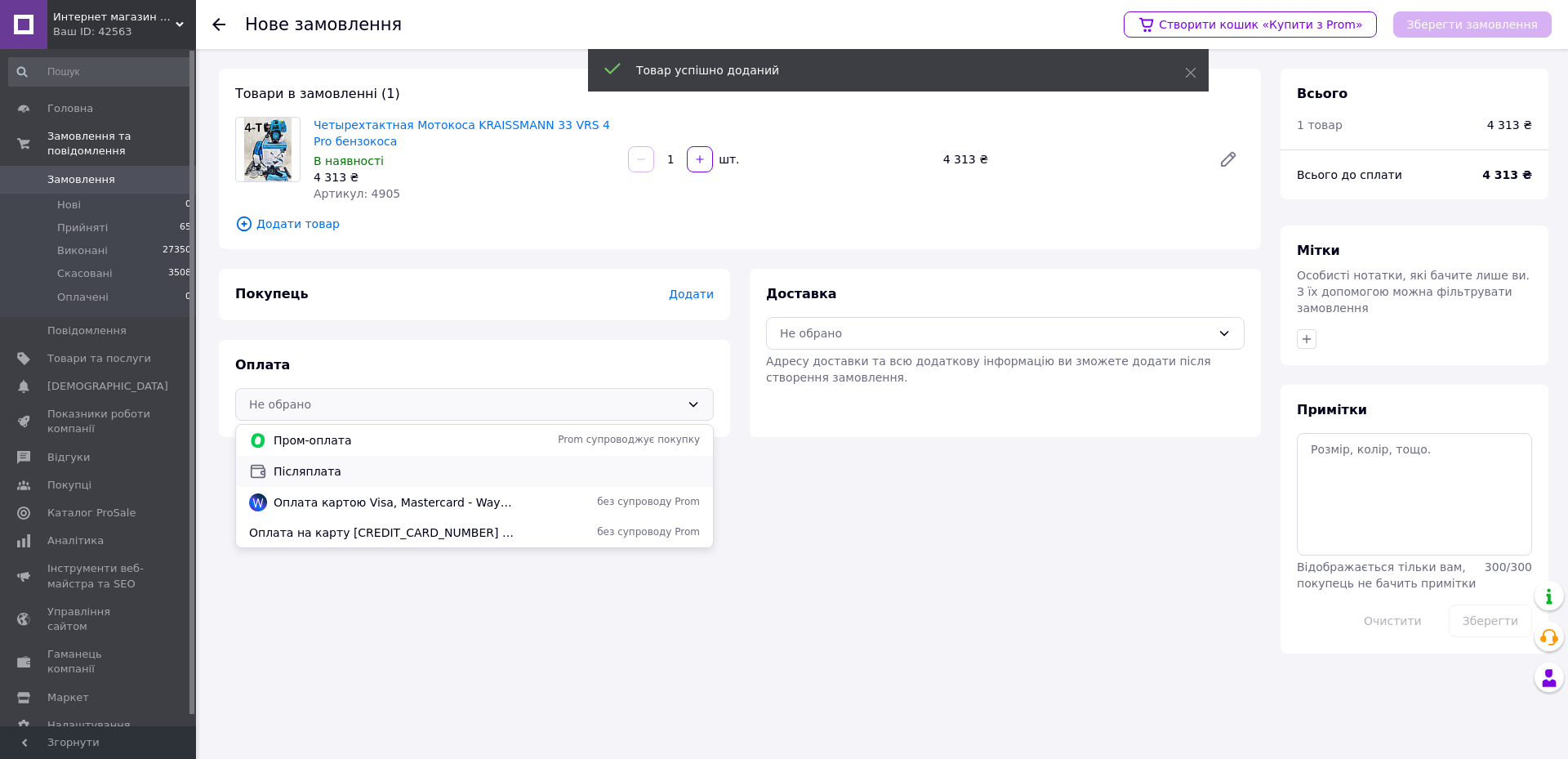
click at [318, 470] on span "Післяплата" at bounding box center [487, 471] width 426 height 17
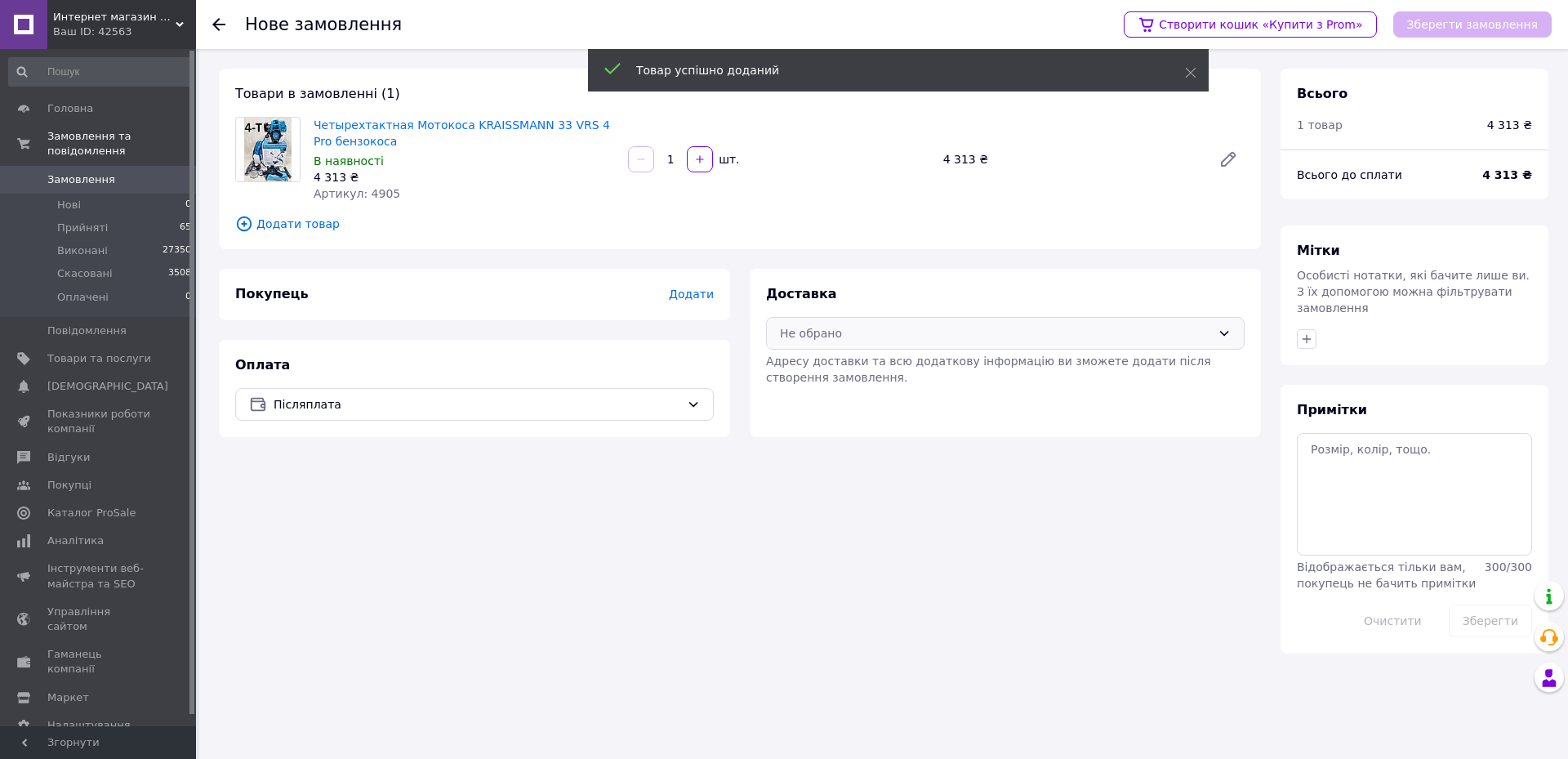
click at [818, 336] on div "Не обрано" at bounding box center [995, 333] width 431 height 18
click at [807, 367] on span "Нова Пошта (платна)" at bounding box center [1017, 369] width 426 height 17
click at [688, 292] on span "Додати" at bounding box center [691, 294] width 45 height 13
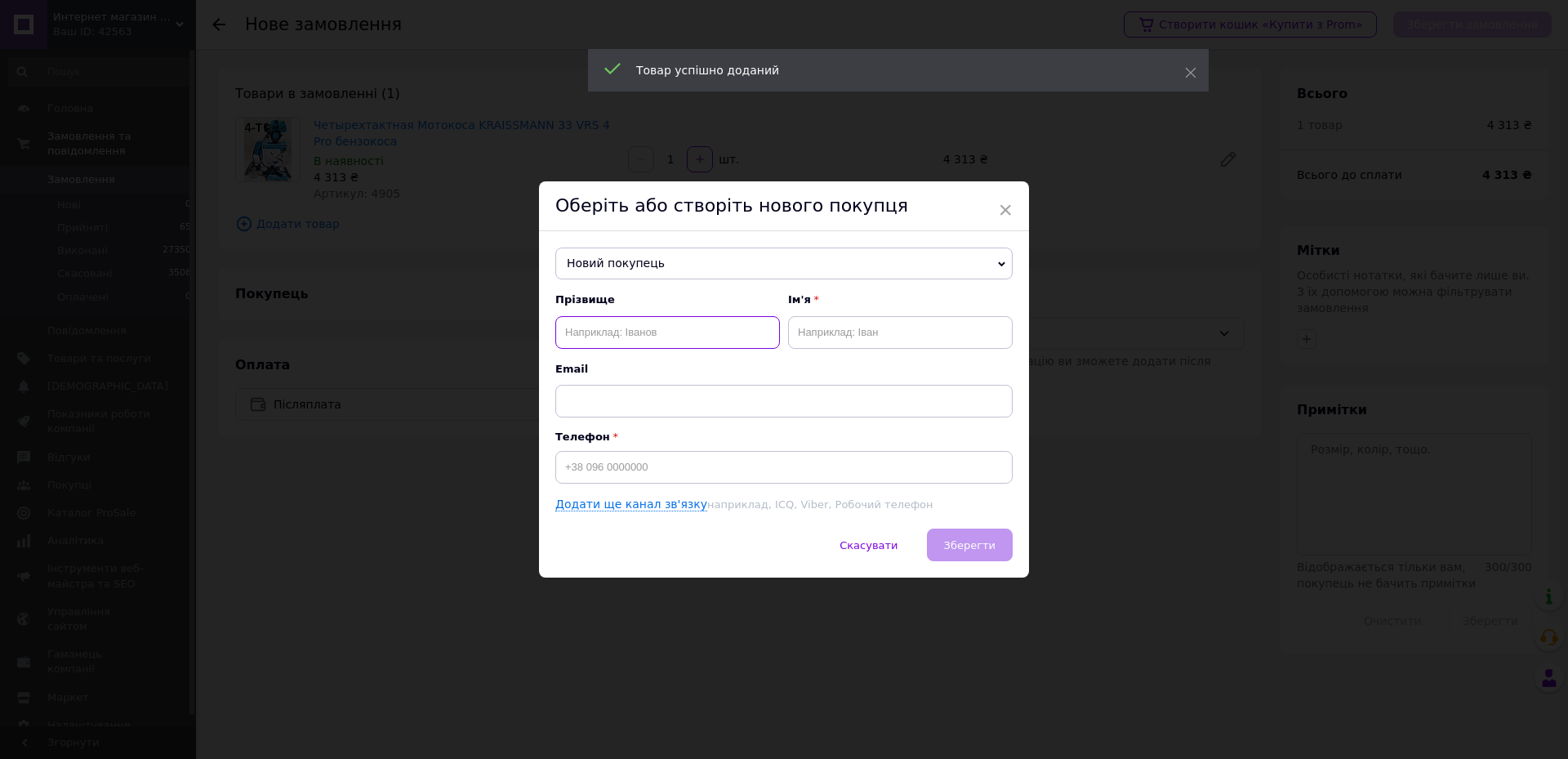
click at [689, 343] on input "text" at bounding box center [668, 333] width 224 height 33
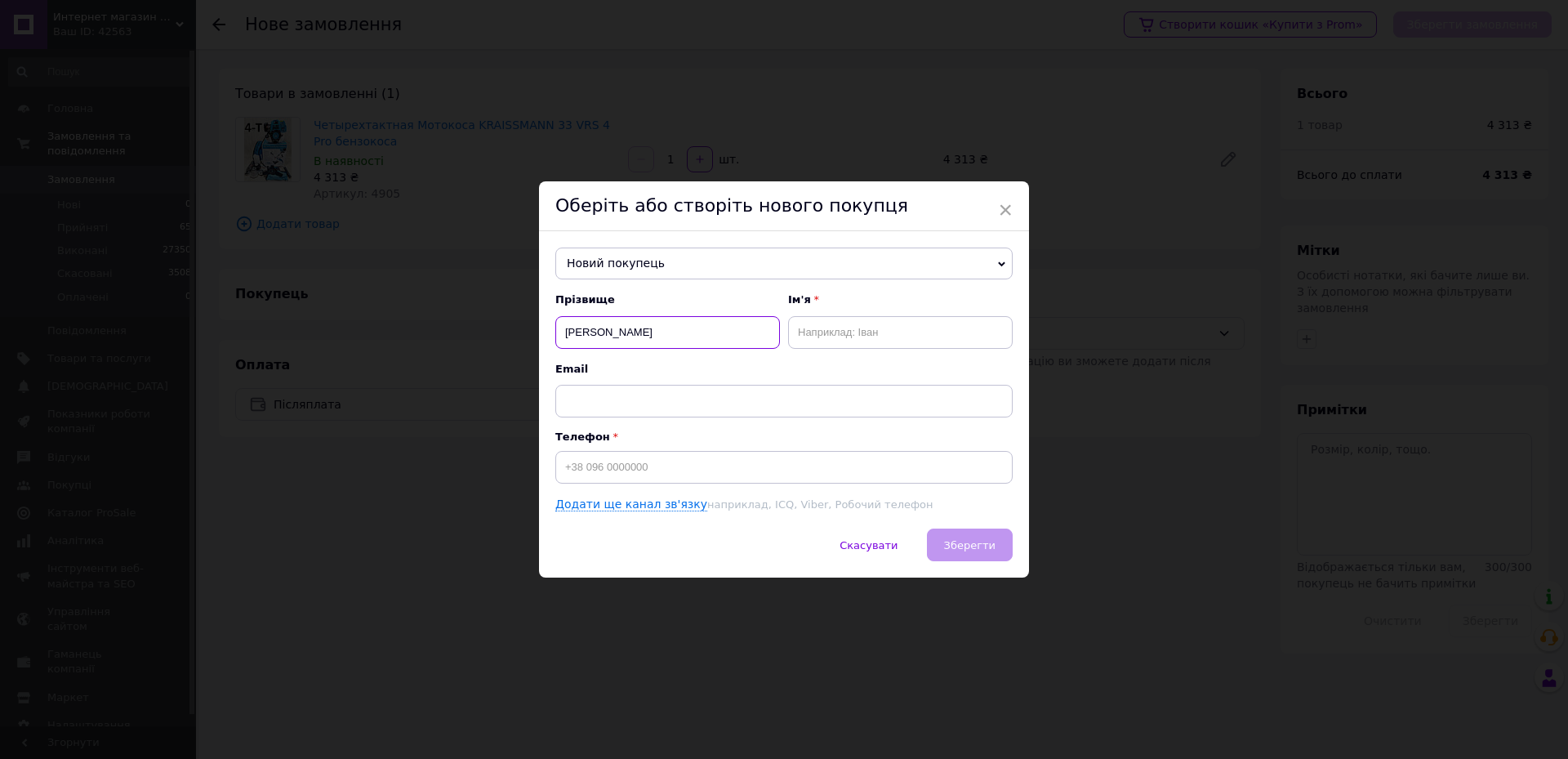
type input "[PERSON_NAME]"
click at [820, 328] on input "text" at bounding box center [900, 333] width 224 height 33
type input "[PERSON_NAME]"
click at [761, 469] on input at bounding box center [784, 468] width 457 height 33
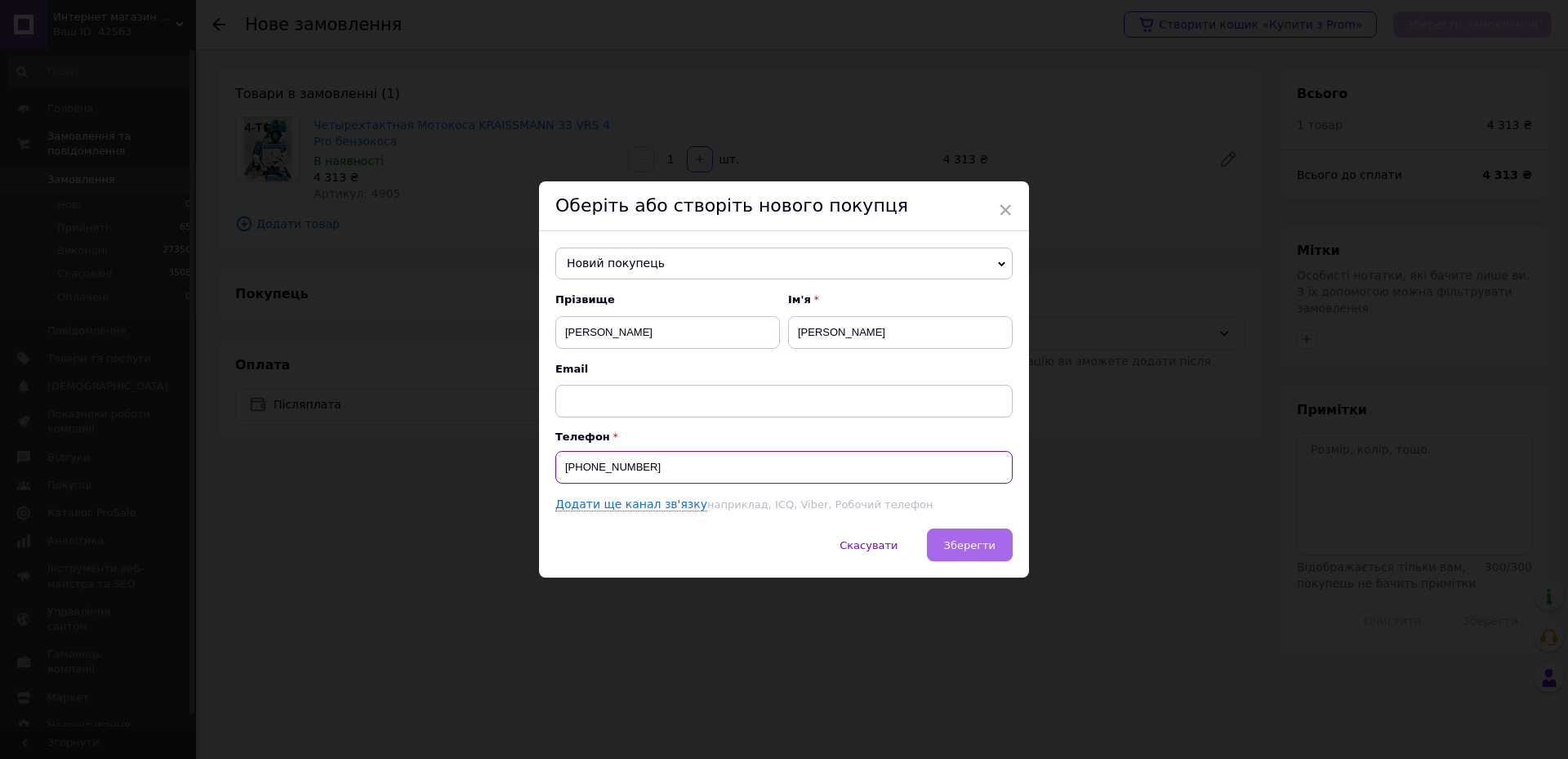
type input "[PHONE_NUMBER]"
click at [993, 555] on button "Зберегти" at bounding box center [969, 545] width 86 height 33
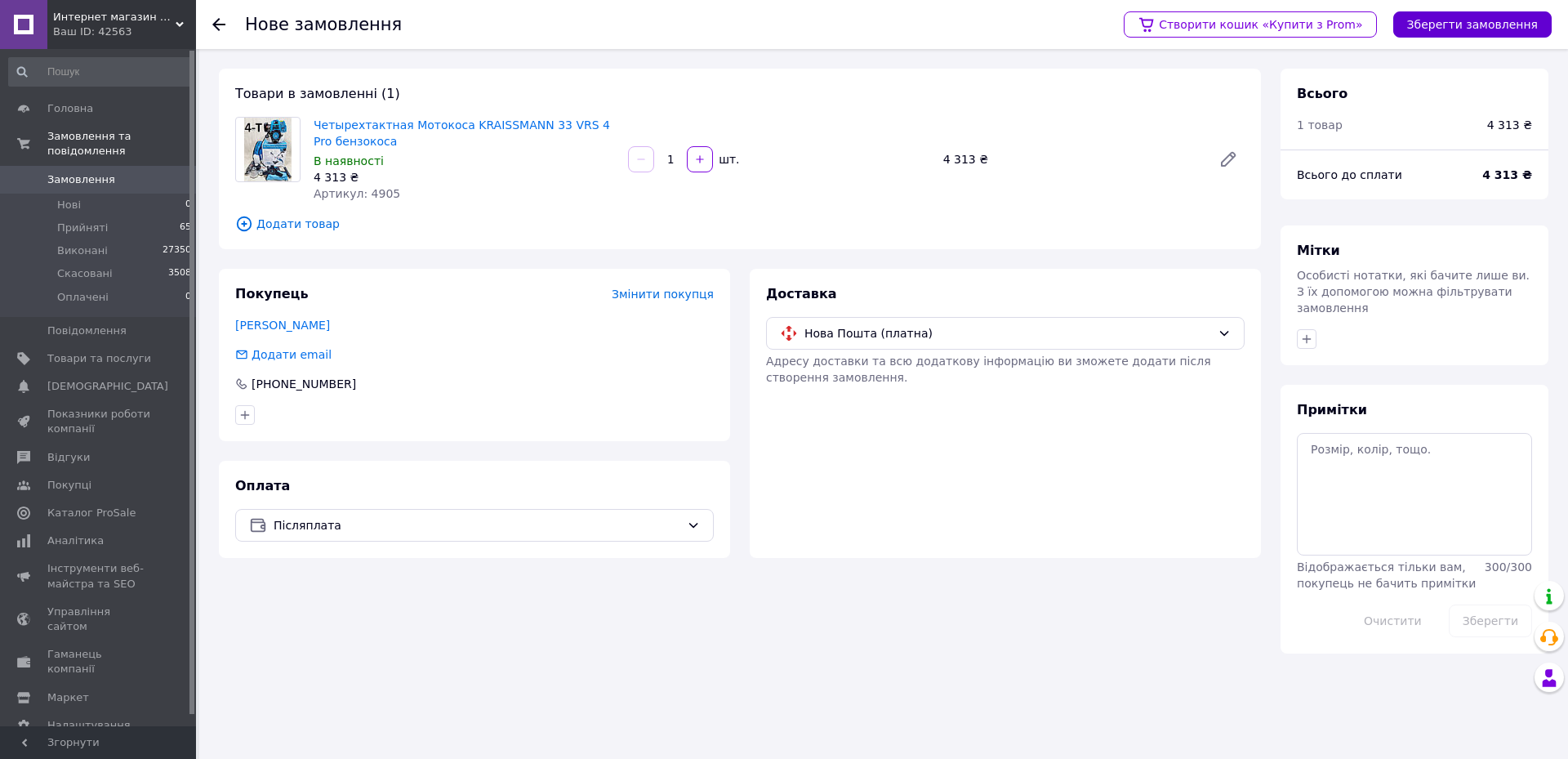
click at [1480, 18] on button "Зберегти замовлення" at bounding box center [1472, 24] width 158 height 26
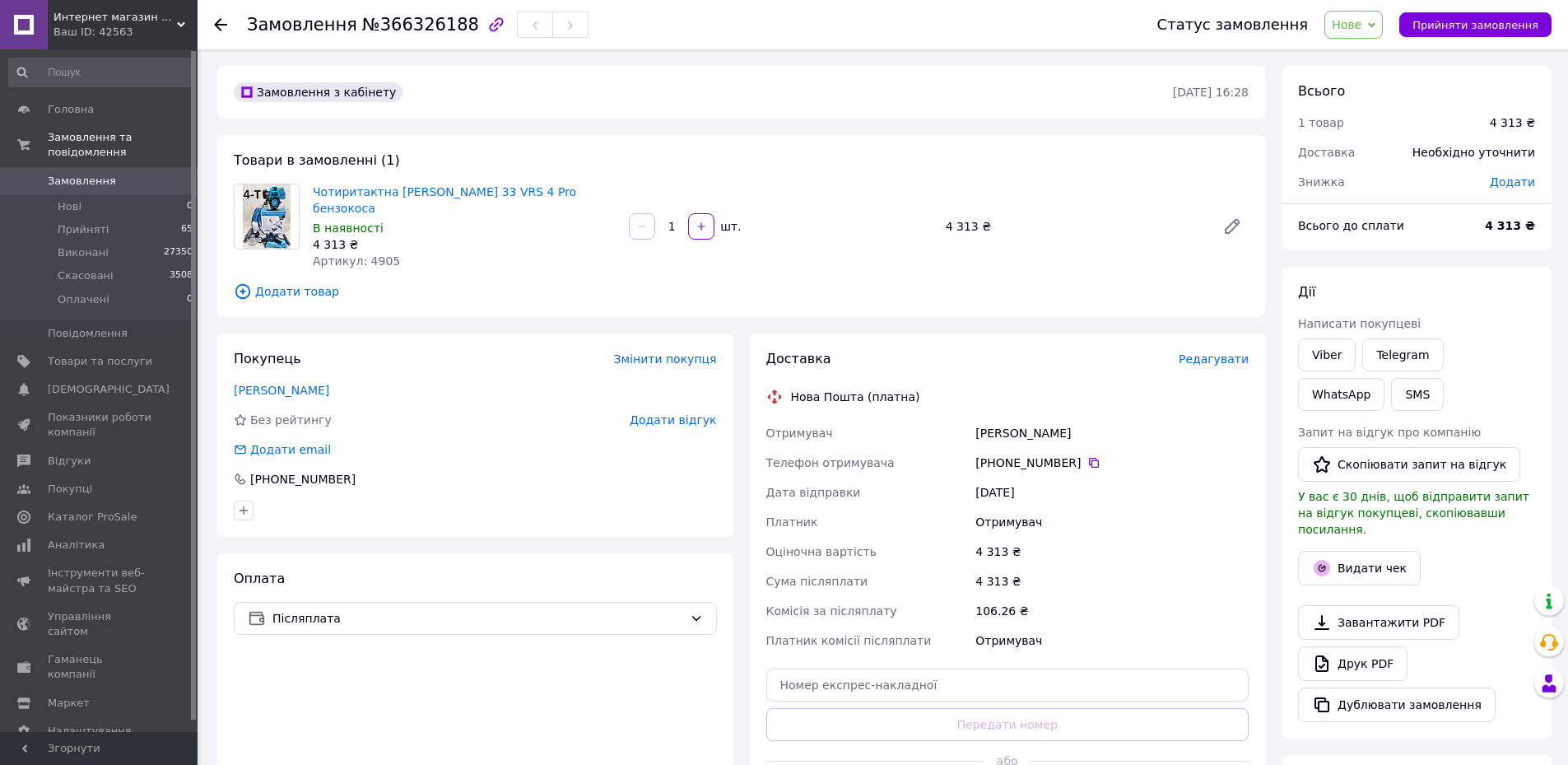
click at [1527, 177] on span "Додати" at bounding box center [1513, 181] width 46 height 13
click at [1366, 253] on input "text" at bounding box center [1399, 249] width 97 height 33
type input "13"
click at [1494, 287] on button "Зберегти" at bounding box center [1480, 295] width 82 height 33
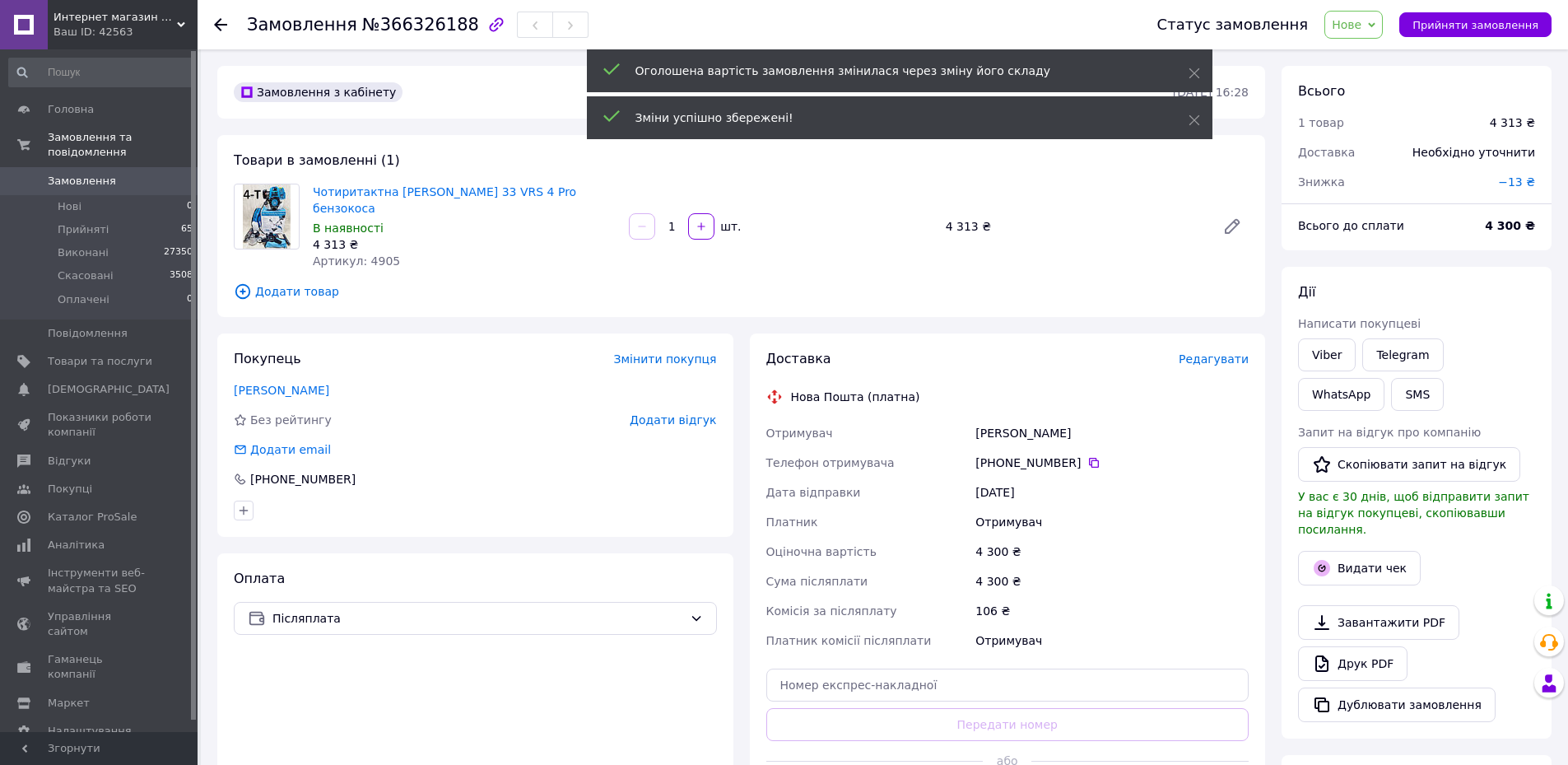
click at [1203, 360] on span "Редагувати" at bounding box center [1213, 358] width 70 height 13
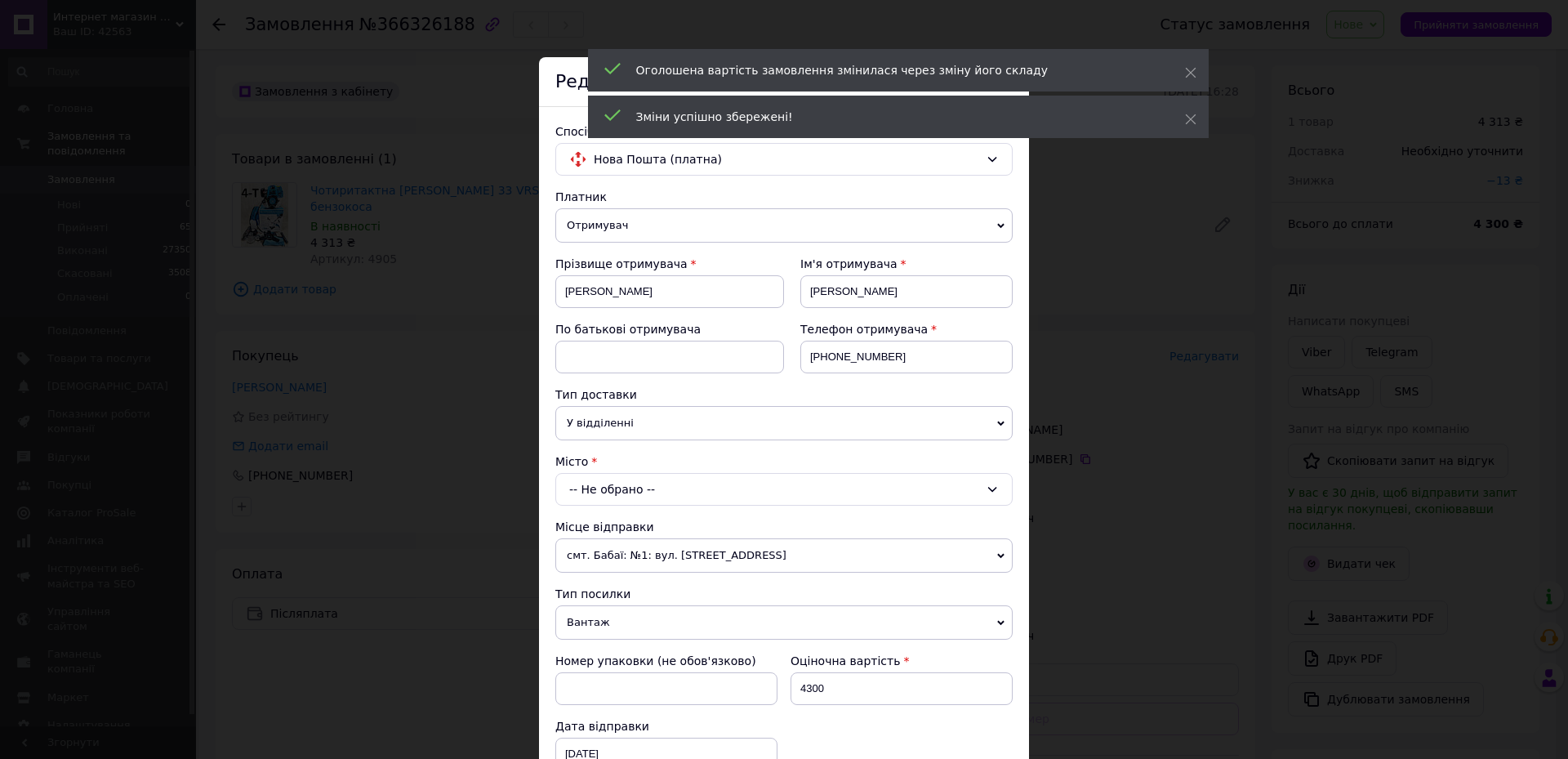
click at [589, 484] on div "-- Не обрано --" at bounding box center [784, 489] width 457 height 33
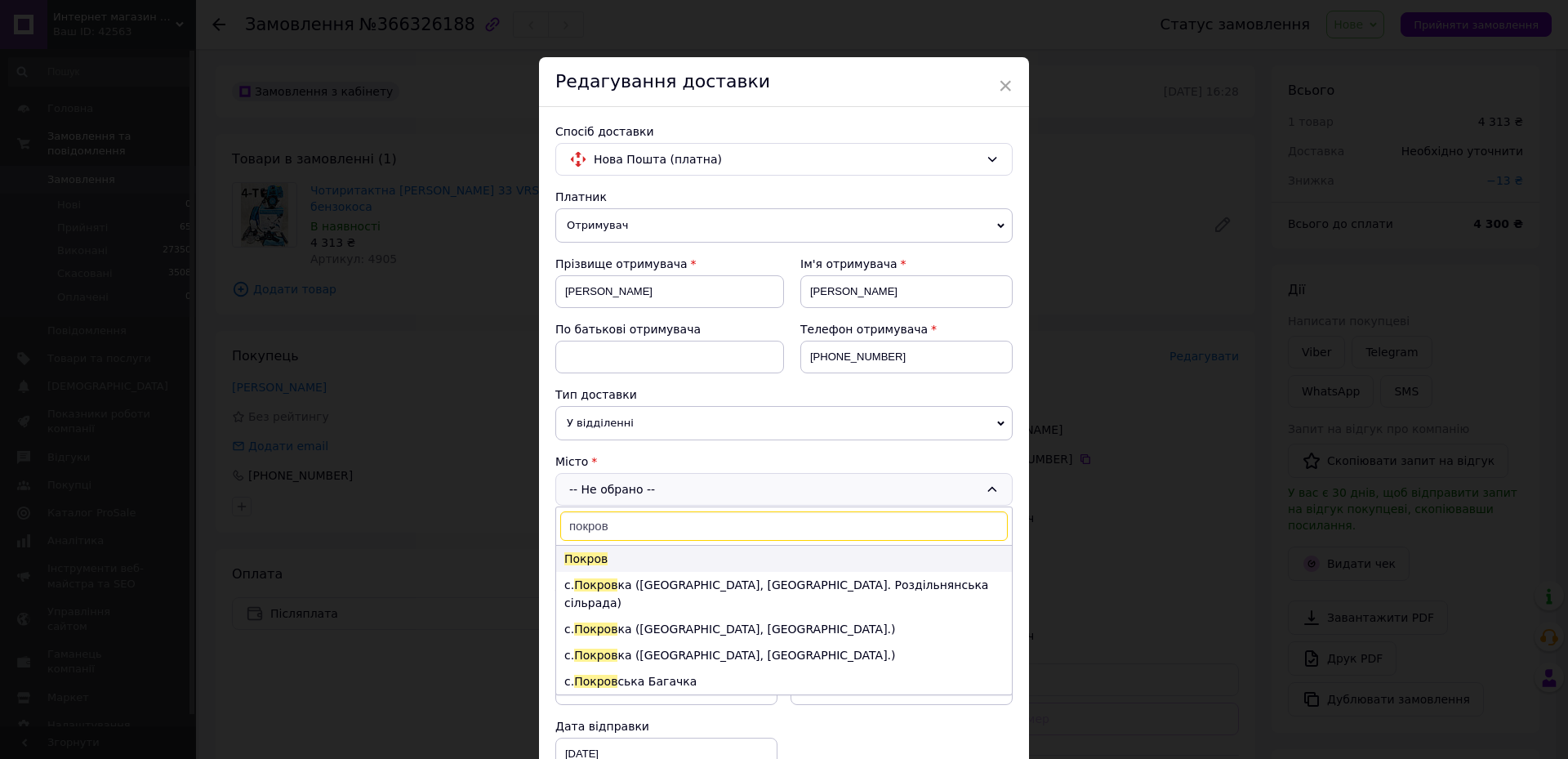
type input "покров"
click at [609, 547] on li "Покров" at bounding box center [784, 559] width 455 height 26
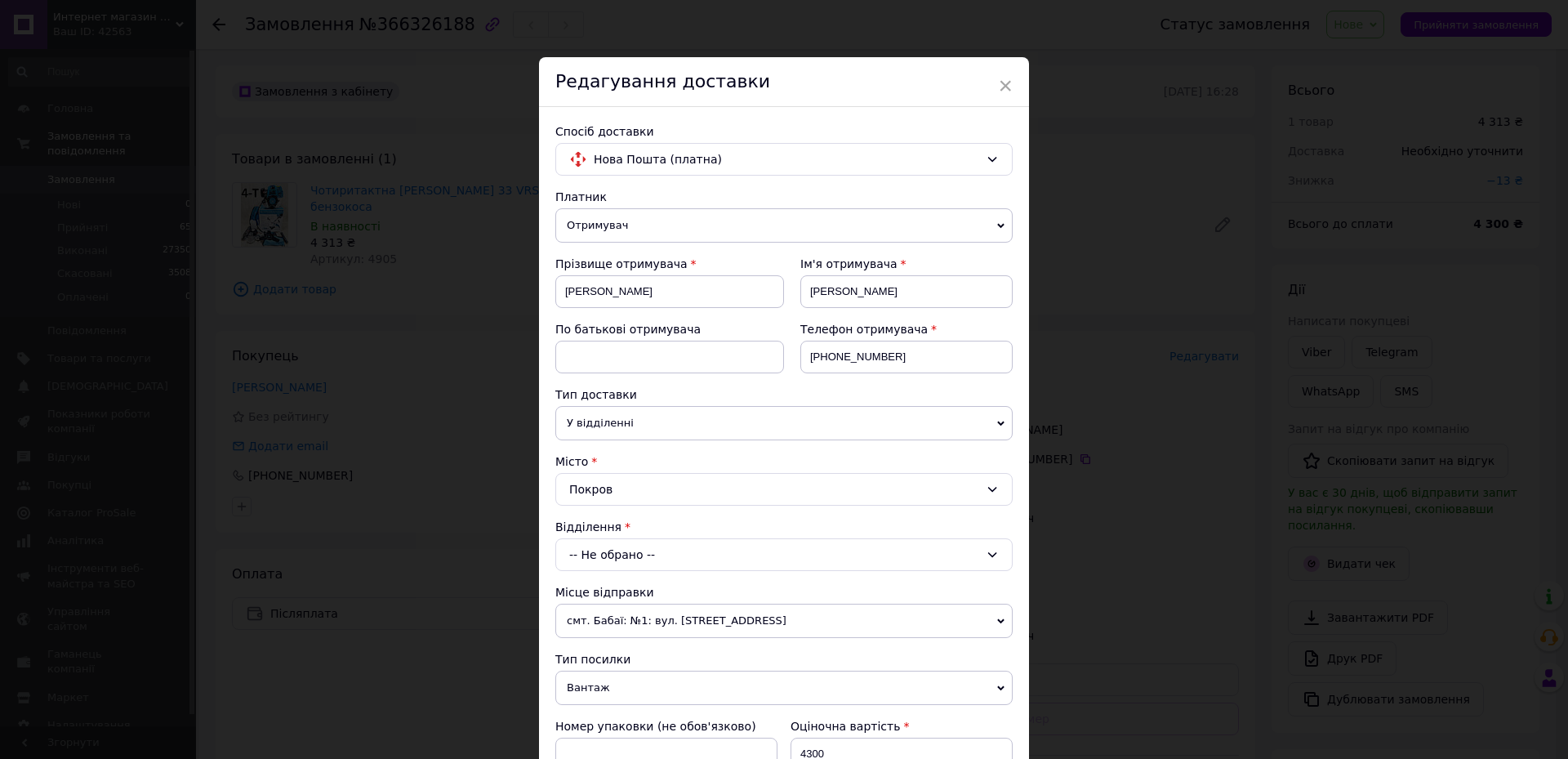
click at [609, 547] on div "-- Не обрано --" at bounding box center [784, 555] width 457 height 33
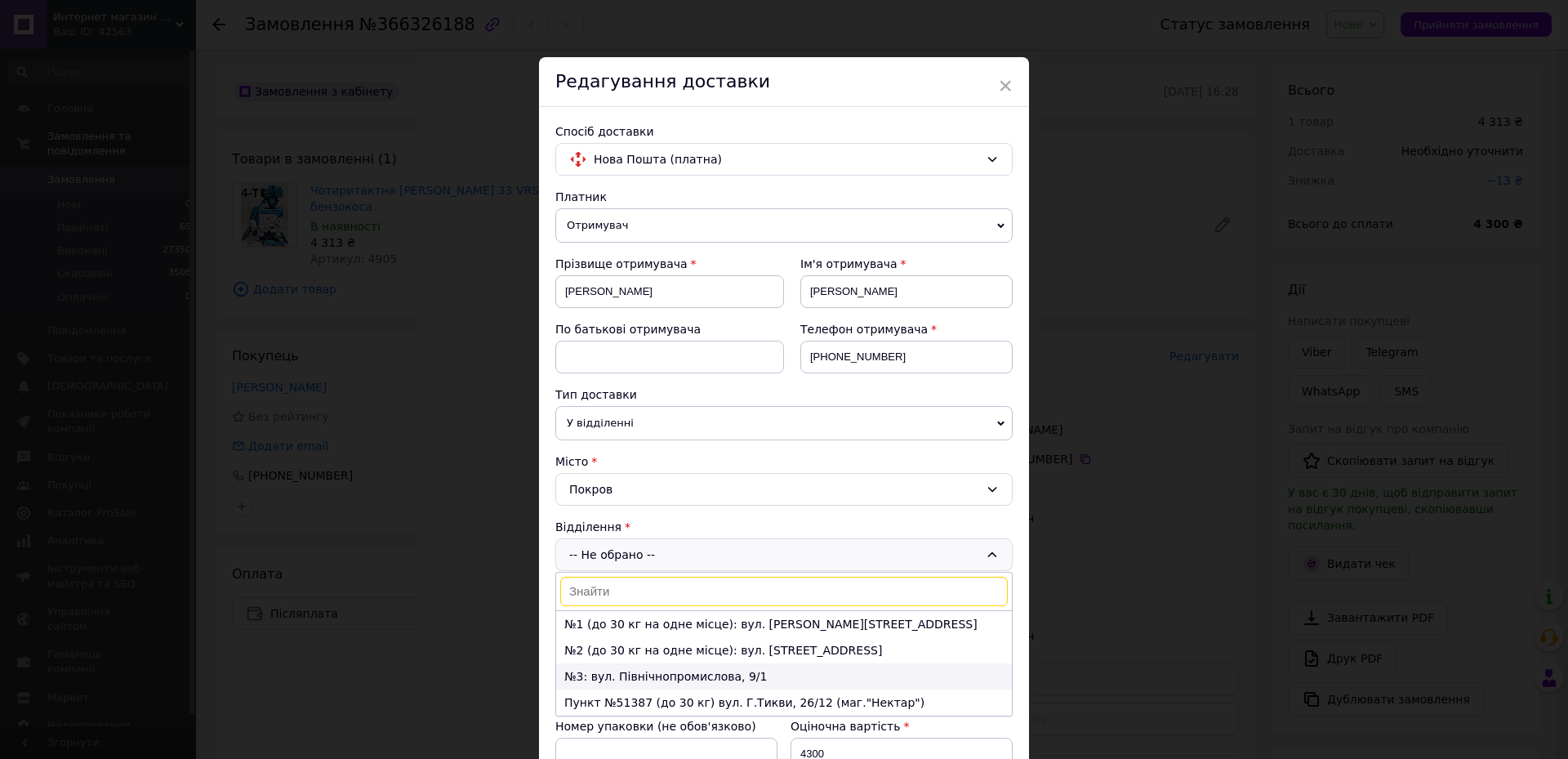
click at [629, 675] on li "№3: вул. Північнопромислова, 9/1" at bounding box center [784, 676] width 455 height 26
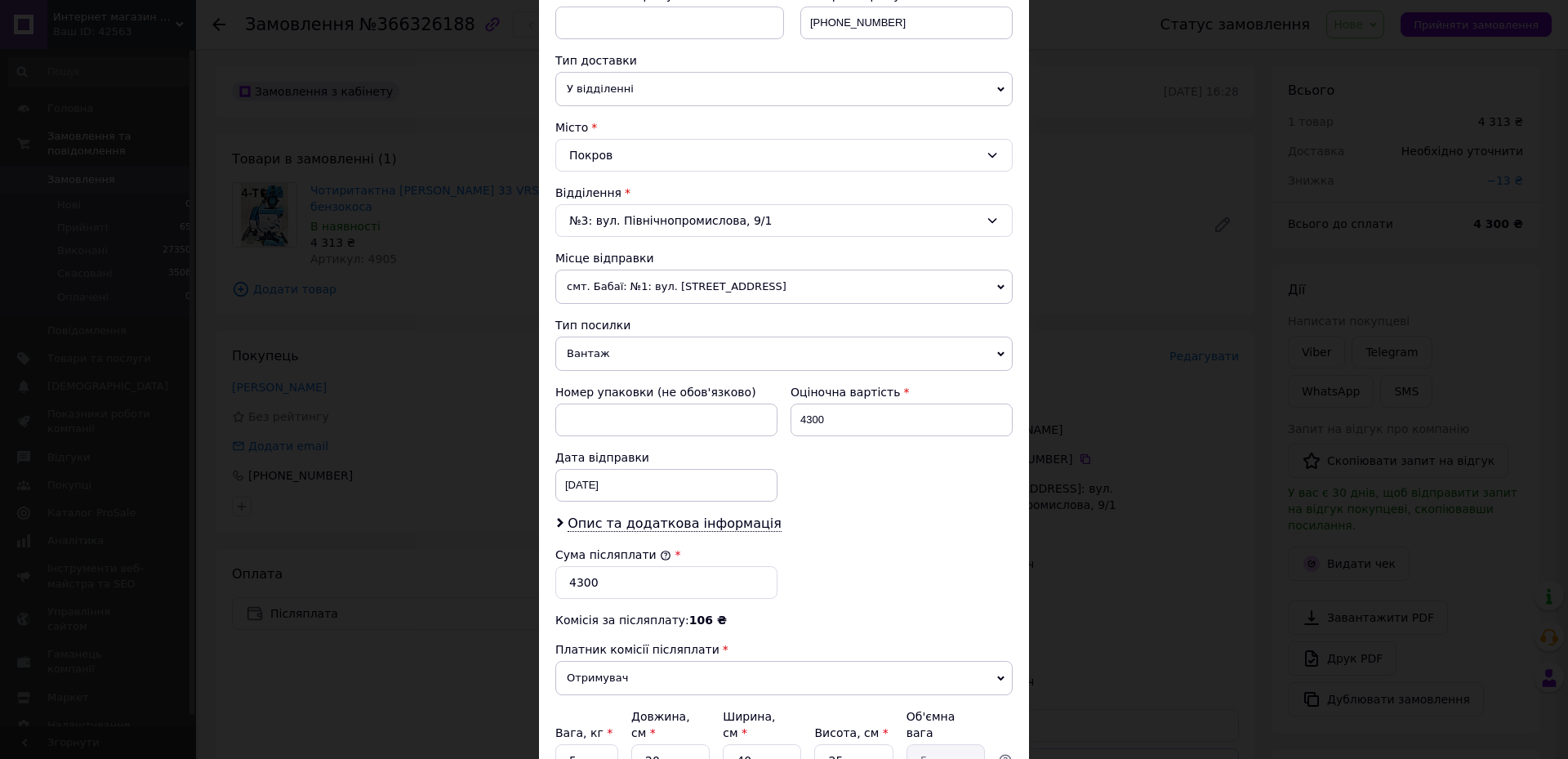
scroll to position [488, 0]
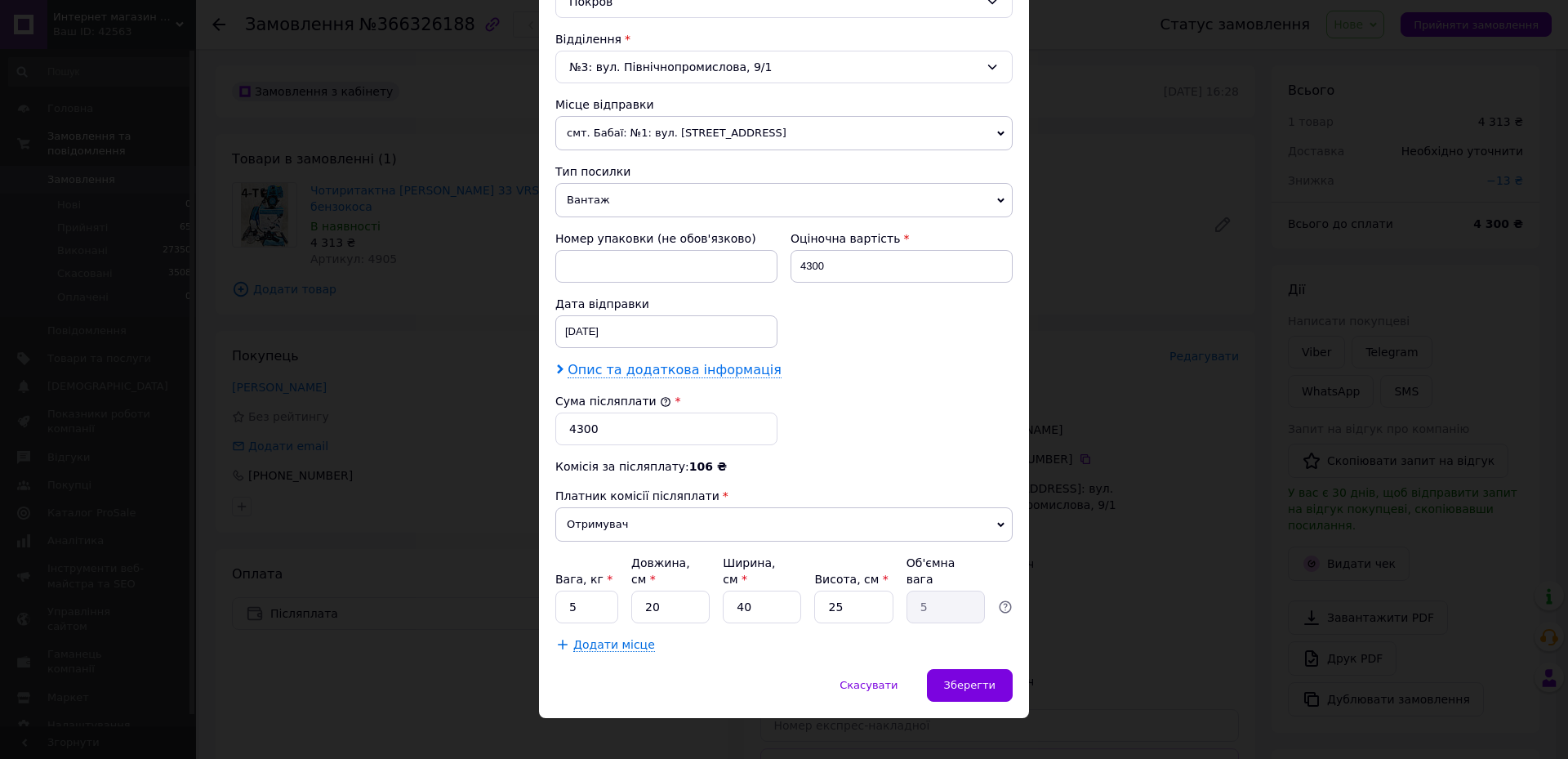
click at [644, 374] on span "Опис та додаткова інформація" at bounding box center [674, 370] width 214 height 17
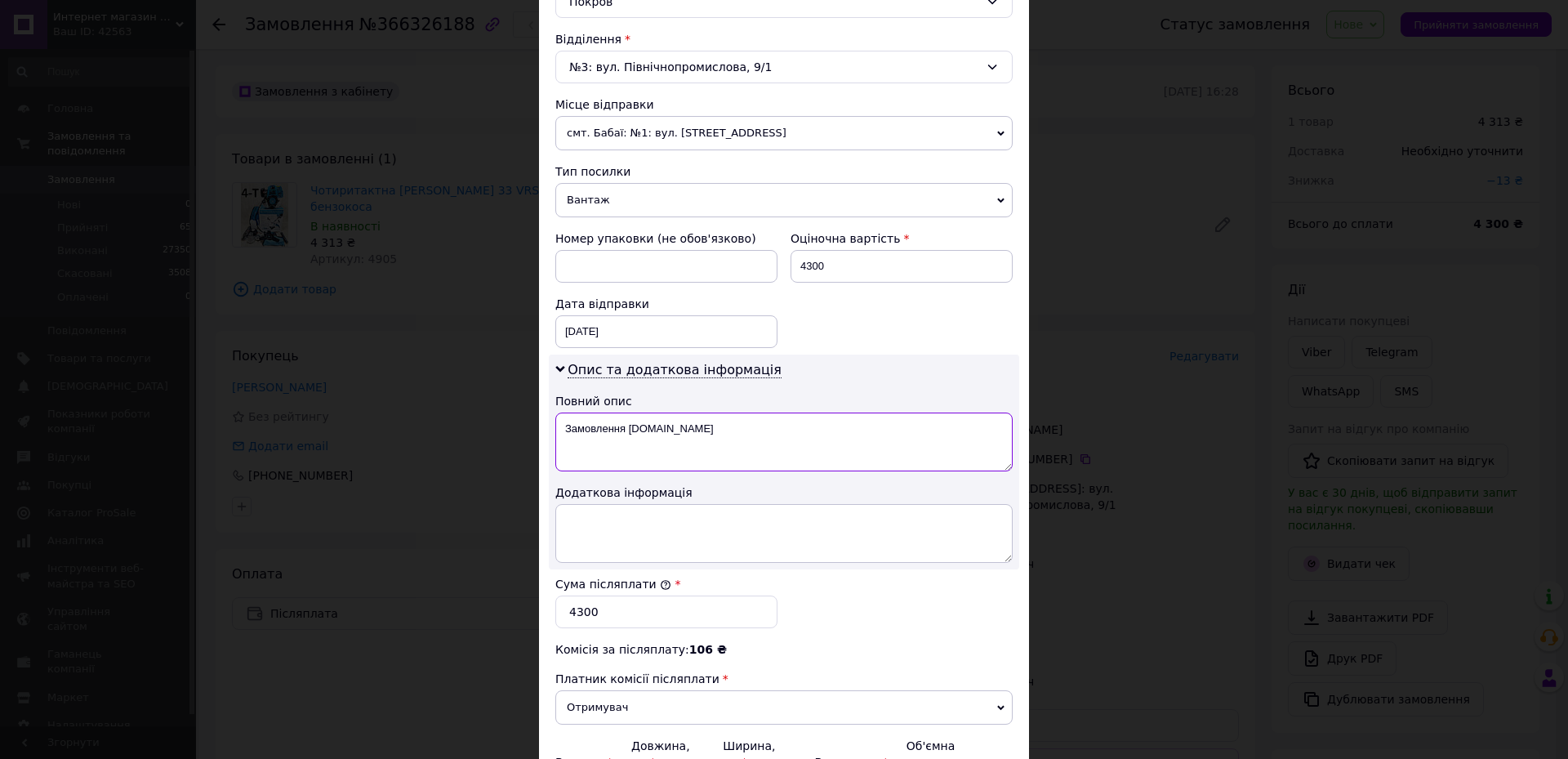
click at [709, 436] on textarea "Замовлення [DOMAIN_NAME]" at bounding box center [784, 442] width 457 height 59
type textarea "З"
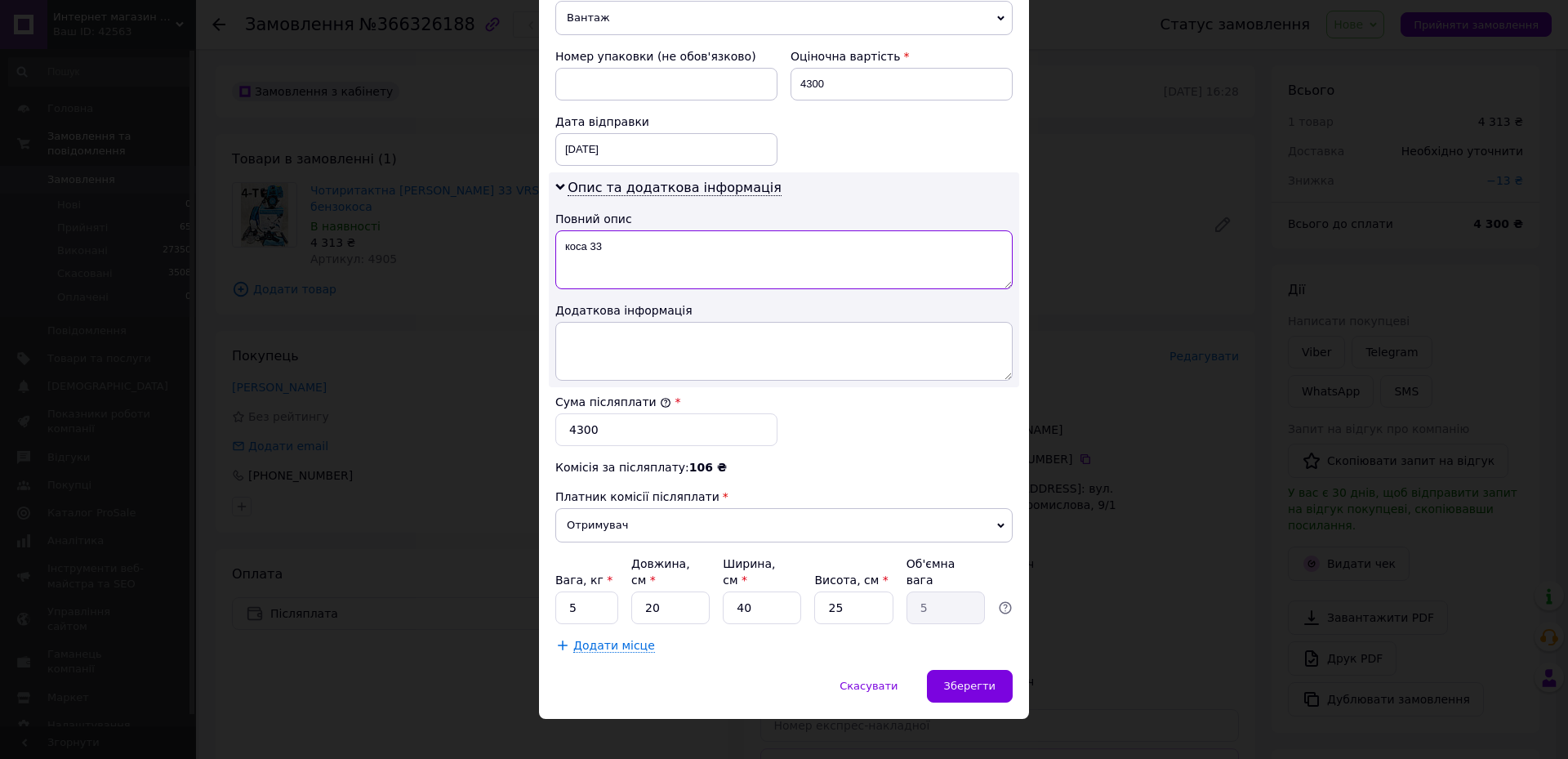
scroll to position [670, 0]
type textarea "коса 33"
click at [588, 591] on input "5" at bounding box center [587, 607] width 63 height 33
type input "8"
click at [601, 638] on span "Додати місце" at bounding box center [615, 645] width 82 height 14
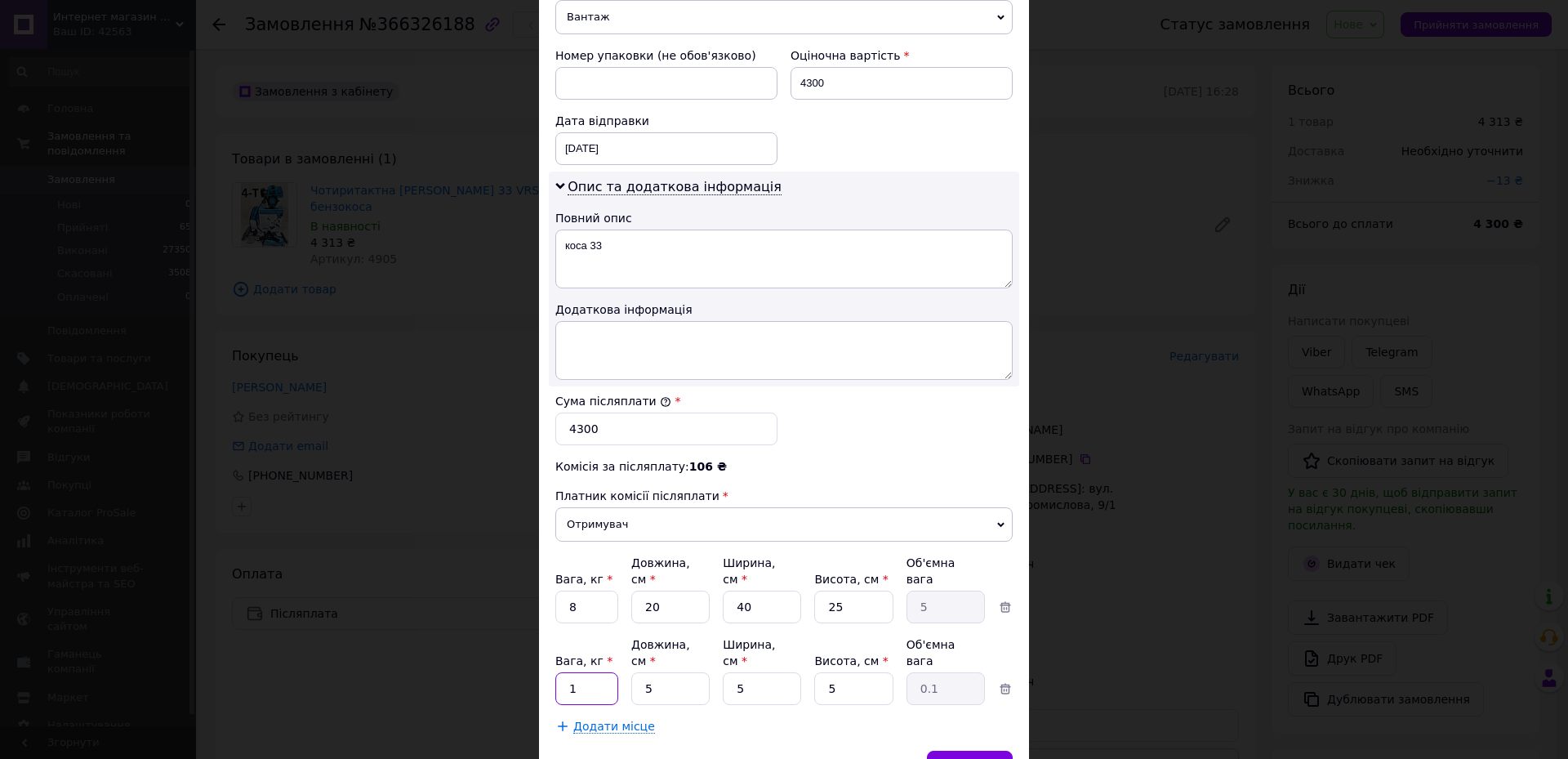
click at [601, 672] on input "1" at bounding box center [587, 689] width 63 height 33
type input "2"
click at [649, 672] on input "5" at bounding box center [670, 689] width 78 height 33
type input "1"
type input "0.1"
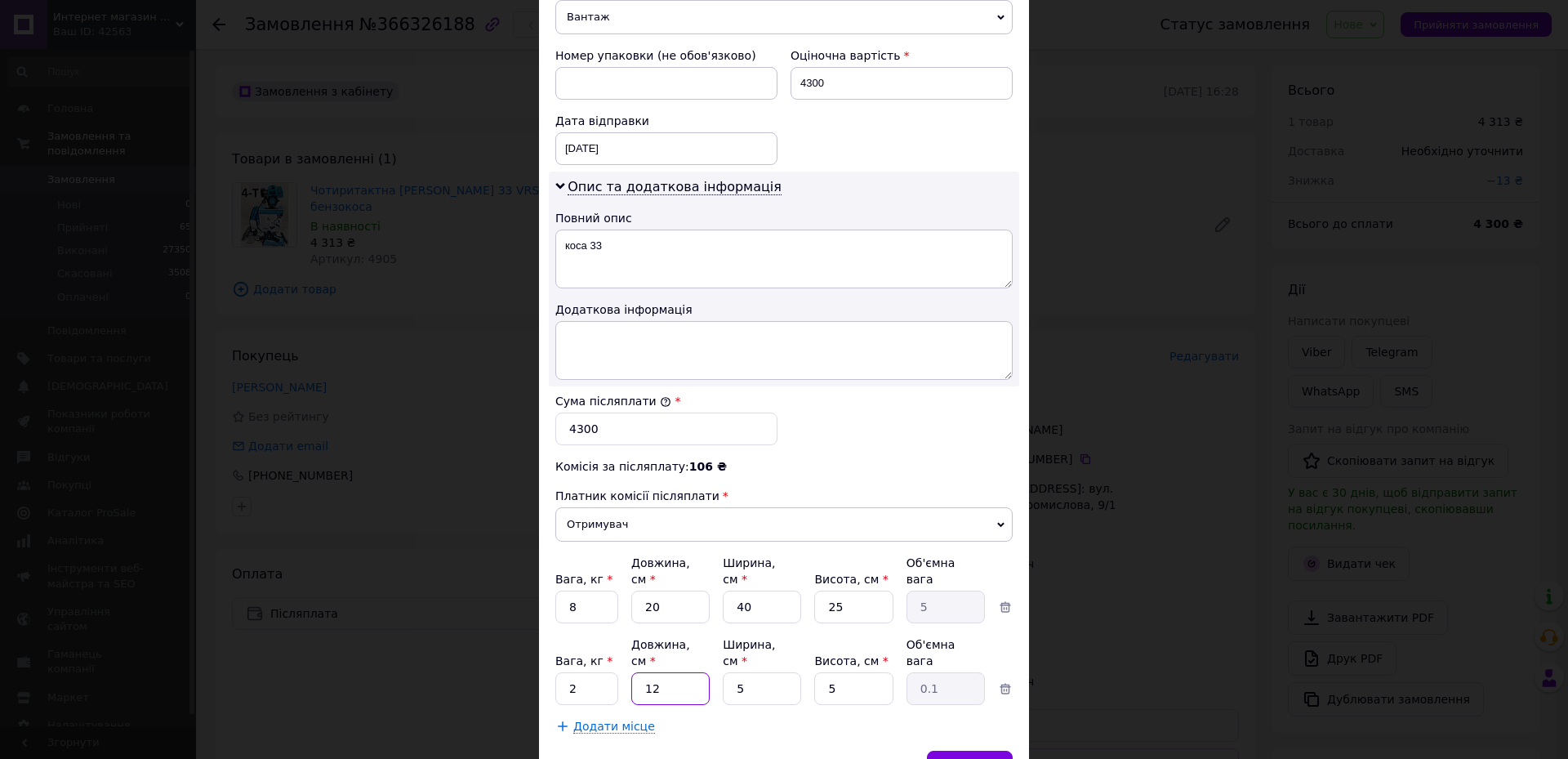
type input "120"
type input "0.75"
type input "120"
click at [962, 758] on span "Зберегти" at bounding box center [969, 767] width 51 height 12
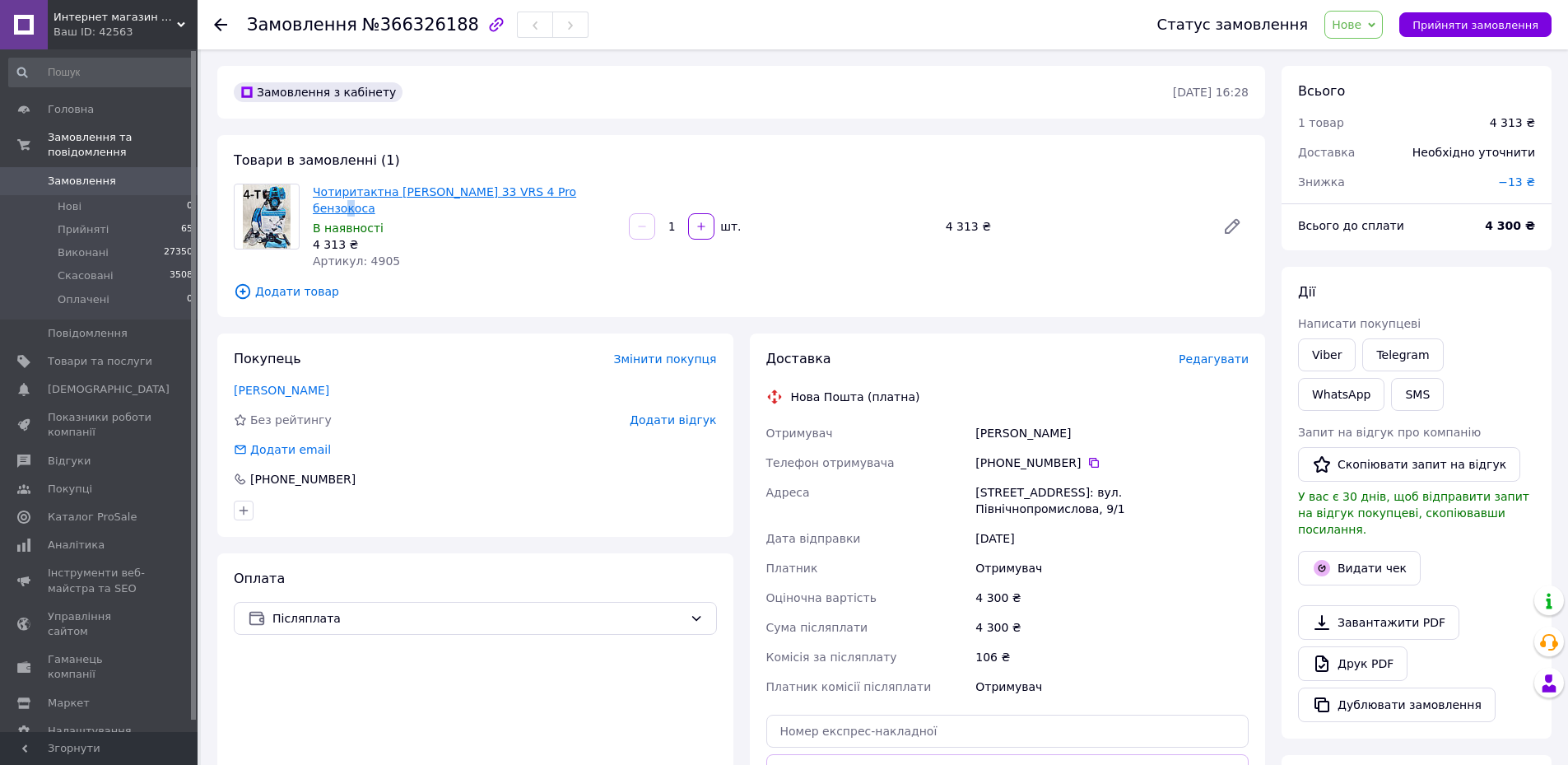
drag, startPoint x: 592, startPoint y: 193, endPoint x: 319, endPoint y: 189, distance: 273.0
click at [312, 204] on div "Чотиритактна Мотокоса KRAISSMANN 33 VRS 4 Pro бензокоса В наявності 4 313 ₴ Арт…" at bounding box center [464, 226] width 316 height 92
drag, startPoint x: 307, startPoint y: 188, endPoint x: 371, endPoint y: 209, distance: 67.4
click at [371, 209] on div "Чотиритактна Мотокоса KRAISSMANN 33 VRS 4 Pro бензокоса В наявності 4 313 ₴ Арт…" at bounding box center [464, 226] width 316 height 92
copy link "Чотиритактна [PERSON_NAME] 33 VRS 4 Pro бензокоса"
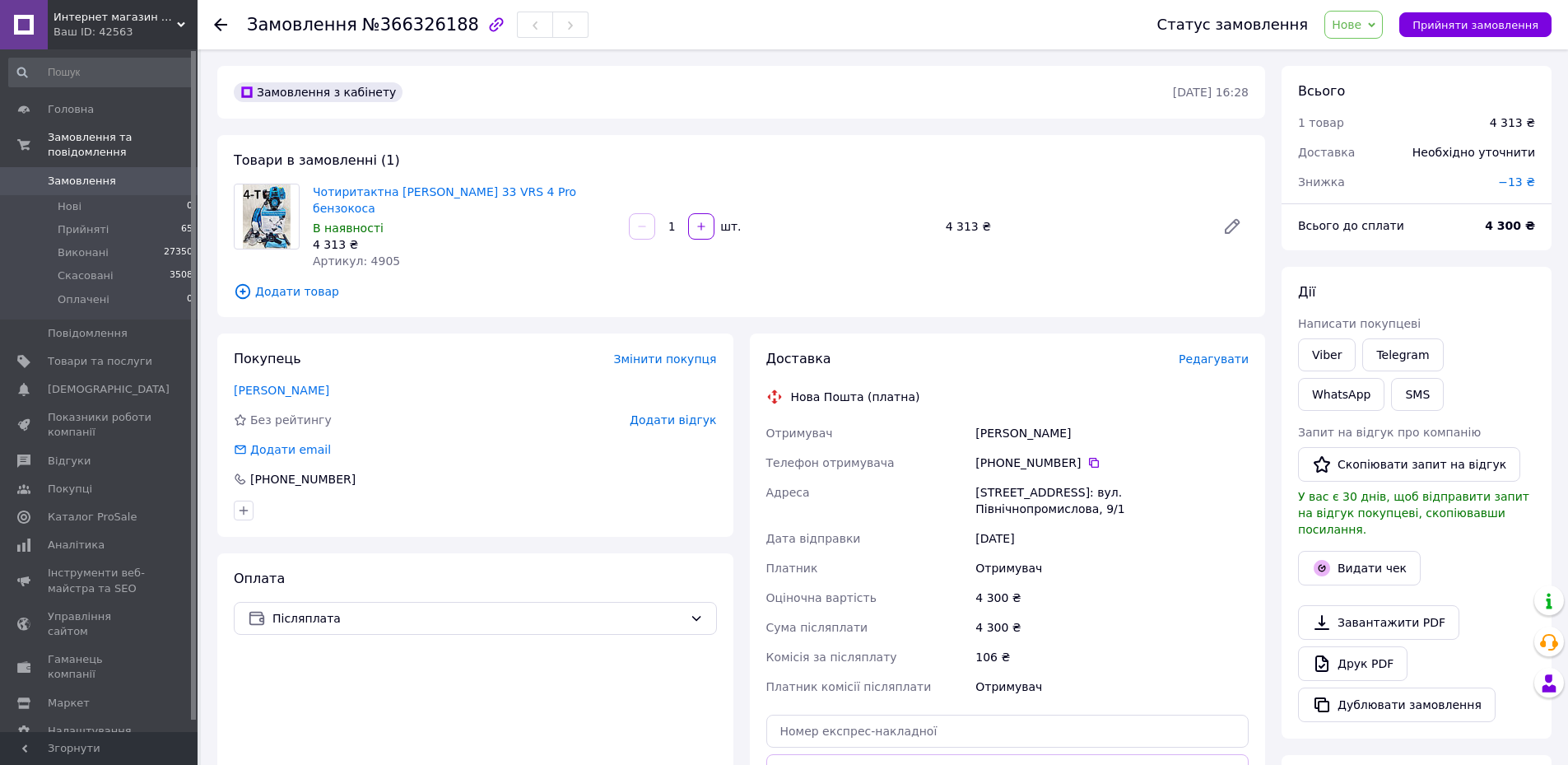
click at [1200, 361] on span "Редагувати" at bounding box center [1213, 358] width 70 height 13
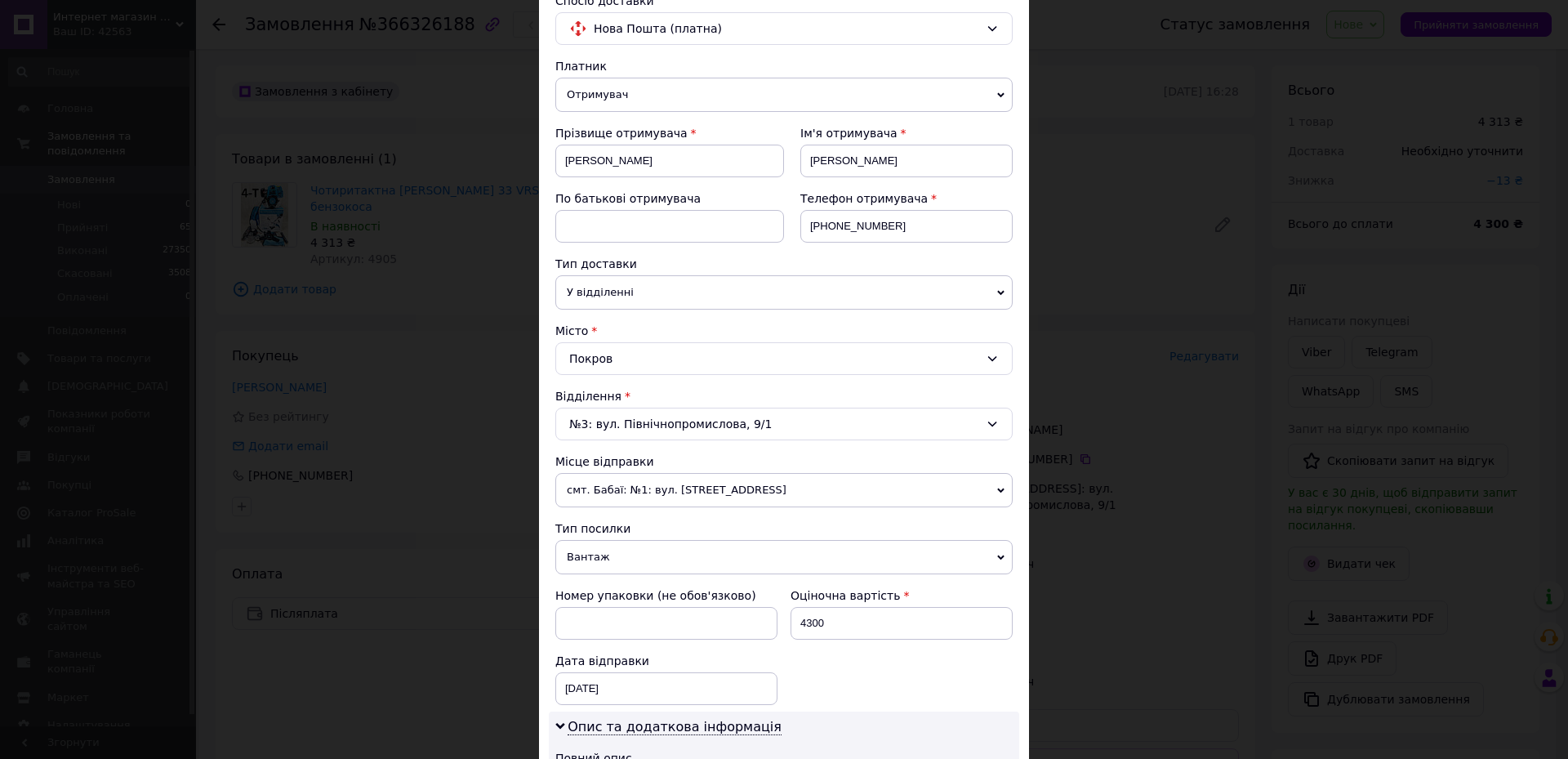
scroll to position [409, 0]
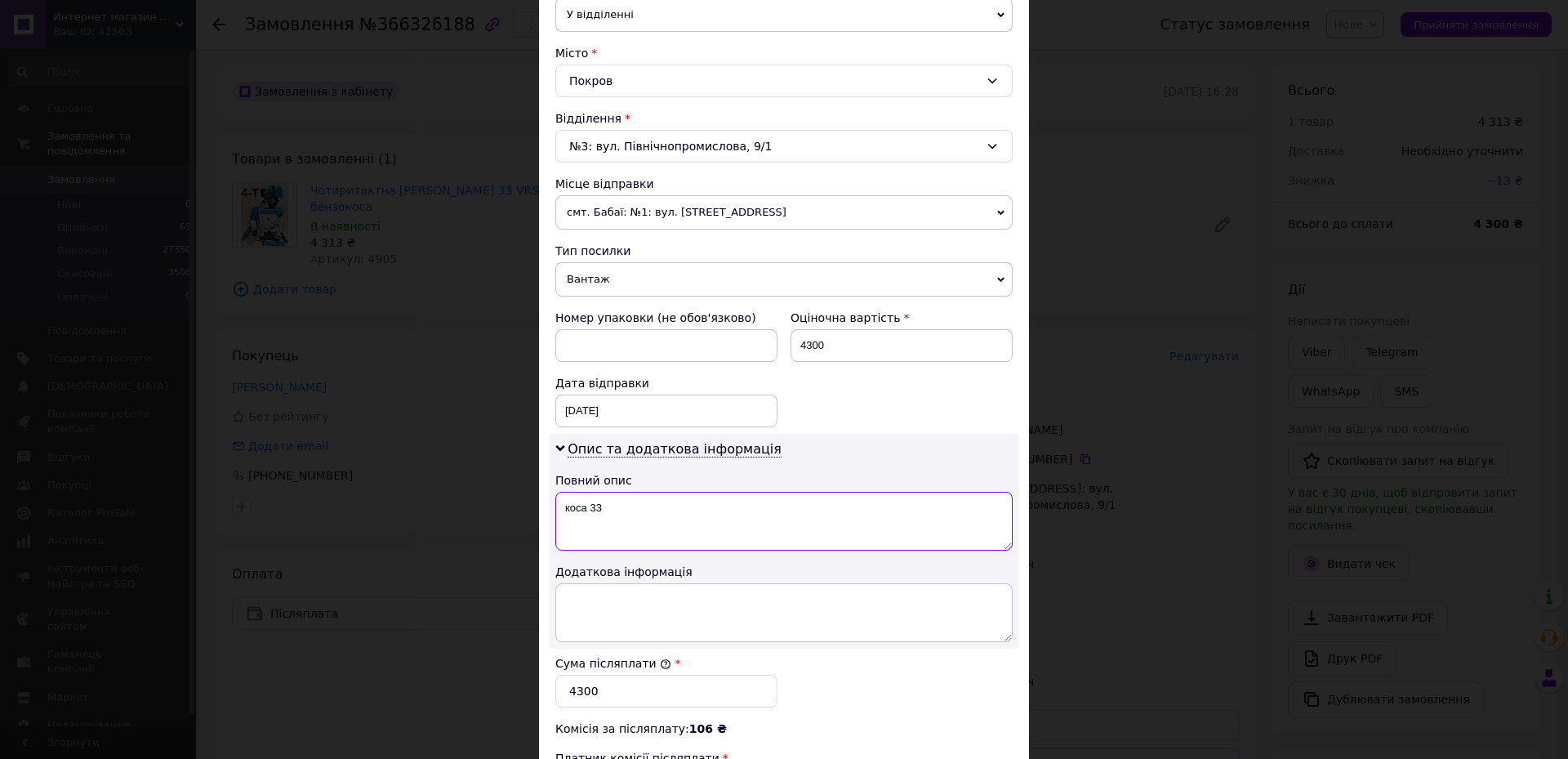
click at [724, 518] on textarea "коса 33" at bounding box center [784, 522] width 457 height 59
type textarea "к"
paste textarea "Чотиритактна [PERSON_NAME] 33 VRS 4 Pro бенз"
type textarea "Чотиритактна [PERSON_NAME] 33 VRS 4 Pro бенз"
paste textarea "Чотиритактна [PERSON_NAME] 33 VRS 4 Pro бензокоса"
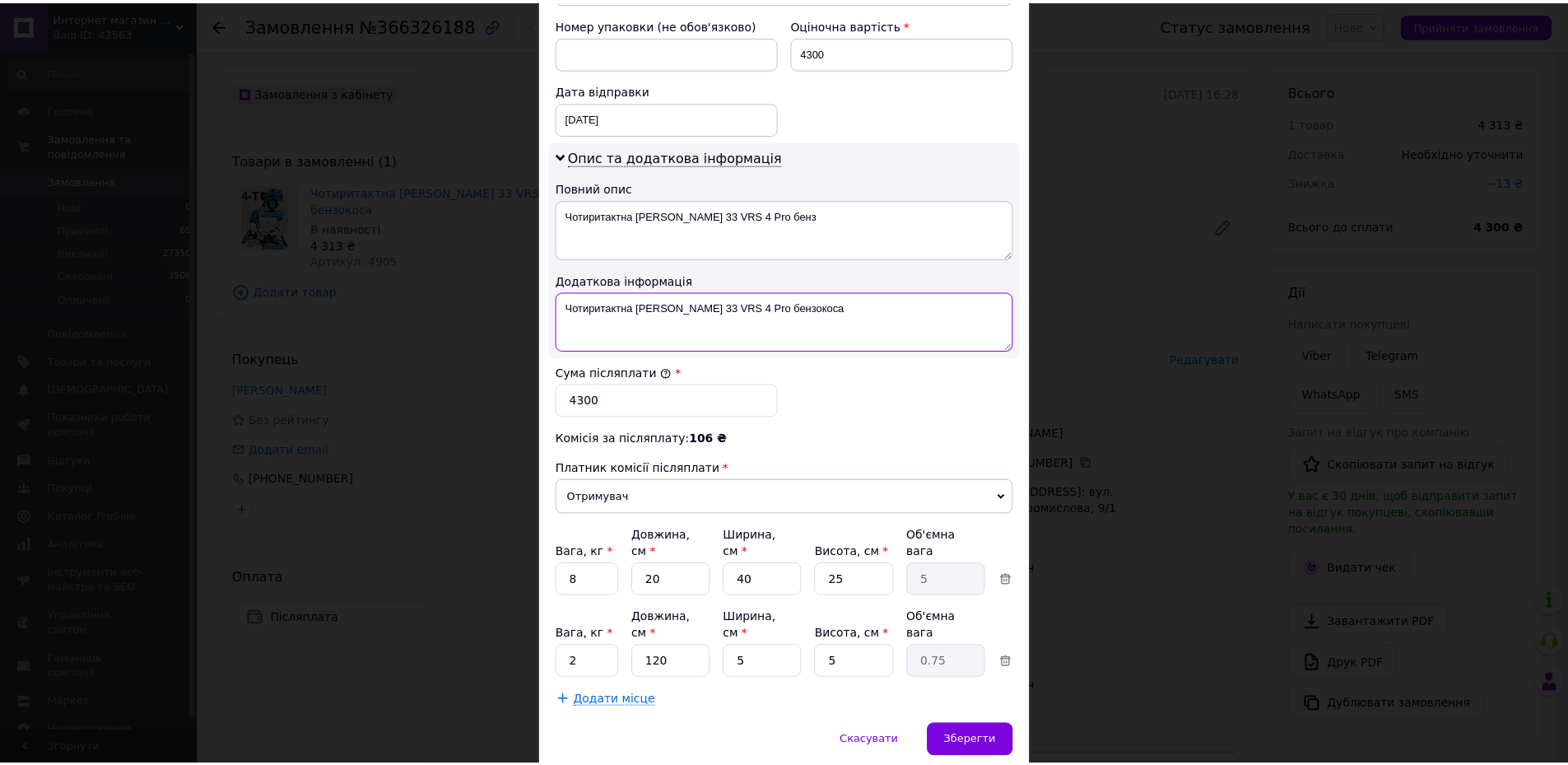
scroll to position [742, 0]
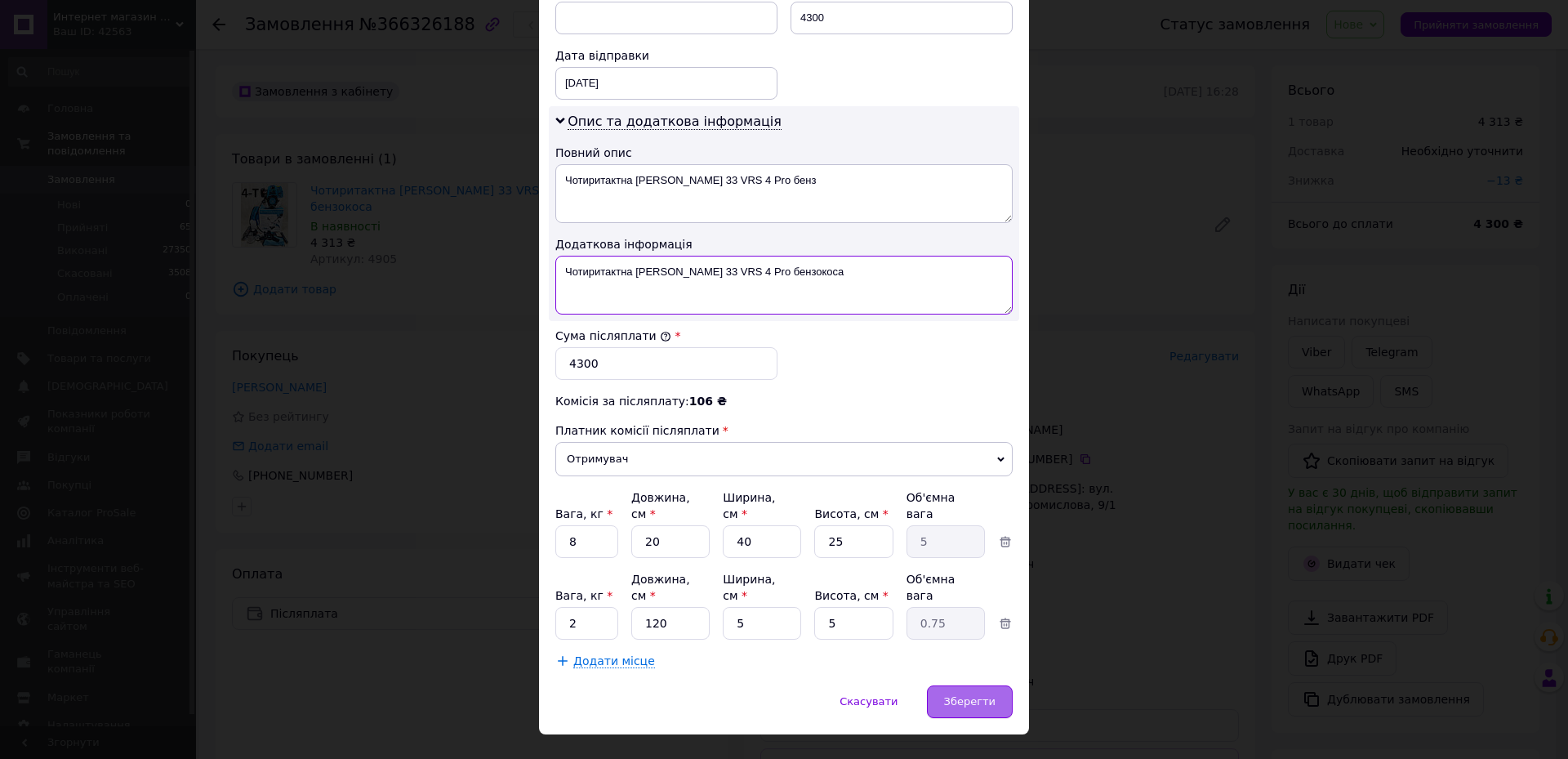
type textarea "Чотиритактна [PERSON_NAME] 33 VRS 4 Pro бензокоса"
click at [953, 696] on span "Зберегти" at bounding box center [969, 702] width 51 height 12
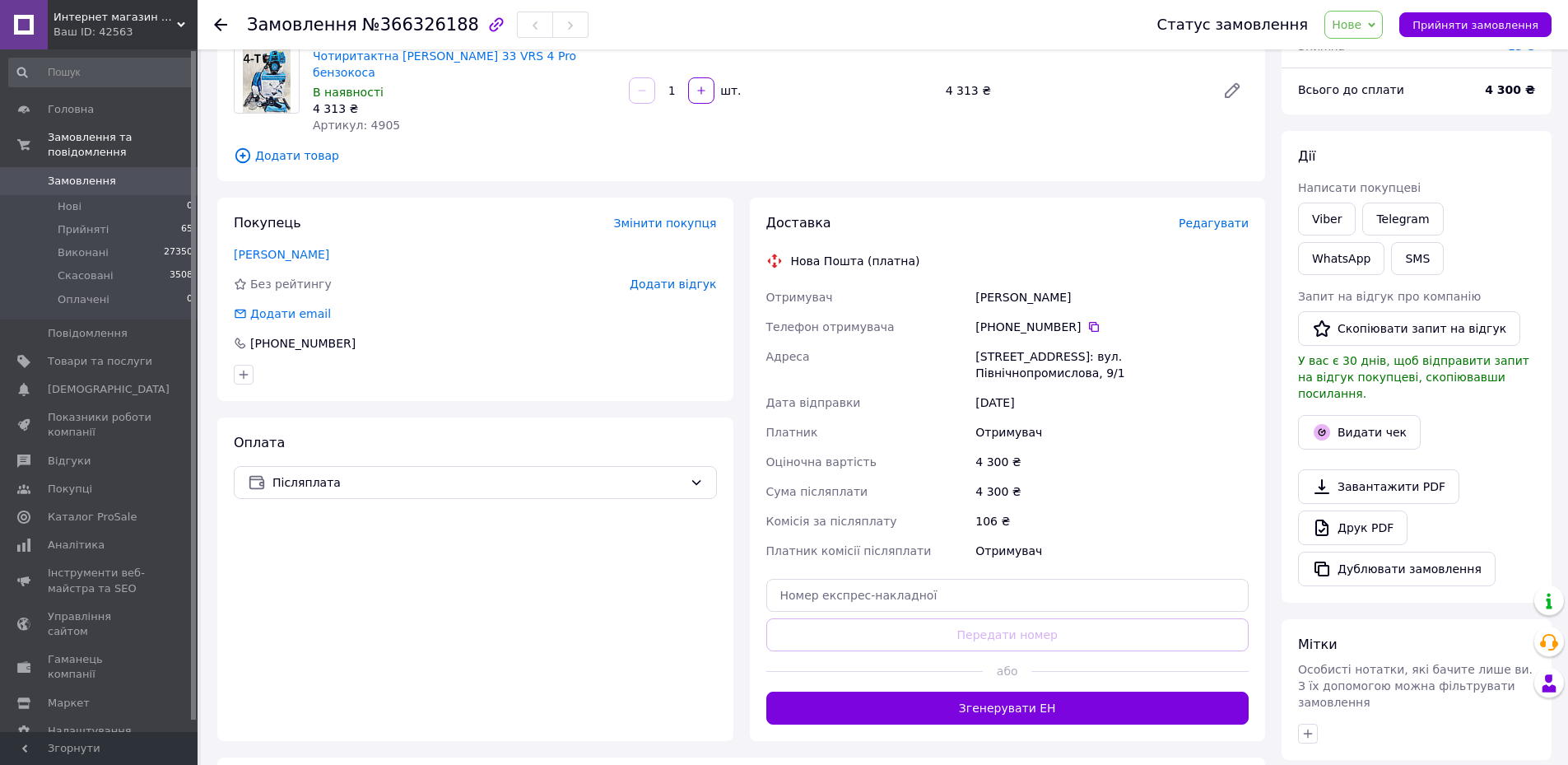
scroll to position [165, 0]
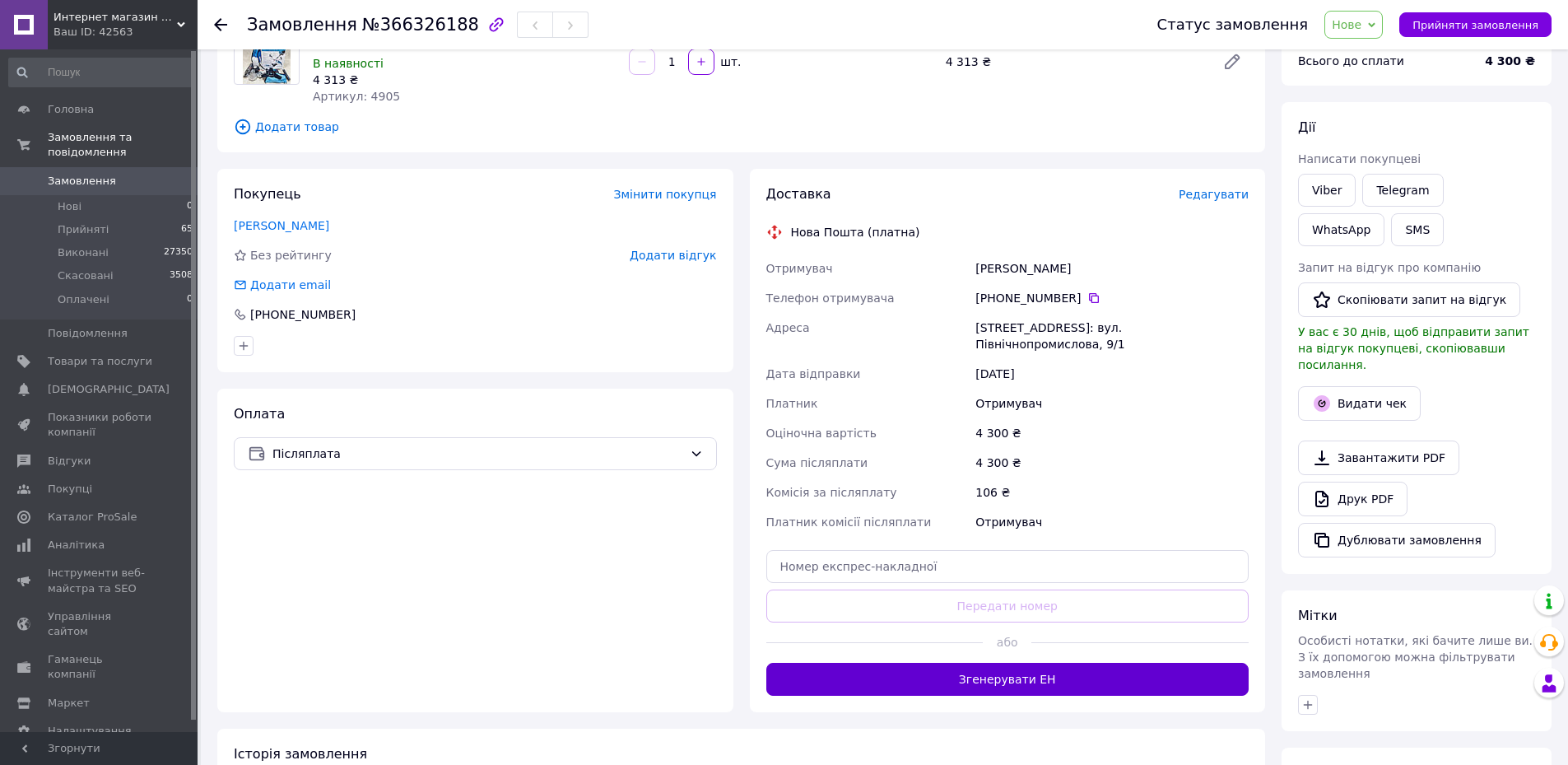
click at [1024, 663] on button "Згенерувати ЕН" at bounding box center [1008, 679] width 484 height 33
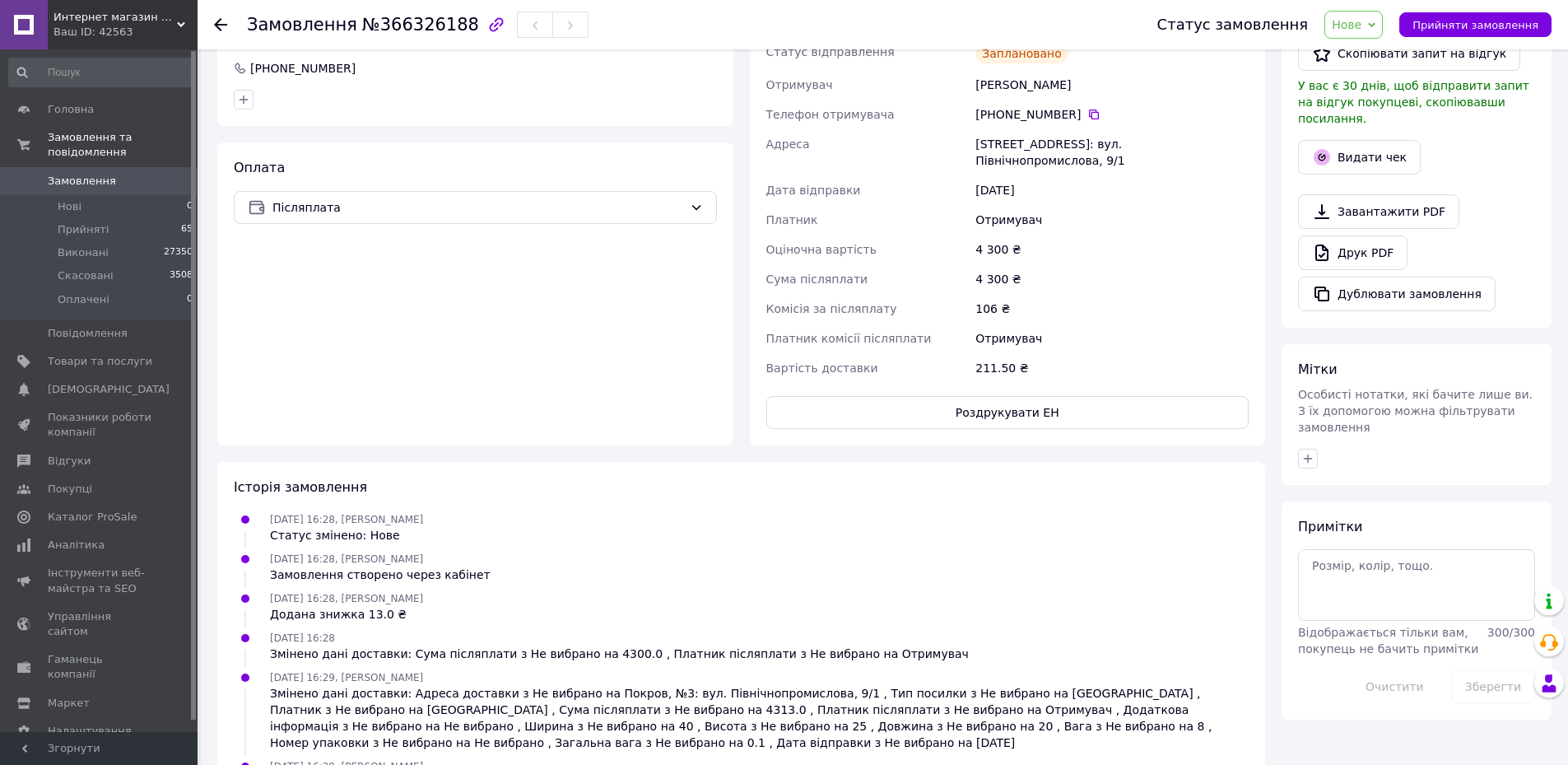
scroll to position [412, 0]
click at [1441, 20] on span "Прийняти замовлення" at bounding box center [1475, 25] width 126 height 12
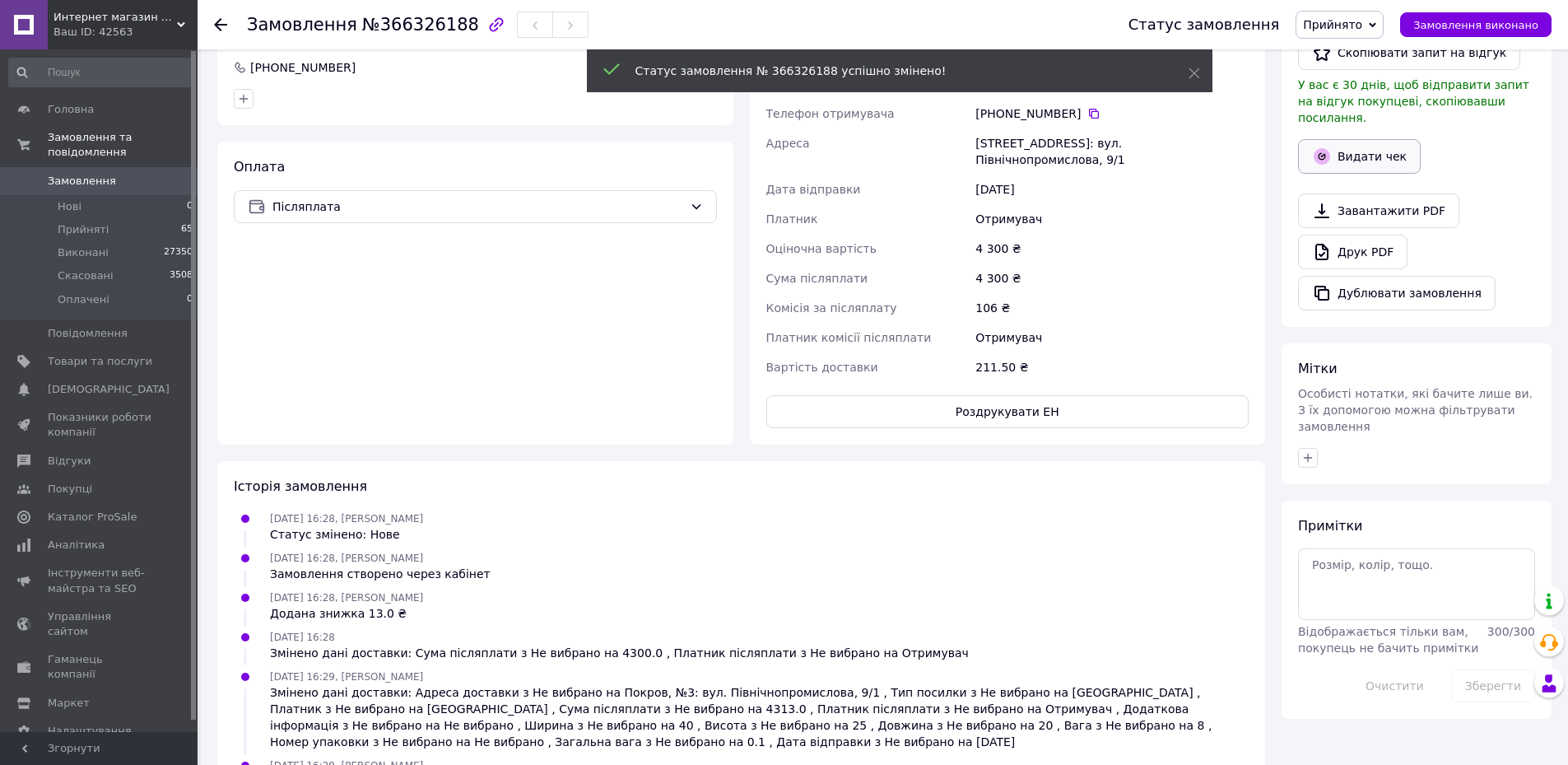
click at [1381, 139] on button "Видати чек" at bounding box center [1360, 156] width 123 height 34
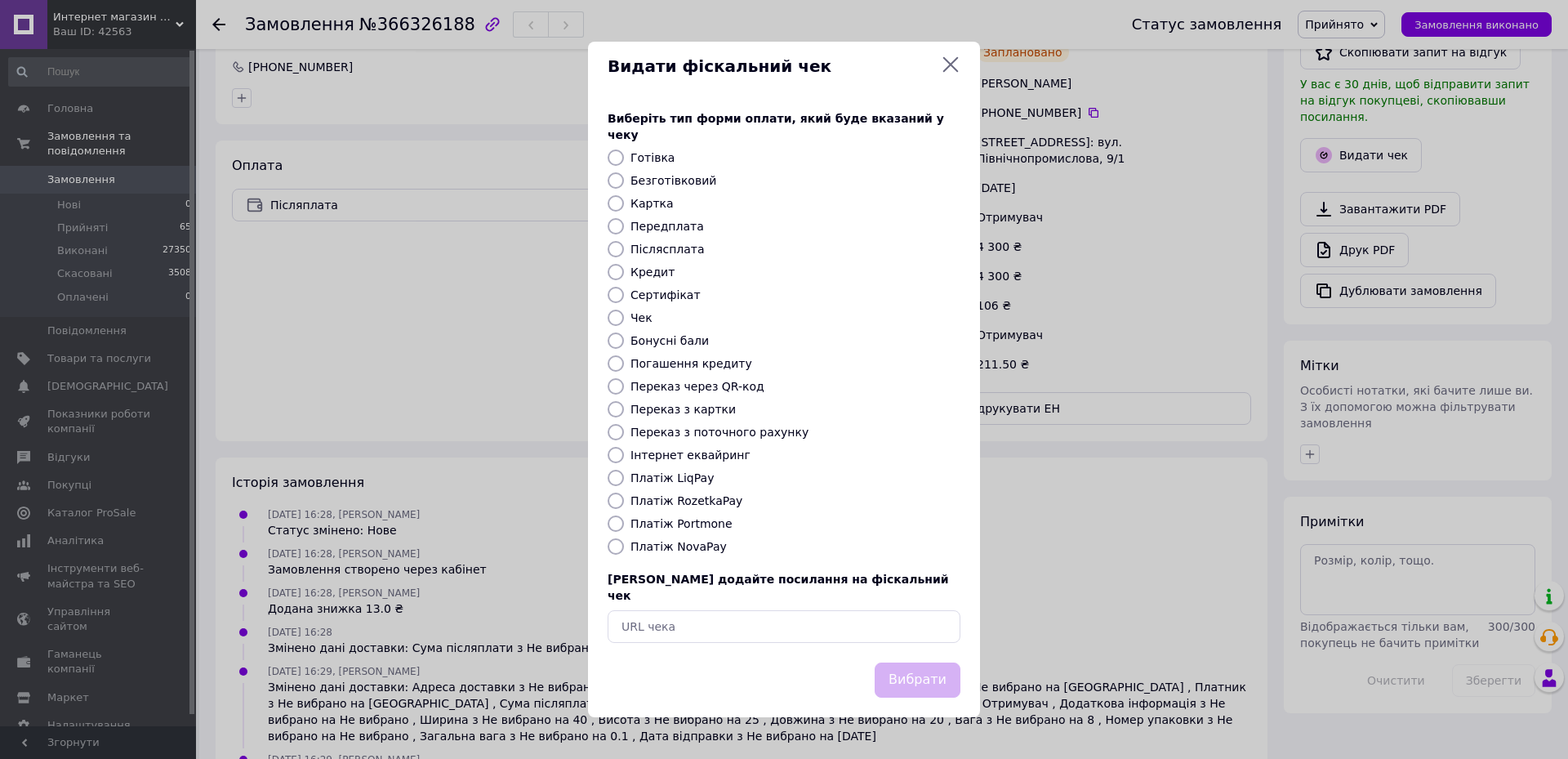
click at [615, 547] on input "Платіж NovaPay" at bounding box center [615, 546] width 17 height 17
radio input "true"
click at [922, 670] on button "Вибрати" at bounding box center [917, 680] width 86 height 35
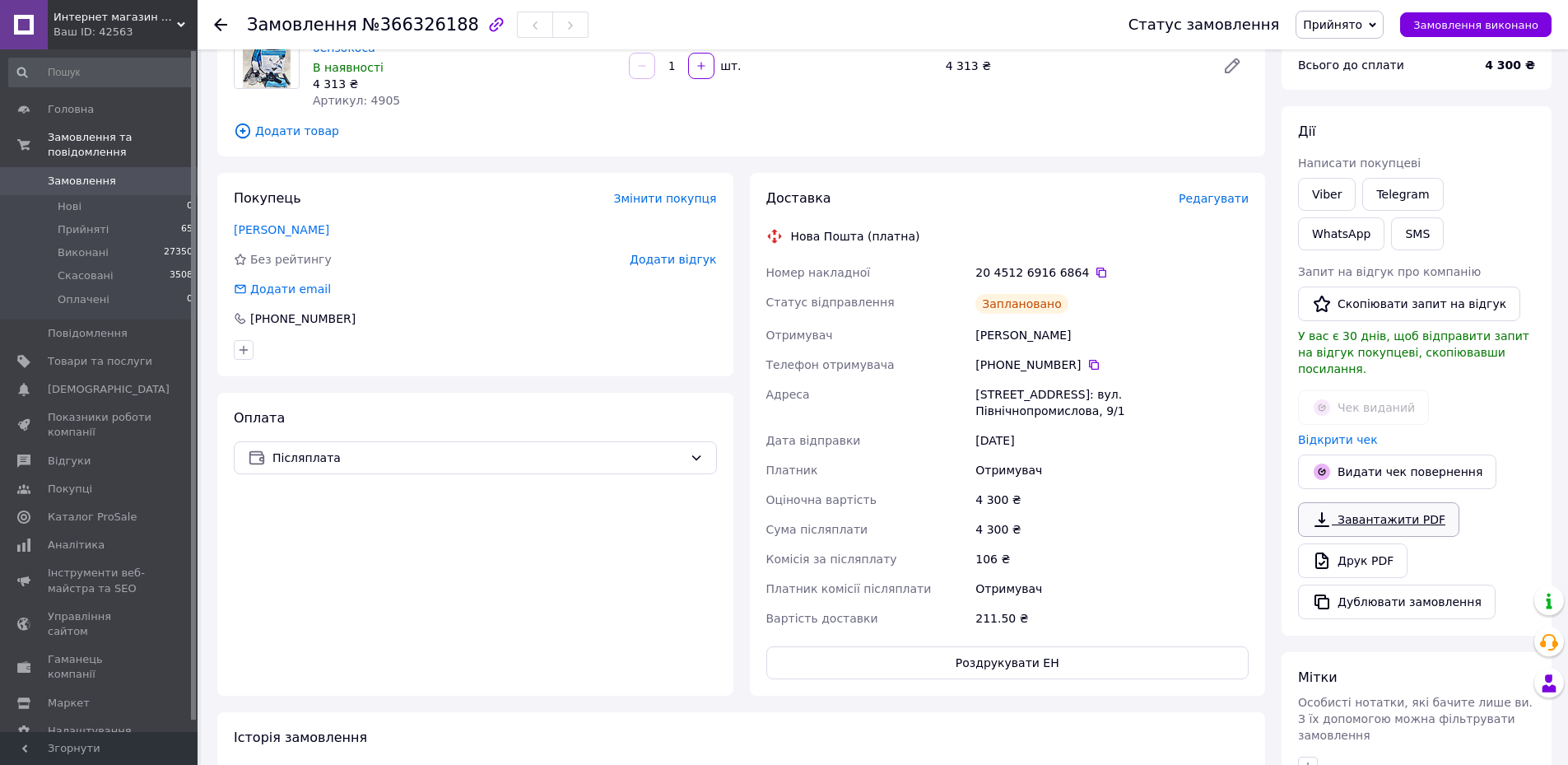
scroll to position [82, 0]
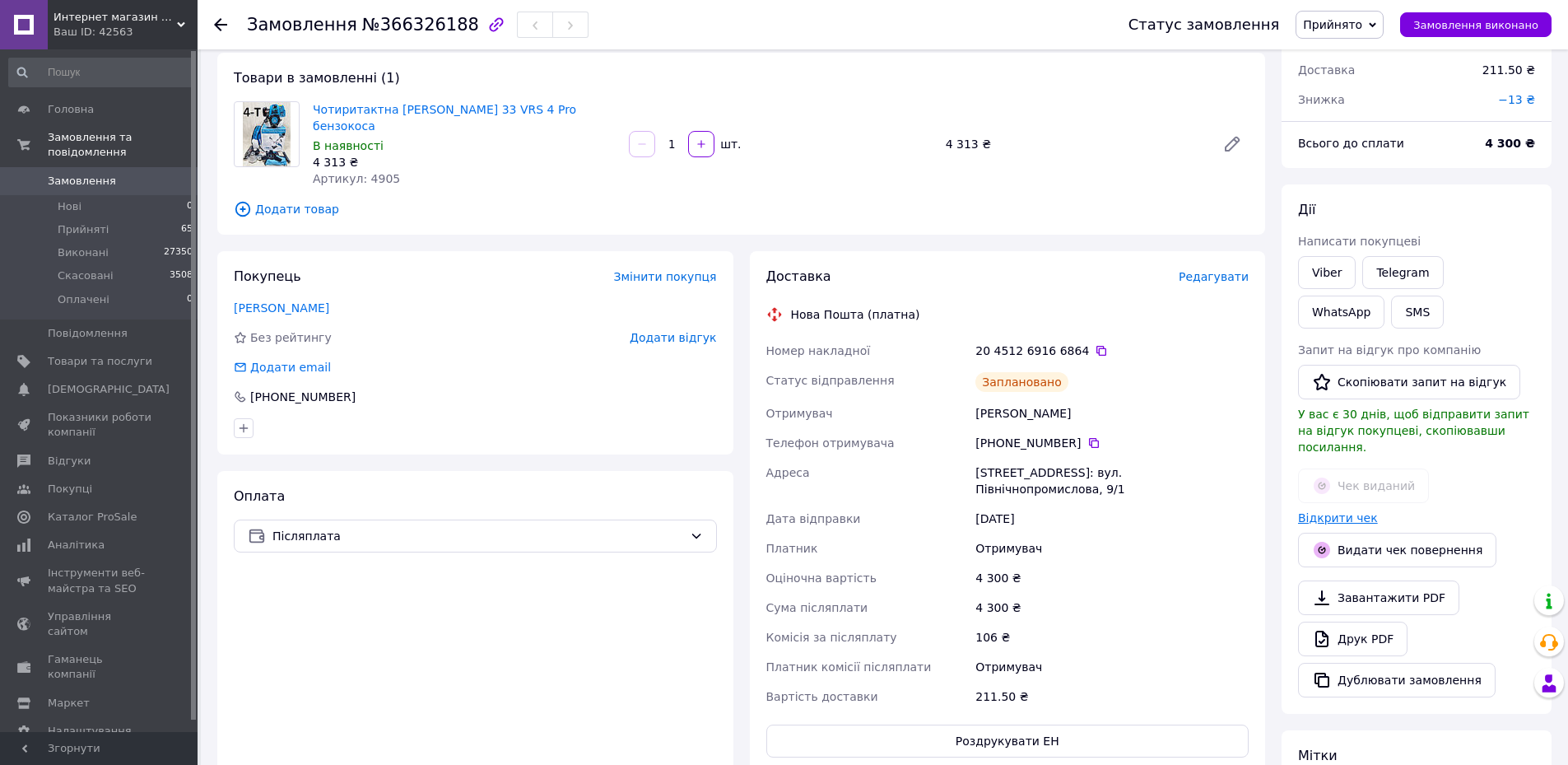
click at [1317, 511] on link "Відкрити чек" at bounding box center [1338, 517] width 80 height 13
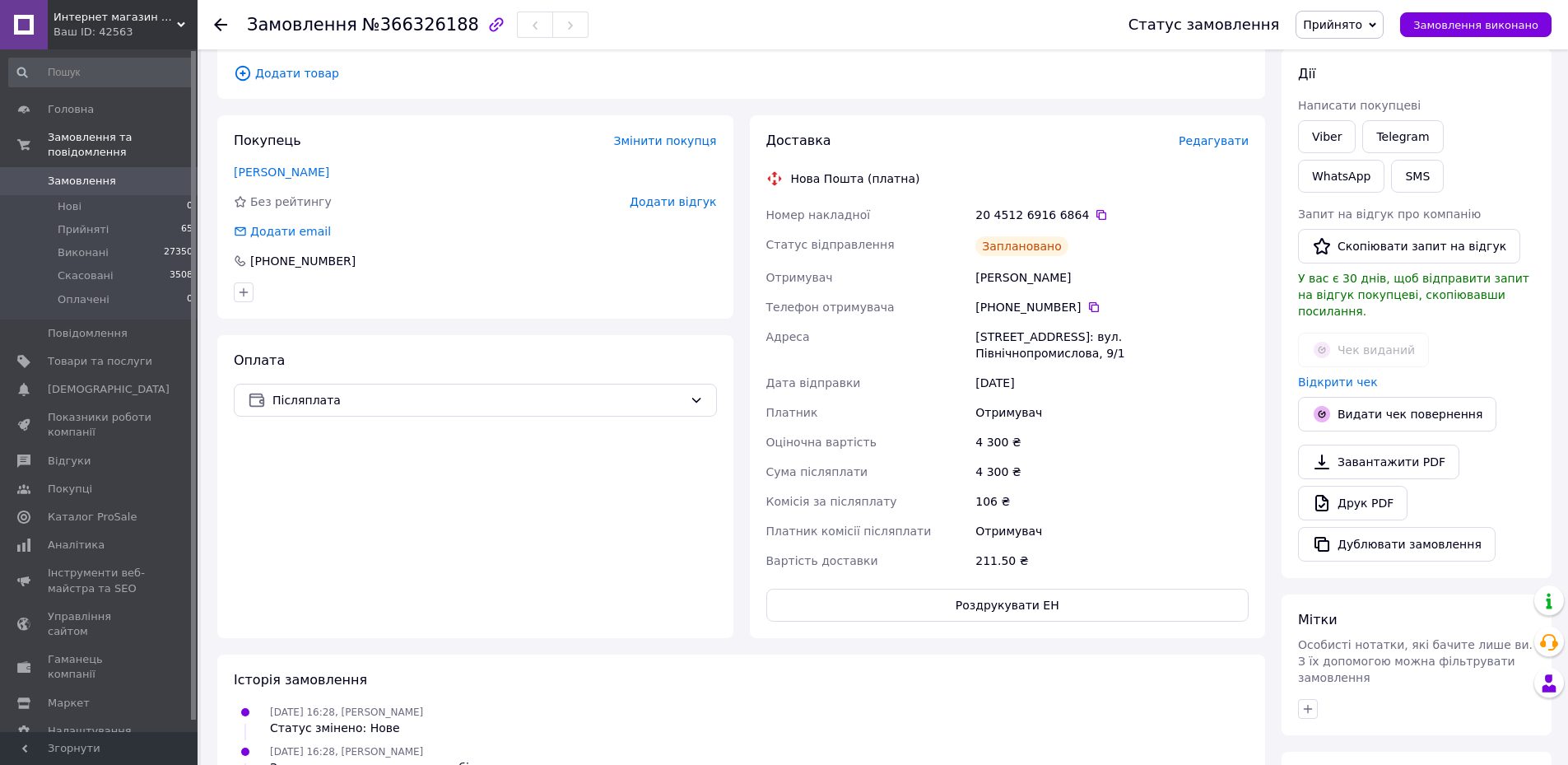
scroll to position [247, 0]
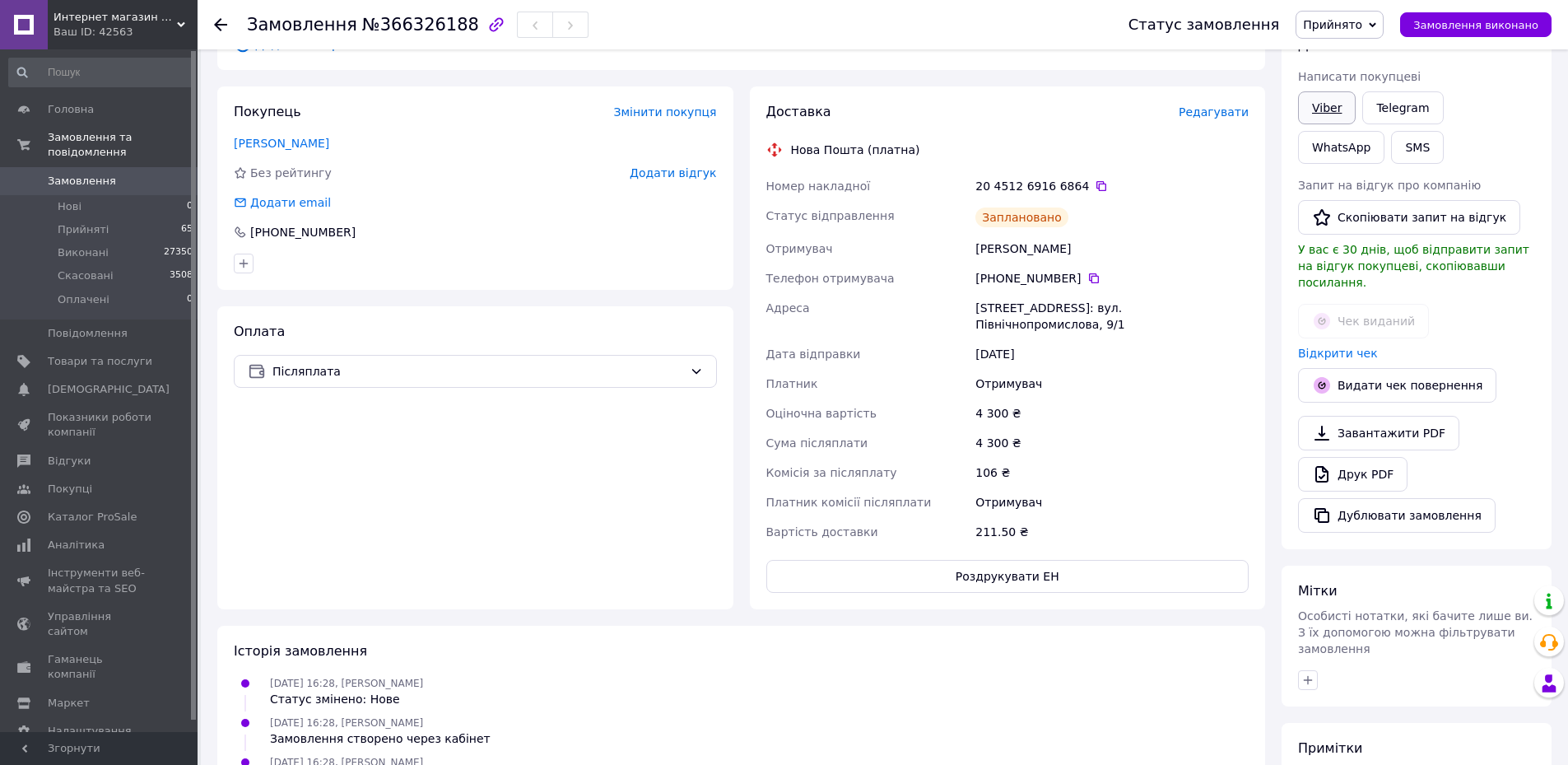
click at [1319, 117] on link "Viber" at bounding box center [1327, 108] width 58 height 33
click at [1336, 109] on link "Viber" at bounding box center [1327, 108] width 58 height 33
click at [1331, 109] on link "Viber" at bounding box center [1327, 108] width 58 height 33
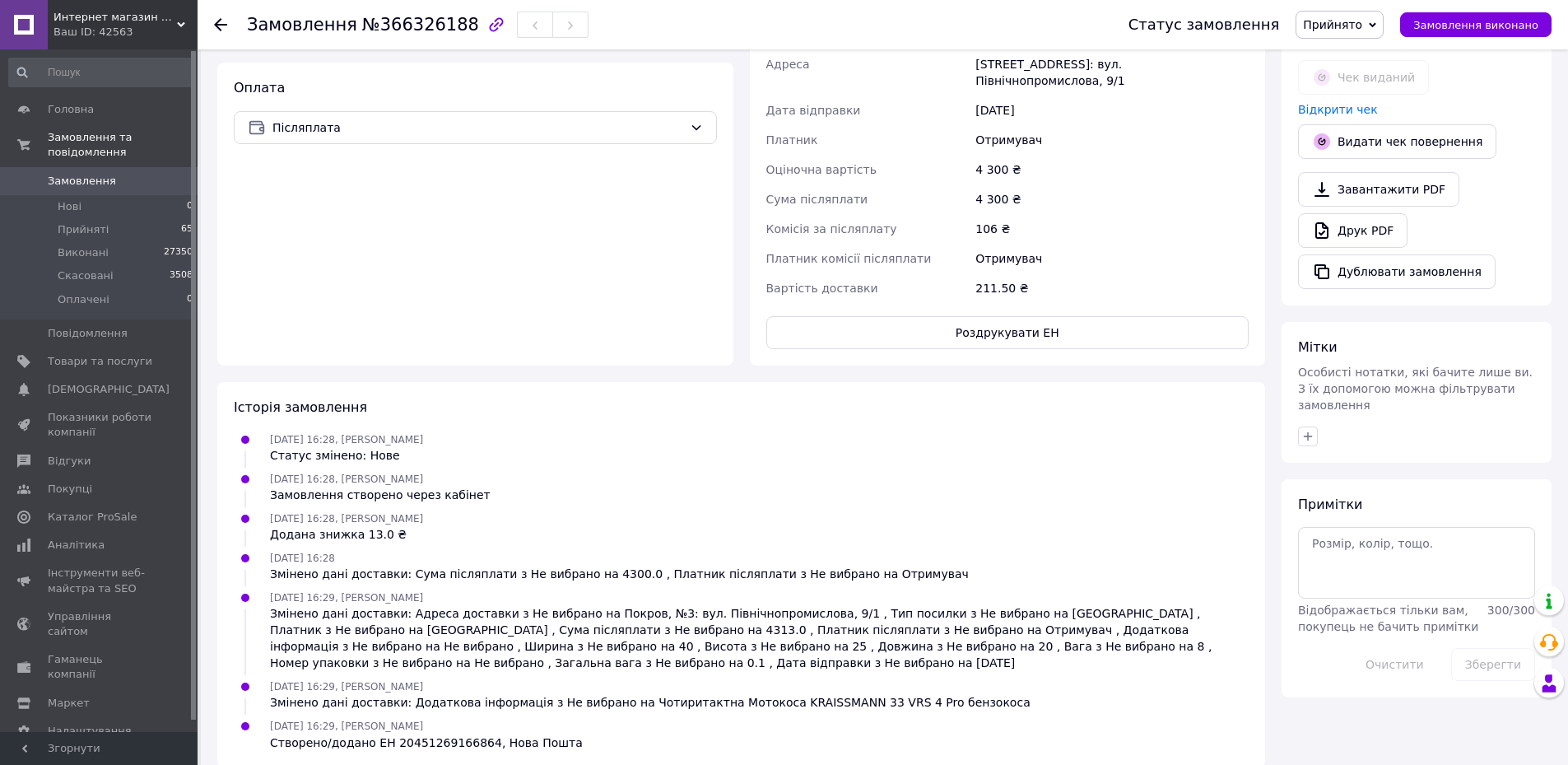
scroll to position [492, 0]
click at [1372, 559] on textarea at bounding box center [1416, 560] width 237 height 71
type textarea "чек видан"
click at [1482, 647] on button "Зберегти" at bounding box center [1493, 663] width 84 height 33
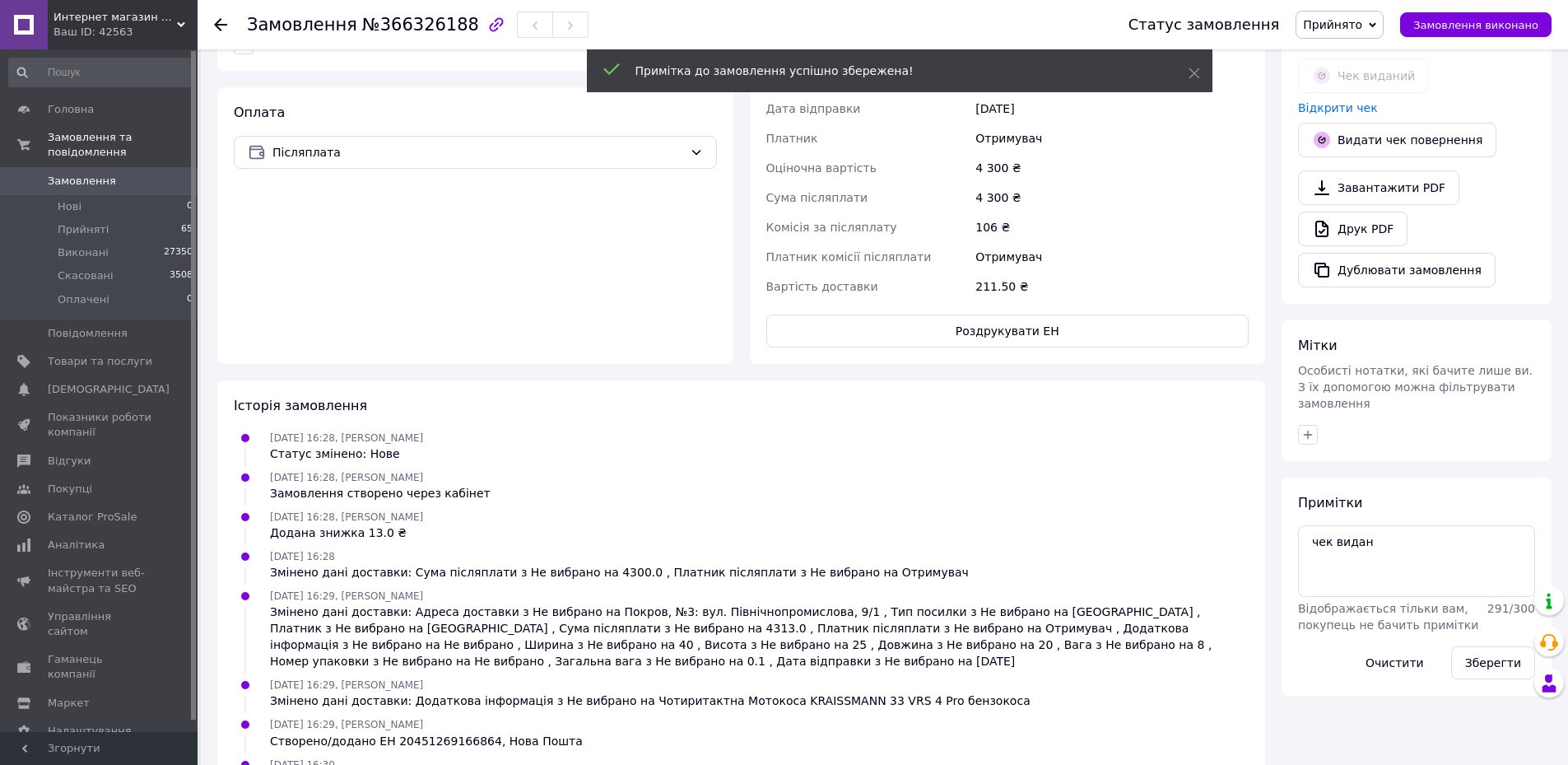
scroll to position [519, 0]
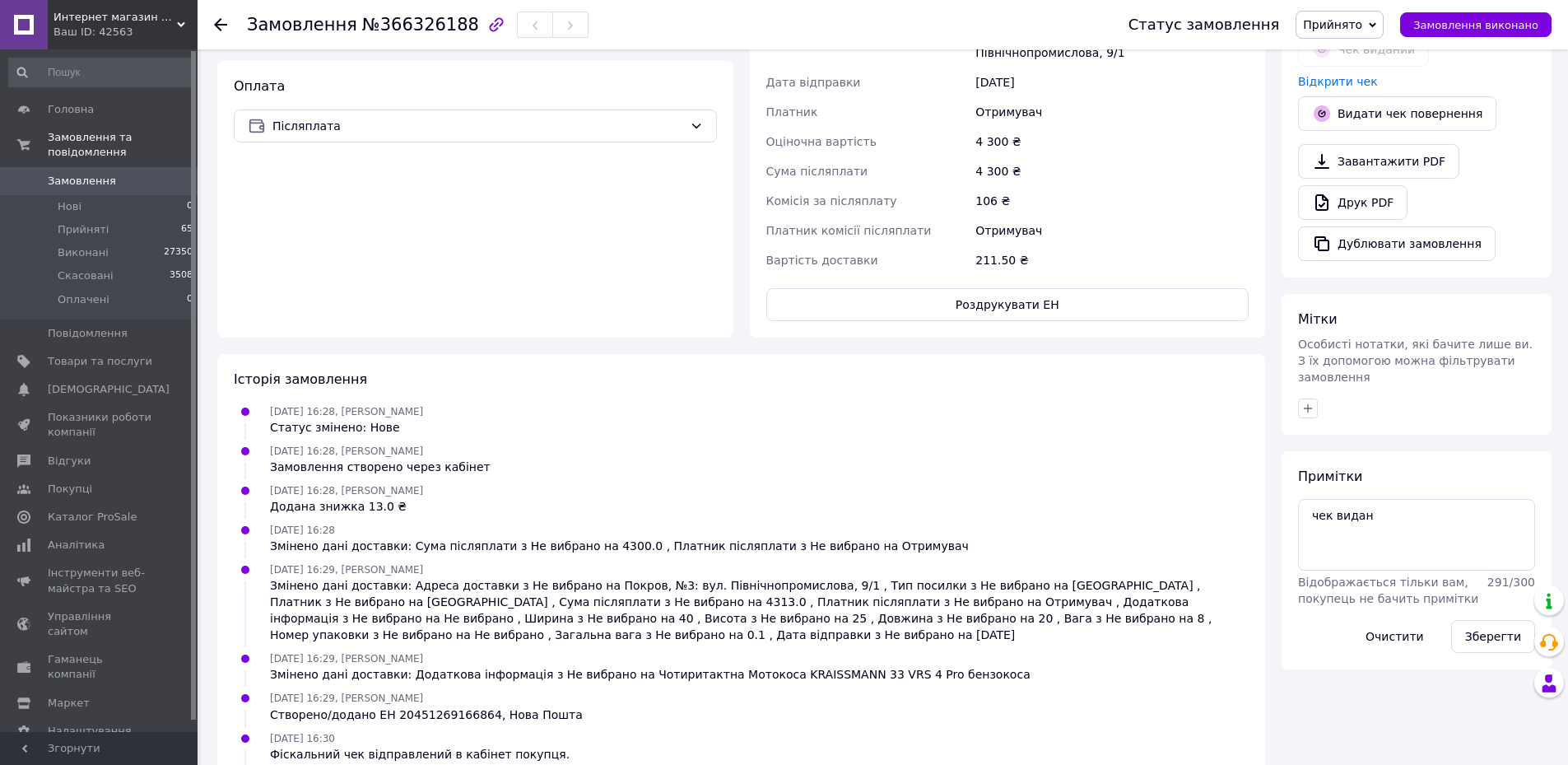
click at [63, 174] on span "Замовлення" at bounding box center [81, 181] width 68 height 15
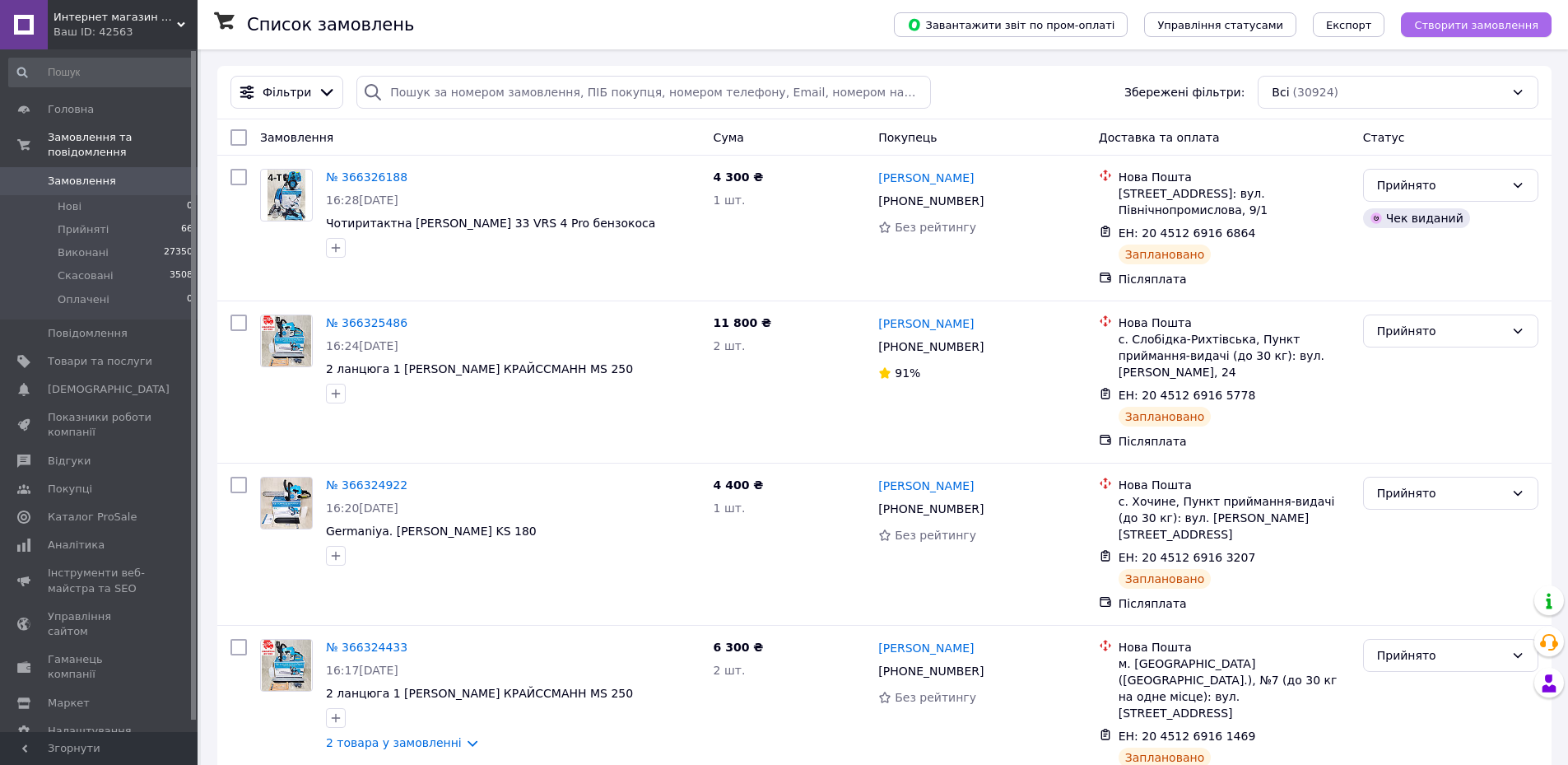
click at [1508, 19] on span "Створити замовлення" at bounding box center [1476, 25] width 124 height 12
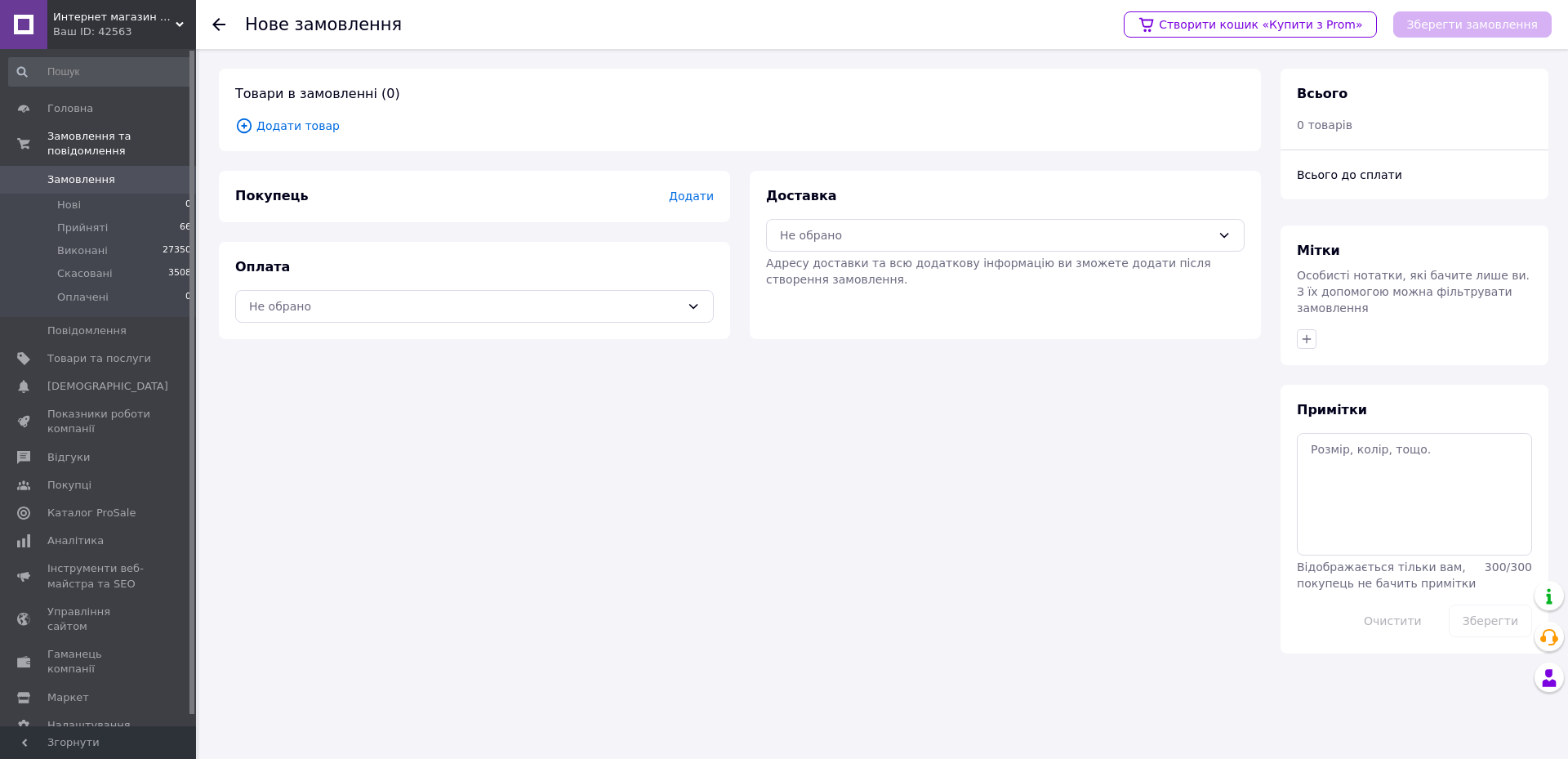
click at [305, 128] on span "Додати товар" at bounding box center [740, 125] width 1009 height 18
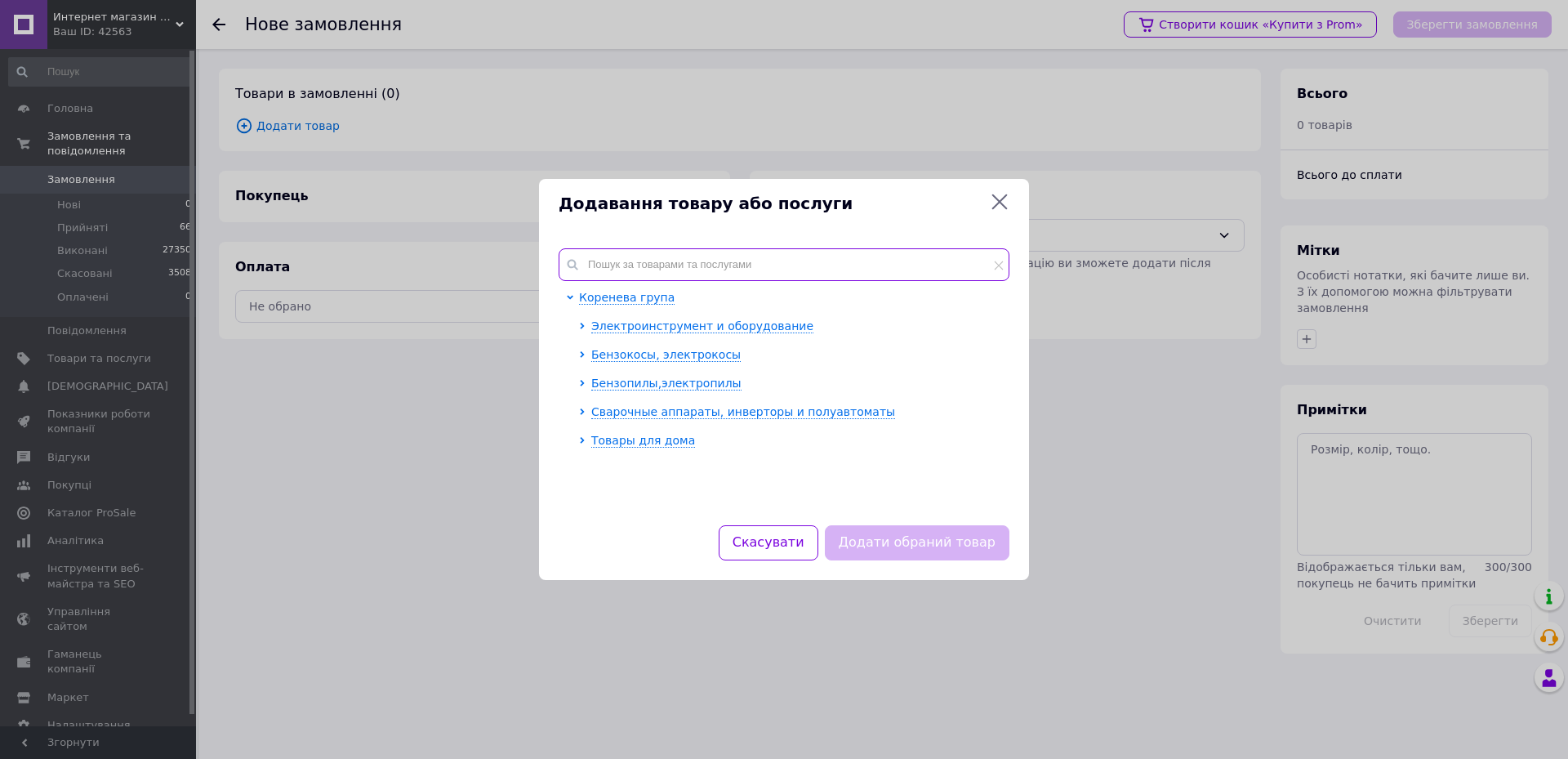
click at [786, 263] on input "text" at bounding box center [784, 265] width 451 height 33
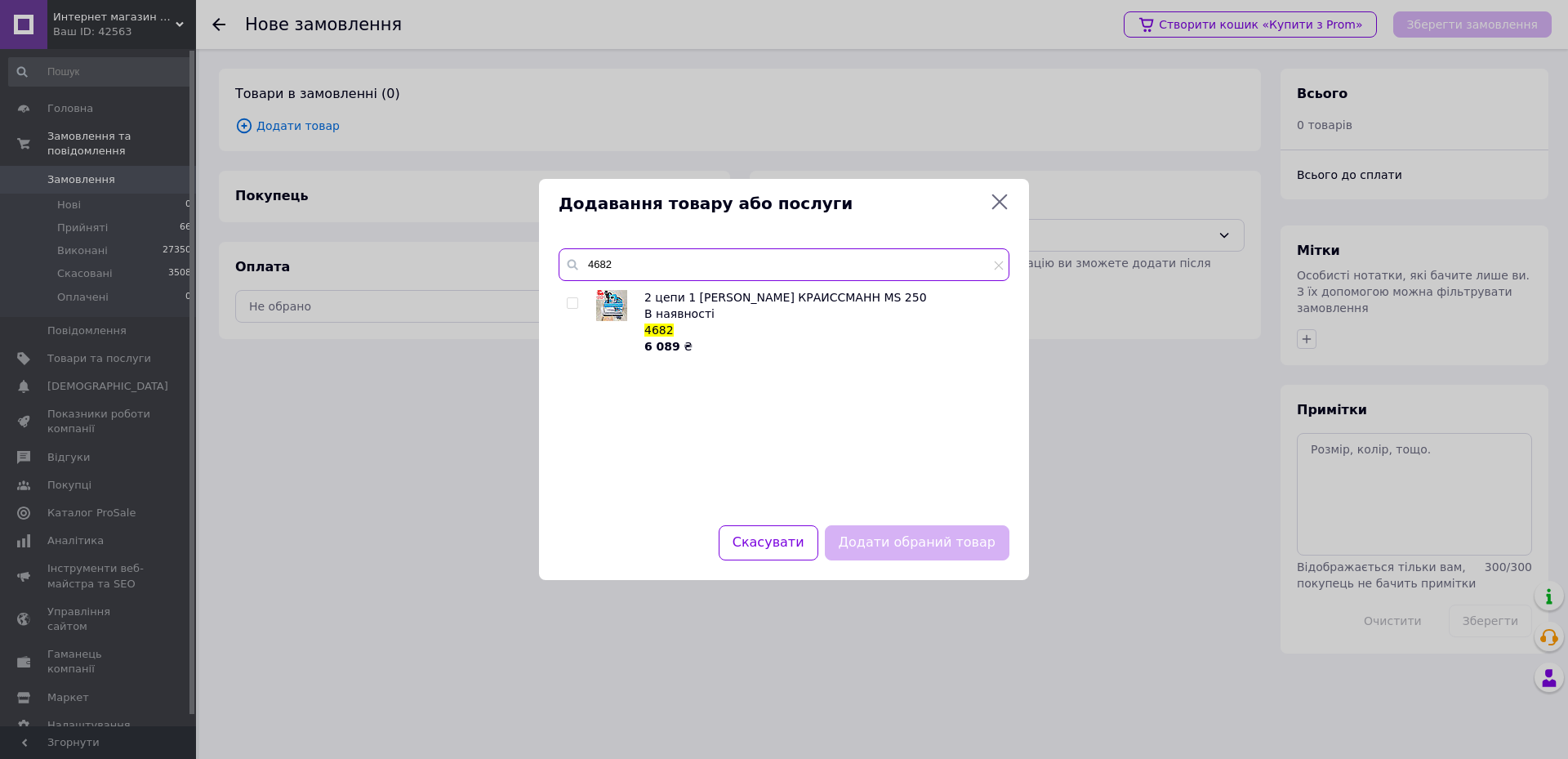
type input "4682"
click at [569, 303] on input "checkbox" at bounding box center [572, 303] width 10 height 10
checkbox input "true"
click at [905, 537] on button "Додати обраний товар" at bounding box center [917, 543] width 184 height 35
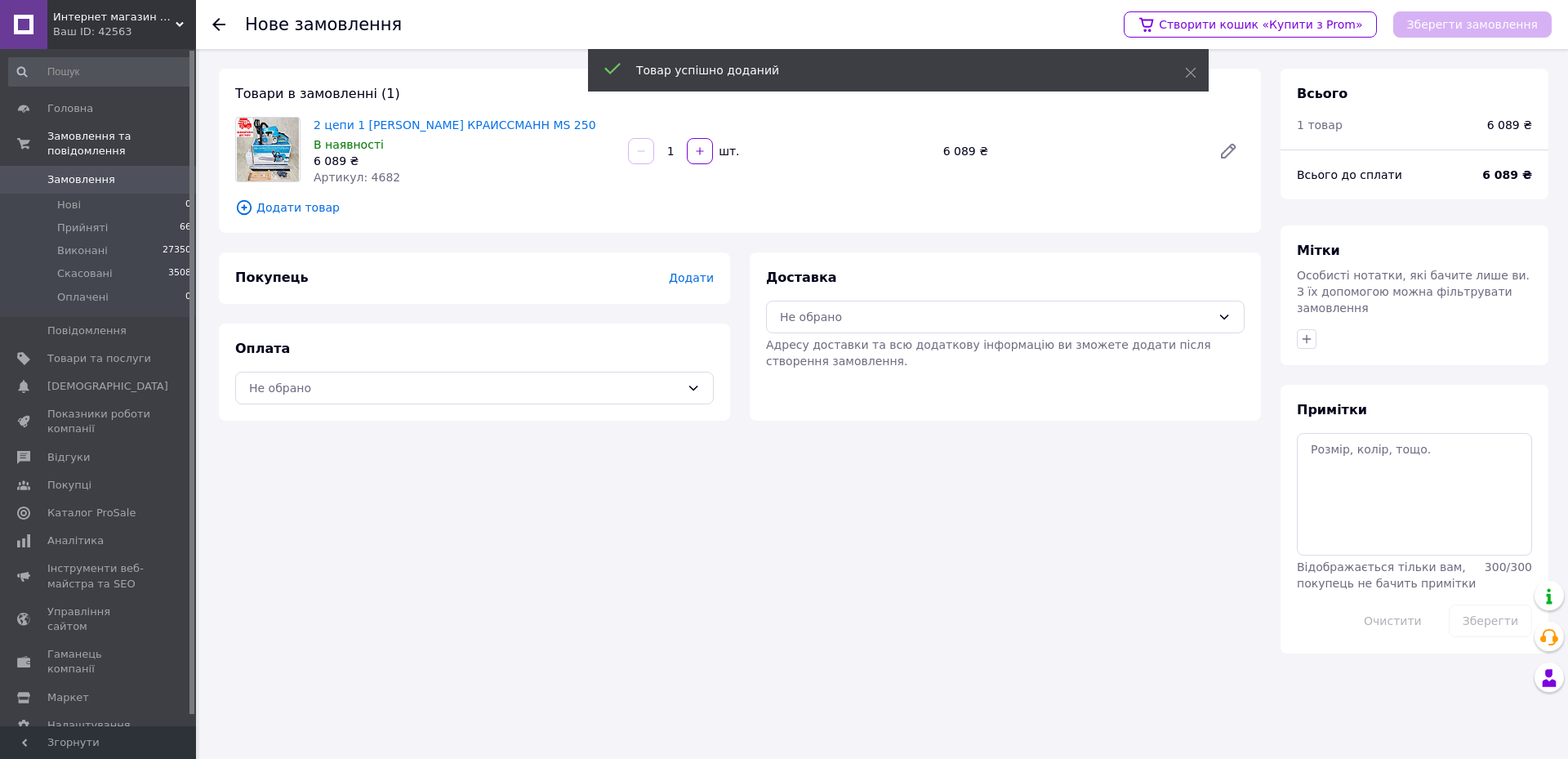
click at [342, 409] on div "Оплата Не обрано" at bounding box center [475, 372] width 511 height 97
click at [323, 397] on div "Не обрано" at bounding box center [475, 388] width 479 height 33
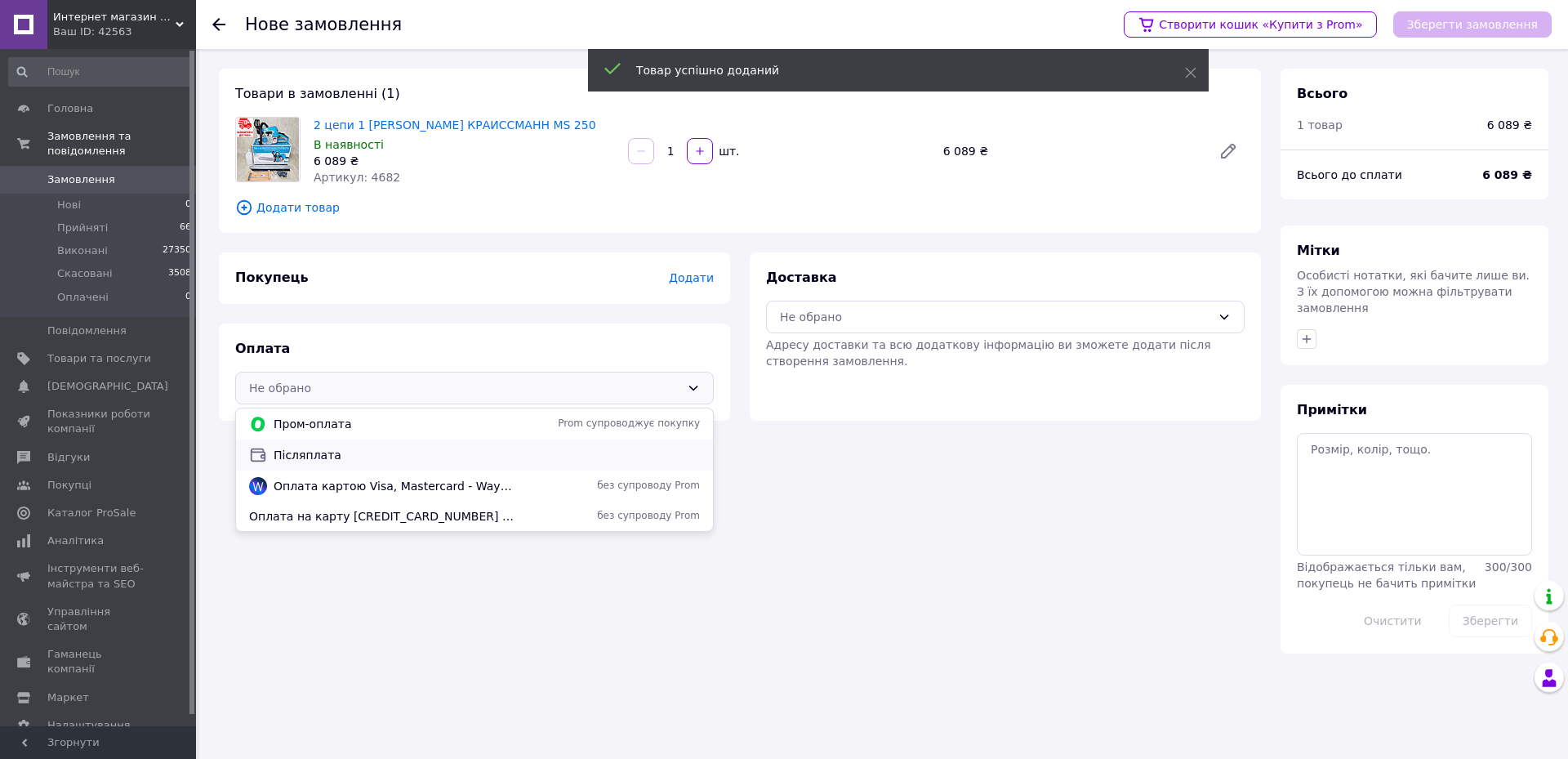
click at [305, 442] on div "Післяплата" at bounding box center [475, 455] width 477 height 31
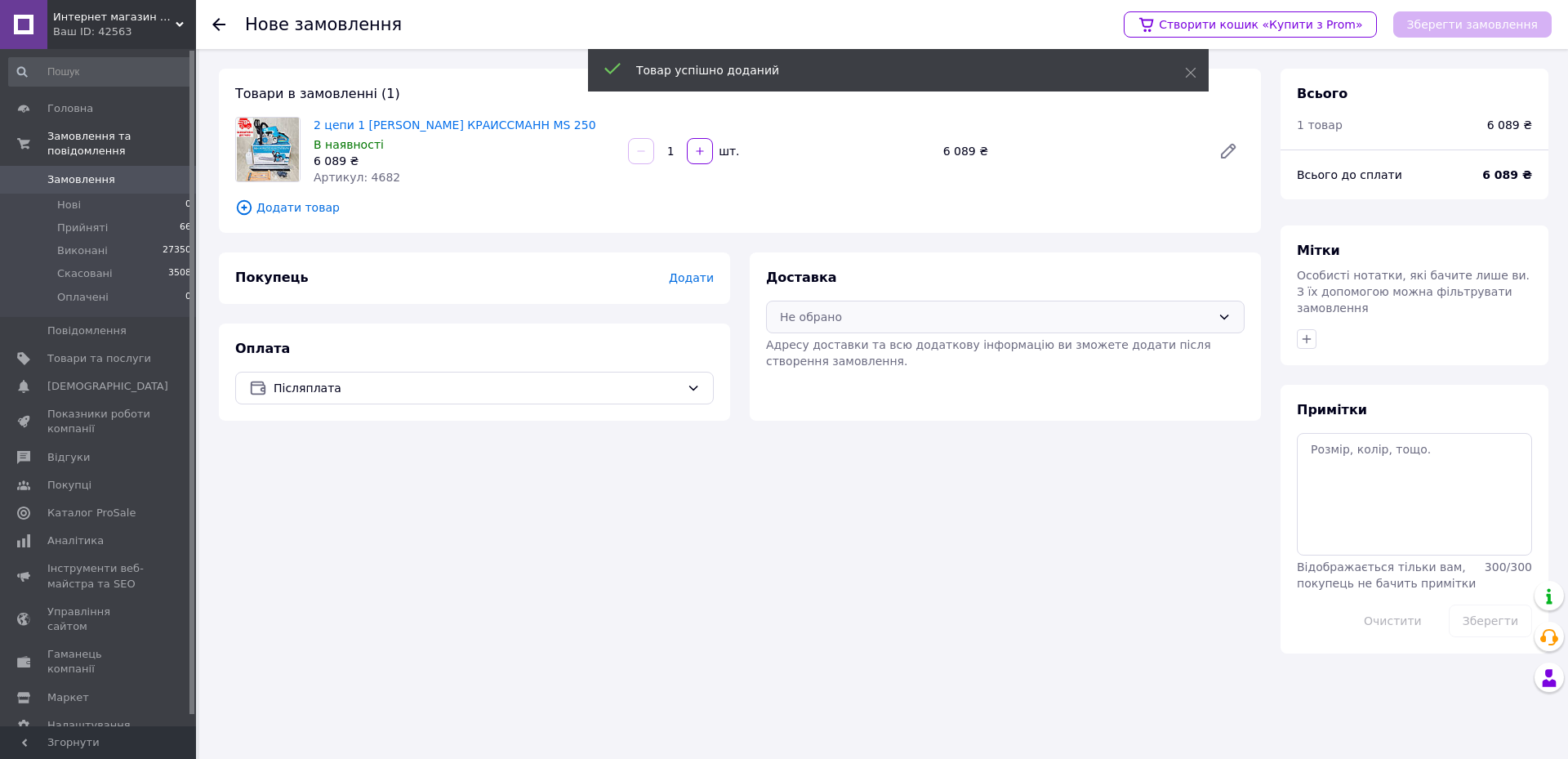
click at [809, 317] on div "Не обрано" at bounding box center [995, 316] width 431 height 18
click at [807, 350] on span "Нова Пошта (платна)" at bounding box center [1017, 352] width 426 height 17
click at [709, 276] on span "Додати" at bounding box center [691, 277] width 45 height 13
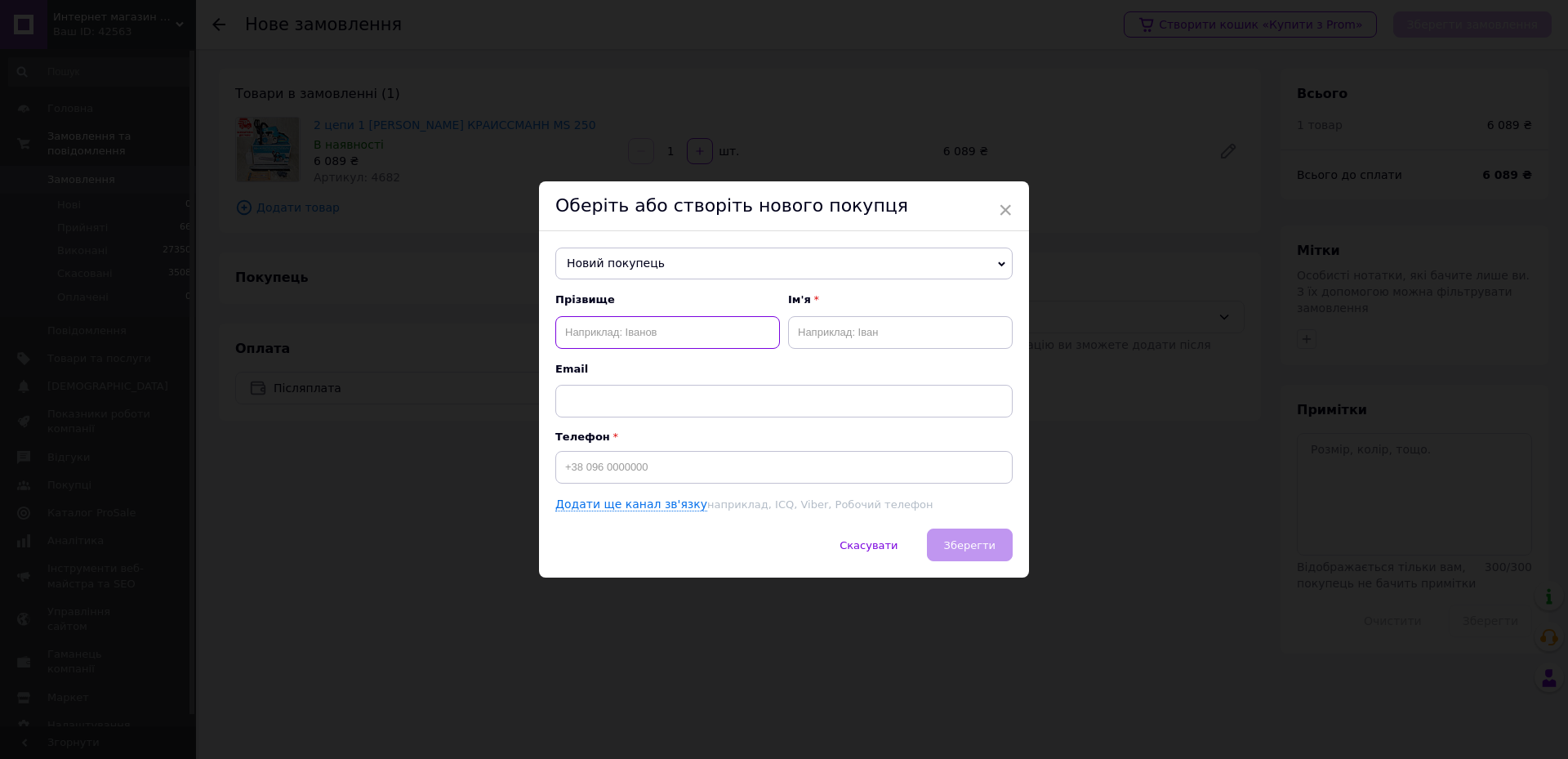
click at [654, 342] on input "text" at bounding box center [668, 333] width 224 height 33
type input "[PERSON_NAME]"
click at [821, 343] on input "text" at bounding box center [900, 333] width 224 height 33
type input "Віра"
click at [668, 493] on div "Прізвище [PERSON_NAME] Ім'я Віра Email Телефон Додати ще канал зв'язку наприкла…" at bounding box center [784, 402] width 457 height 220
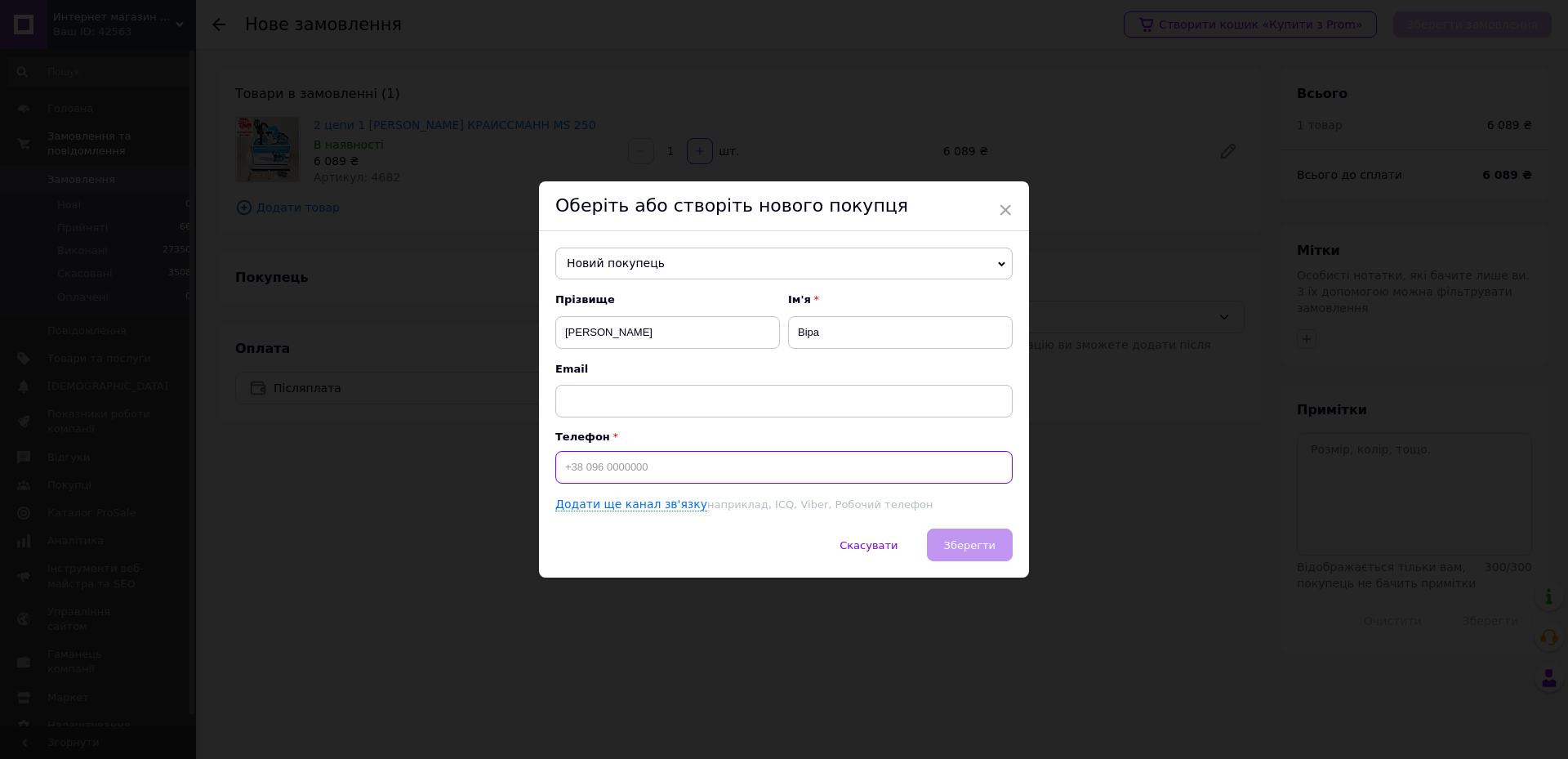
click at [664, 476] on input at bounding box center [784, 468] width 457 height 33
type input "+380"
click at [803, 330] on input "Віра" at bounding box center [900, 333] width 224 height 33
type input "Вера"
click at [680, 468] on input "+380" at bounding box center [784, 468] width 457 height 33
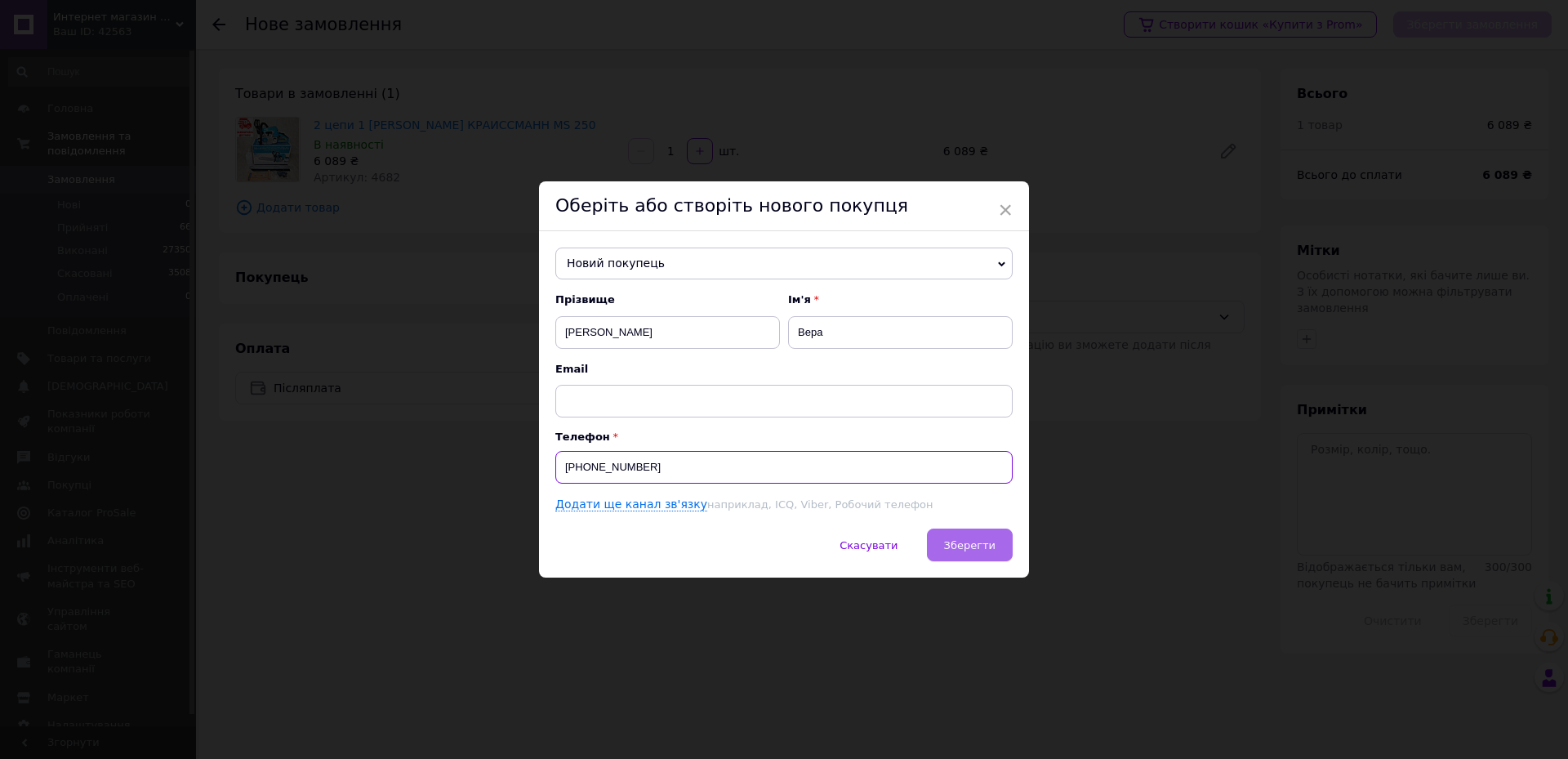
type input "[PHONE_NUMBER]"
click at [968, 548] on span "Зберегти" at bounding box center [969, 545] width 51 height 12
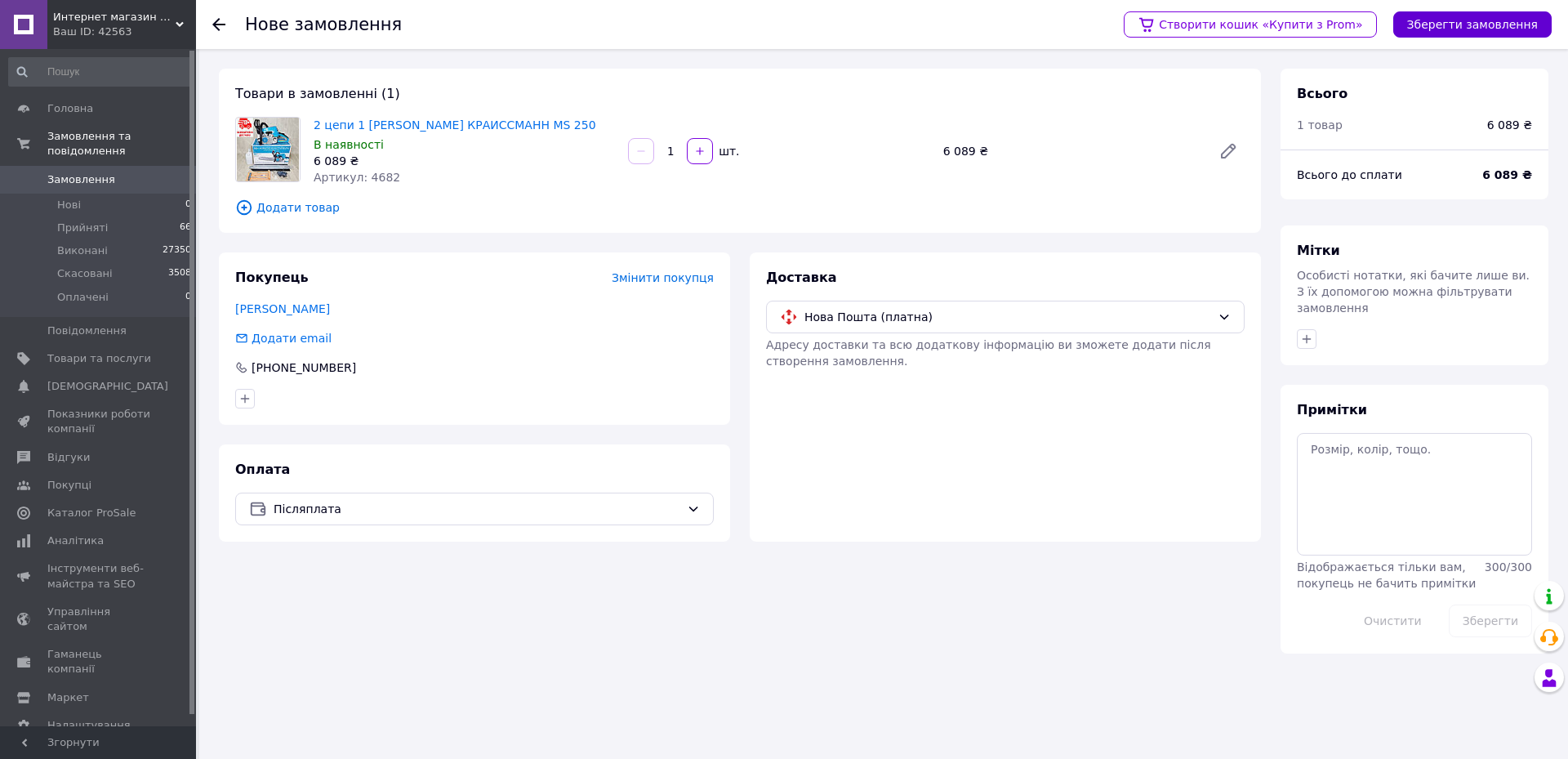
click at [1444, 21] on button "Зберегти замовлення" at bounding box center [1472, 24] width 158 height 26
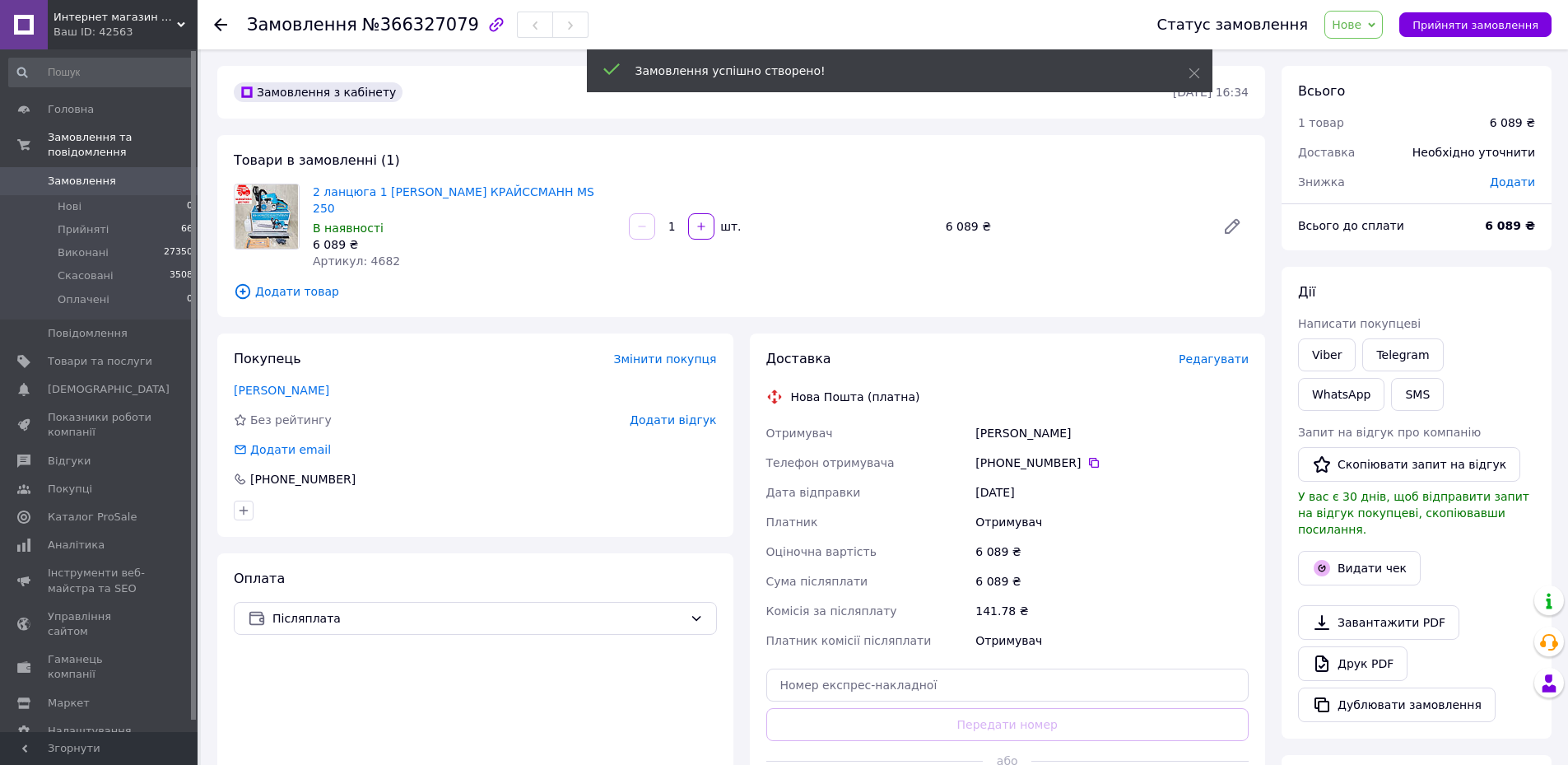
click at [1229, 352] on span "Редагувати" at bounding box center [1213, 358] width 70 height 13
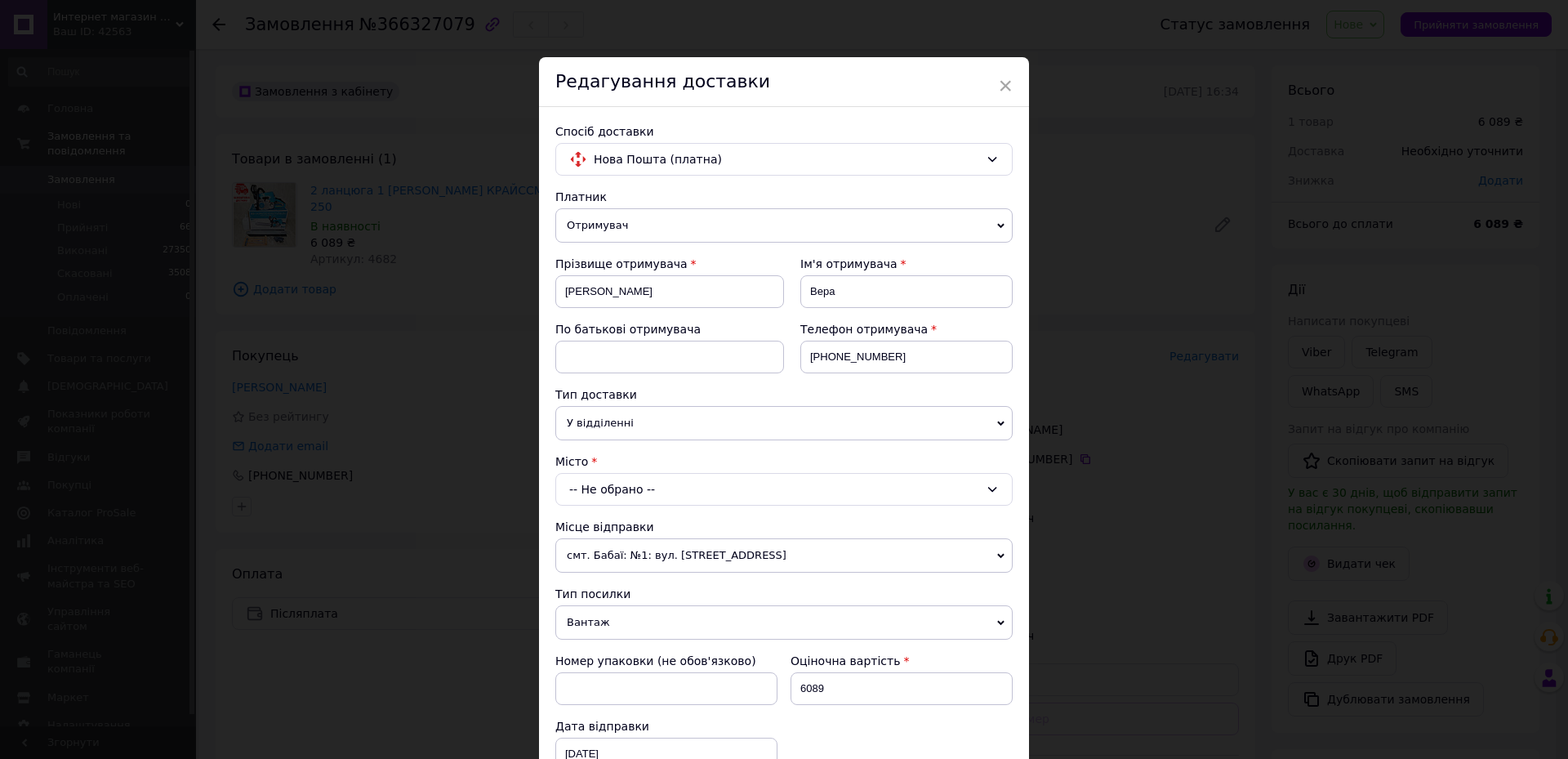
click at [612, 493] on div "-- Не обрано --" at bounding box center [784, 489] width 457 height 33
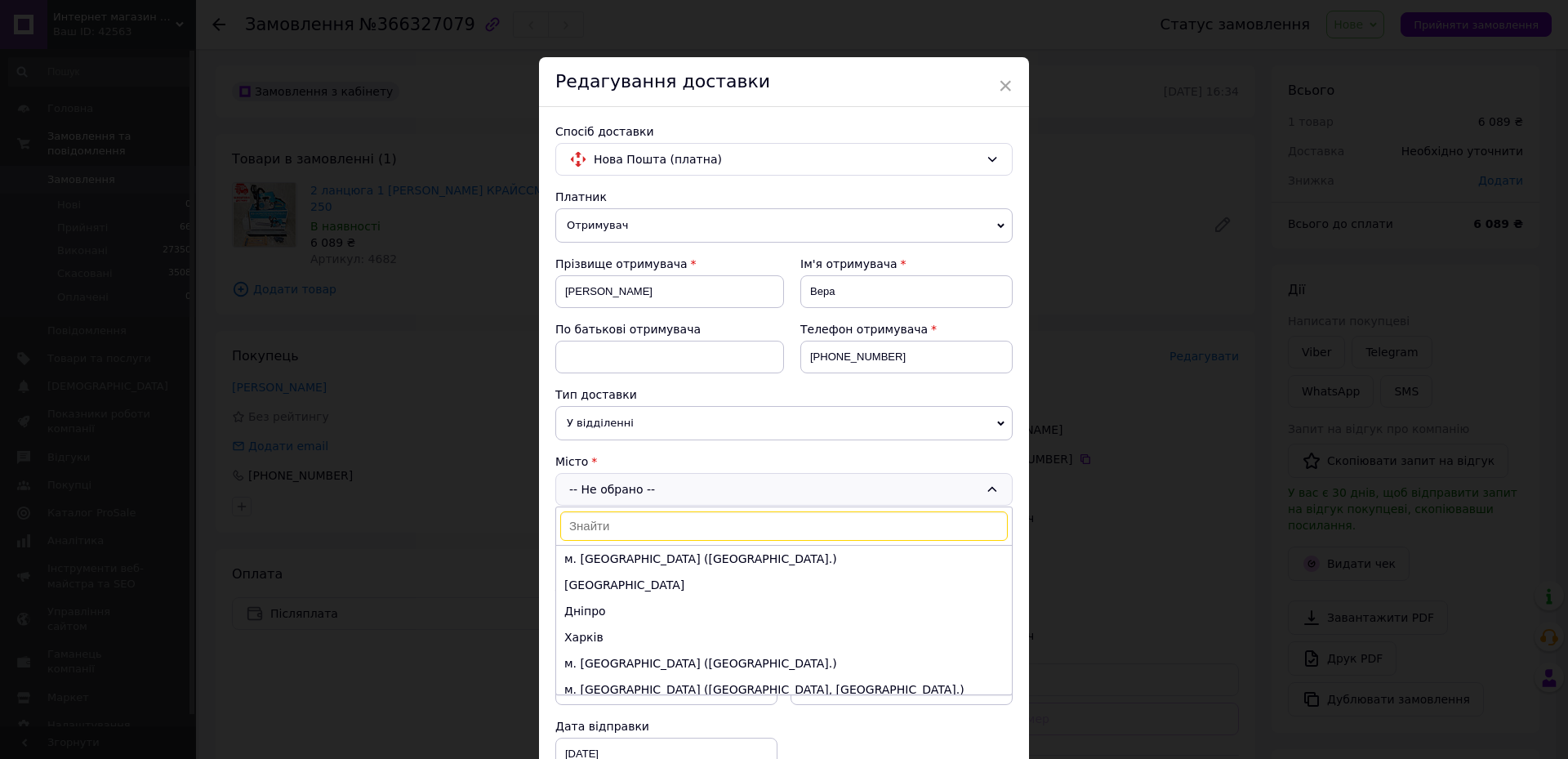
click at [610, 532] on input at bounding box center [784, 526] width 448 height 30
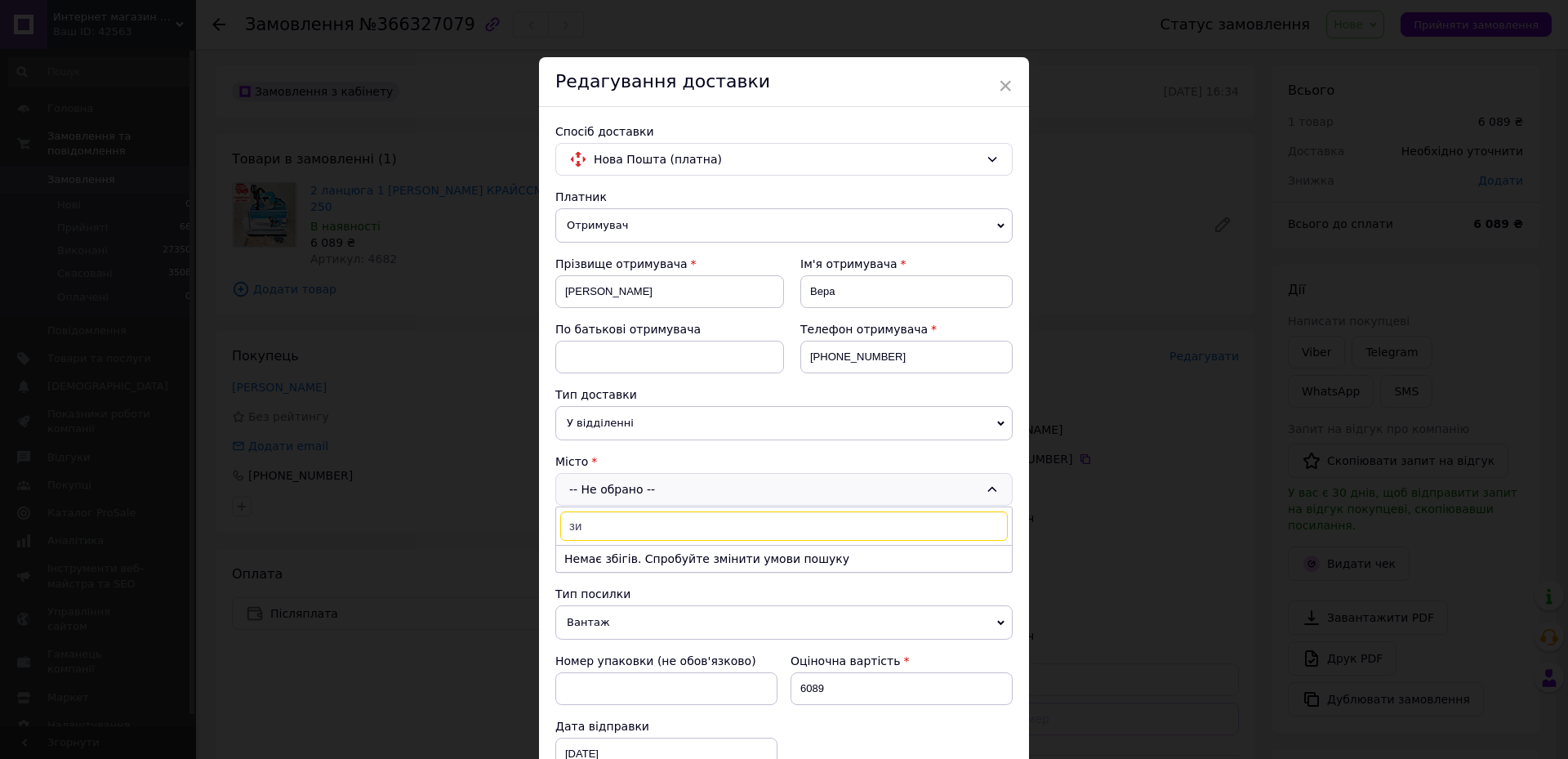
type input "з"
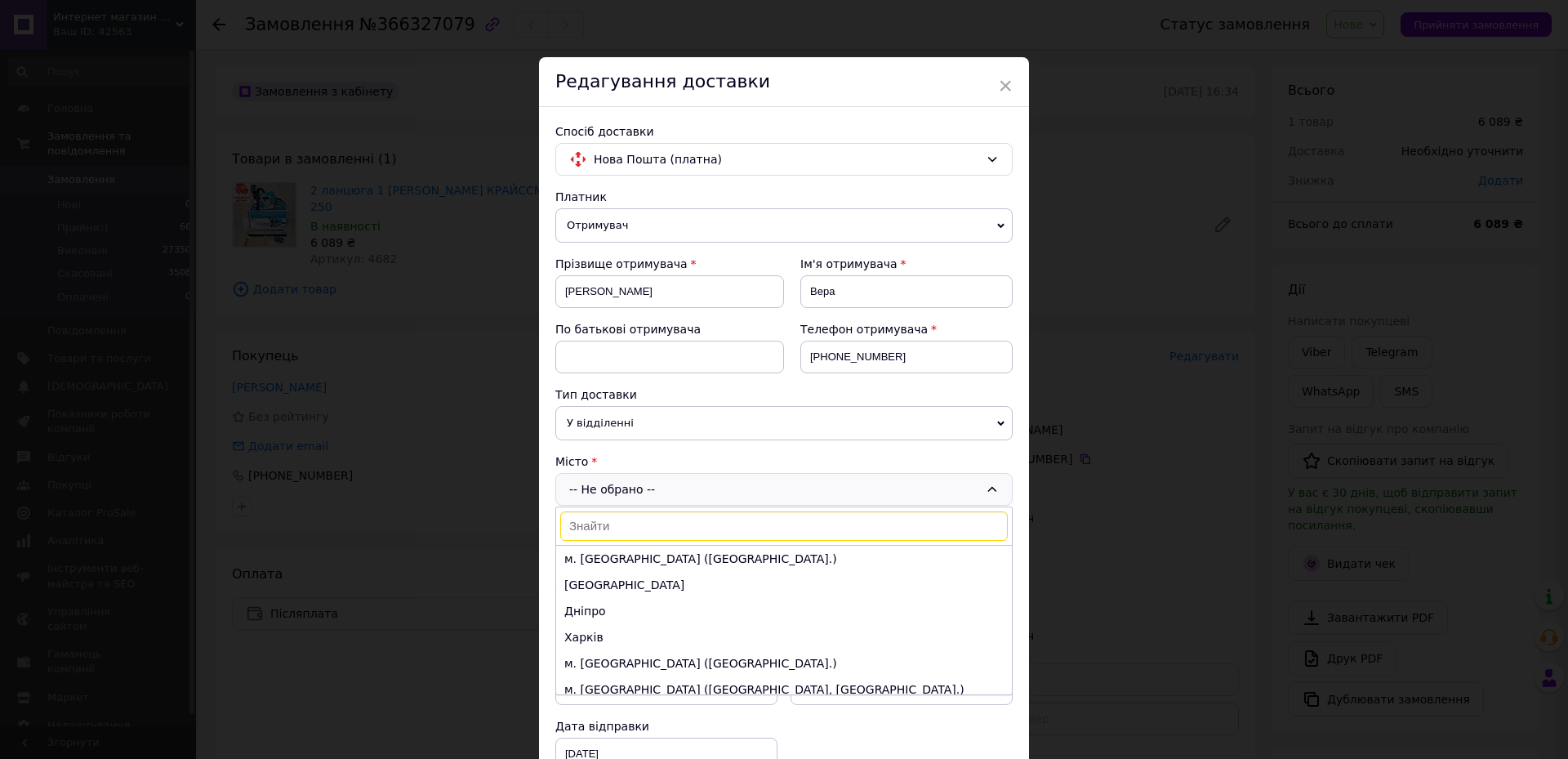
click at [606, 529] on input at bounding box center [784, 526] width 448 height 30
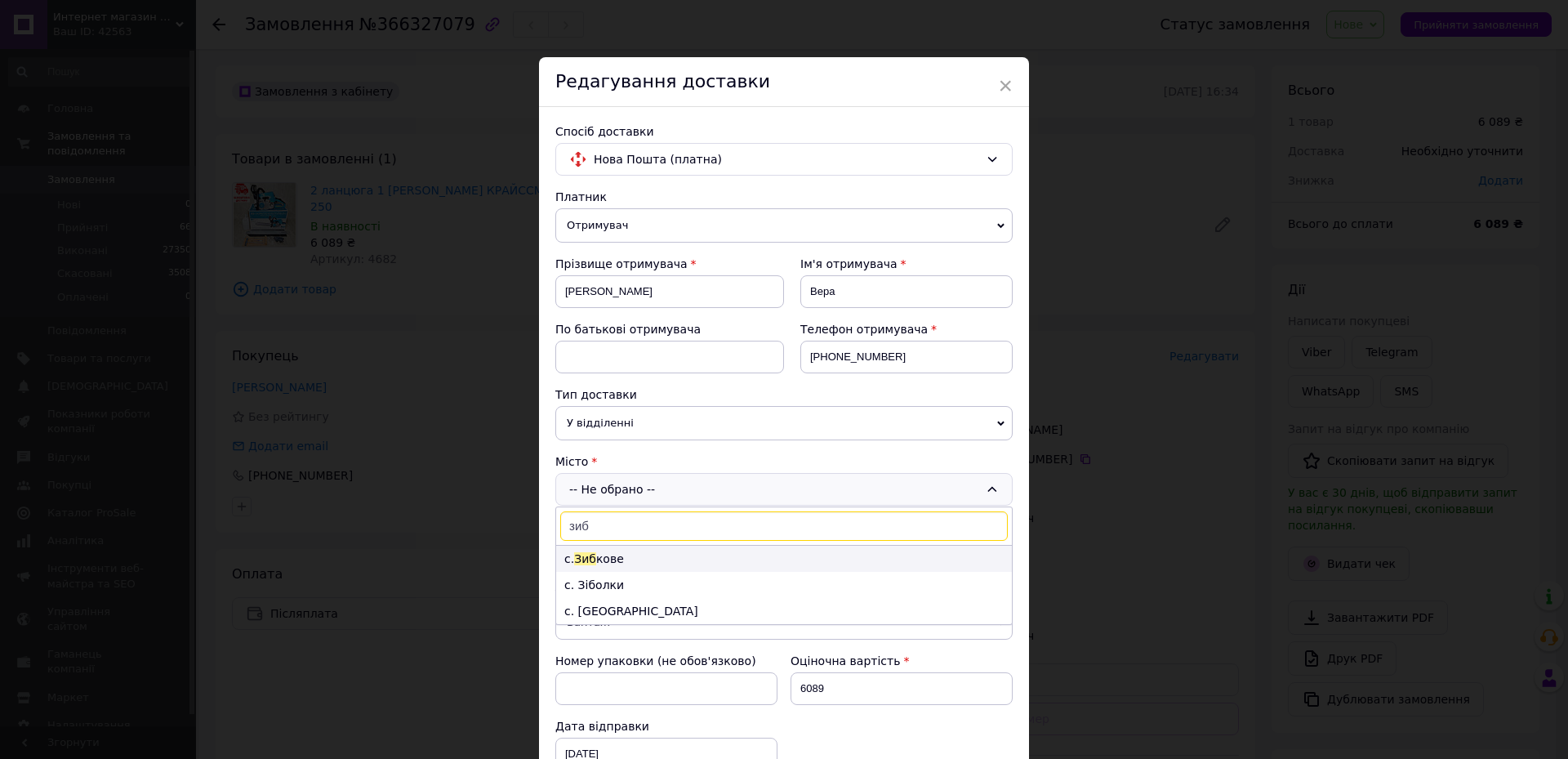
type input "зиб"
click at [602, 549] on li "с. Зиб кове" at bounding box center [784, 559] width 455 height 26
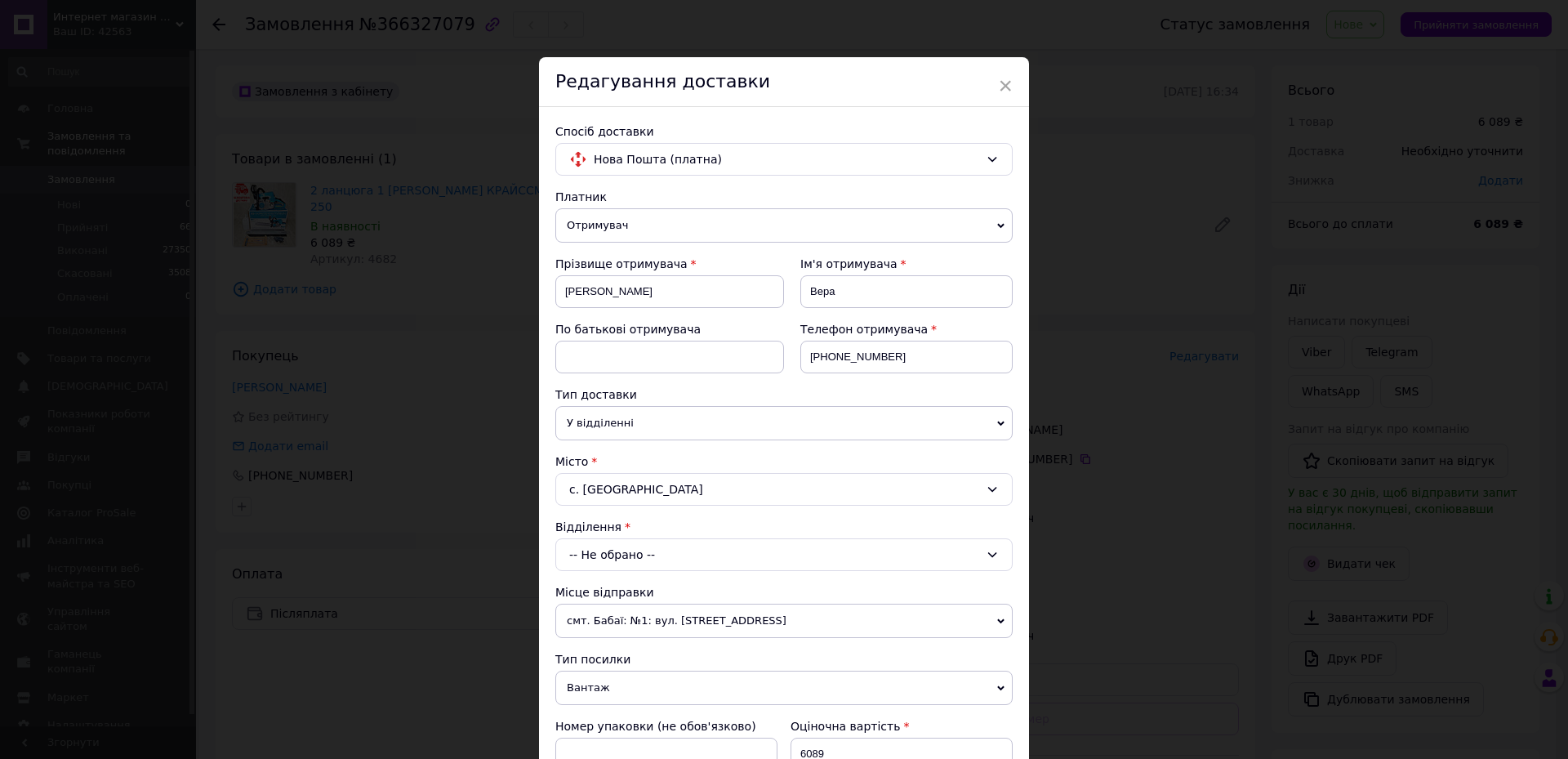
click at [603, 549] on div "-- Не обрано --" at bounding box center [784, 555] width 457 height 33
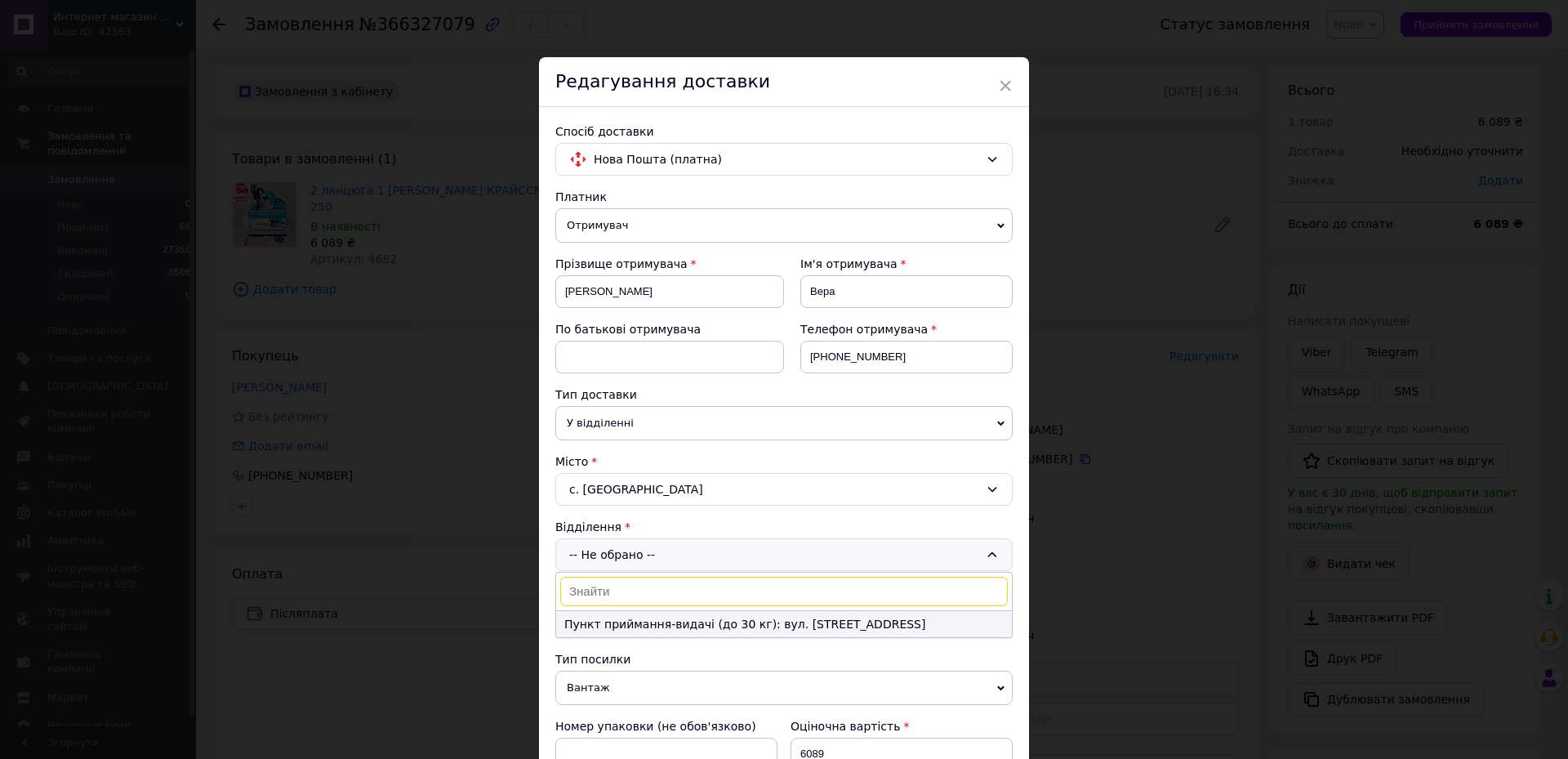
click at [632, 627] on li "Пункт приймання-видачі (до 30 кг): вул. [STREET_ADDRESS]" at bounding box center [784, 624] width 455 height 26
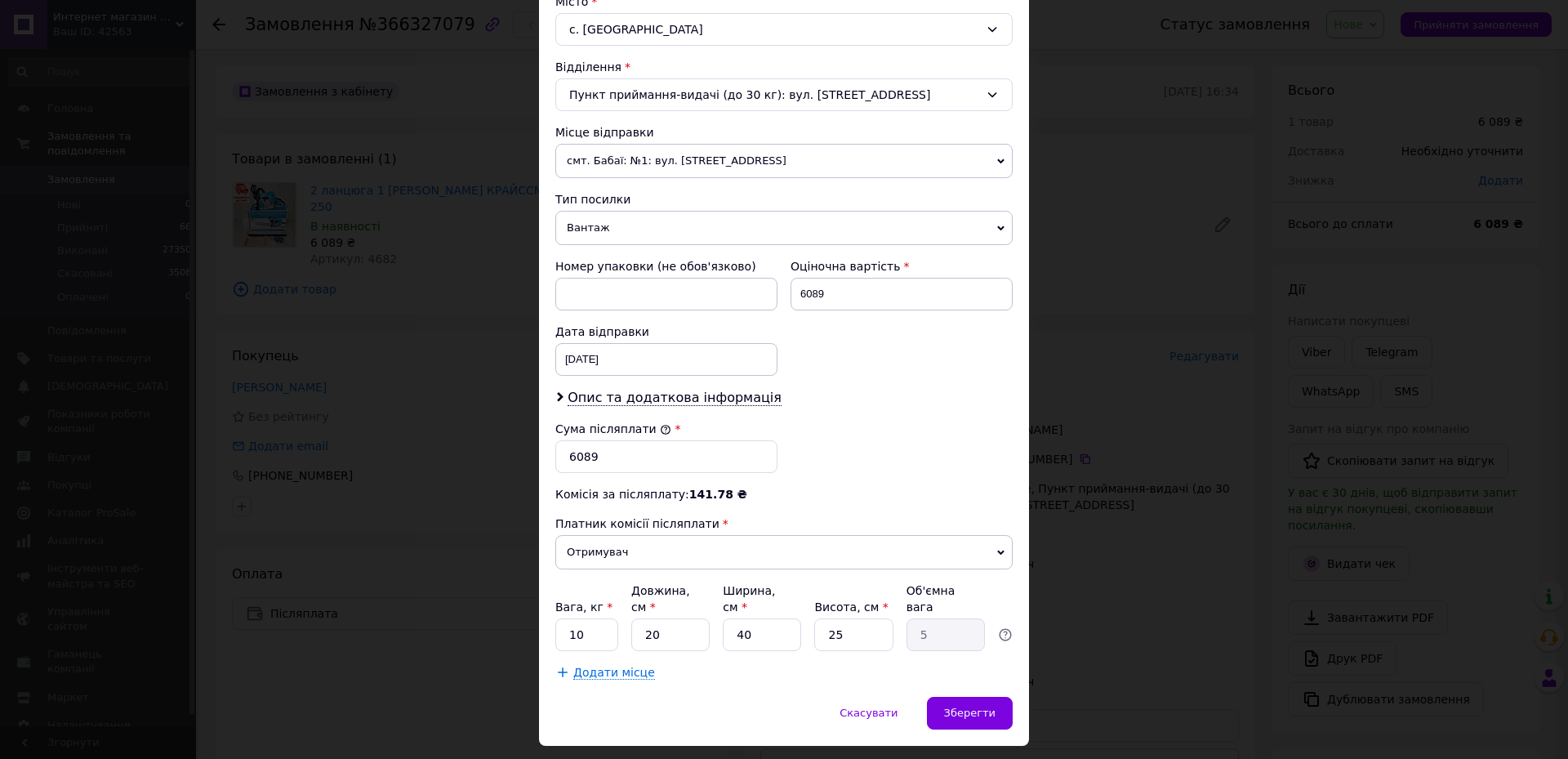
scroll to position [488, 0]
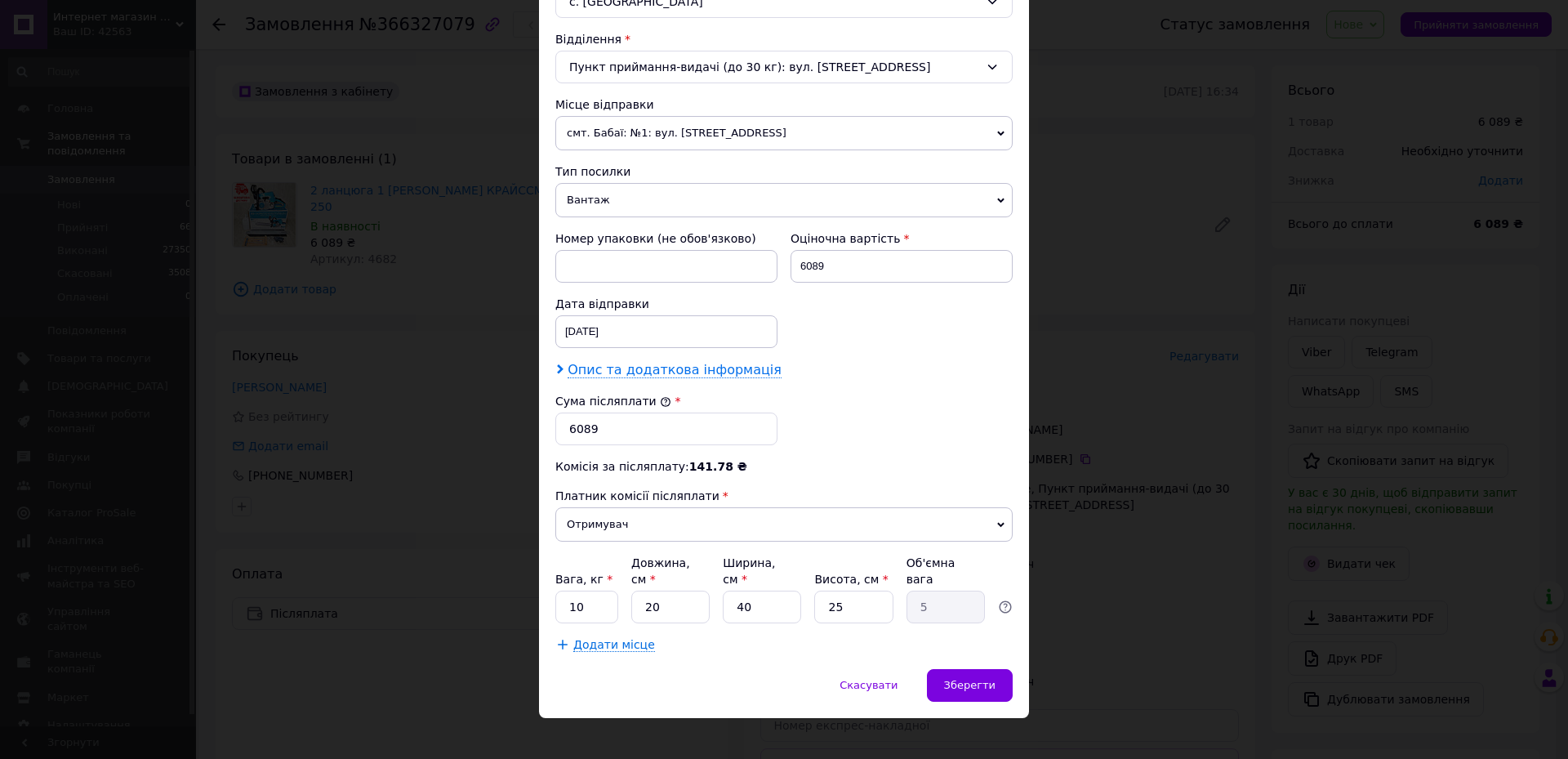
click at [598, 376] on span "Опис та додаткова інформація" at bounding box center [674, 370] width 214 height 17
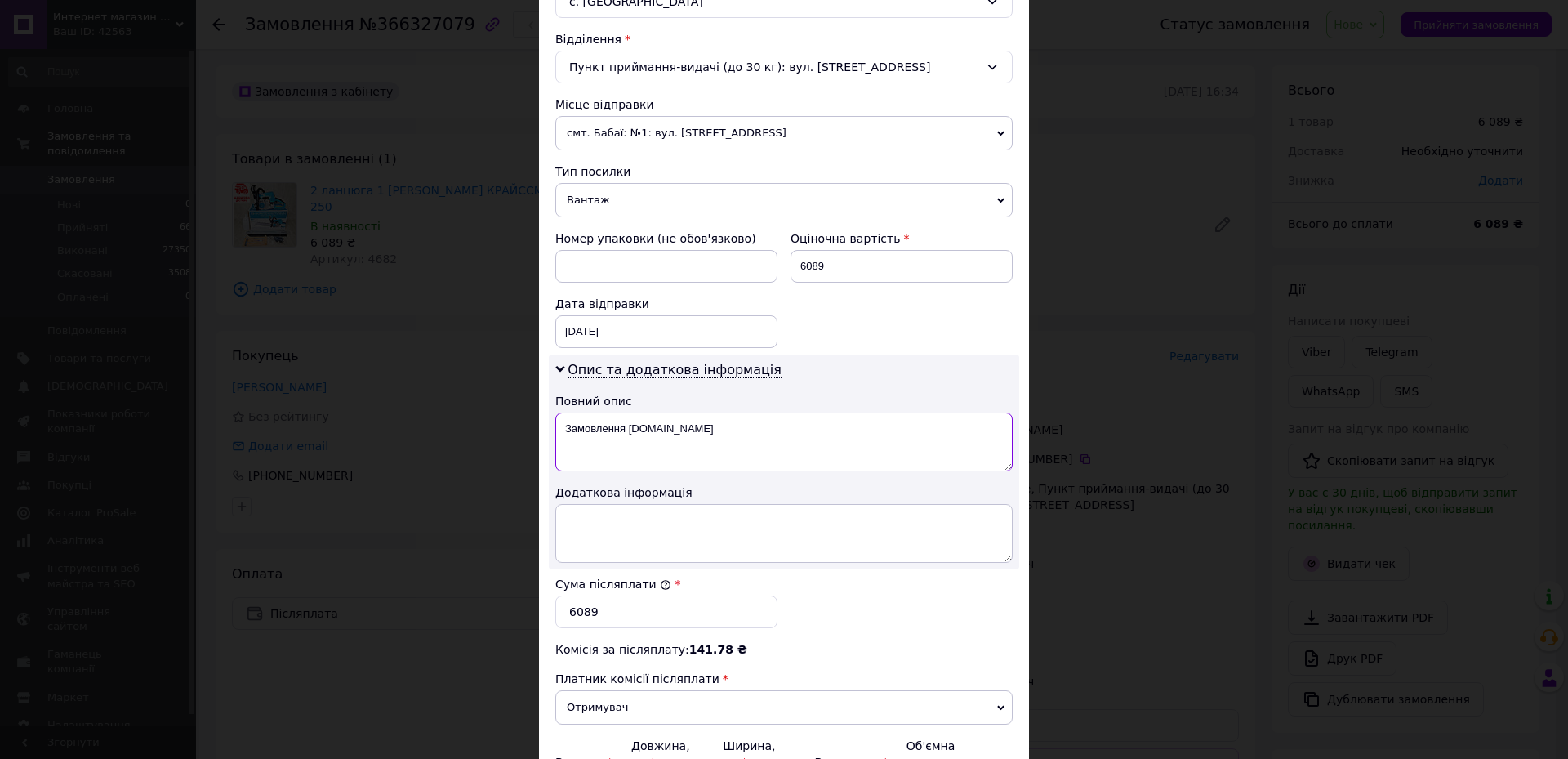
click at [669, 441] on textarea "Замовлення [DOMAIN_NAME]" at bounding box center [784, 442] width 457 height 59
type textarea "З"
type textarea "250"
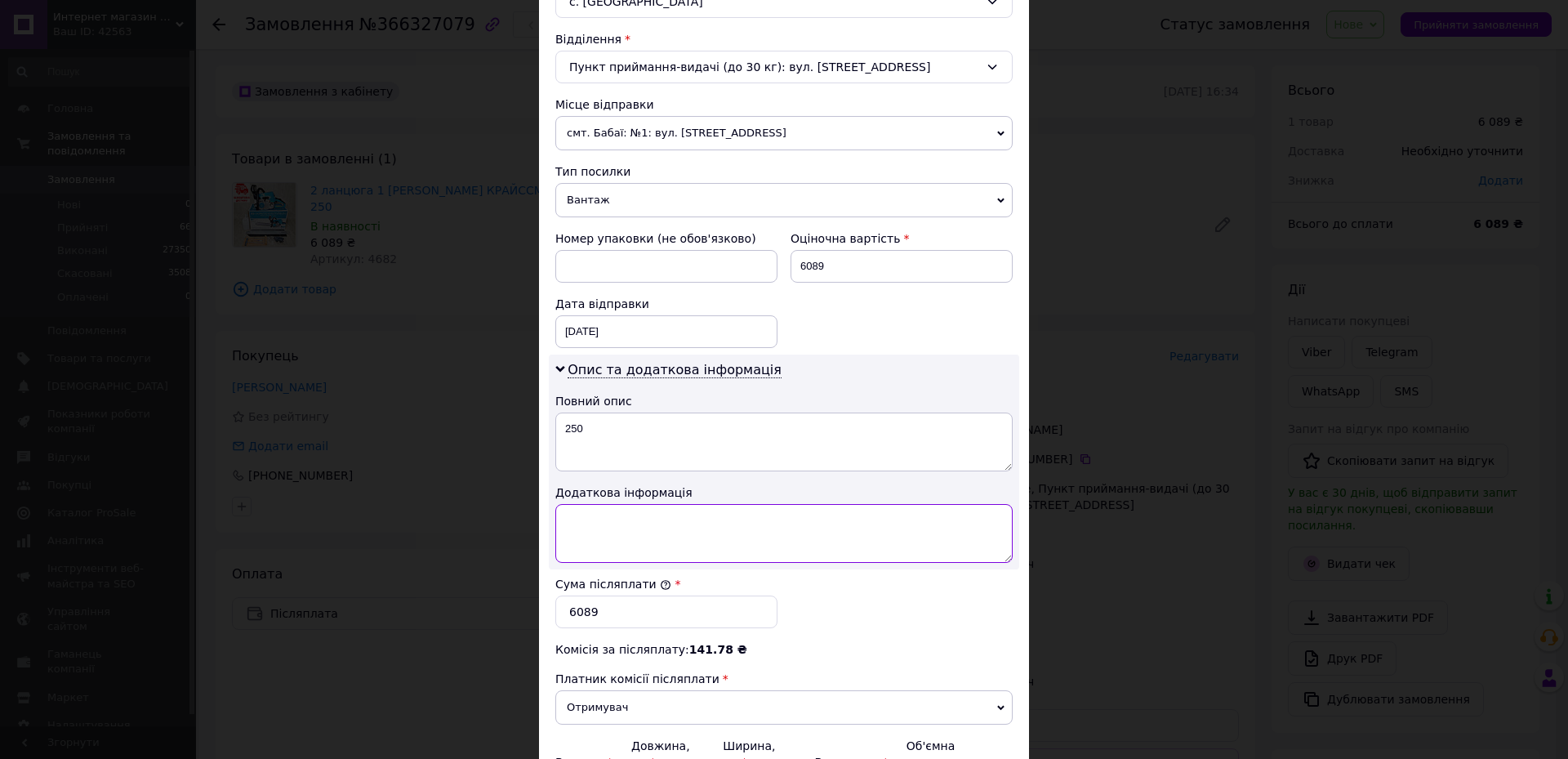
click at [641, 526] on textarea at bounding box center [784, 534] width 457 height 59
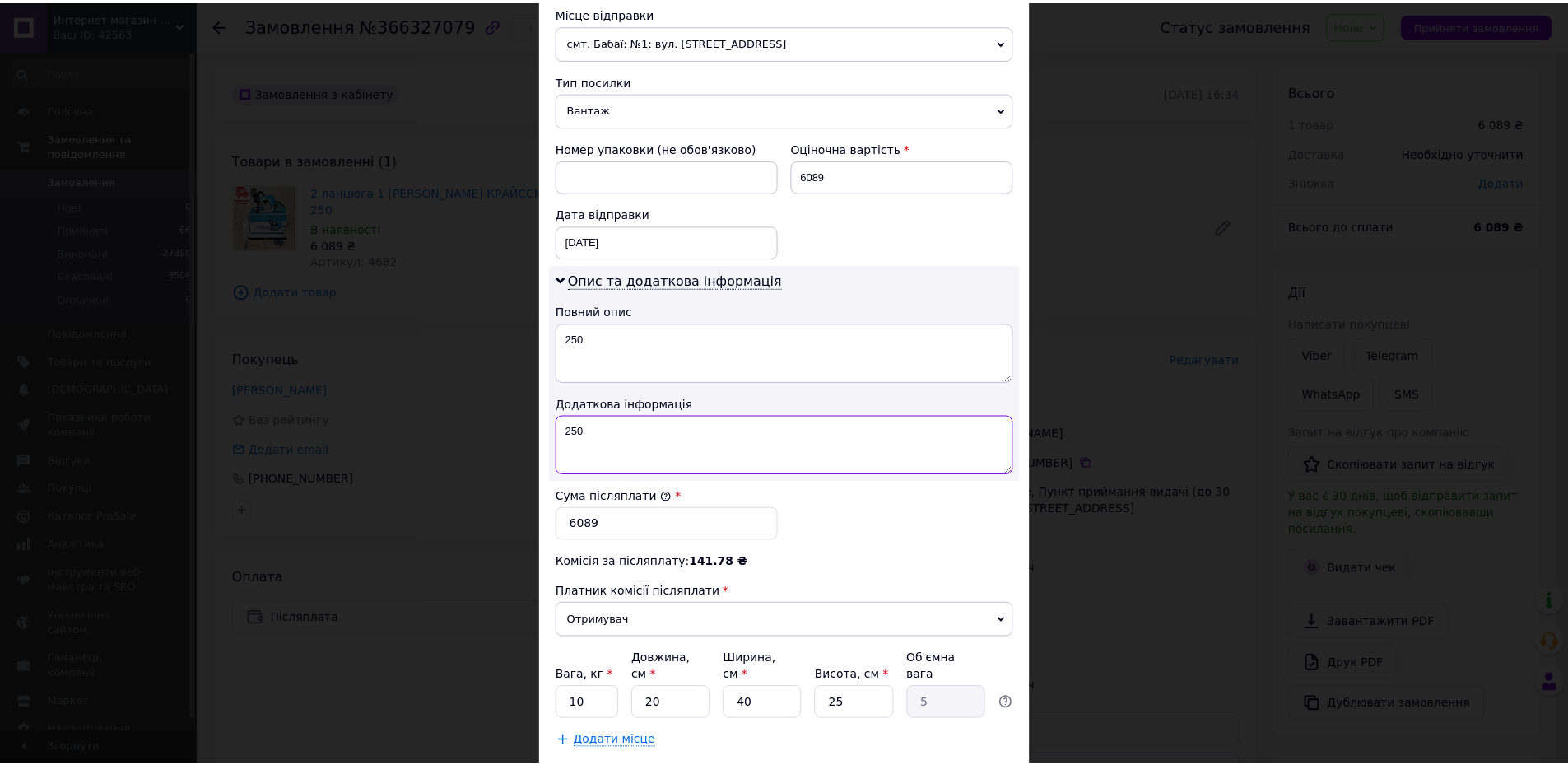
scroll to position [676, 0]
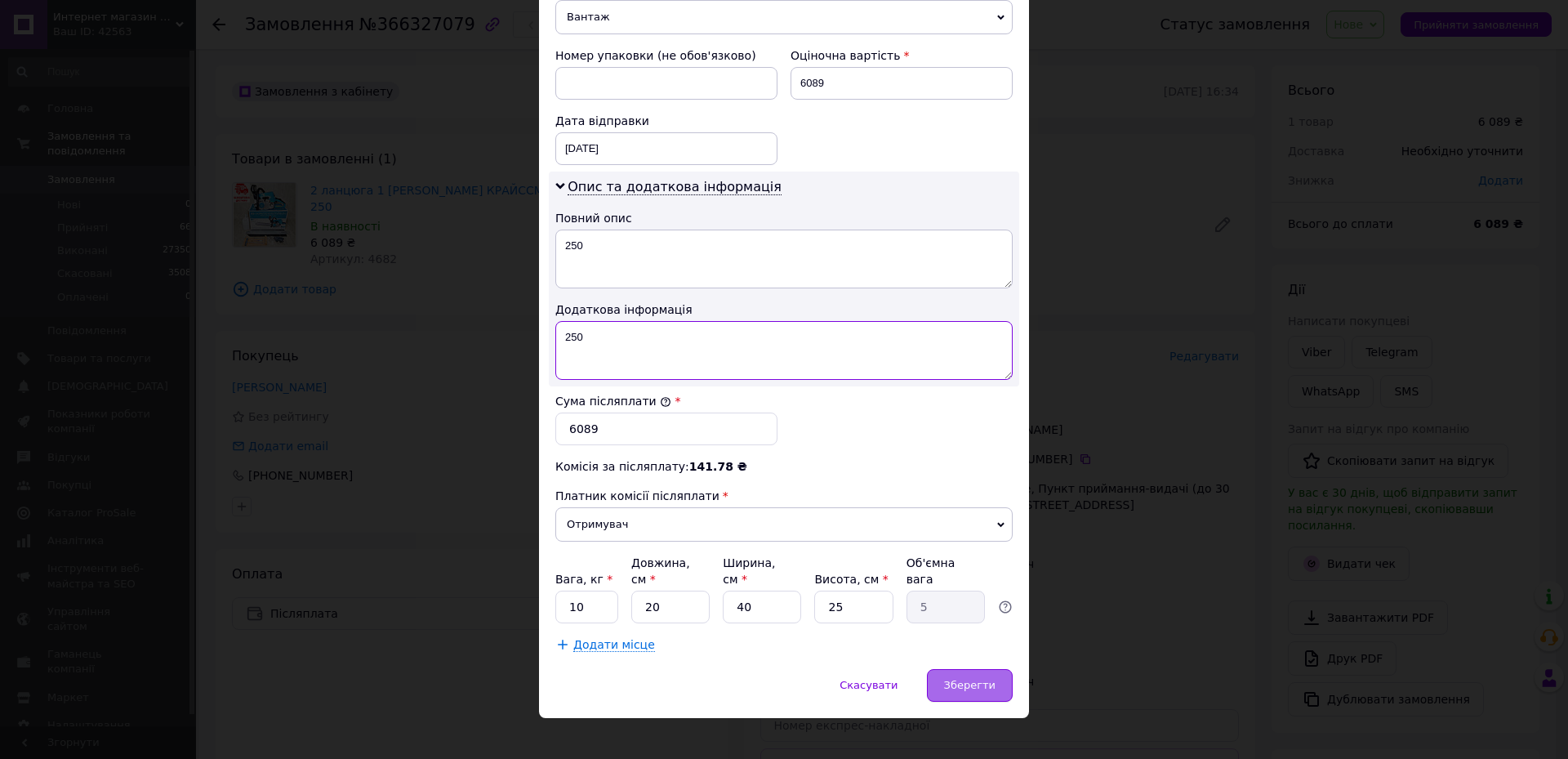
type textarea "250"
click at [997, 678] on div "Зберегти" at bounding box center [969, 685] width 86 height 33
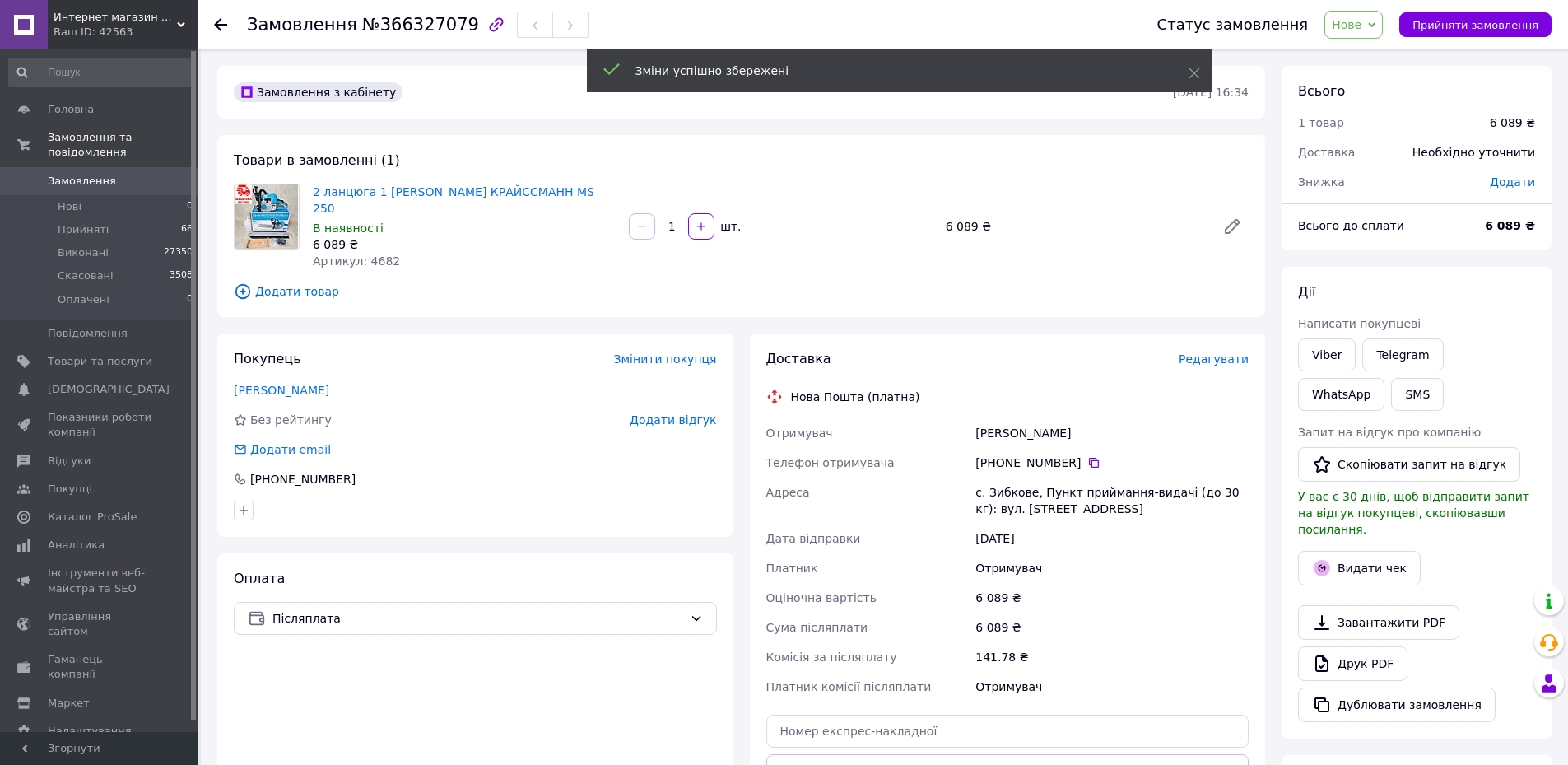
click at [1507, 184] on span "Додати" at bounding box center [1513, 181] width 46 height 13
click at [1411, 247] on input "text" at bounding box center [1399, 249] width 97 height 33
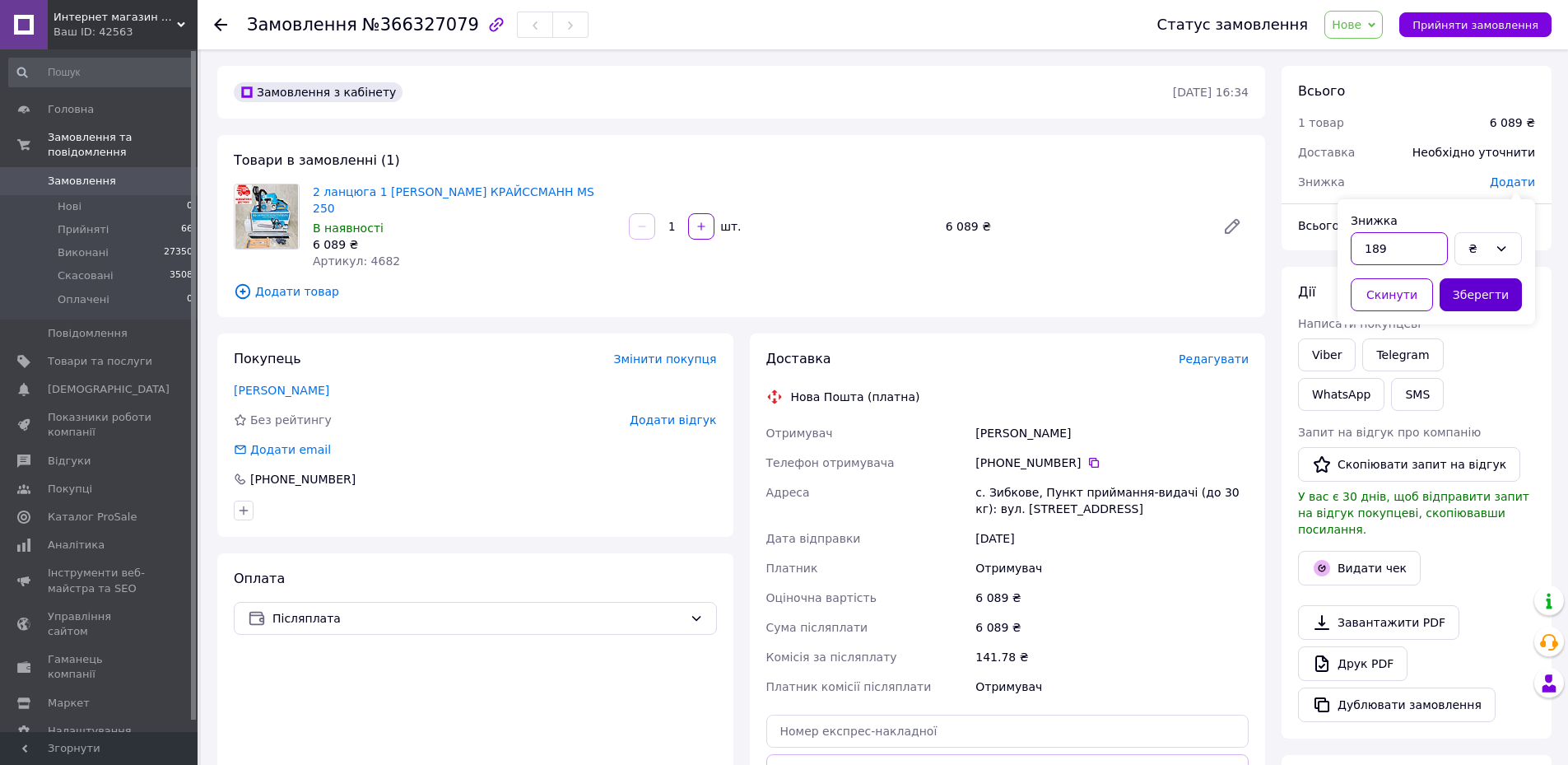
type input "189"
click at [1496, 286] on button "Зберегти" at bounding box center [1480, 295] width 82 height 33
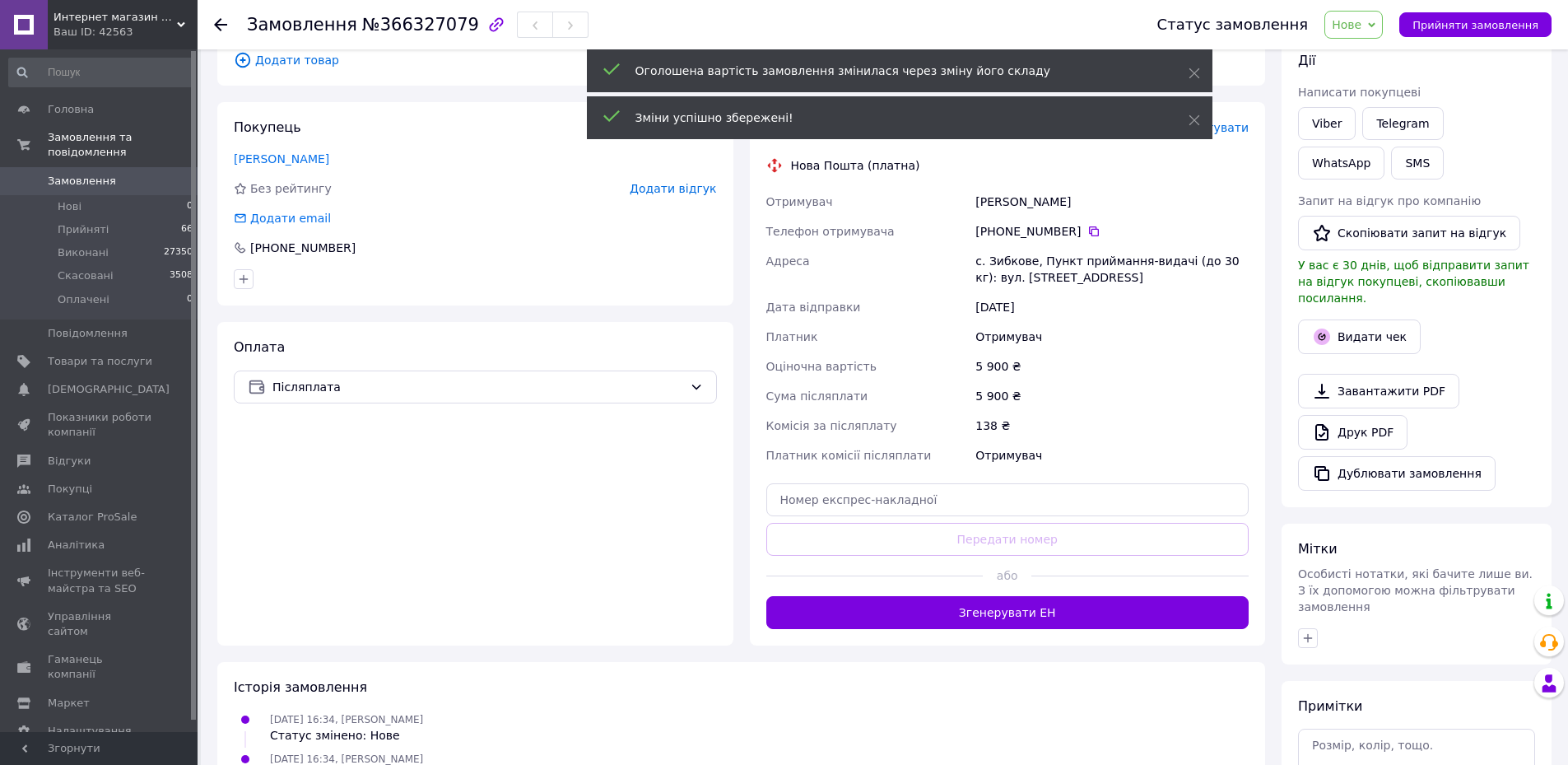
scroll to position [247, 0]
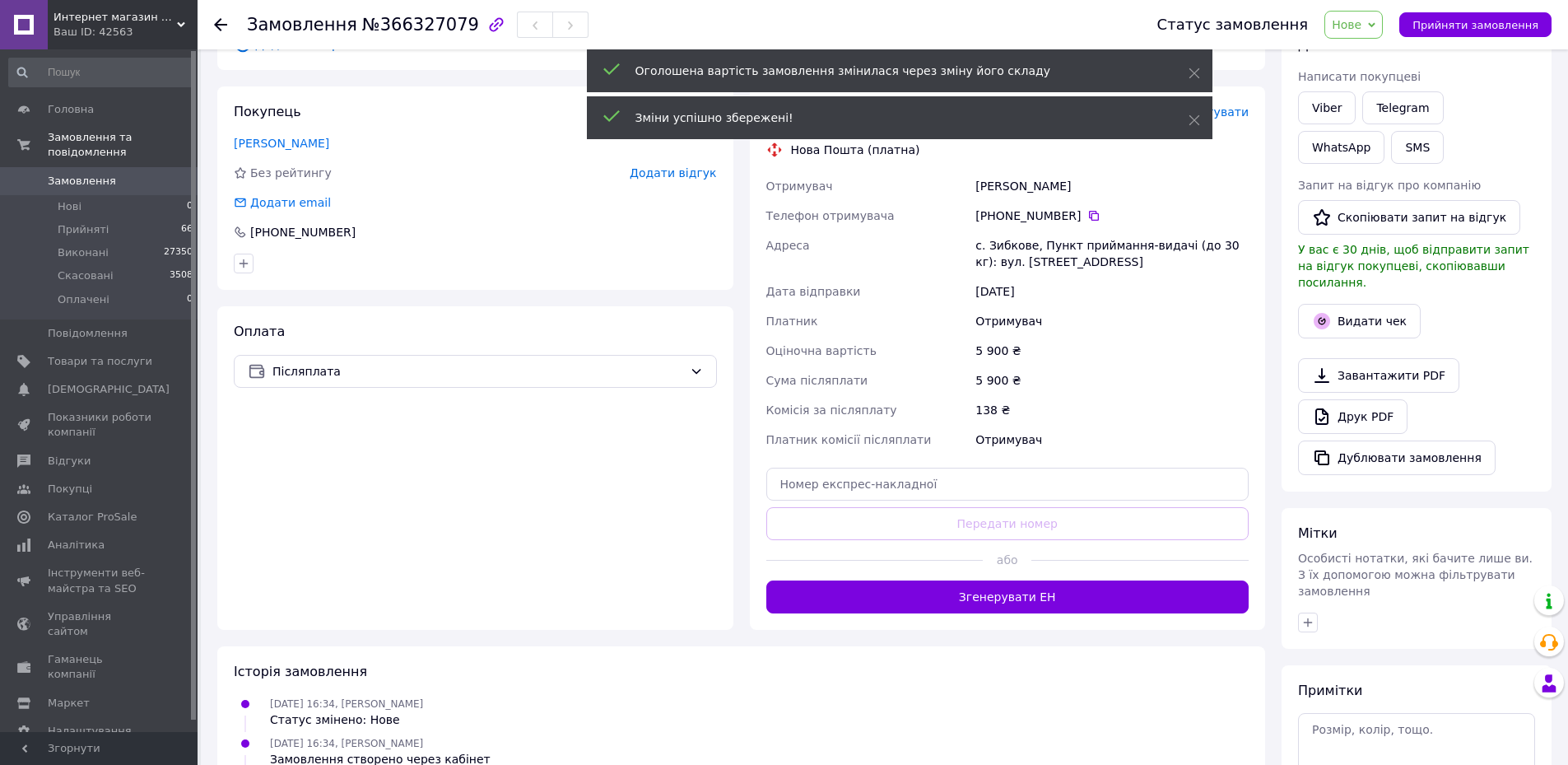
click at [1105, 580] on button "Згенерувати ЕН" at bounding box center [1008, 597] width 484 height 33
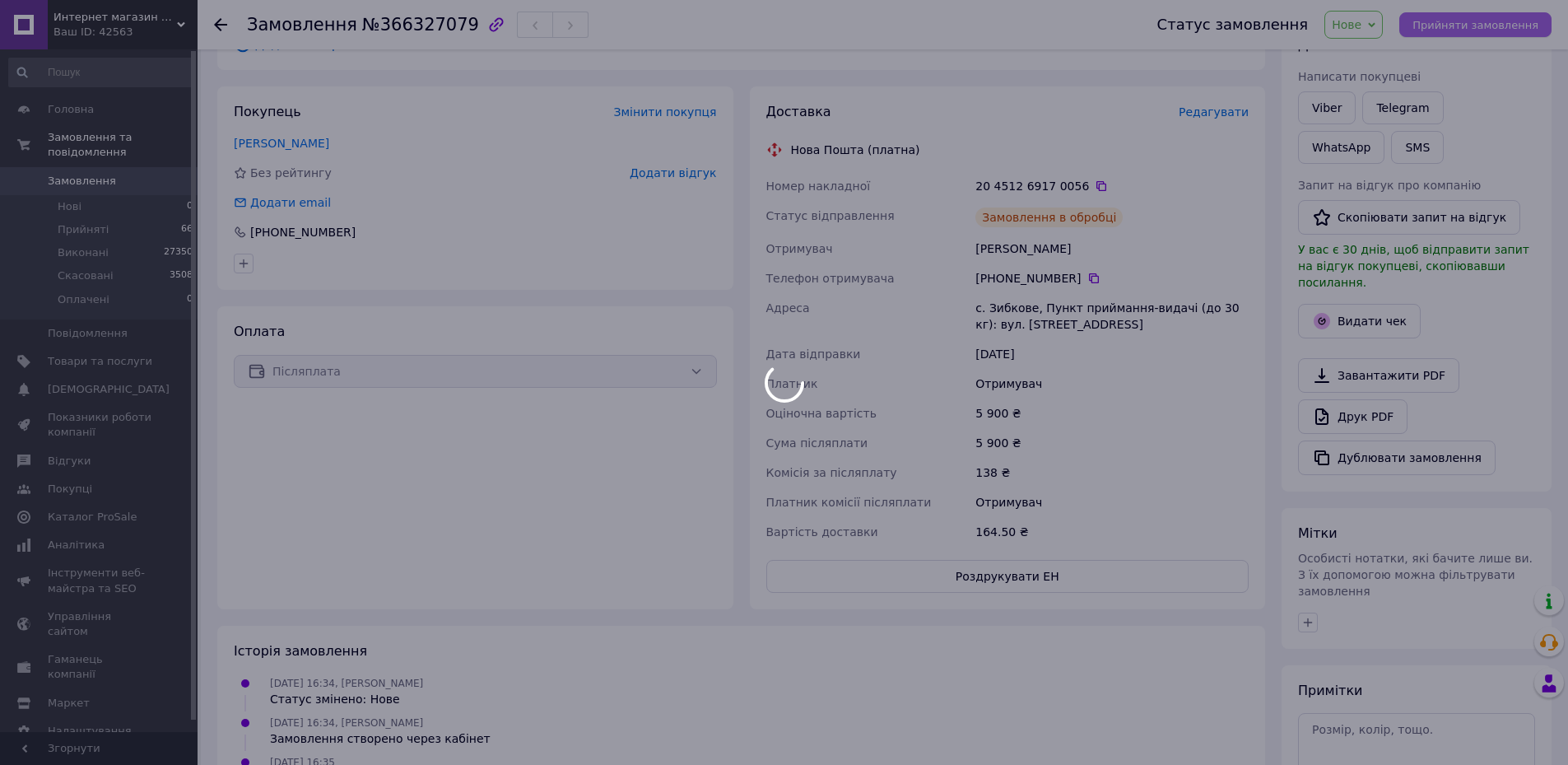
click at [1455, 32] on body "Интернет магазин Setevoy Ваш ID: 42563 Сайт Интернет магазин Setevoy Кабінет по…" at bounding box center [784, 370] width 1568 height 1234
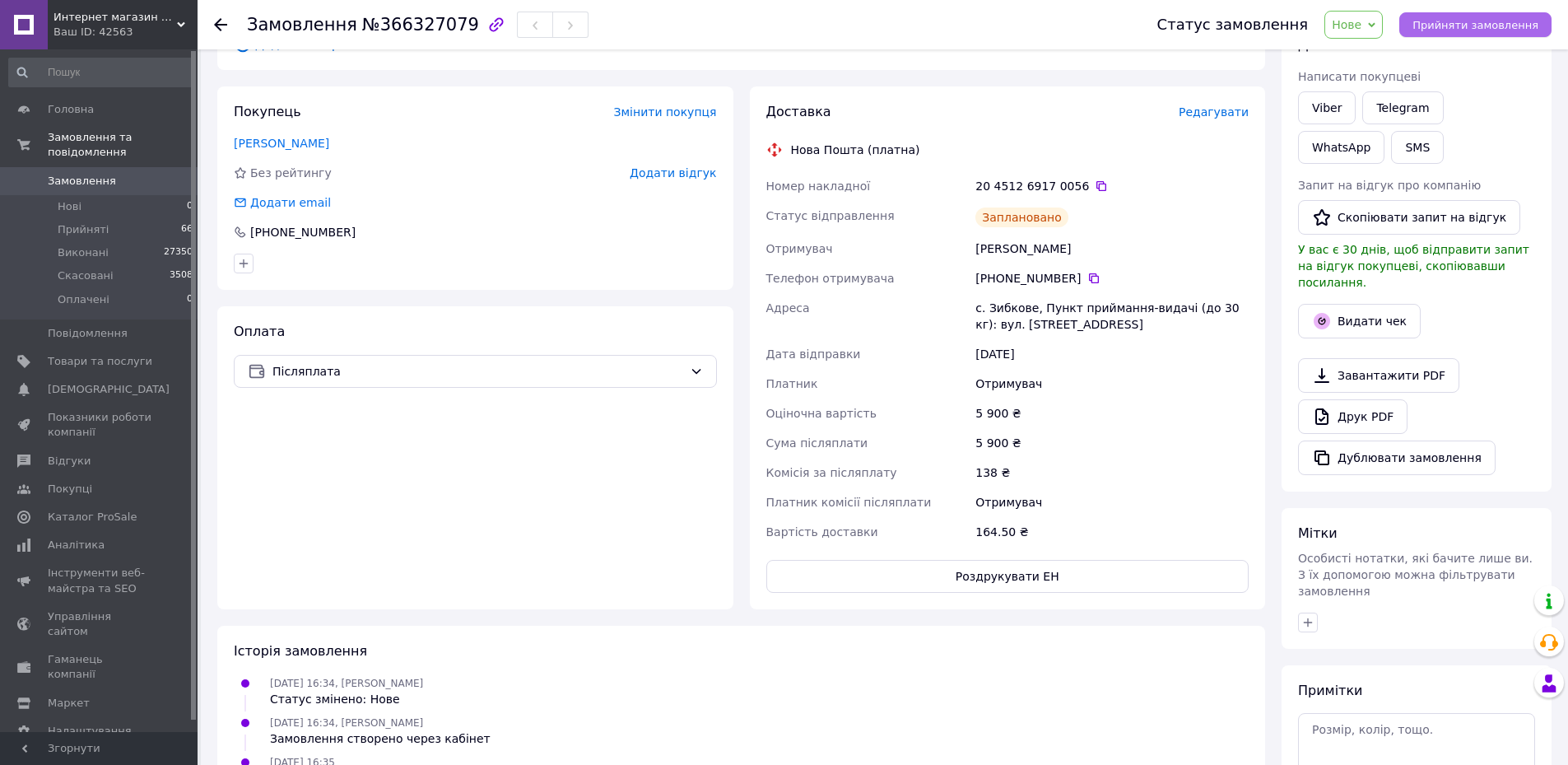
click at [1502, 28] on span "Прийняти замовлення" at bounding box center [1475, 25] width 126 height 12
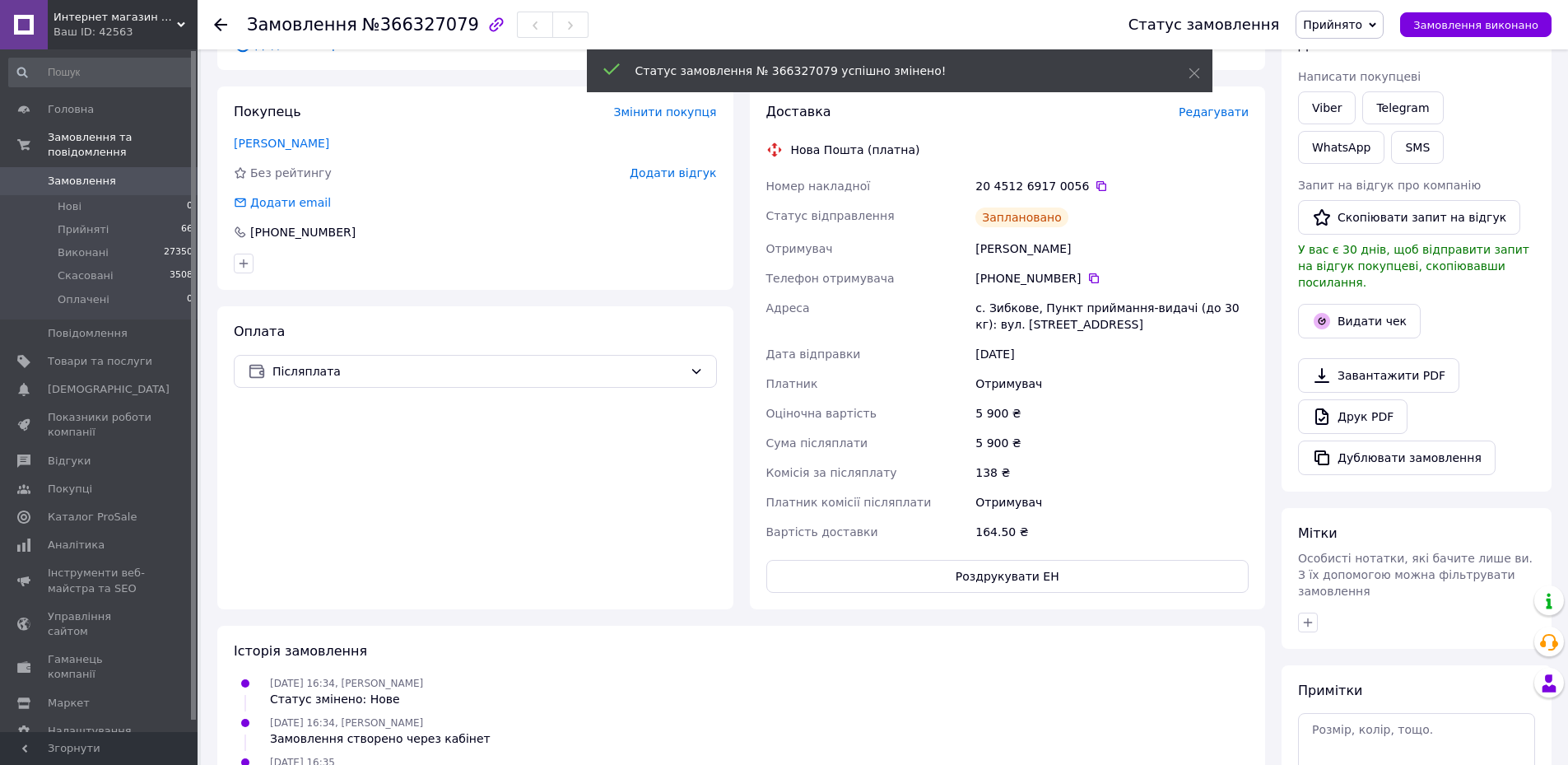
click at [88, 174] on span "Замовлення" at bounding box center [81, 181] width 68 height 15
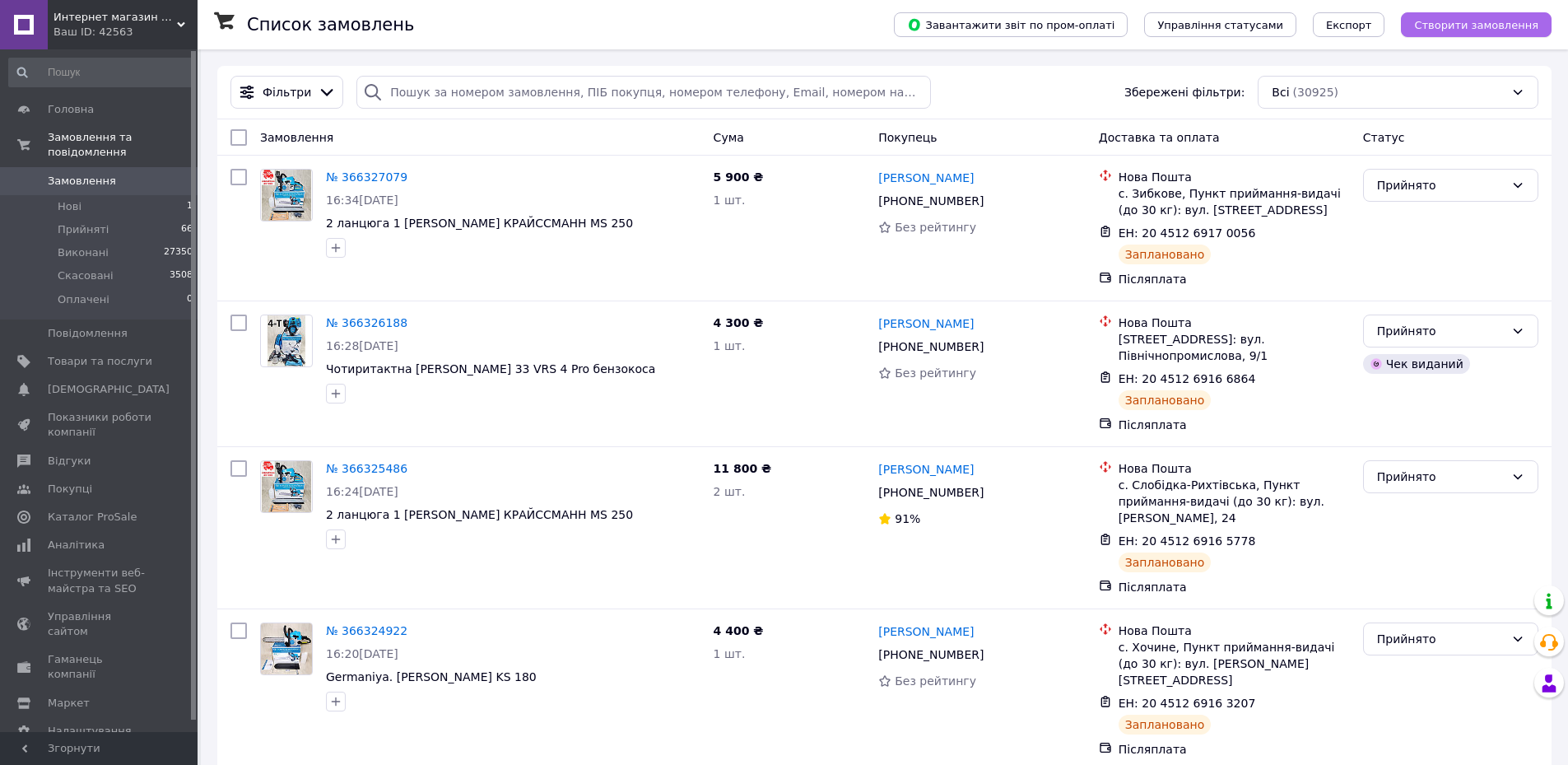
click at [1457, 19] on span "Створити замовлення" at bounding box center [1476, 25] width 124 height 12
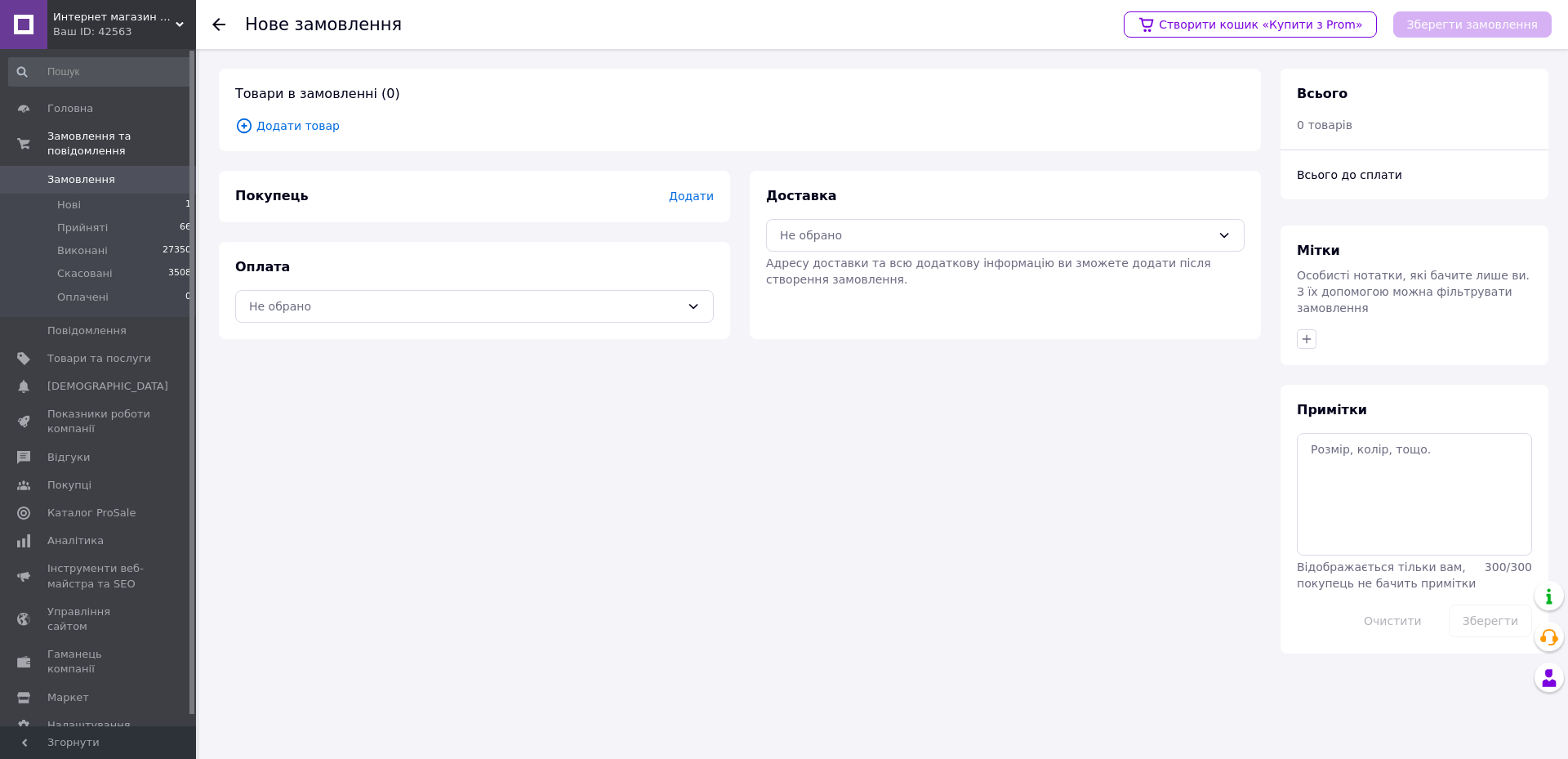
click at [280, 131] on span "Додати товар" at bounding box center [740, 125] width 1009 height 18
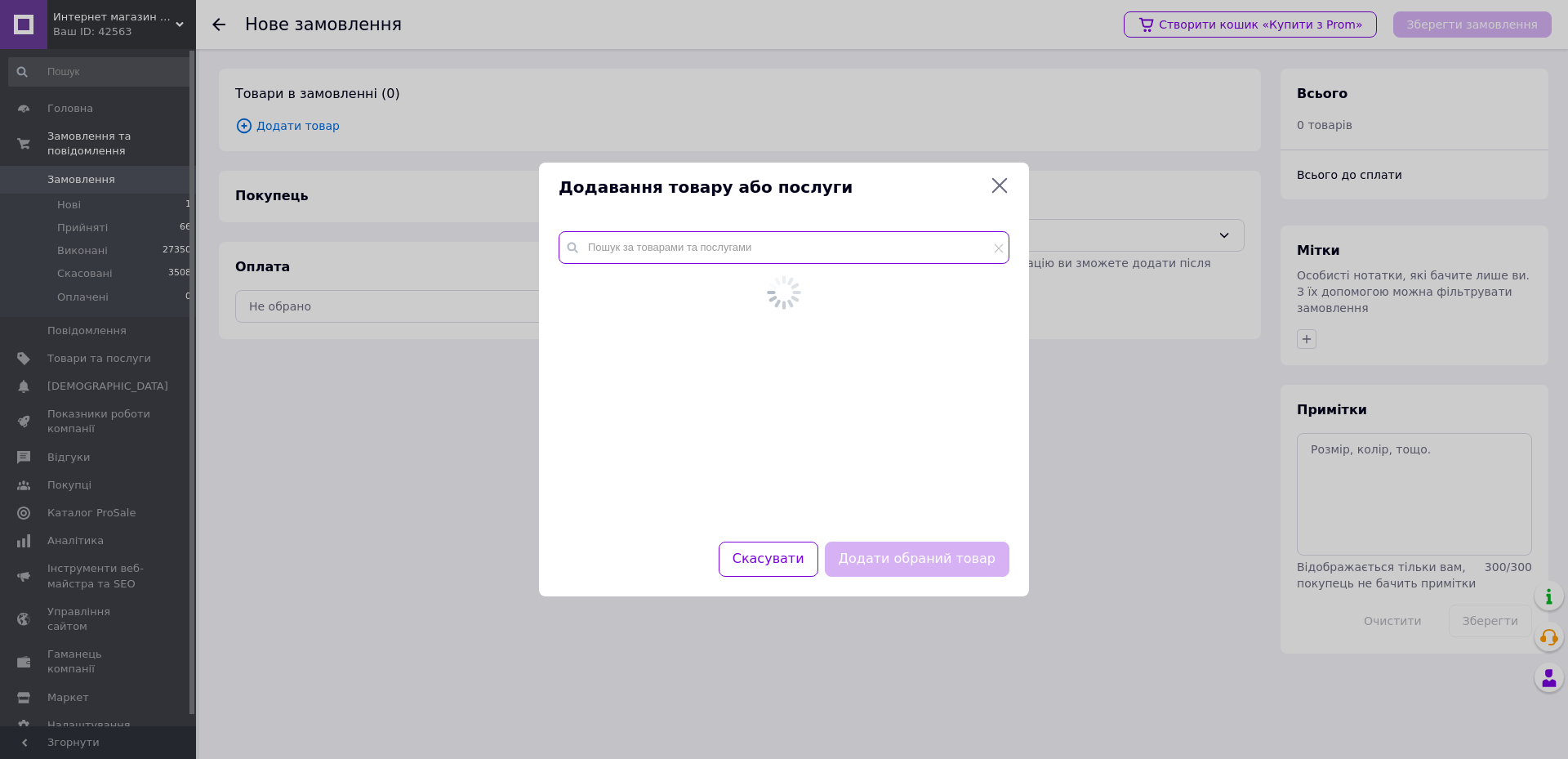
click at [666, 255] on input "text" at bounding box center [784, 248] width 451 height 33
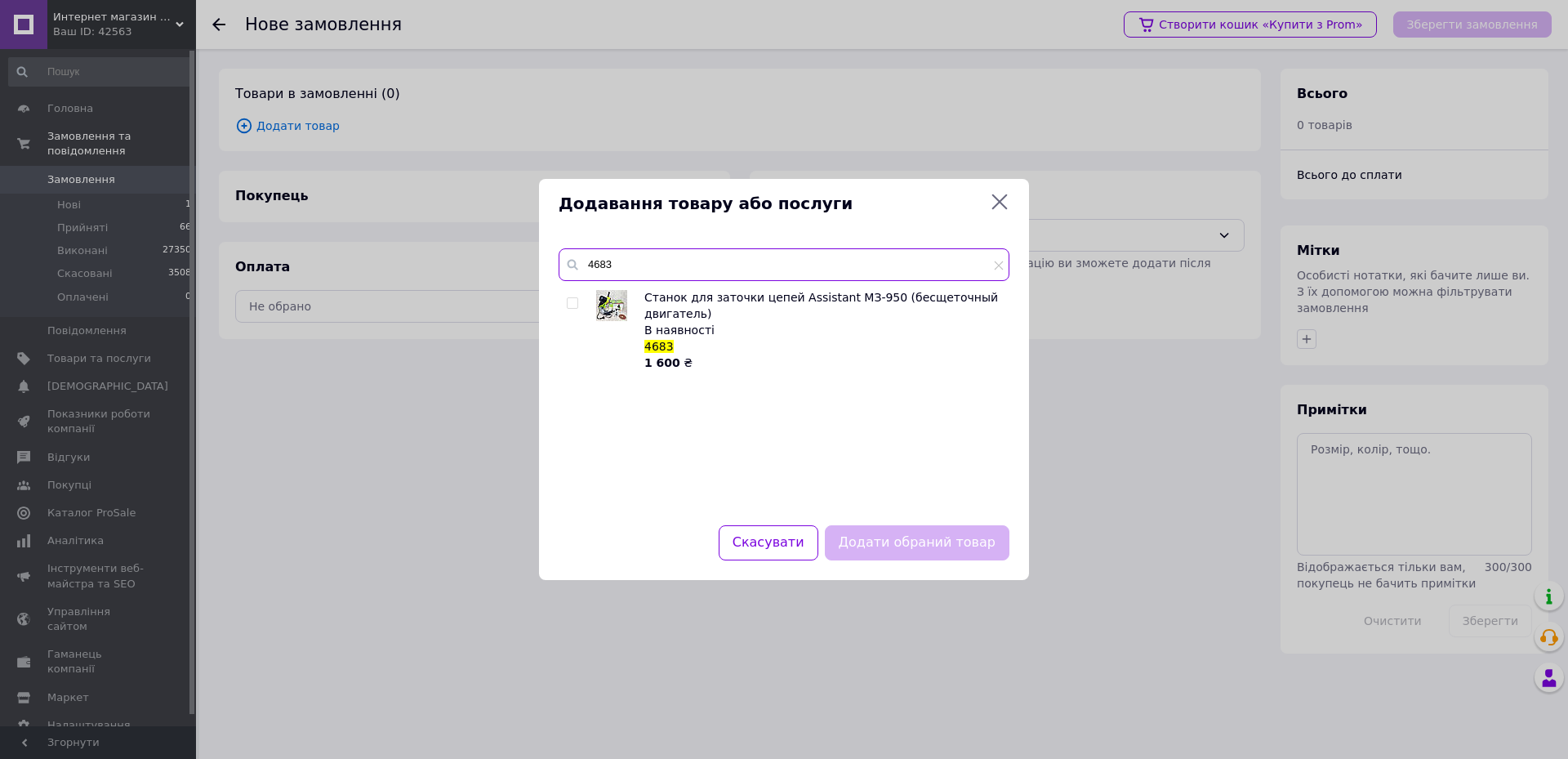
type input "4683"
click at [568, 303] on input "checkbox" at bounding box center [572, 303] width 10 height 10
checkbox input "true"
click at [896, 543] on button "Додати обраний товар" at bounding box center [917, 543] width 184 height 35
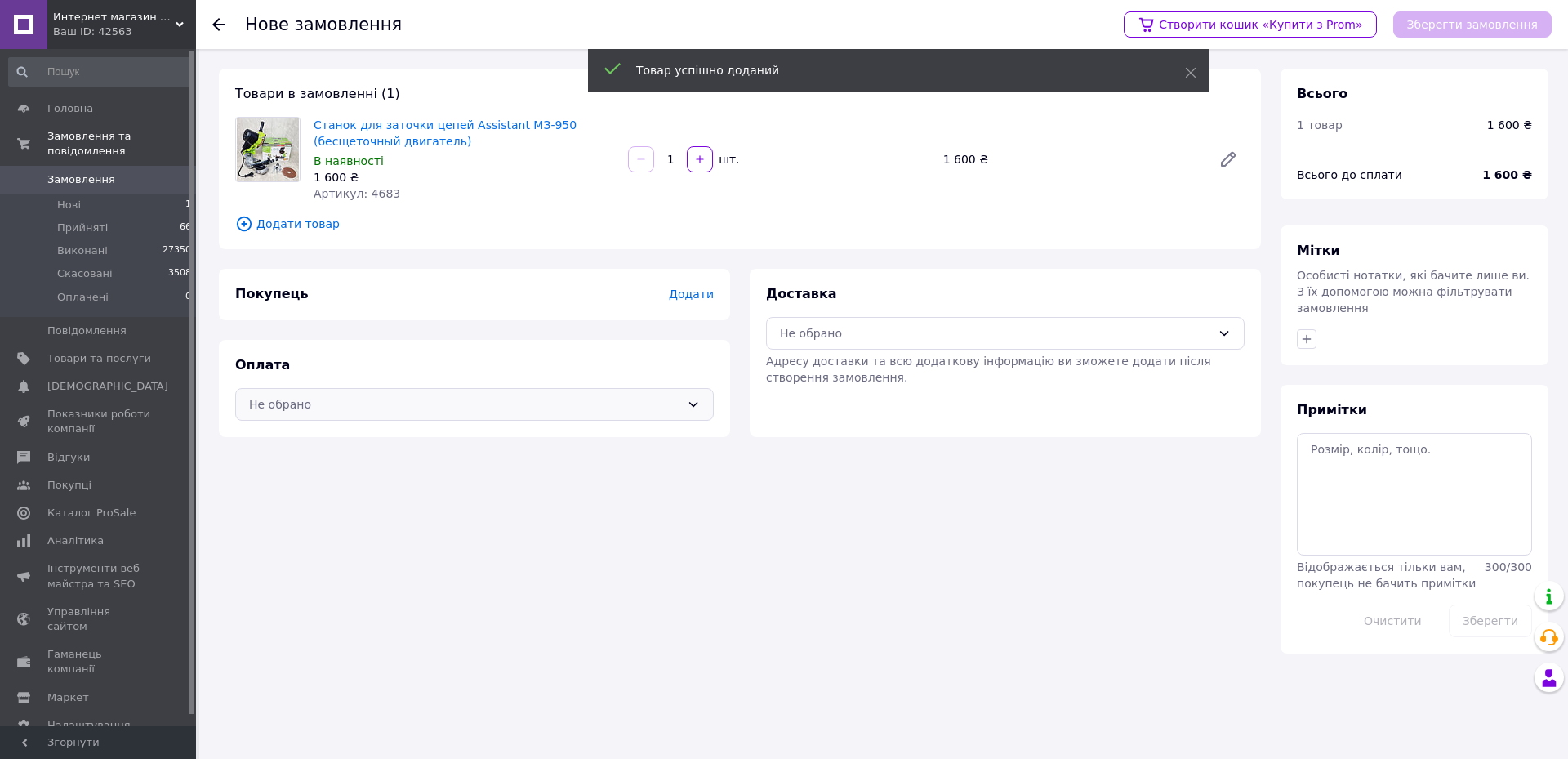
click at [302, 406] on div "Не обрано" at bounding box center [465, 404] width 431 height 18
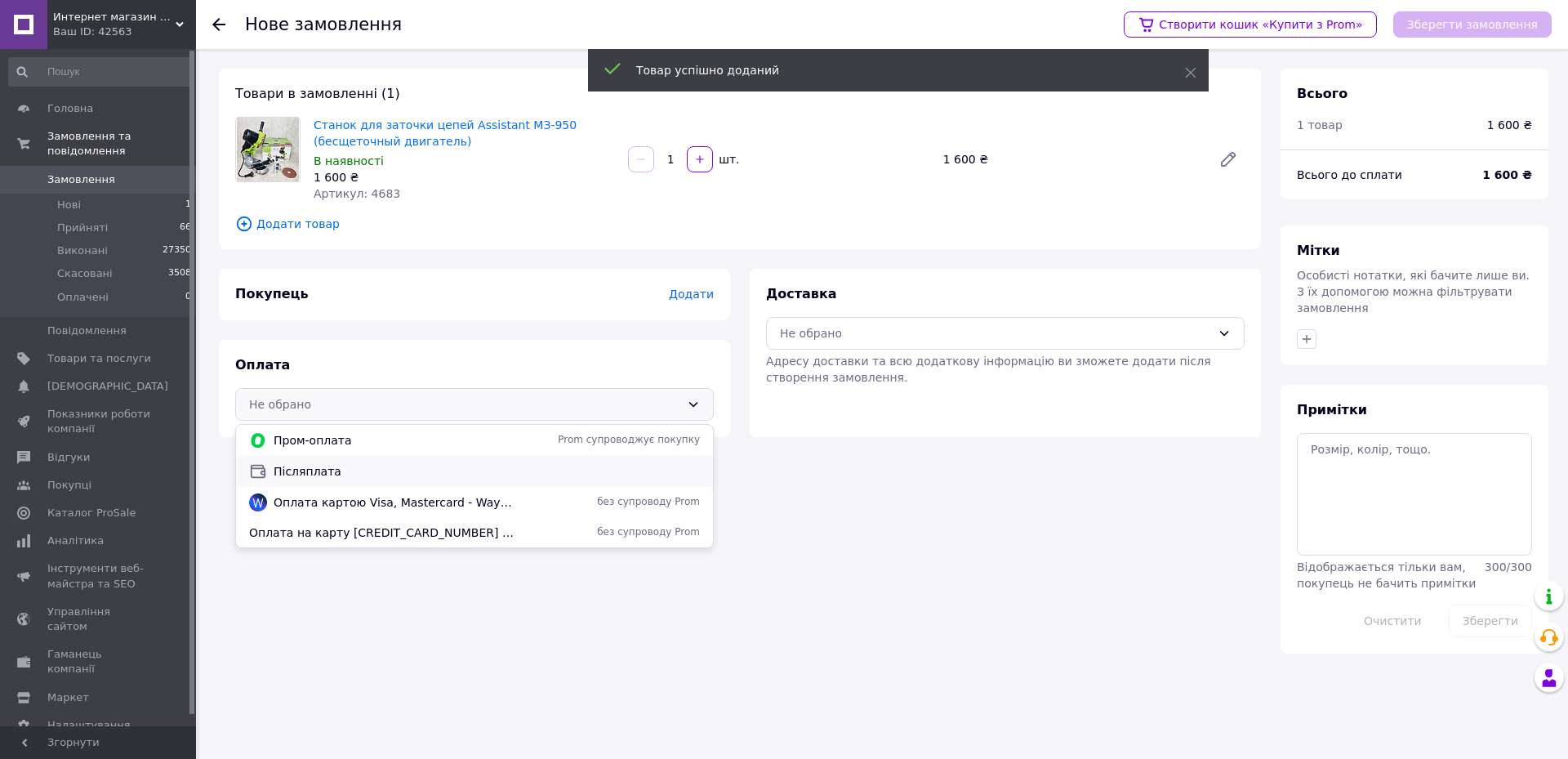
click at [305, 463] on div "Післяплата" at bounding box center [475, 471] width 457 height 18
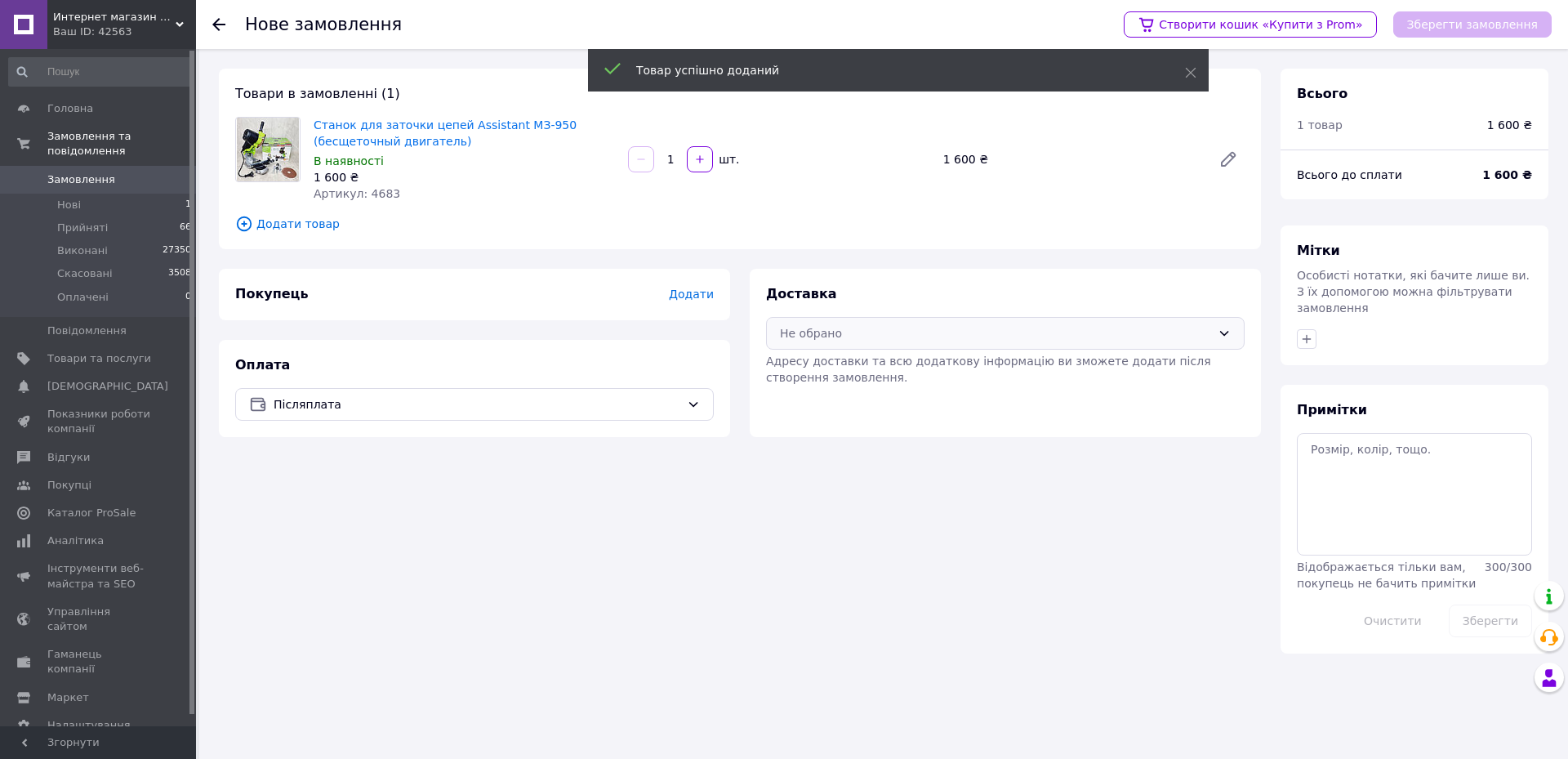
click at [800, 333] on div "Не обрано" at bounding box center [995, 333] width 431 height 18
click at [799, 368] on div at bounding box center [788, 369] width 24 height 18
click at [707, 291] on span "Додати" at bounding box center [691, 294] width 45 height 13
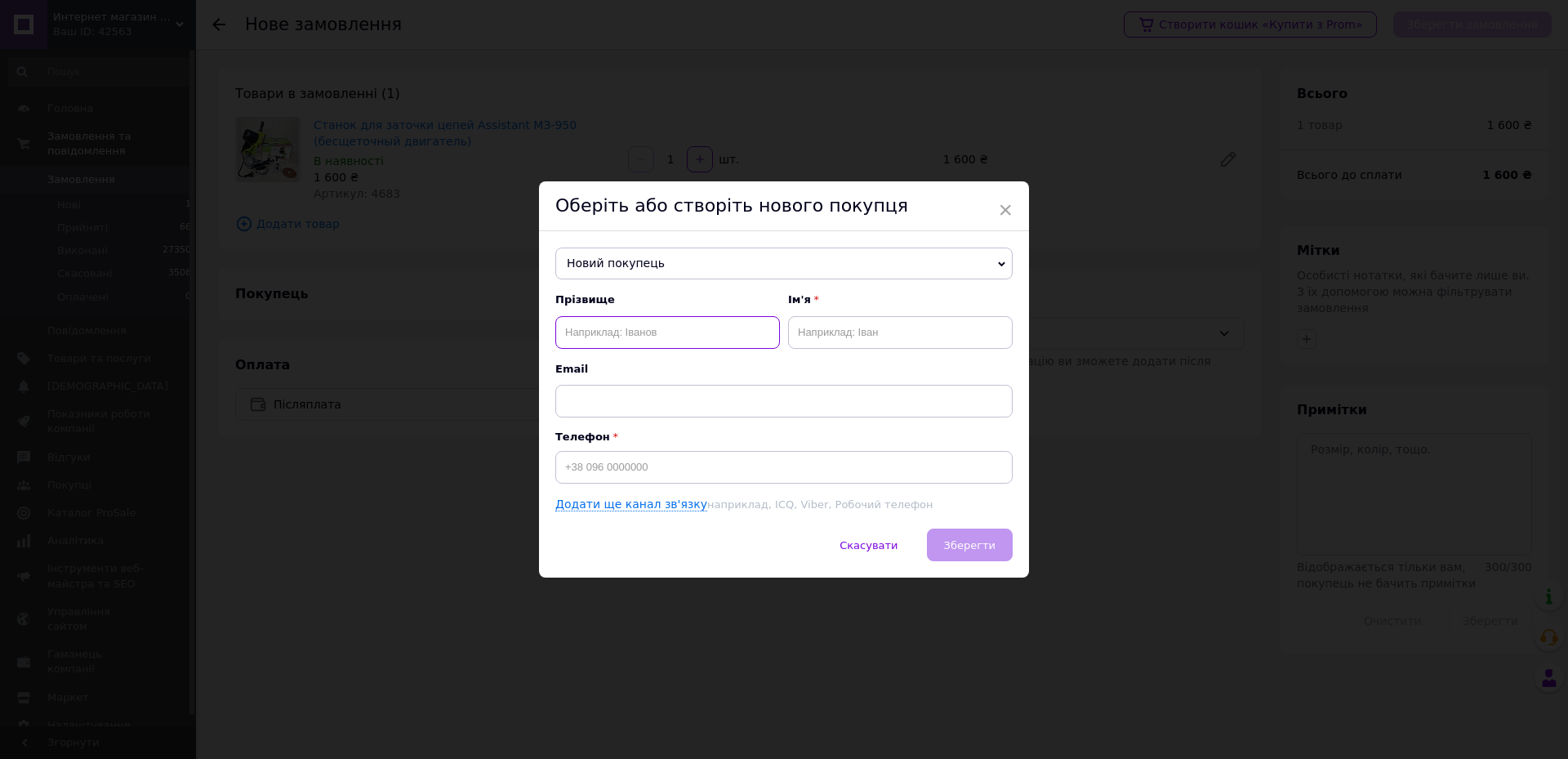
click at [665, 336] on input "text" at bounding box center [668, 333] width 224 height 33
type input "[PERSON_NAME]"
click at [835, 339] on input "text" at bounding box center [900, 333] width 224 height 33
type input "[PERSON_NAME]"
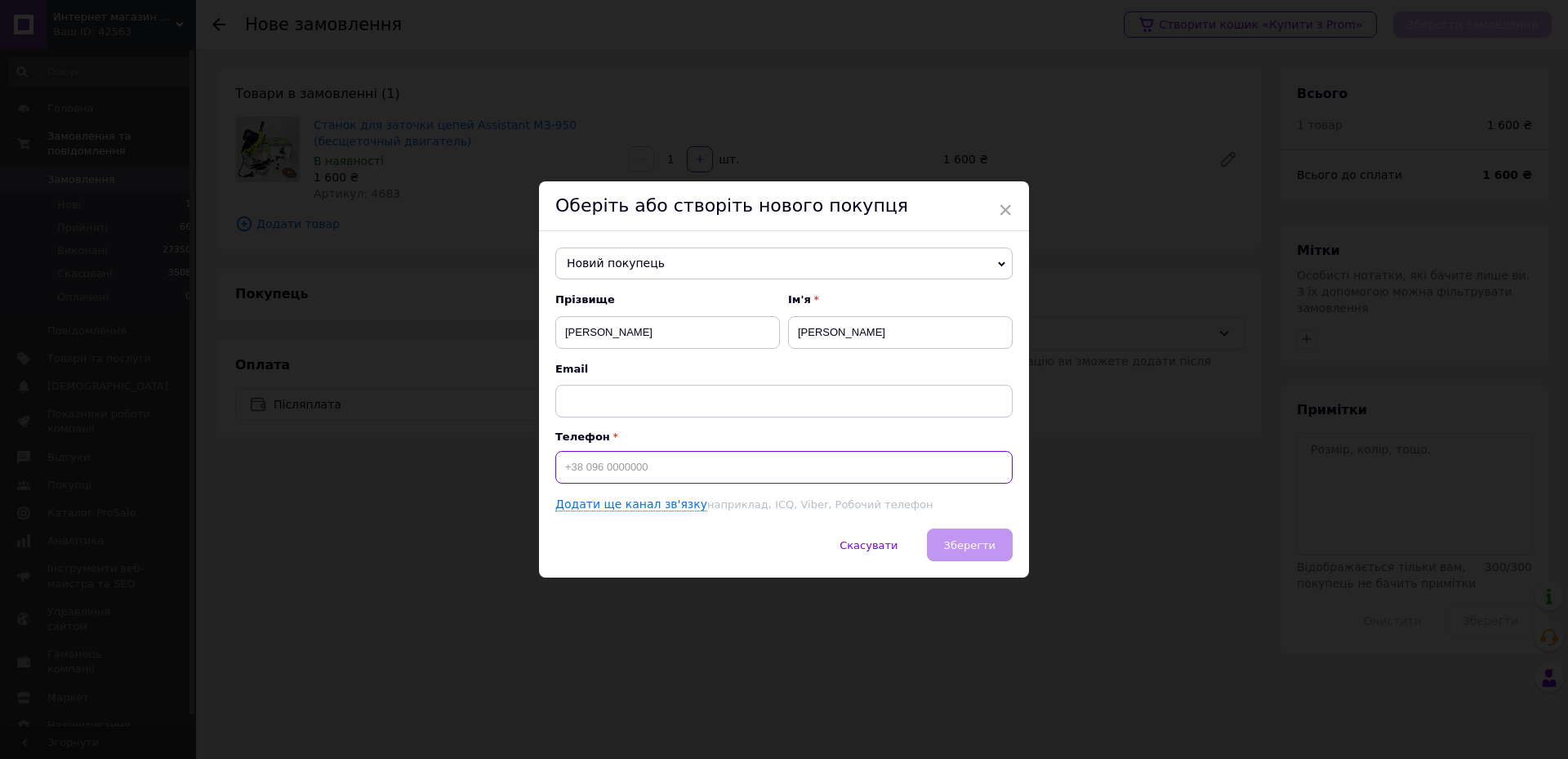
click at [741, 460] on input at bounding box center [784, 468] width 457 height 33
type input "[PHONE_NUMBER]"
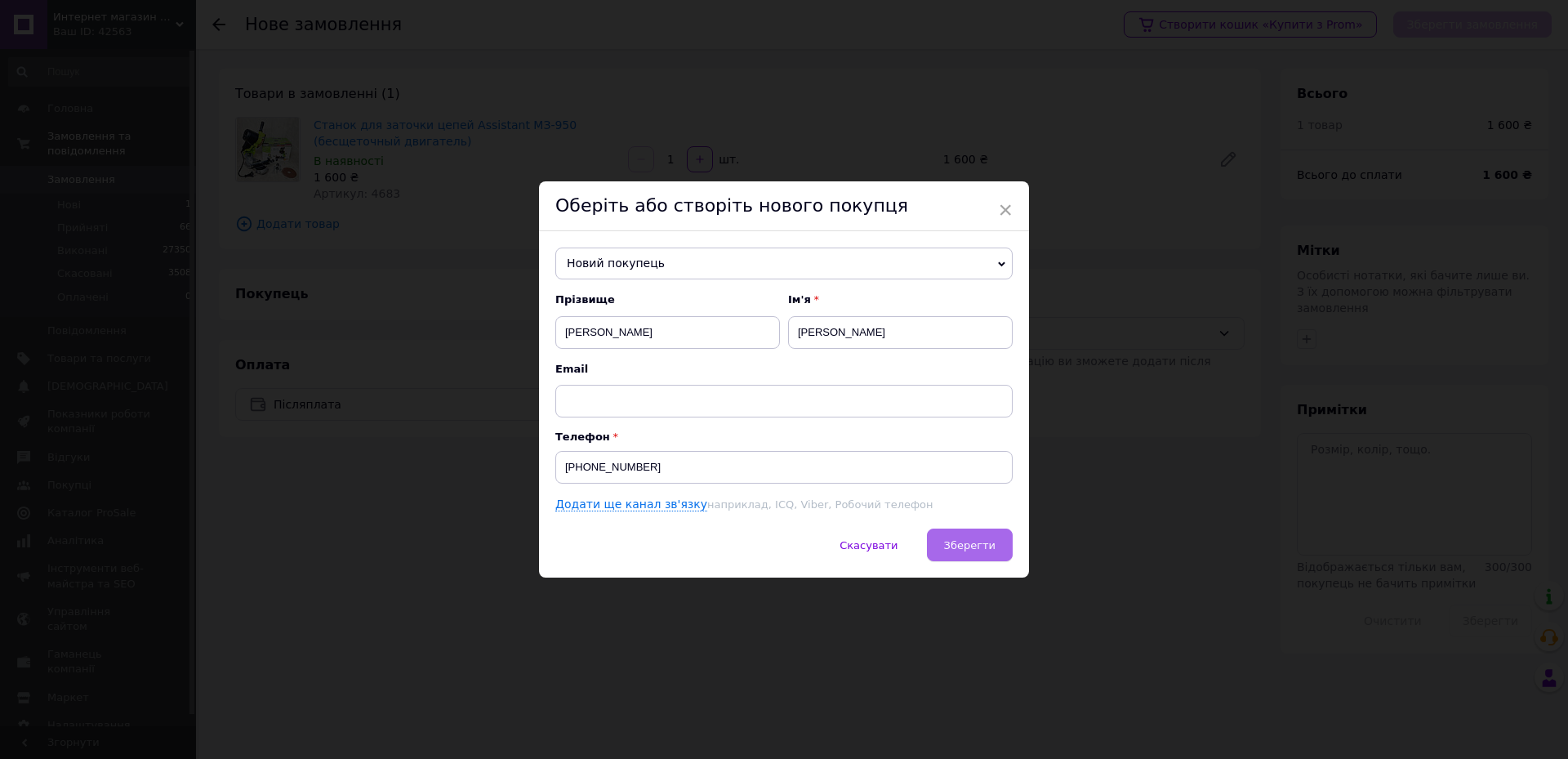
click at [993, 547] on button "Зберегти" at bounding box center [969, 545] width 86 height 33
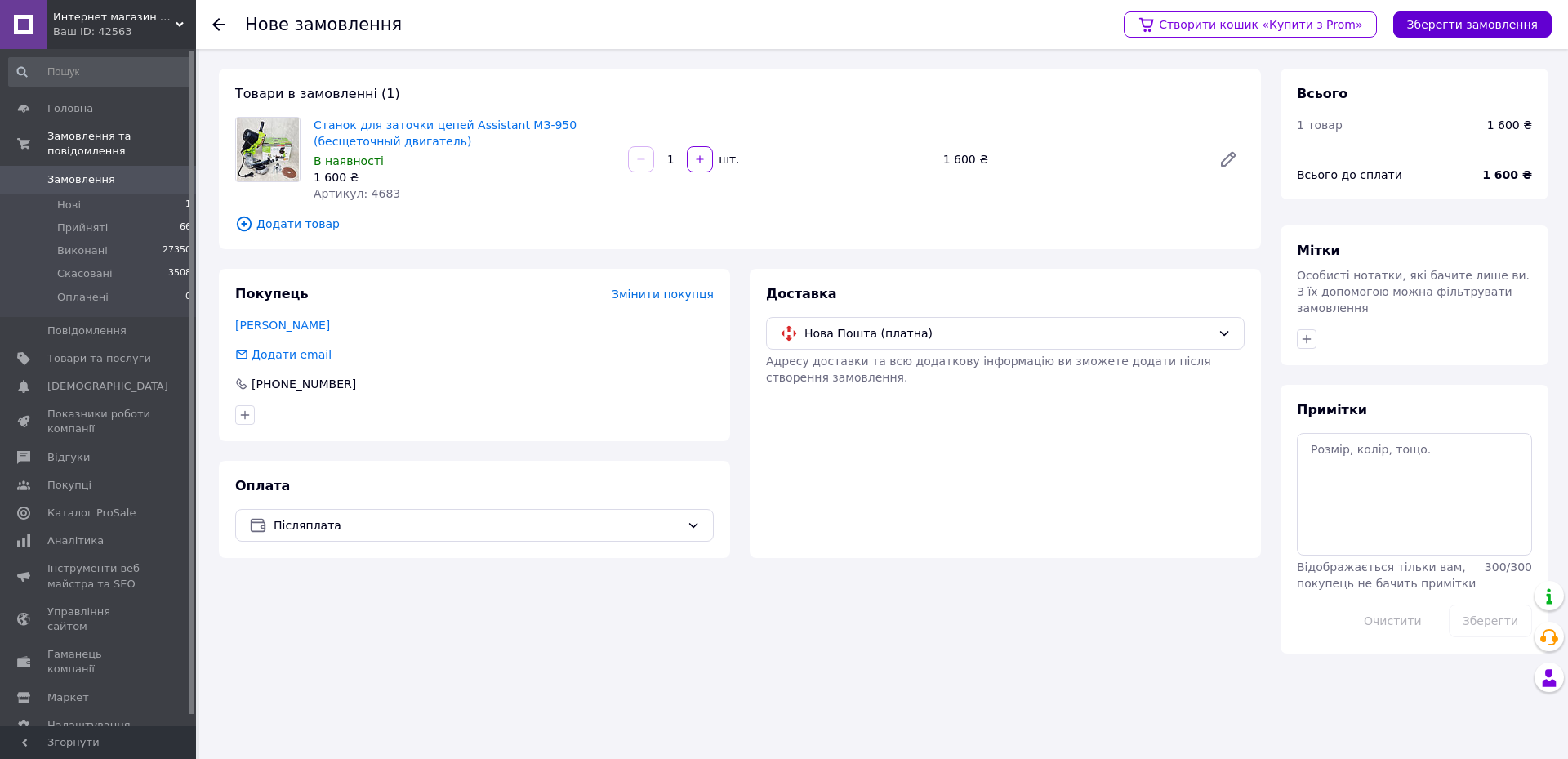
click at [1482, 22] on button "Зберегти замовлення" at bounding box center [1472, 24] width 158 height 26
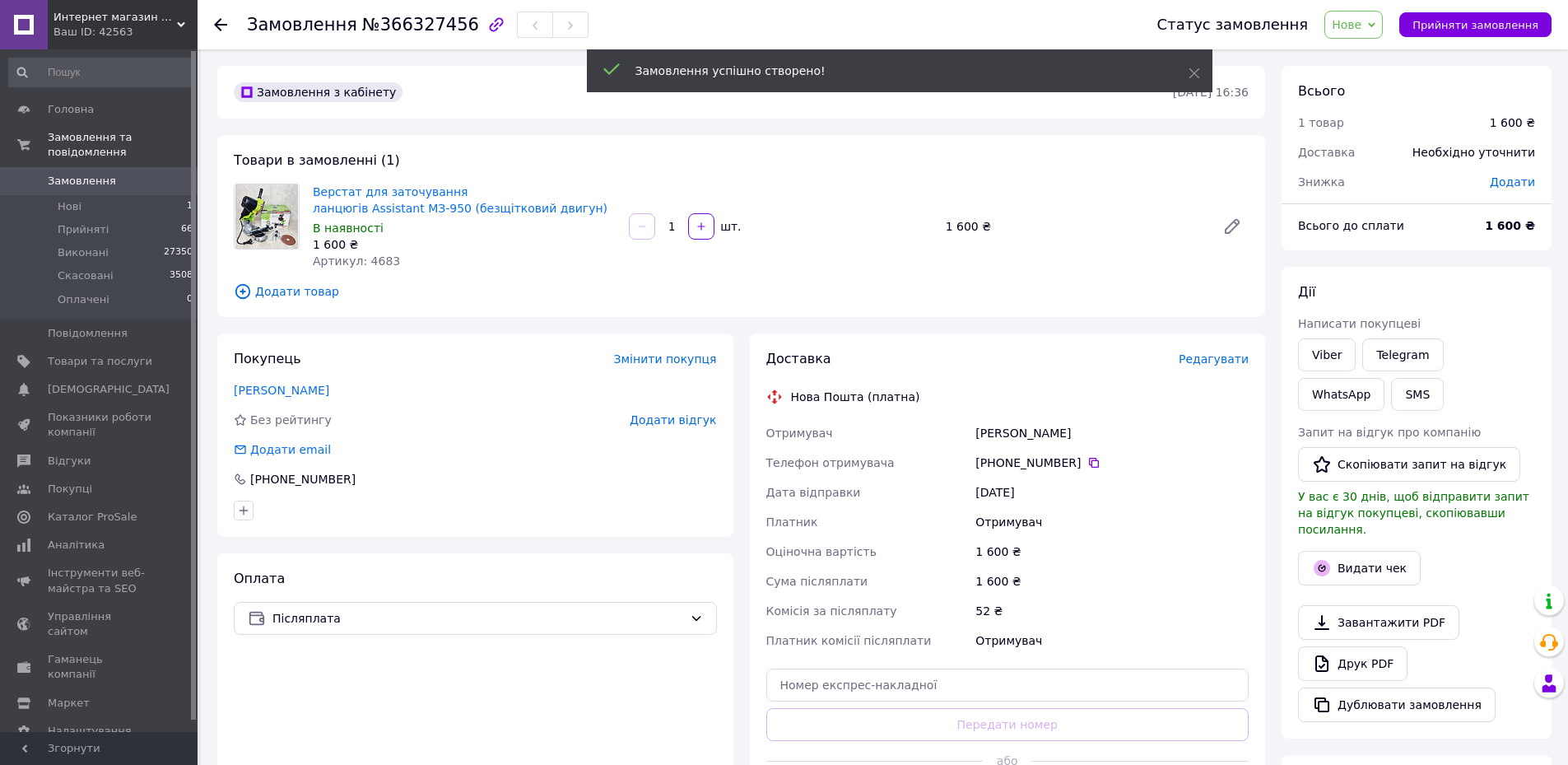
click at [1529, 175] on span "Додати" at bounding box center [1513, 181] width 46 height 13
click at [1374, 241] on input "text" at bounding box center [1399, 249] width 97 height 33
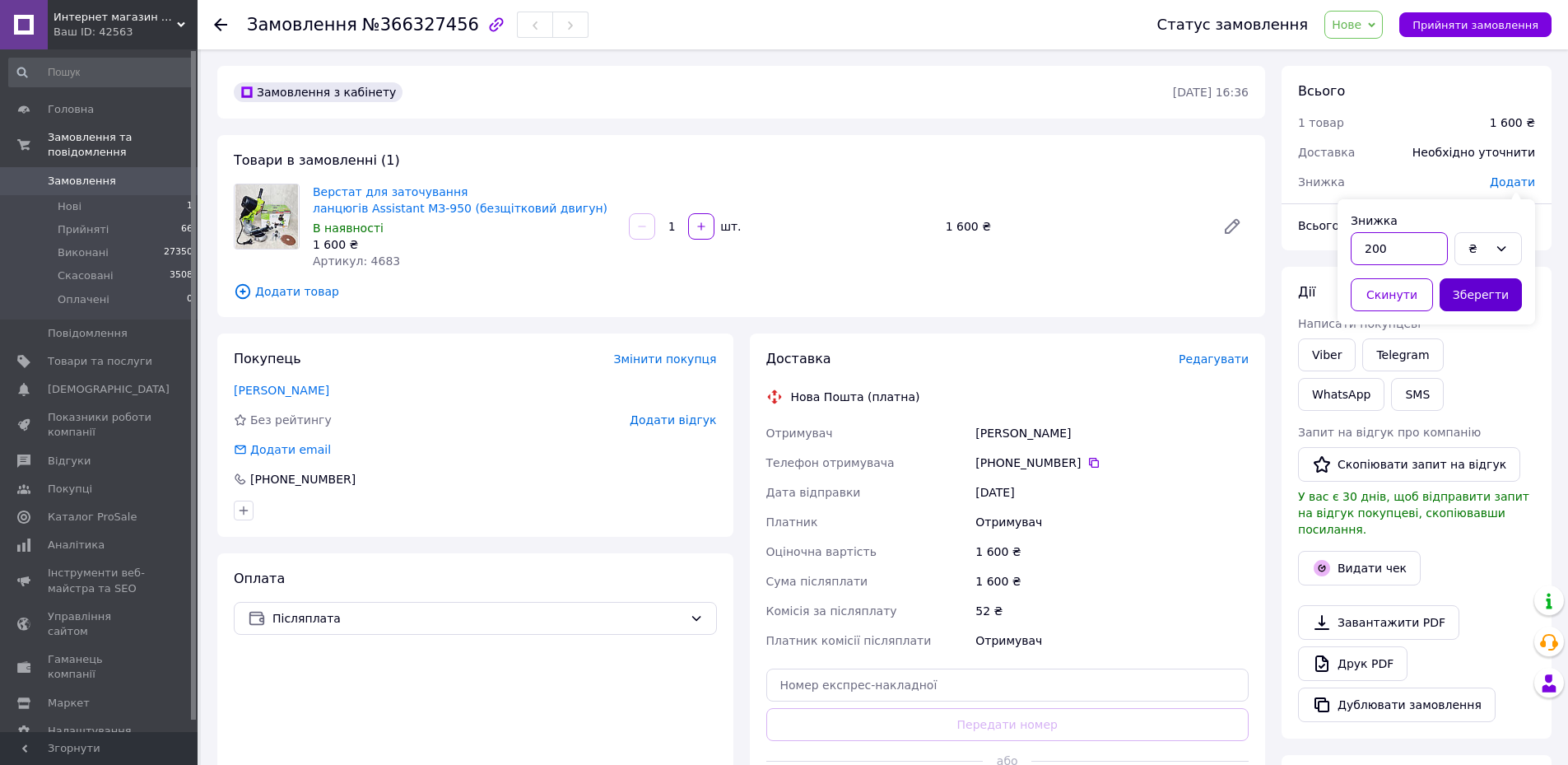
type input "200"
click at [1474, 293] on button "Зберегти" at bounding box center [1480, 295] width 82 height 33
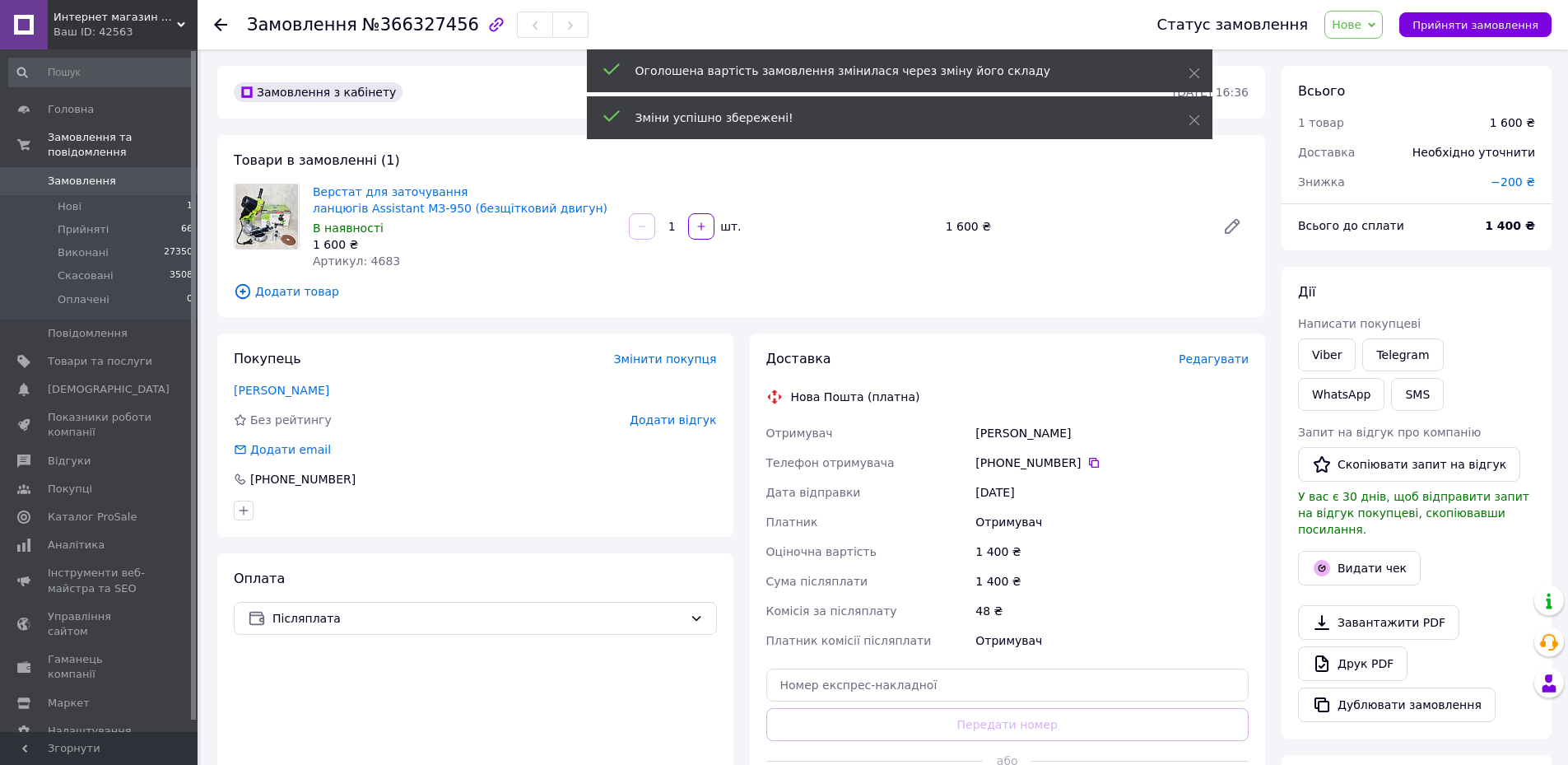
click at [1223, 362] on span "Редагувати" at bounding box center [1213, 358] width 70 height 13
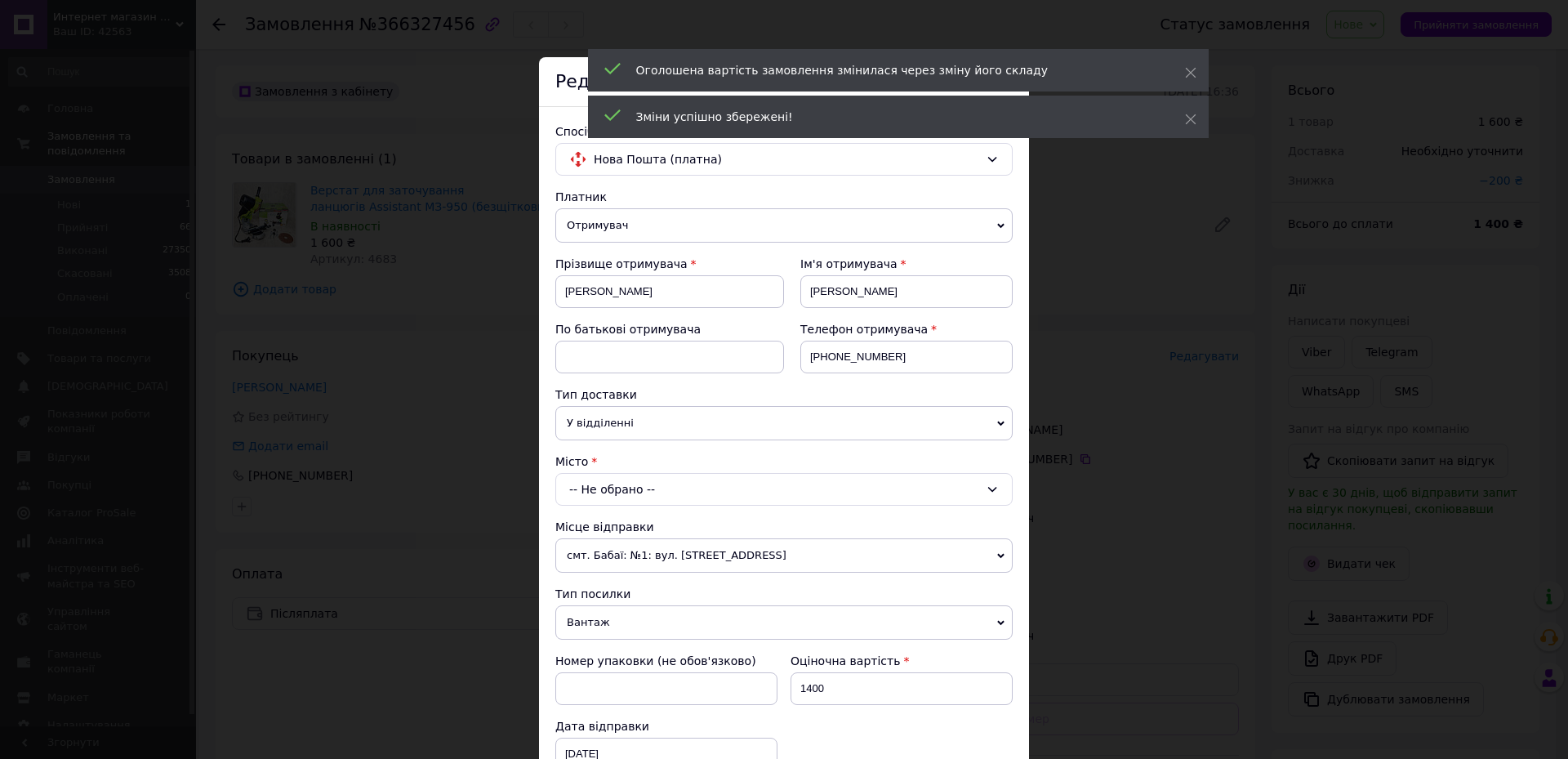
click at [755, 487] on div "-- Не обрано --" at bounding box center [784, 489] width 457 height 33
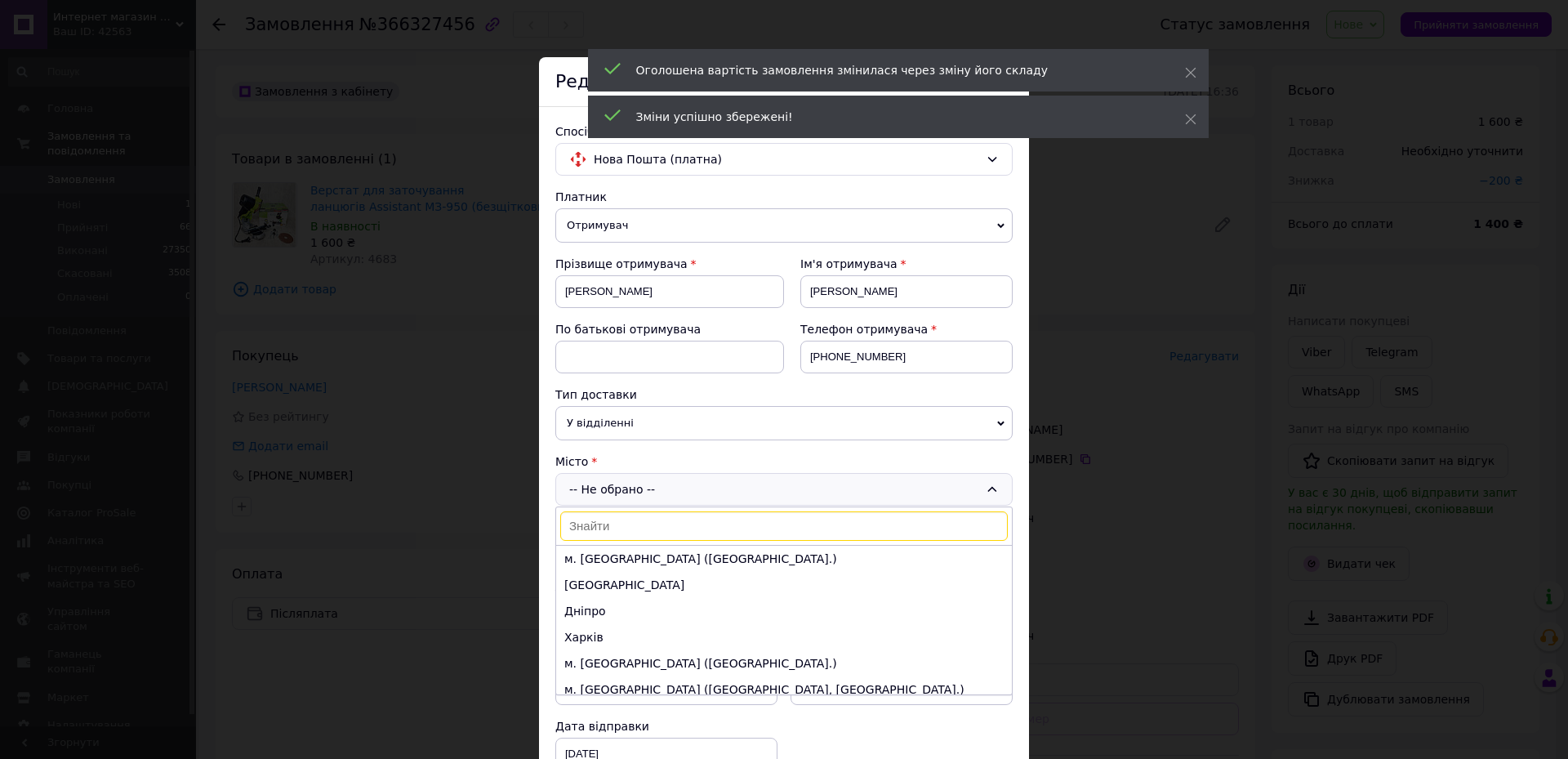
click at [654, 527] on input at bounding box center [784, 526] width 448 height 30
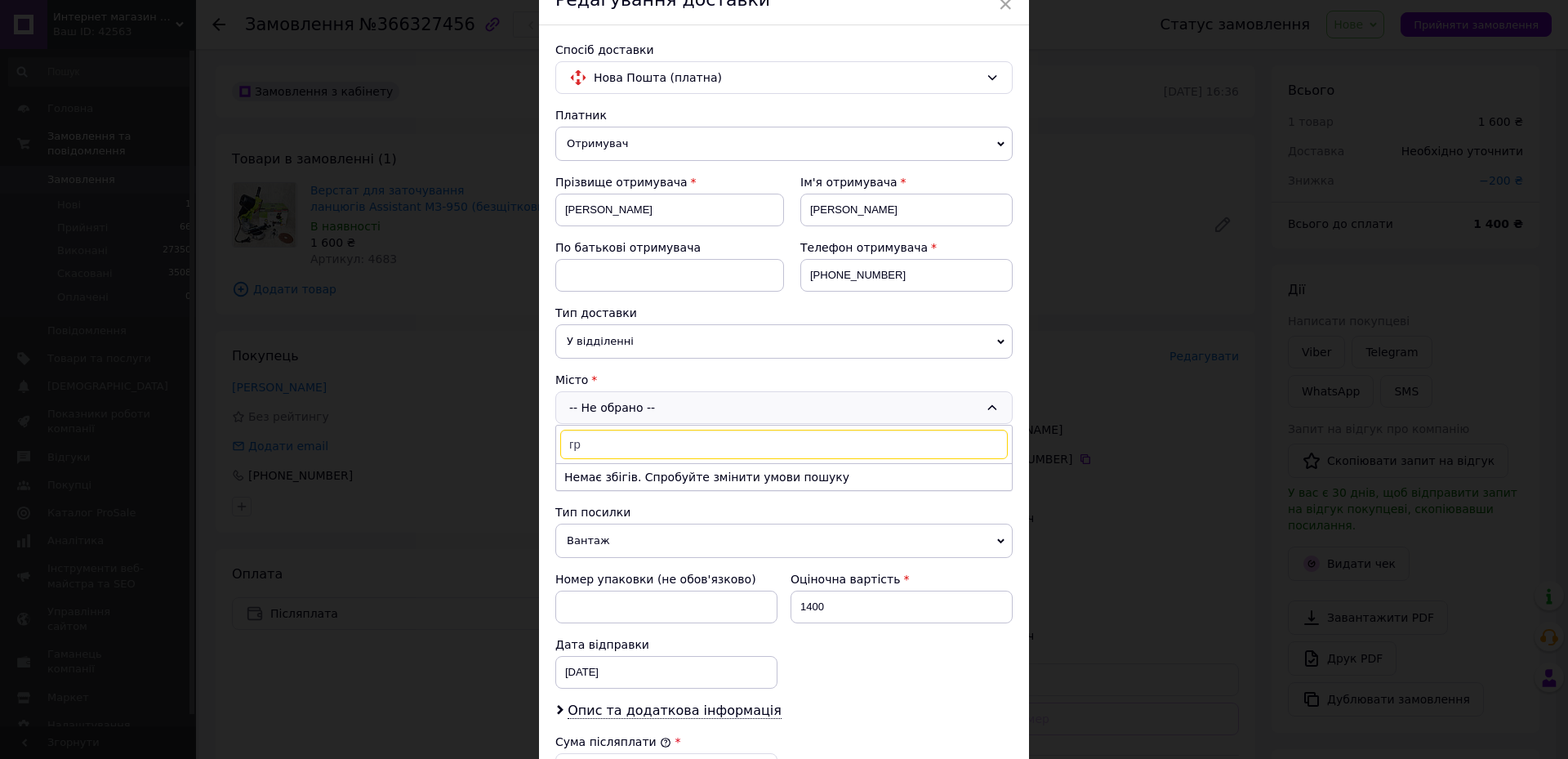
type input "г"
type input "липова"
click at [646, 476] on li "смт. [PERSON_NAME] Долина" at bounding box center [784, 477] width 455 height 26
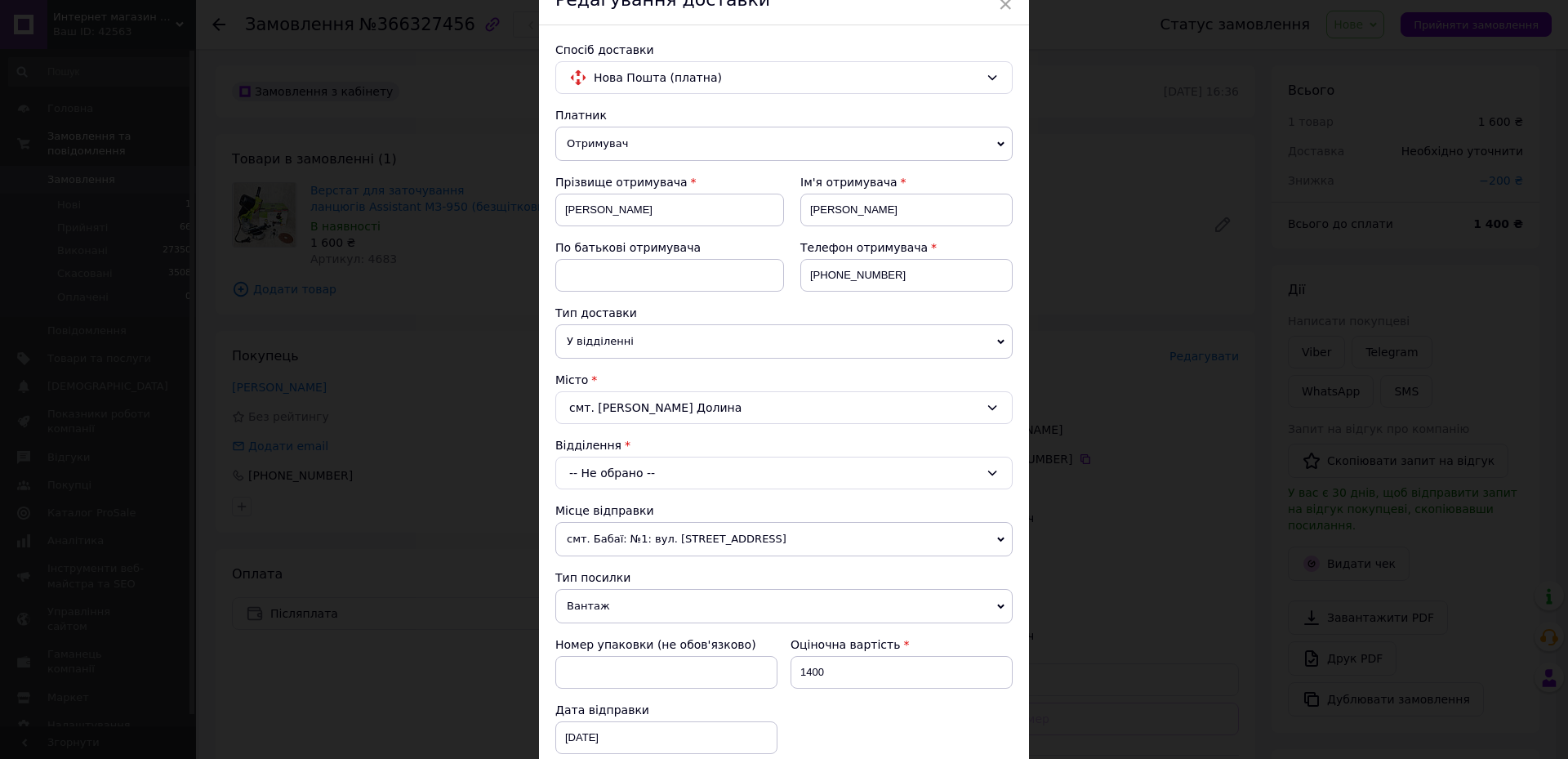
click at [646, 476] on div "-- Не обрано --" at bounding box center [784, 473] width 457 height 33
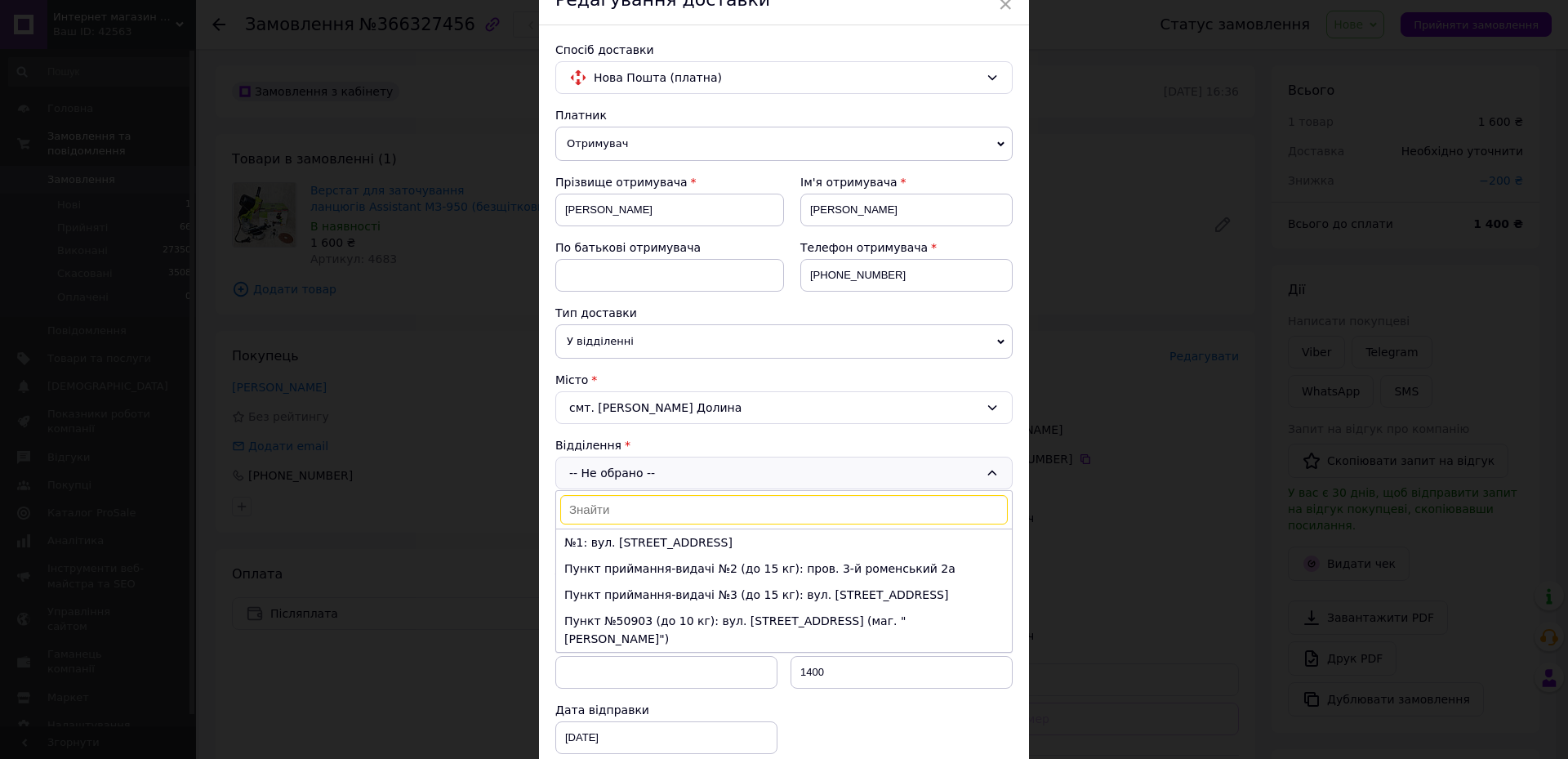
click at [627, 534] on li "№1: вул. [STREET_ADDRESS]" at bounding box center [784, 543] width 455 height 26
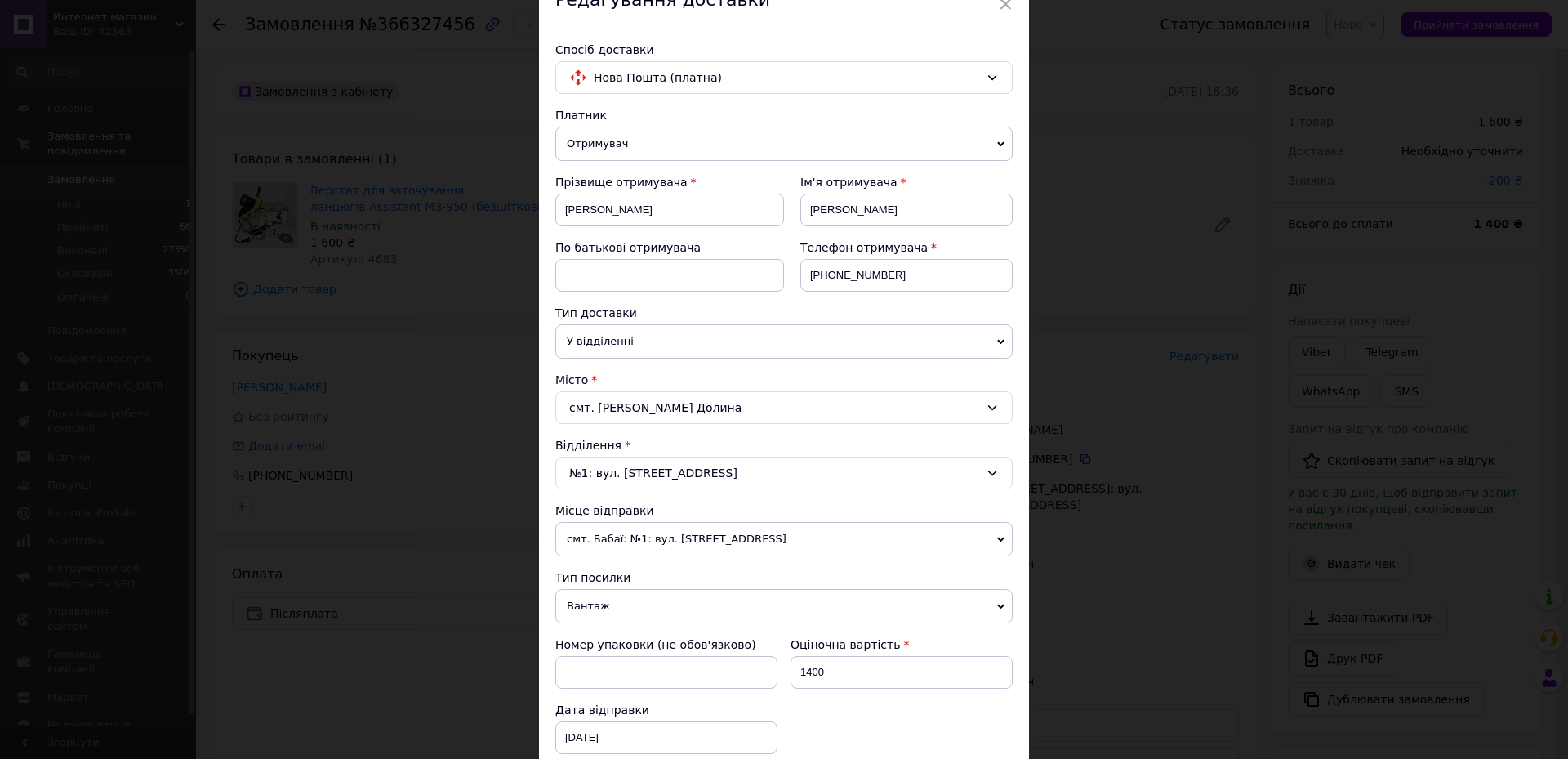
click at [639, 326] on span "У відділенні" at bounding box center [784, 341] width 457 height 34
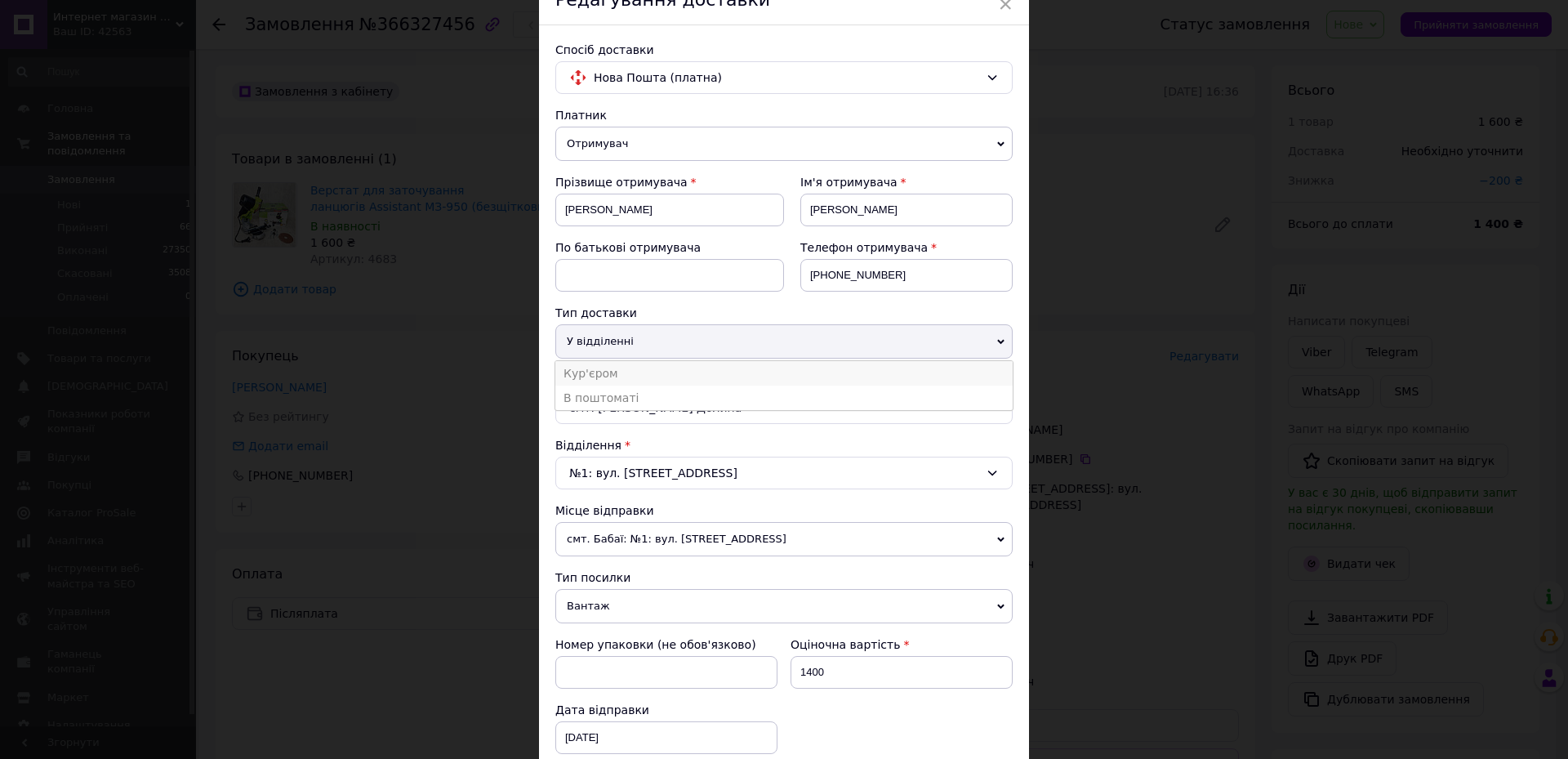
click at [633, 376] on li "Кур'єром" at bounding box center [784, 373] width 457 height 24
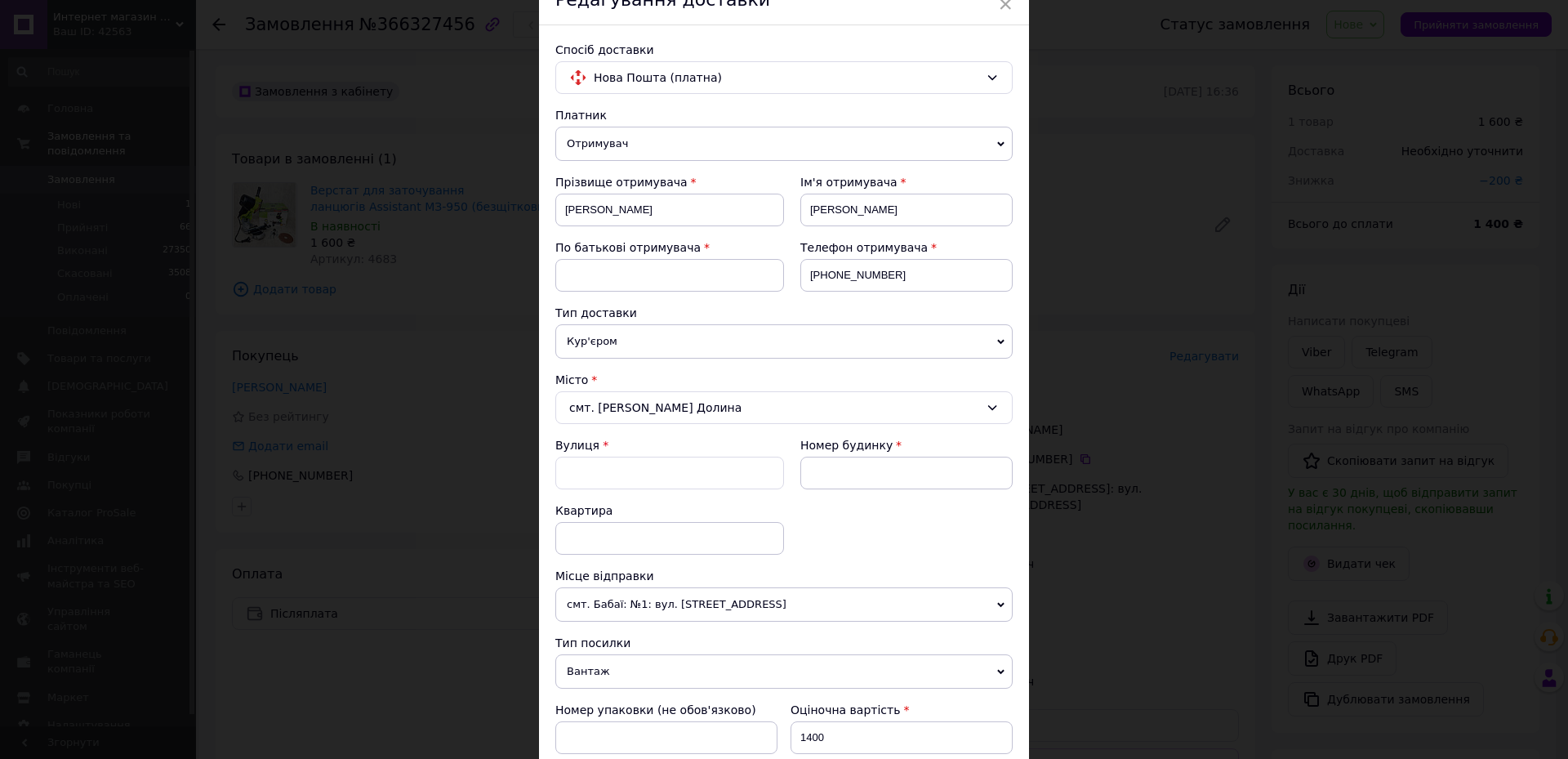
click at [668, 405] on div "смт. [PERSON_NAME] Долина" at bounding box center [784, 408] width 457 height 33
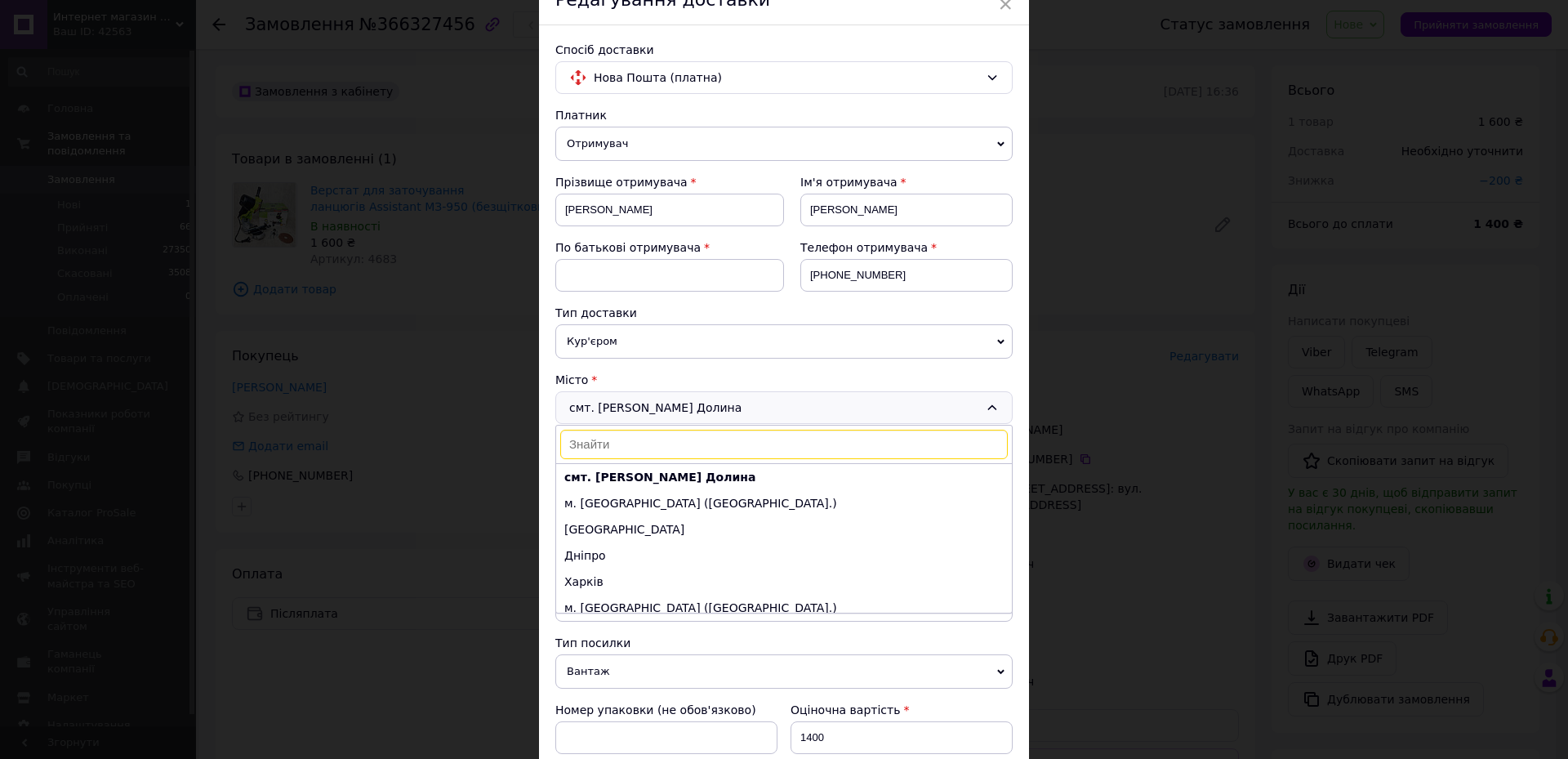
click at [672, 401] on div "смт. [GEOGRAPHIC_DATA] смт. [PERSON_NAME] [PERSON_NAME] м. [GEOGRAPHIC_DATA] ([…" at bounding box center [784, 408] width 457 height 33
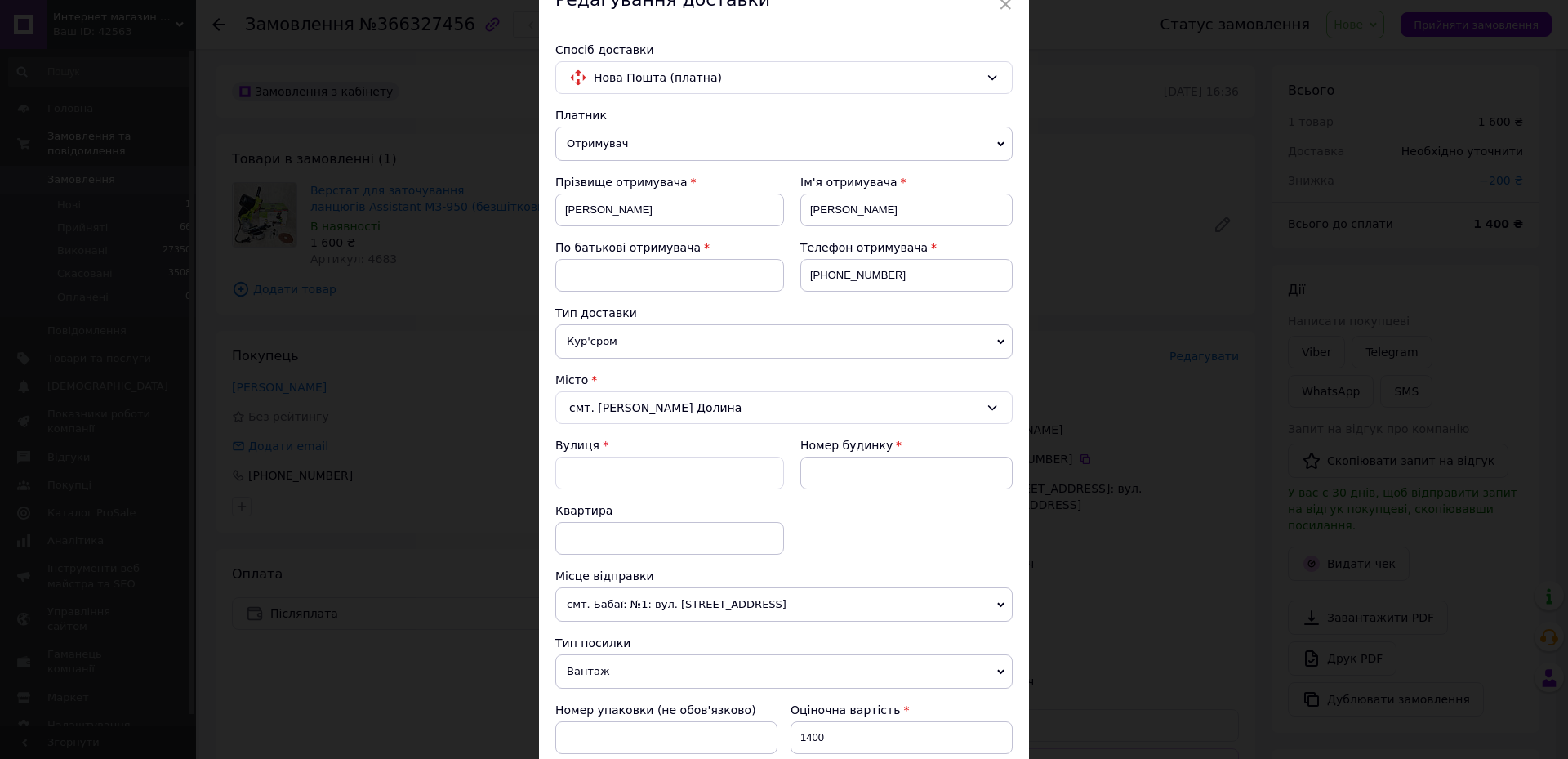
click at [988, 409] on icon at bounding box center [993, 408] width 9 height 5
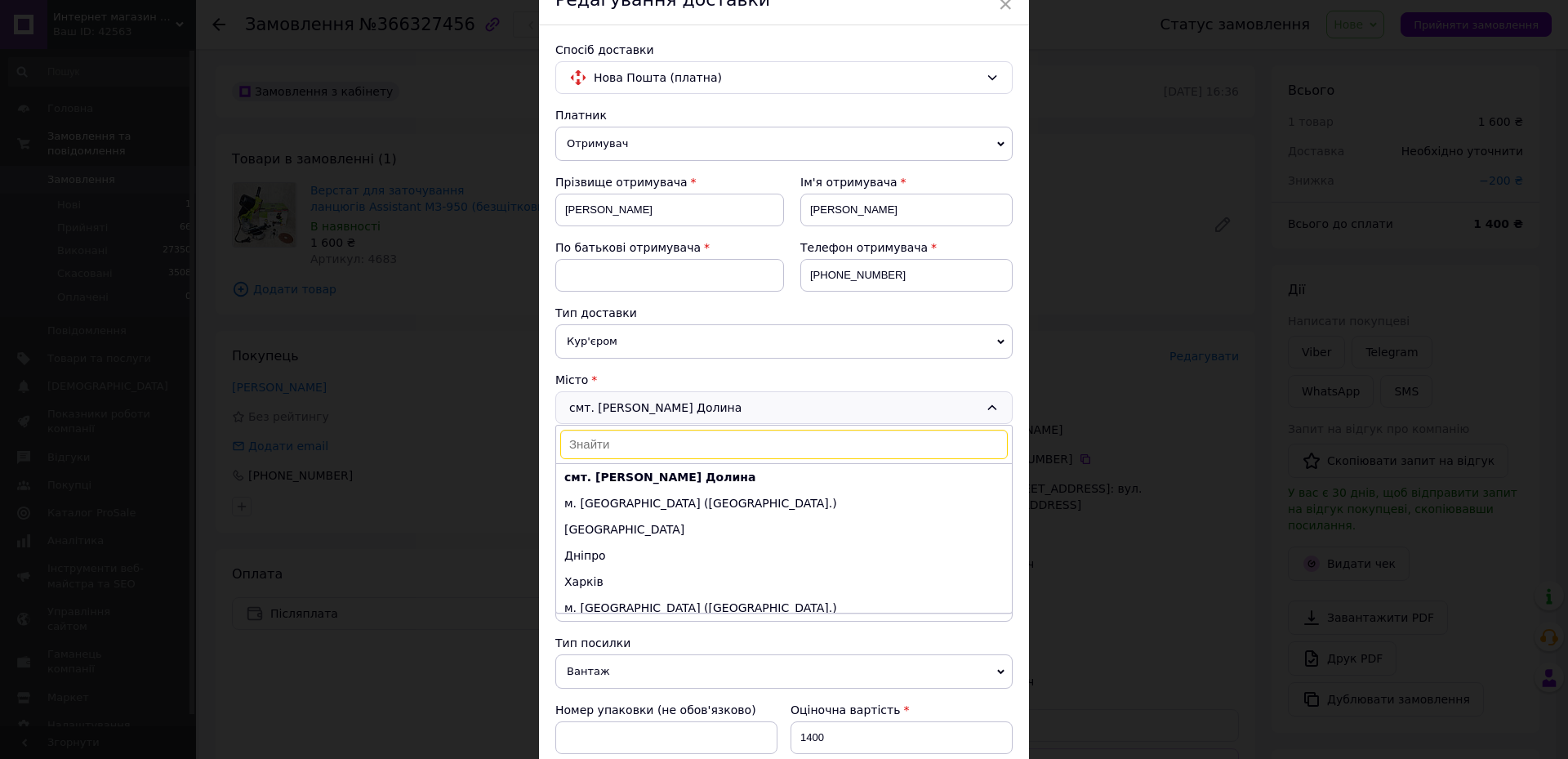
click at [614, 448] on input at bounding box center [784, 444] width 448 height 30
click at [600, 446] on input at bounding box center [784, 444] width 448 height 30
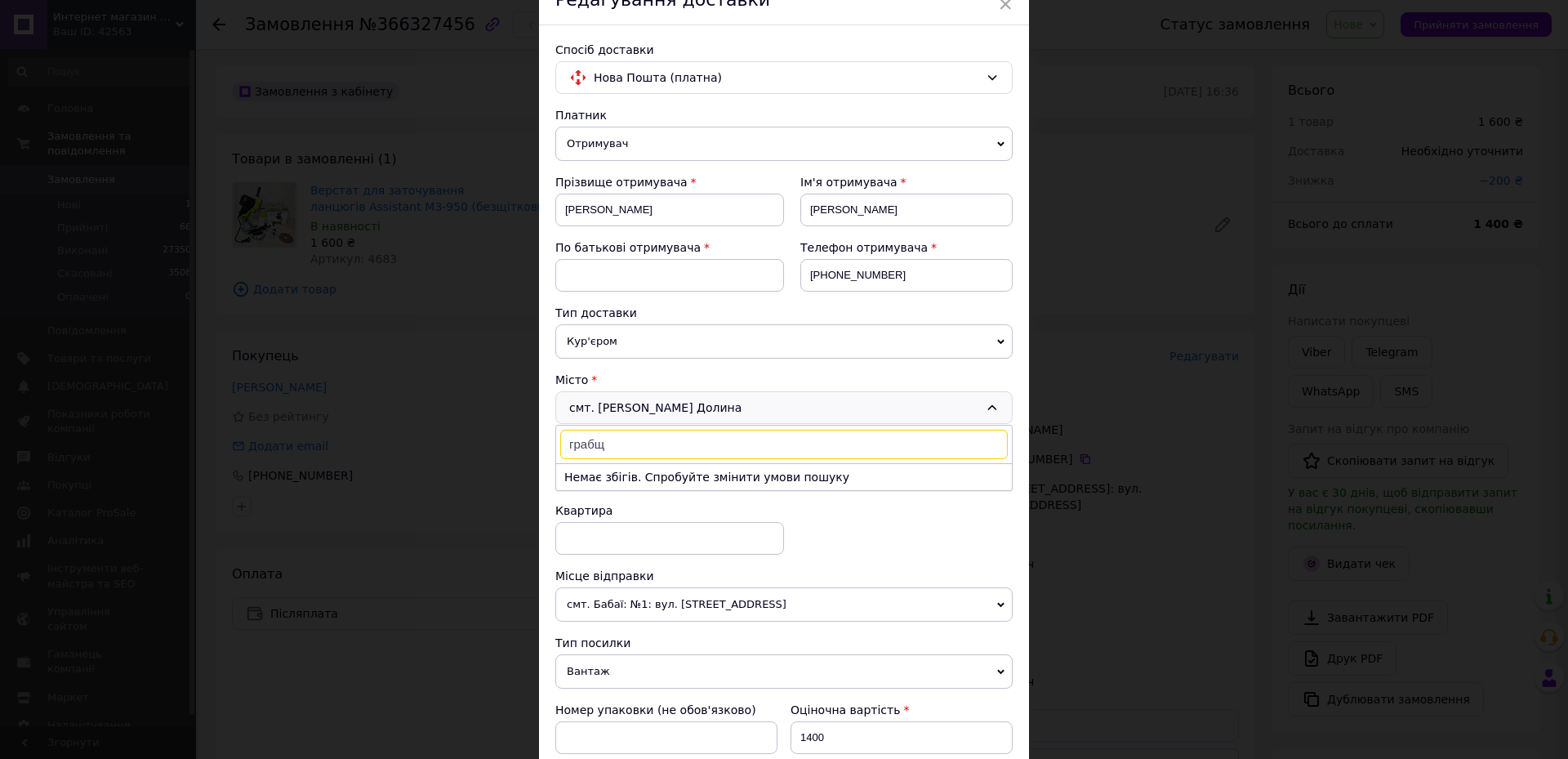
type input "грабщ"
click at [622, 336] on span "Кур'єром" at bounding box center [784, 341] width 457 height 34
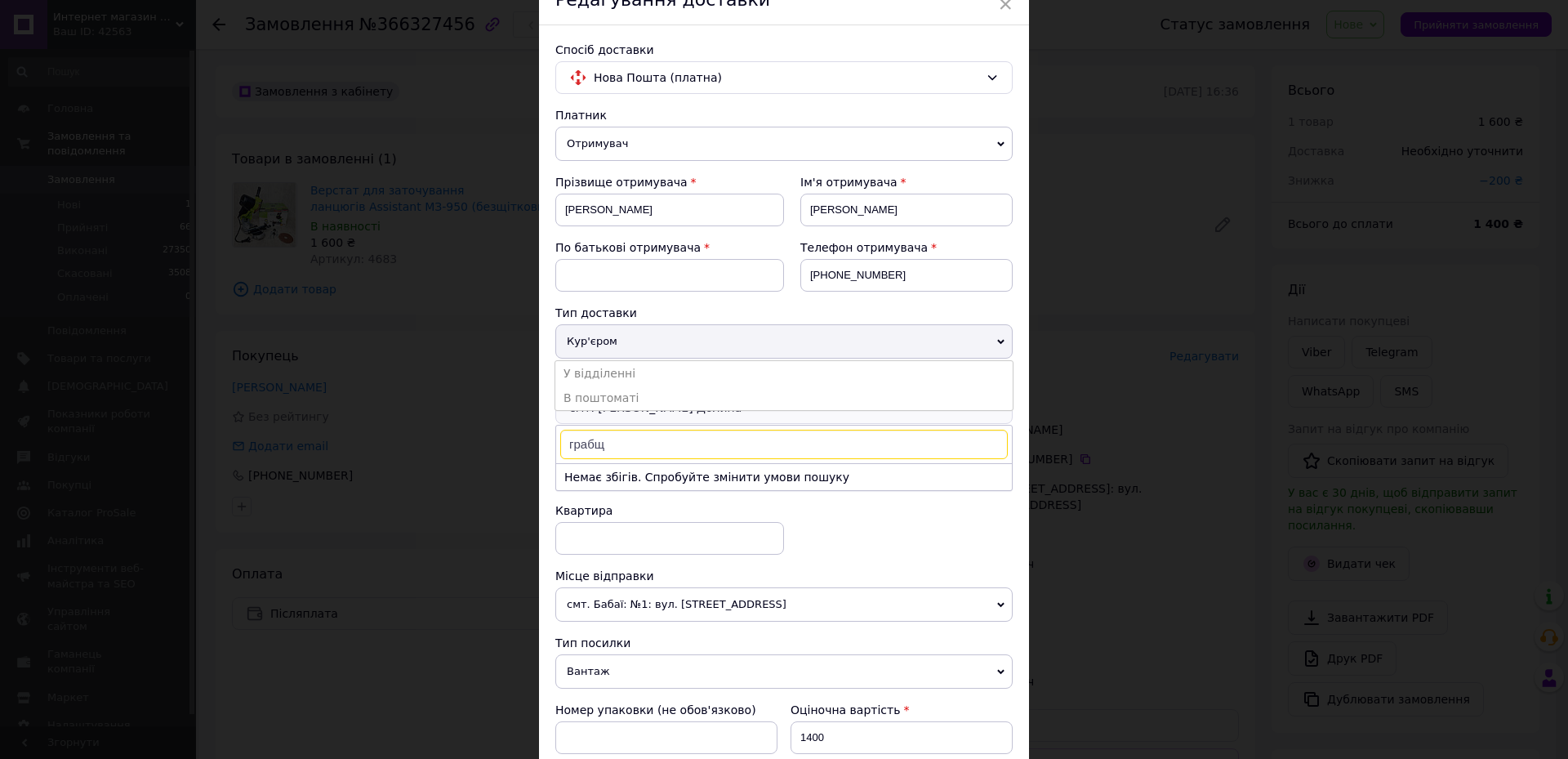
click at [927, 344] on span "Кур'єром" at bounding box center [784, 341] width 457 height 34
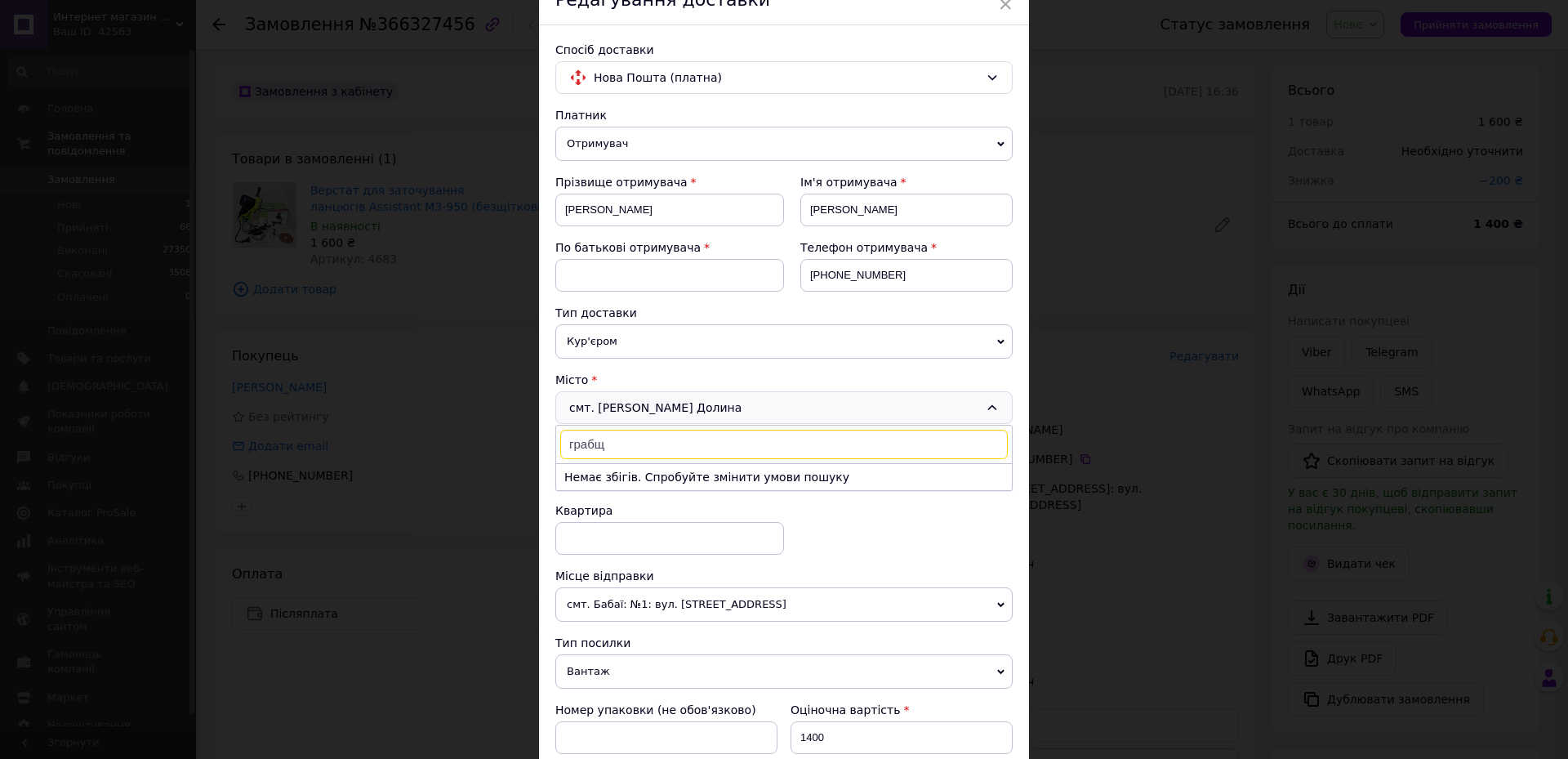
click at [591, 332] on span "Кур'єром" at bounding box center [784, 341] width 457 height 34
click at [597, 359] on div "Платник Отримувач Відправник Прізвище отримувача [PERSON_NAME] Ім'я отримувача …" at bounding box center [784, 616] width 457 height 1017
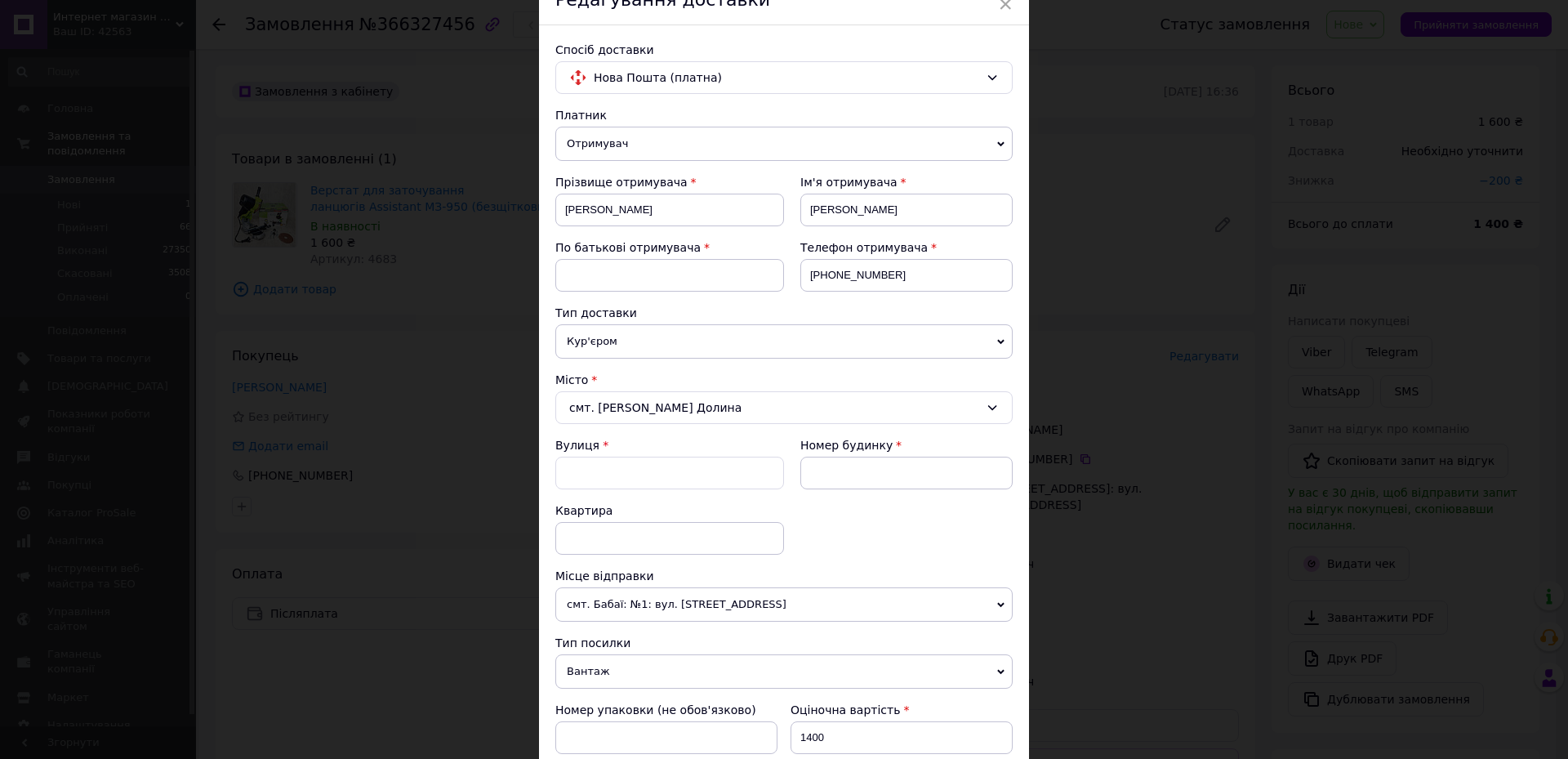
click at [599, 334] on span "Кур'єром" at bounding box center [784, 341] width 457 height 34
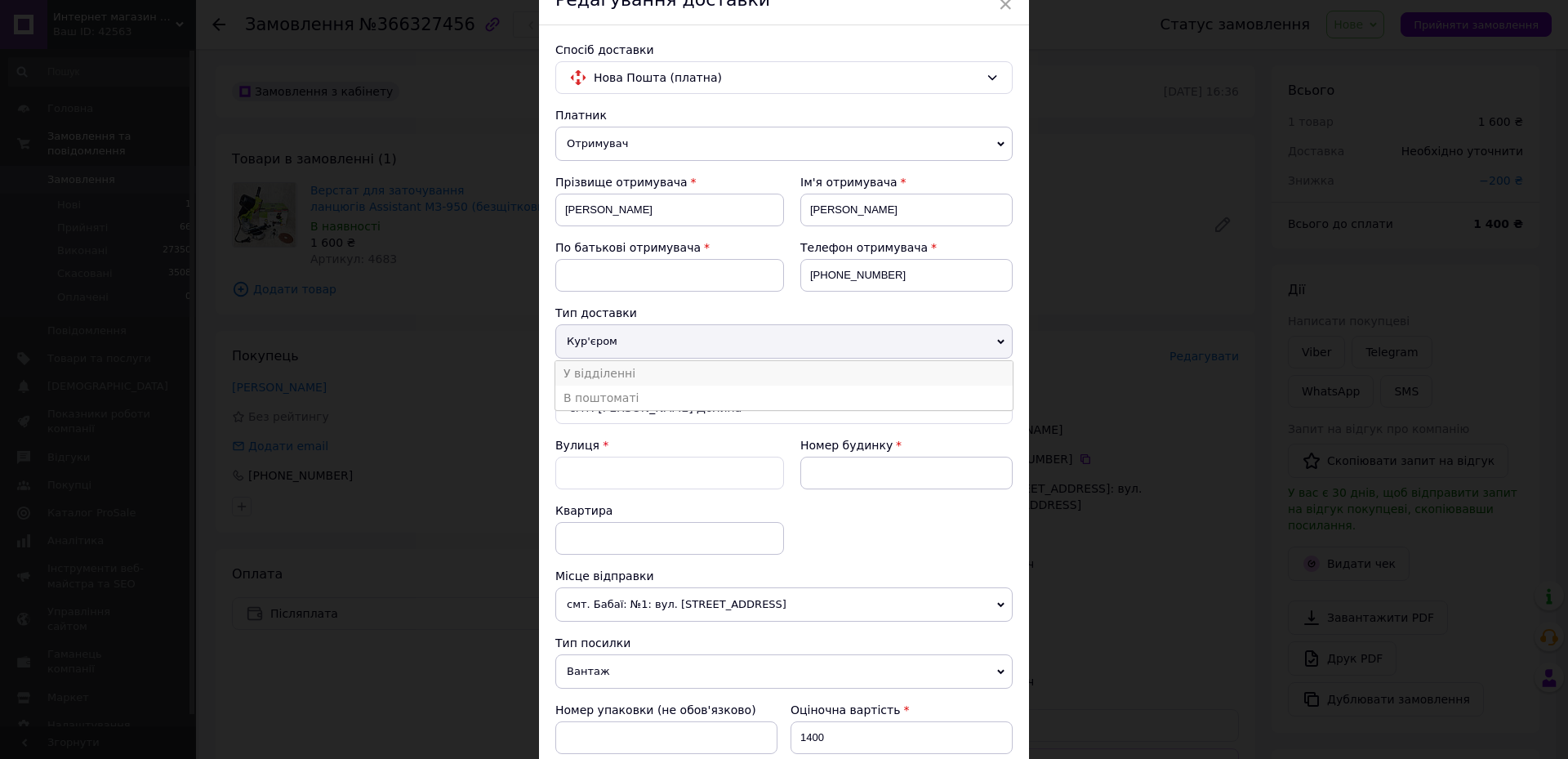
click at [607, 371] on li "У відділенні" at bounding box center [784, 373] width 457 height 24
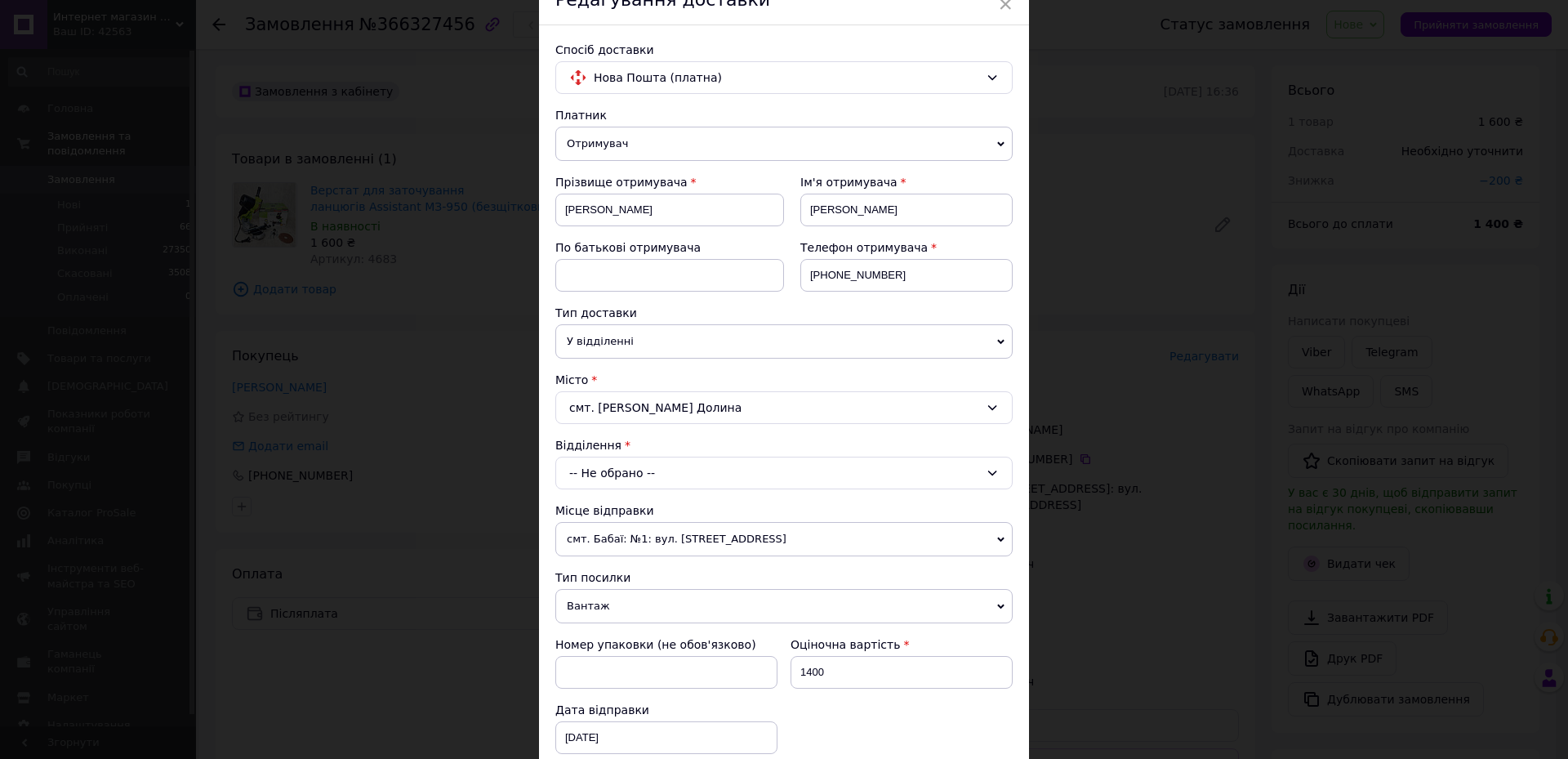
click at [602, 472] on div "-- Не обрано --" at bounding box center [784, 473] width 457 height 33
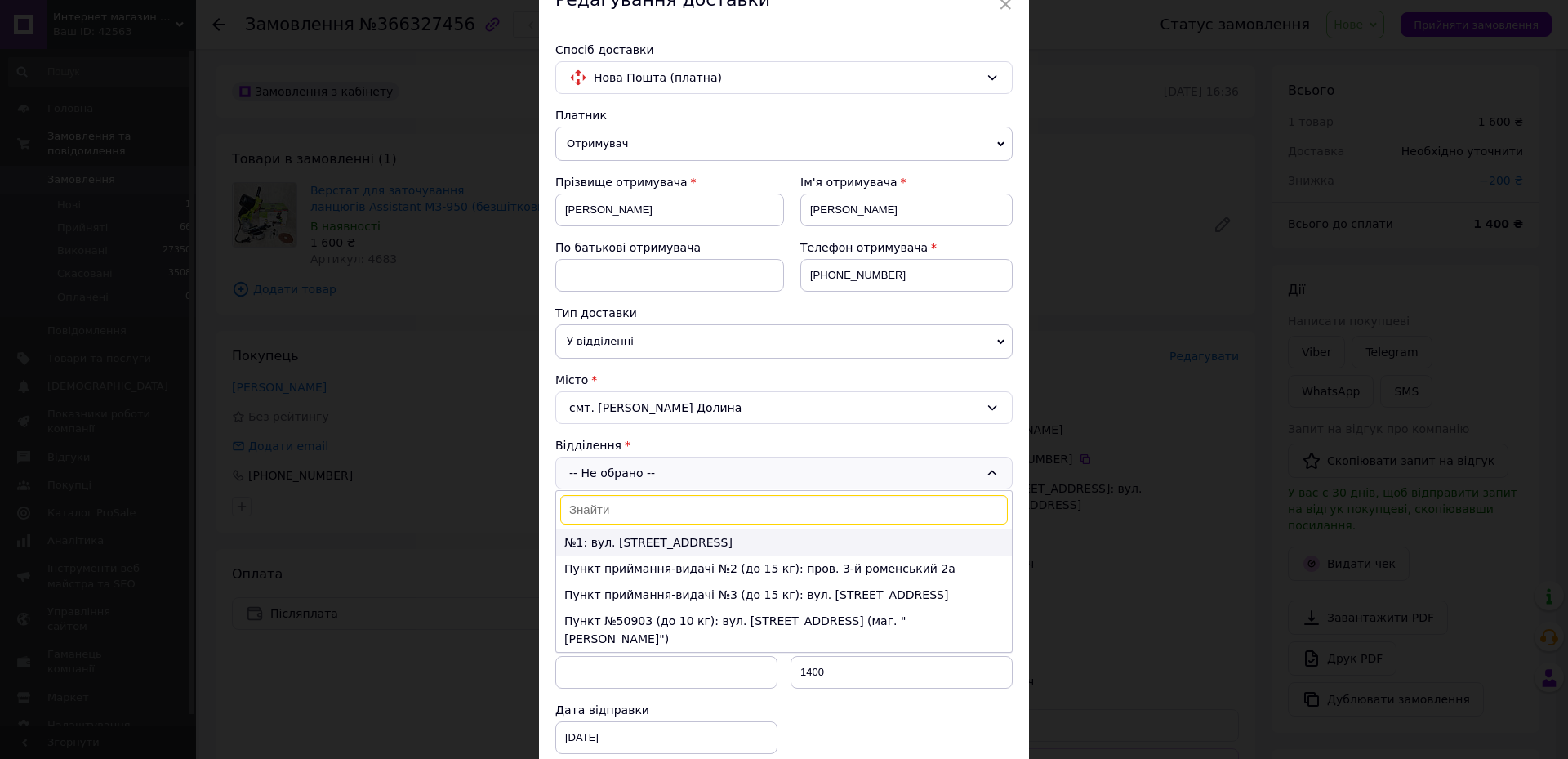
click at [600, 541] on li "№1: вул. [STREET_ADDRESS]" at bounding box center [784, 543] width 455 height 26
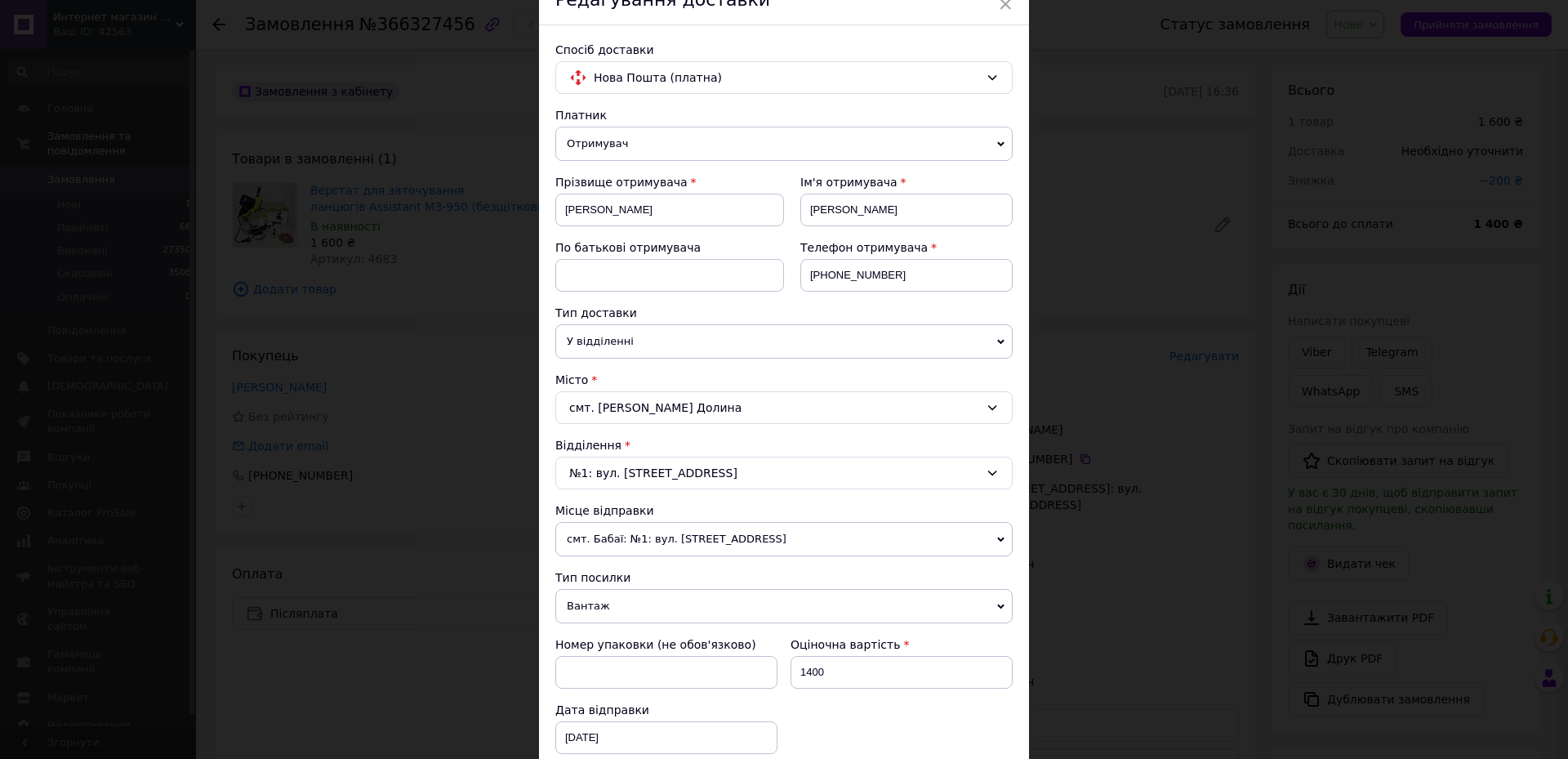
scroll to position [488, 0]
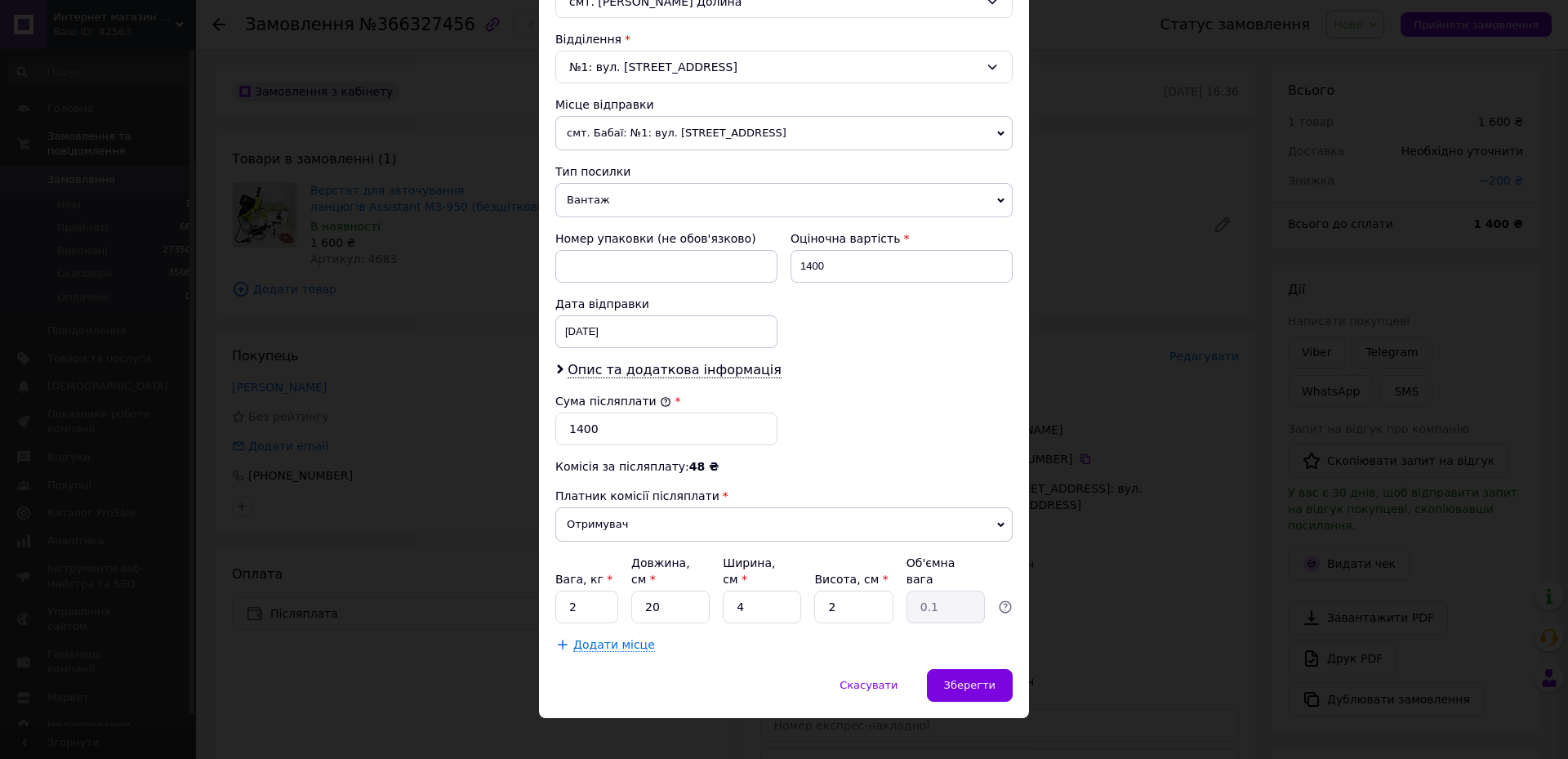
click at [648, 380] on div "Платник Отримувач Відправник Прізвище отримувача [PERSON_NAME] Ім'я отримувача …" at bounding box center [784, 176] width 457 height 952
click at [670, 371] on span "Опис та додаткова інформація" at bounding box center [674, 370] width 214 height 17
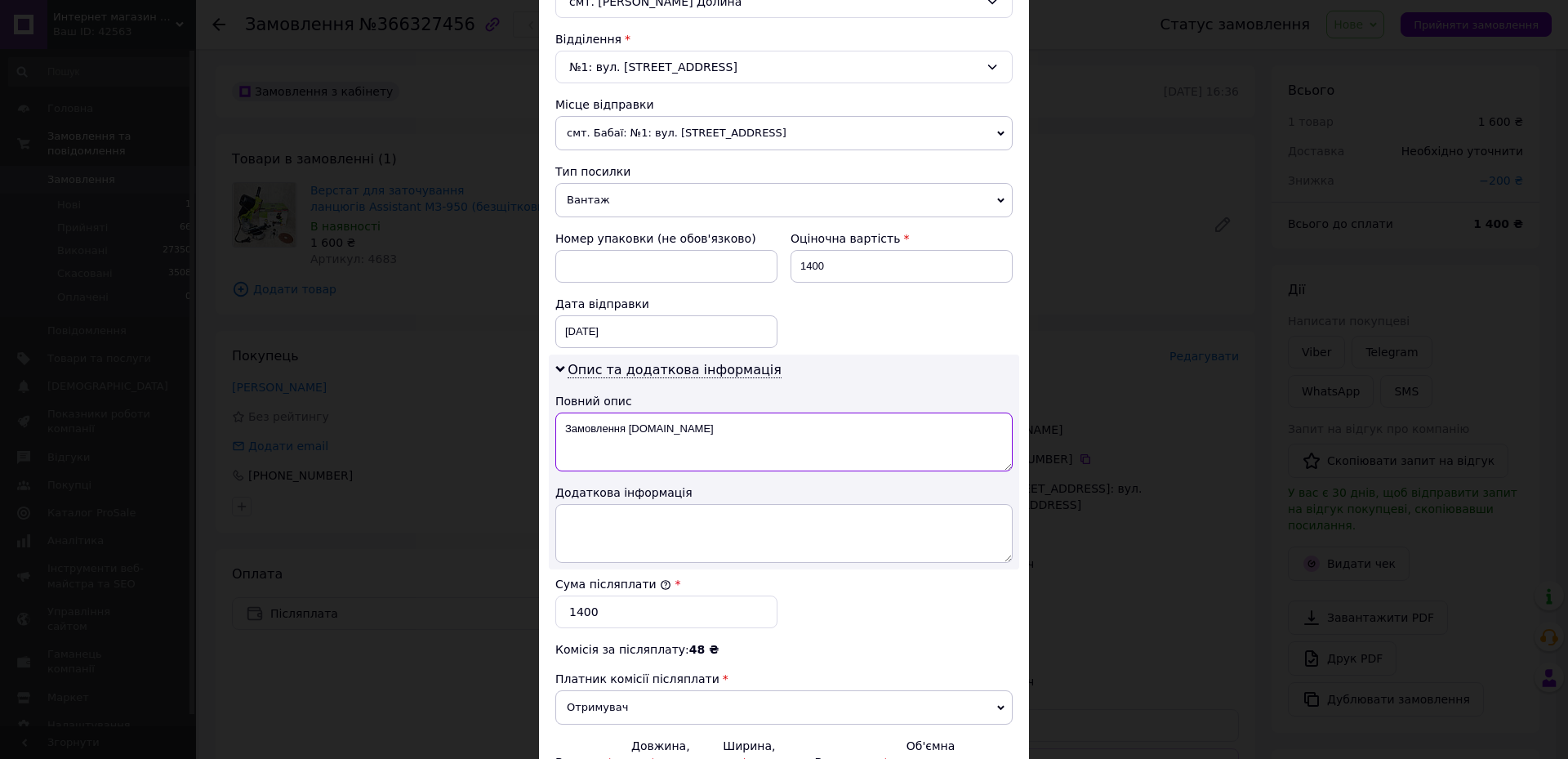
click at [695, 418] on textarea "Замовлення [DOMAIN_NAME]" at bounding box center [784, 442] width 457 height 59
type textarea "З"
type textarea "заточка"
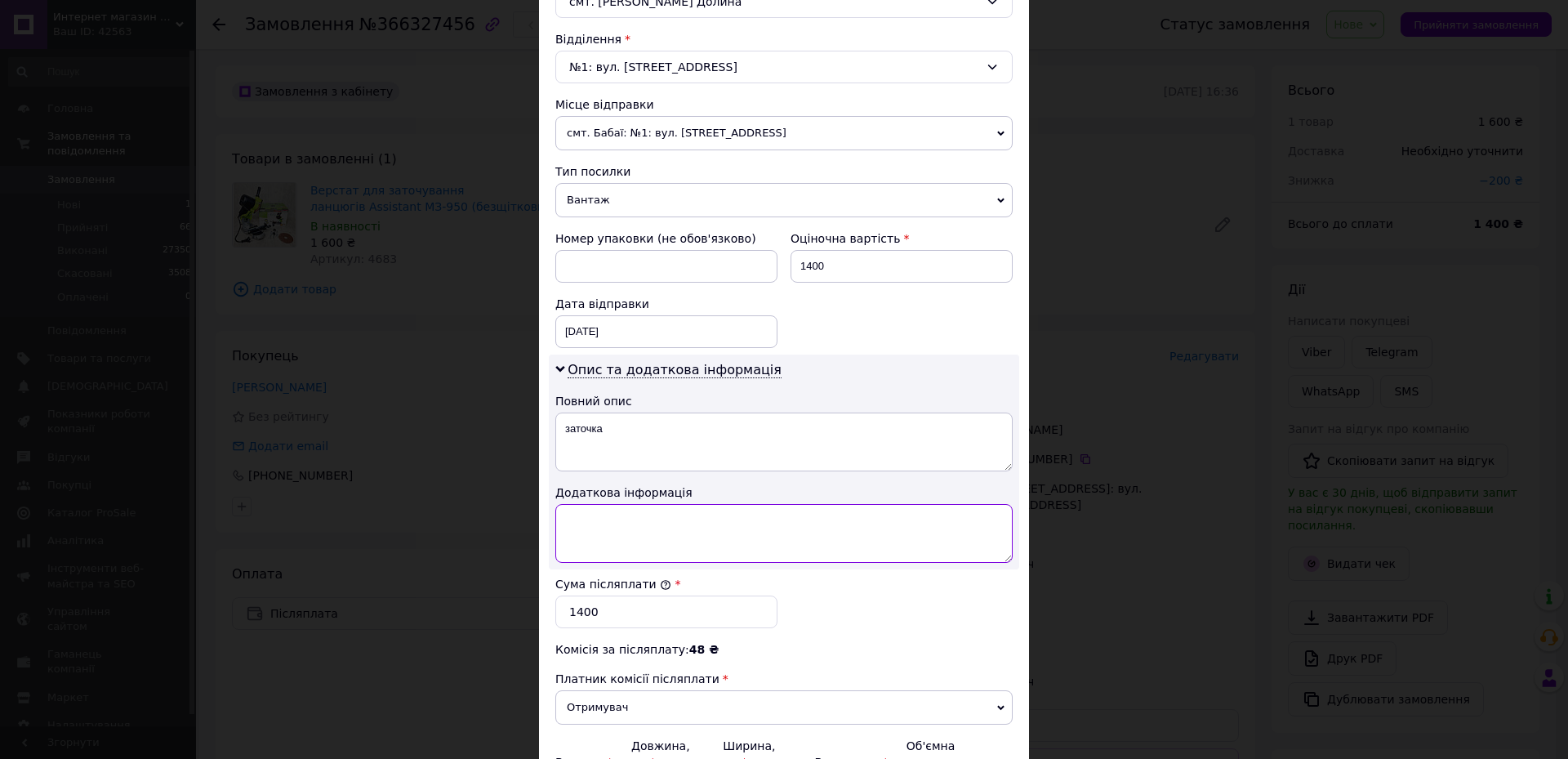
click at [653, 561] on textarea at bounding box center [784, 534] width 457 height 59
type textarea "заточка"
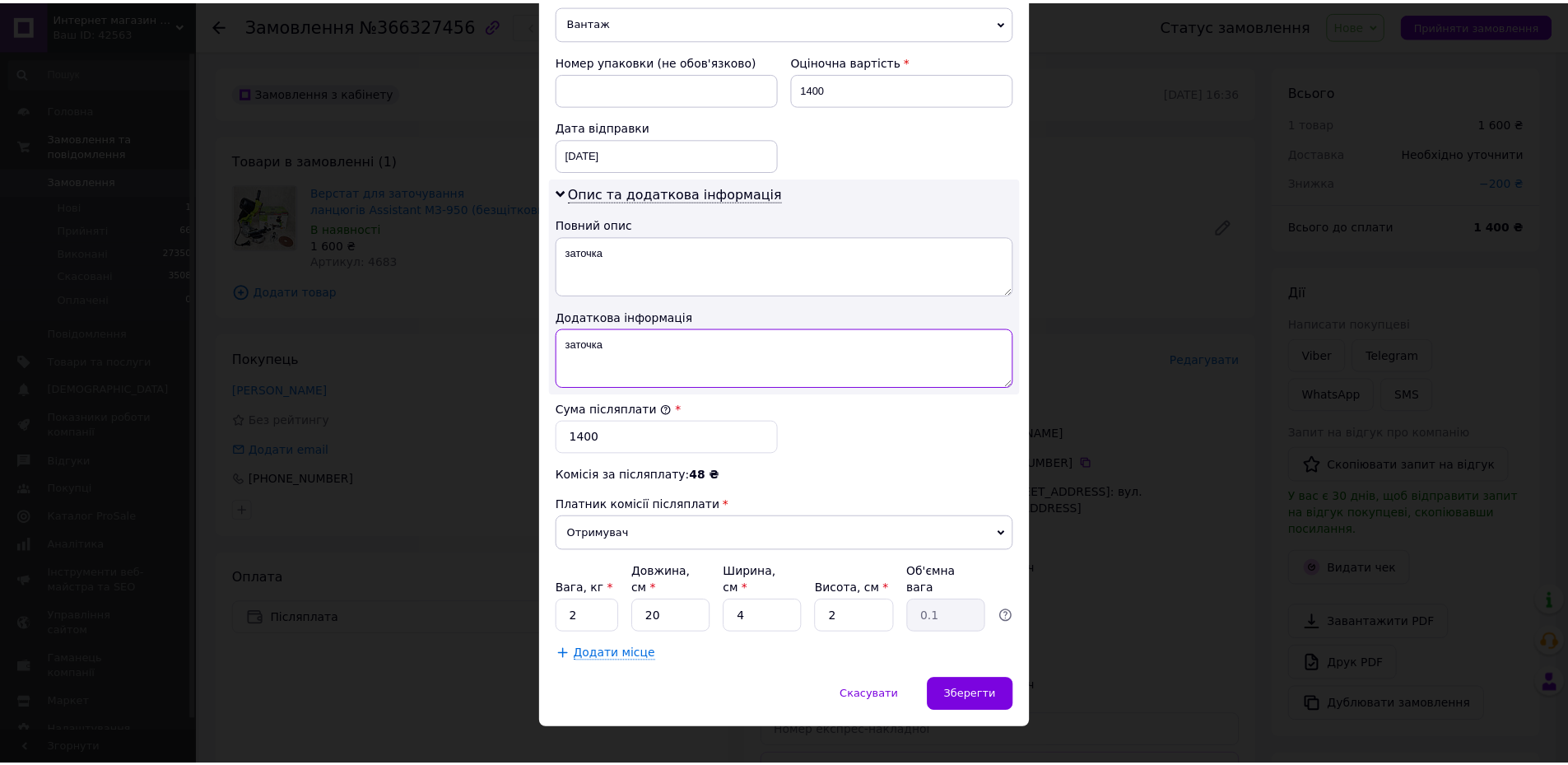
scroll to position [676, 0]
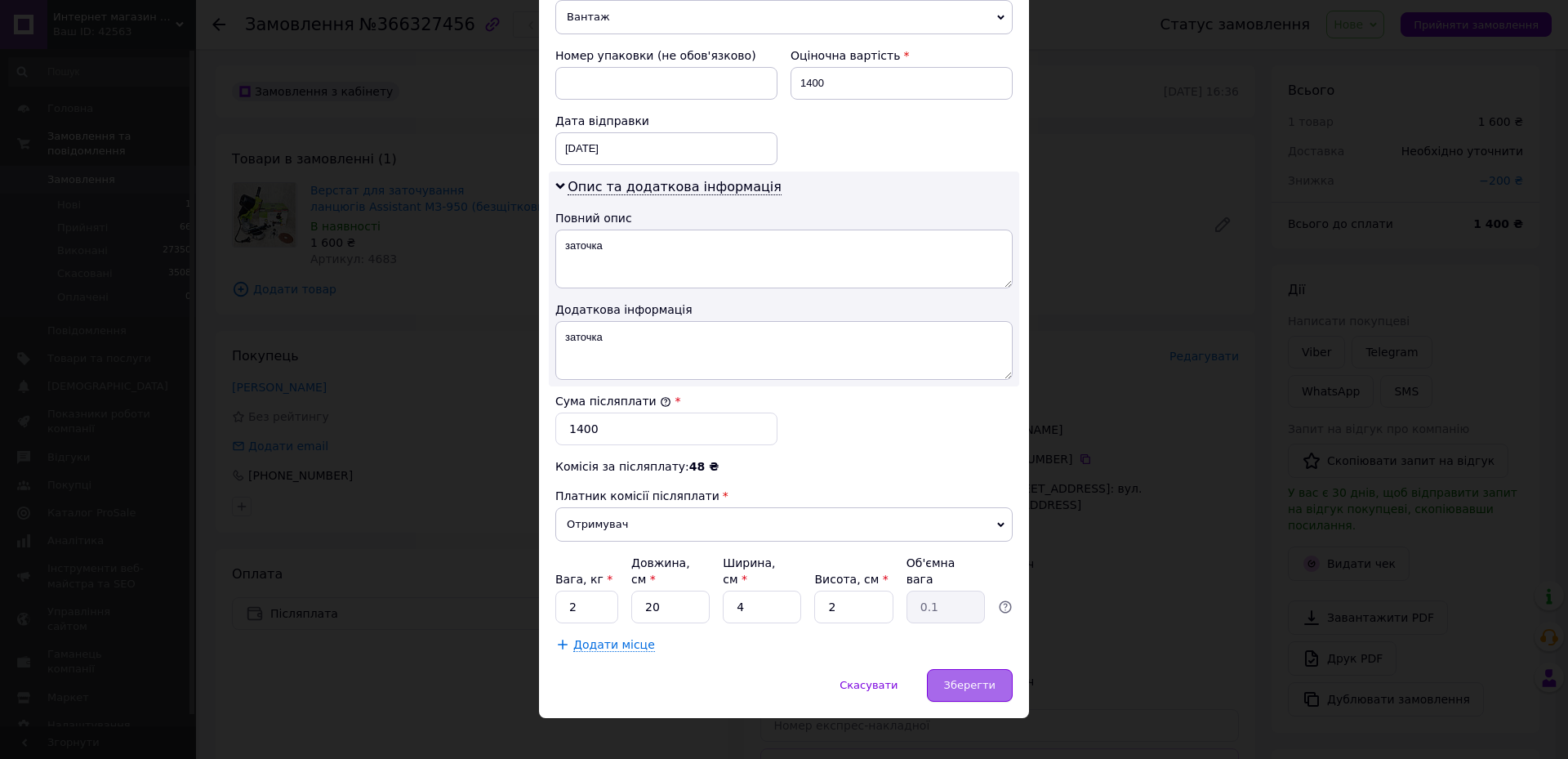
click at [972, 679] on span "Зберегти" at bounding box center [969, 685] width 51 height 12
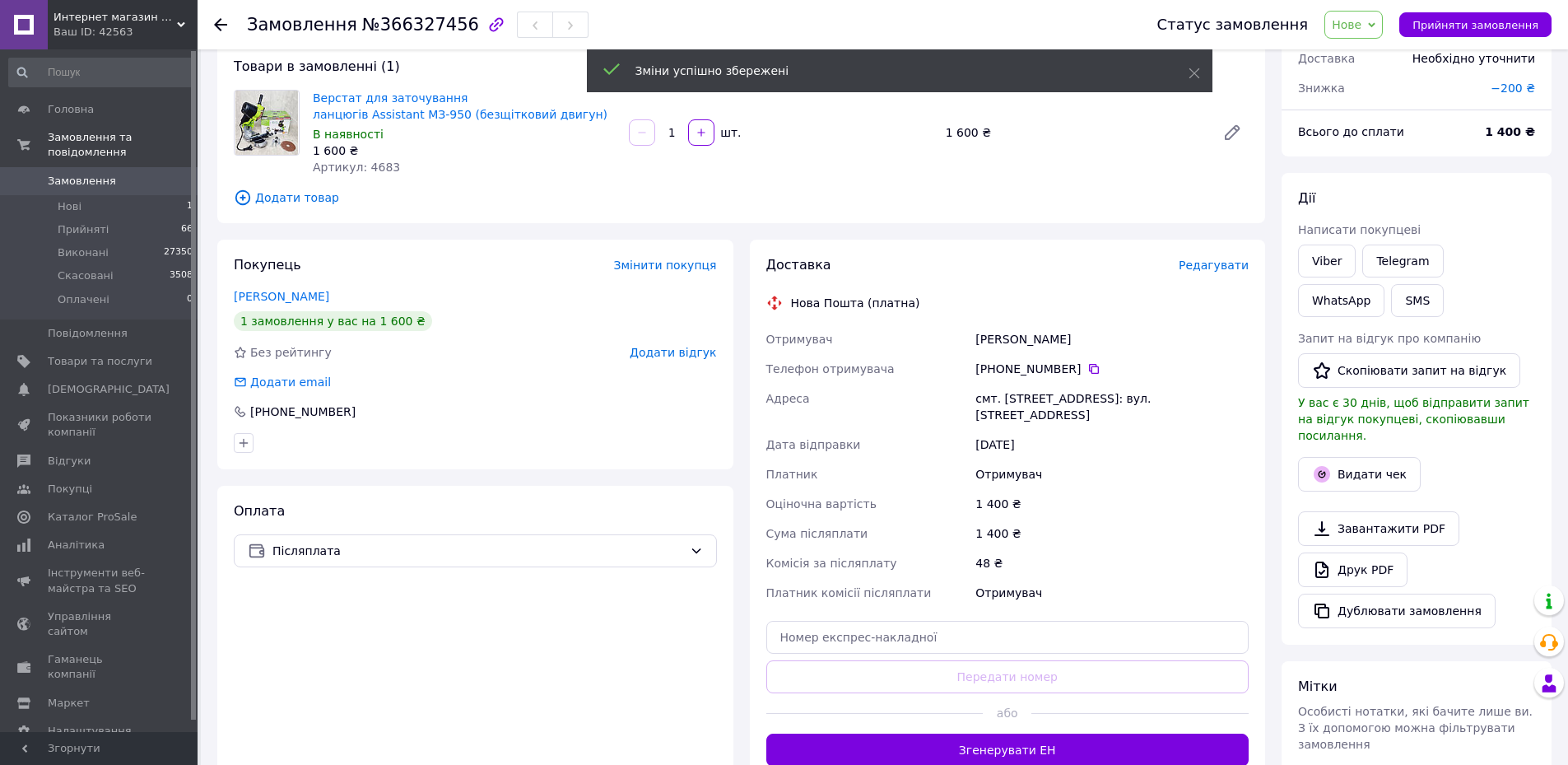
scroll to position [247, 0]
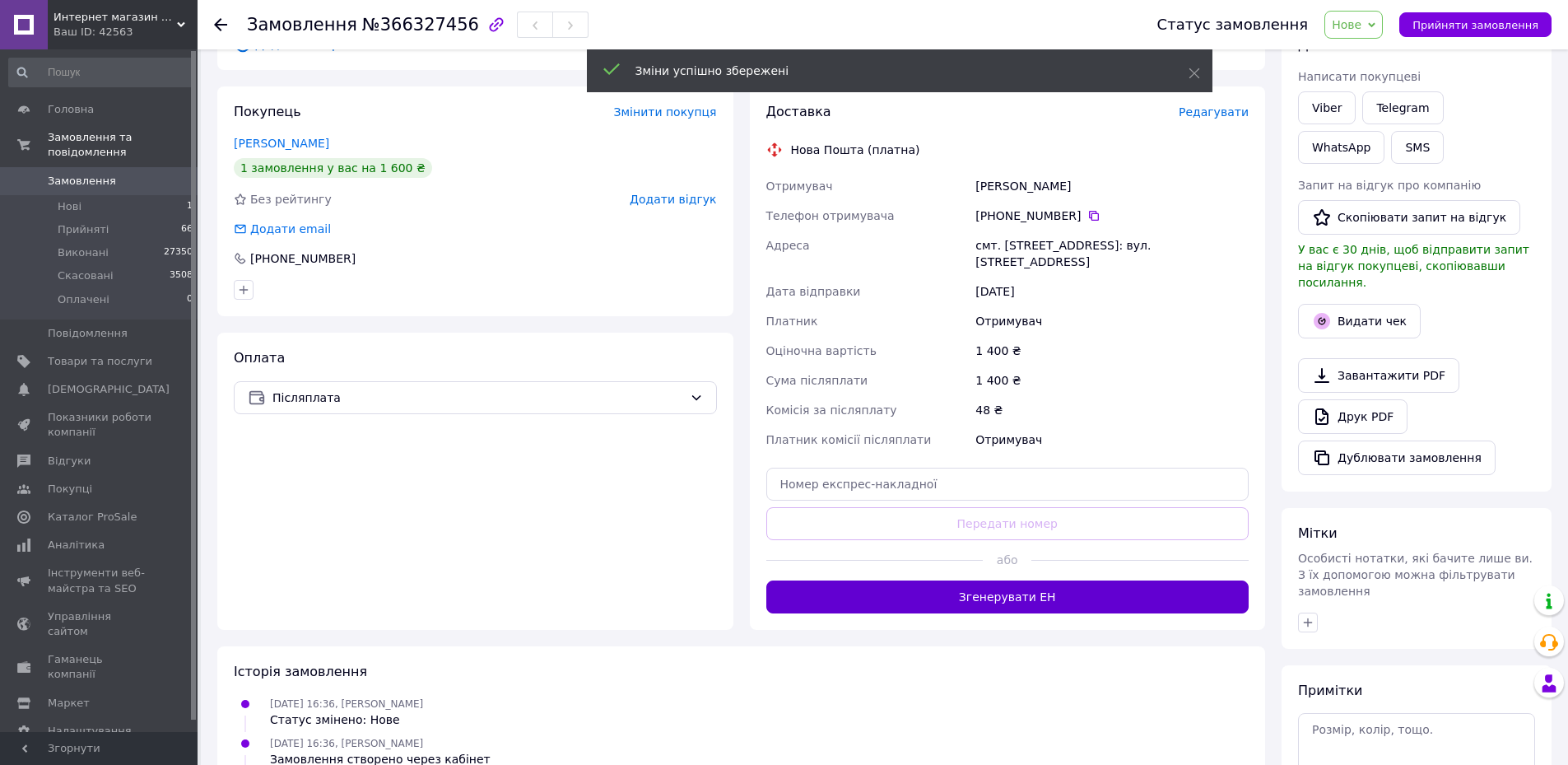
click at [1012, 580] on button "Згенерувати ЕН" at bounding box center [1008, 597] width 484 height 33
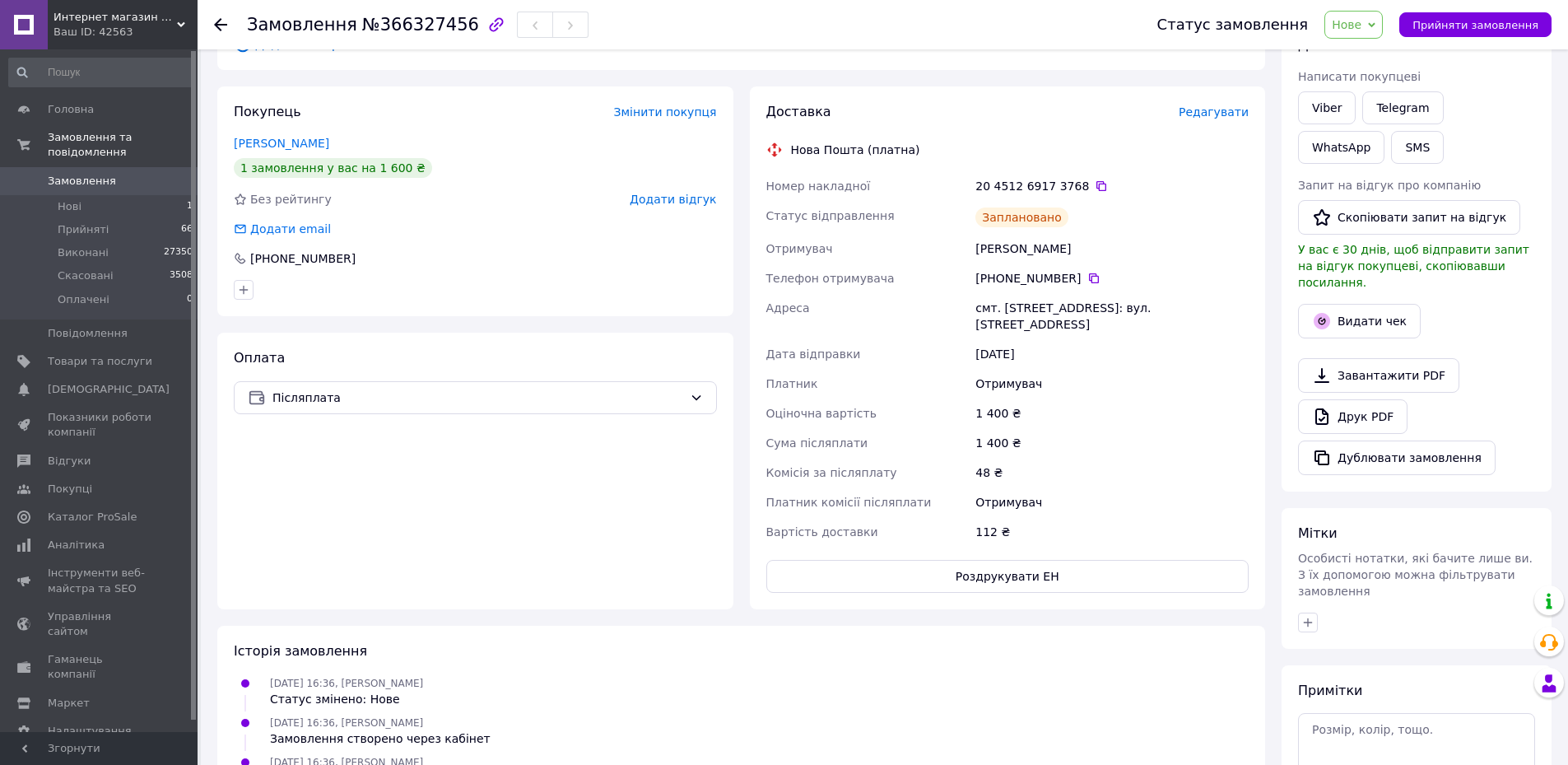
click at [1217, 117] on span "Редагувати" at bounding box center [1213, 111] width 70 height 13
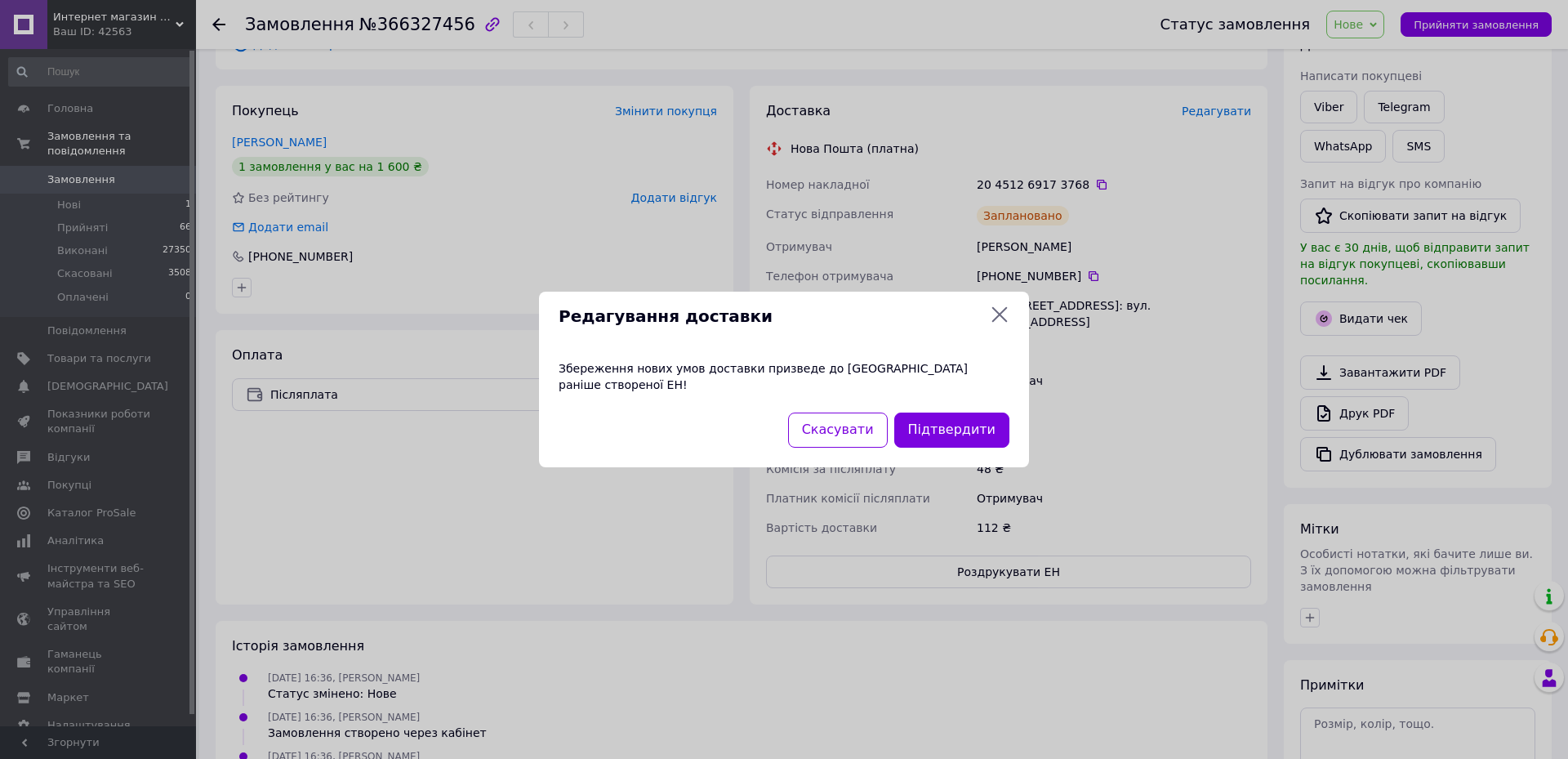
click at [658, 511] on div "Редагування доставки Збереження нових умов доставки призведе до [GEOGRAPHIC_DAT…" at bounding box center [784, 379] width 1568 height 759
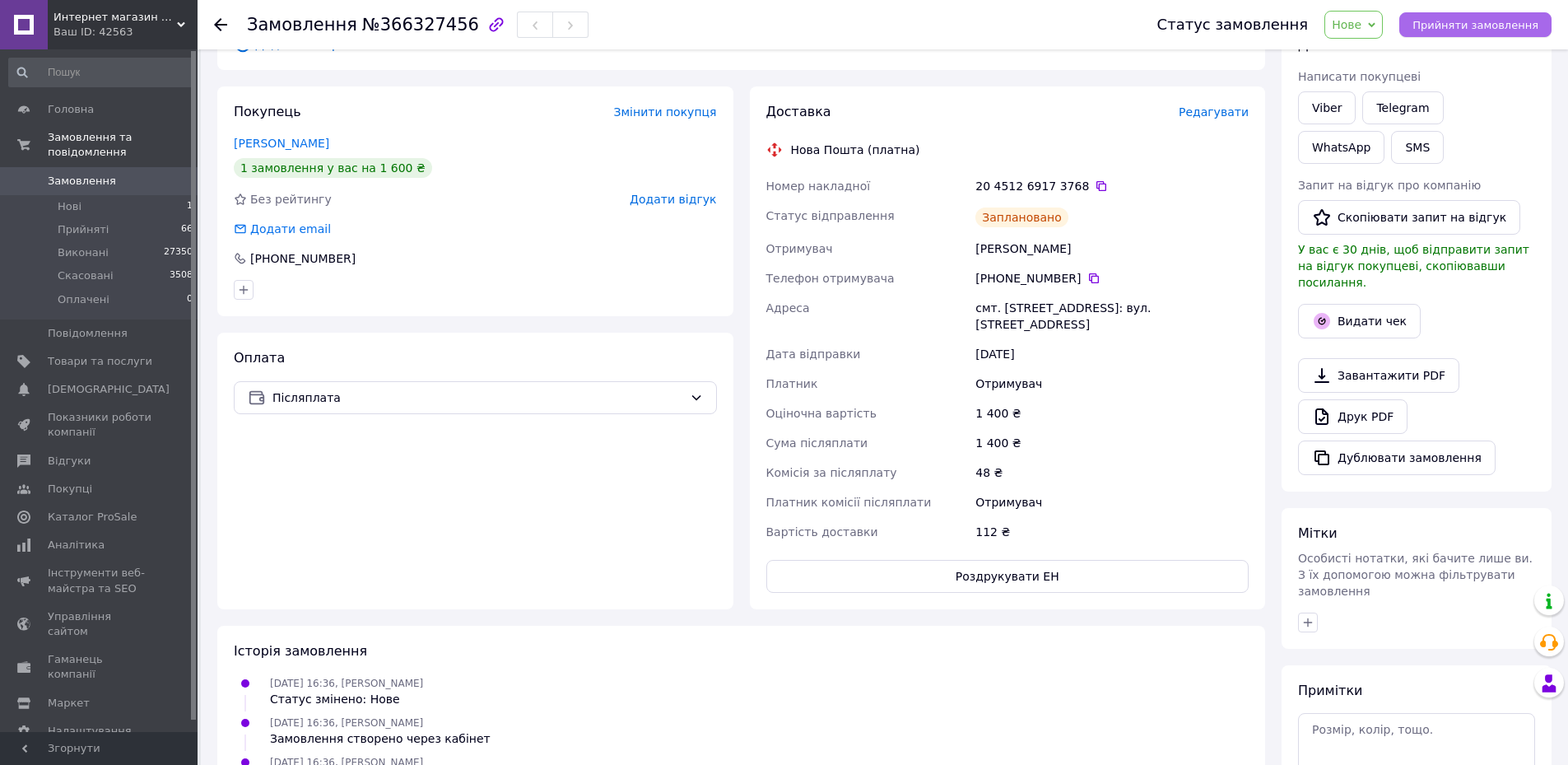
click at [1474, 29] on span "Прийняти замовлення" at bounding box center [1475, 25] width 126 height 12
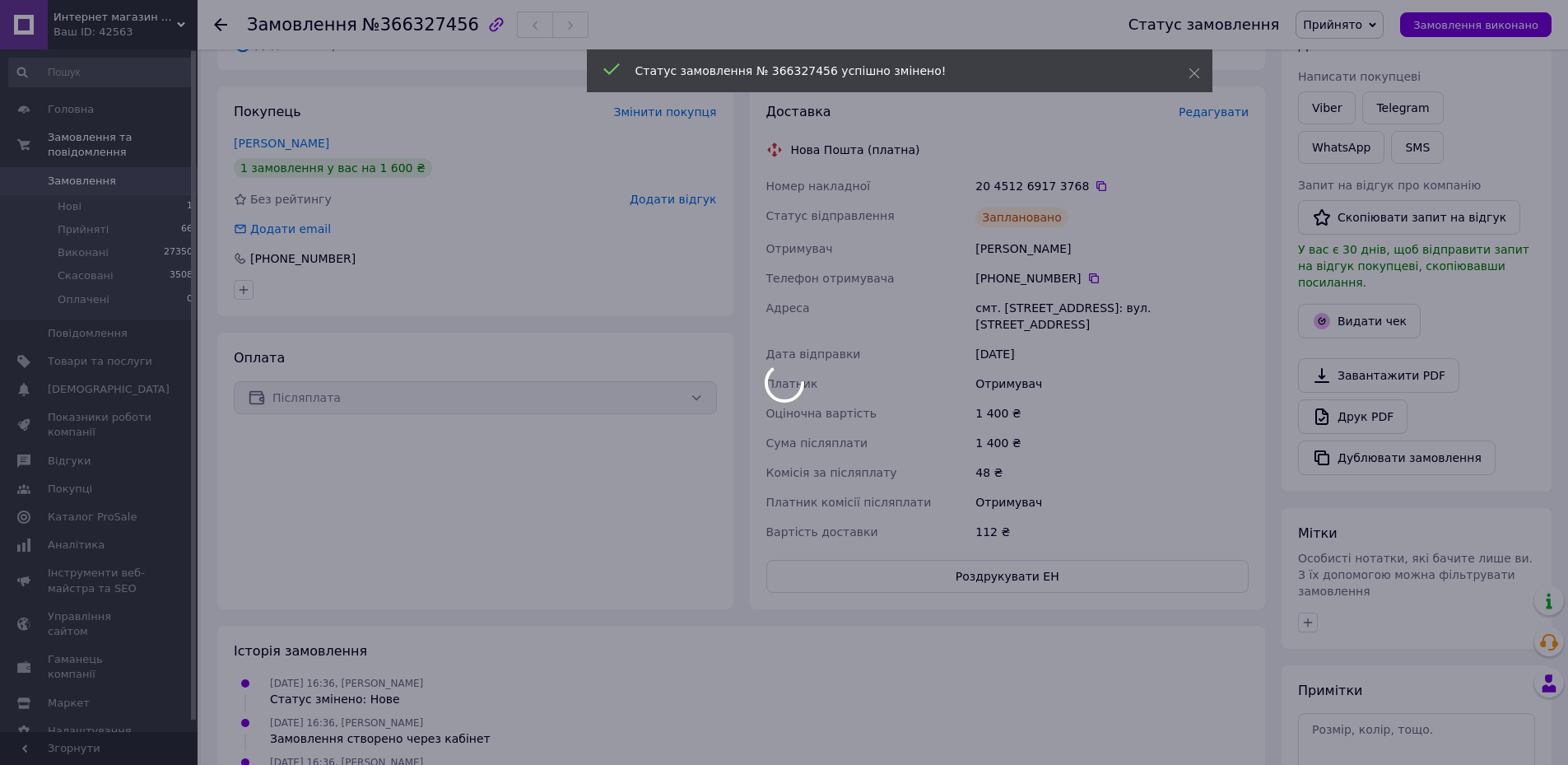
click at [54, 167] on div at bounding box center [784, 382] width 1568 height 765
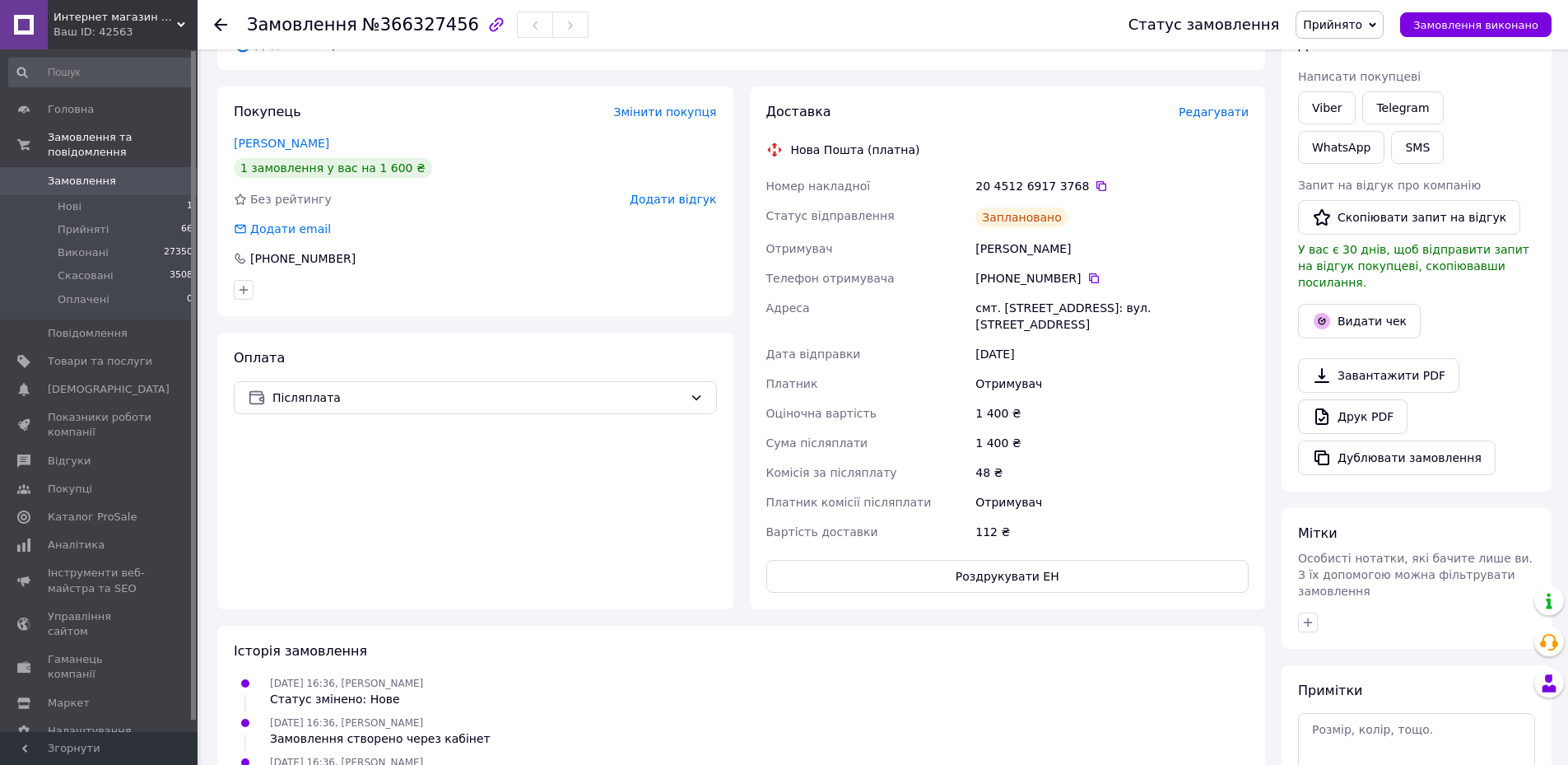
click at [108, 174] on span "Замовлення" at bounding box center [99, 181] width 104 height 15
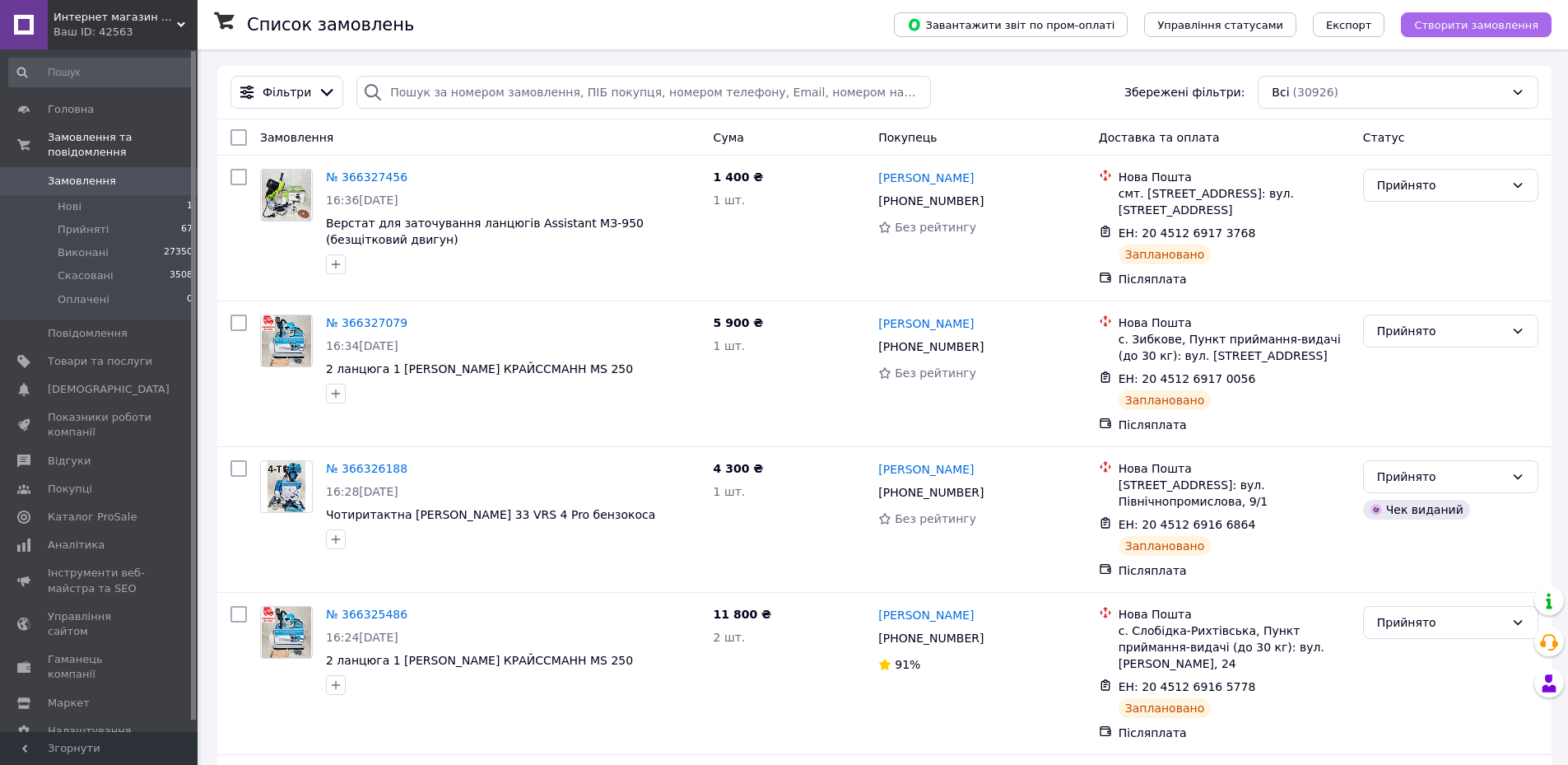
click at [1504, 35] on button "Створити замовлення" at bounding box center [1476, 25] width 151 height 25
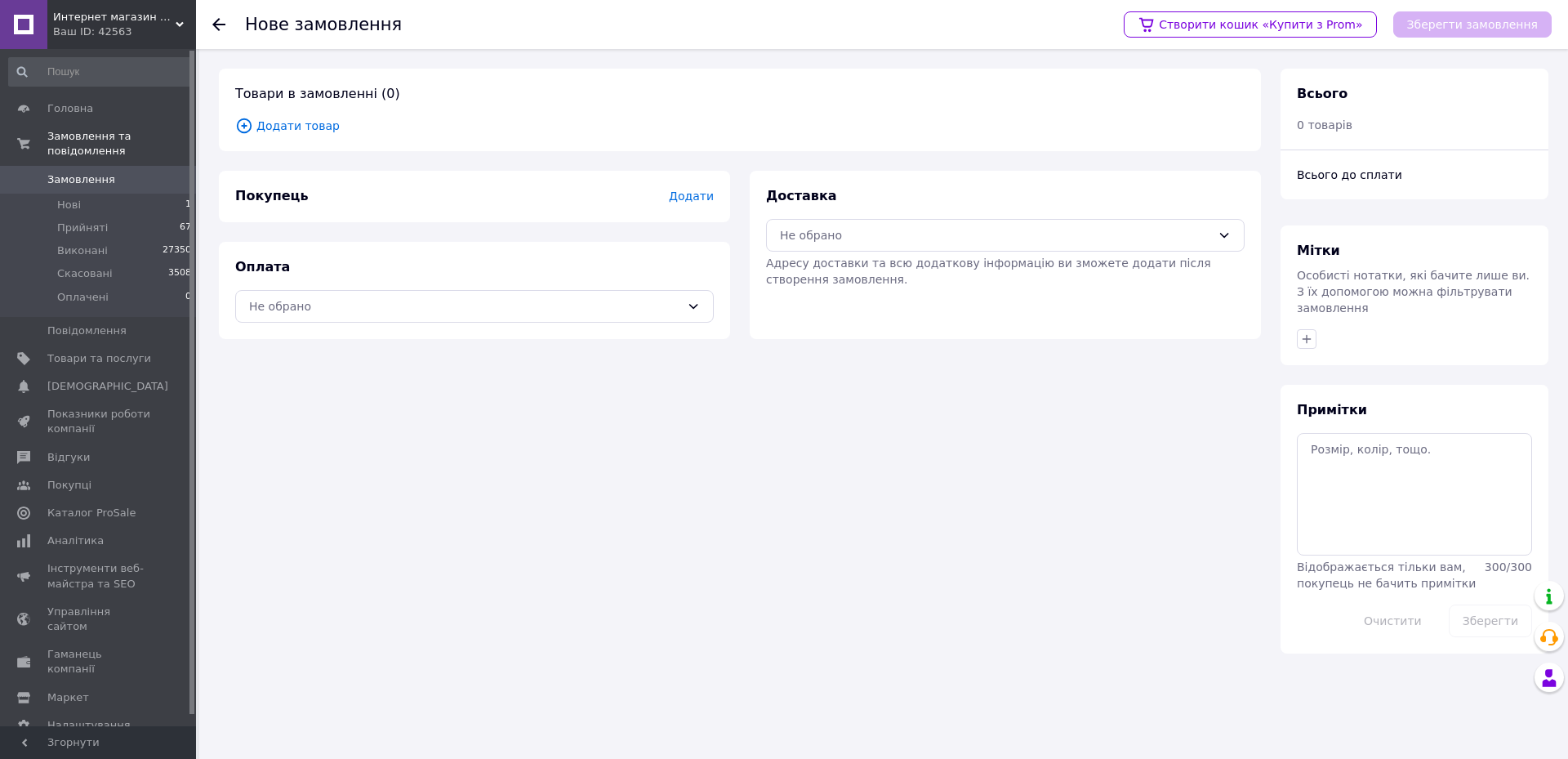
click at [297, 118] on span "Додати товар" at bounding box center [740, 125] width 1009 height 18
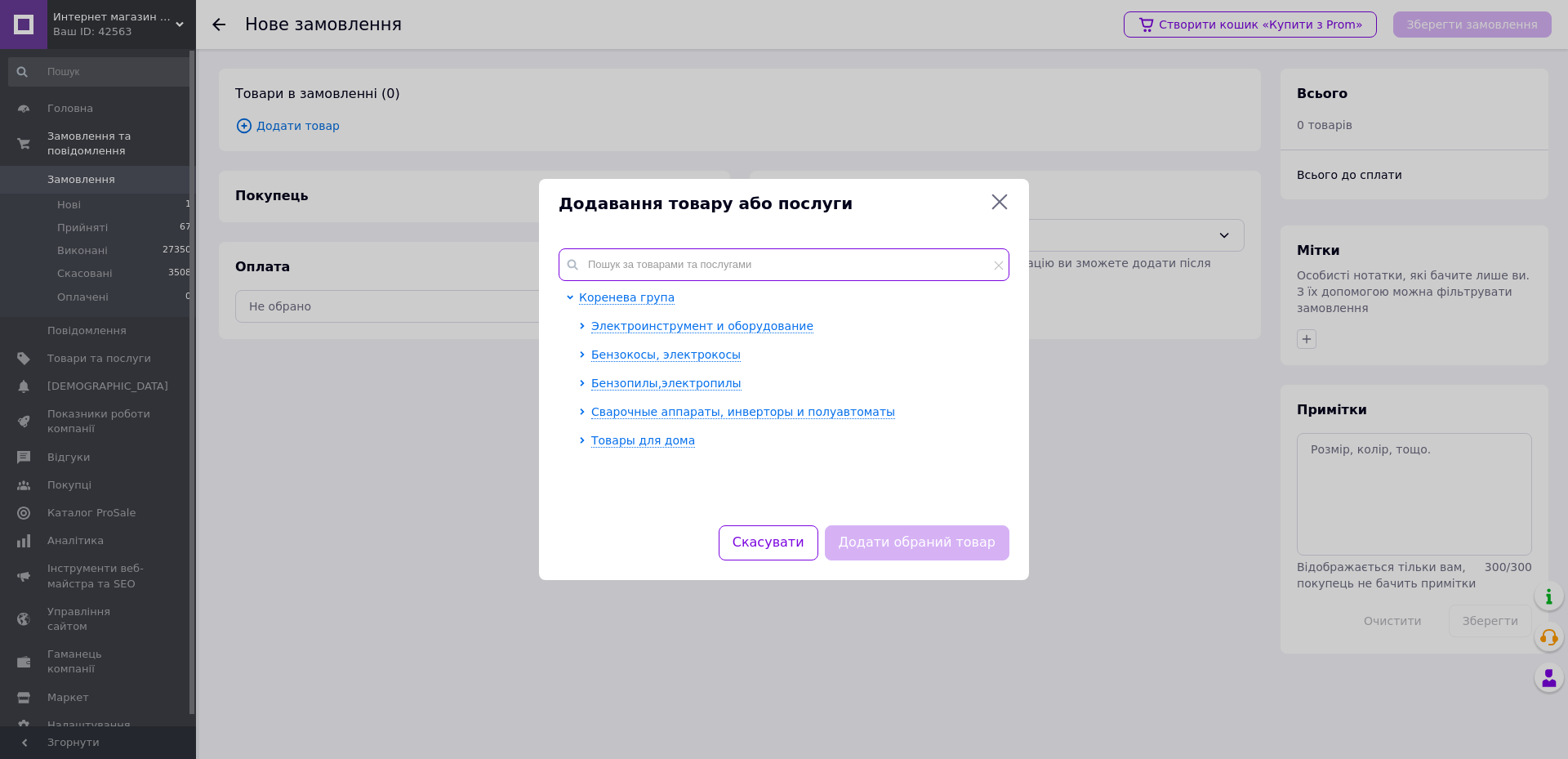
click at [661, 256] on input "text" at bounding box center [784, 265] width 451 height 33
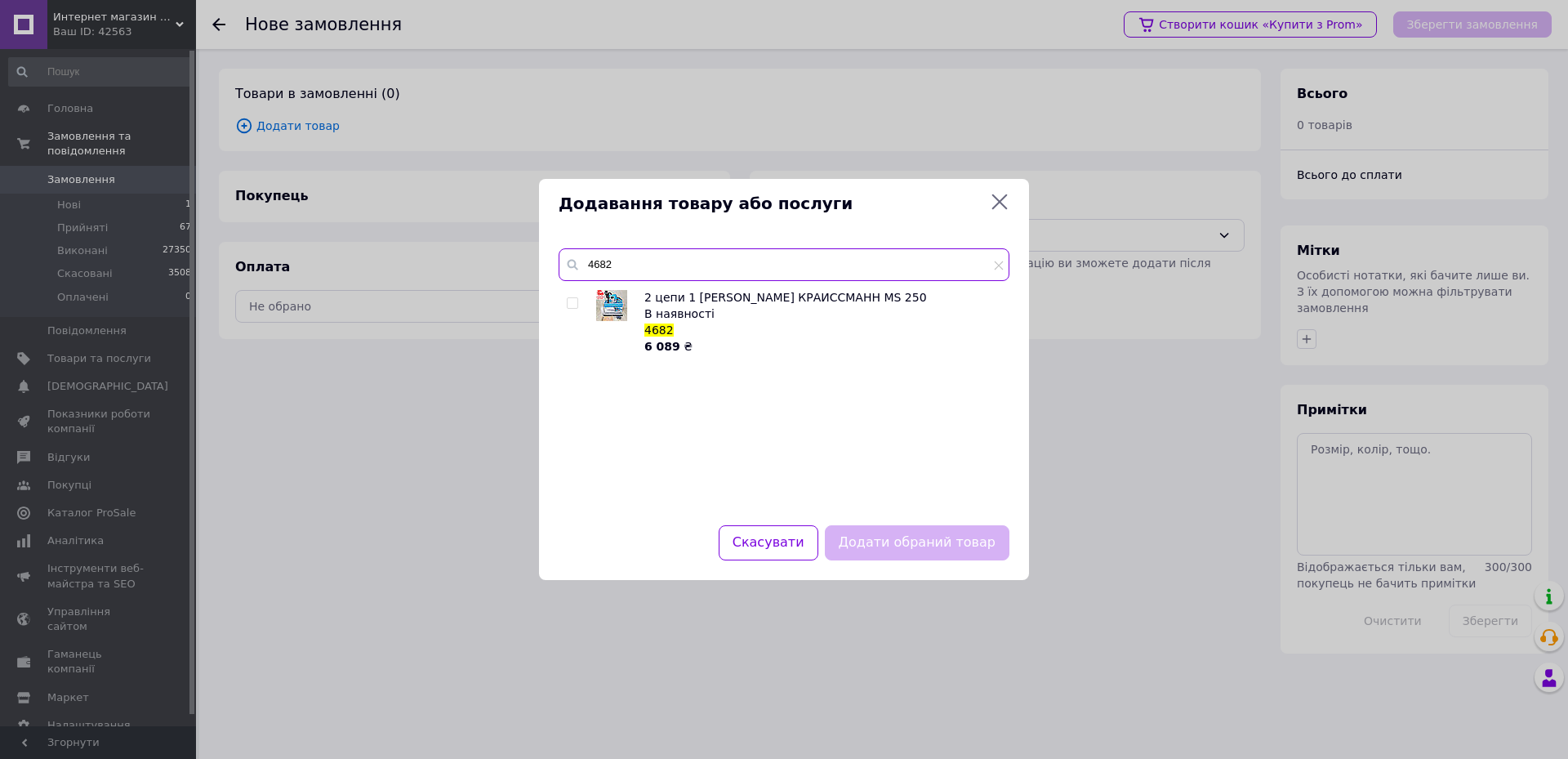
type input "4682"
click at [575, 302] on input "checkbox" at bounding box center [572, 303] width 10 height 10
checkbox input "true"
click at [907, 554] on button "Додати обраний товар" at bounding box center [917, 543] width 184 height 35
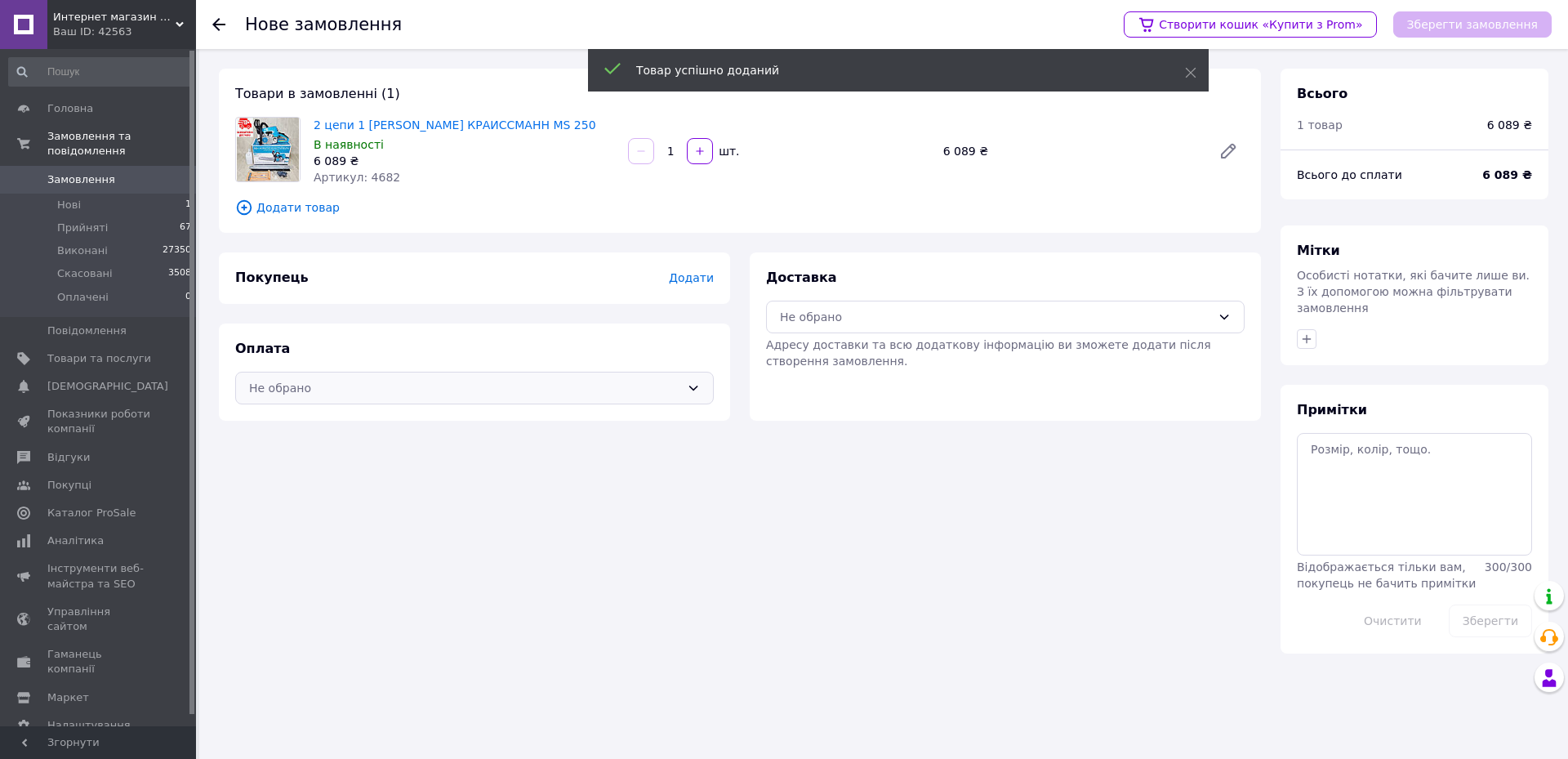
click at [306, 383] on div "Не обрано" at bounding box center [465, 388] width 431 height 18
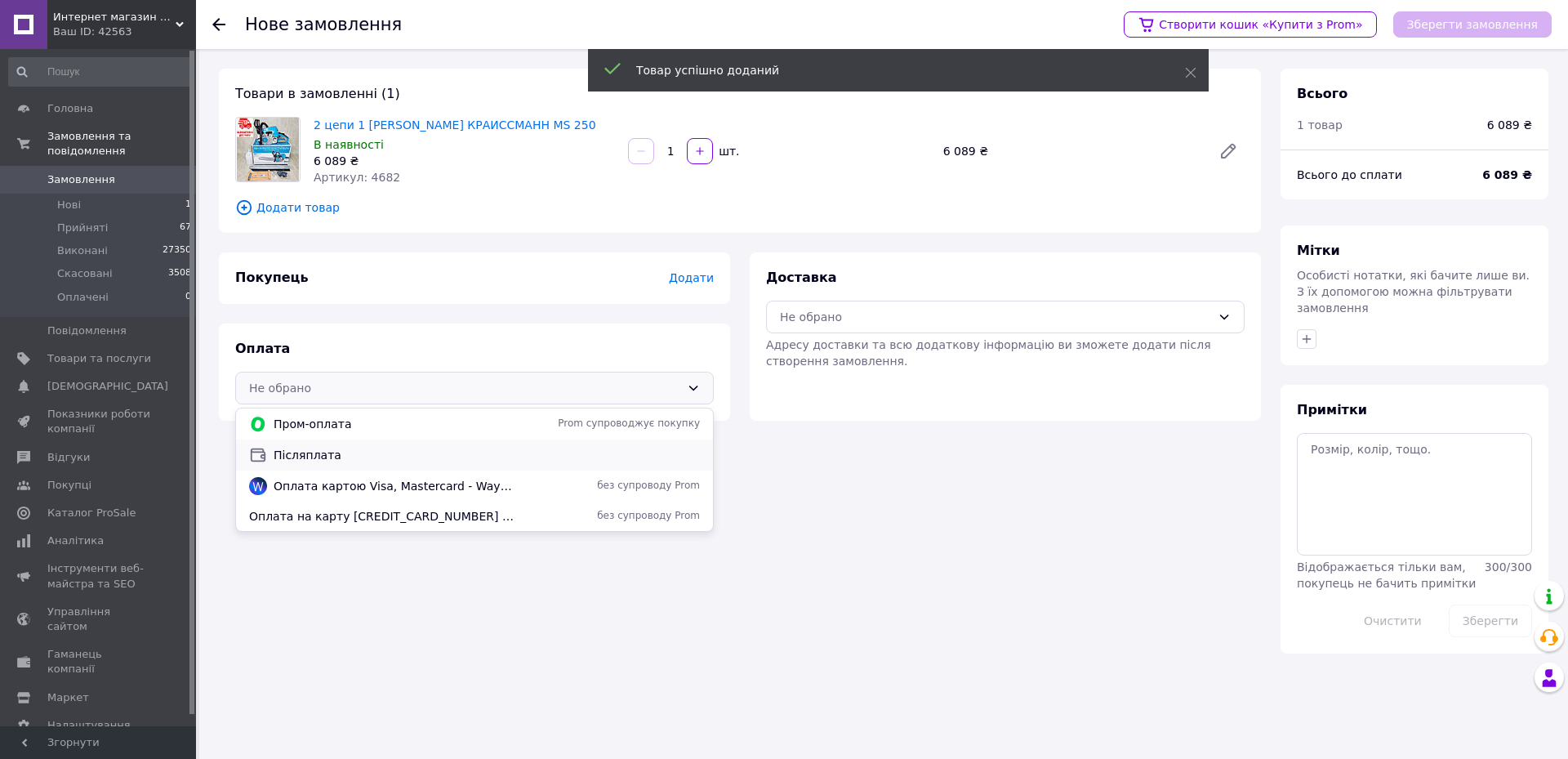
click at [303, 439] on div "Післяплата" at bounding box center [475, 455] width 477 height 31
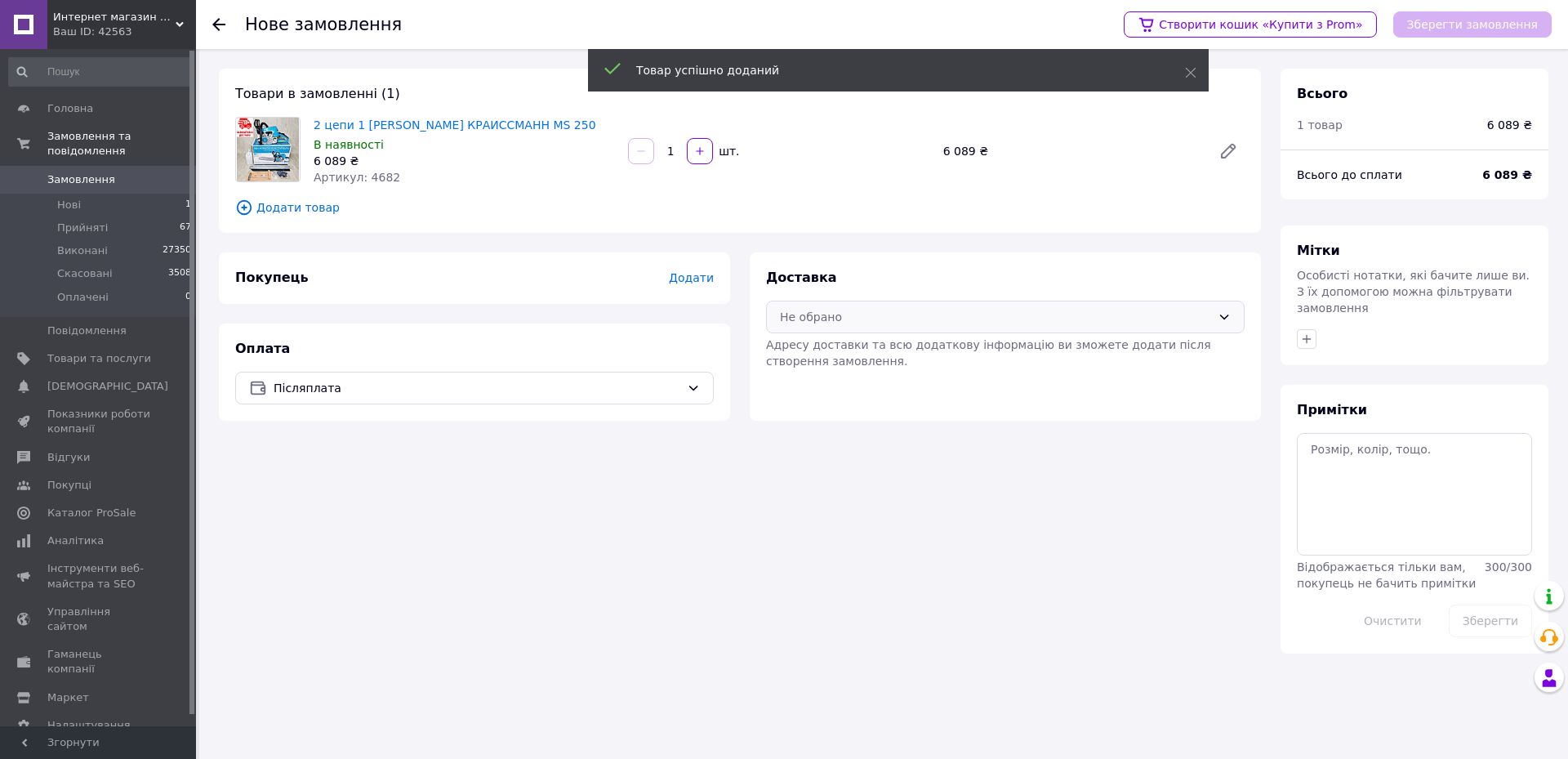
click at [819, 321] on div "Не обрано" at bounding box center [995, 316] width 431 height 18
click at [816, 343] on div "Нова Пошта (платна)" at bounding box center [1005, 353] width 477 height 31
click at [690, 278] on span "Додати" at bounding box center [691, 277] width 45 height 13
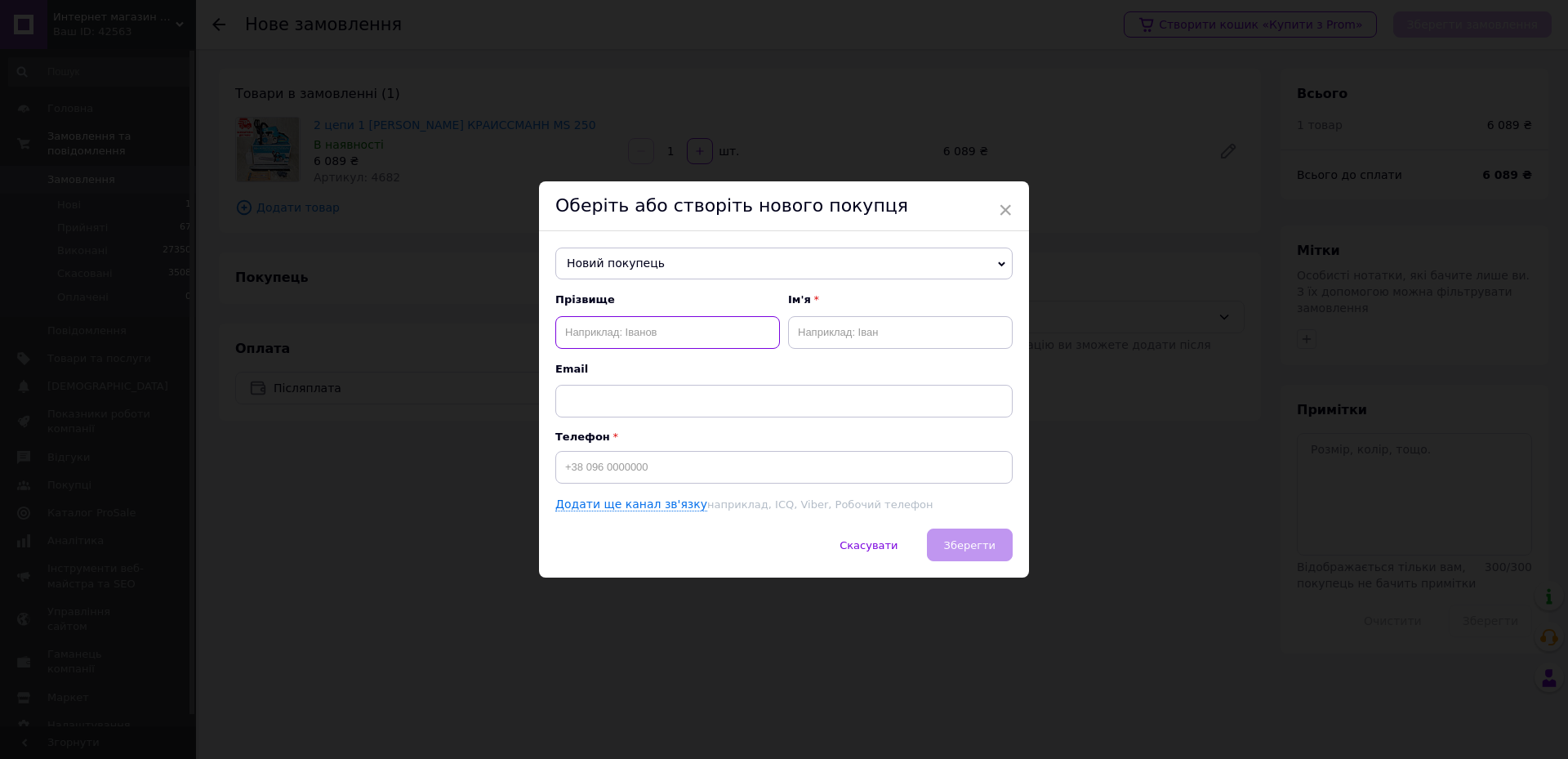
click at [668, 334] on input "text" at bounding box center [668, 333] width 224 height 33
type input "Небешківський"
click at [795, 321] on input "text" at bounding box center [900, 333] width 224 height 33
type input "[PERSON_NAME]"
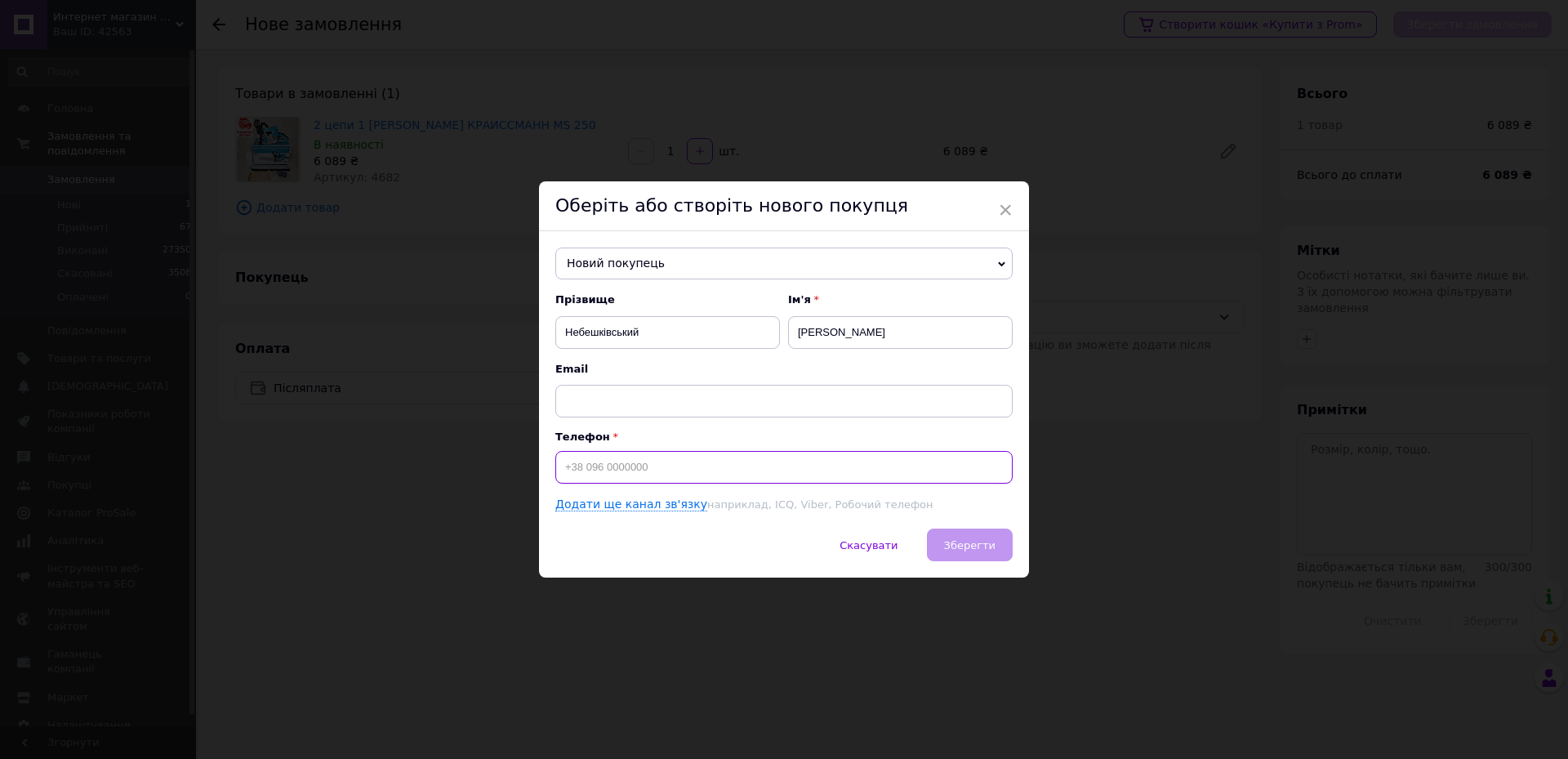
click at [698, 456] on input at bounding box center [784, 468] width 457 height 33
type input "[PHONE_NUMBER]"
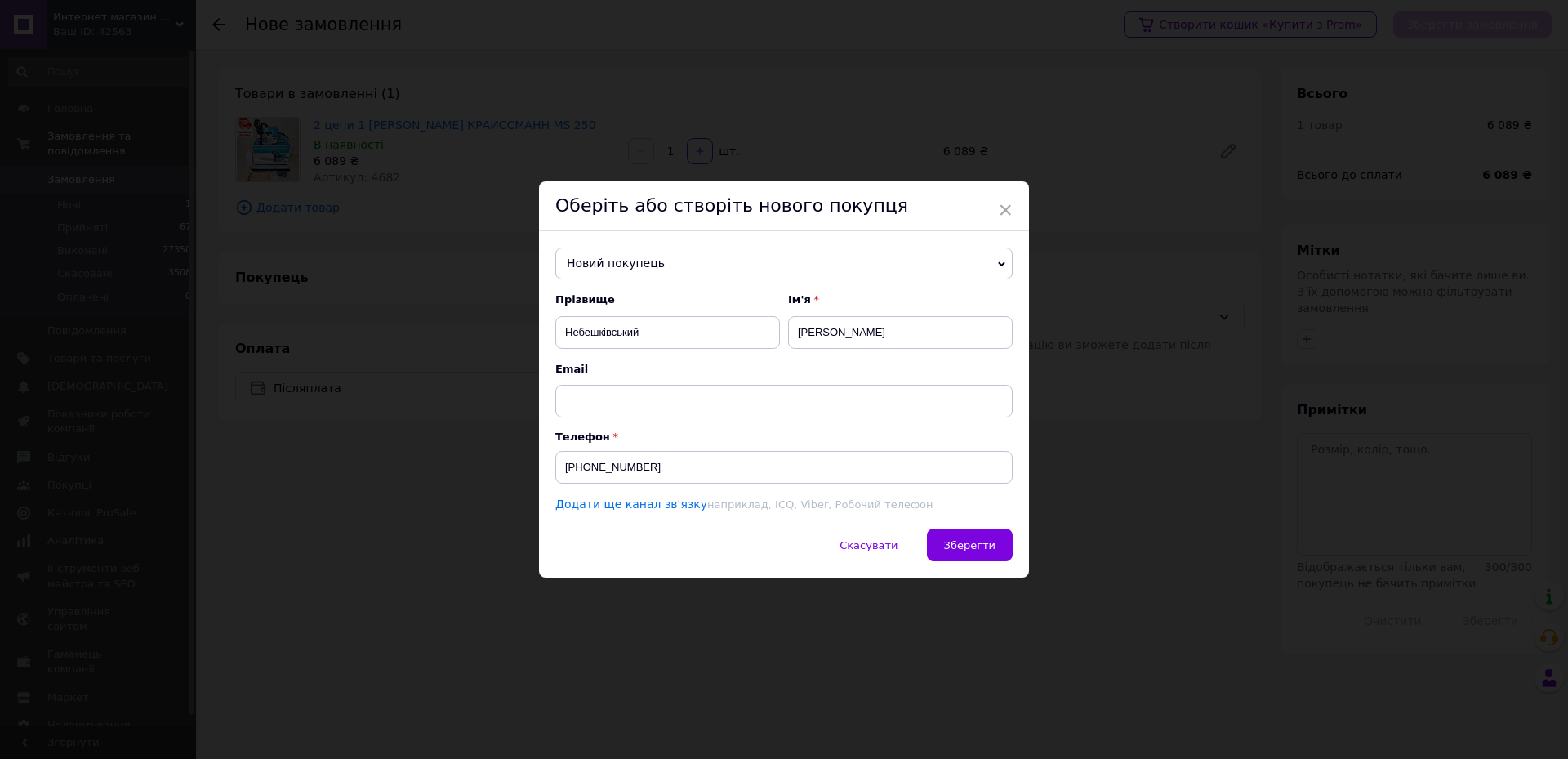
click at [1006, 566] on div "Скасувати   Зберегти" at bounding box center [784, 553] width 490 height 49
click at [1006, 555] on button "Зберегти" at bounding box center [969, 545] width 86 height 33
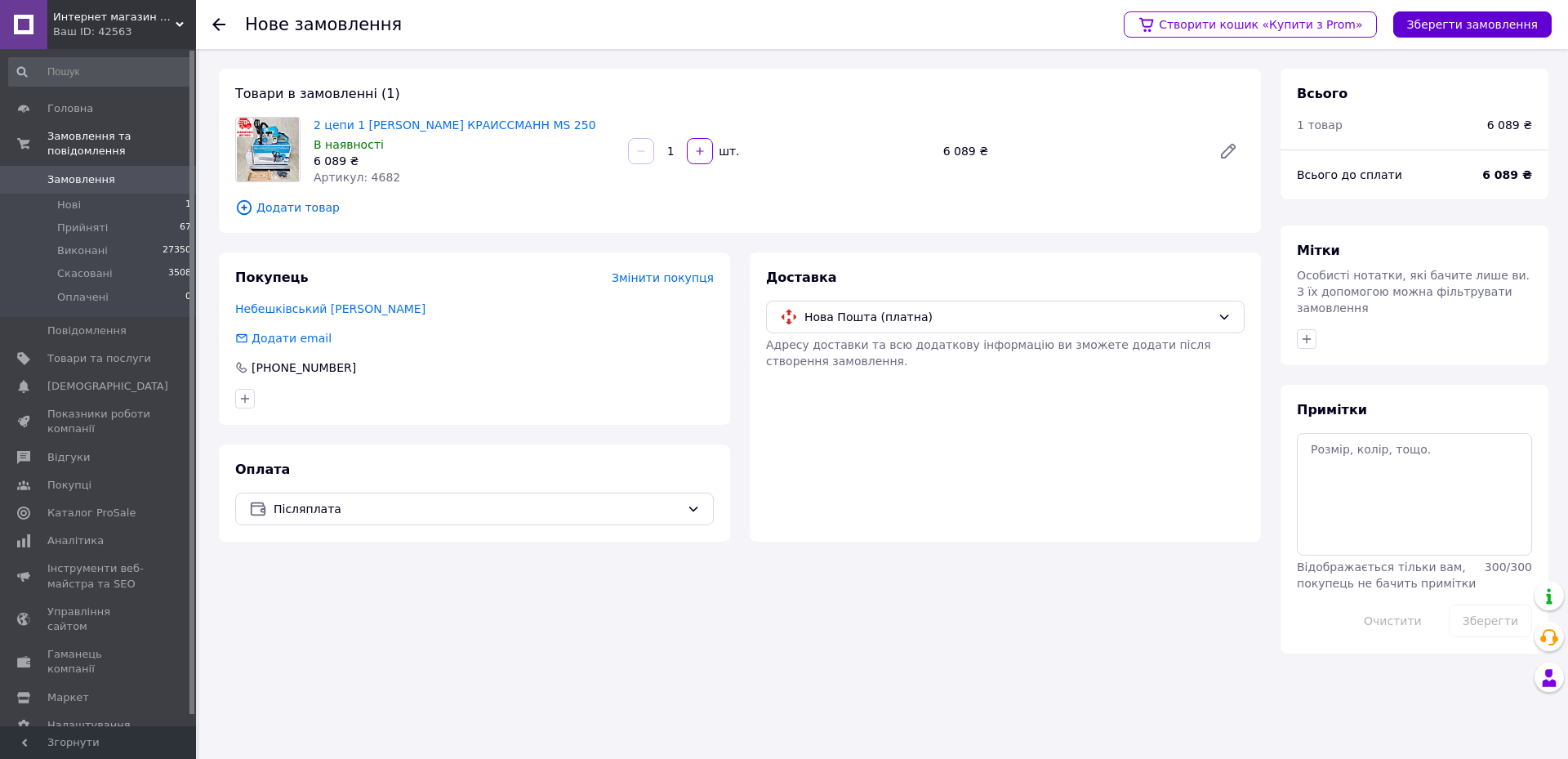
click at [1463, 30] on button "Зберегти замовлення" at bounding box center [1472, 24] width 158 height 26
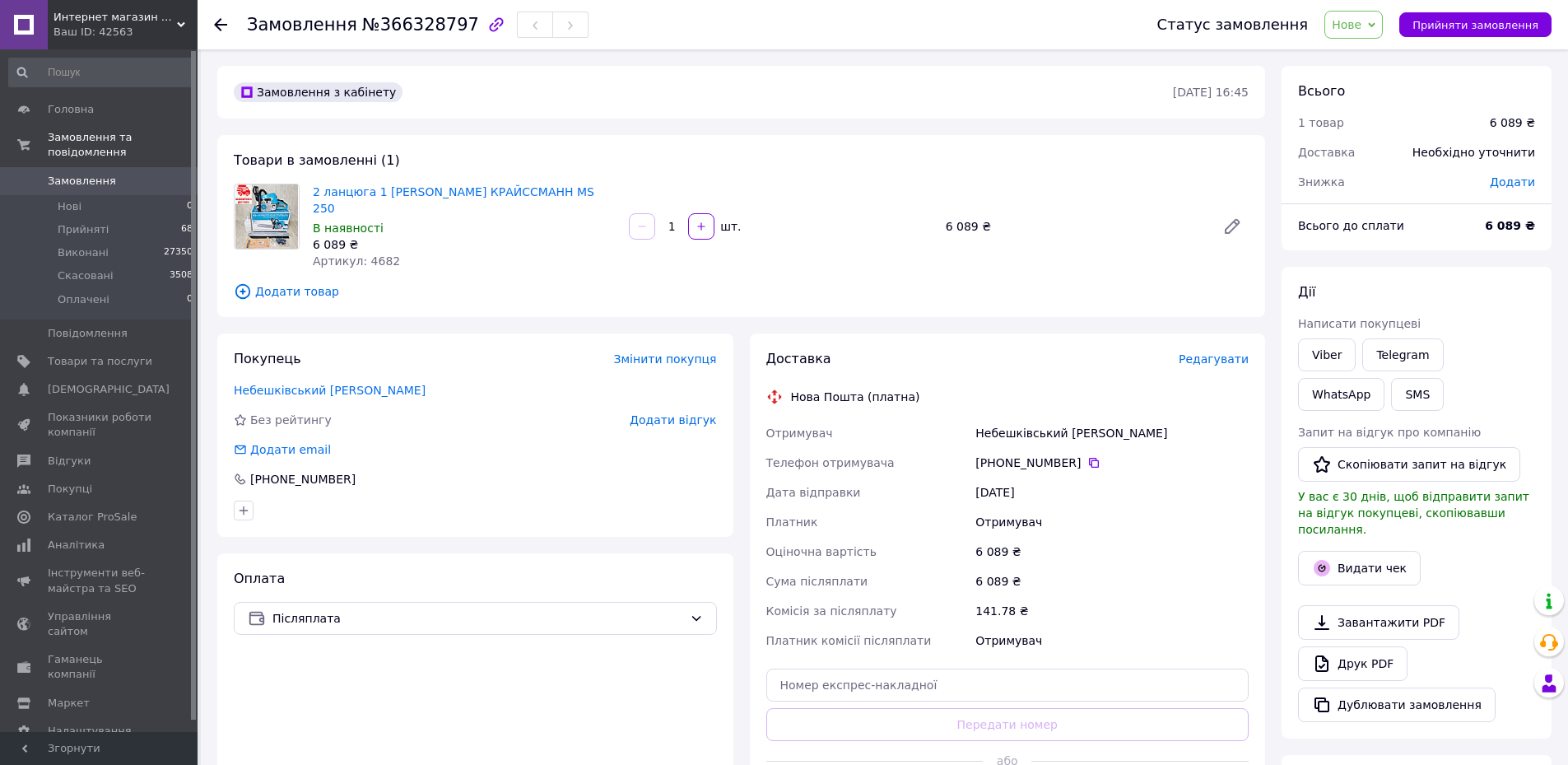
click at [1514, 193] on div "Додати" at bounding box center [1512, 181] width 65 height 36
click at [1520, 177] on span "Додати" at bounding box center [1513, 181] width 46 height 13
click at [1392, 251] on input "text" at bounding box center [1399, 249] width 97 height 33
type input "189"
click at [1487, 293] on button "Зберегти" at bounding box center [1480, 295] width 82 height 33
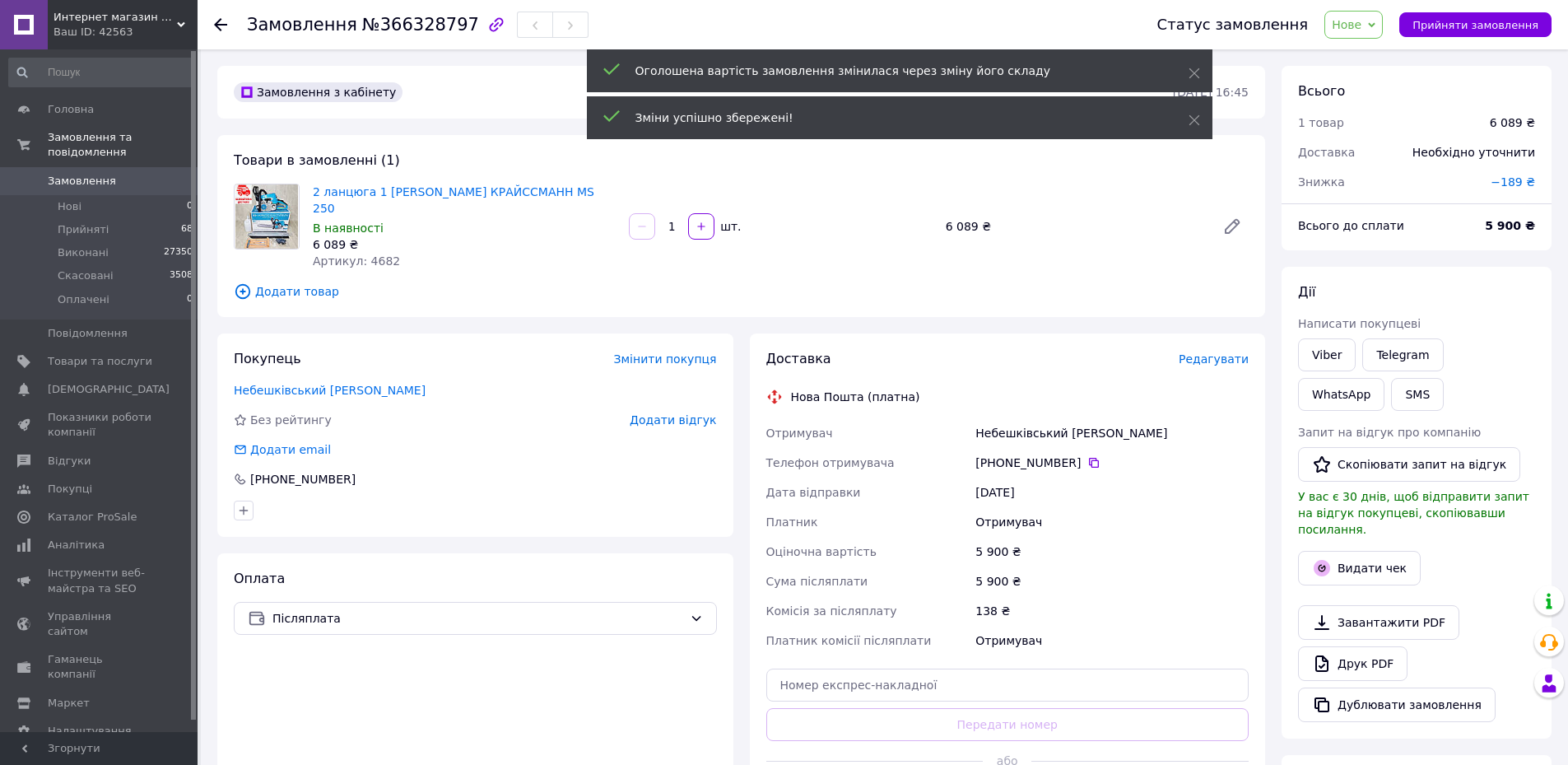
click at [1226, 352] on span "Редагувати" at bounding box center [1213, 358] width 70 height 13
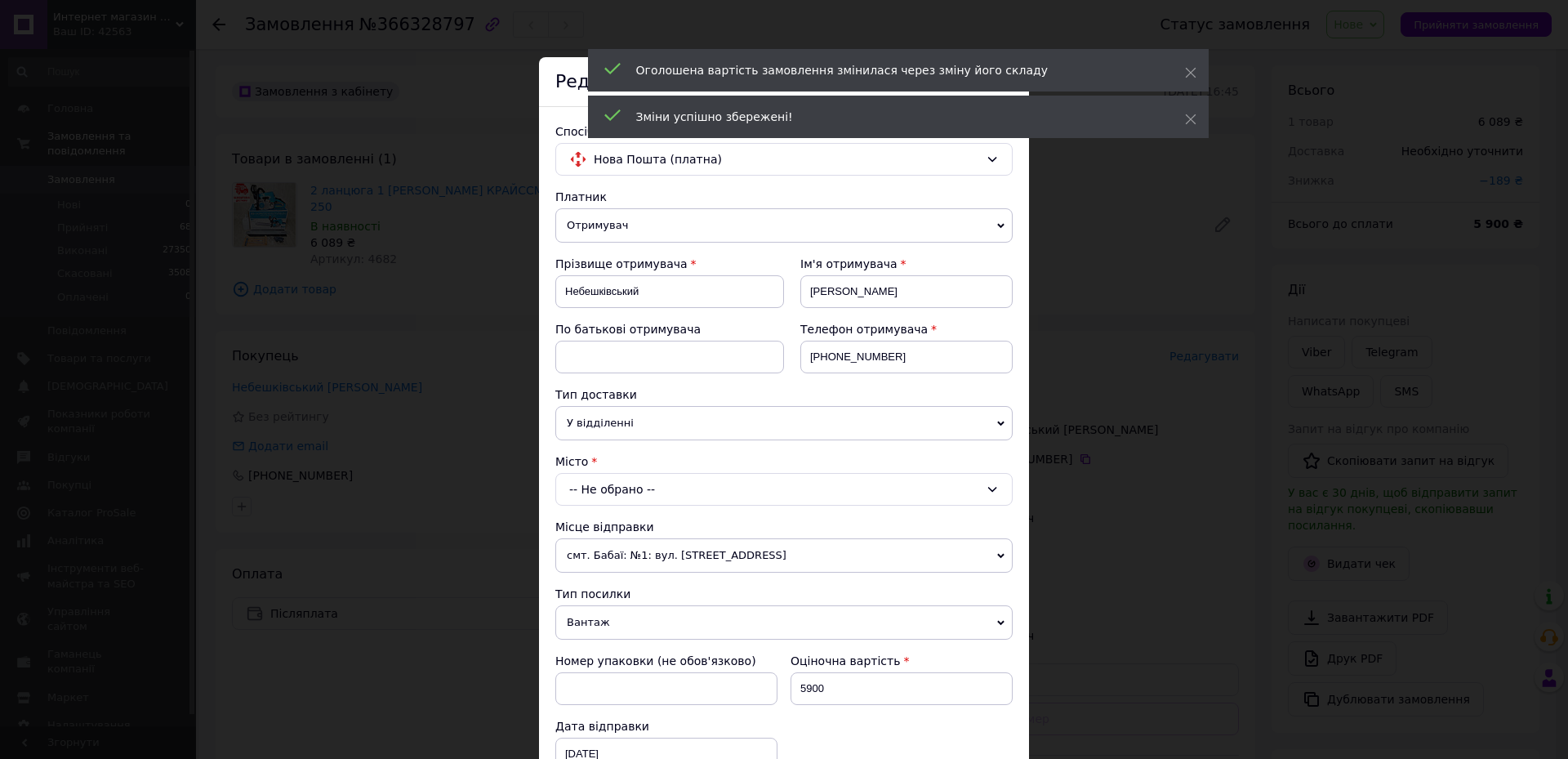
click at [678, 498] on div "-- Не обрано --" at bounding box center [784, 489] width 457 height 33
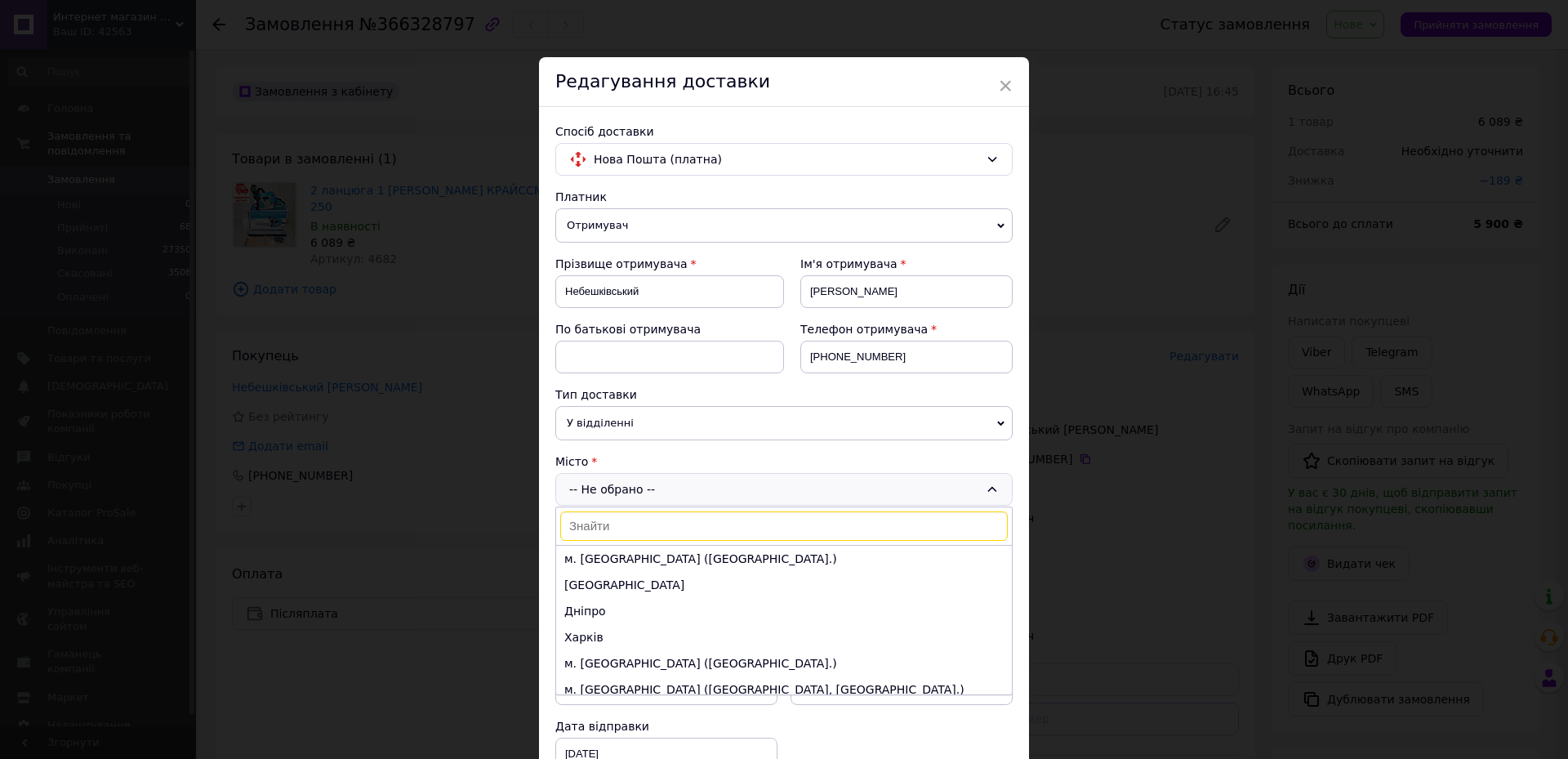
click at [642, 534] on input at bounding box center [784, 526] width 448 height 30
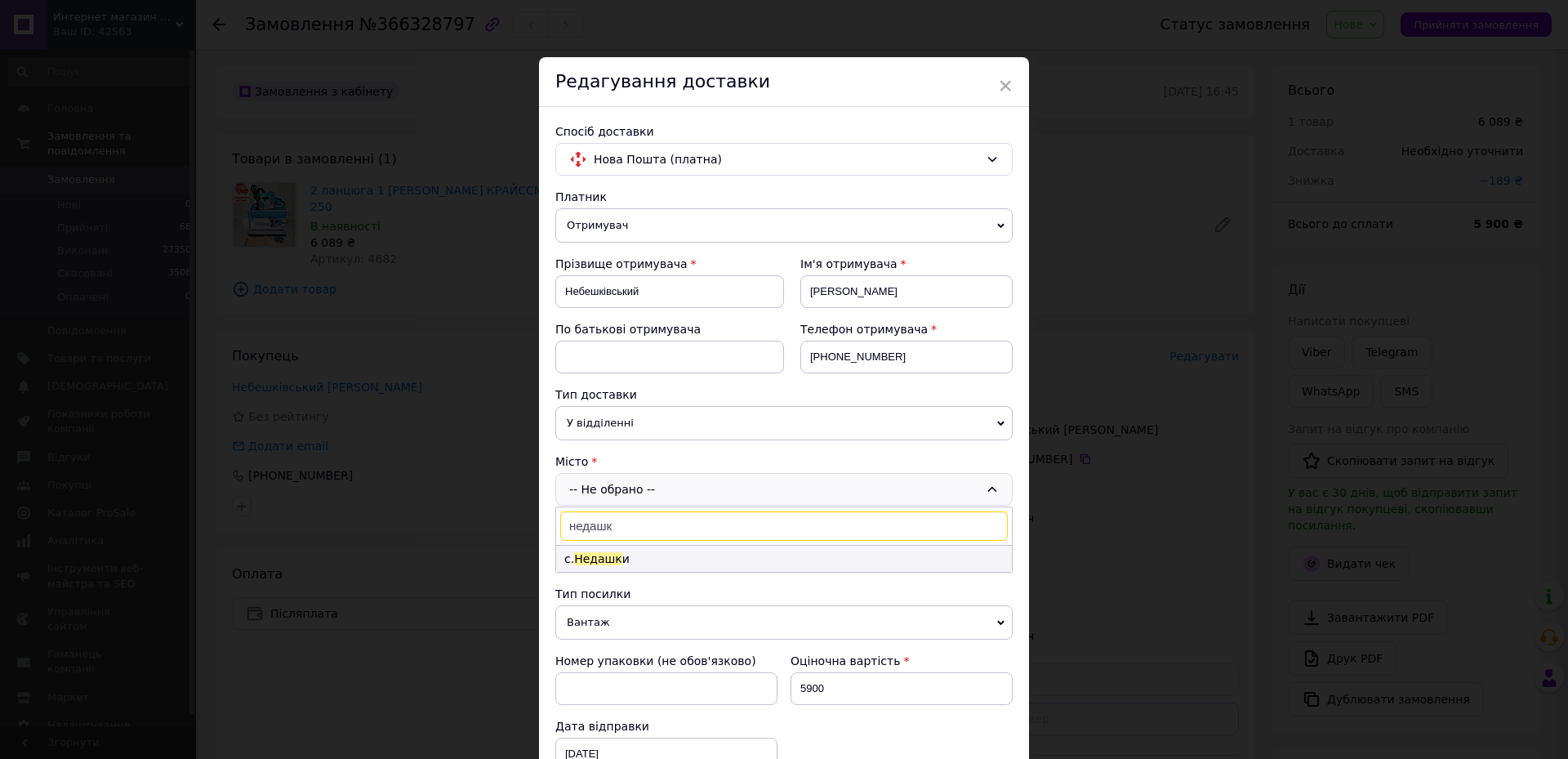
type input "недашк"
click at [644, 568] on li "с. Недашк и" at bounding box center [784, 559] width 455 height 26
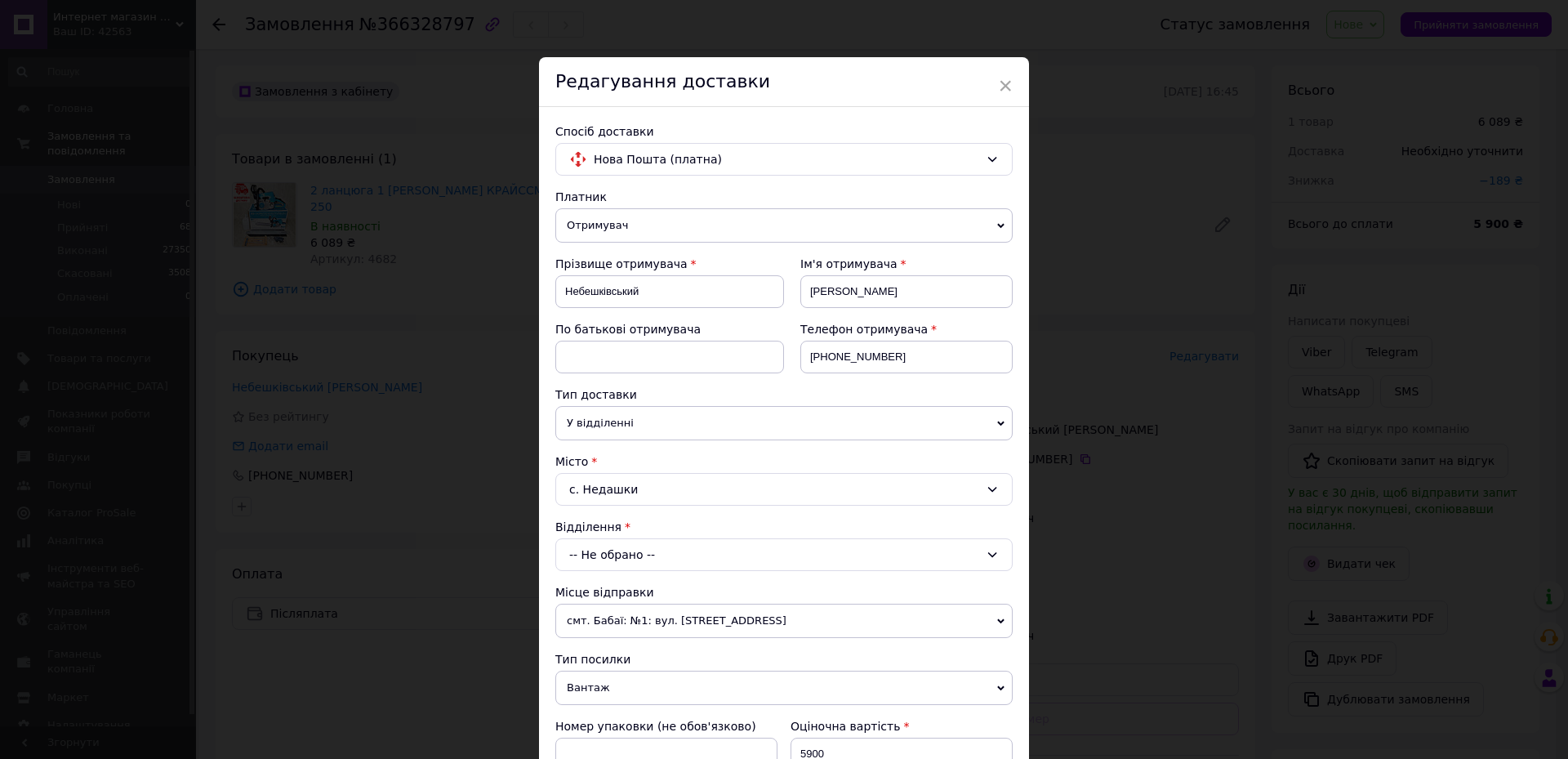
click at [635, 547] on div "-- Не обрано --" at bounding box center [784, 555] width 457 height 33
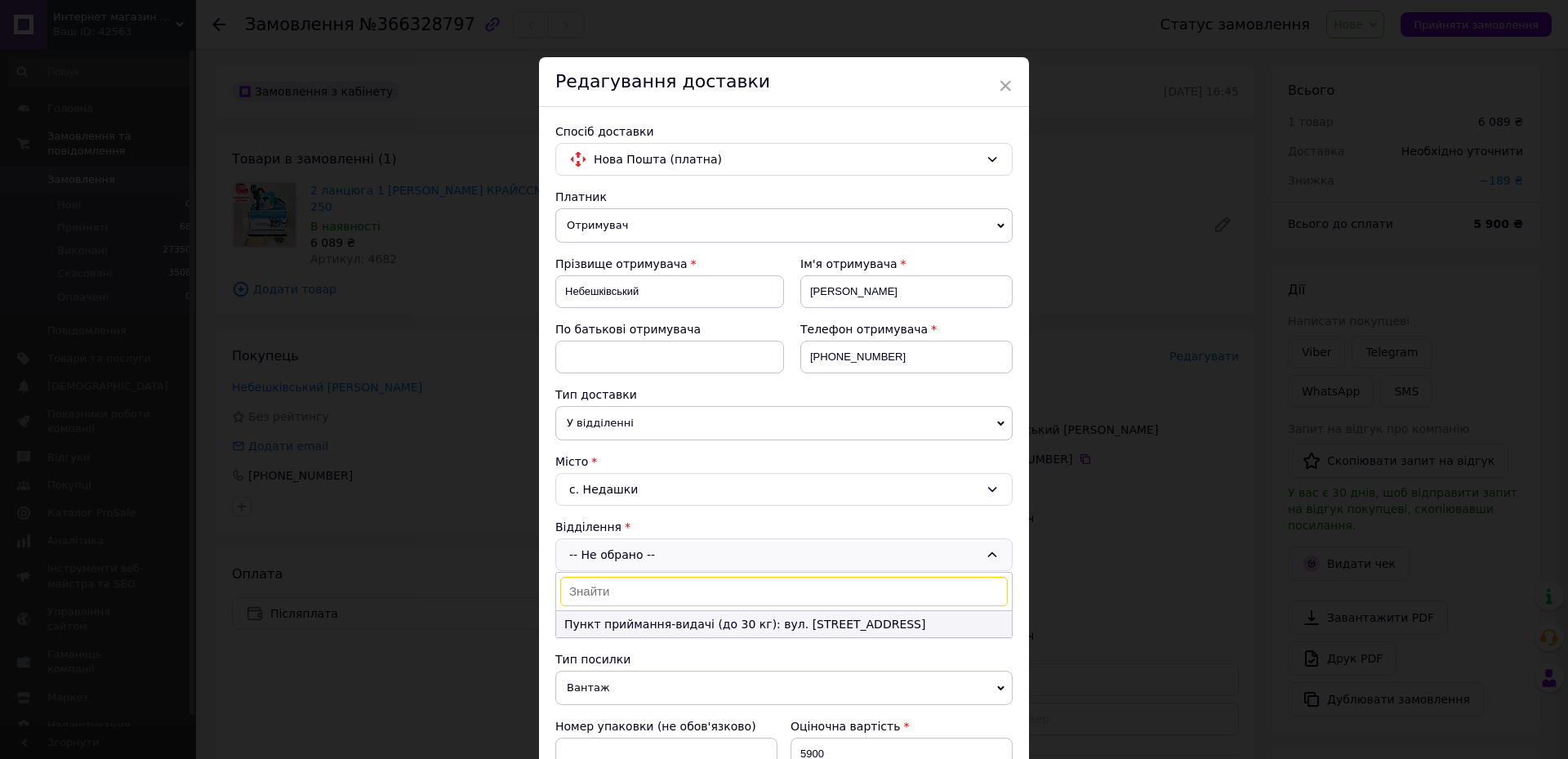
click at [614, 630] on li "Пункт приймання-видачі (до 30 кг): вул. [STREET_ADDRESS]" at bounding box center [784, 624] width 455 height 26
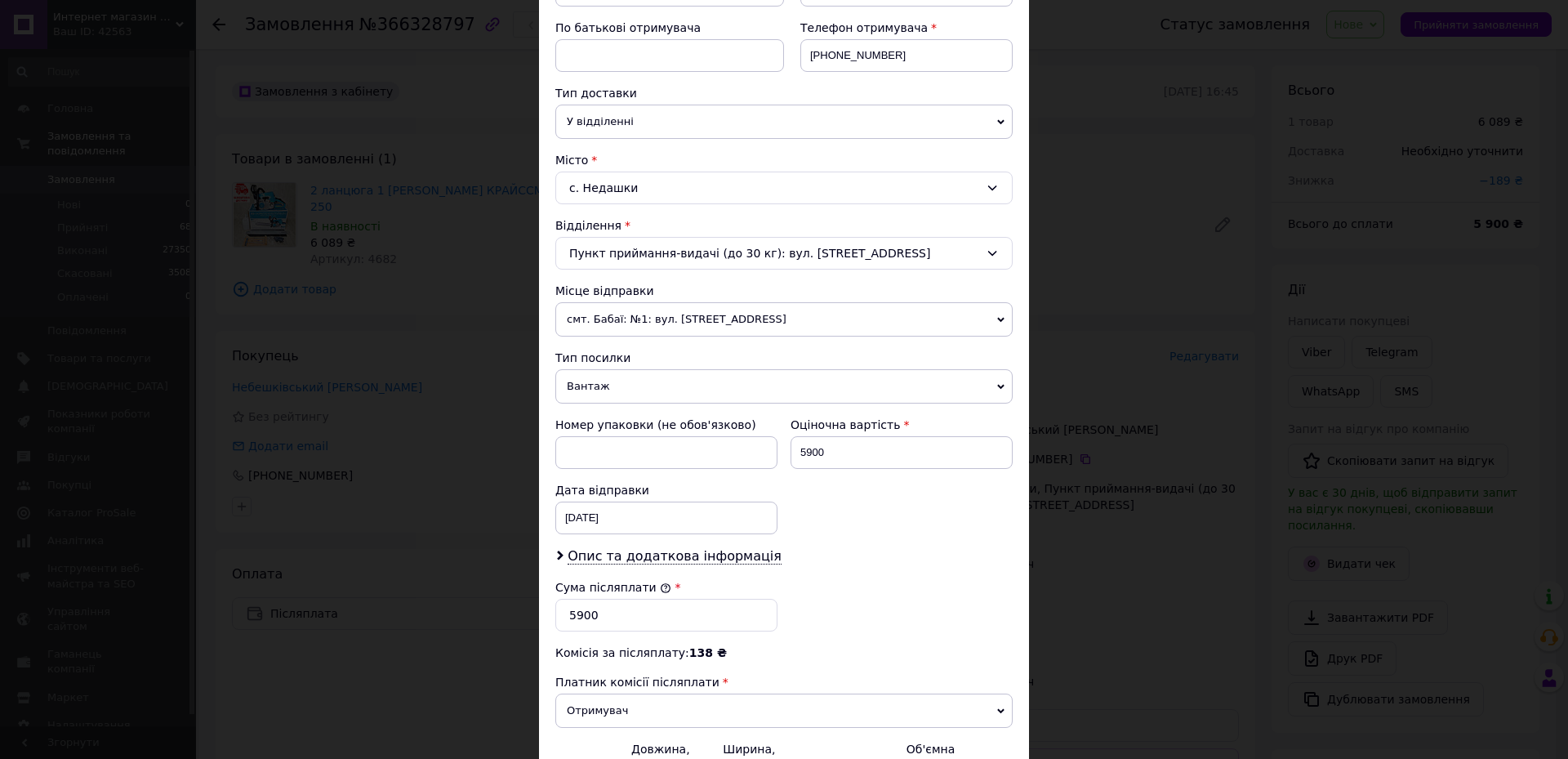
scroll to position [488, 0]
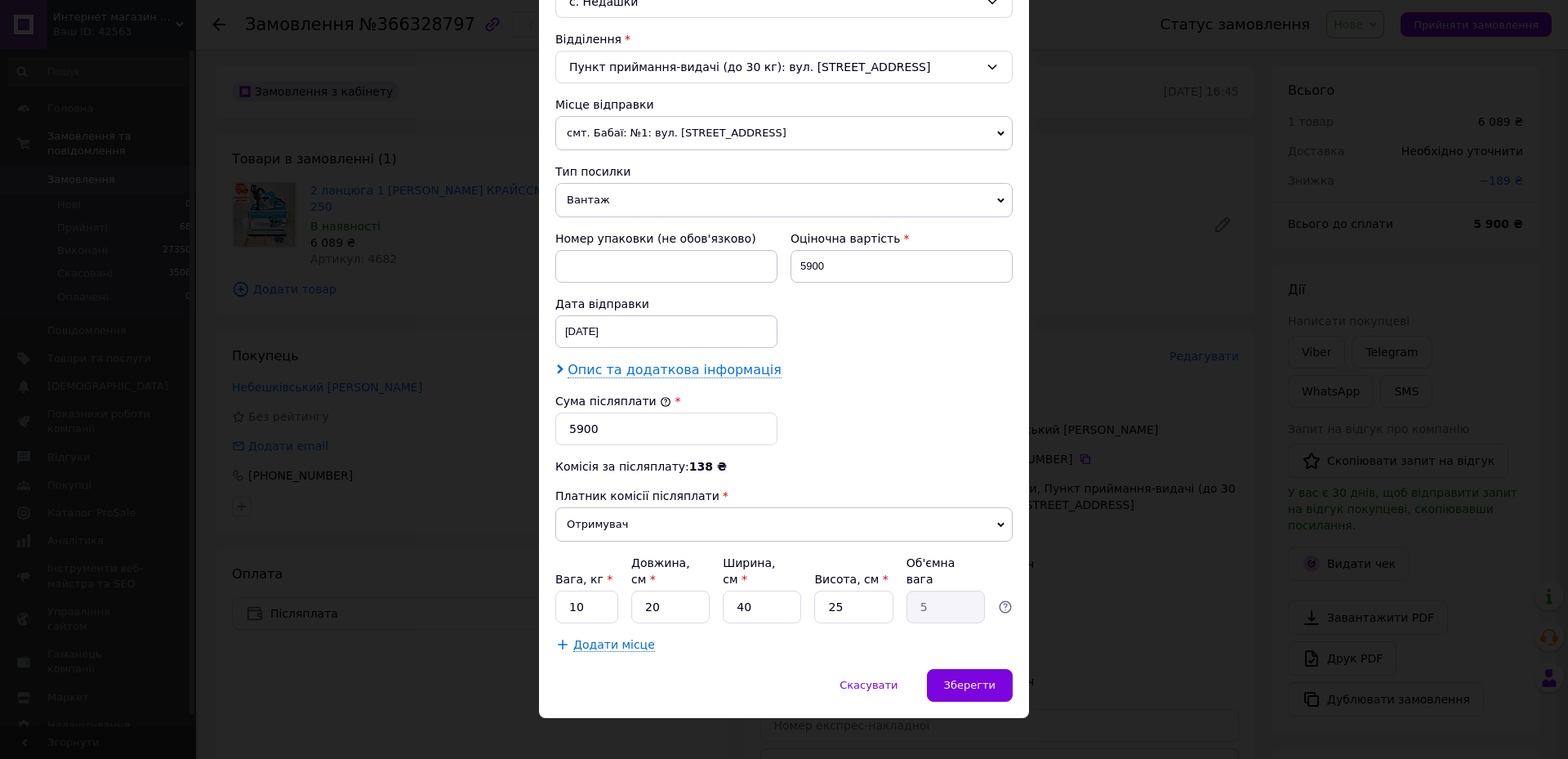
click at [604, 375] on span "Опис та додаткова інформація" at bounding box center [674, 370] width 214 height 17
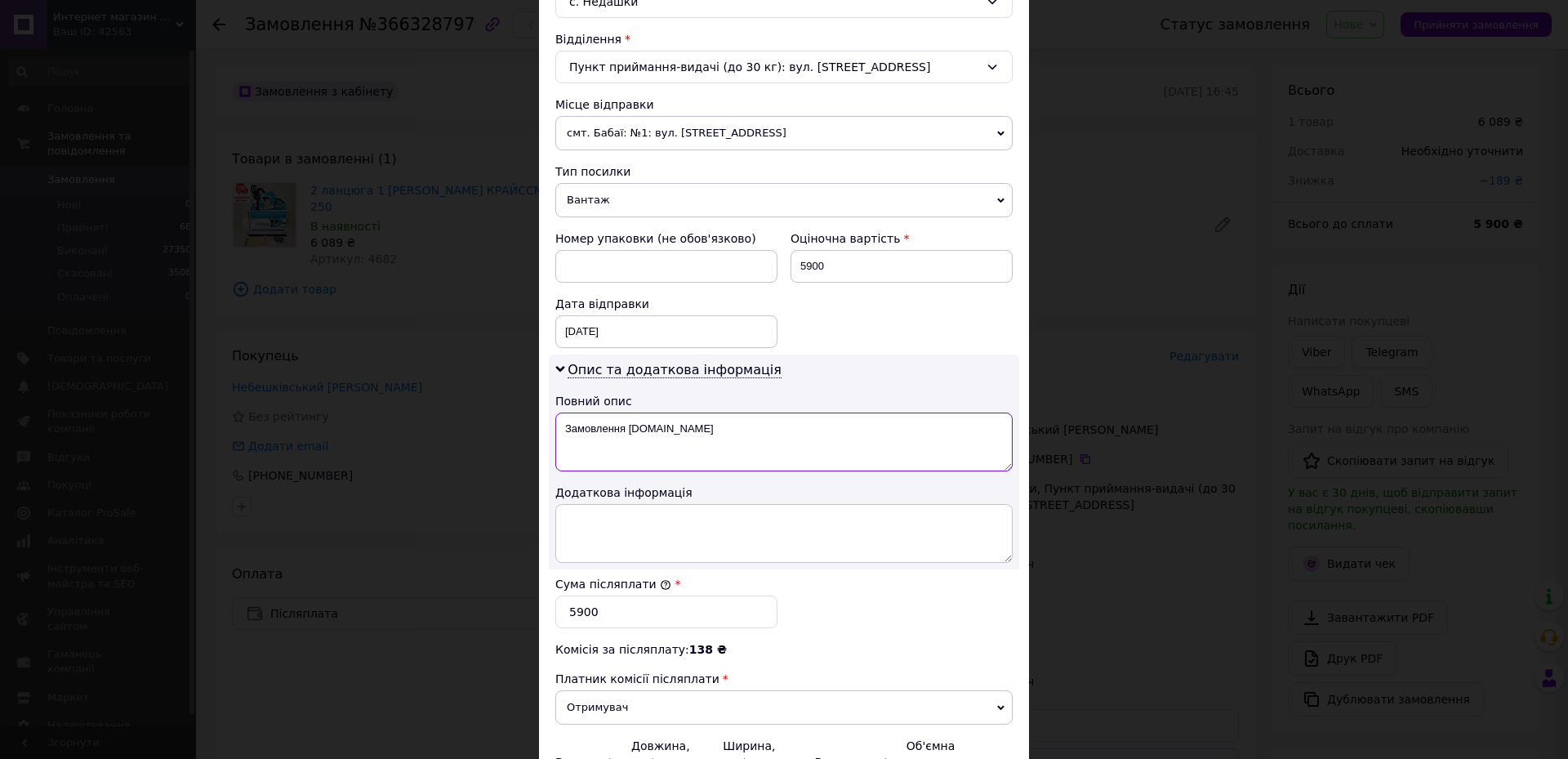
click at [660, 427] on textarea "Замовлення [DOMAIN_NAME]" at bounding box center [784, 442] width 457 height 59
type textarea "З"
type textarea "250"
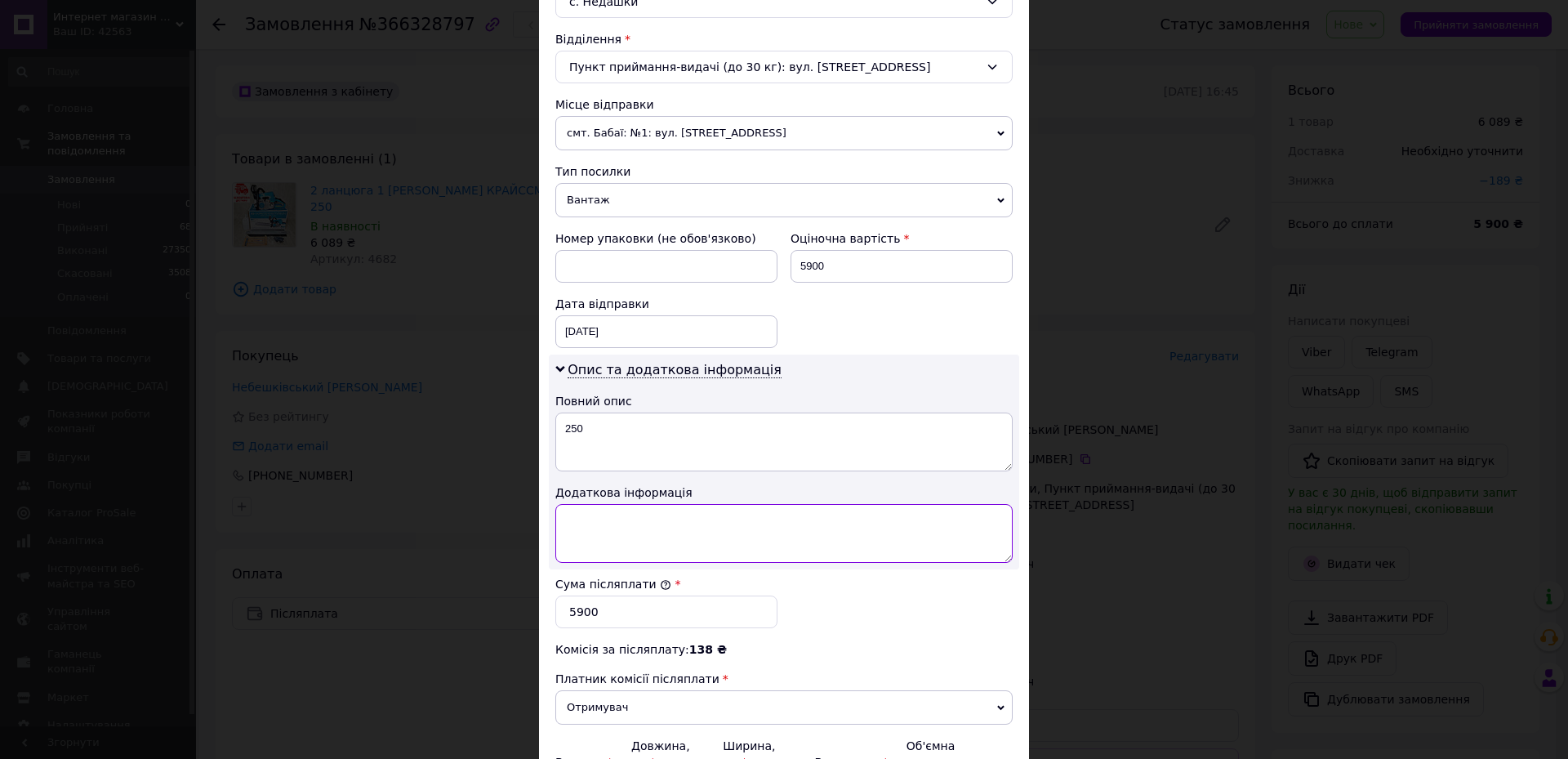
click at [641, 514] on textarea at bounding box center [784, 534] width 457 height 59
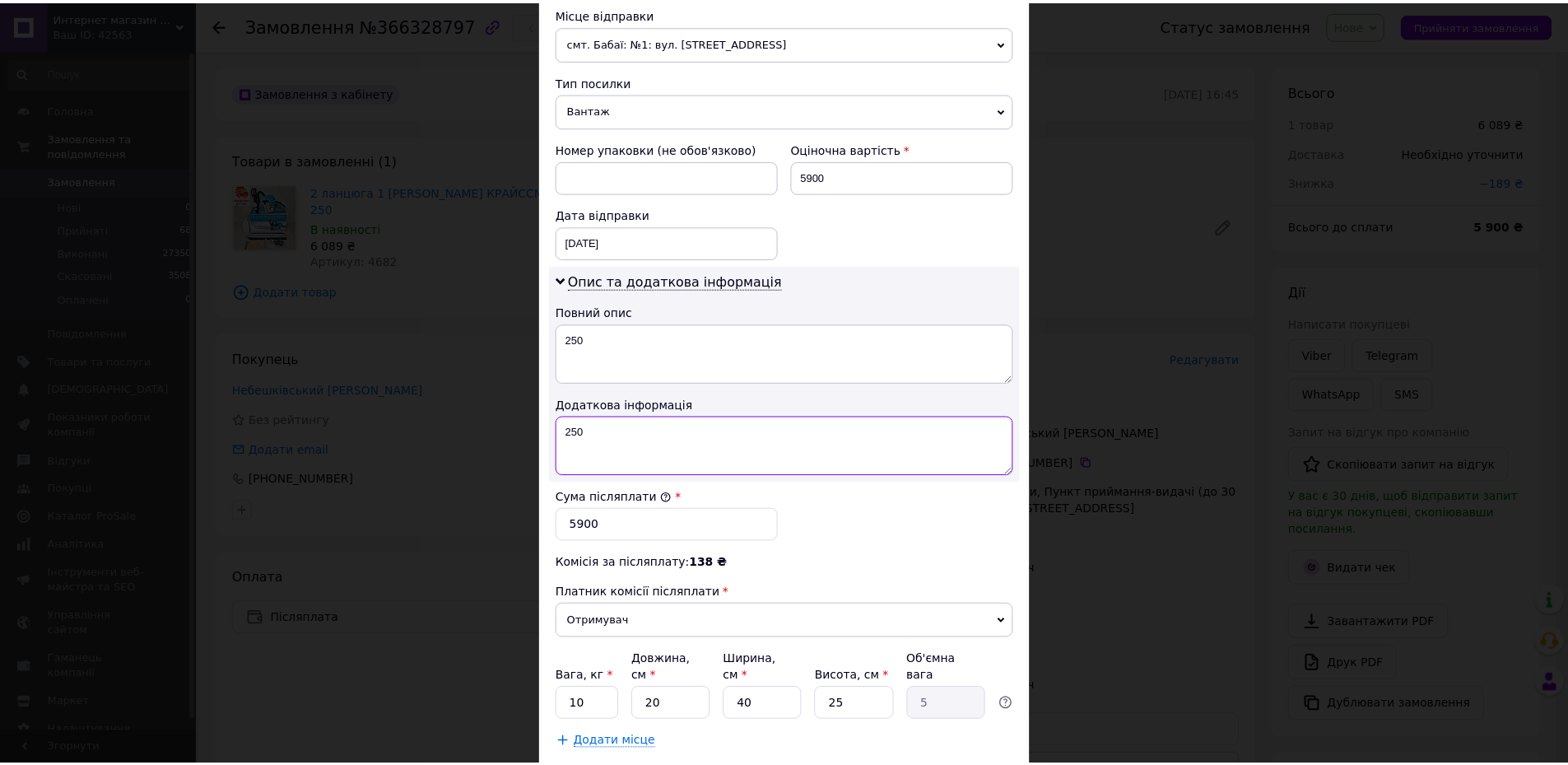
scroll to position [676, 0]
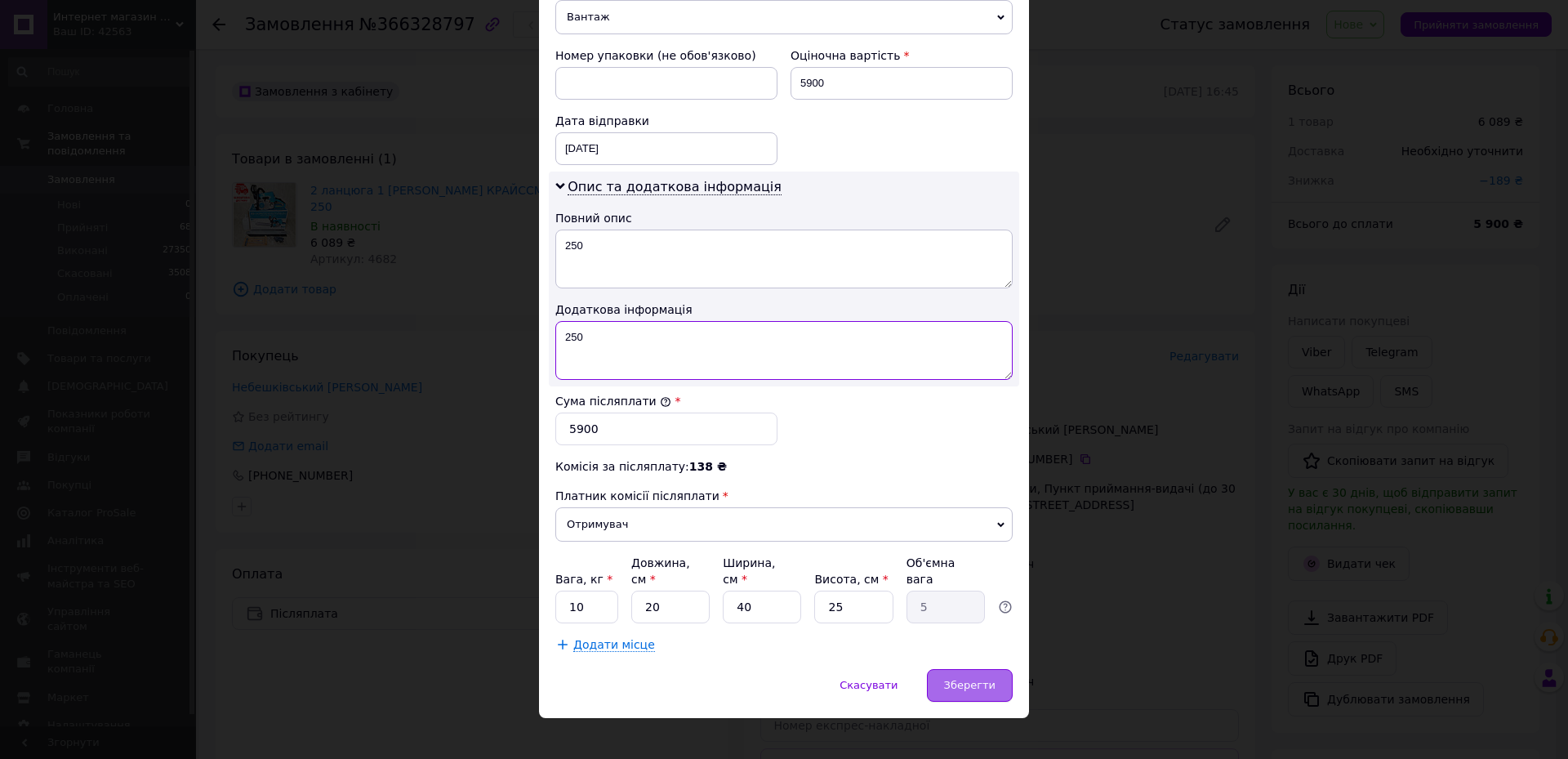
type textarea "250"
click at [986, 679] on span "Зберегти" at bounding box center [969, 685] width 51 height 12
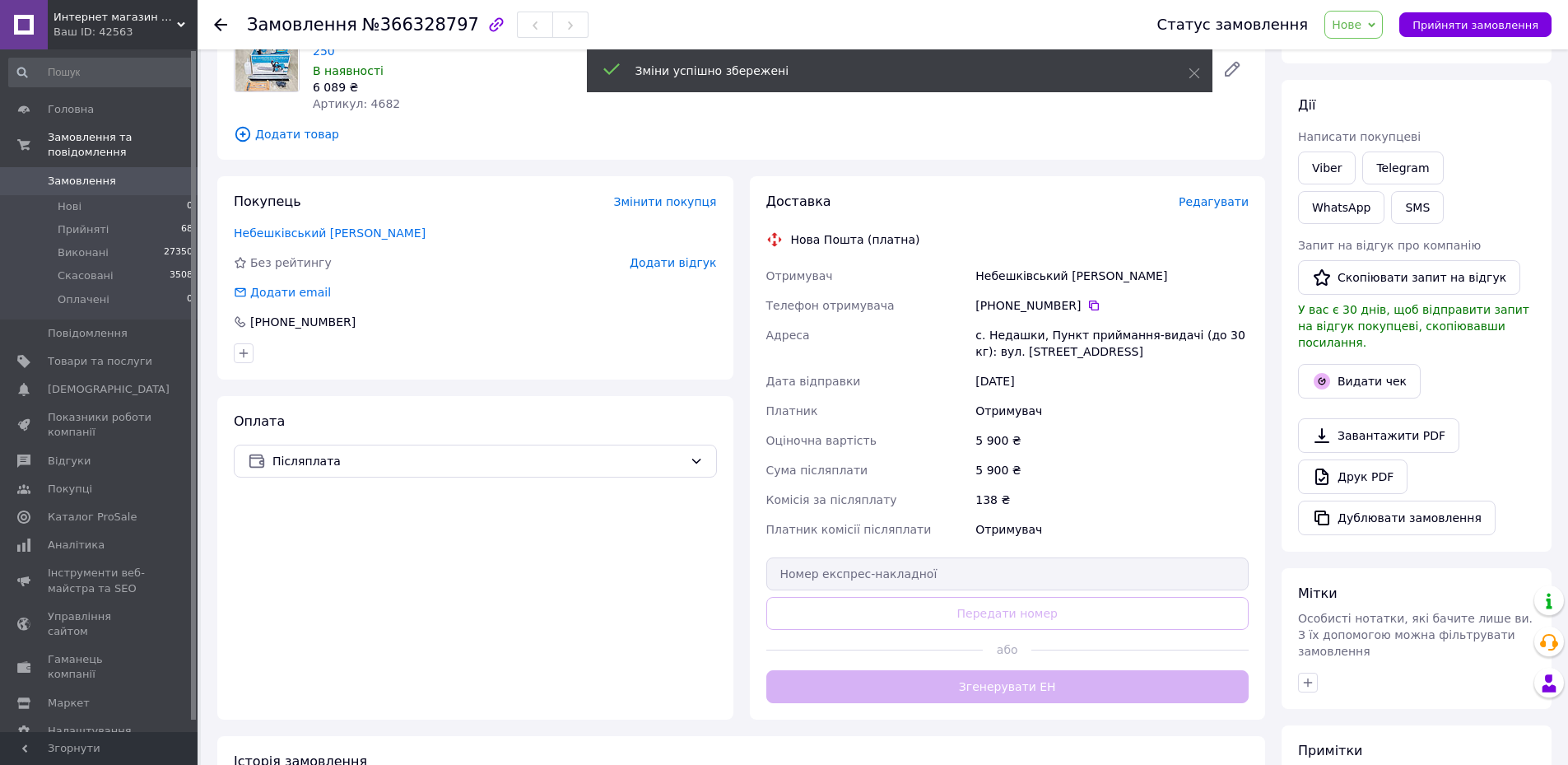
scroll to position [165, 0]
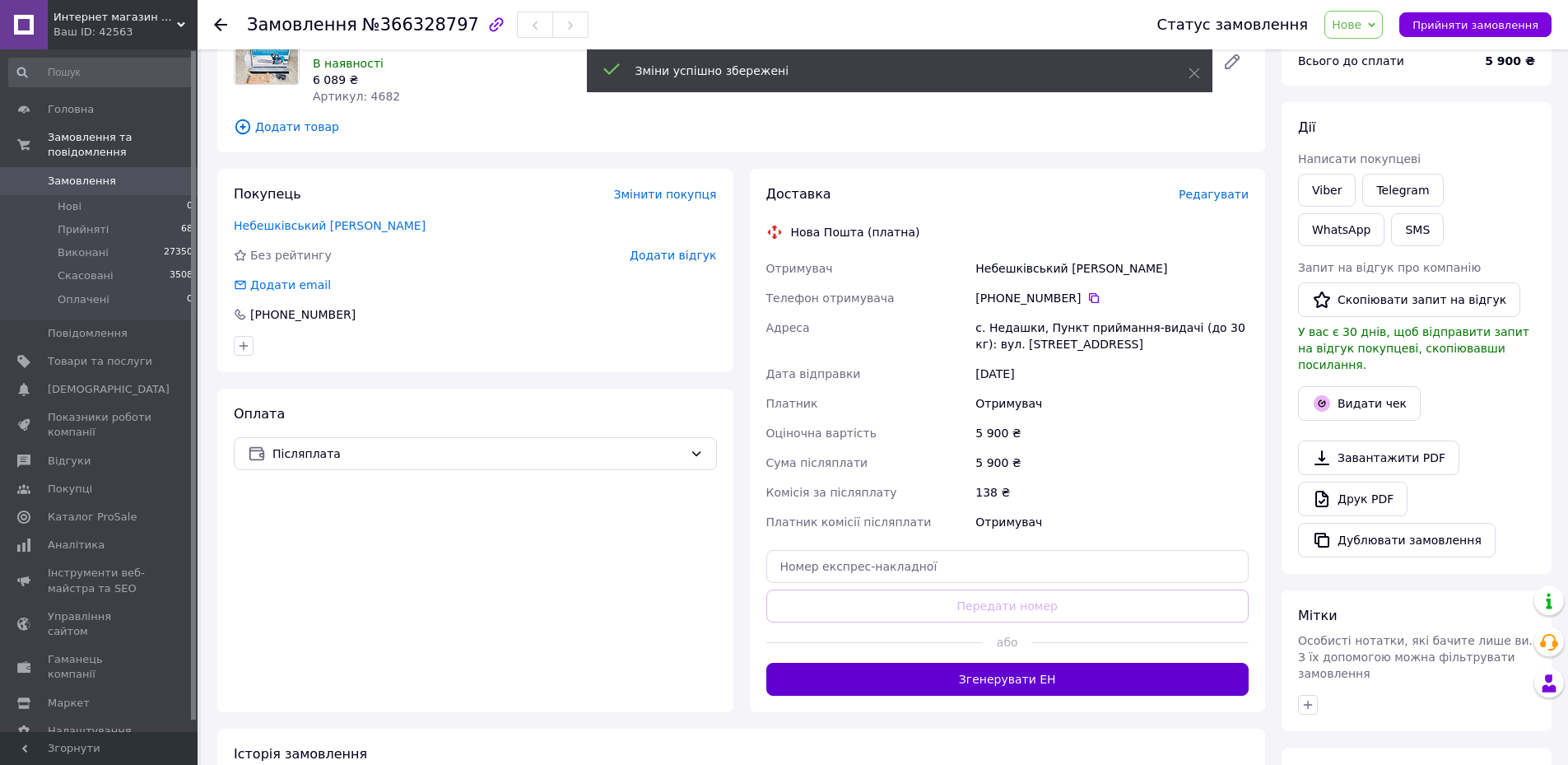
click at [1014, 664] on button "Згенерувати ЕН" at bounding box center [1008, 679] width 484 height 33
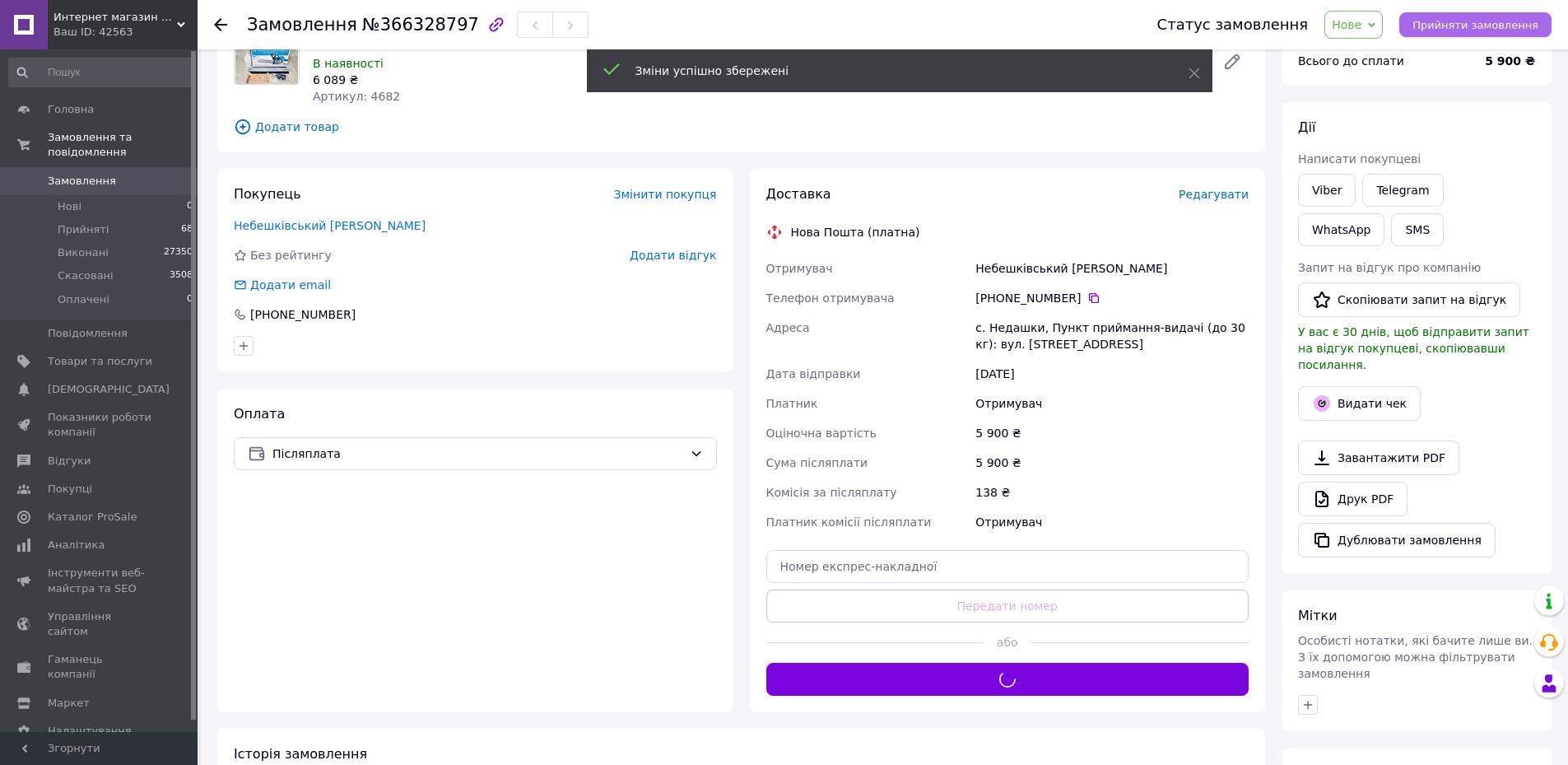
click at [1487, 30] on span "Прийняти замовлення" at bounding box center [1475, 25] width 126 height 12
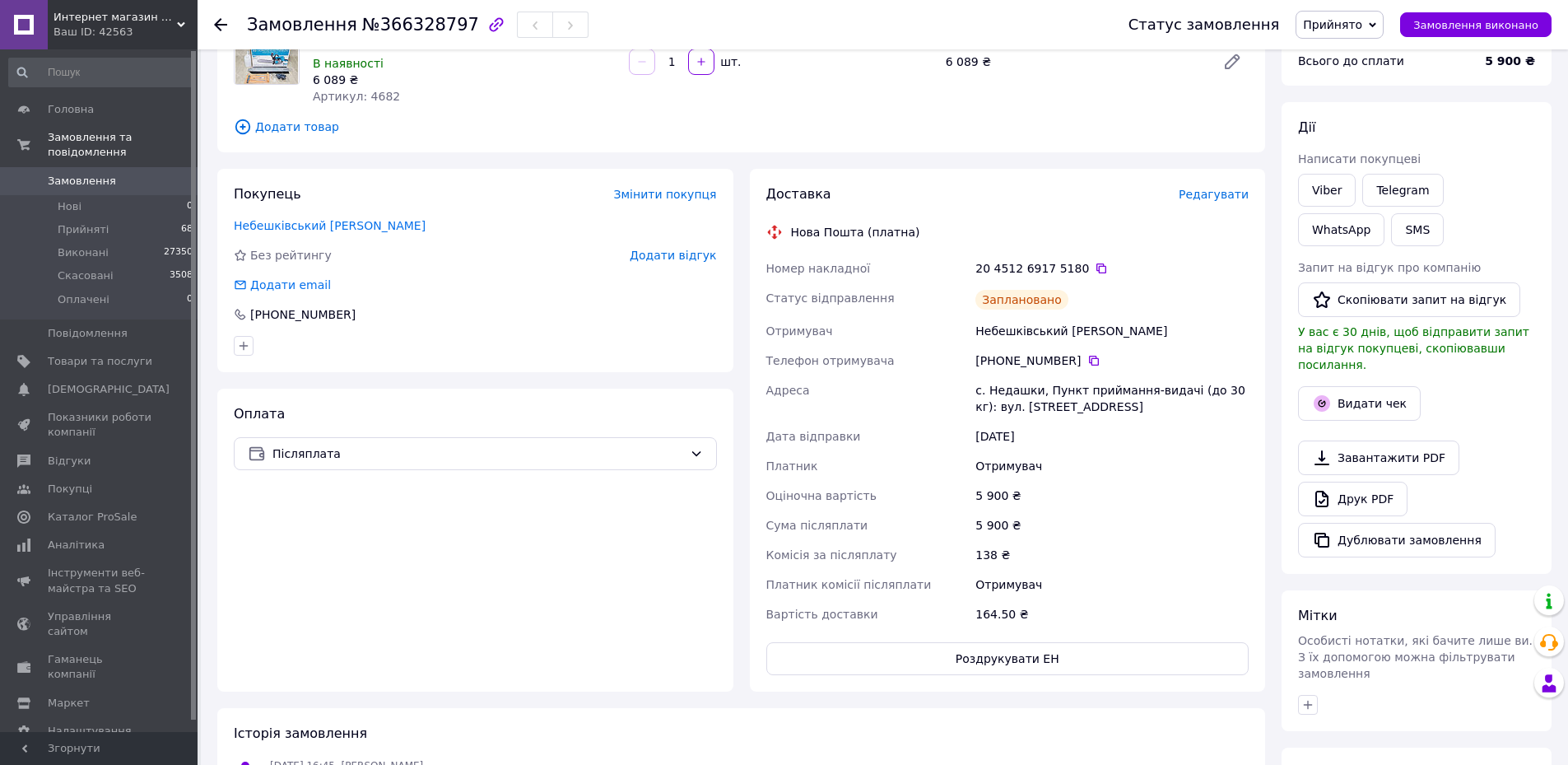
click at [124, 167] on link "Замовлення 0" at bounding box center [101, 181] width 202 height 28
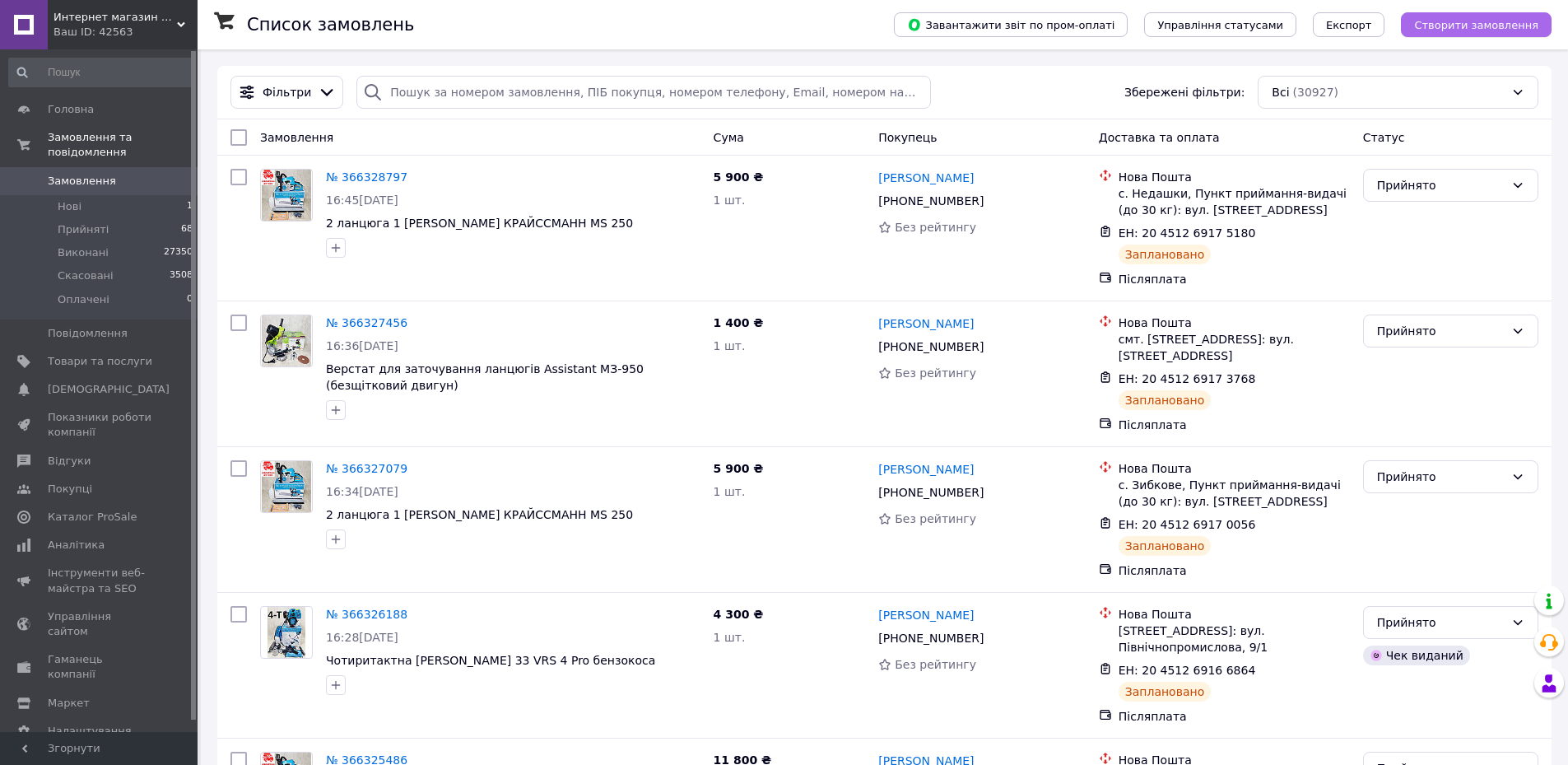
click at [1490, 23] on span "Створити замовлення" at bounding box center [1476, 25] width 124 height 12
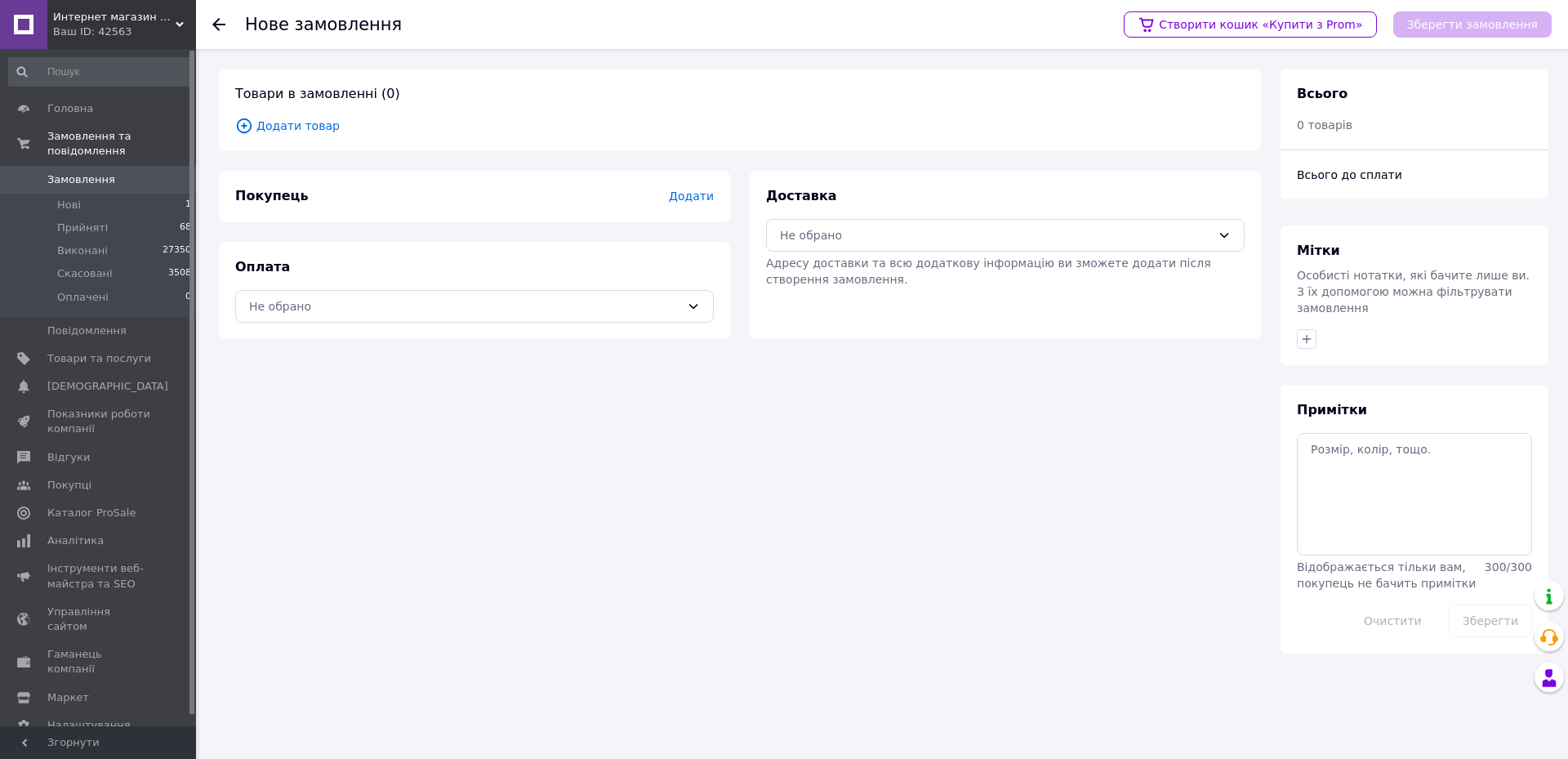
click at [262, 126] on span "Додати товар" at bounding box center [740, 125] width 1009 height 18
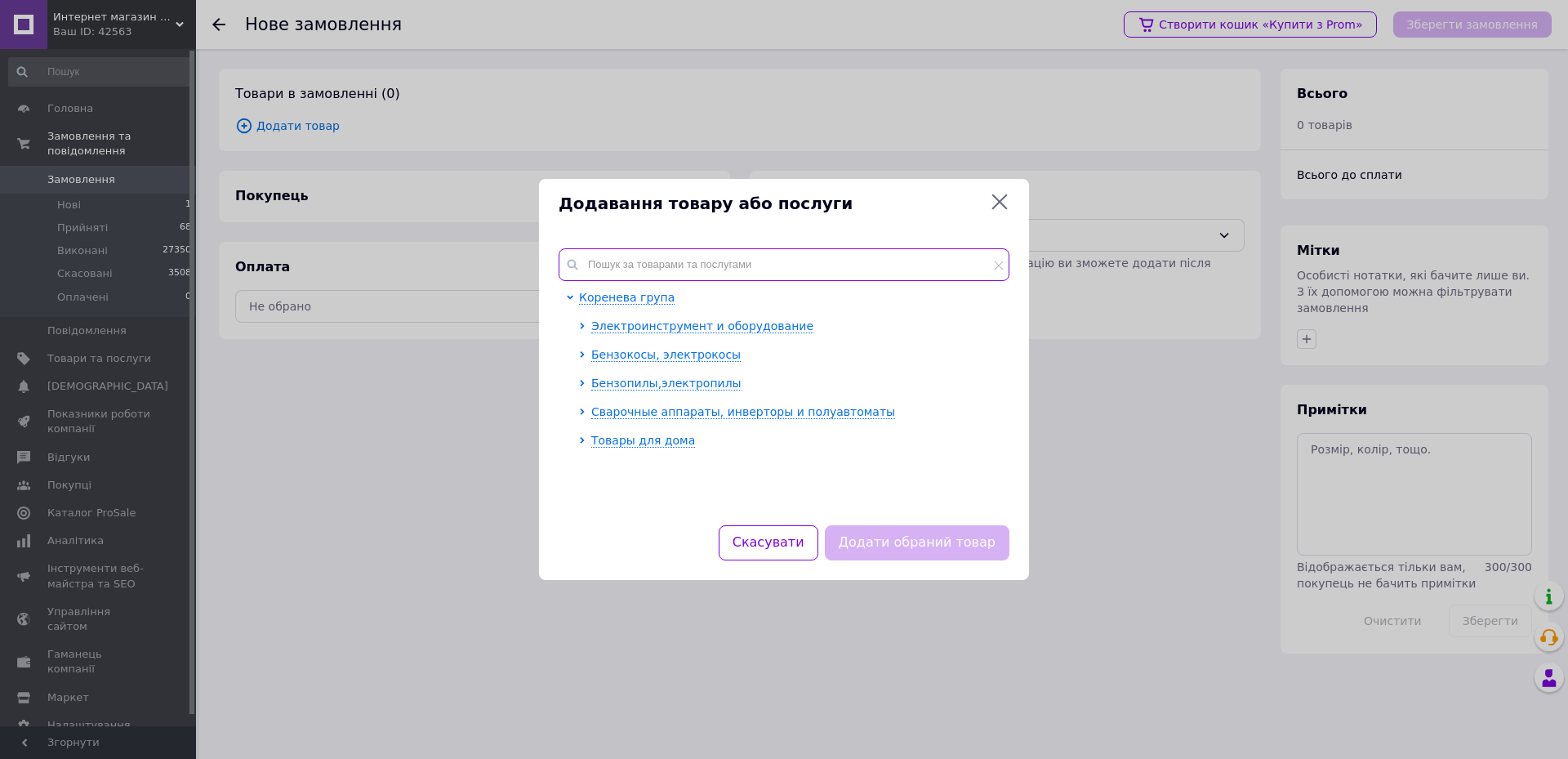
click at [621, 252] on input "text" at bounding box center [784, 265] width 451 height 33
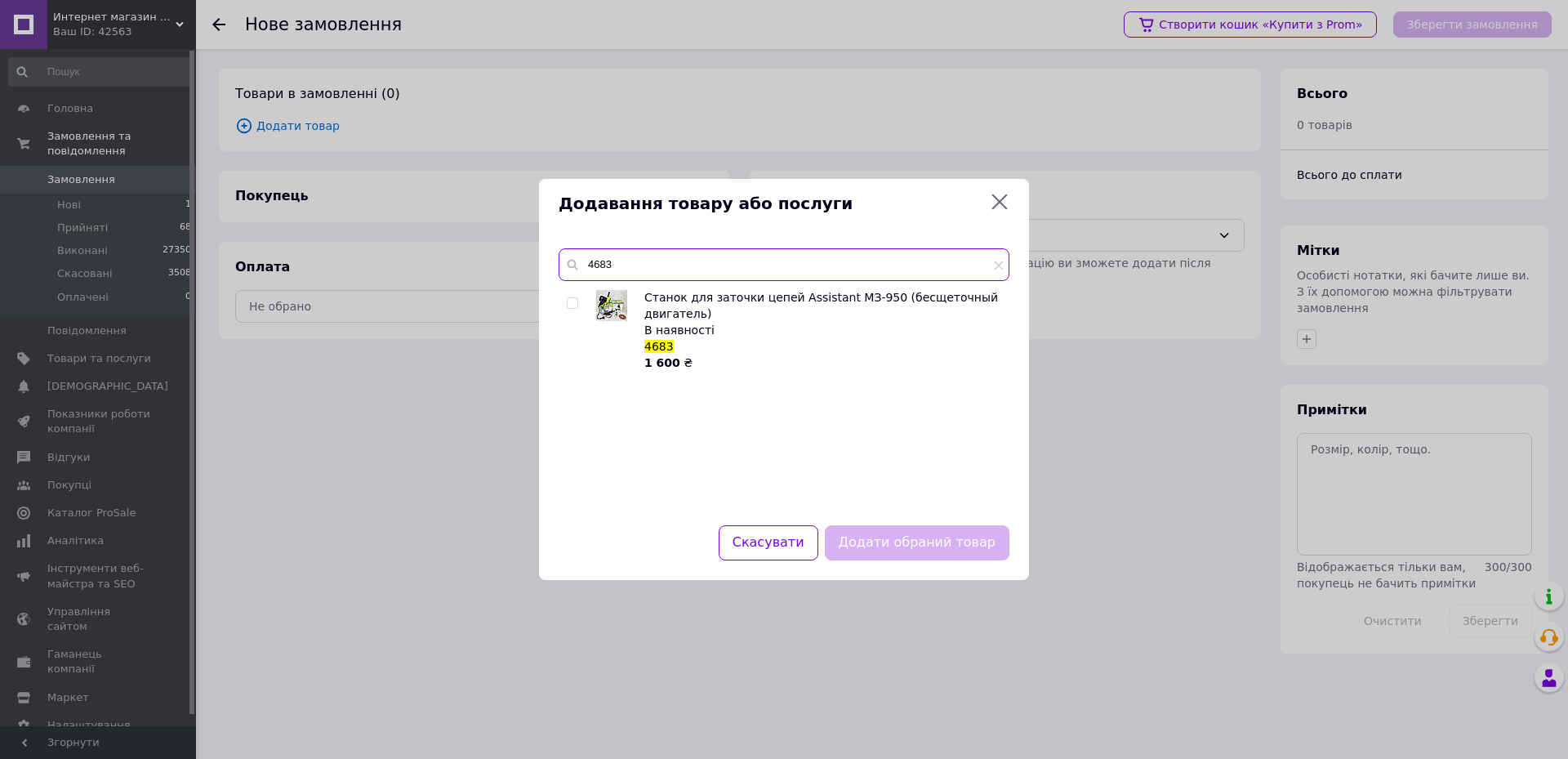
type input "4683"
click at [573, 306] on input "checkbox" at bounding box center [572, 303] width 10 height 10
checkbox input "true"
click at [898, 534] on button "Додати обраний товар" at bounding box center [917, 543] width 184 height 35
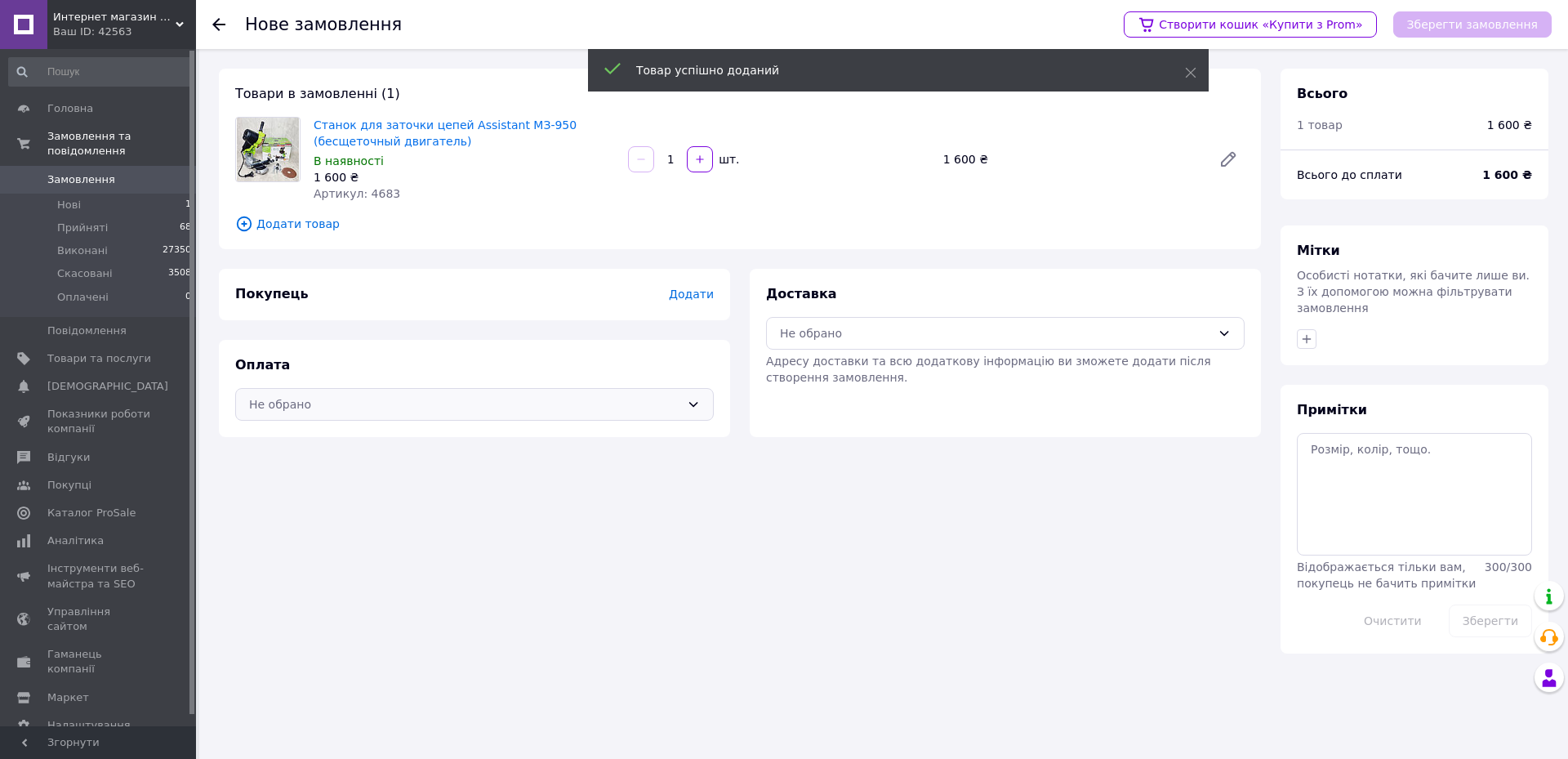
click at [321, 398] on div "Не обрано" at bounding box center [465, 404] width 431 height 18
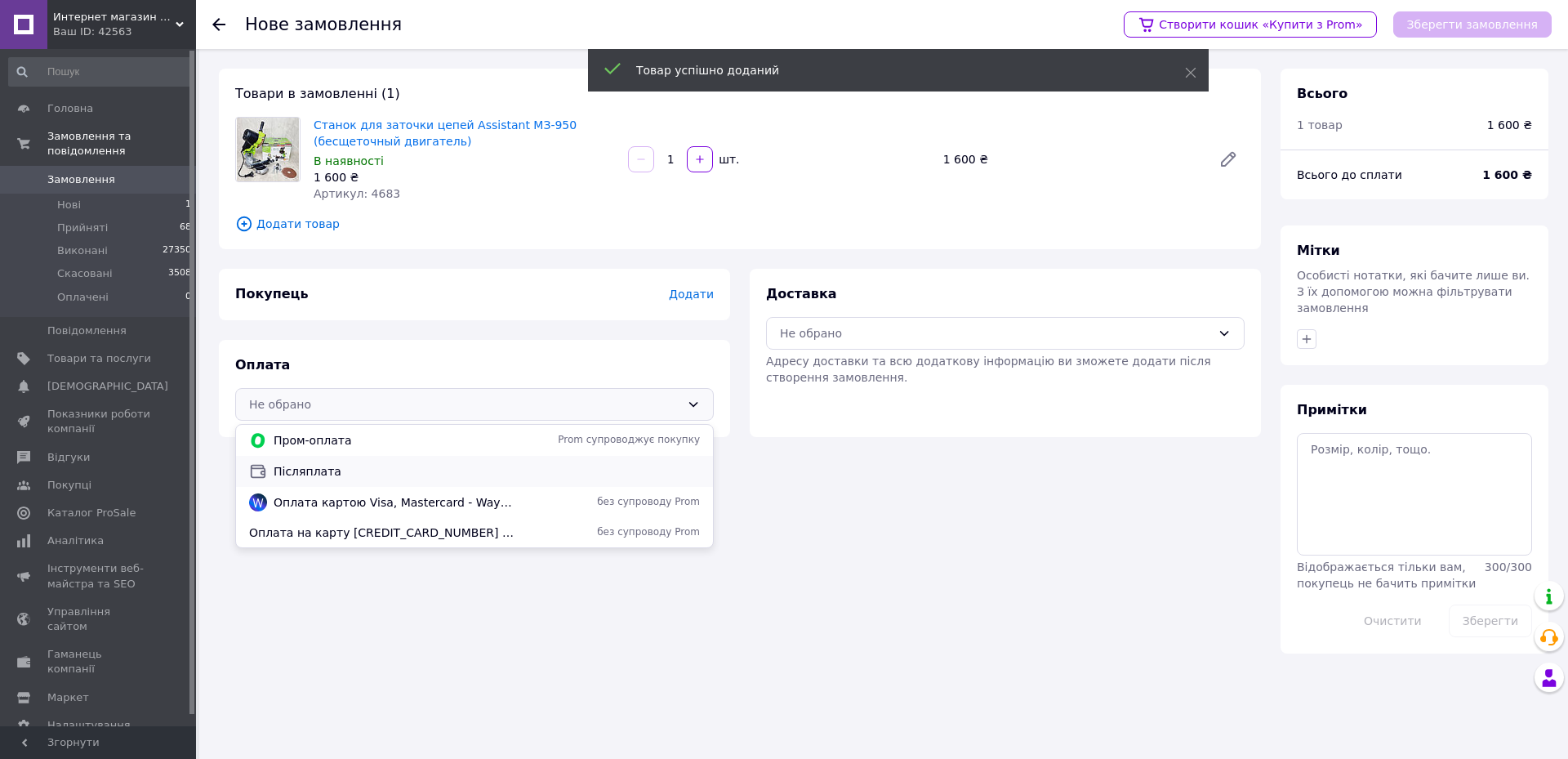
click at [307, 473] on span "Післяплата" at bounding box center [487, 471] width 426 height 17
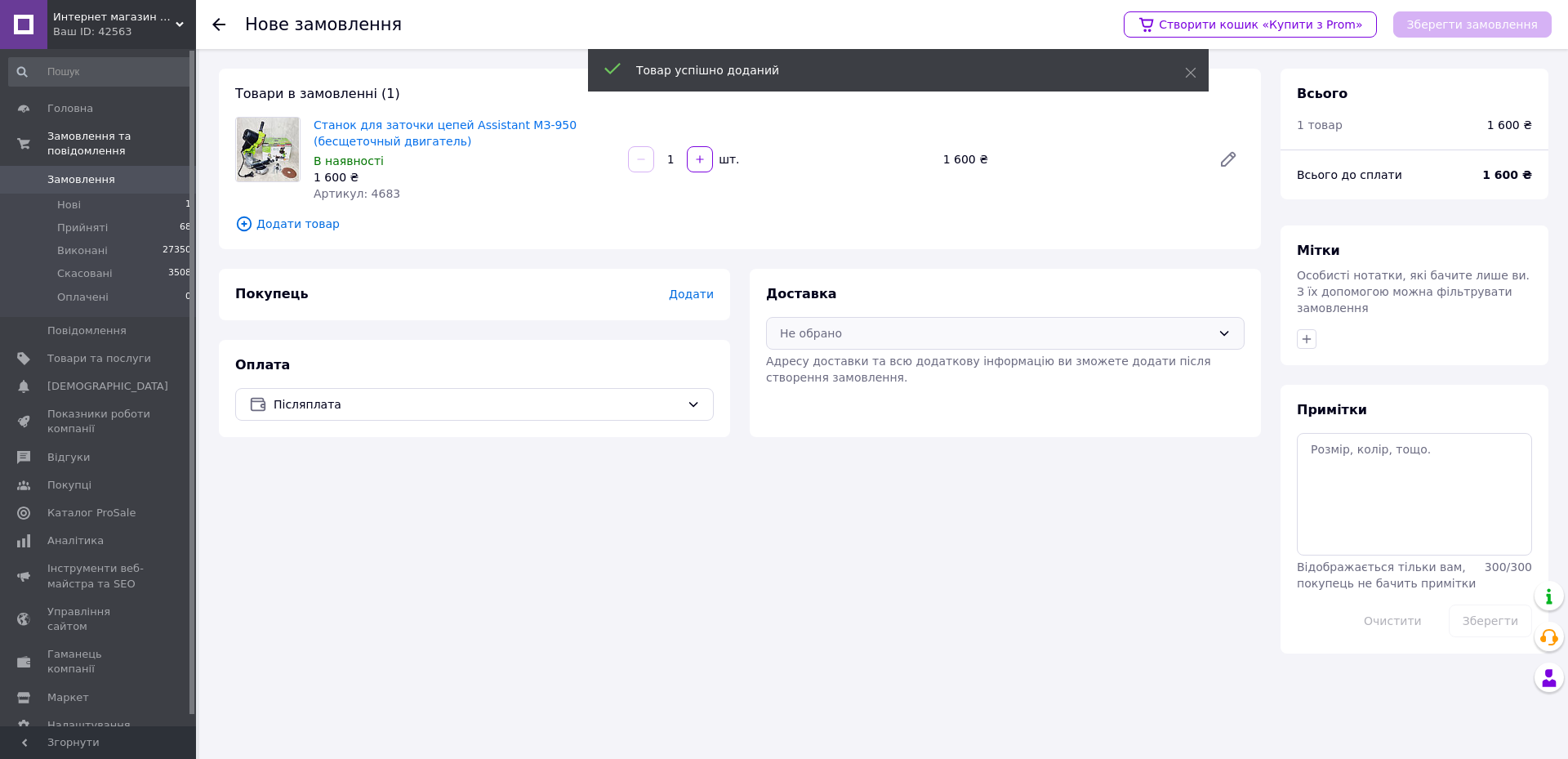
click at [867, 340] on div "Не обрано" at bounding box center [995, 333] width 431 height 18
click at [815, 368] on span "Нова Пошта (платна)" at bounding box center [1017, 369] width 426 height 17
click at [703, 303] on div "Додати" at bounding box center [691, 294] width 45 height 17
click at [692, 293] on span "Додати" at bounding box center [691, 294] width 45 height 13
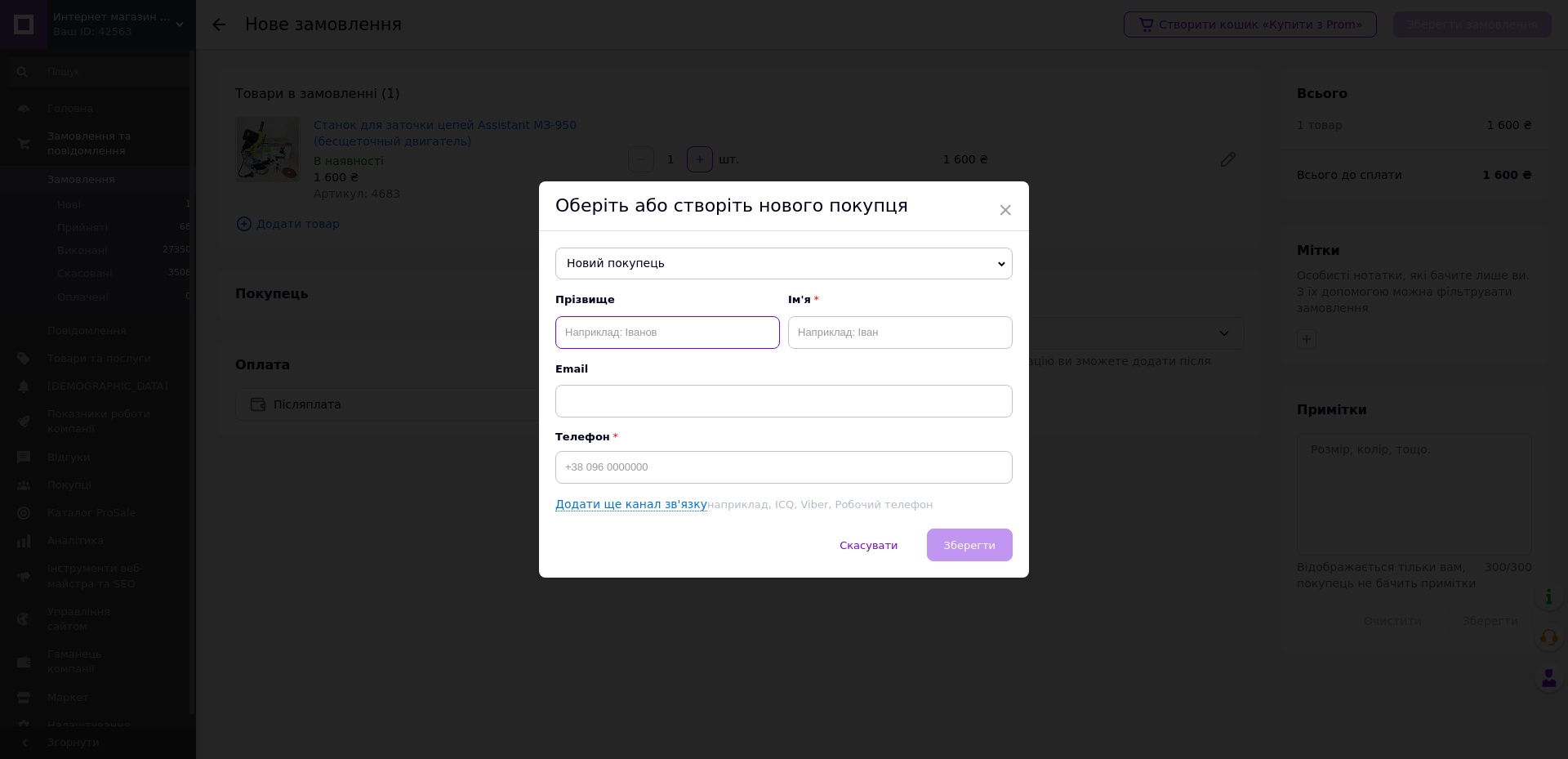
click at [654, 336] on input "text" at bounding box center [668, 333] width 224 height 33
type input "Р"
type input "Паражівський"
click at [866, 316] on input "text" at bounding box center [900, 333] width 224 height 33
type input "[PERSON_NAME]"
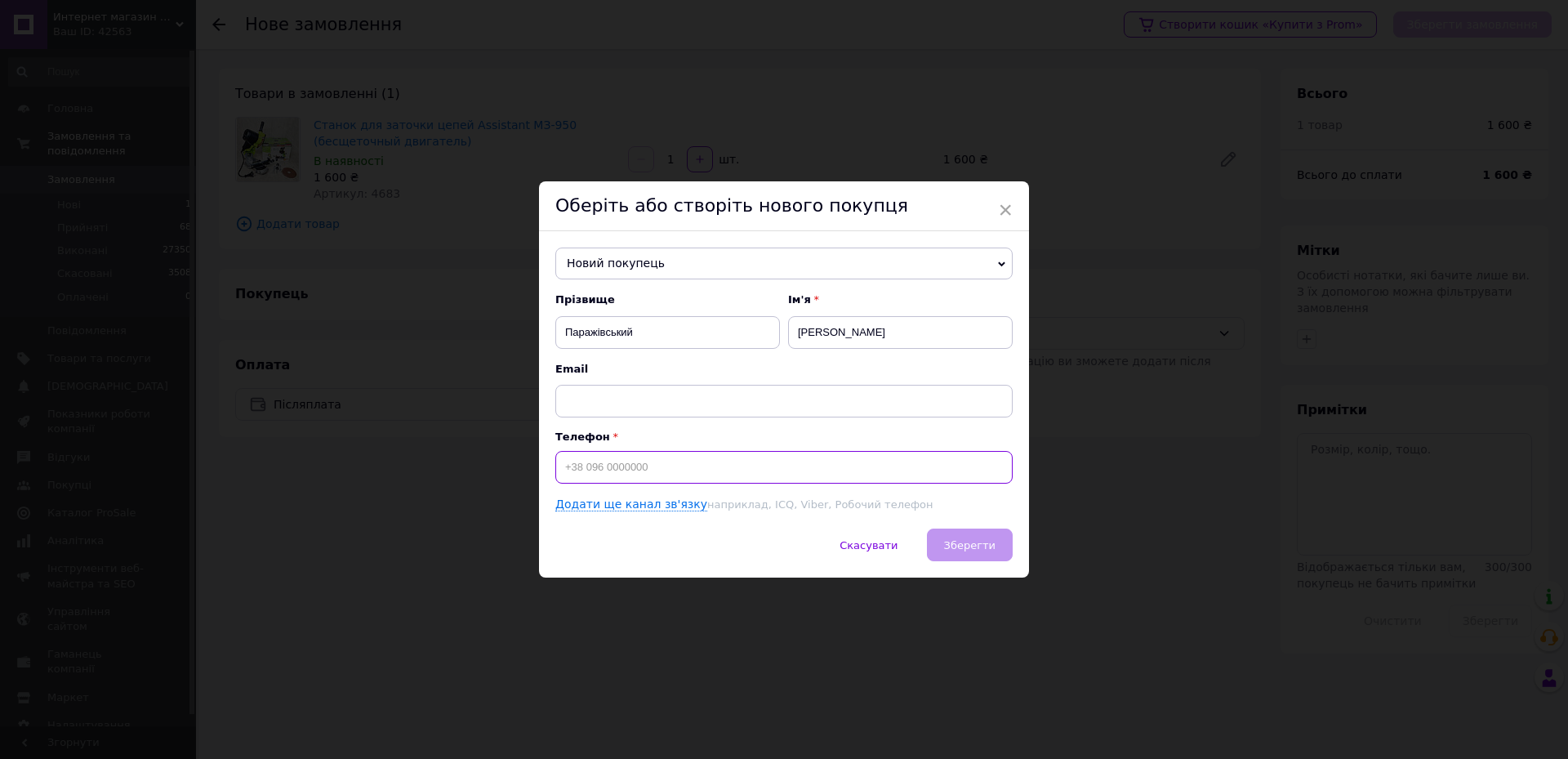
click at [670, 462] on input at bounding box center [784, 468] width 457 height 33
type input "[PHONE_NUMBER]"
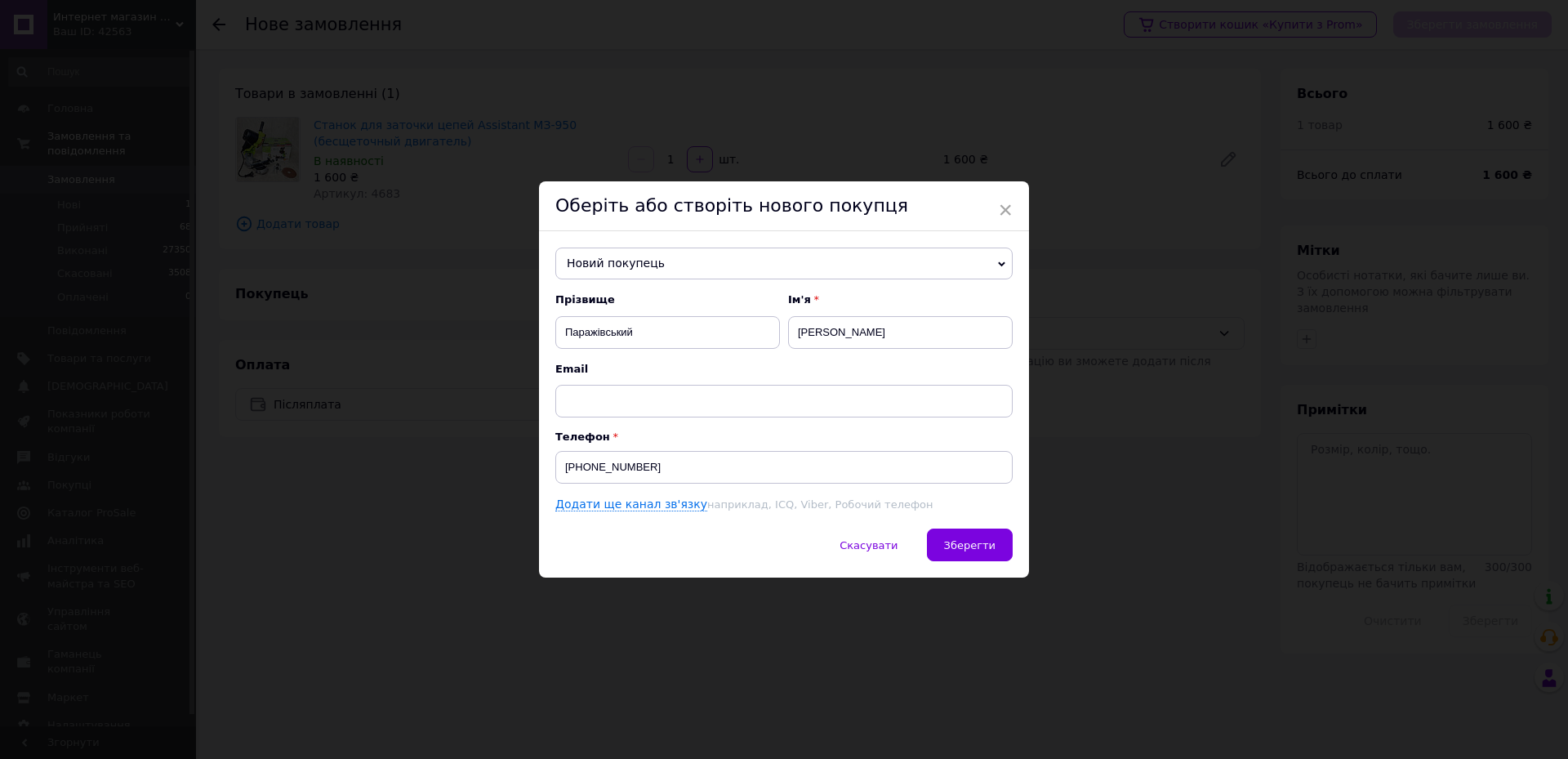
click at [1012, 547] on div "Скасувати   Зберегти" at bounding box center [784, 553] width 490 height 49
click at [987, 535] on button "Зберегти" at bounding box center [969, 545] width 86 height 33
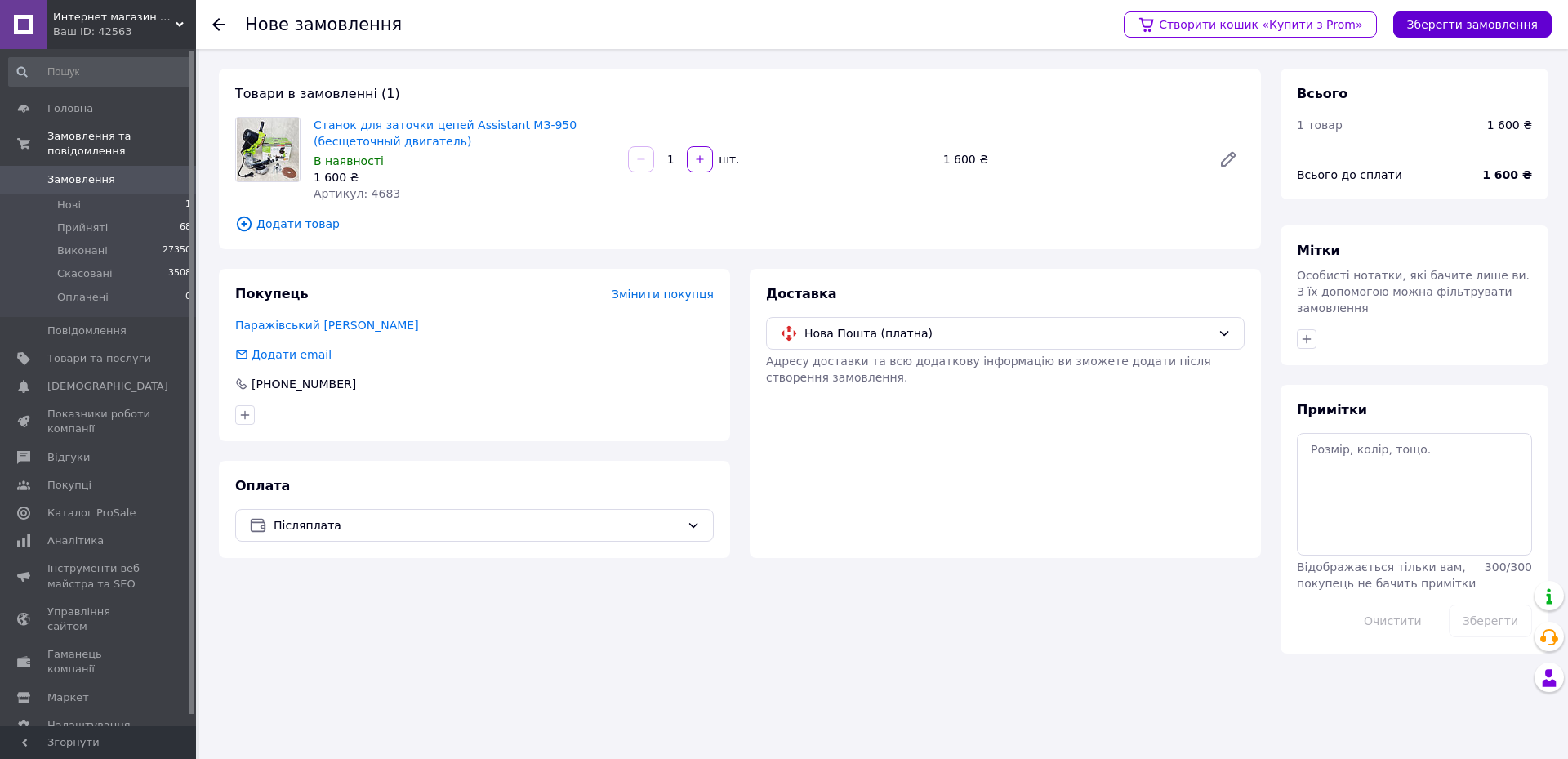
click at [1504, 17] on button "Зберегти замовлення" at bounding box center [1472, 24] width 158 height 26
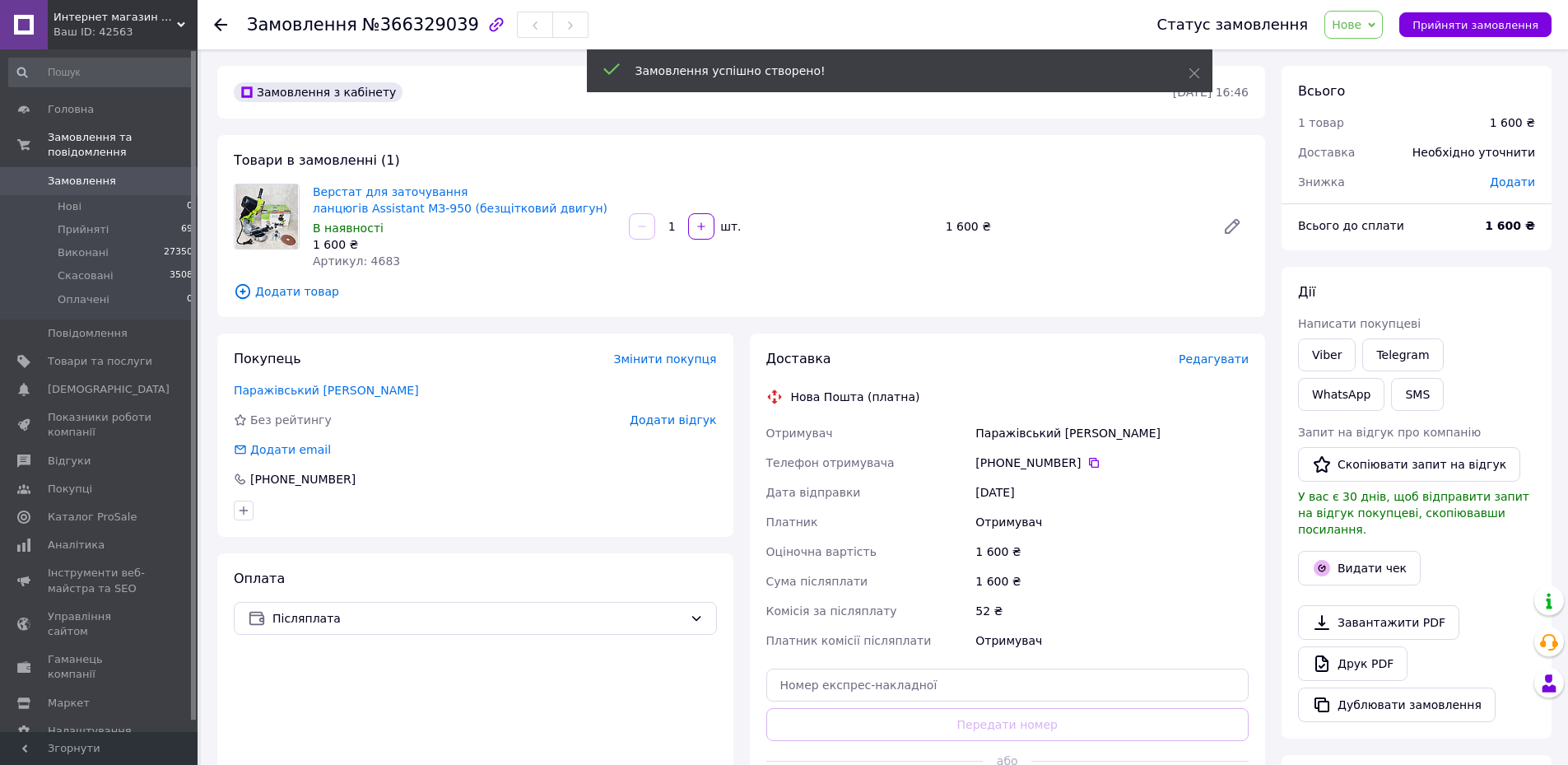
click at [1227, 360] on span "Редагувати" at bounding box center [1213, 358] width 70 height 13
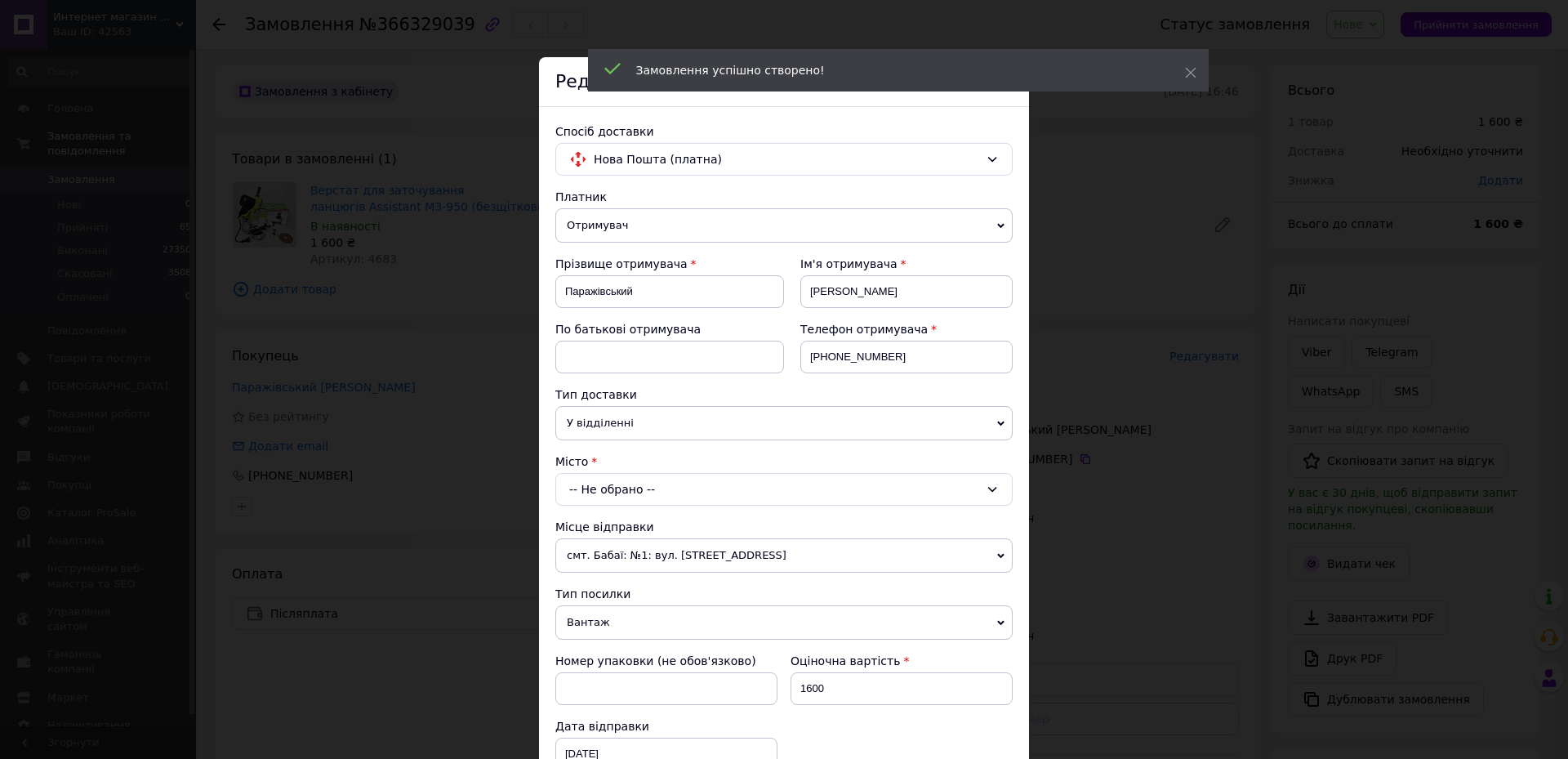
click at [607, 493] on div "-- Не обрано --" at bounding box center [784, 489] width 457 height 33
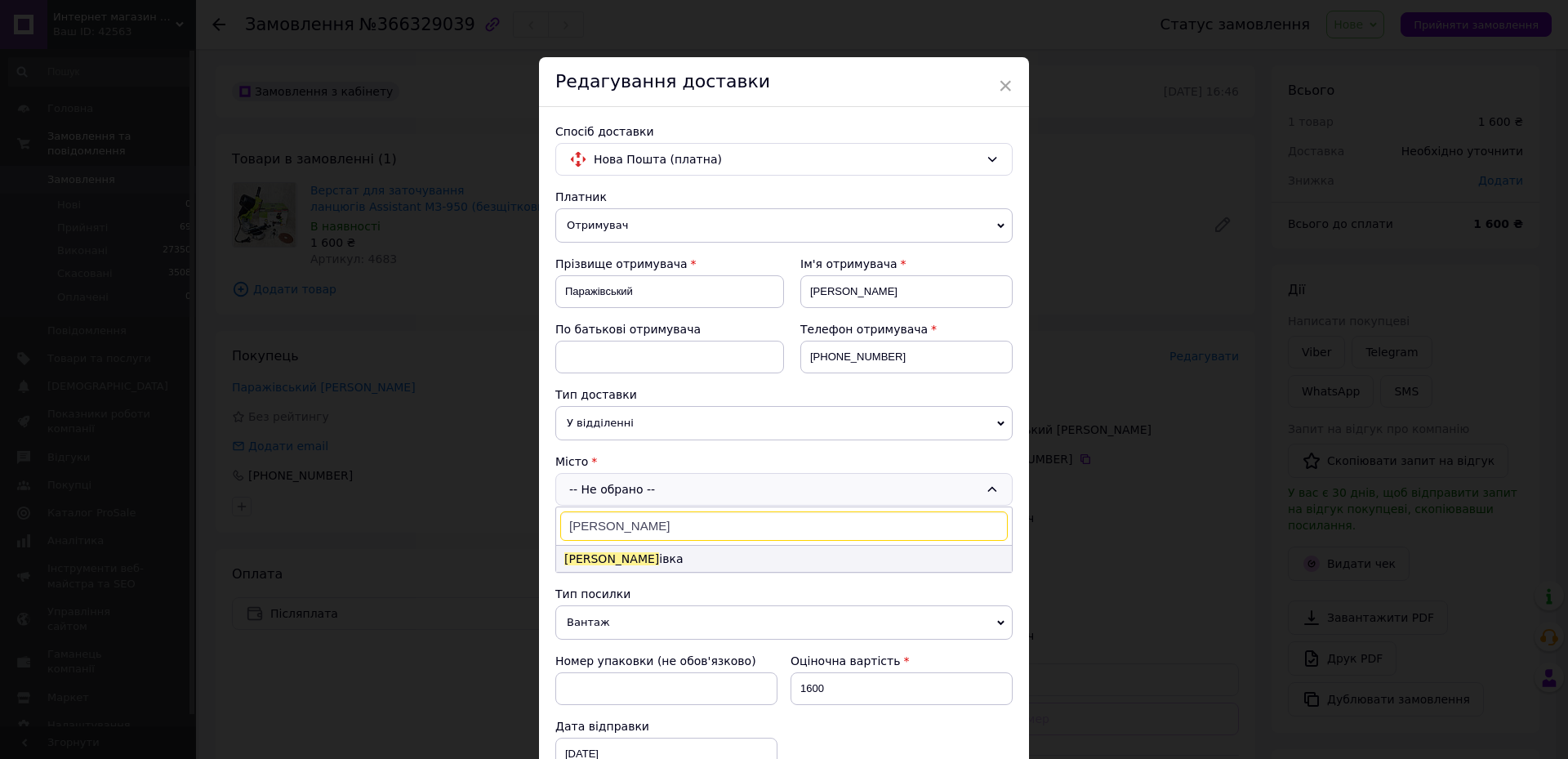
type input "[PERSON_NAME]"
click at [608, 554] on li "[PERSON_NAME] івка" at bounding box center [784, 559] width 455 height 26
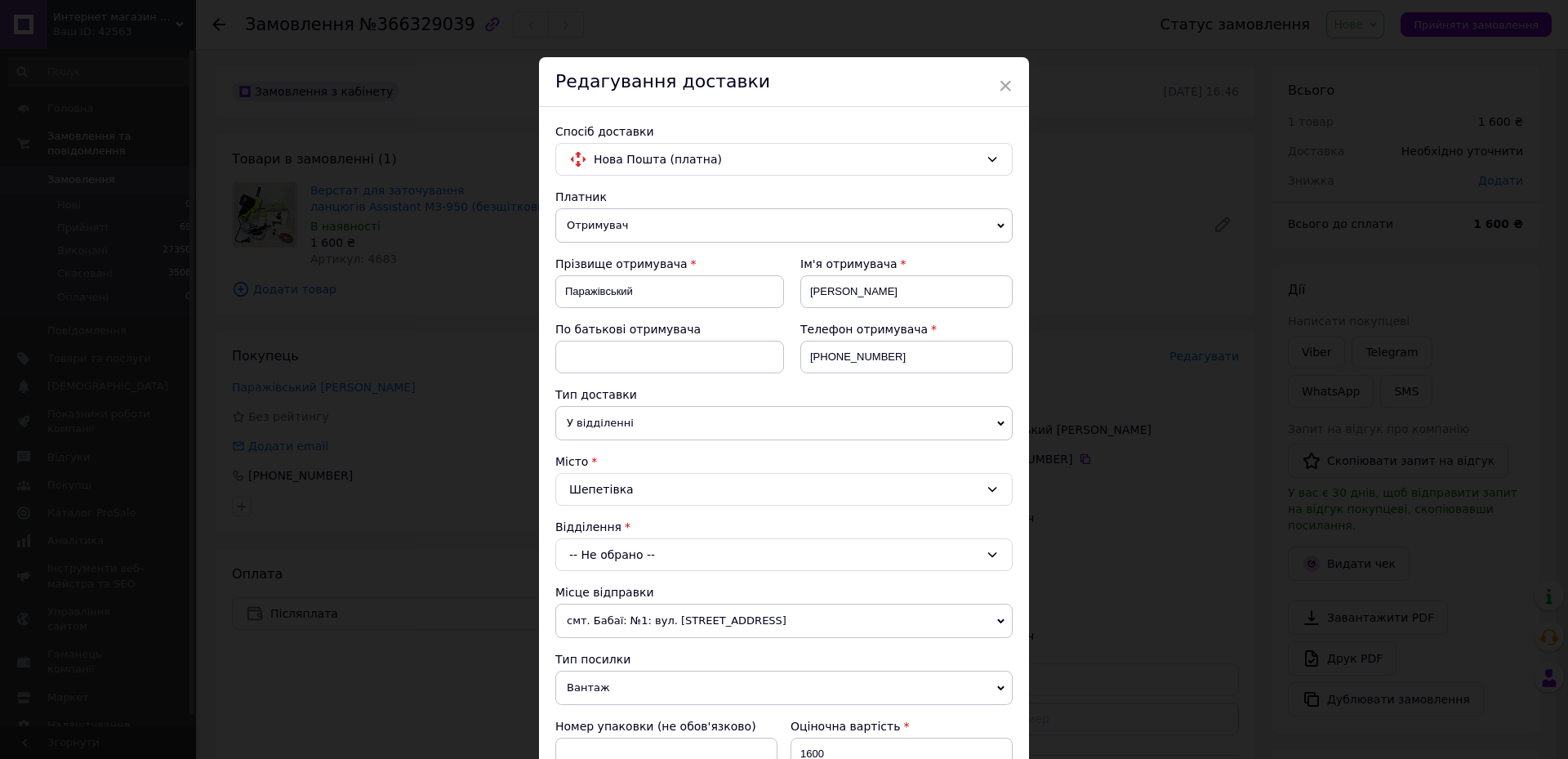
click at [608, 554] on div "-- Не обрано --" at bounding box center [784, 555] width 457 height 33
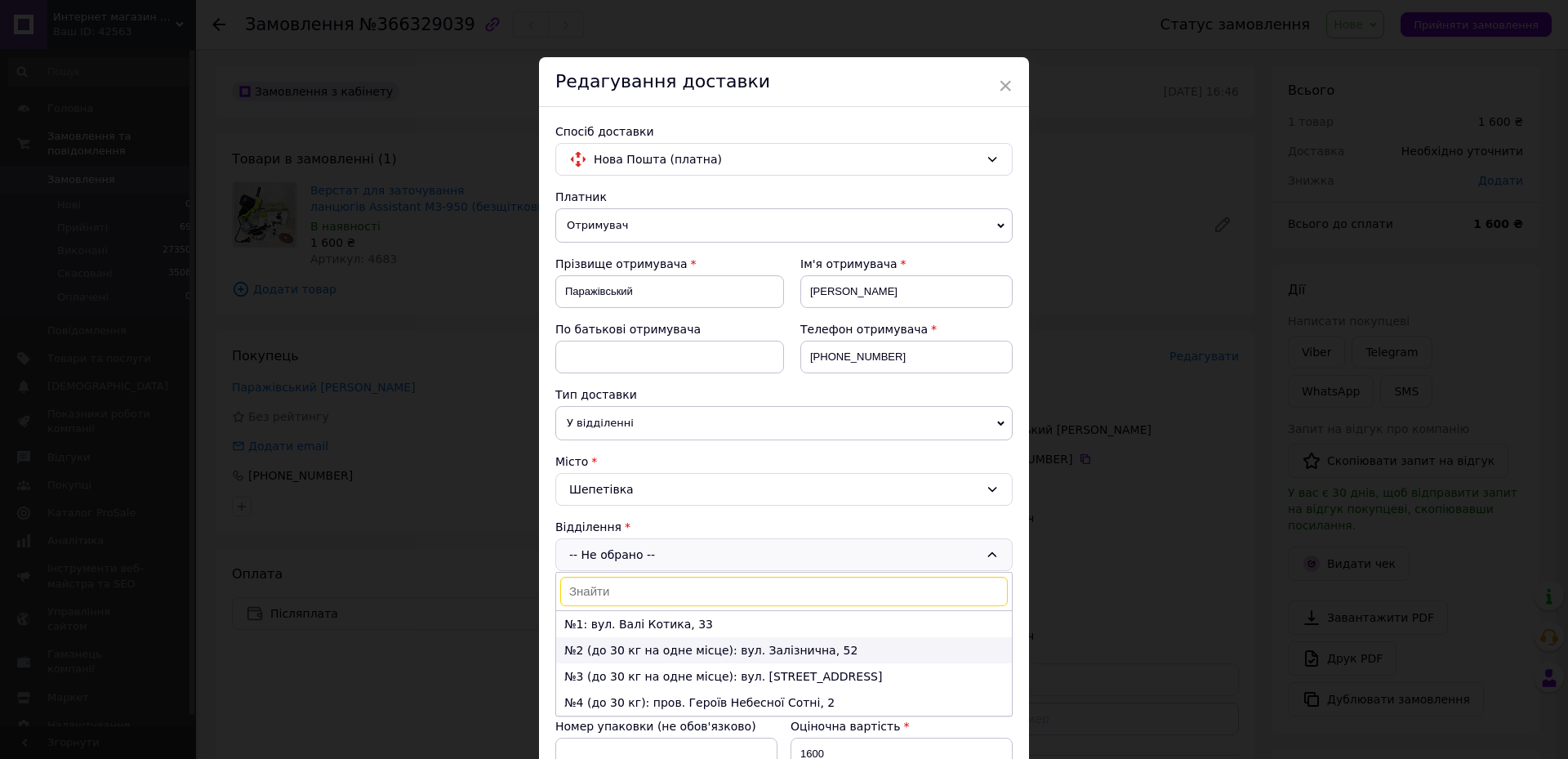
click at [601, 655] on li "№2 (до 30 кг на одне місце): вул. Залізнична, 52" at bounding box center [784, 650] width 455 height 26
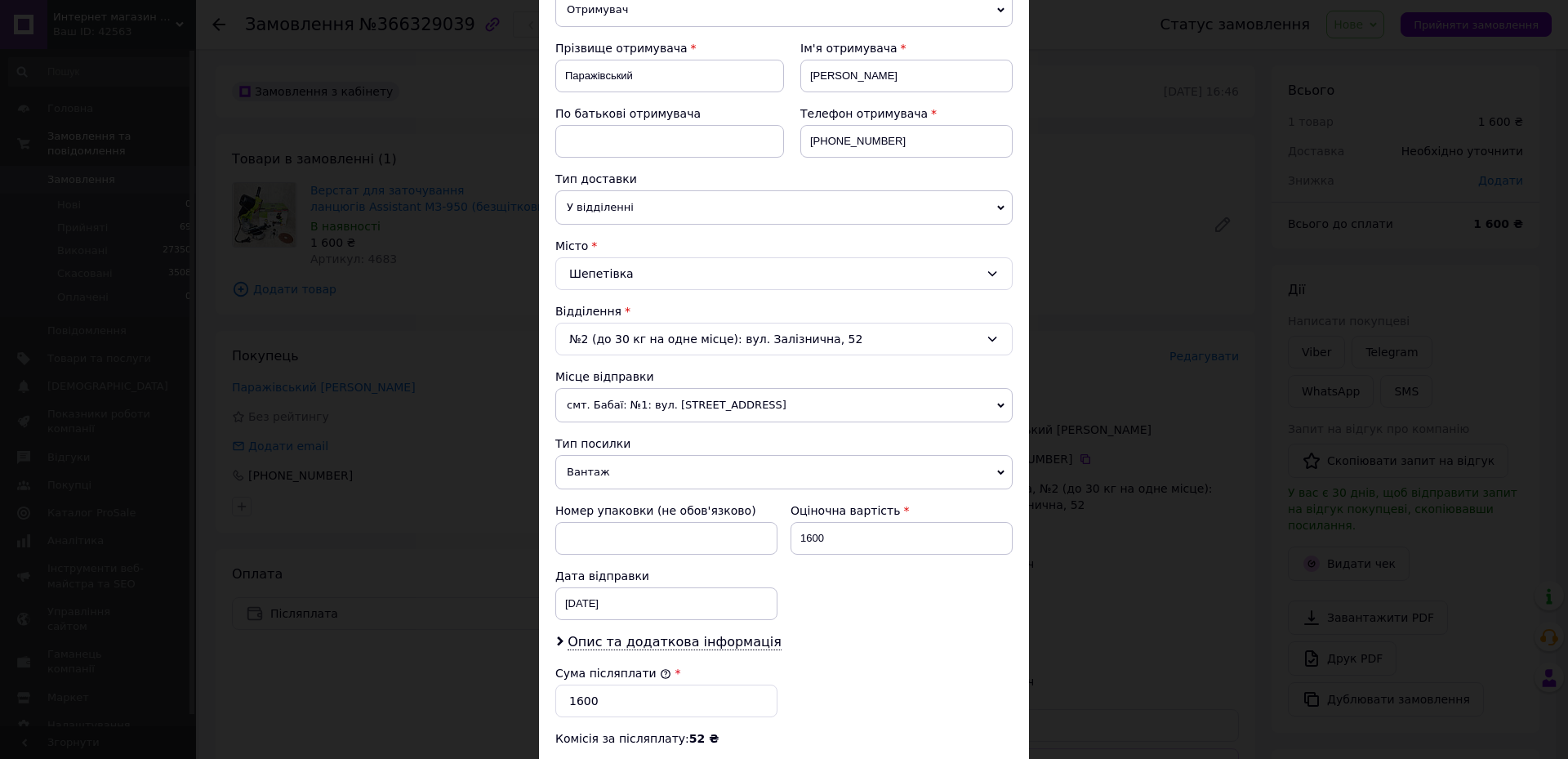
scroll to position [488, 0]
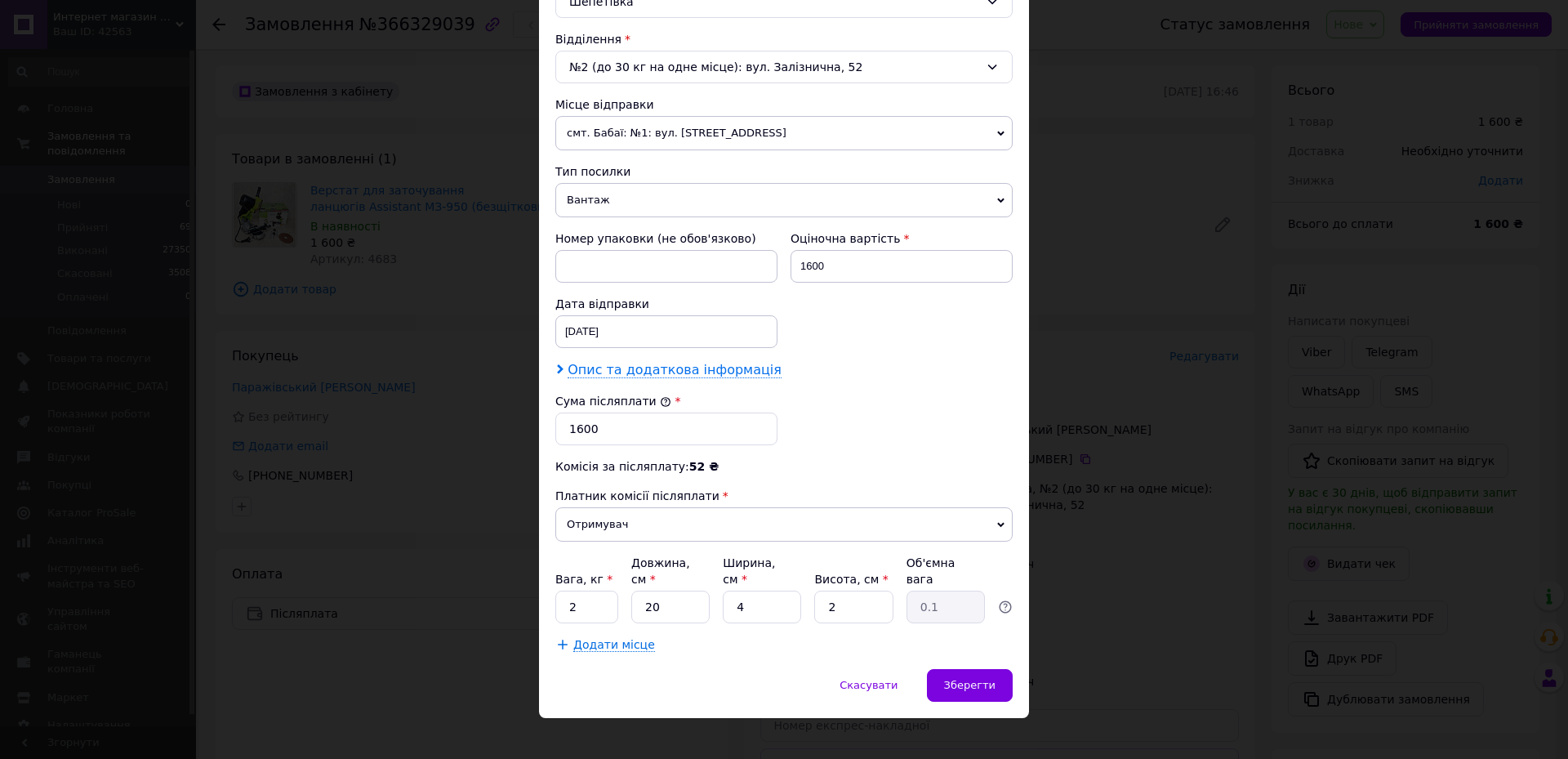
click at [661, 371] on span "Опис та додаткова інформація" at bounding box center [674, 370] width 214 height 17
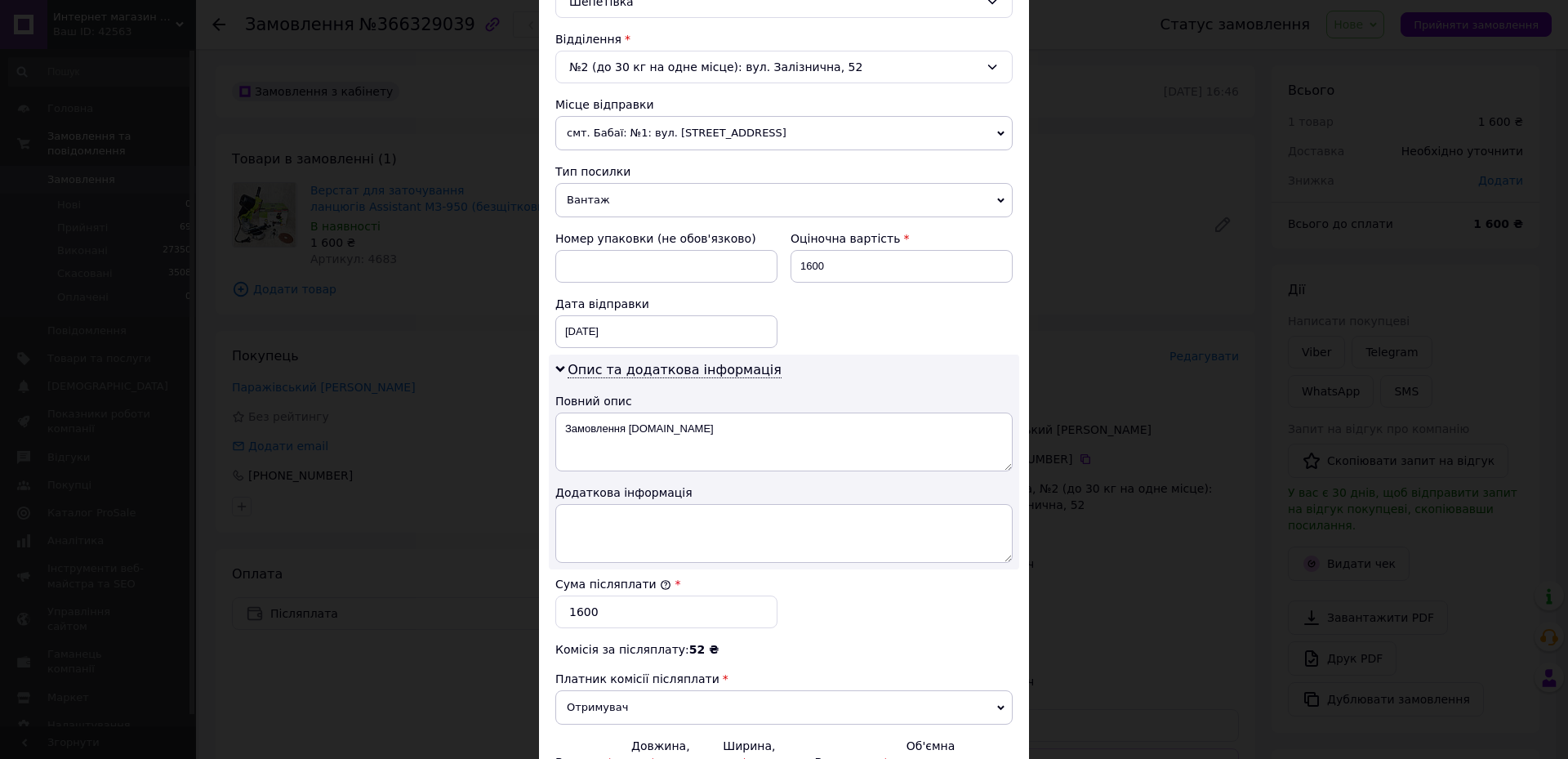
click at [758, 475] on div "Опис та додаткова інформація Повний опис Замовлення [DOMAIN_NAME] Додаткова інф…" at bounding box center [783, 462] width 470 height 215
click at [738, 452] on textarea "Замовлення [DOMAIN_NAME]" at bounding box center [784, 442] width 457 height 59
type textarea "З"
type textarea "заточка"
click at [692, 544] on textarea at bounding box center [784, 534] width 457 height 59
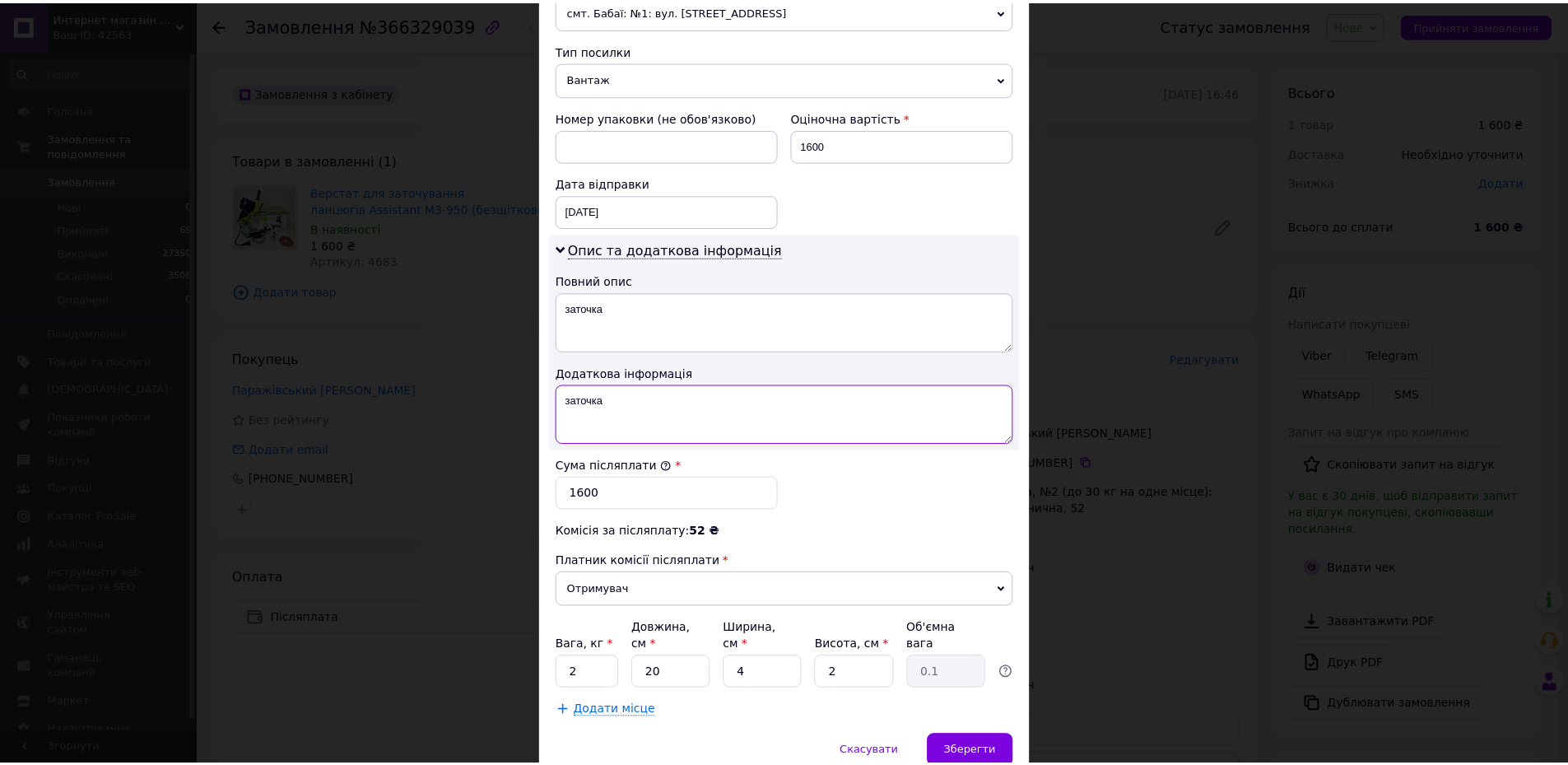
scroll to position [676, 0]
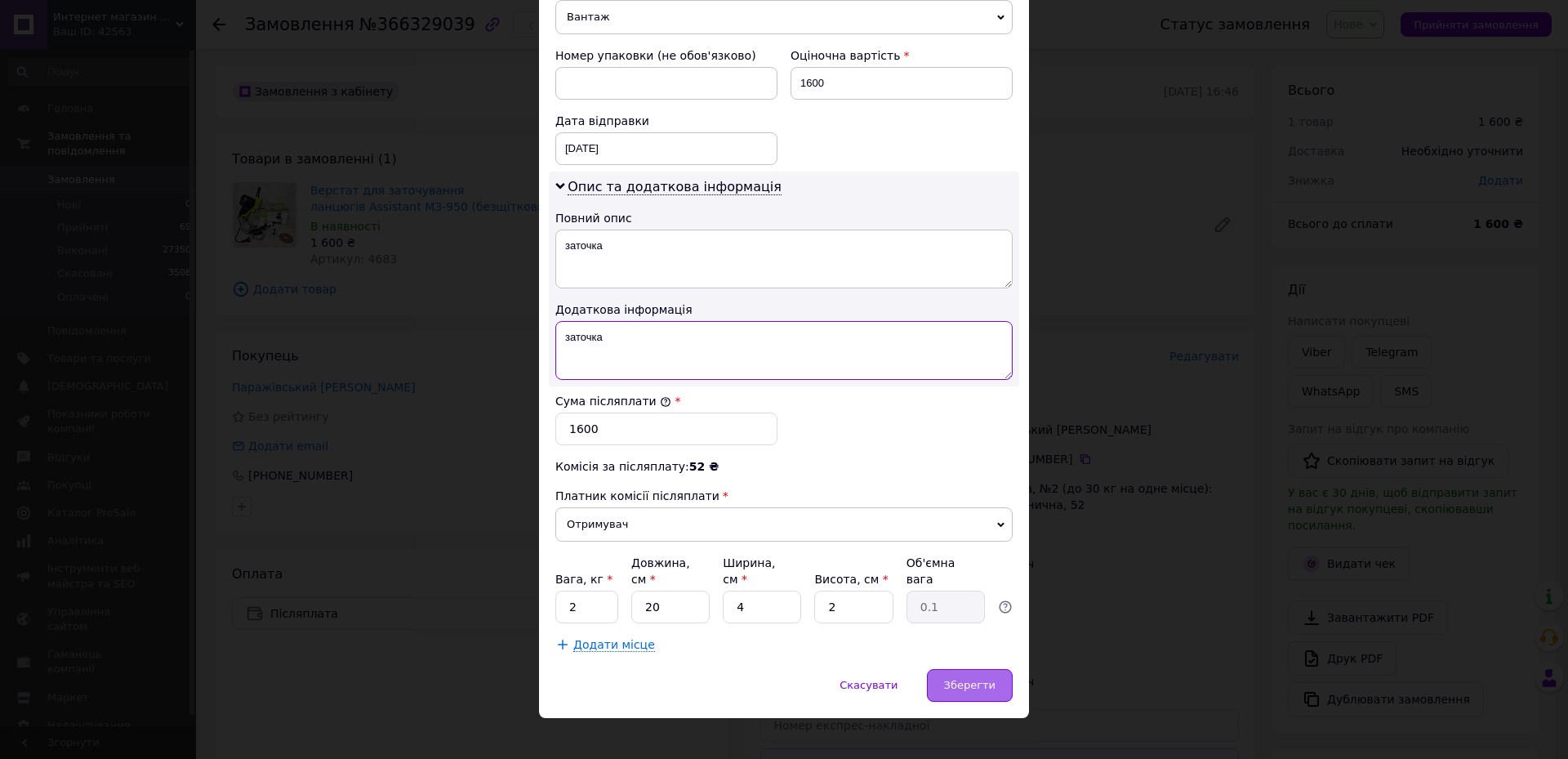
type textarea "заточка"
click at [951, 679] on span "Зберегти" at bounding box center [969, 685] width 51 height 12
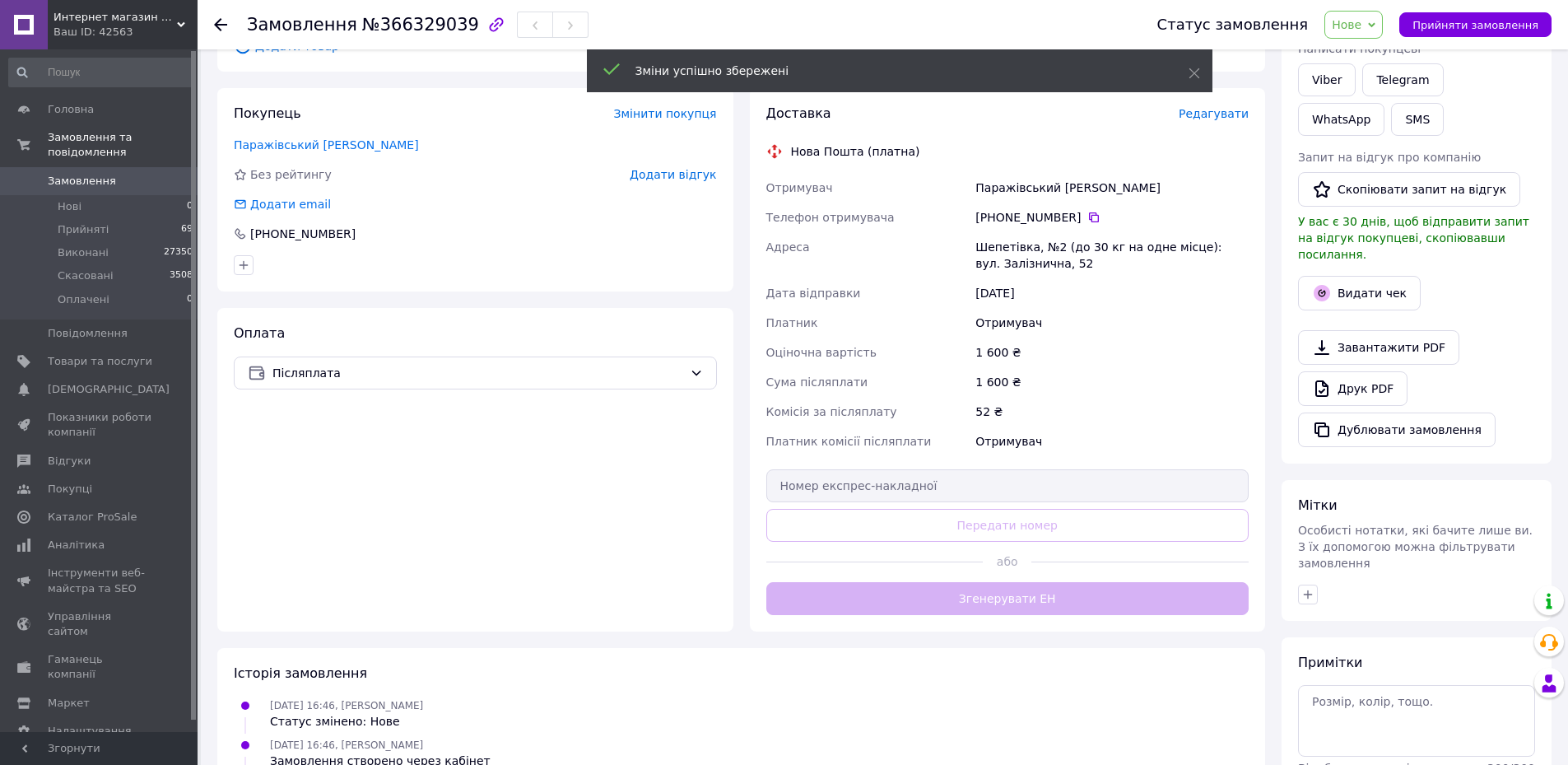
scroll to position [247, 0]
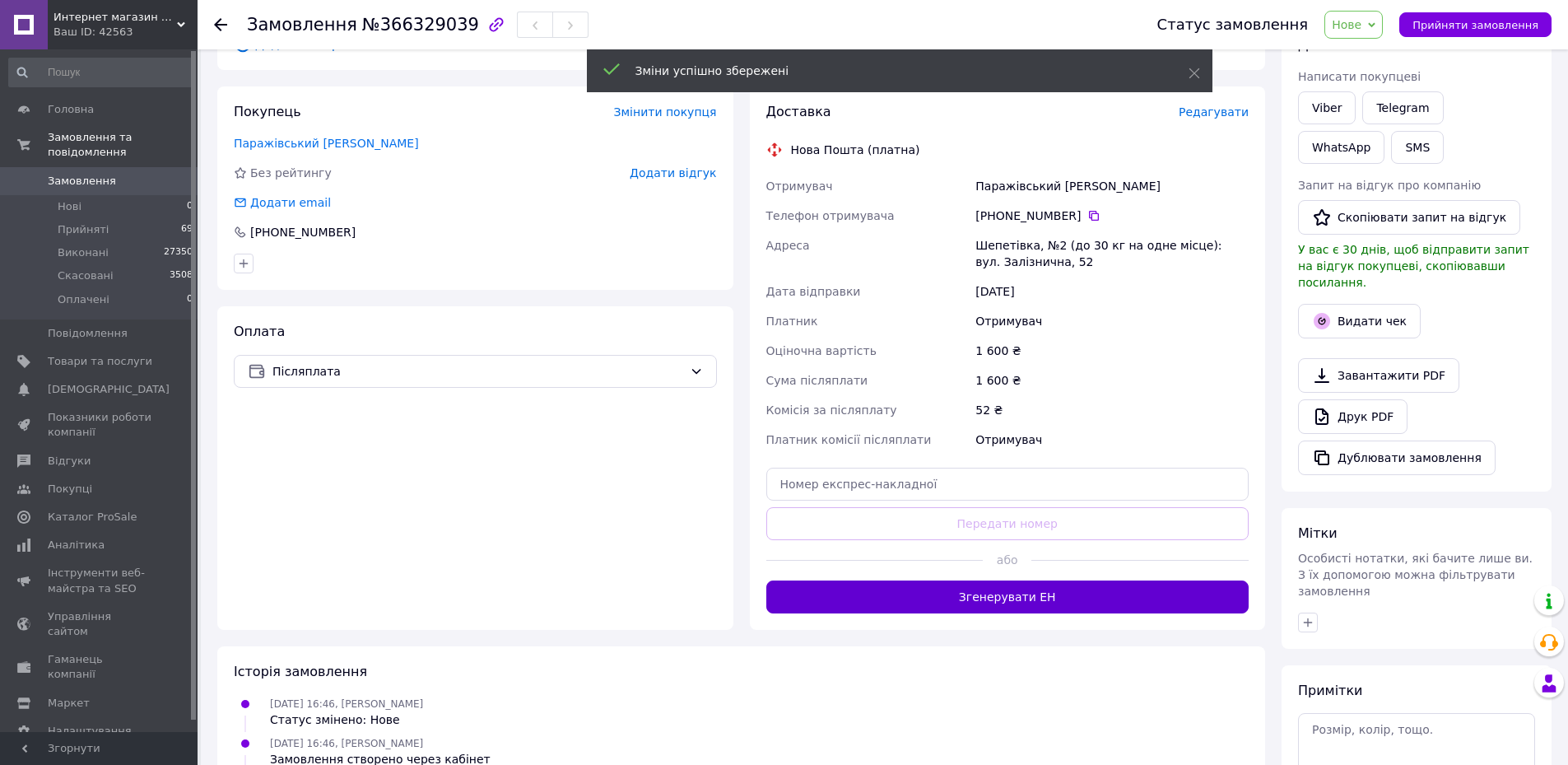
click at [1046, 604] on button "Згенерувати ЕН" at bounding box center [1008, 597] width 484 height 33
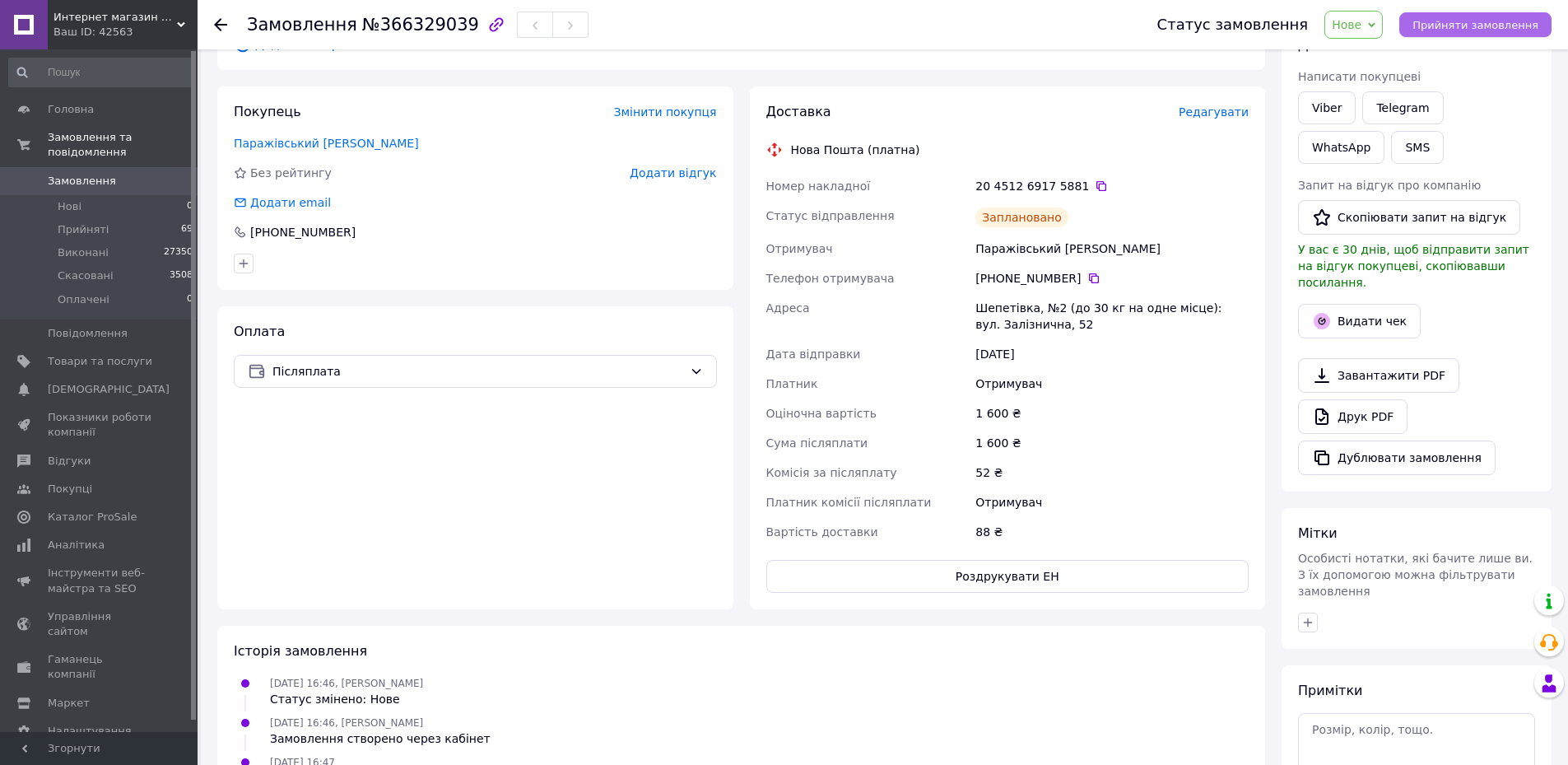
click at [1501, 31] on span "Прийняти замовлення" at bounding box center [1475, 25] width 126 height 12
click at [103, 174] on span "Замовлення" at bounding box center [81, 181] width 68 height 15
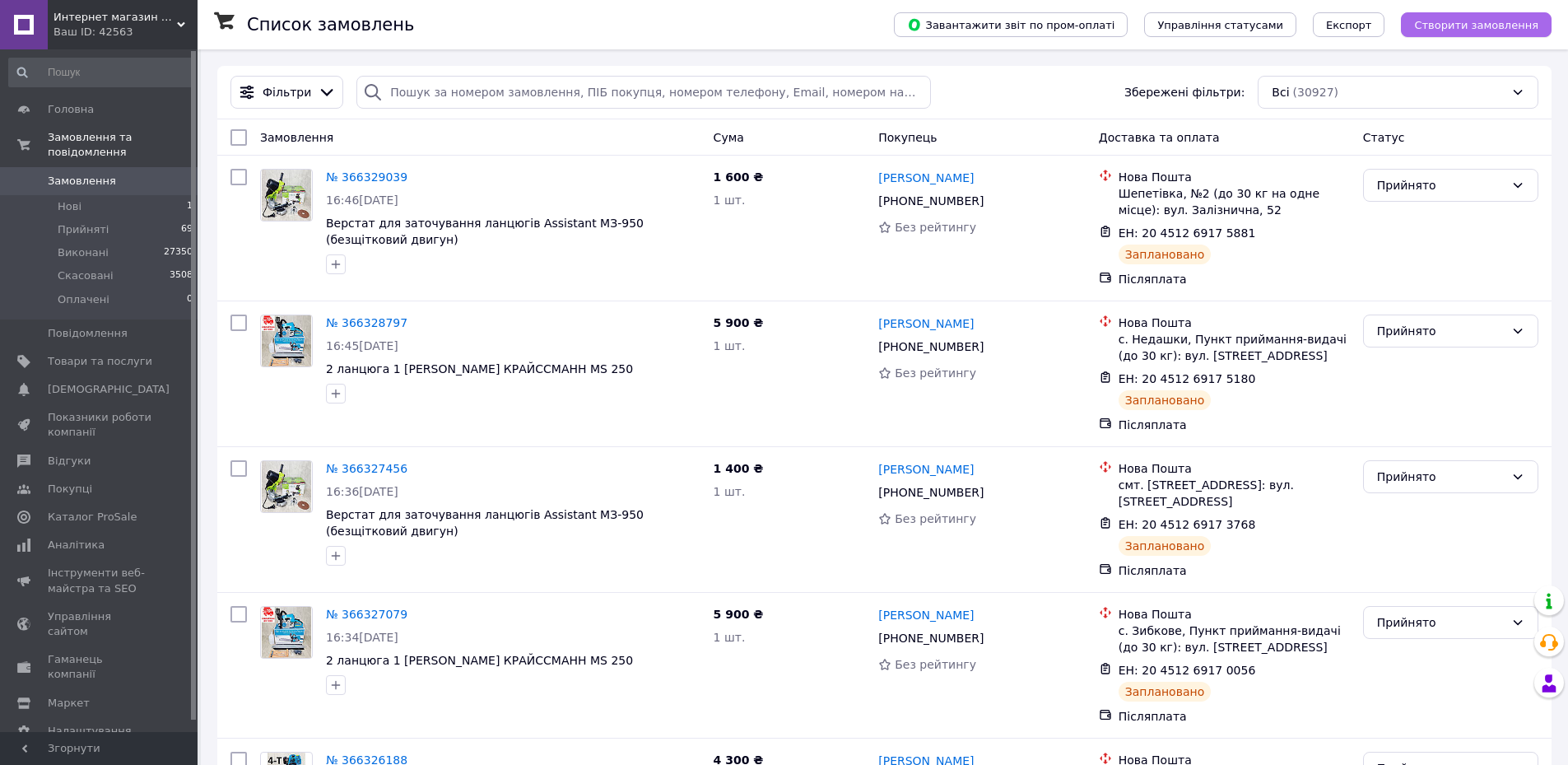
click at [1481, 27] on span "Створити замовлення" at bounding box center [1476, 25] width 124 height 12
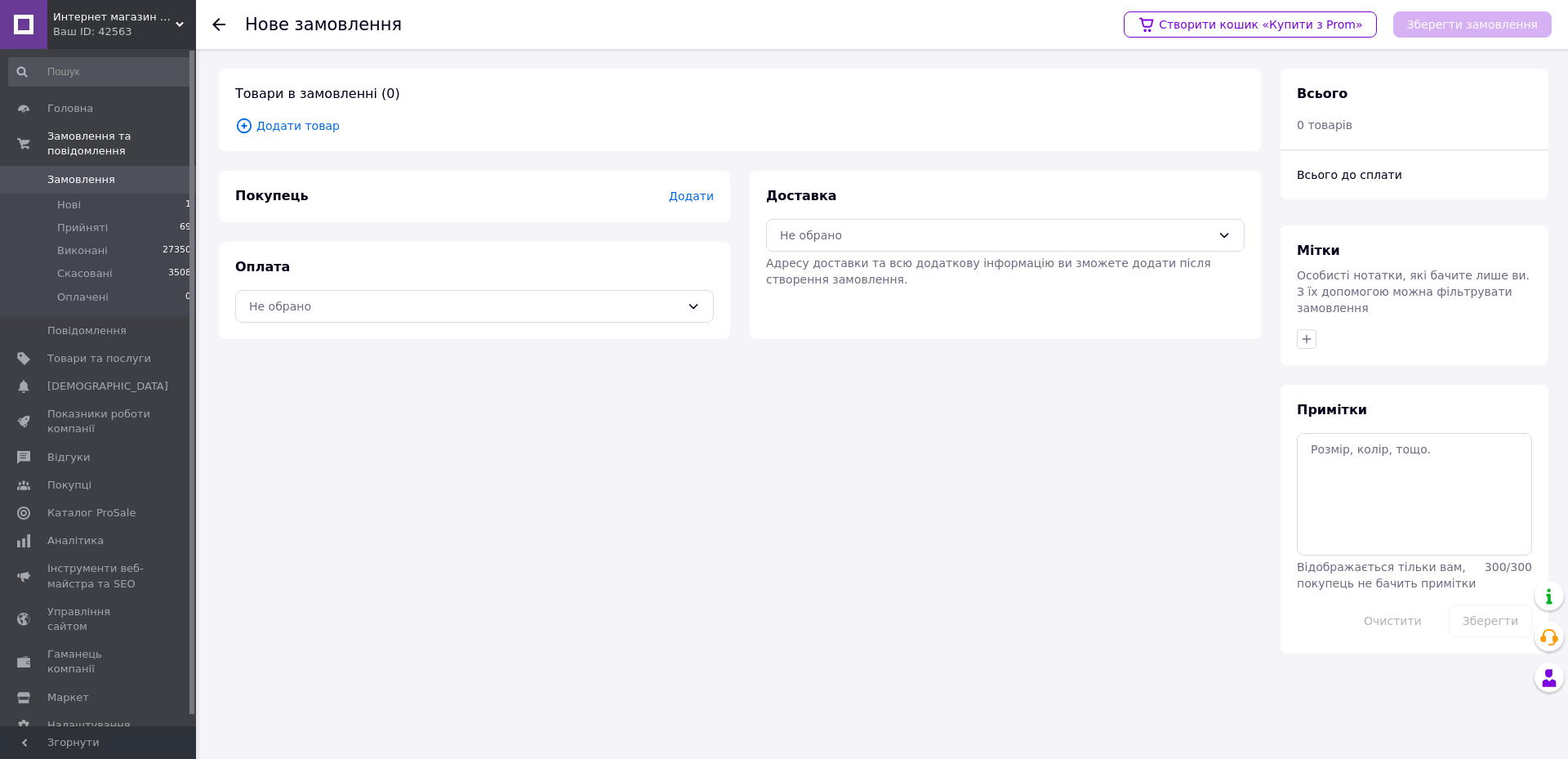
click at [305, 129] on span "Додати товар" at bounding box center [740, 125] width 1009 height 18
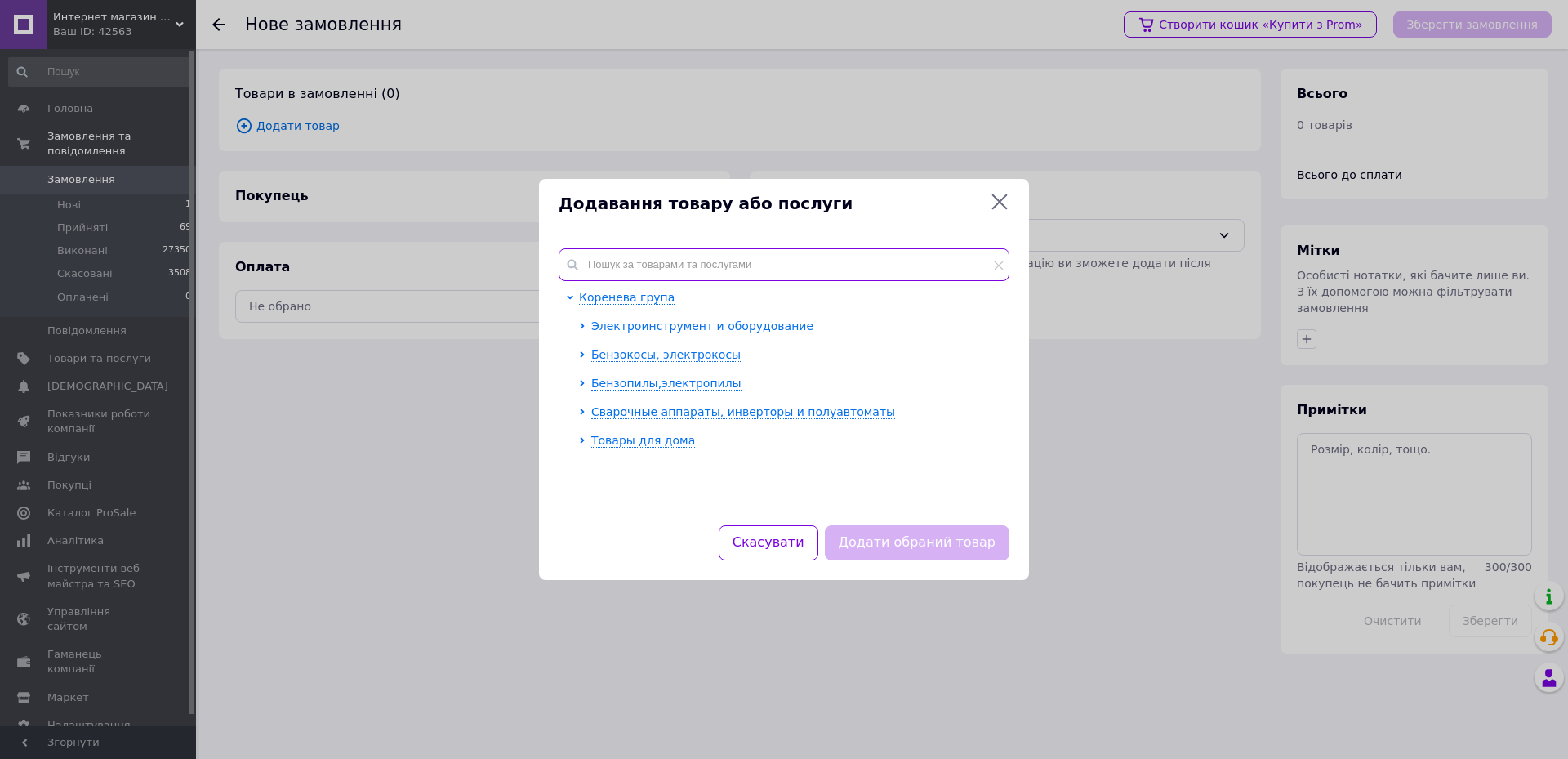
click at [654, 276] on input "text" at bounding box center [784, 265] width 451 height 33
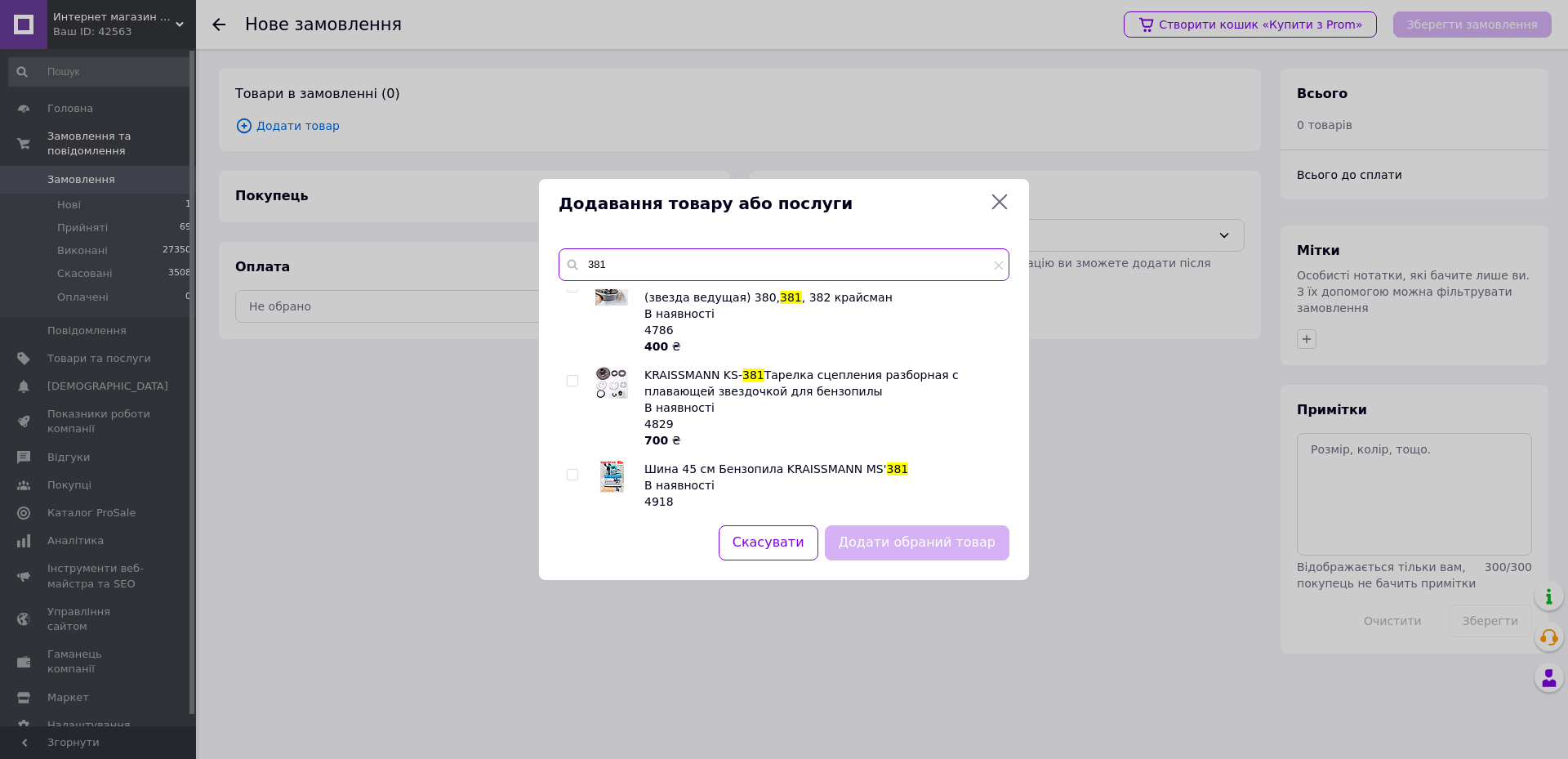
scroll to position [115, 0]
type input "381"
click at [574, 466] on input "checkbox" at bounding box center [572, 471] width 10 height 10
checkbox input "true"
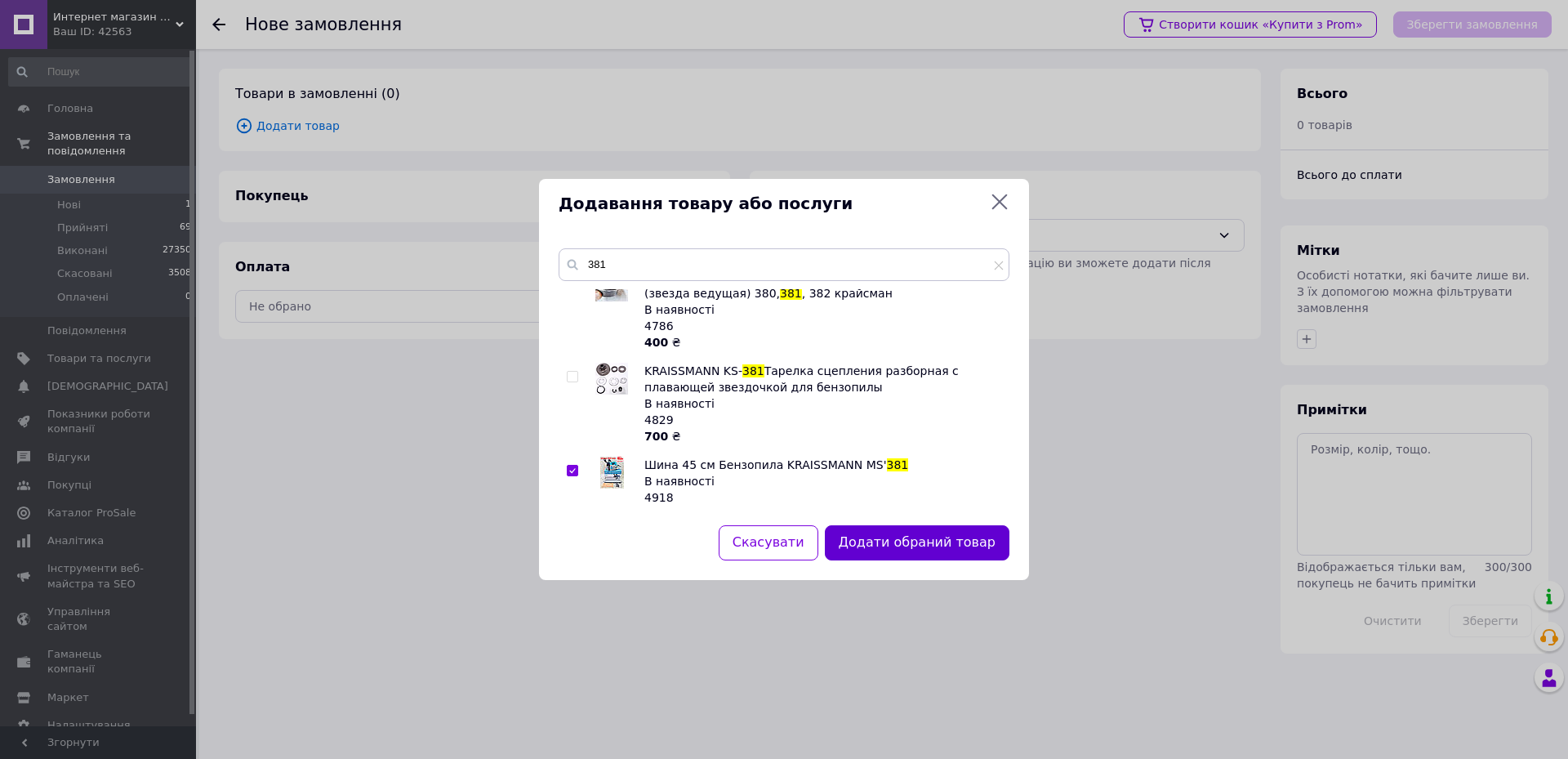
click at [886, 540] on button "Додати обраний товар" at bounding box center [917, 543] width 184 height 35
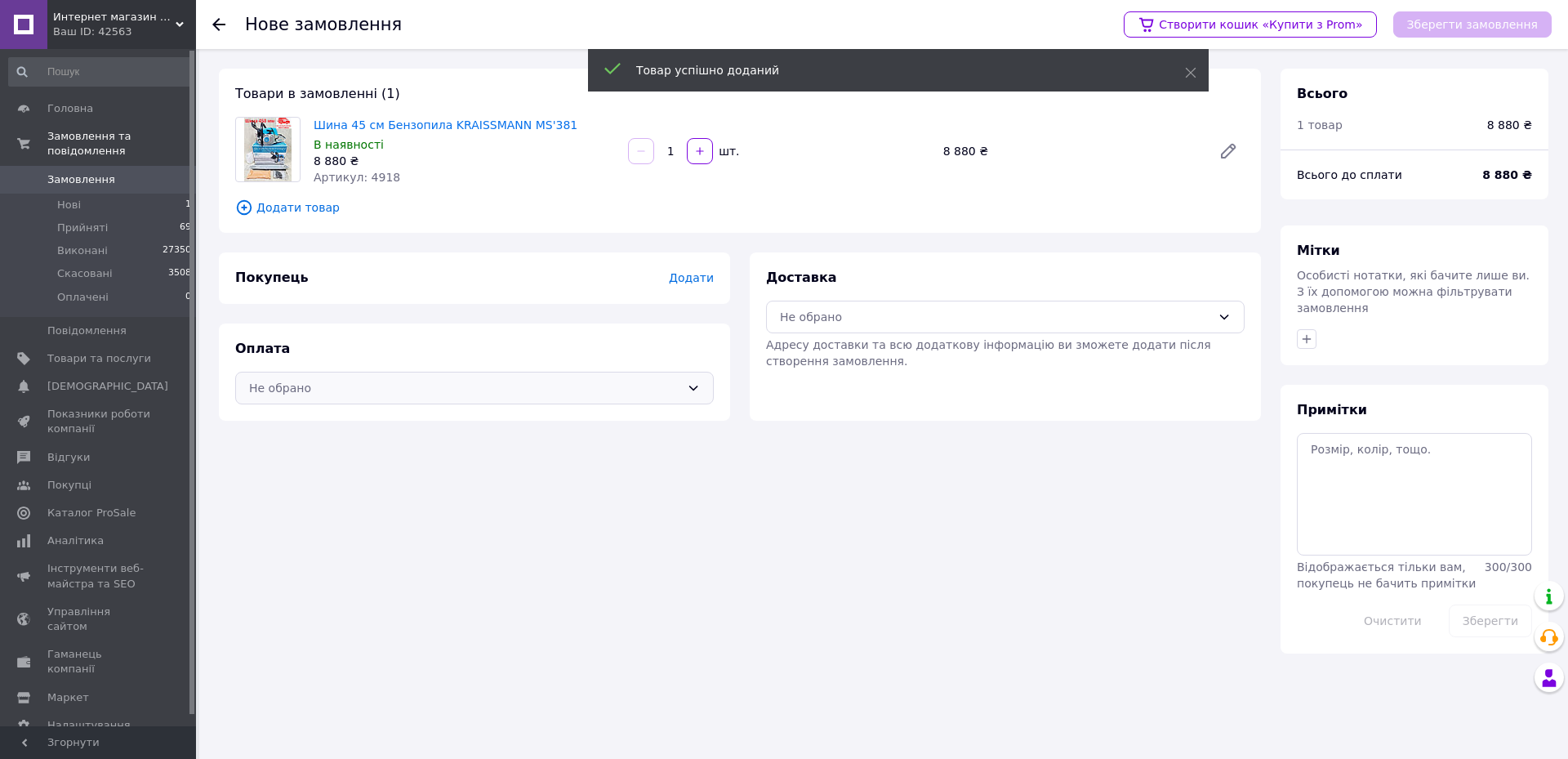
click at [336, 391] on div "Не обрано" at bounding box center [465, 388] width 431 height 18
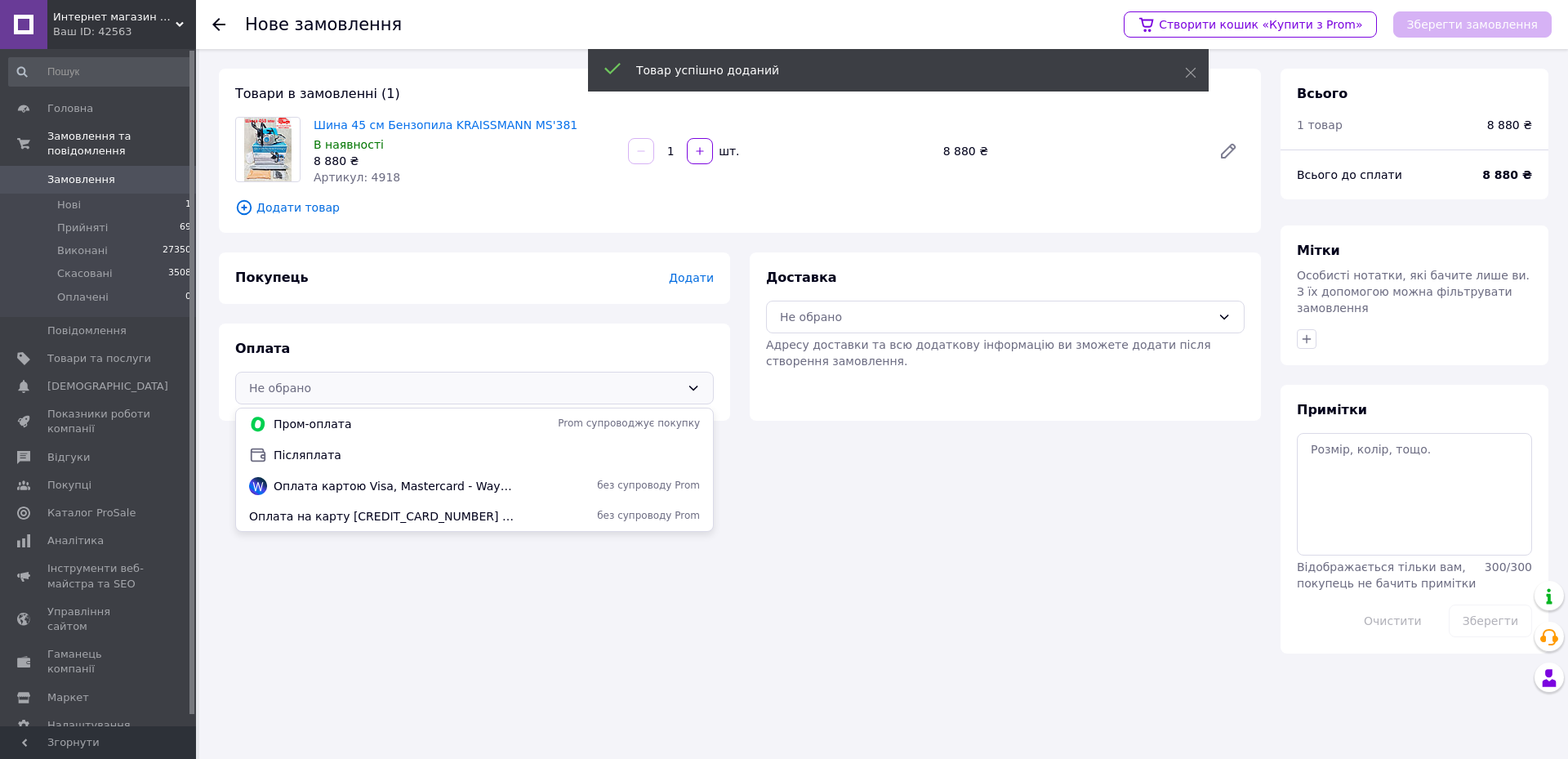
drag, startPoint x: 315, startPoint y: 453, endPoint x: 335, endPoint y: 447, distance: 20.9
click at [316, 453] on span "Післяплата" at bounding box center [487, 455] width 426 height 17
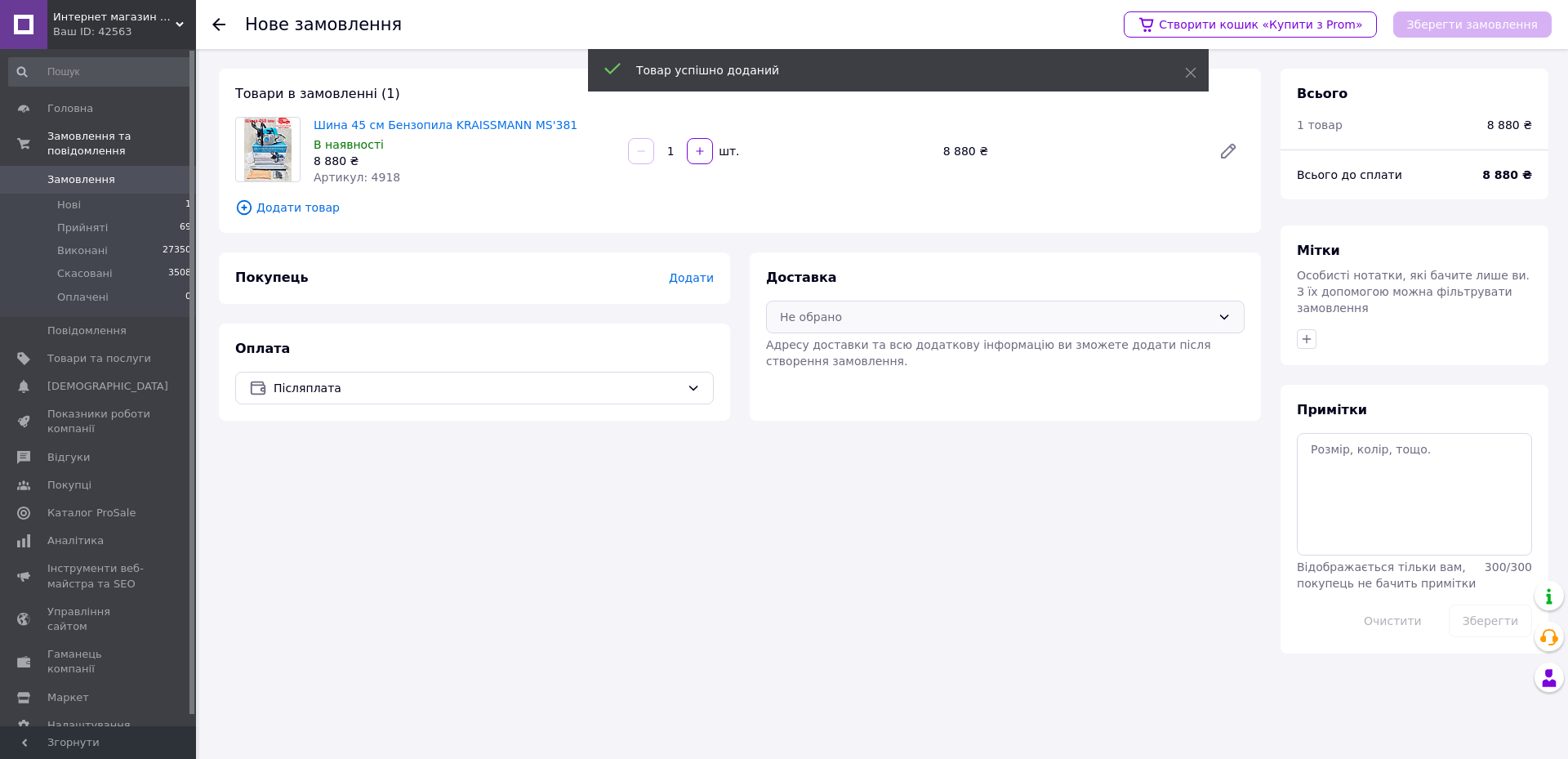
click at [803, 320] on div "Не обрано" at bounding box center [995, 316] width 431 height 18
click at [804, 358] on span "Нова Пошта (платна)" at bounding box center [1017, 352] width 426 height 17
click at [698, 276] on span "Додати" at bounding box center [691, 277] width 45 height 13
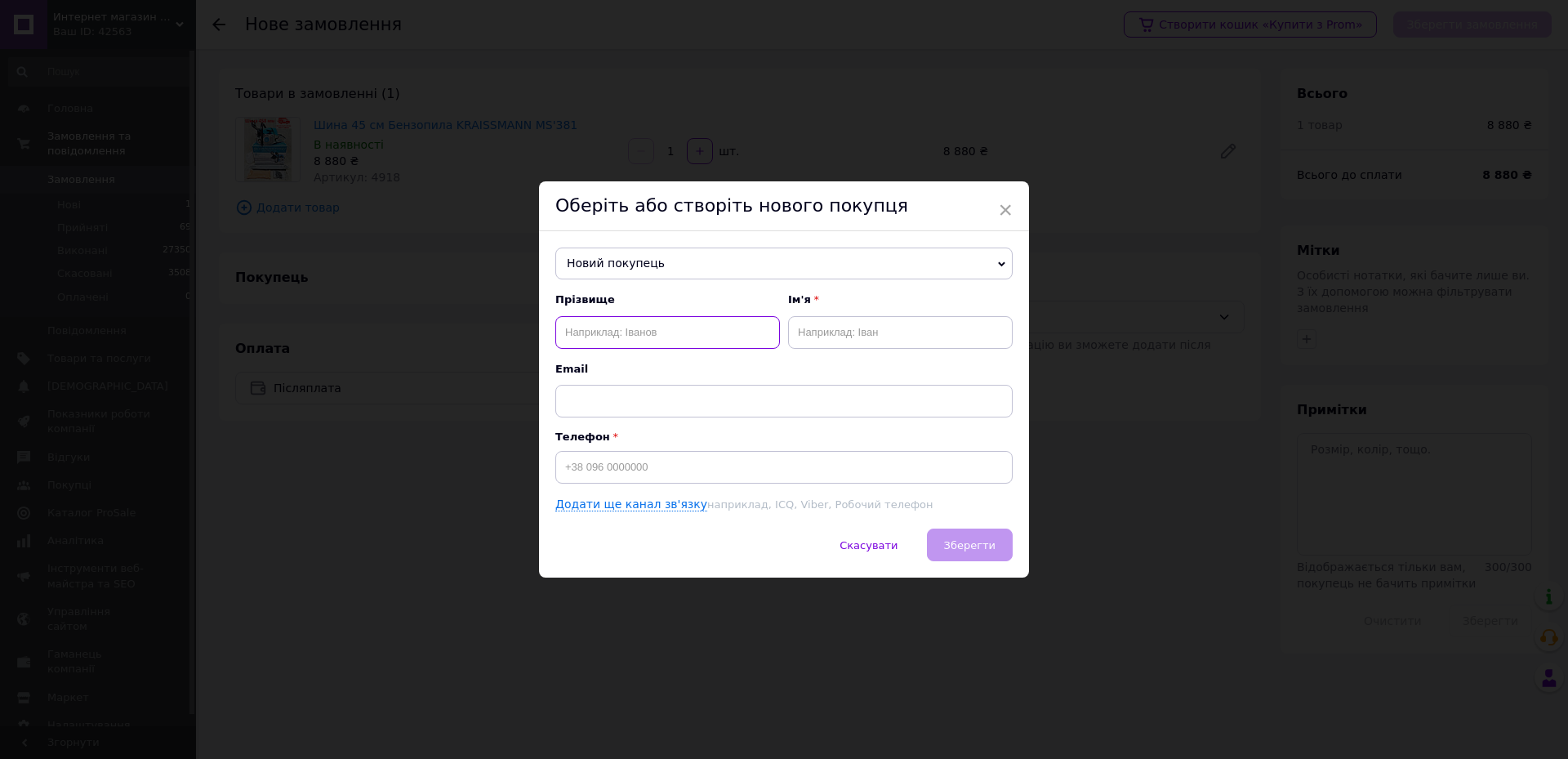
click at [646, 333] on input "text" at bounding box center [668, 333] width 224 height 33
type input "Бойко"
click at [817, 336] on input "text" at bounding box center [900, 333] width 224 height 33
type input "[PERSON_NAME]"
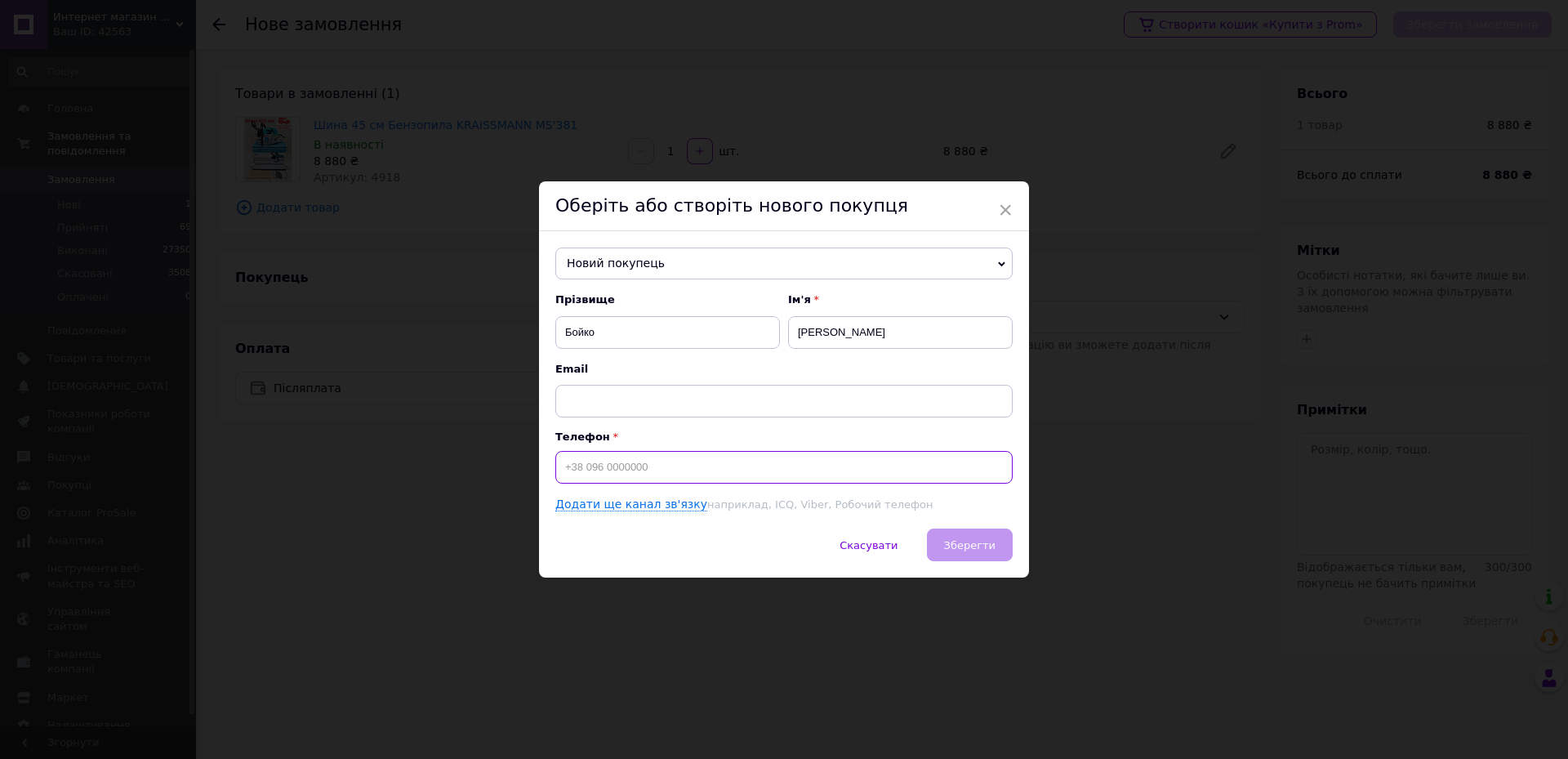
click at [699, 457] on input at bounding box center [784, 468] width 457 height 33
type input "[PHONE_NUMBER]"
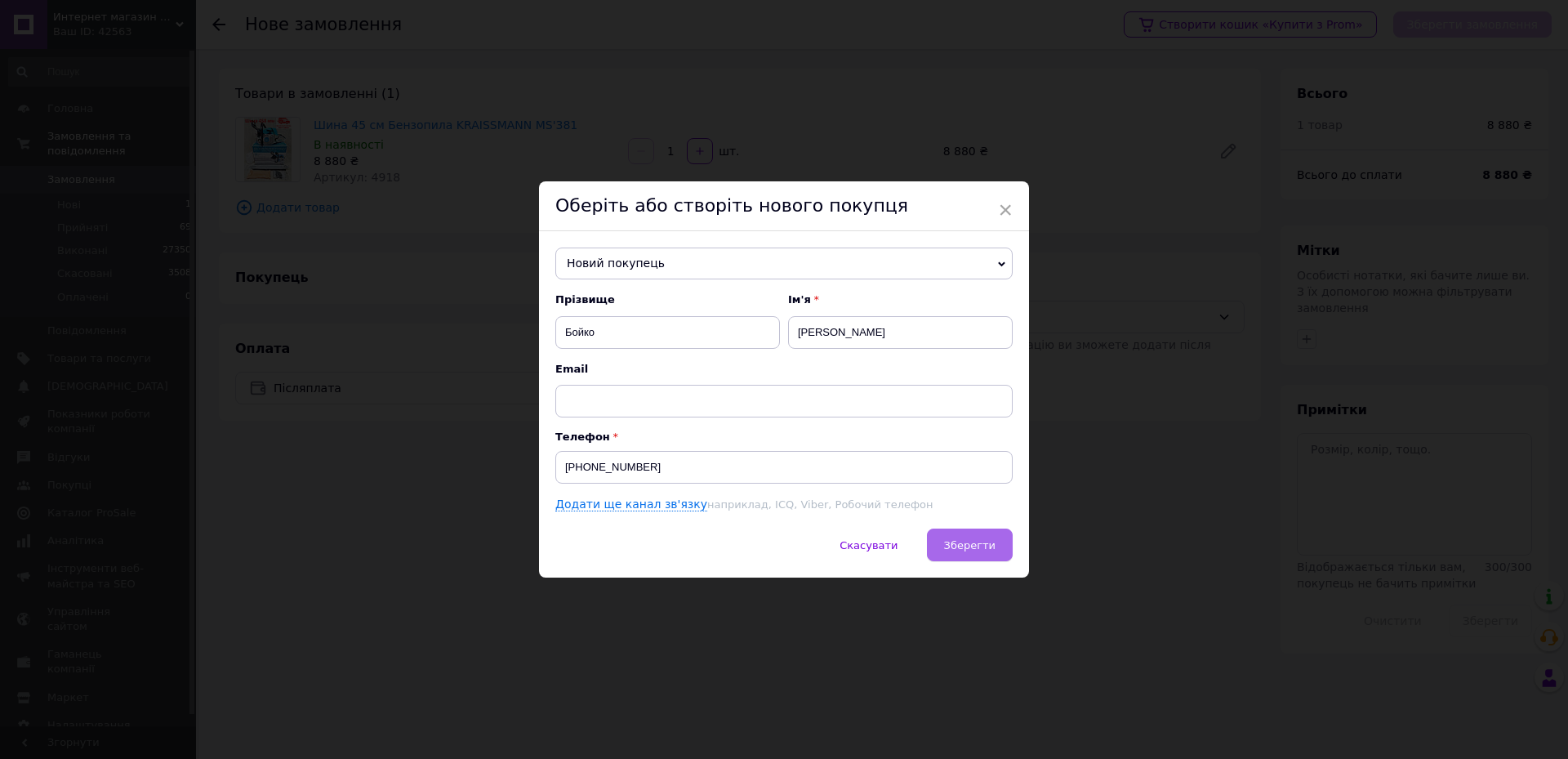
click at [960, 537] on button "Зберегти" at bounding box center [969, 545] width 86 height 33
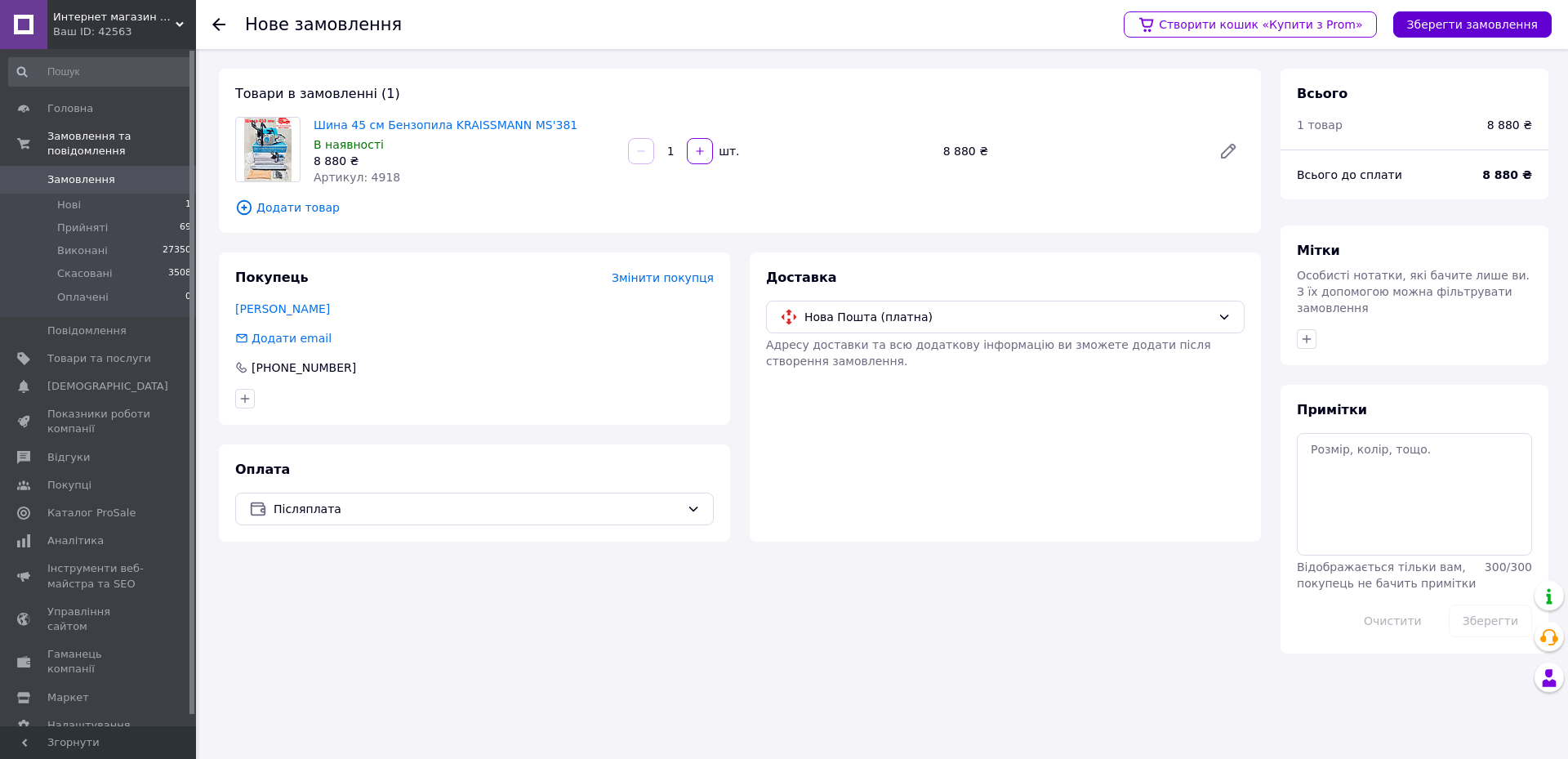
click at [1512, 26] on button "Зберегти замовлення" at bounding box center [1472, 24] width 158 height 26
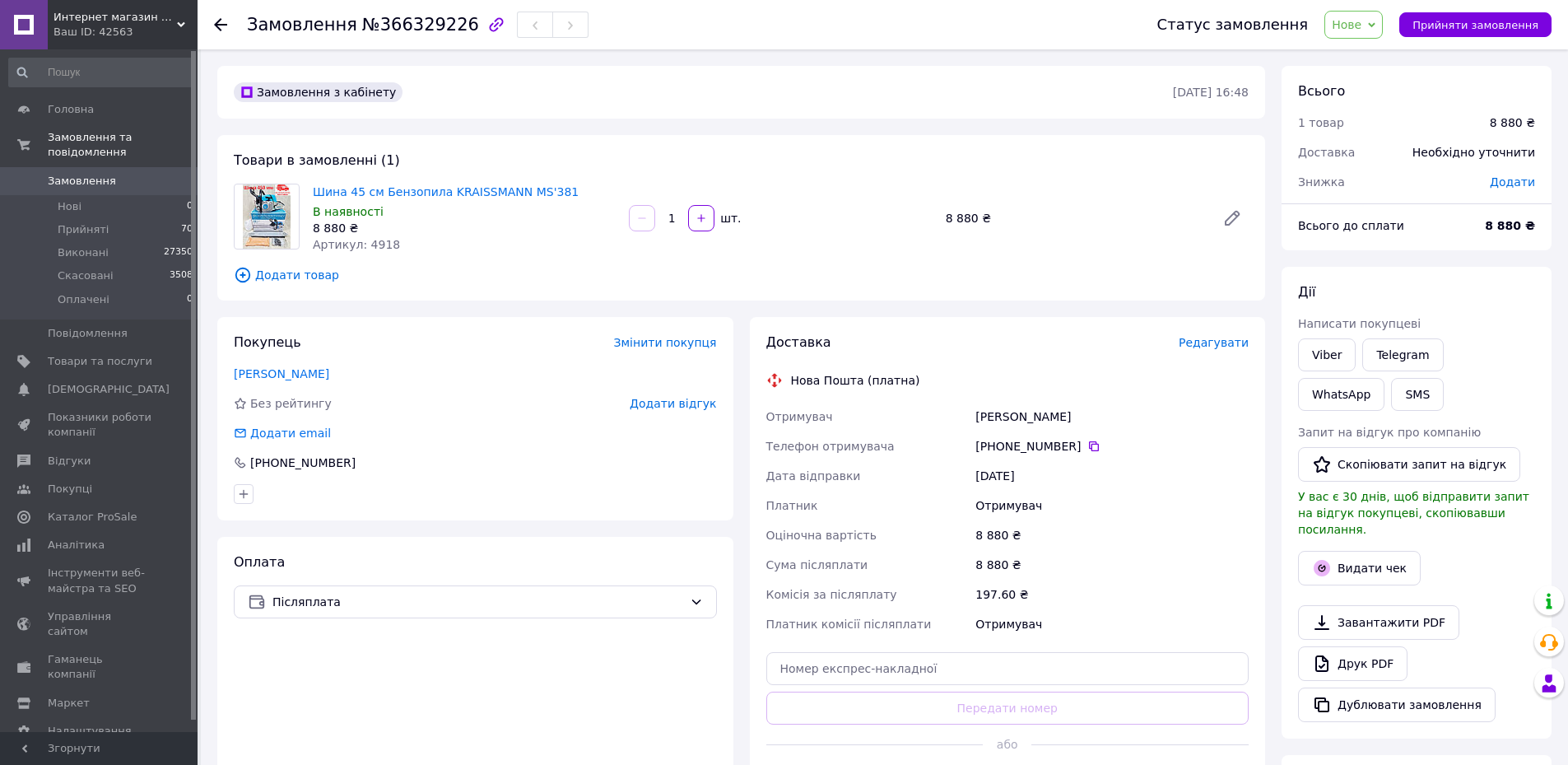
click at [1196, 337] on span "Редагувати" at bounding box center [1213, 342] width 70 height 13
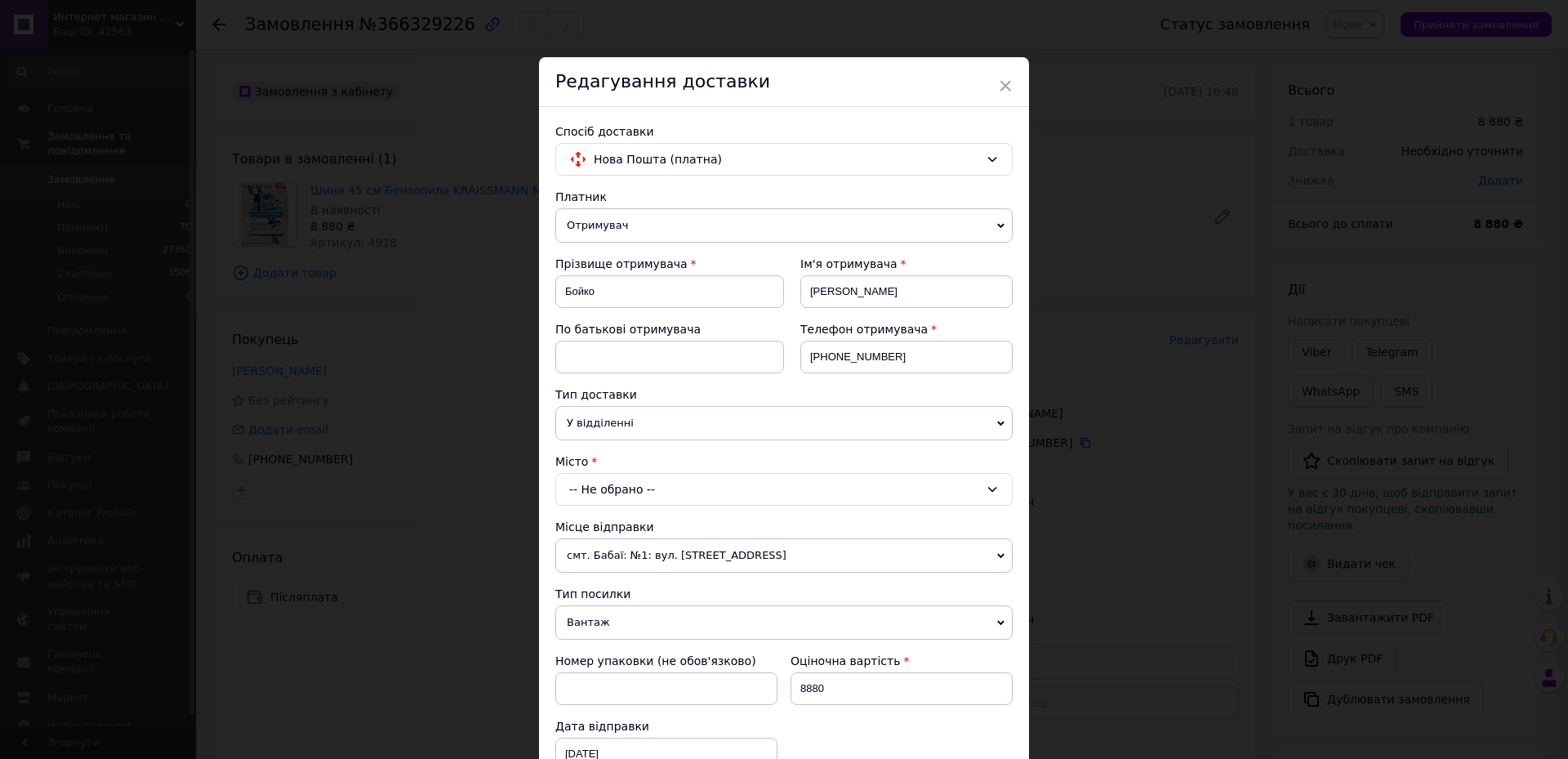
click at [668, 483] on div "-- Не обрано --" at bounding box center [784, 489] width 457 height 33
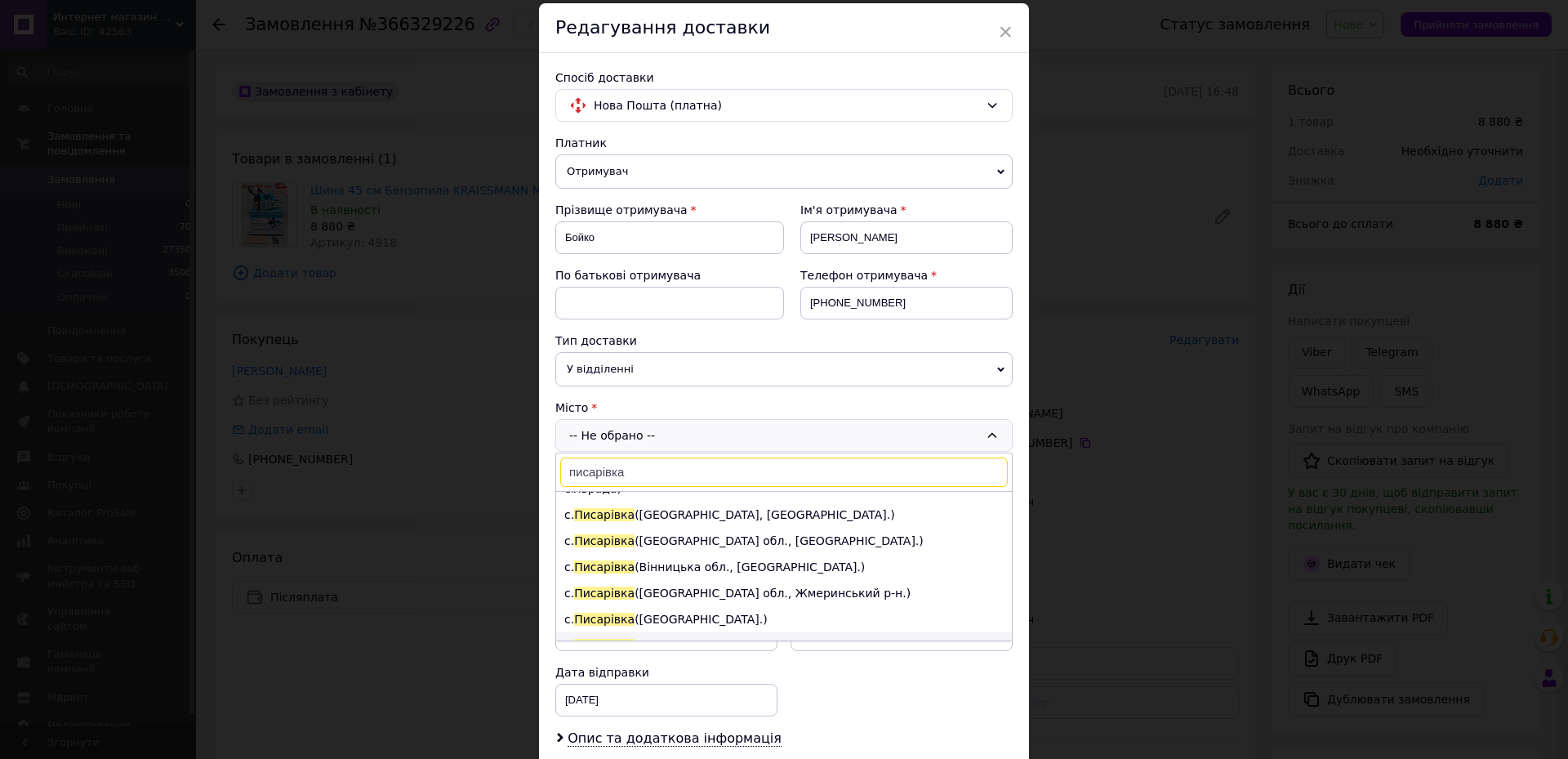
scroll to position [82, 0]
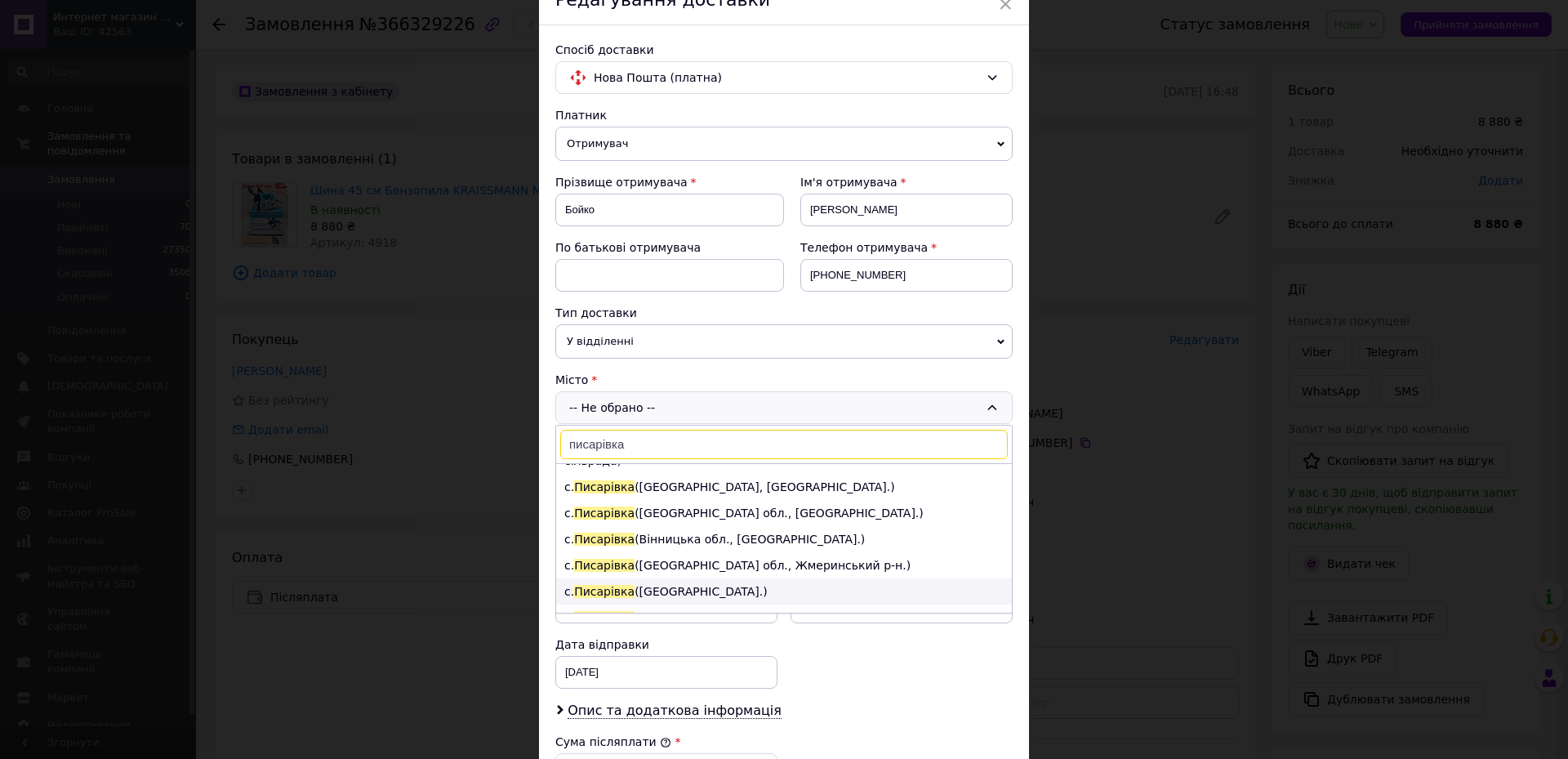
type input "писарівка"
click at [693, 578] on li "с. [GEOGRAPHIC_DATA] ([GEOGRAPHIC_DATA].)" at bounding box center [784, 591] width 455 height 26
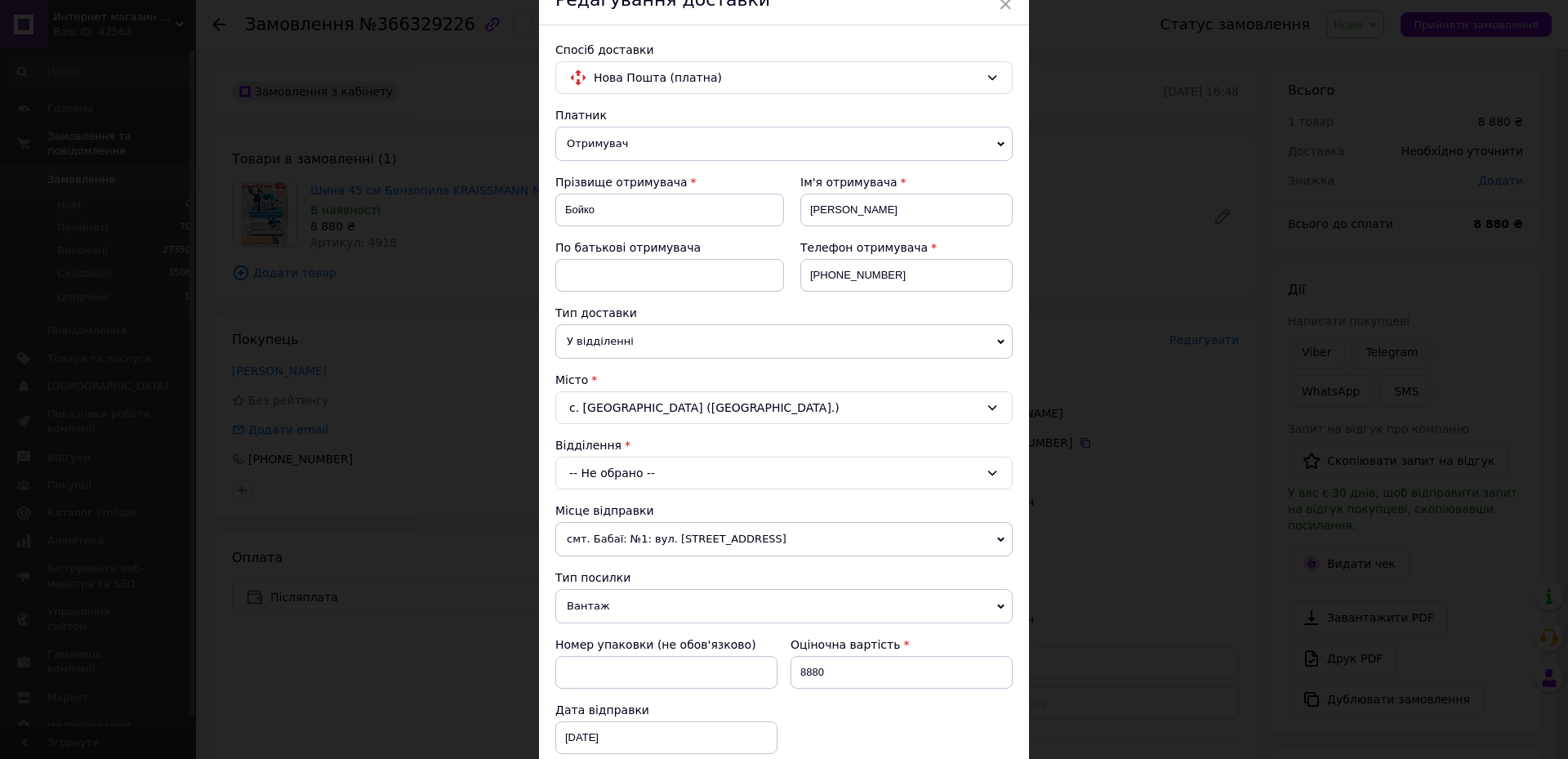
click at [681, 532] on span "смт. Бабаї: №1: вул. [STREET_ADDRESS]" at bounding box center [784, 538] width 457 height 34
click at [659, 473] on div "-- Не обрано --" at bounding box center [784, 473] width 457 height 33
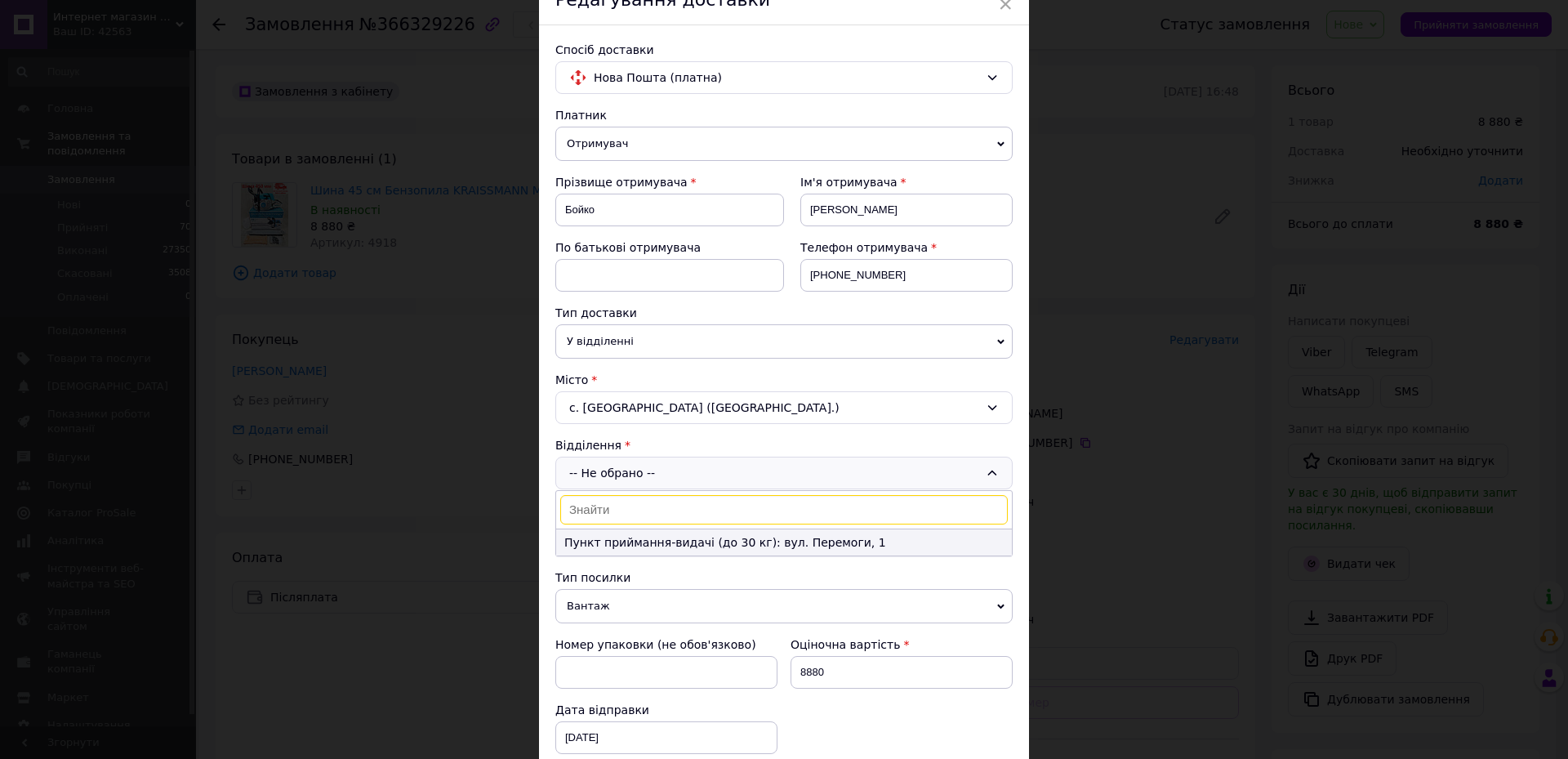
click at [656, 541] on li "Пункт приймання-видачі (до 30 кг): вул. Перемоги, 1" at bounding box center [784, 543] width 455 height 26
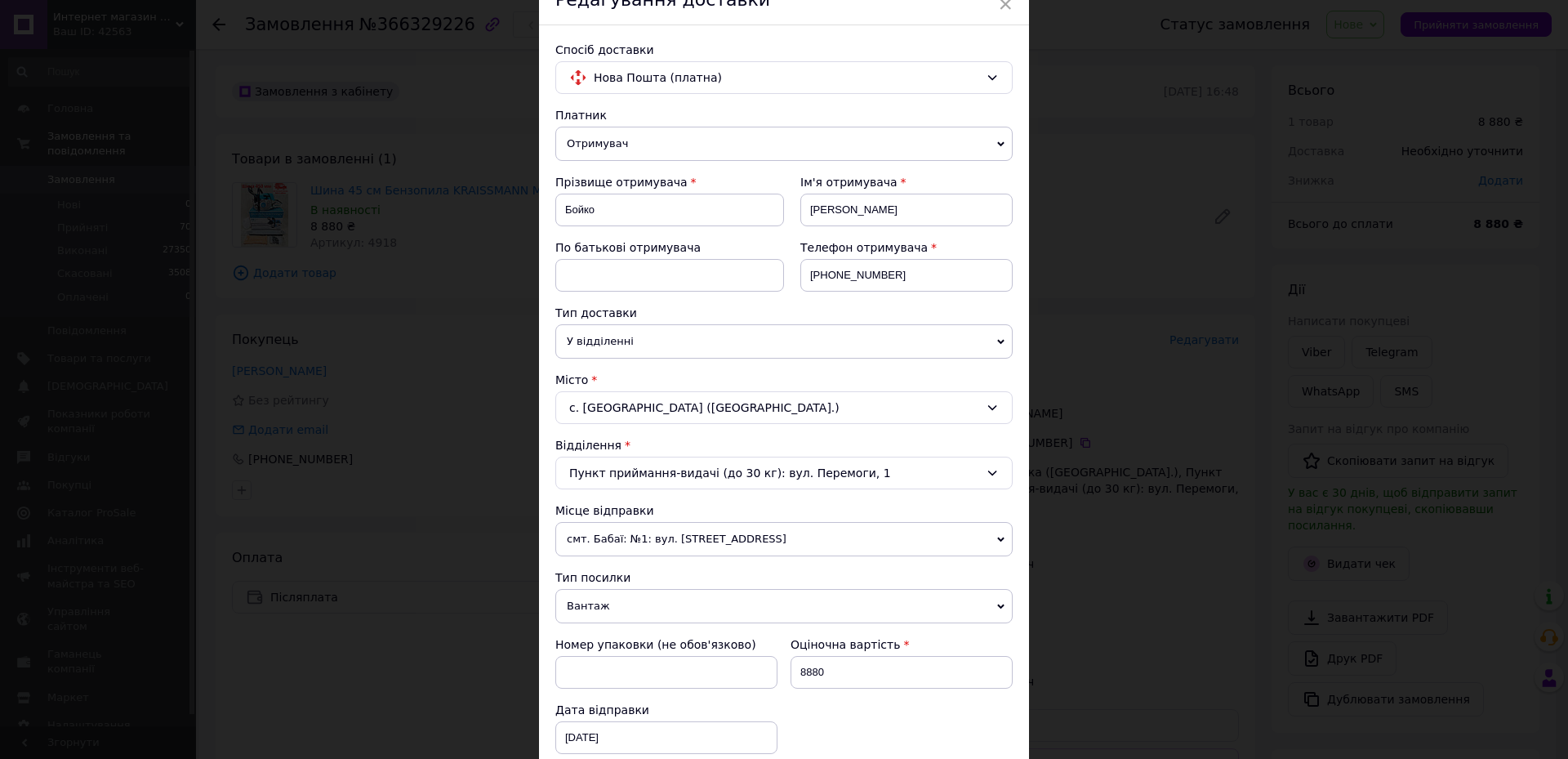
scroll to position [409, 0]
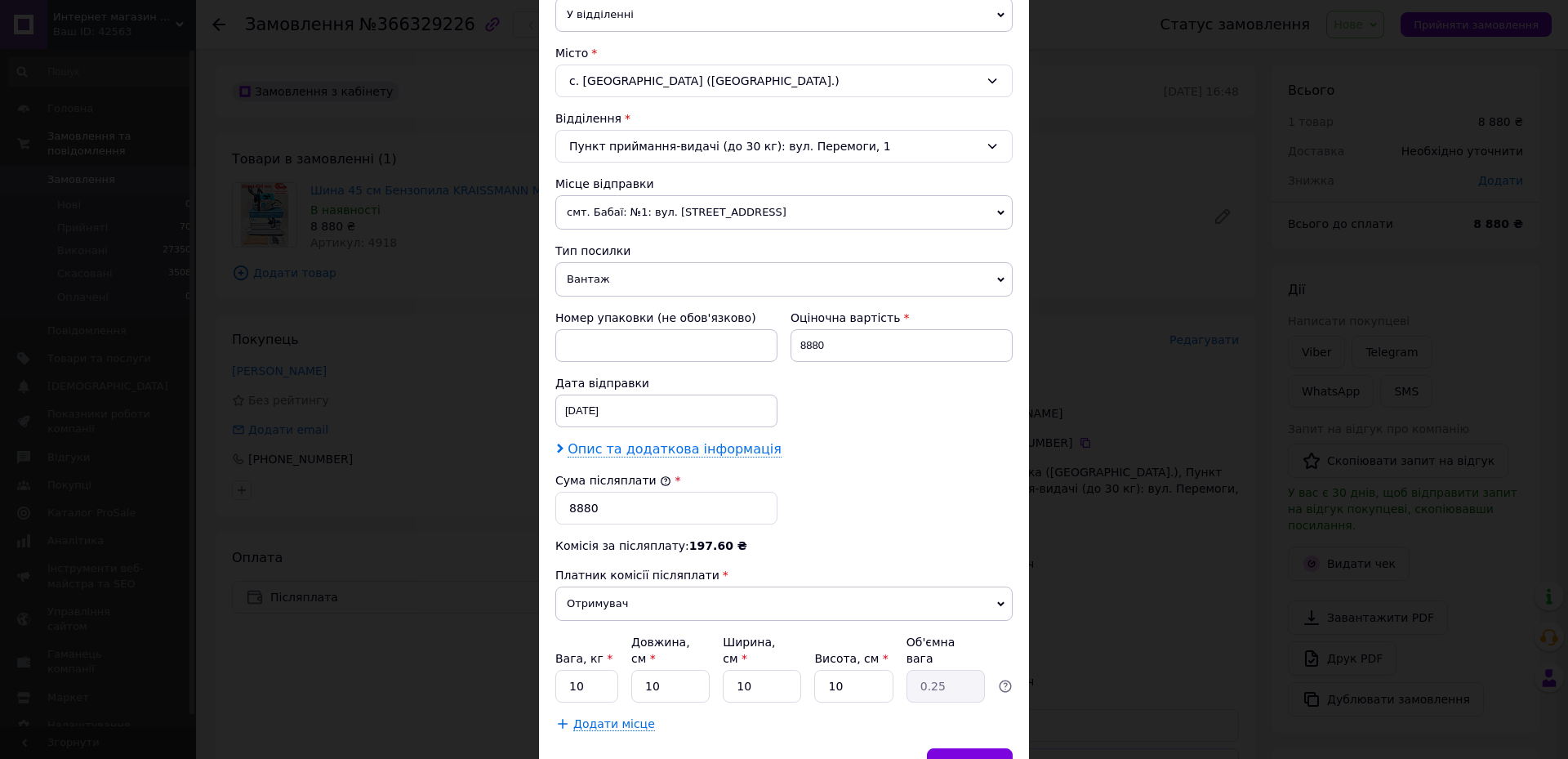
click at [642, 449] on span "Опис та додаткова інформація" at bounding box center [674, 449] width 214 height 17
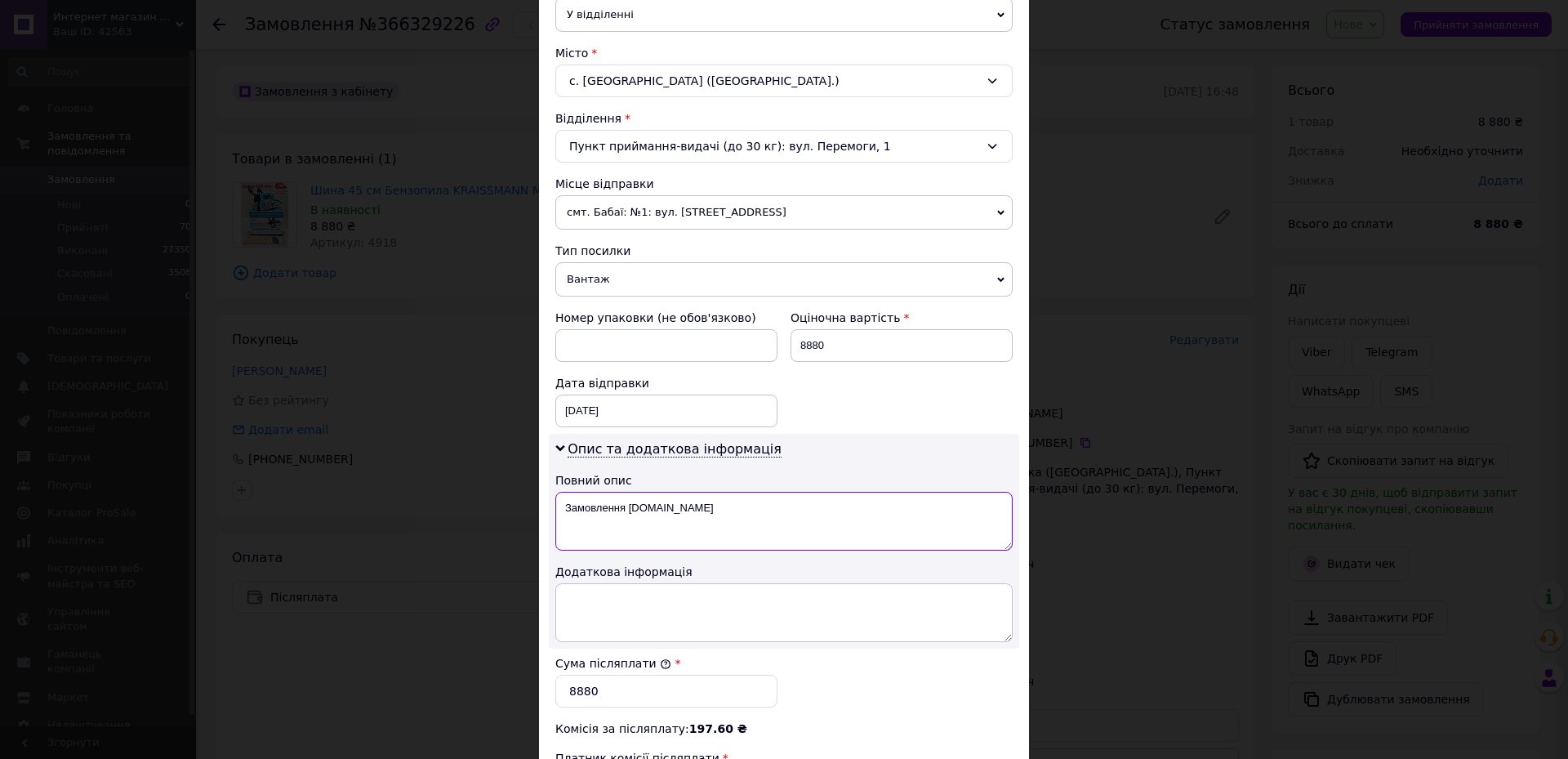
click at [759, 509] on textarea "Замовлення [DOMAIN_NAME]" at bounding box center [784, 522] width 457 height 59
type textarea "З"
type textarea "381/45"
click at [703, 603] on textarea at bounding box center [784, 613] width 457 height 59
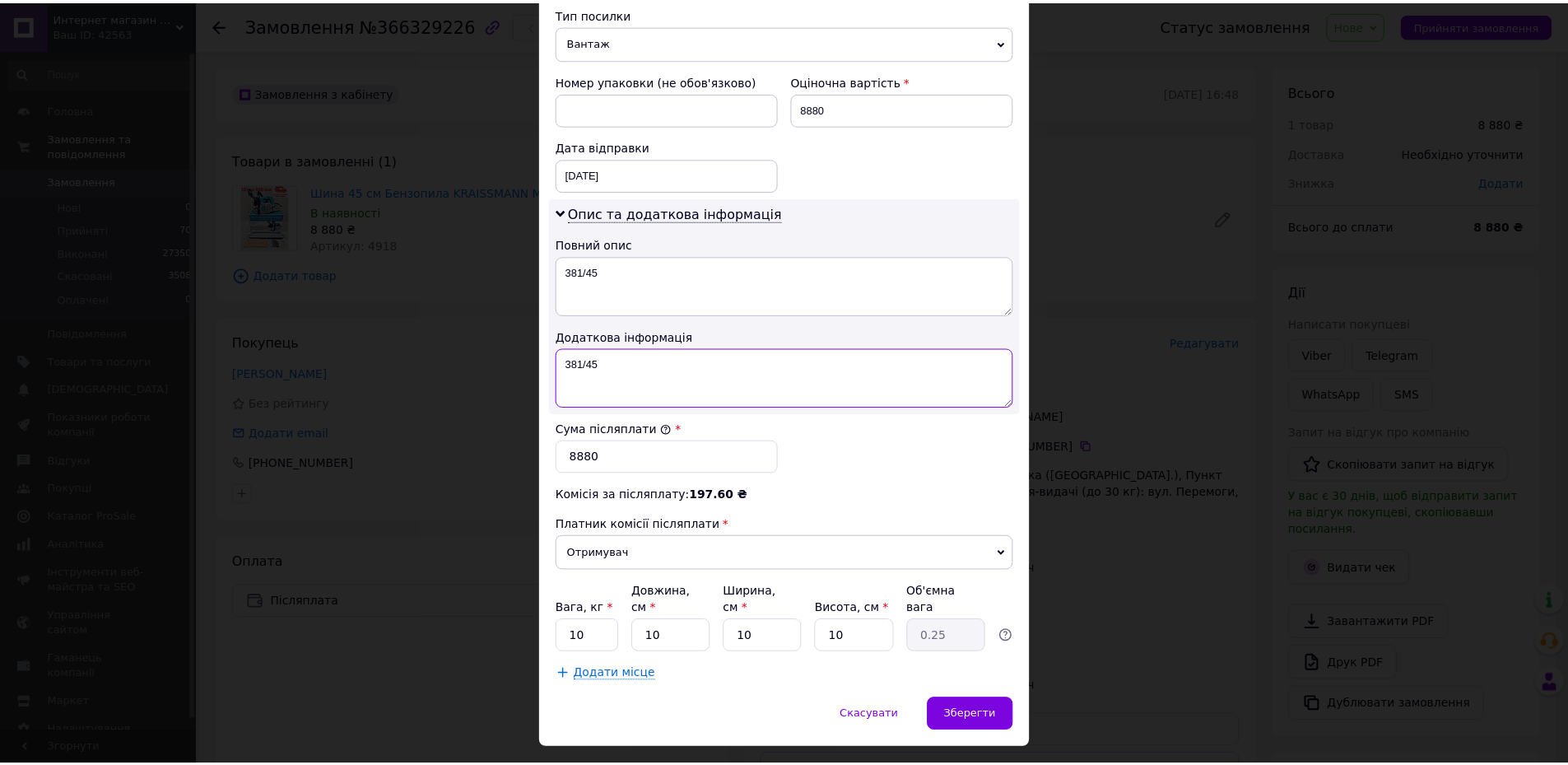
scroll to position [659, 0]
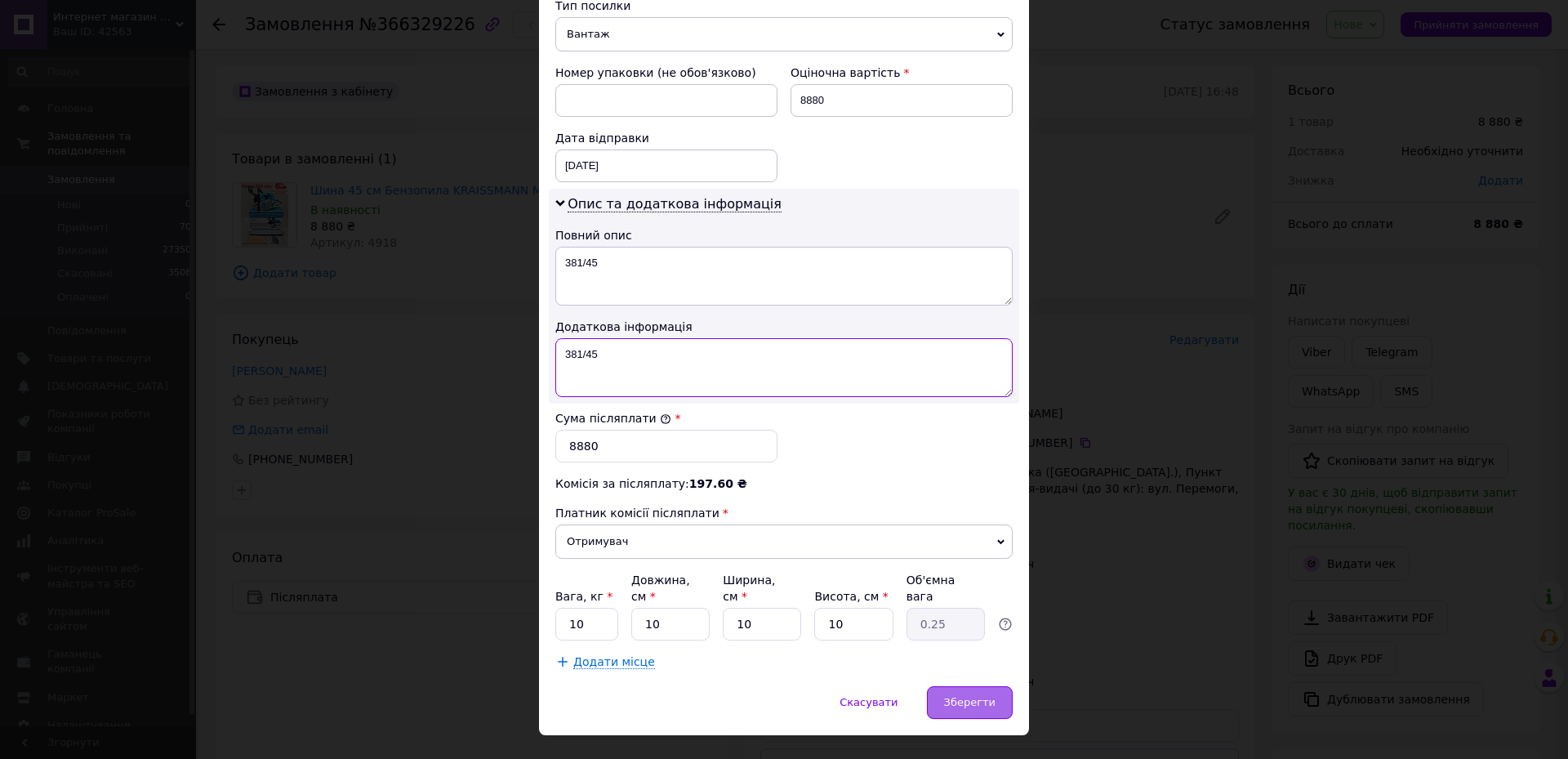
type textarea "381/45"
click at [966, 696] on span "Зберегти" at bounding box center [969, 702] width 51 height 12
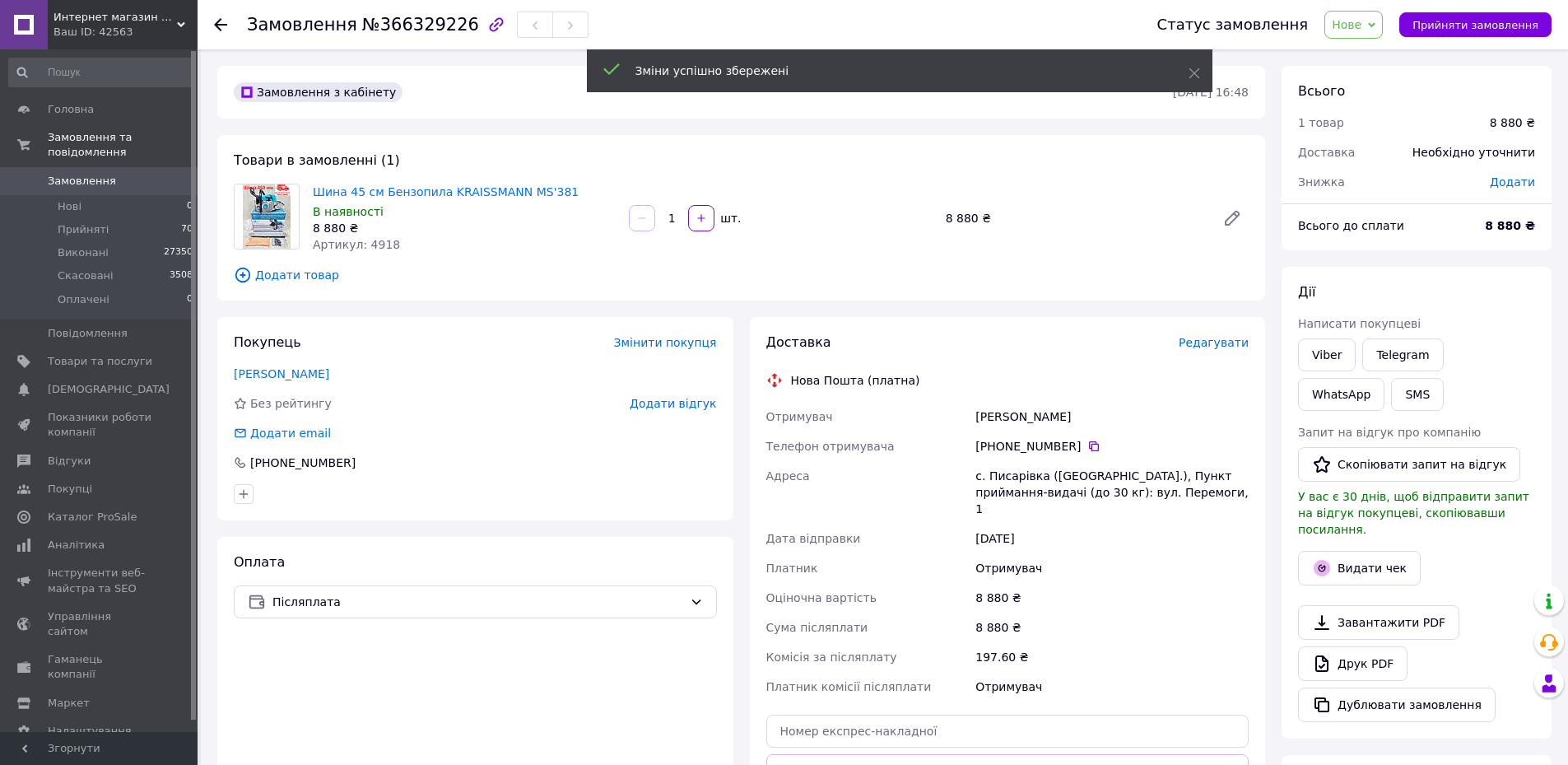
click at [1512, 180] on span "Додати" at bounding box center [1513, 181] width 46 height 13
click at [1379, 248] on input "text" at bounding box center [1399, 249] width 97 height 33
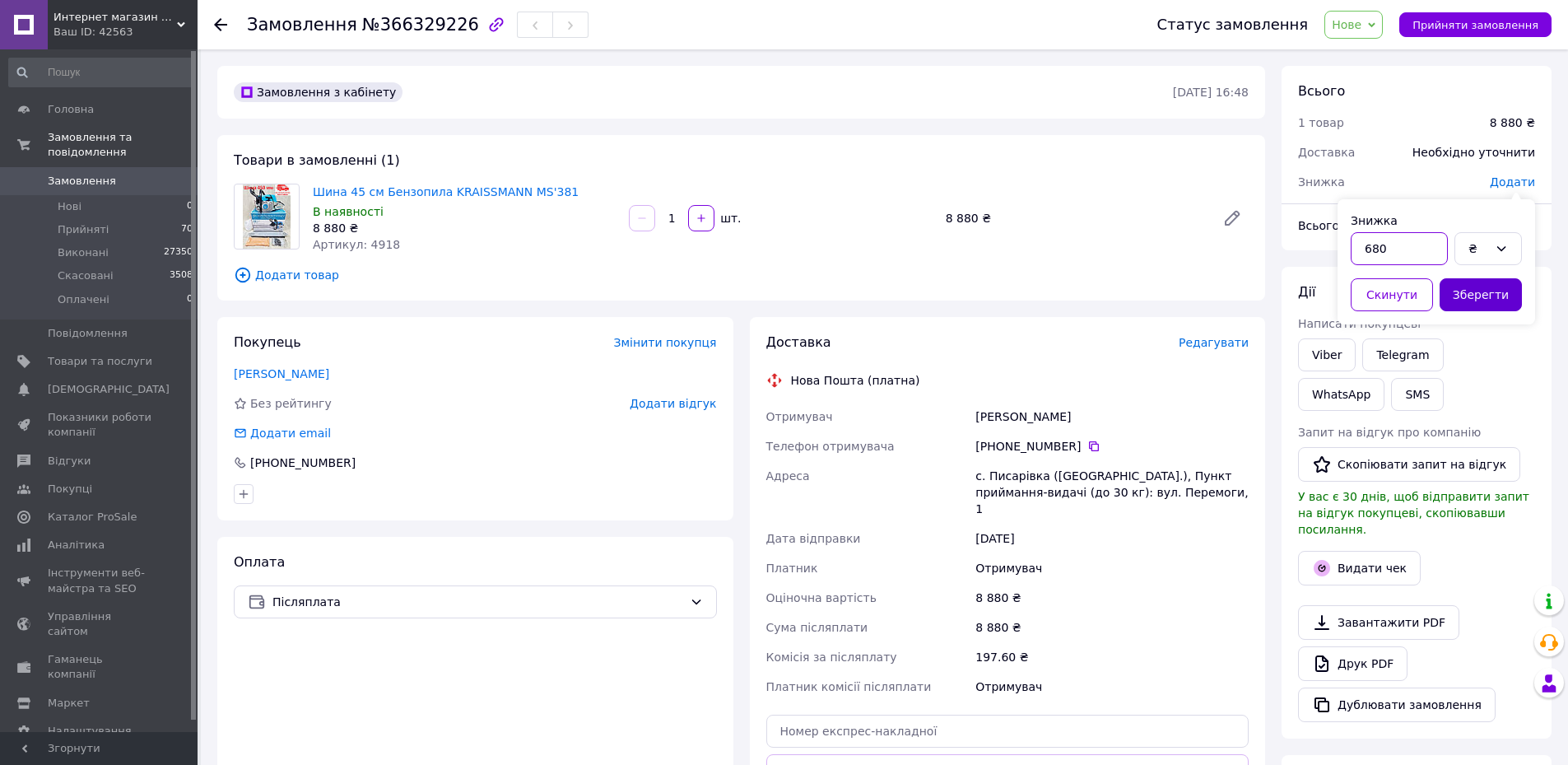
type input "680"
click at [1503, 304] on button "Зберегти" at bounding box center [1480, 295] width 82 height 33
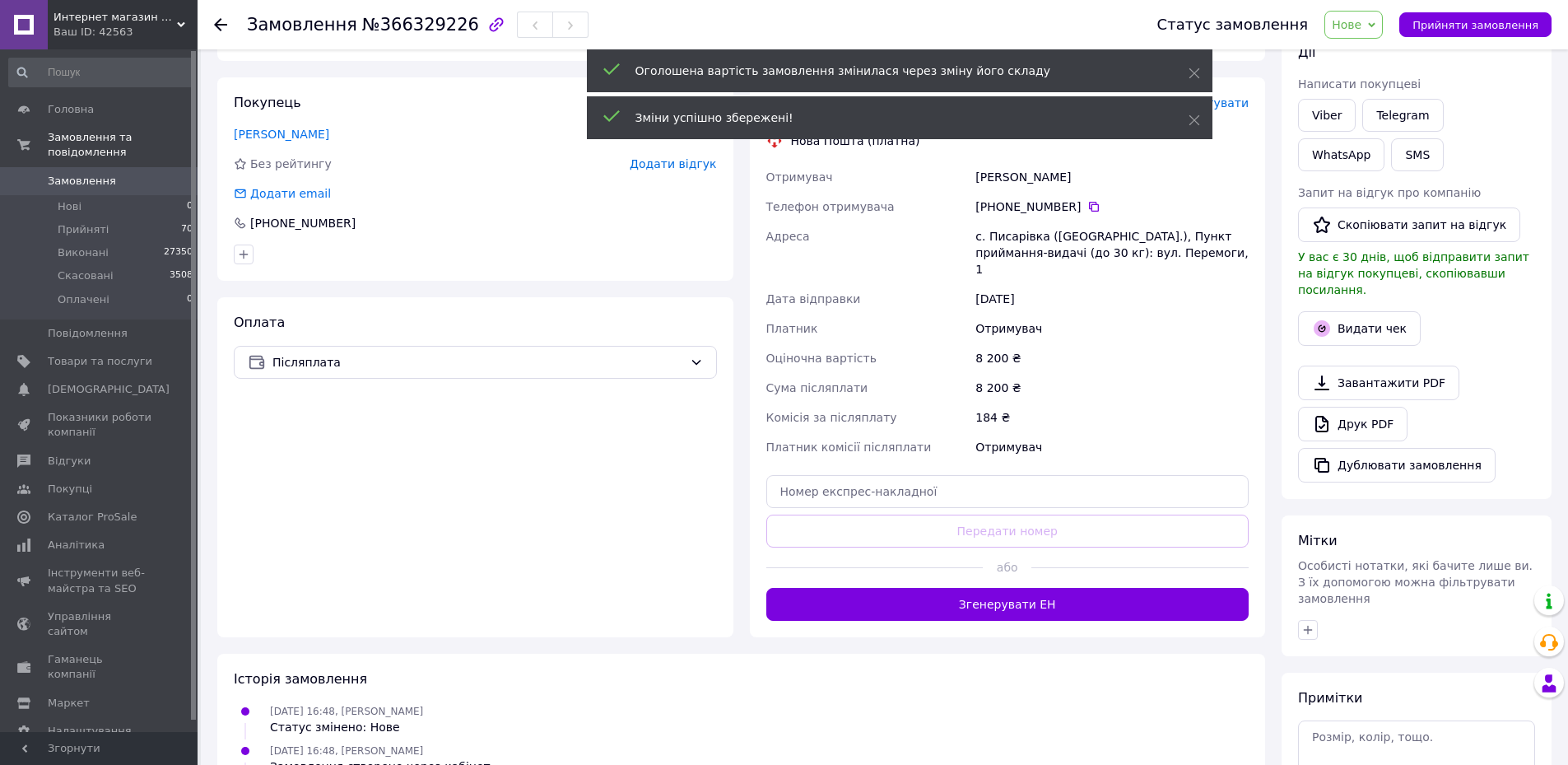
scroll to position [247, 0]
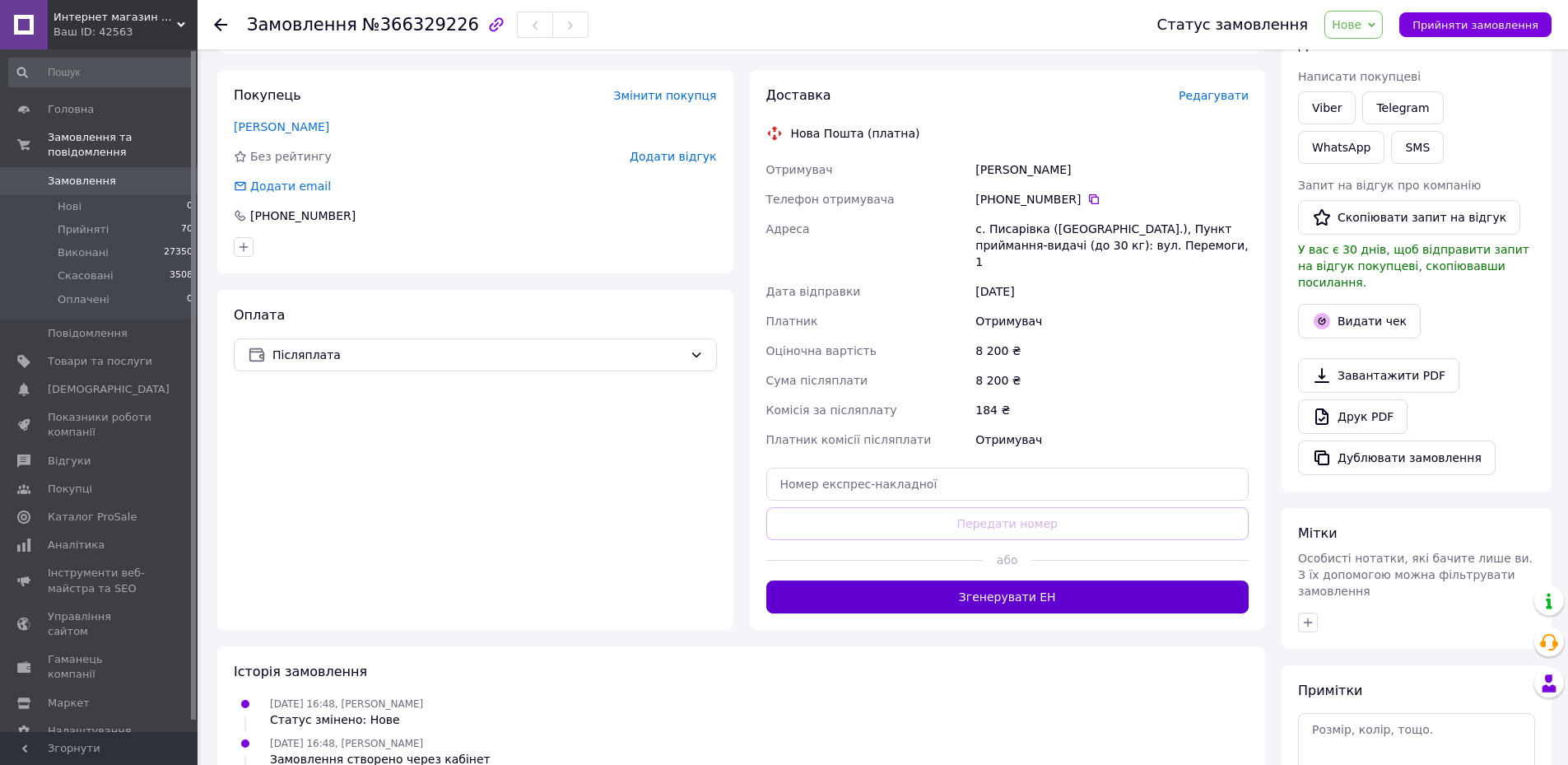
click at [1073, 580] on button "Згенерувати ЕН" at bounding box center [1008, 597] width 484 height 33
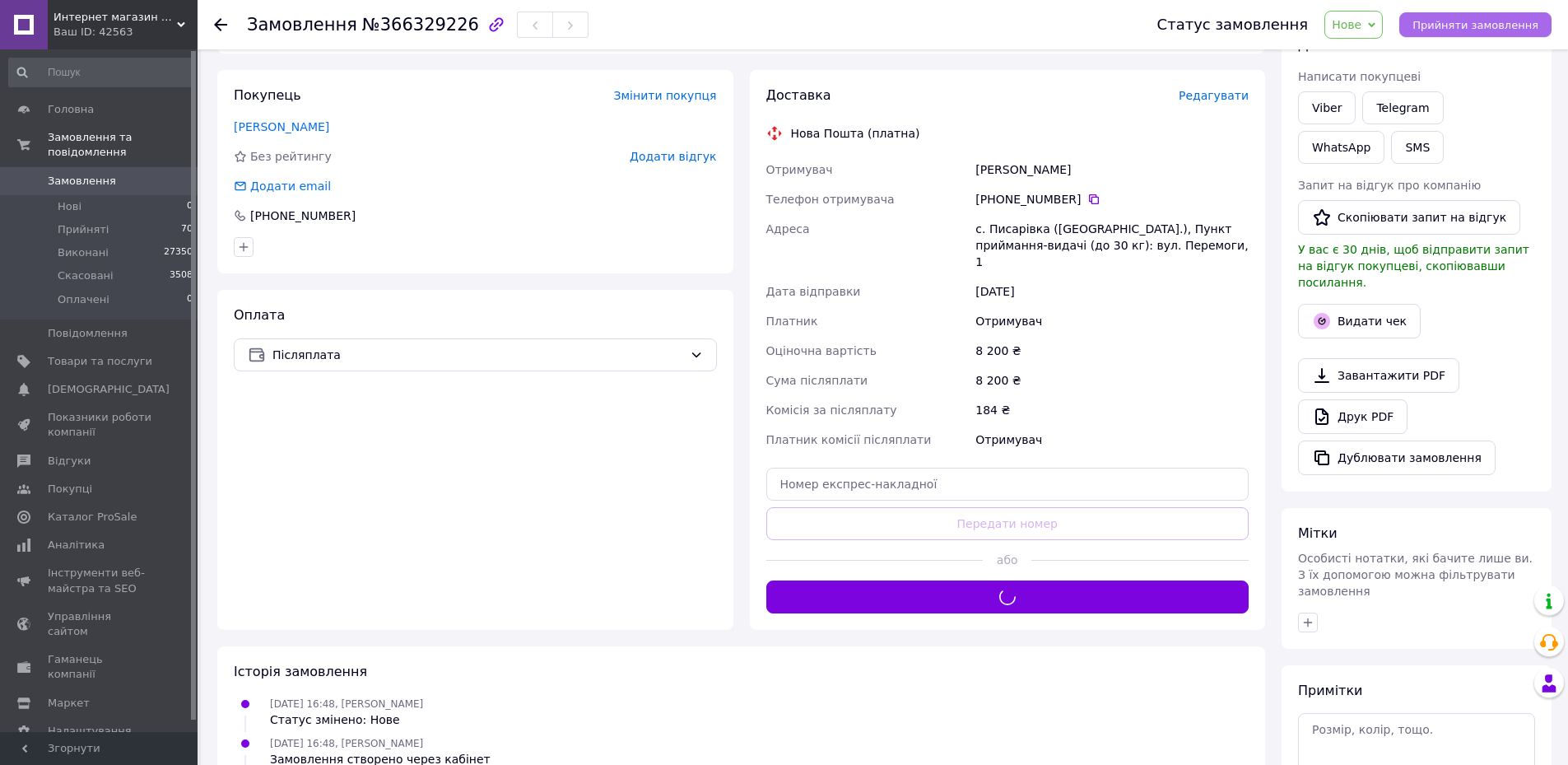
click at [1487, 34] on button "Прийняти замовлення" at bounding box center [1475, 25] width 152 height 25
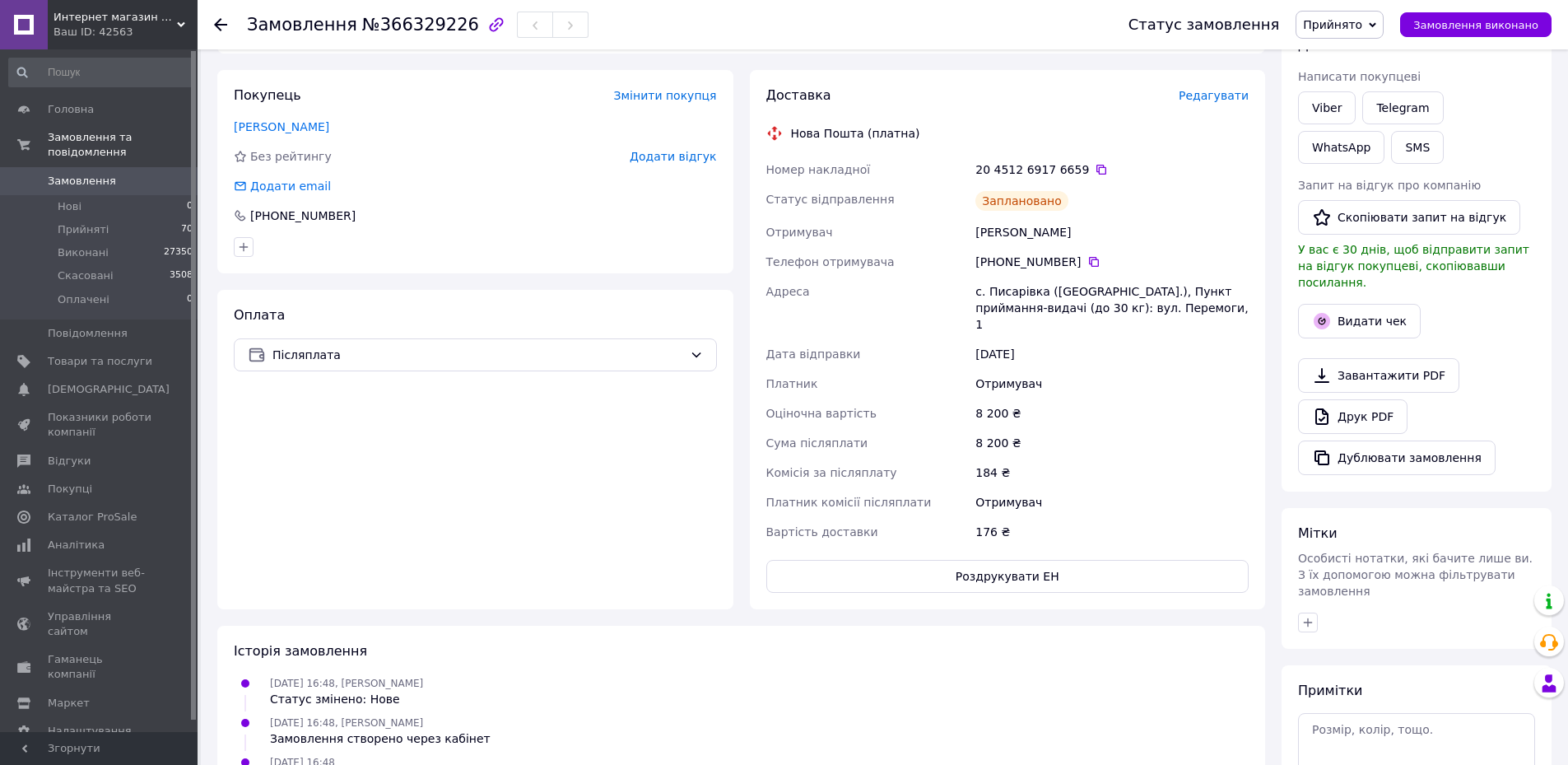
click at [136, 175] on link "Замовлення 0" at bounding box center [101, 181] width 202 height 28
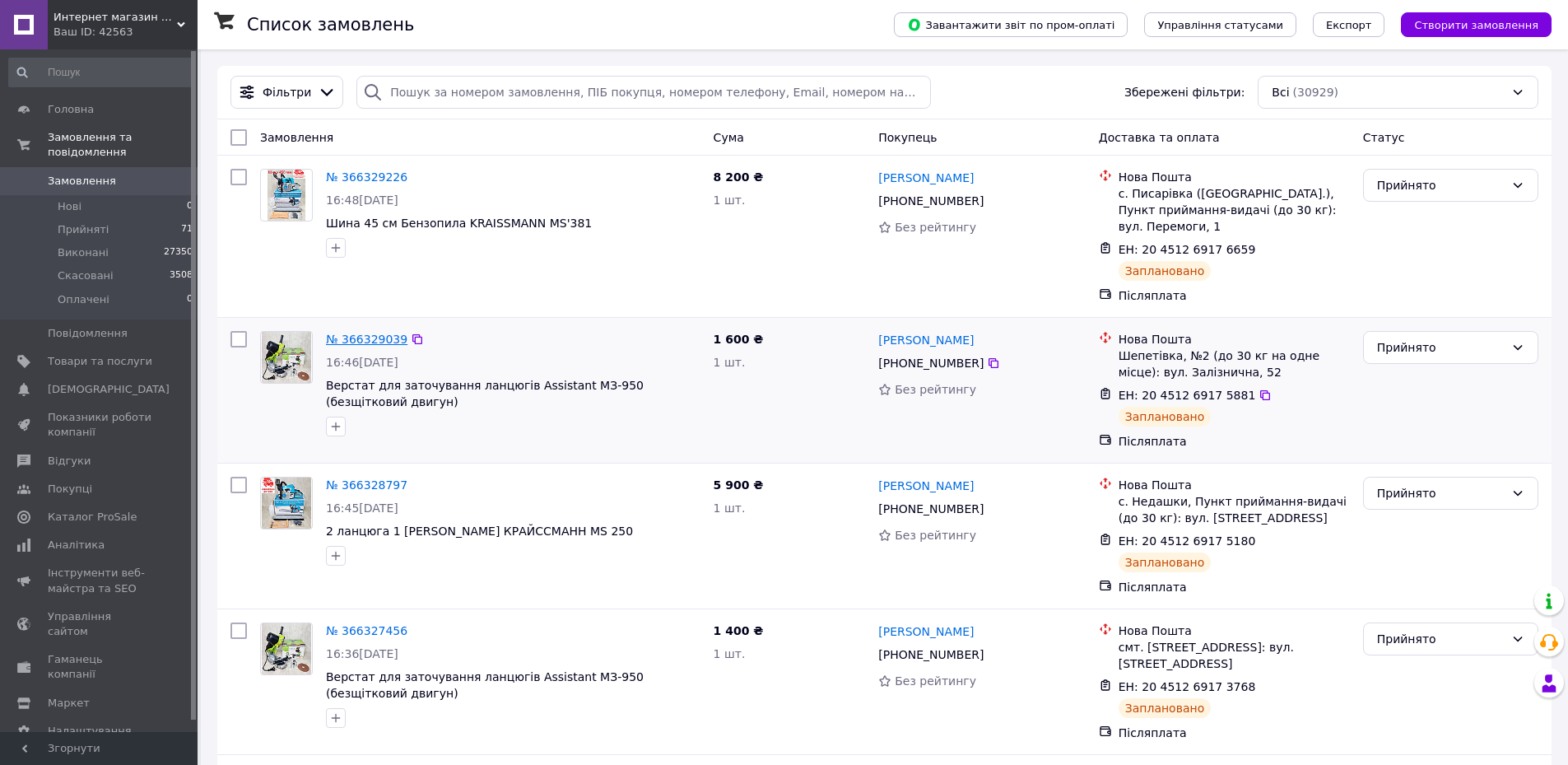
click at [380, 339] on link "№ 366329039" at bounding box center [366, 339] width 81 height 13
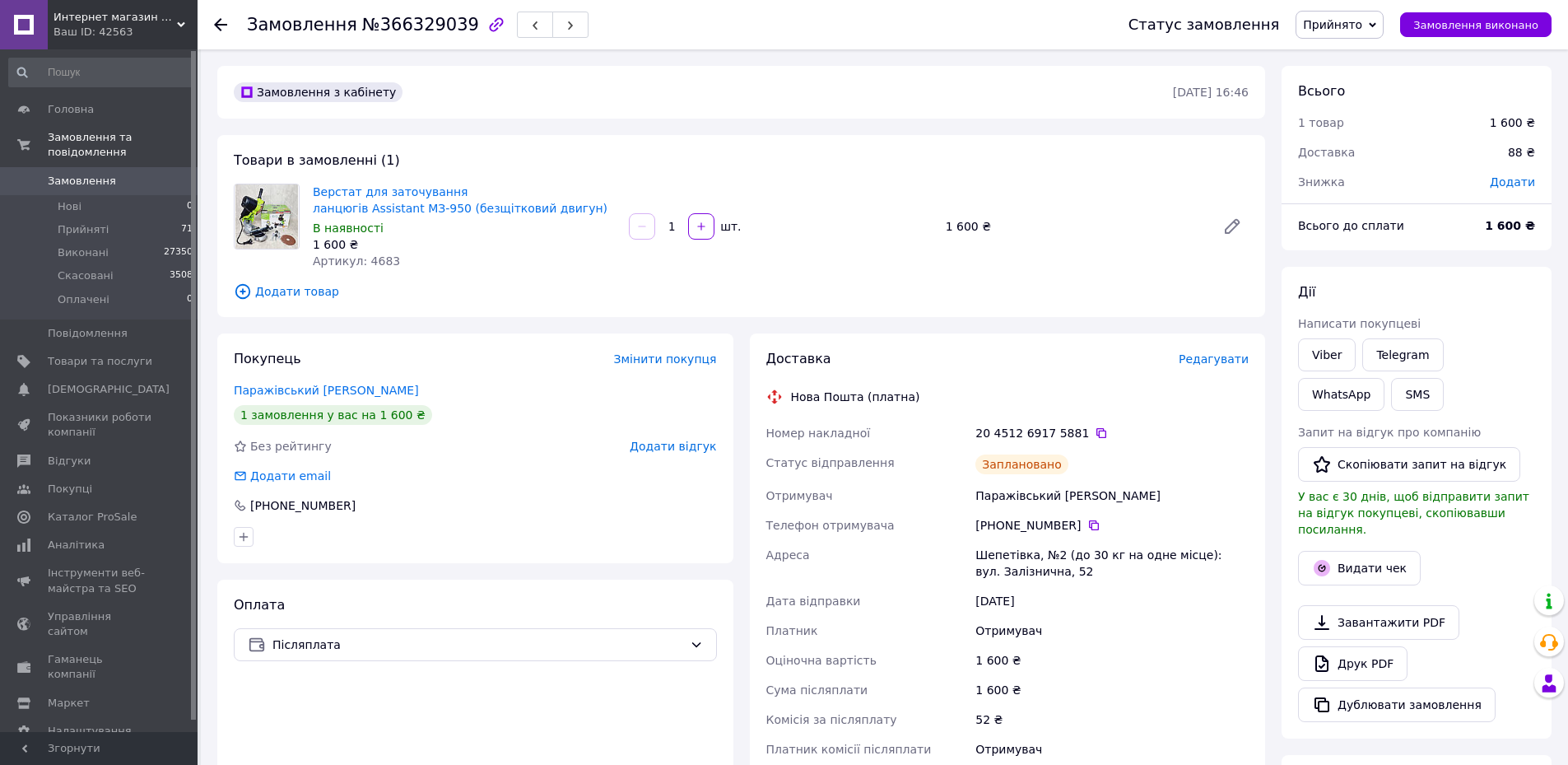
click at [1529, 181] on span "Додати" at bounding box center [1513, 181] width 46 height 13
click at [1380, 251] on input "text" at bounding box center [1399, 249] width 97 height 33
type input "200"
click at [1474, 291] on button "Зберегти" at bounding box center [1480, 295] width 82 height 33
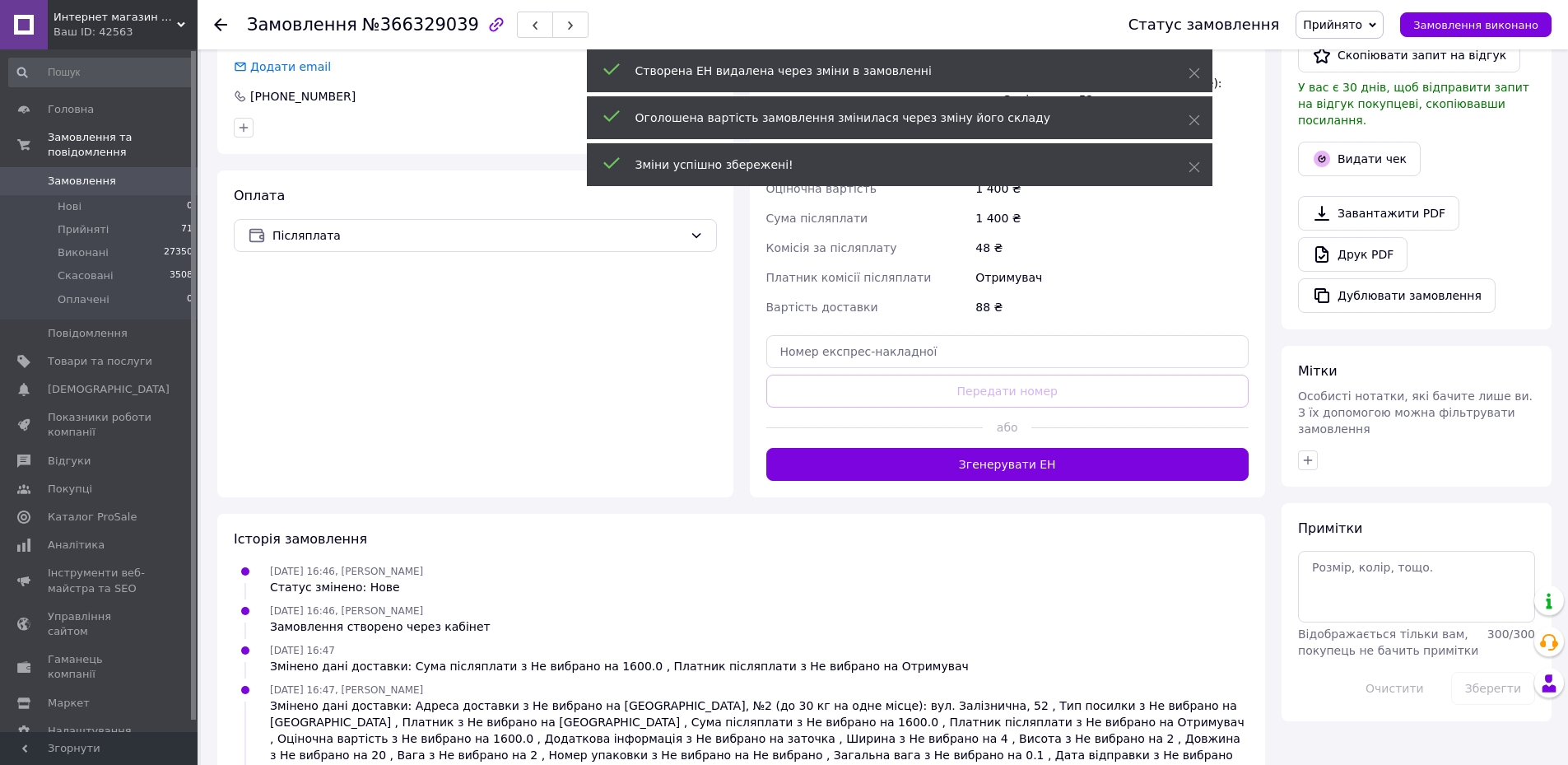
scroll to position [412, 0]
click at [1124, 481] on div "Доставка Редагувати Нова Пошта (платна) Отримувач Паражівський [PERSON_NAME] Те…" at bounding box center [1007, 209] width 516 height 573
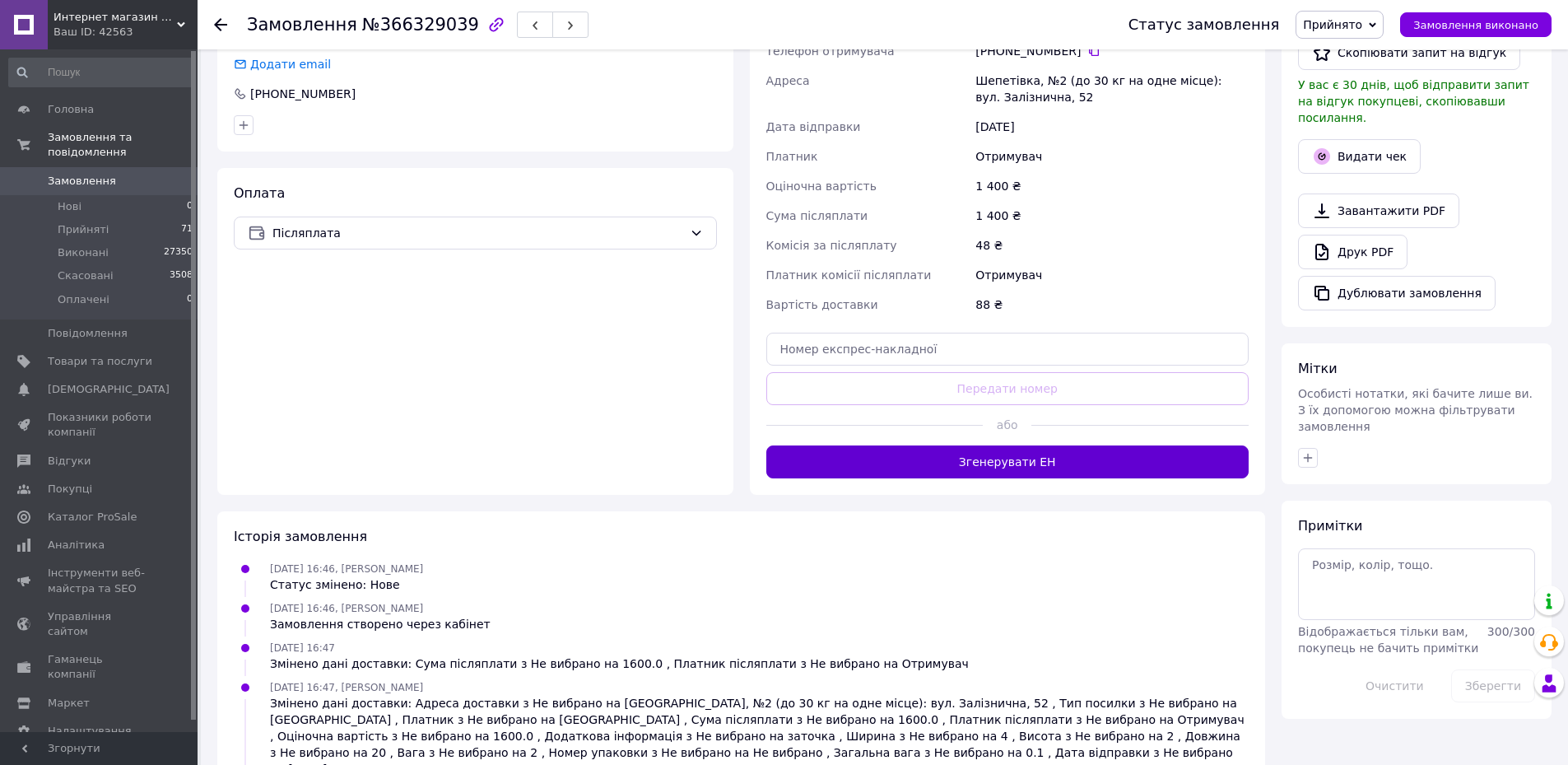
click at [1123, 469] on button "Згенерувати ЕН" at bounding box center [1008, 462] width 484 height 33
